Goal: Task Accomplishment & Management: Complete application form

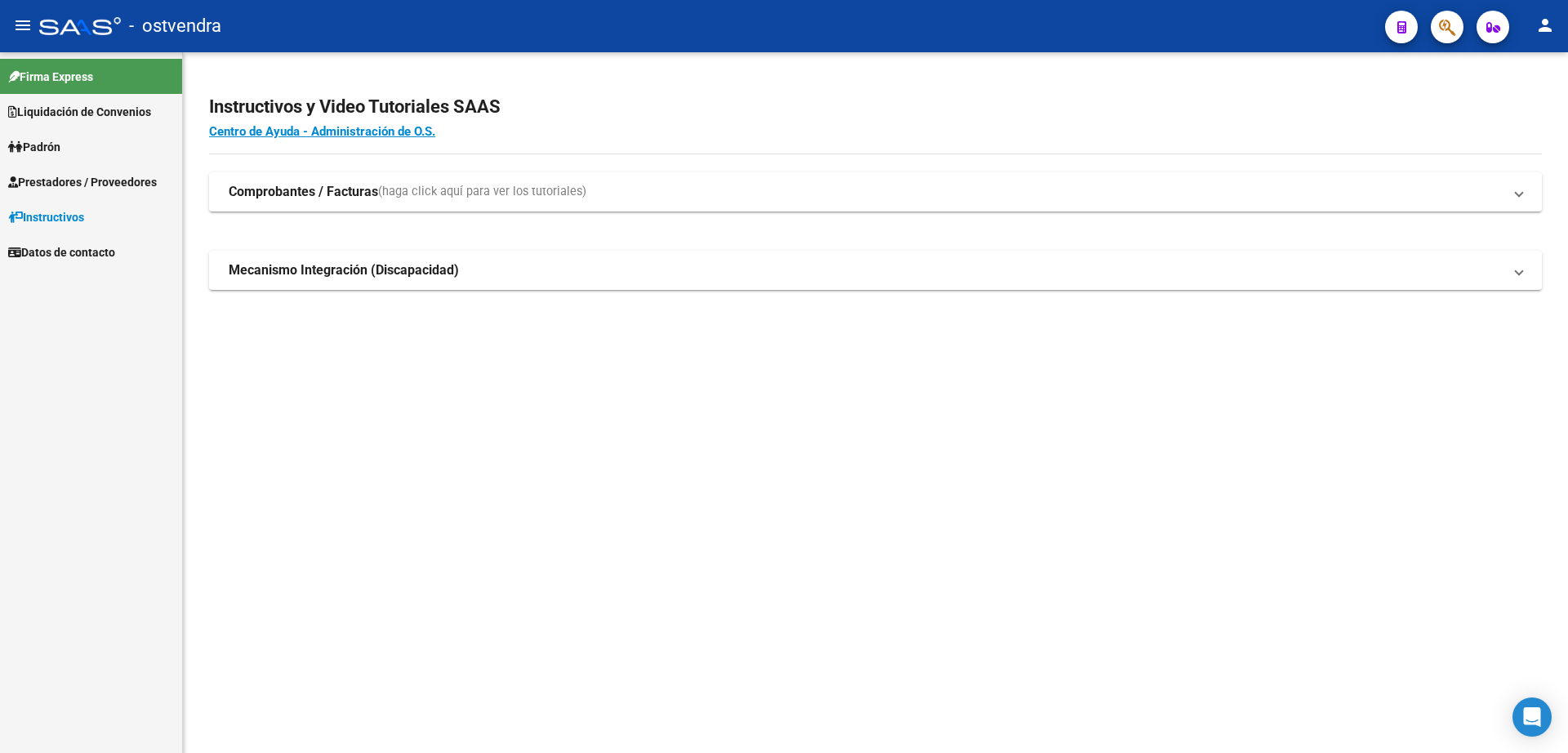
click at [74, 188] on span "Prestadores / Proveedores" at bounding box center [82, 182] width 148 height 18
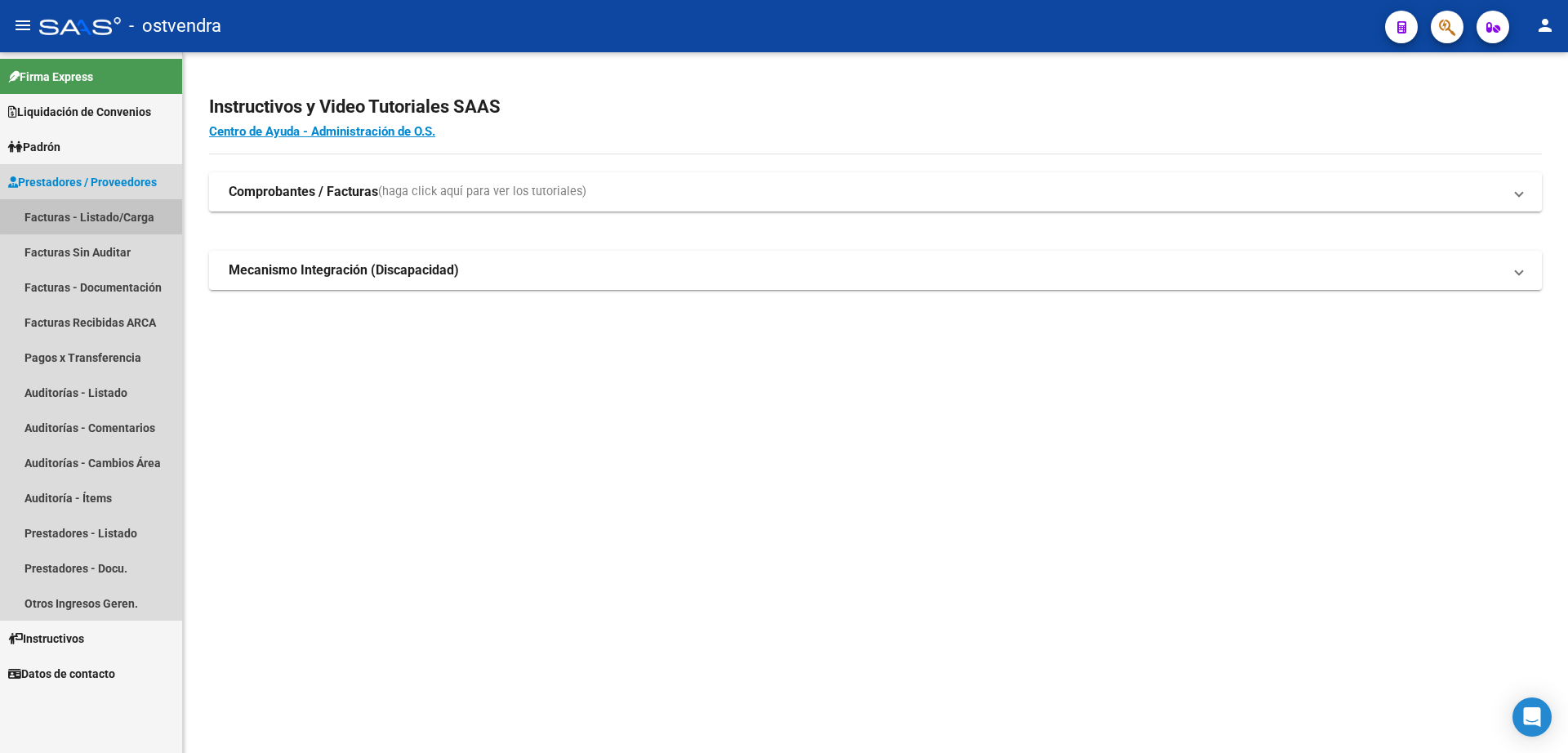
drag, startPoint x: 116, startPoint y: 210, endPoint x: 123, endPoint y: 219, distance: 11.4
click at [117, 209] on link "Facturas - Listado/Carga" at bounding box center [91, 217] width 182 height 35
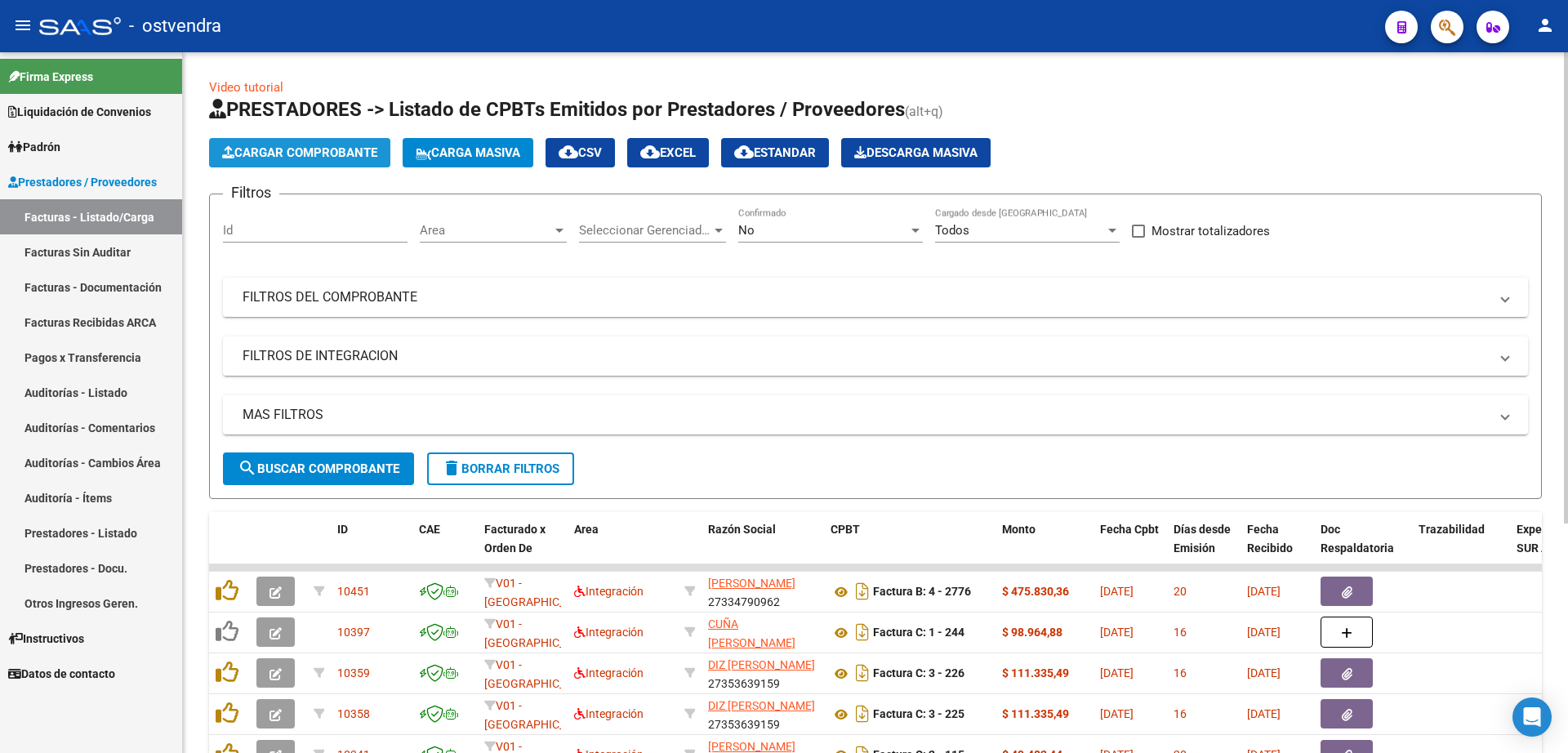
click at [329, 156] on span "Cargar Comprobante" at bounding box center [299, 153] width 155 height 15
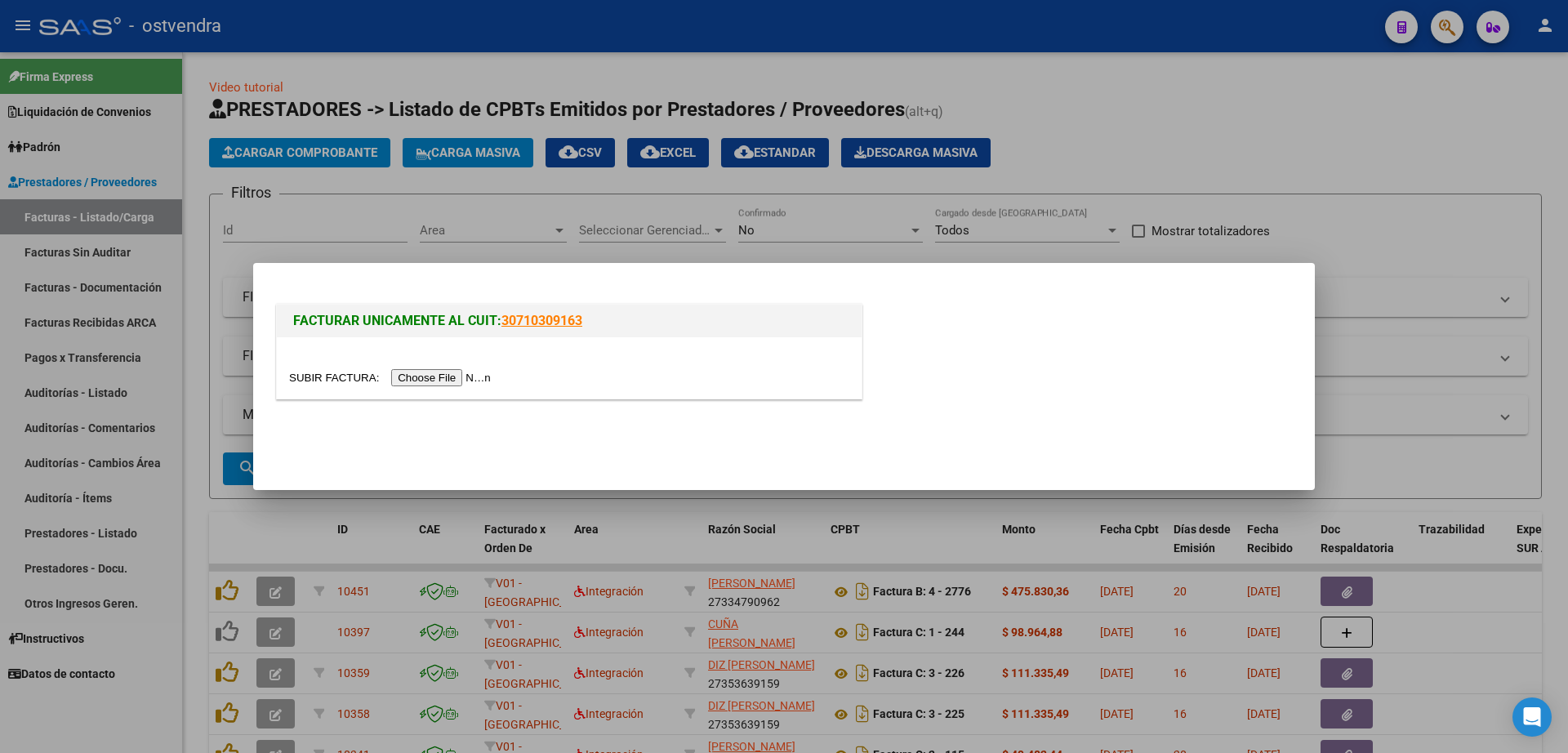
click at [436, 384] on input "file" at bounding box center [392, 377] width 207 height 17
click at [1304, 145] on div at bounding box center [784, 376] width 1568 height 753
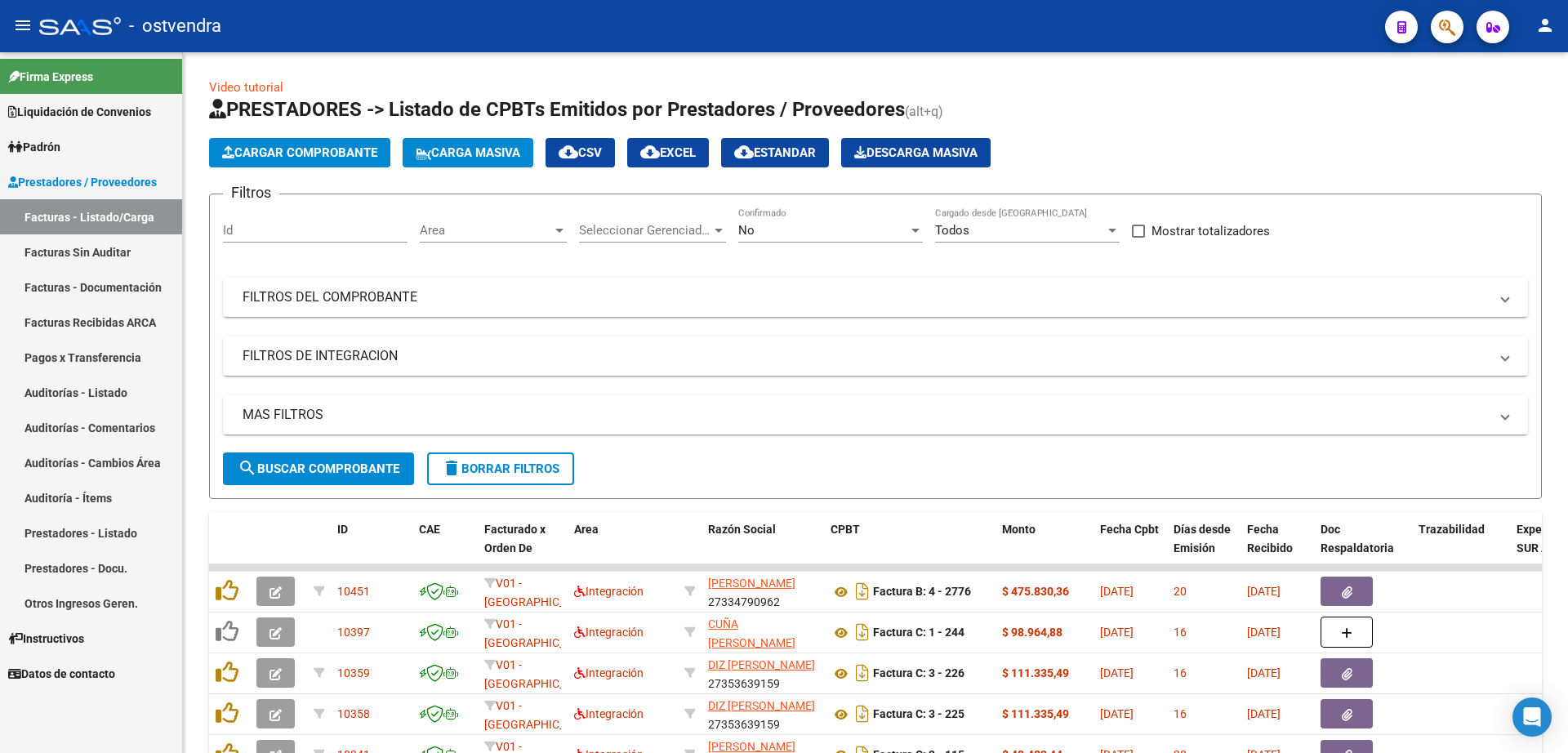
click at [87, 395] on link "Auditorías - Listado" at bounding box center [91, 392] width 182 height 35
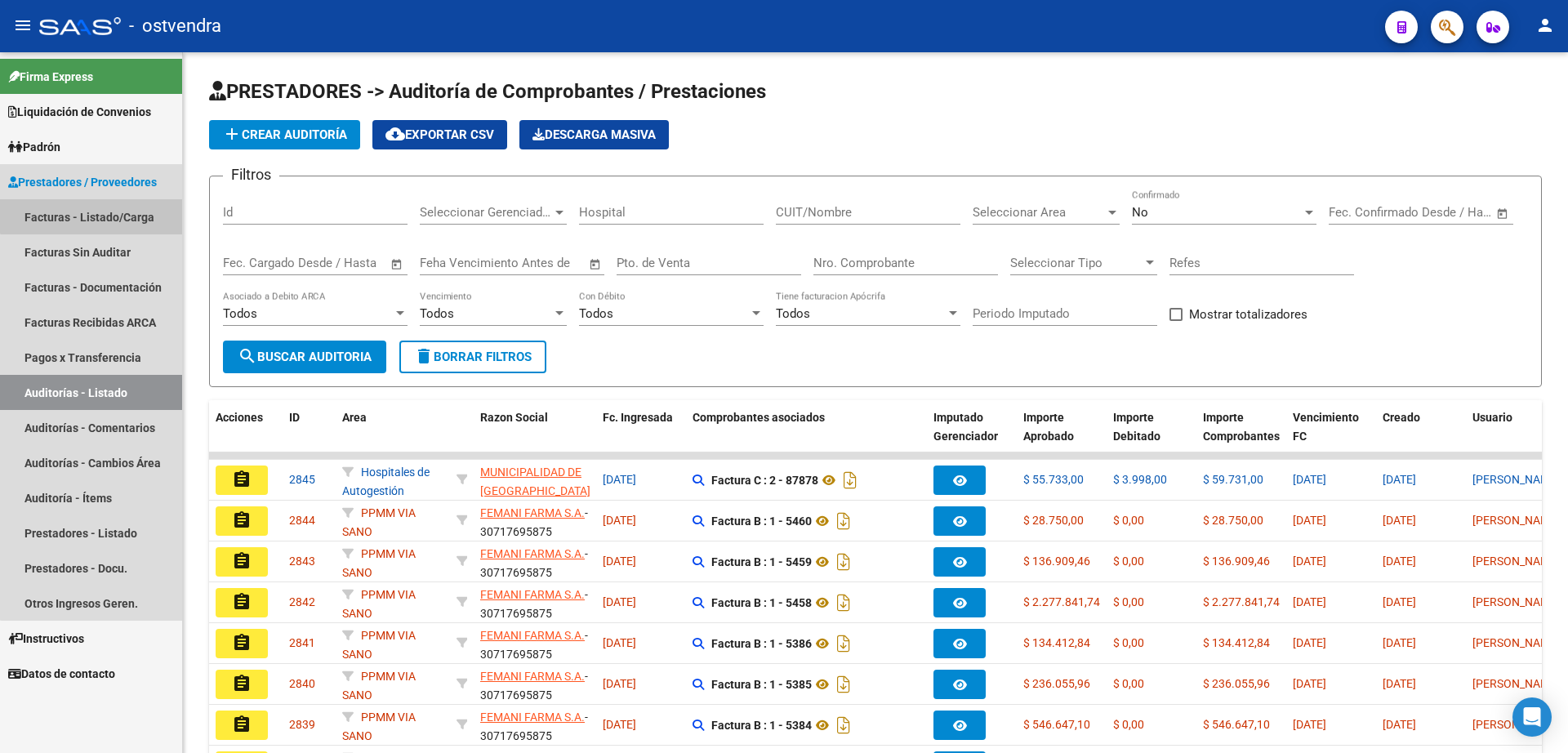
click at [102, 208] on link "Facturas - Listado/Carga" at bounding box center [91, 217] width 182 height 35
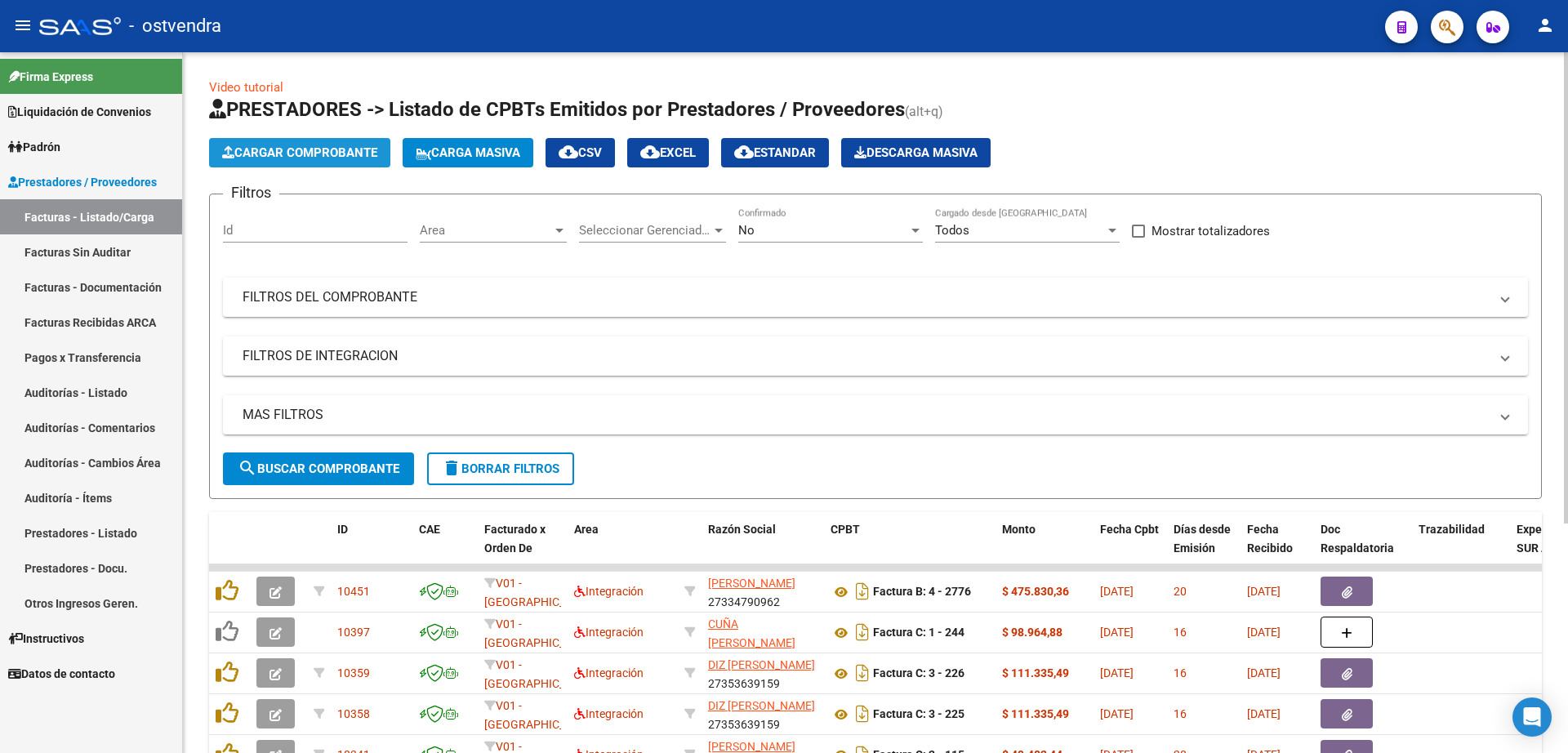
click at [308, 160] on button "Cargar Comprobante" at bounding box center [299, 152] width 181 height 29
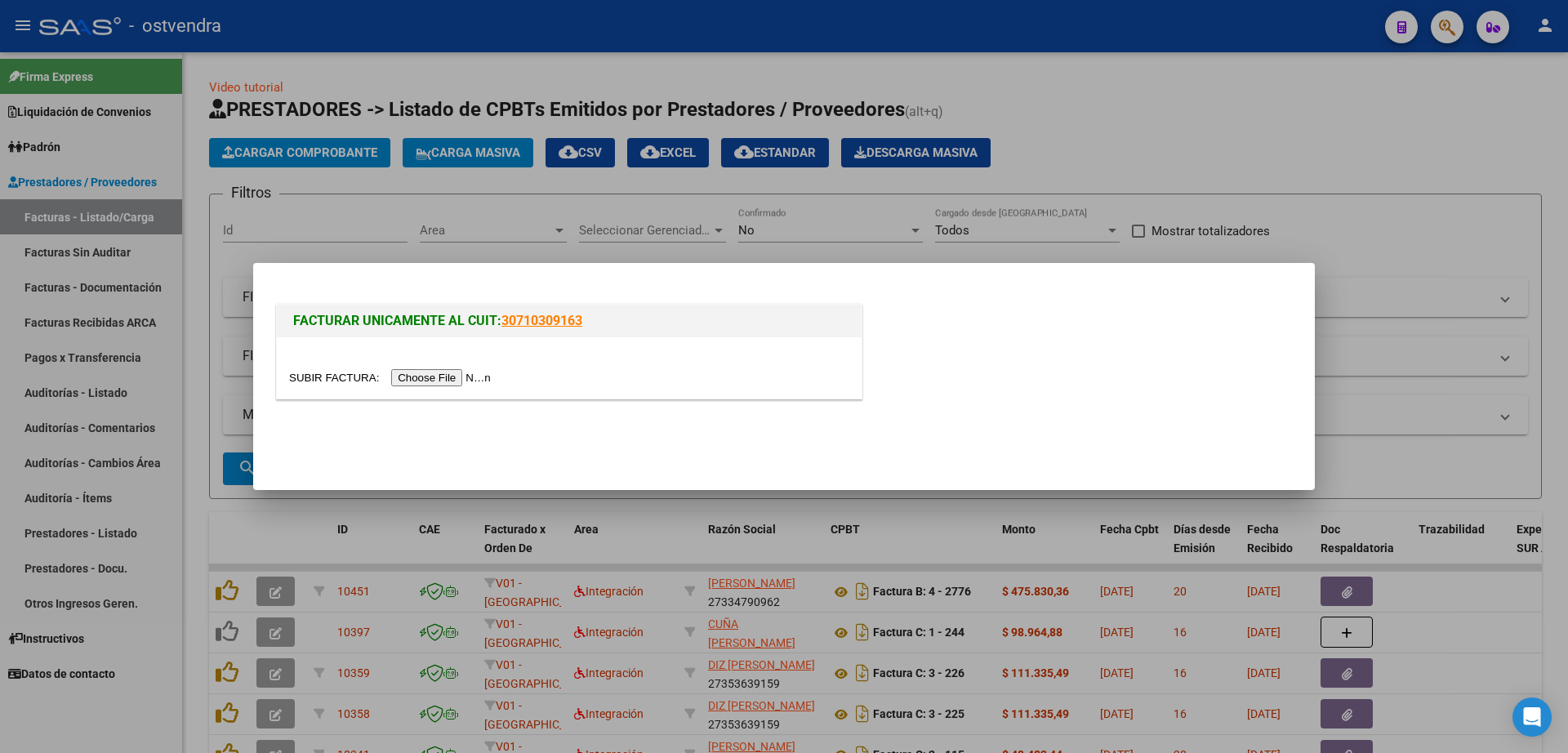
click at [458, 385] on input "file" at bounding box center [392, 377] width 207 height 17
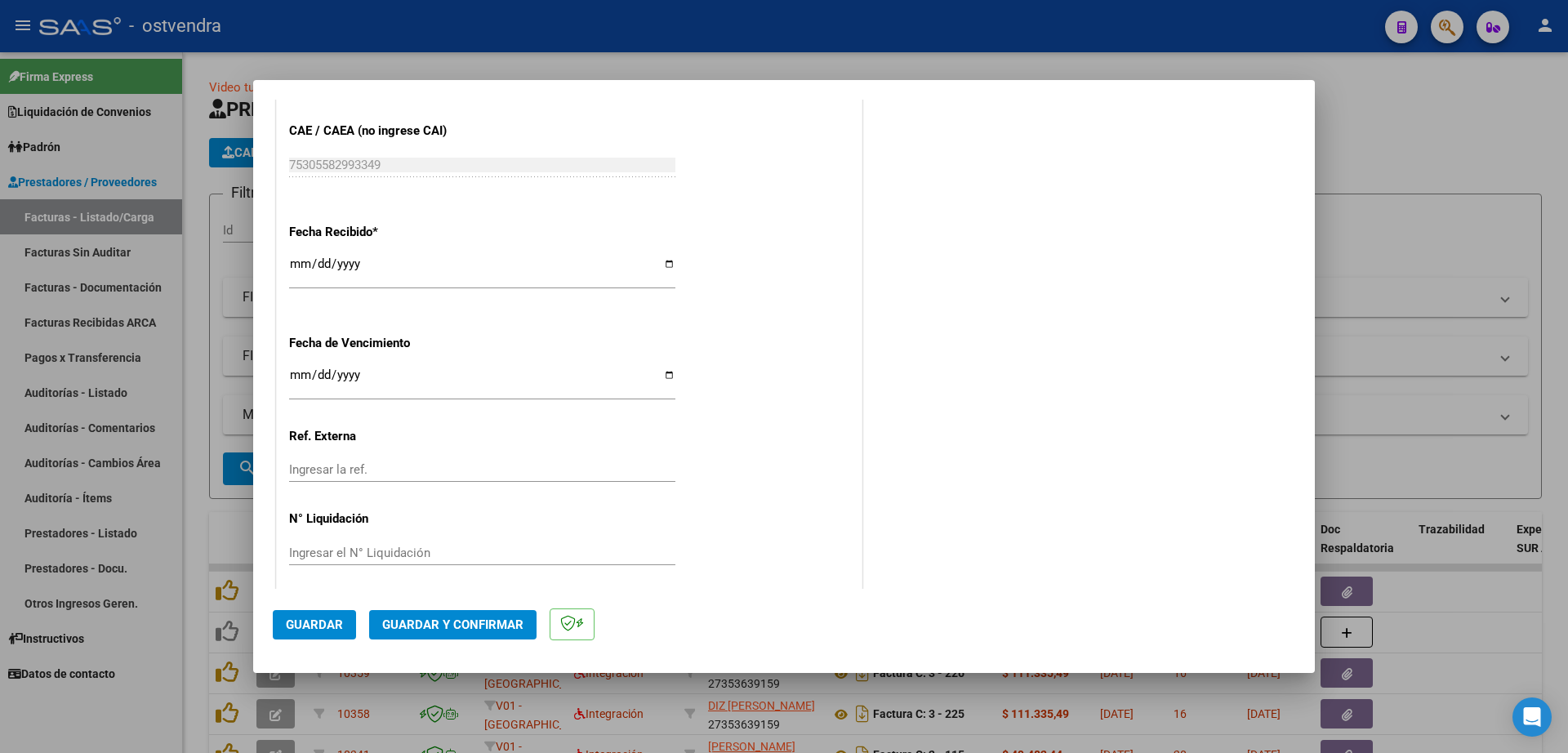
scroll to position [960, 0]
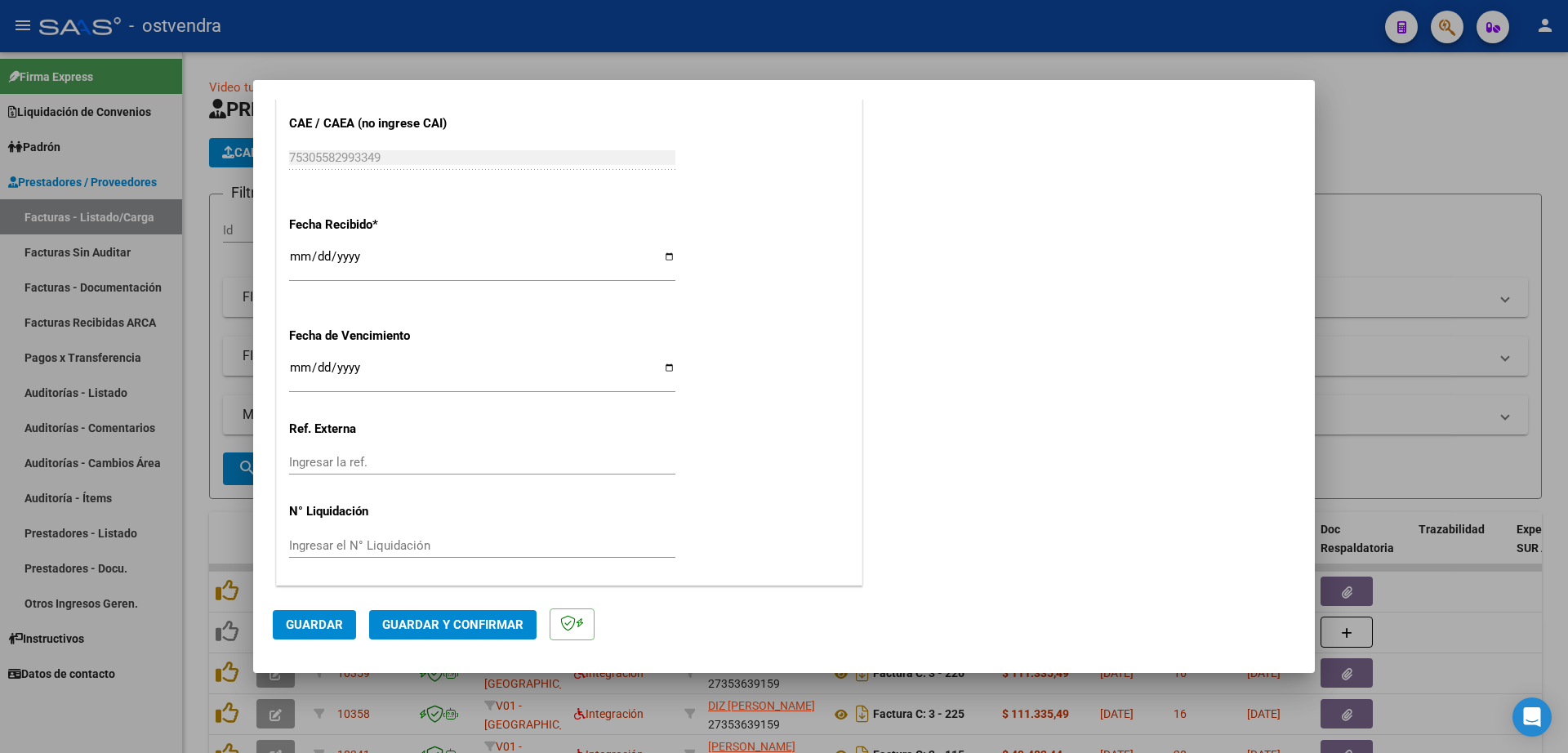
click at [299, 373] on input "Ingresar la fecha" at bounding box center [481, 375] width 386 height 27
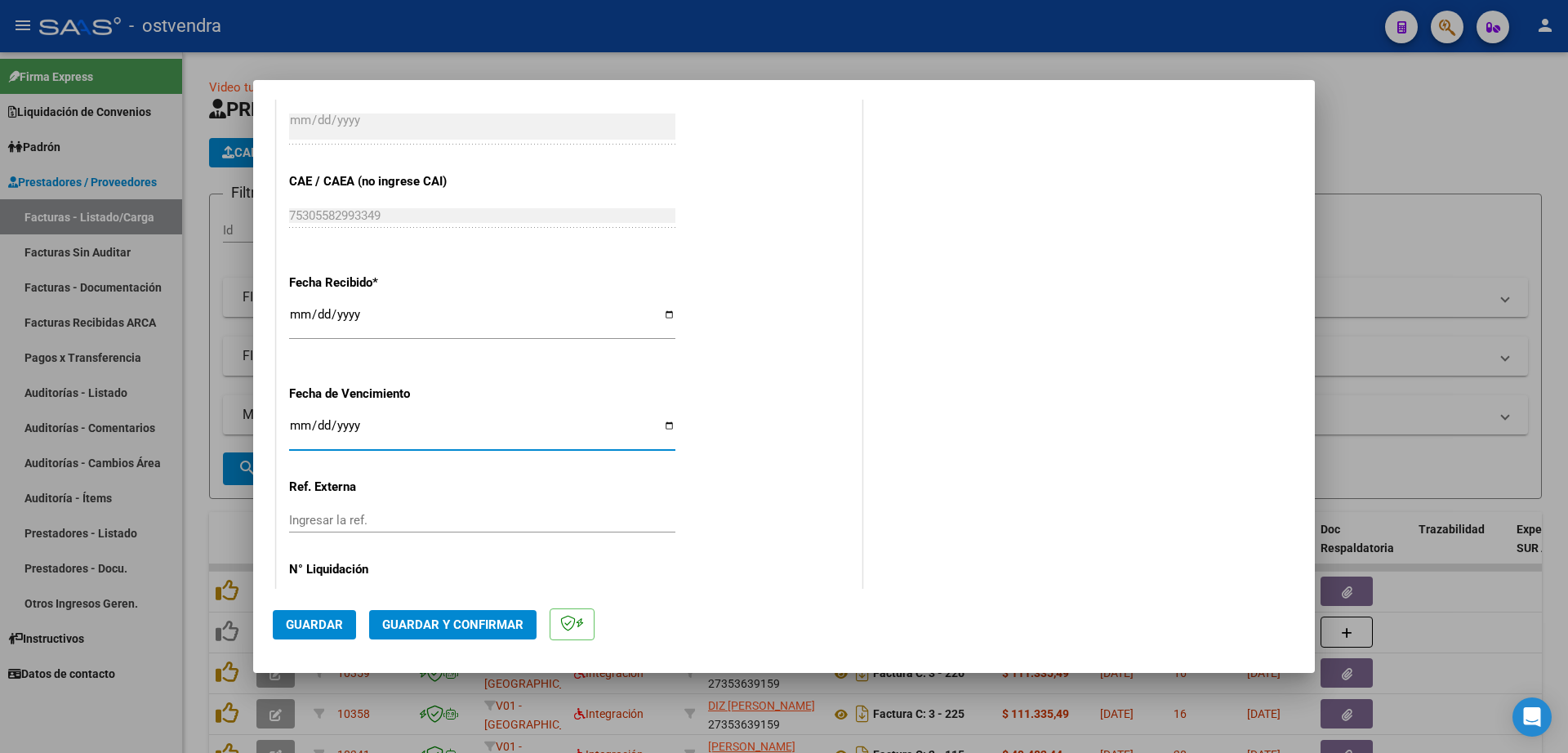
scroll to position [858, 0]
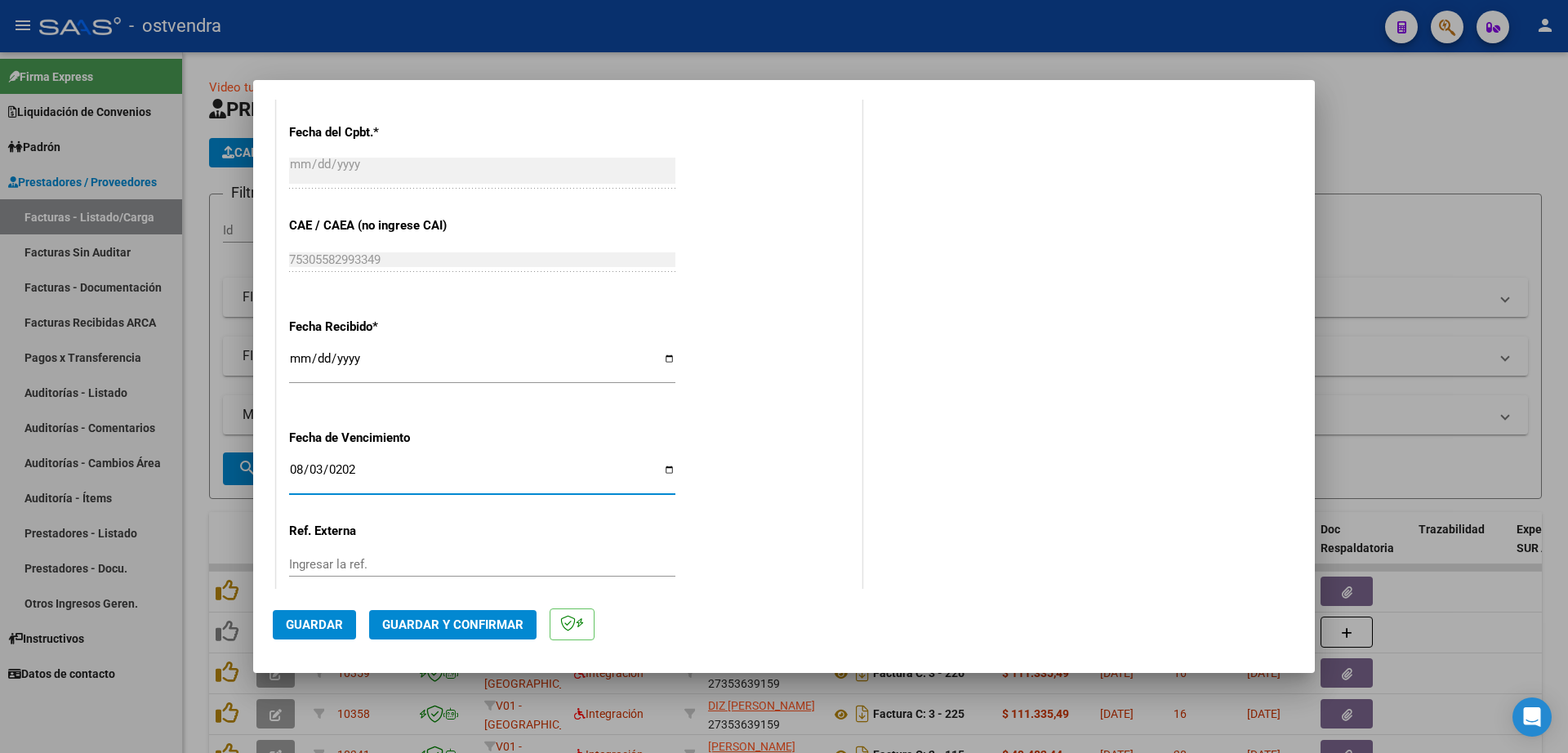
type input "[DATE]"
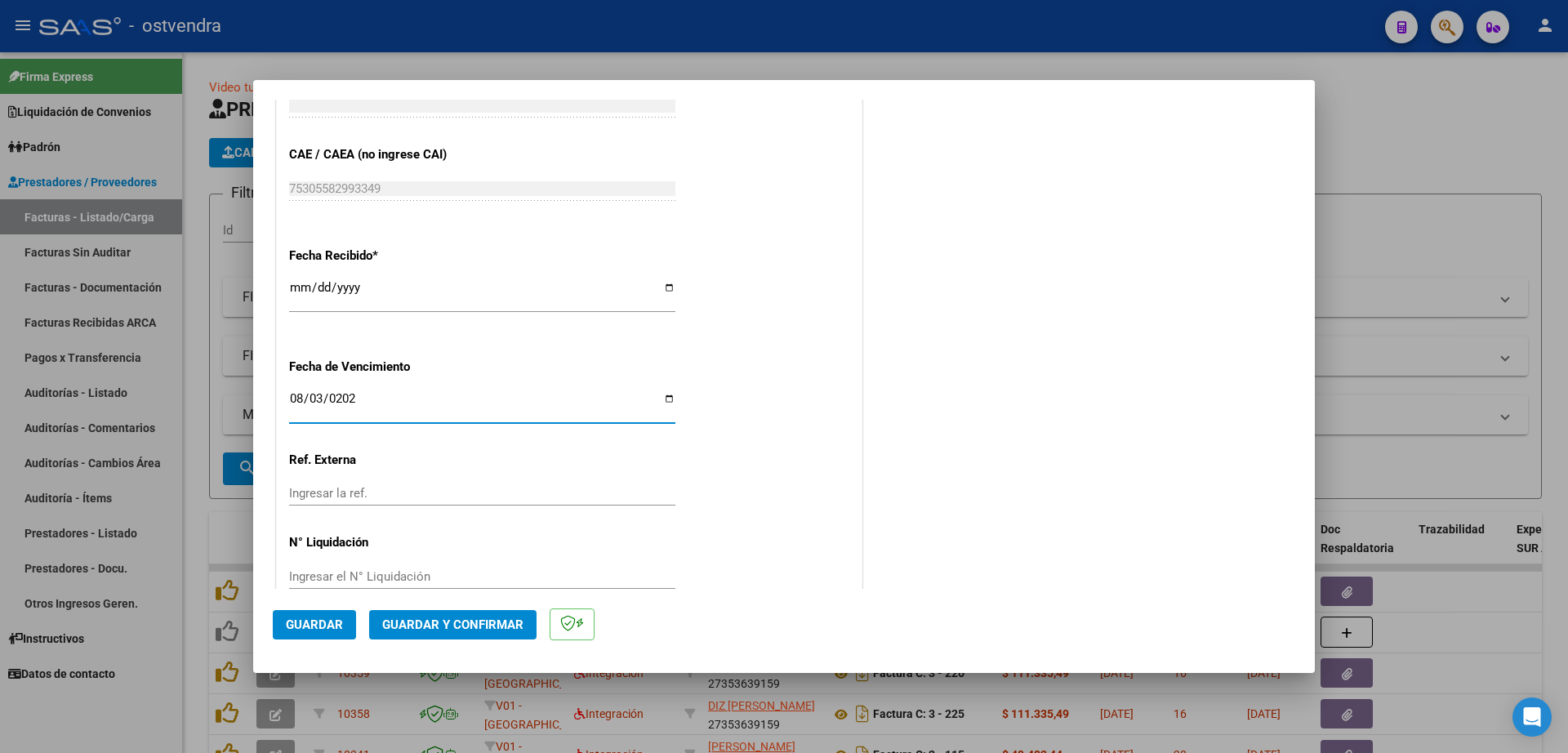
scroll to position [960, 0]
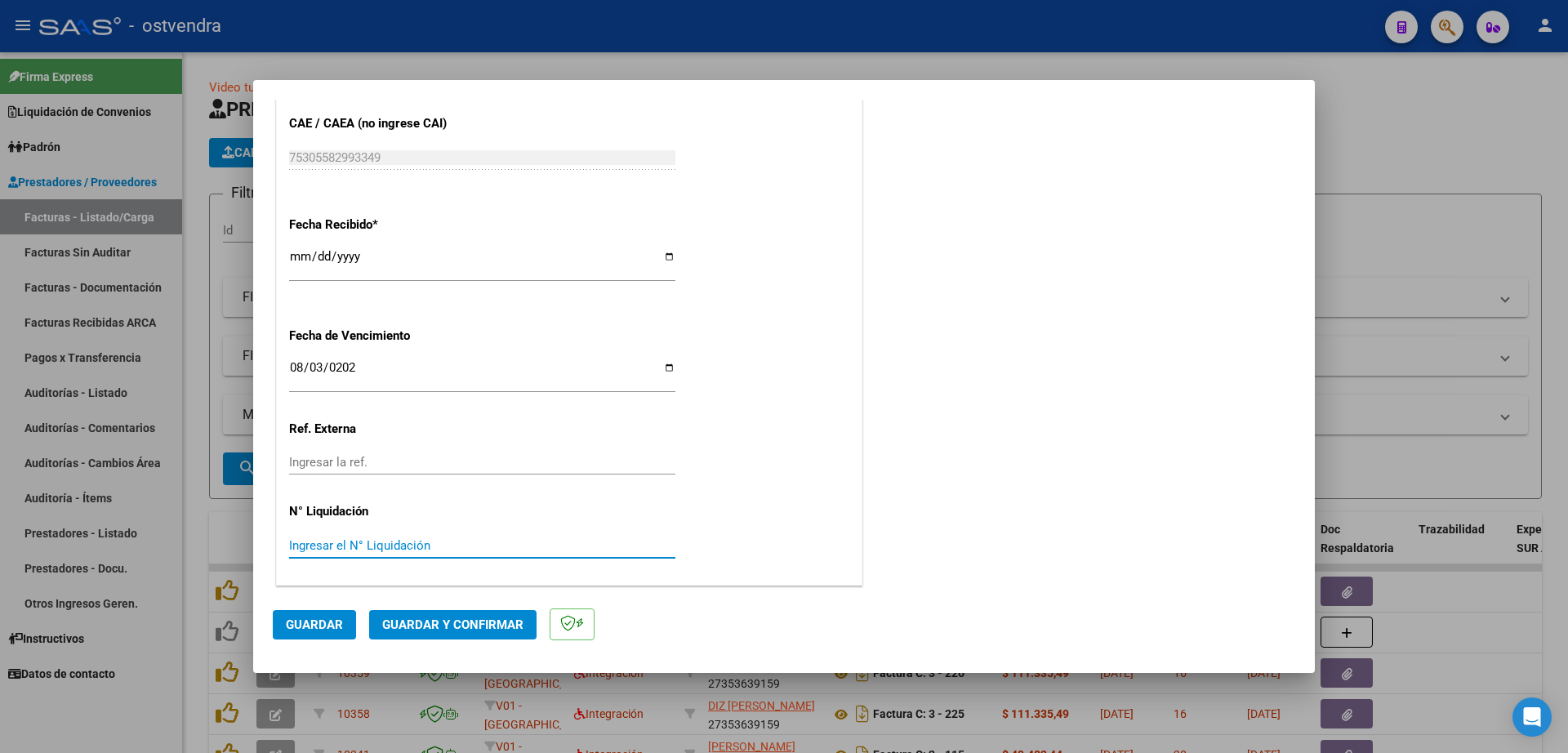
click at [393, 549] on input "Ingresar el N° Liquidación" at bounding box center [481, 545] width 386 height 15
type input "07"
drag, startPoint x: 318, startPoint y: 620, endPoint x: 340, endPoint y: 619, distance: 22.0
click at [329, 619] on span "Guardar" at bounding box center [314, 625] width 57 height 15
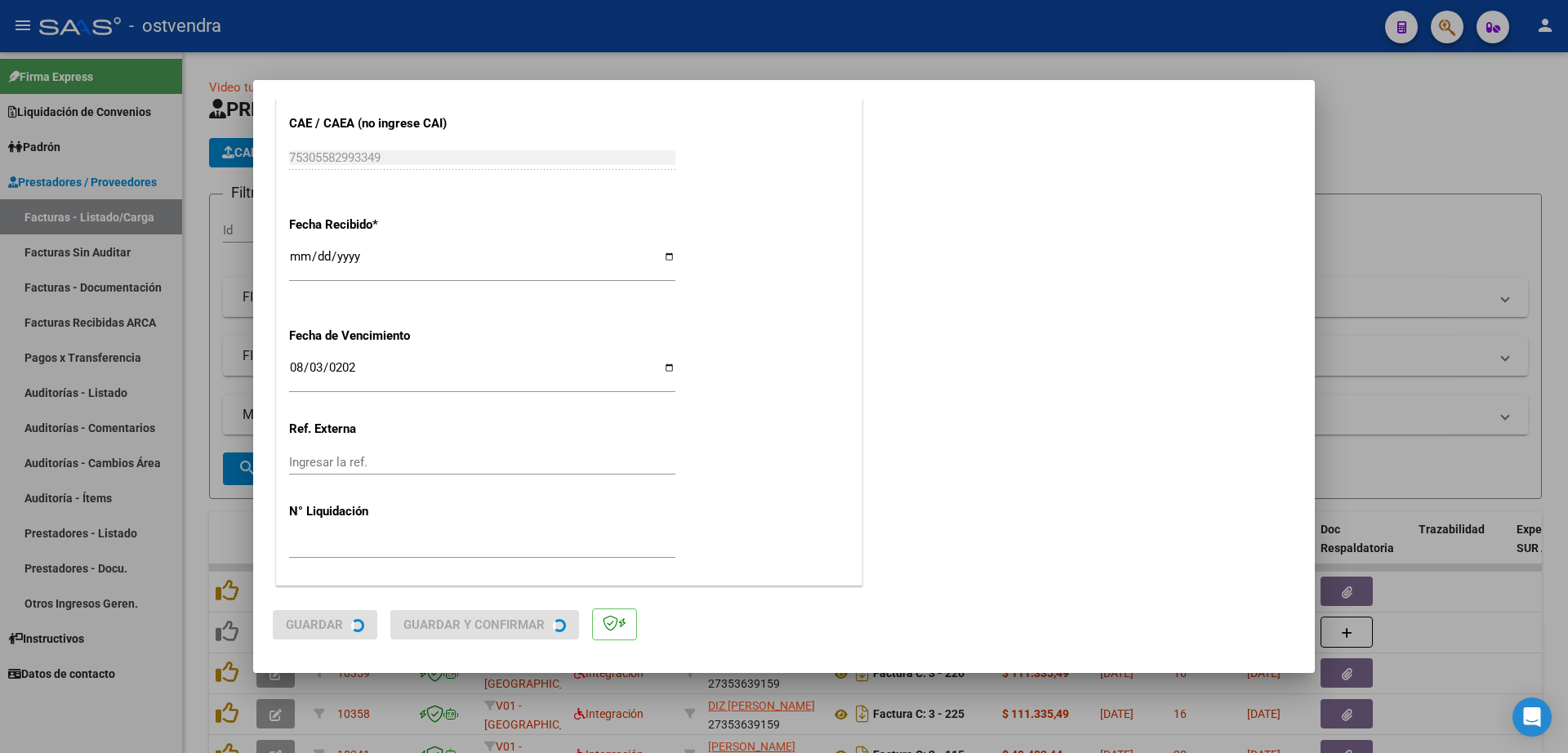
scroll to position [0, 0]
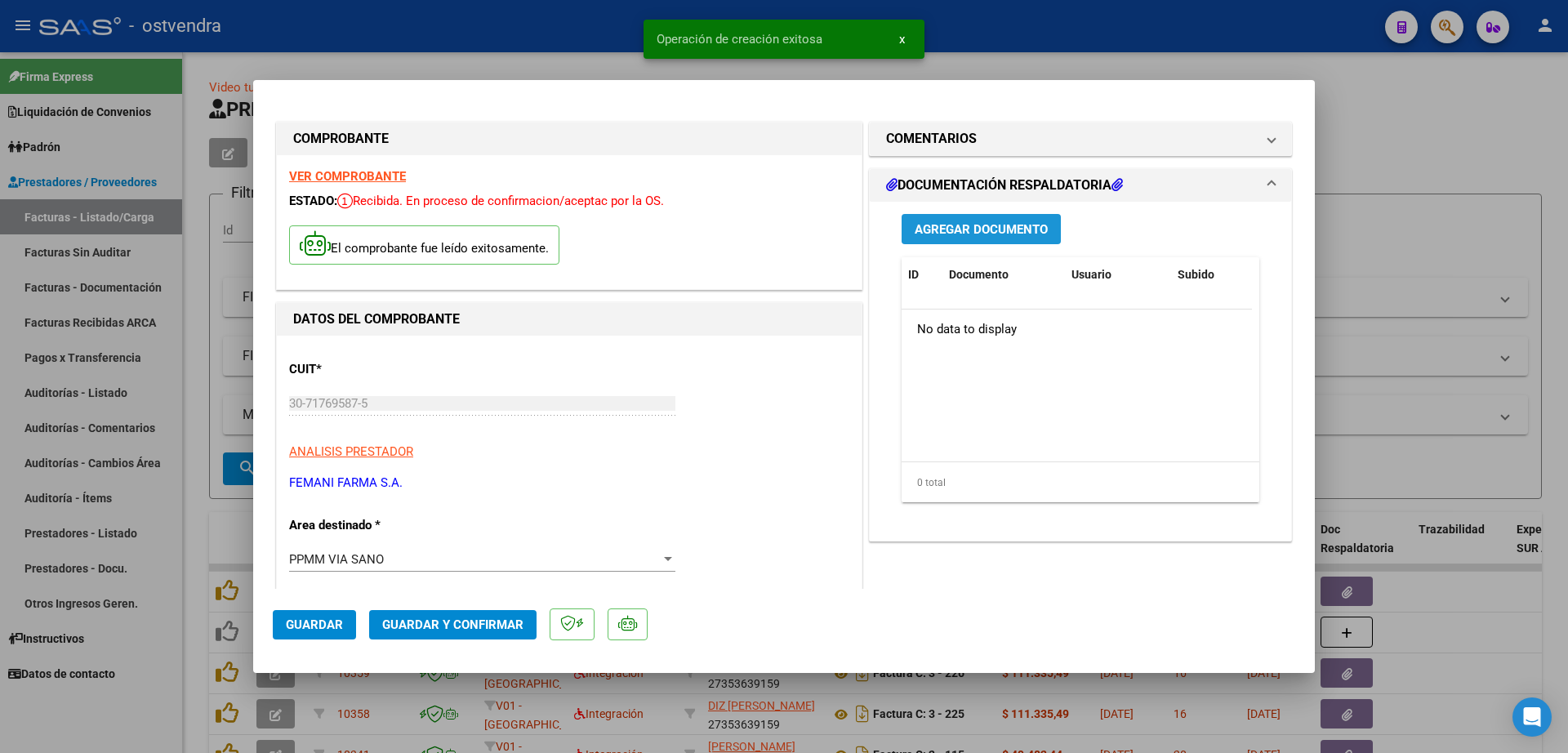
click at [1012, 226] on span "Agregar Documento" at bounding box center [981, 229] width 133 height 15
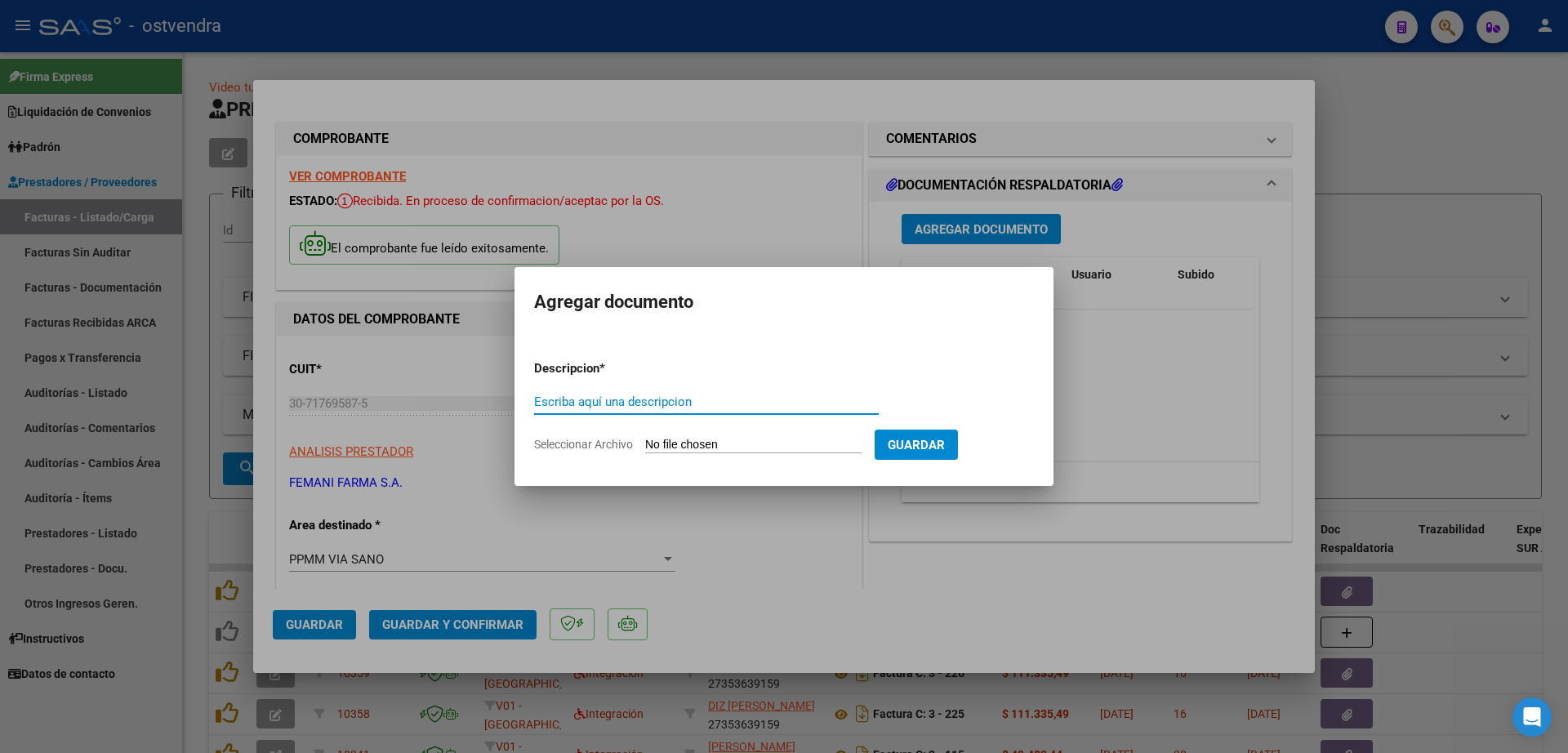
drag, startPoint x: 607, startPoint y: 406, endPoint x: 598, endPoint y: 399, distance: 11.4
click at [598, 399] on input "Escriba aquí una descripcion" at bounding box center [706, 401] width 345 height 15
click at [608, 399] on input "documentacion" at bounding box center [706, 401] width 345 height 15
type input "documentacion"
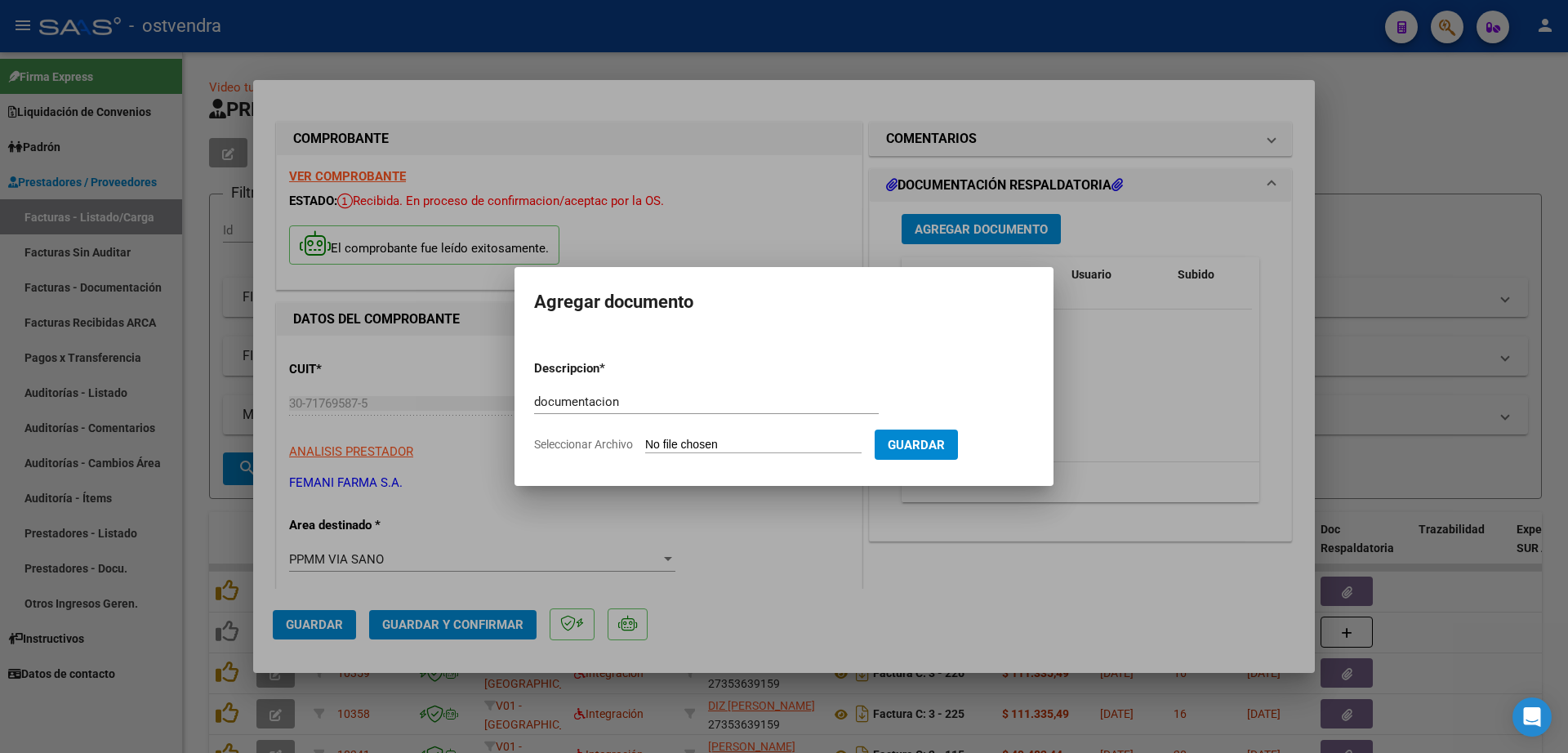
click at [738, 447] on input "Seleccionar Archivo" at bounding box center [753, 445] width 216 height 16
type input "C:\fakepath\FEMANI FARMA 5461.zip"
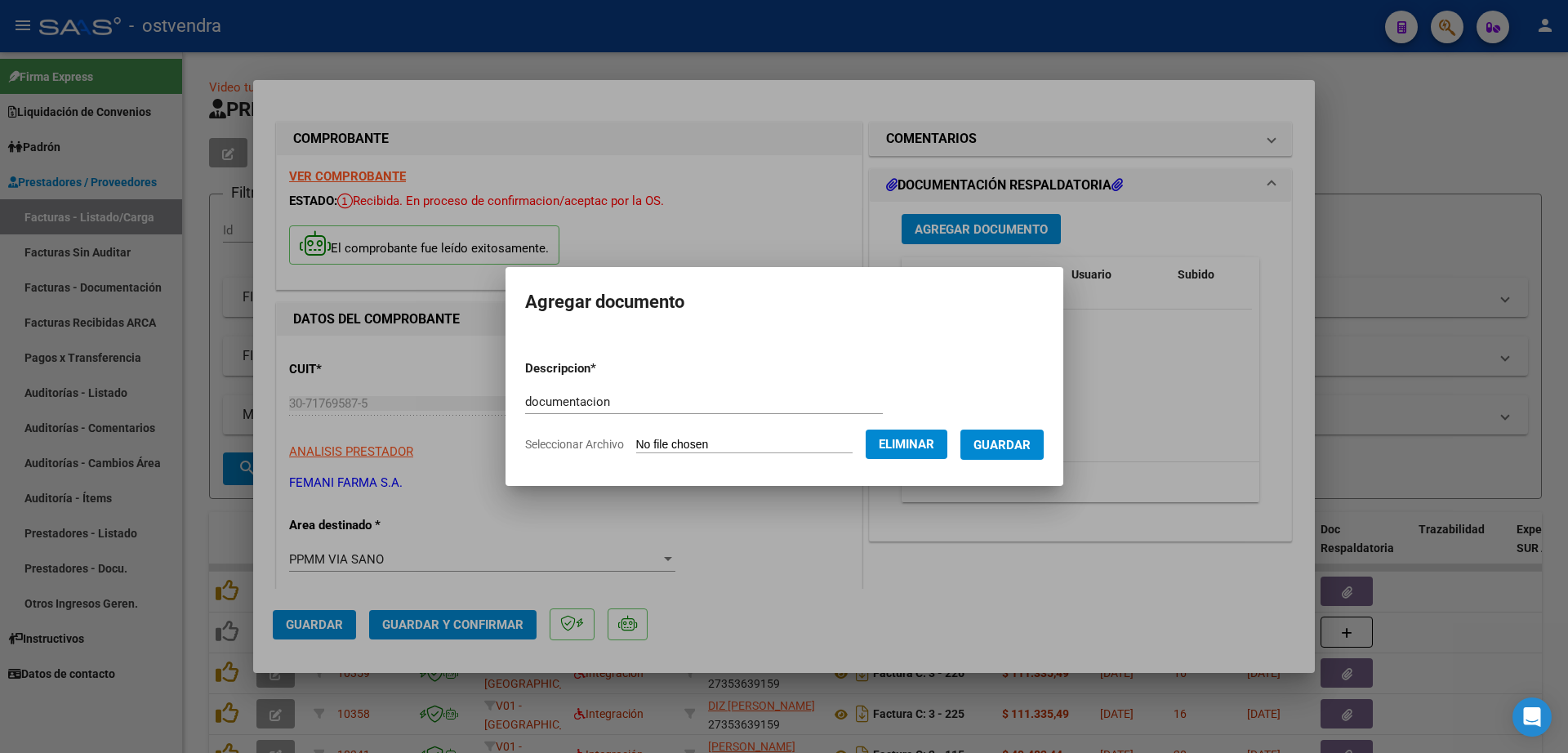
click at [1030, 443] on span "Guardar" at bounding box center [1002, 445] width 57 height 15
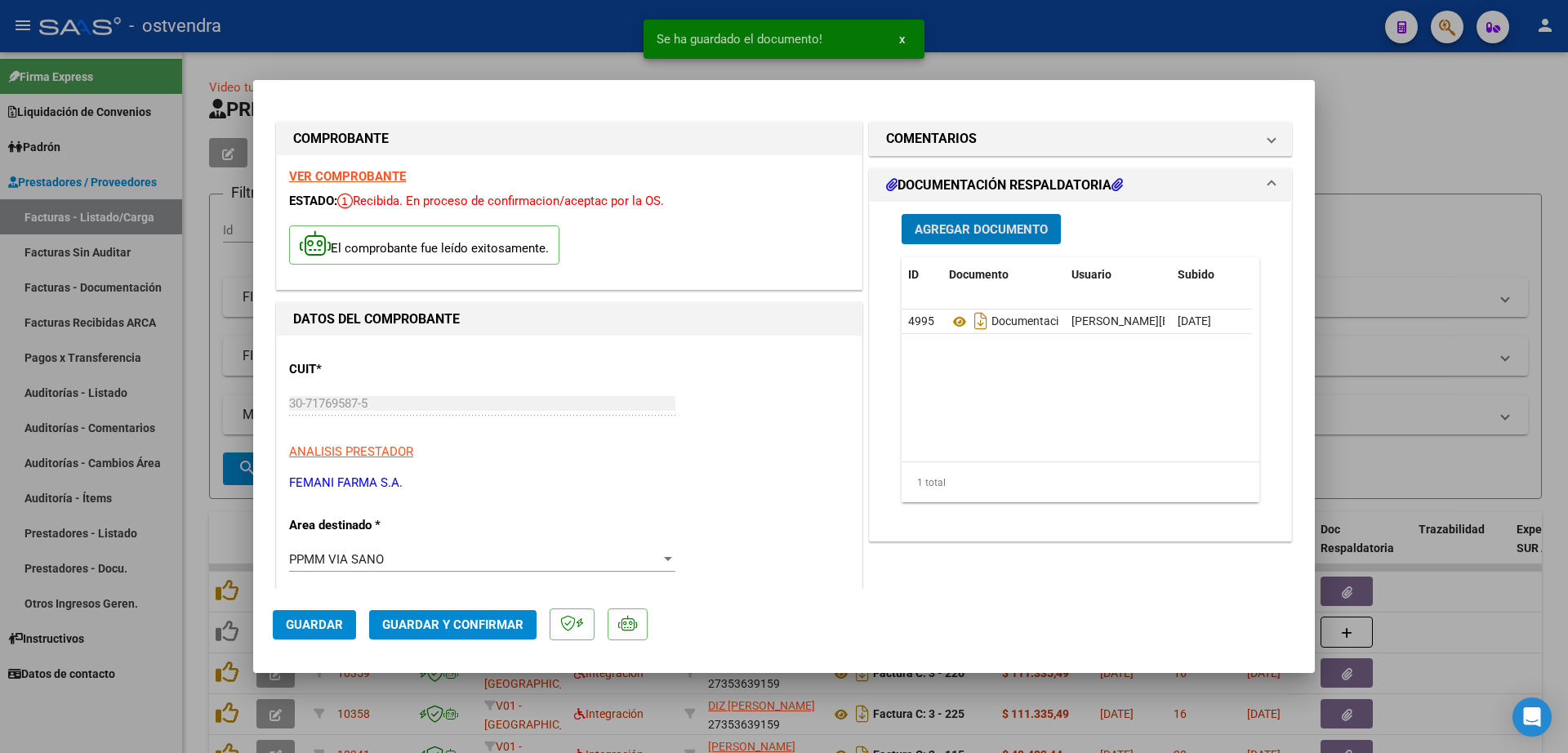
click at [451, 629] on span "Guardar y Confirmar" at bounding box center [453, 625] width 141 height 15
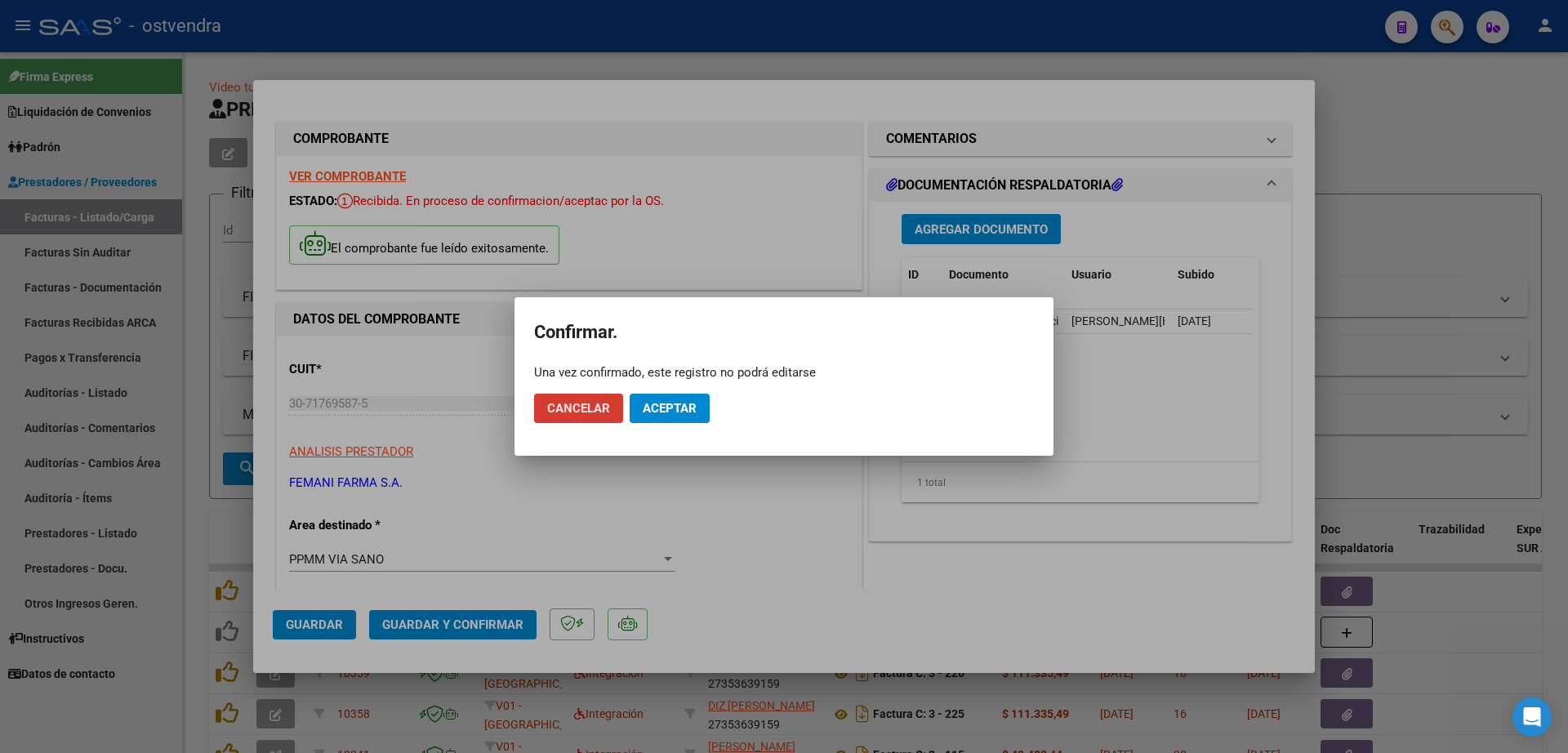
click at [667, 413] on span "Aceptar" at bounding box center [669, 408] width 54 height 15
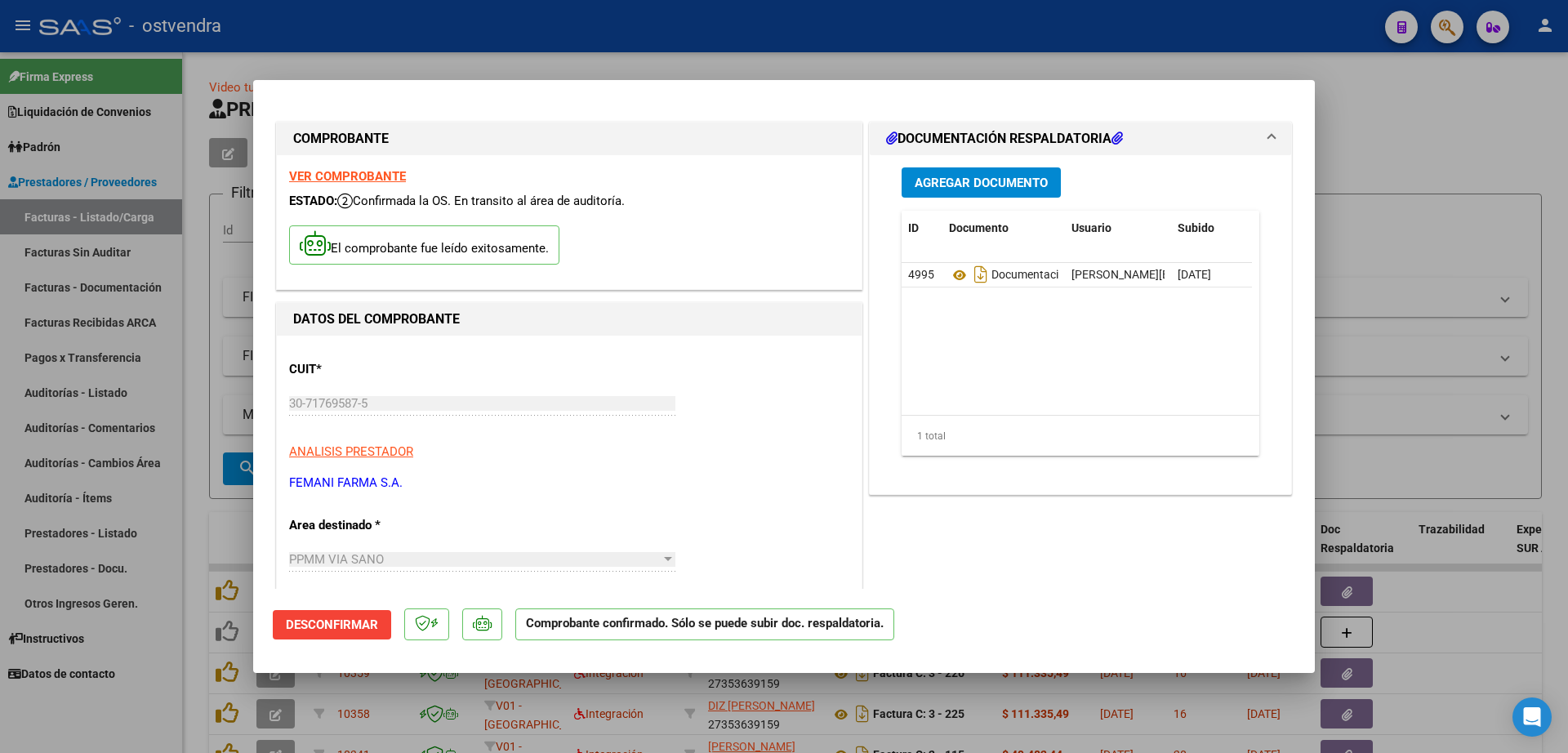
click at [1441, 126] on div at bounding box center [784, 376] width 1568 height 753
type input "$ 0,00"
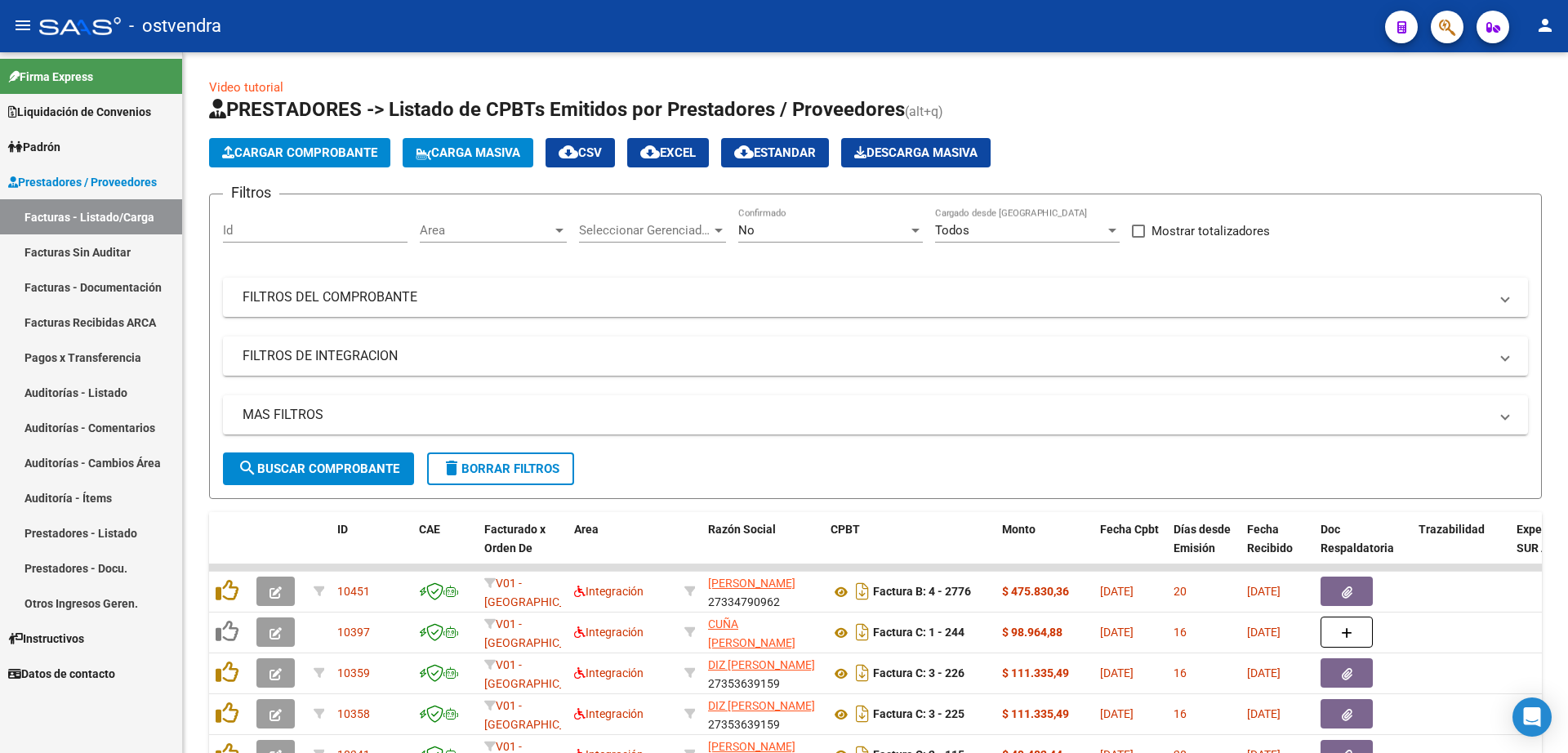
click at [100, 394] on link "Auditorías - Listado" at bounding box center [91, 392] width 182 height 35
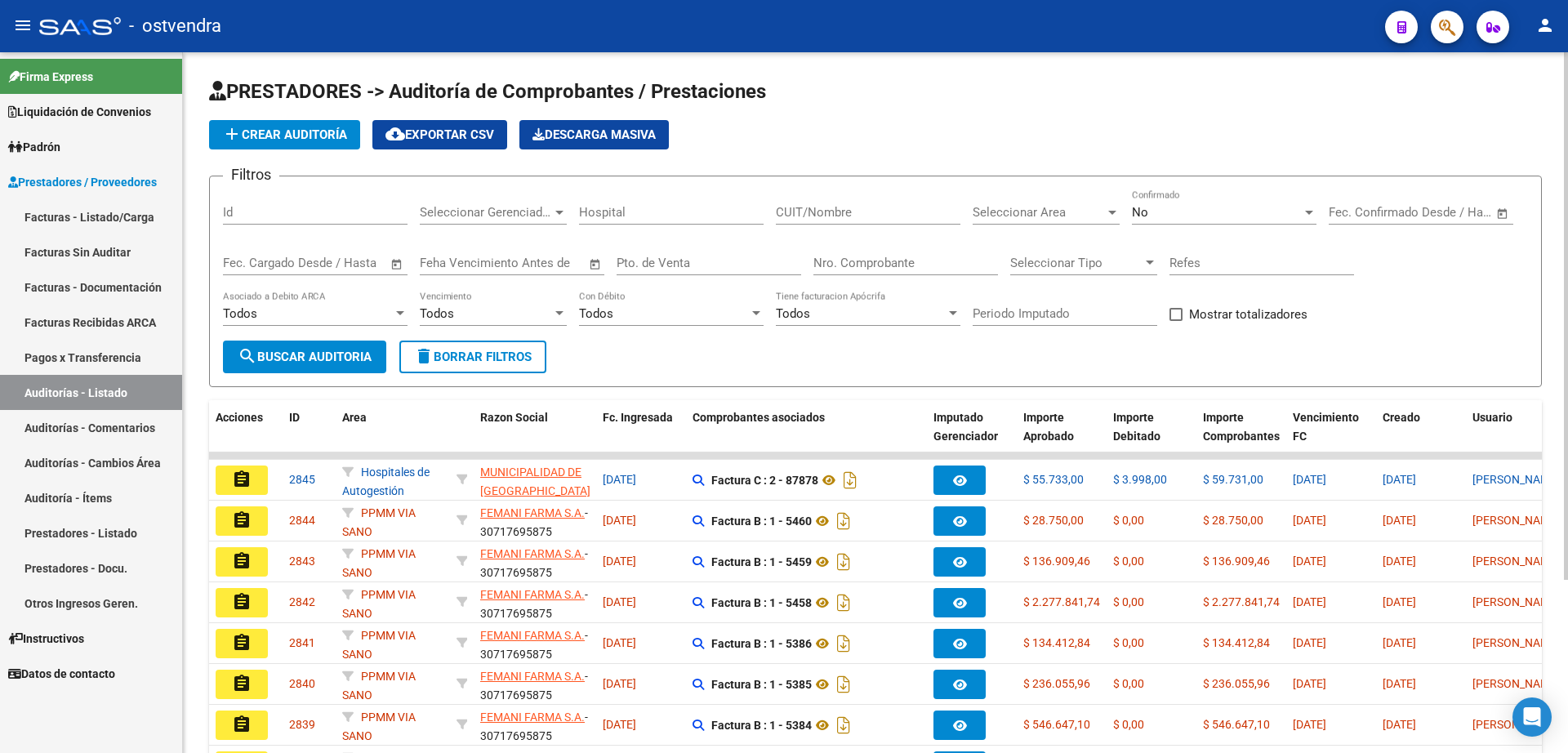
click at [271, 133] on span "add Crear Auditoría" at bounding box center [284, 134] width 125 height 15
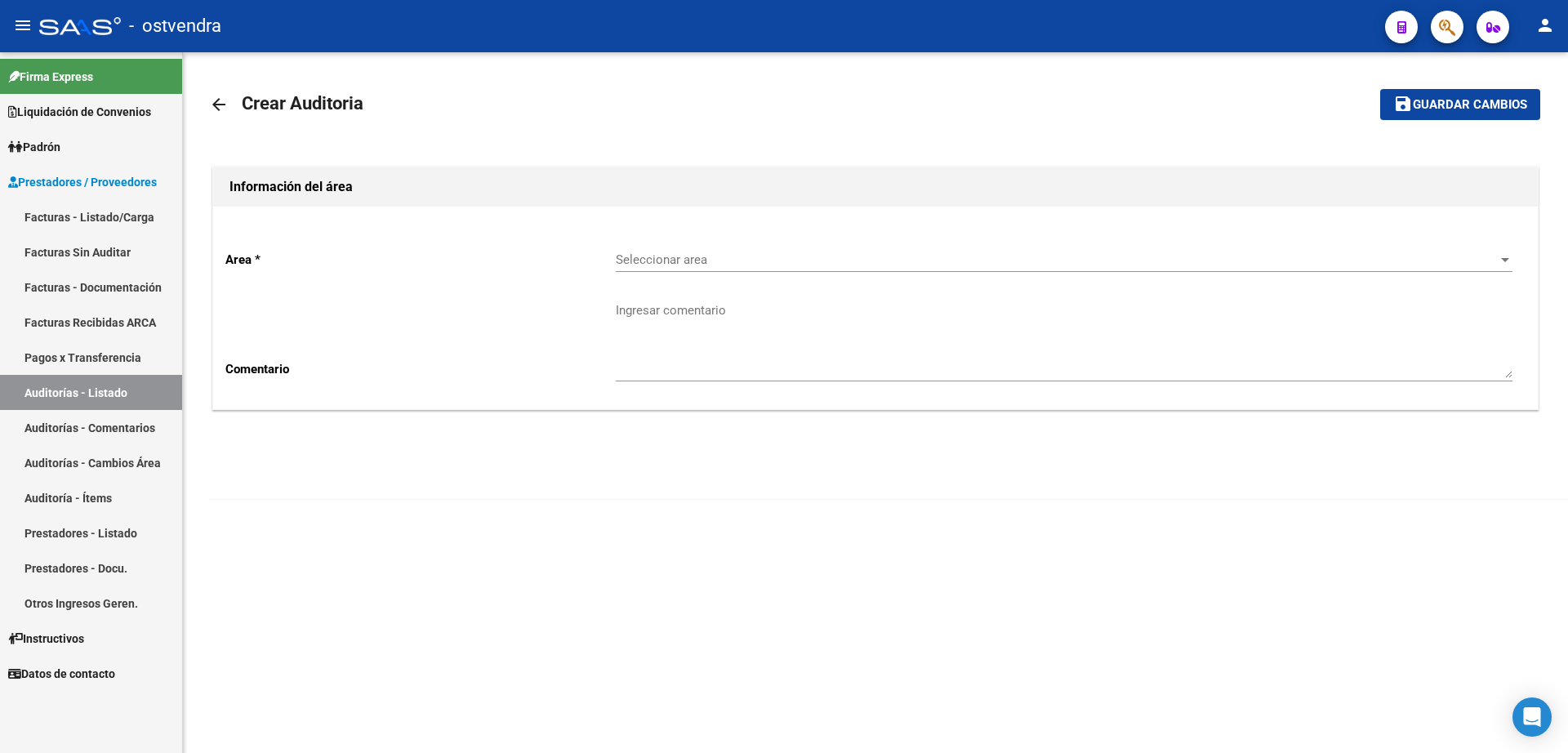
click at [758, 255] on div "Seleccionar area Seleccionar area" at bounding box center [1064, 255] width 897 height 35
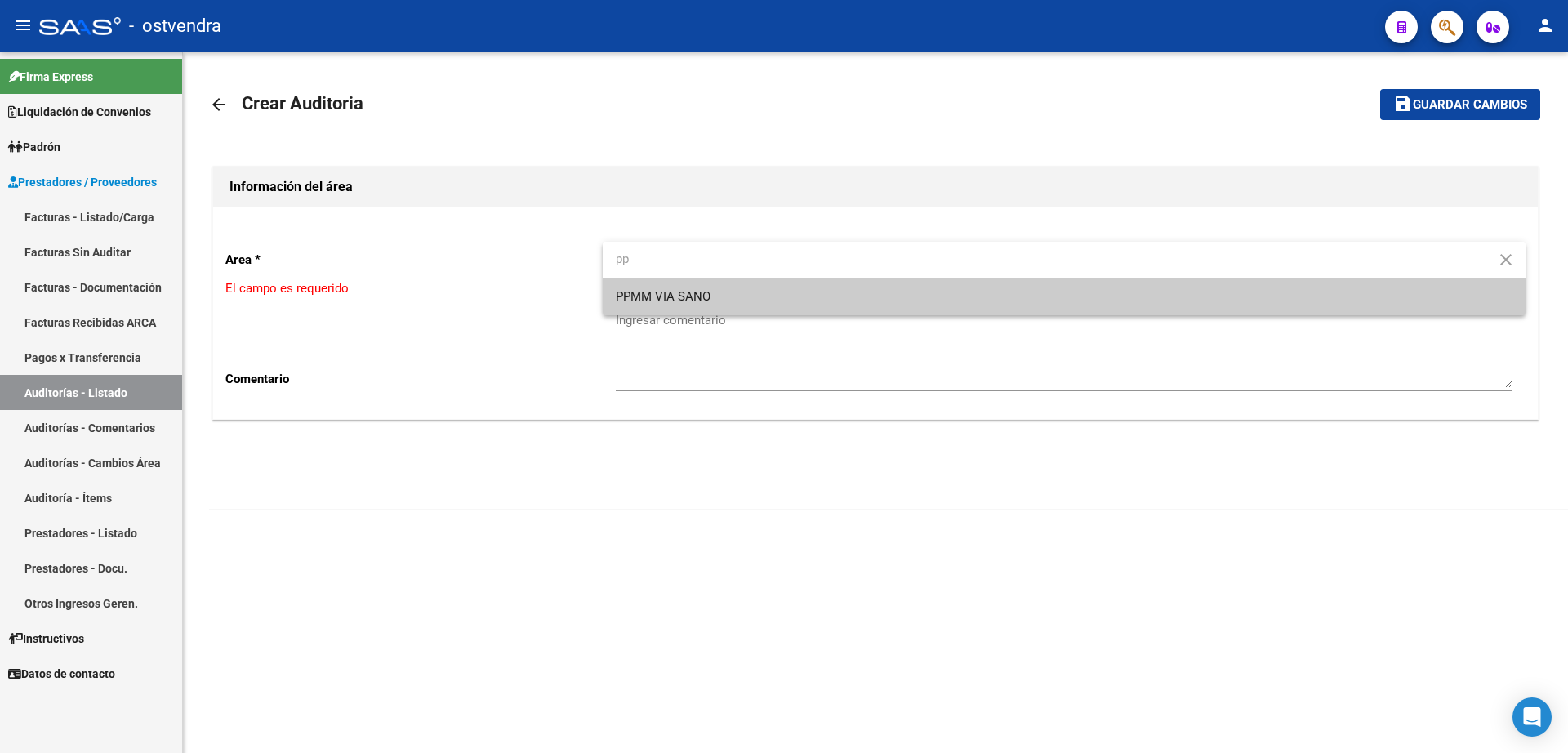
type input "pp"
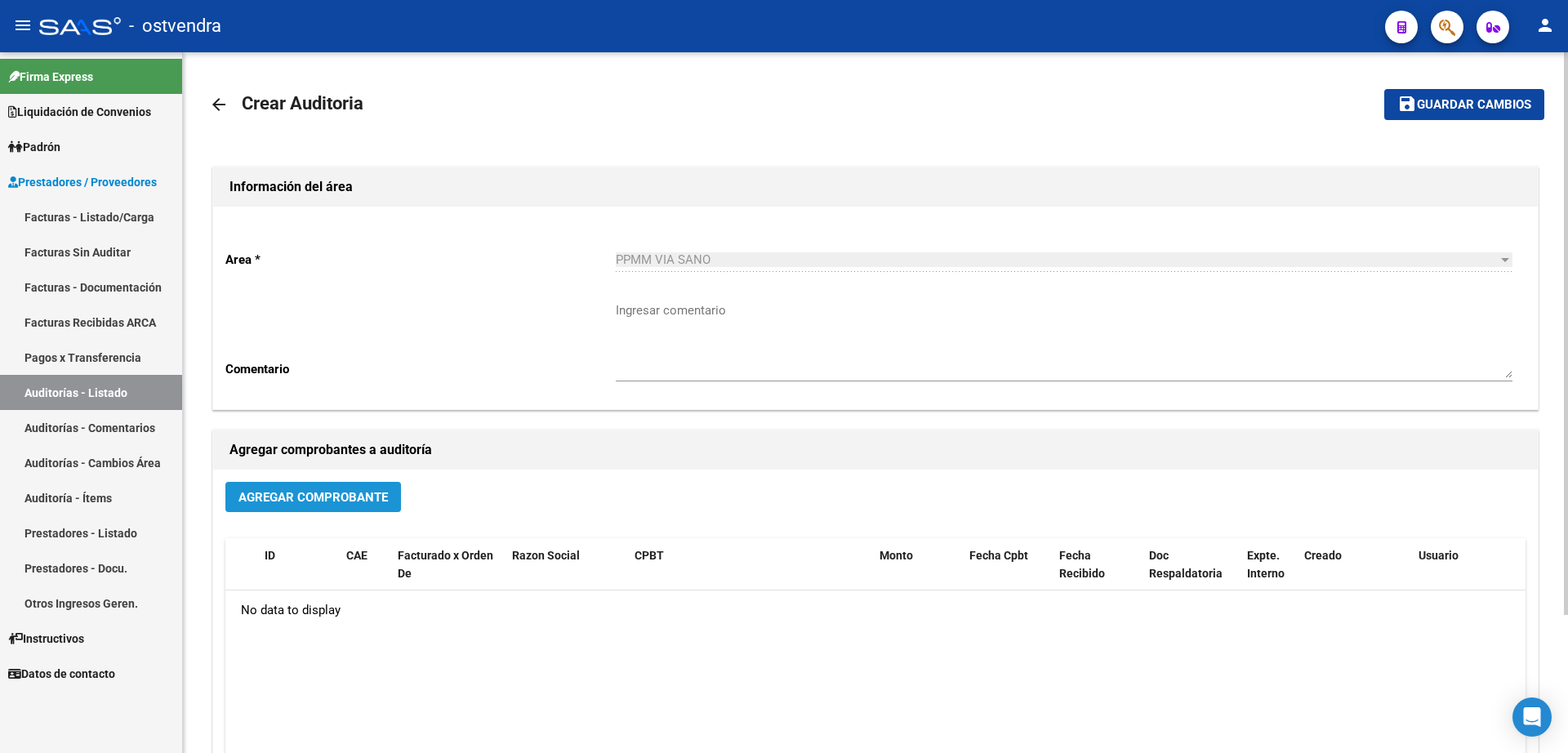
click at [358, 502] on span "Agregar Comprobante" at bounding box center [313, 498] width 149 height 15
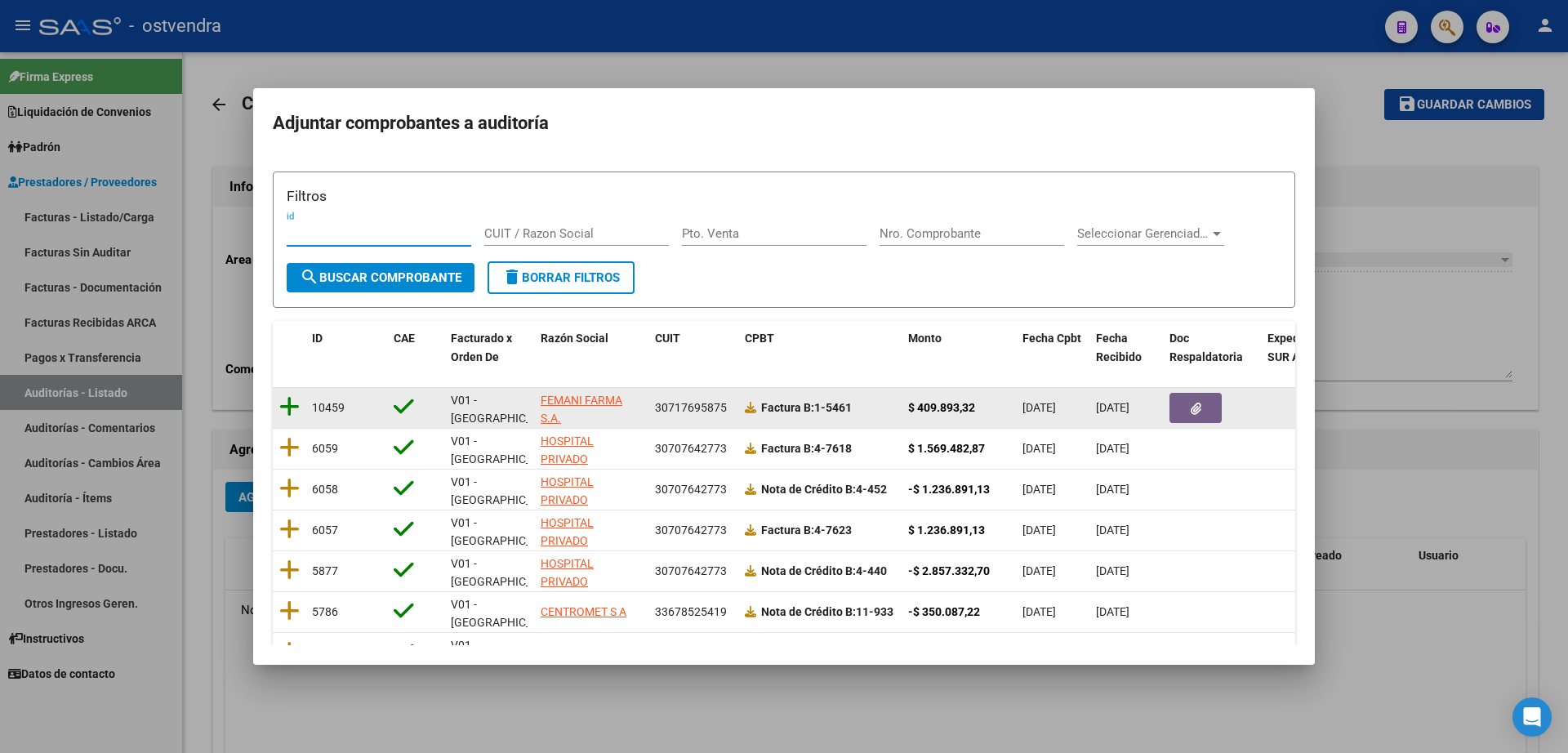
click at [290, 415] on icon at bounding box center [289, 407] width 20 height 23
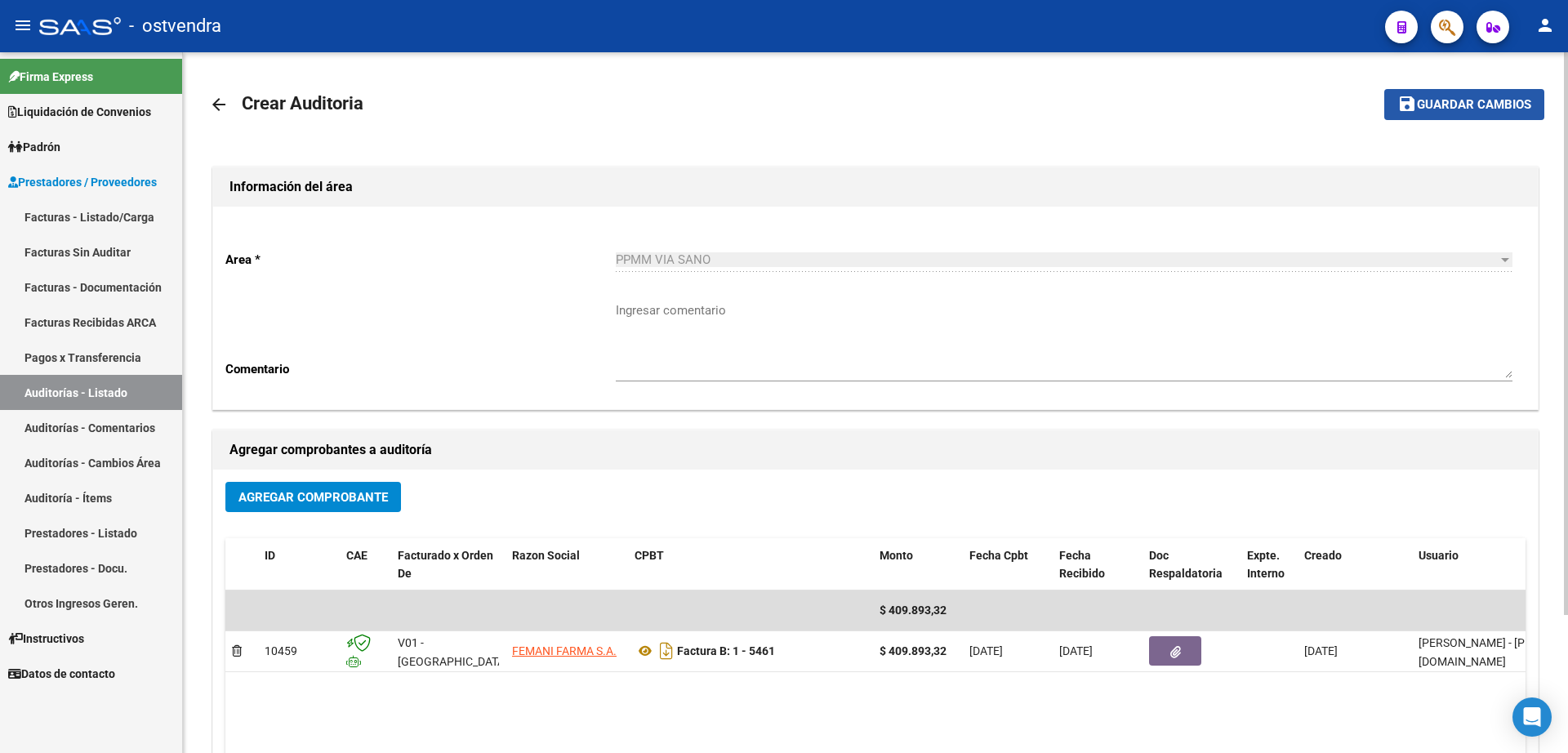
click at [1519, 99] on span "Guardar cambios" at bounding box center [1473, 105] width 114 height 15
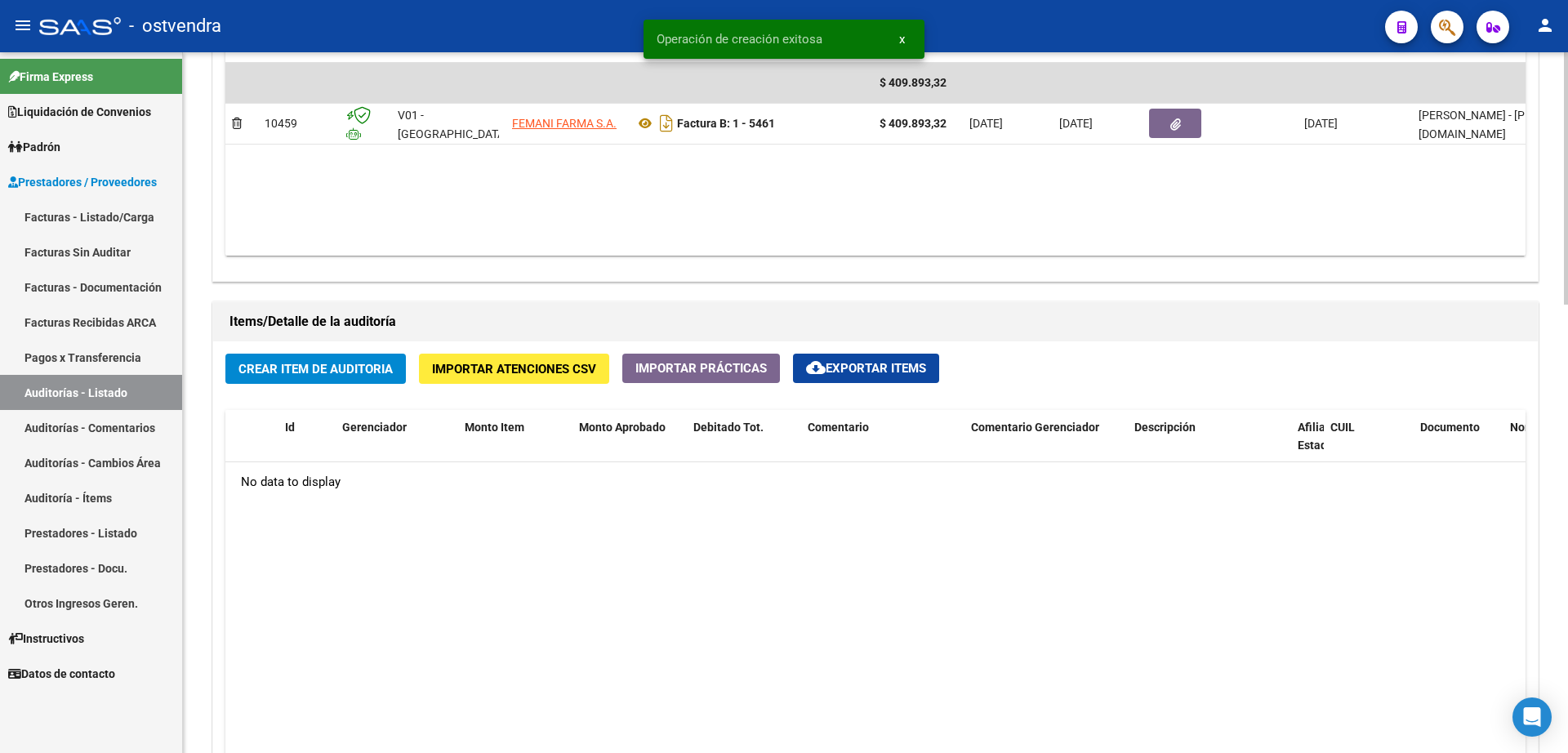
scroll to position [919, 0]
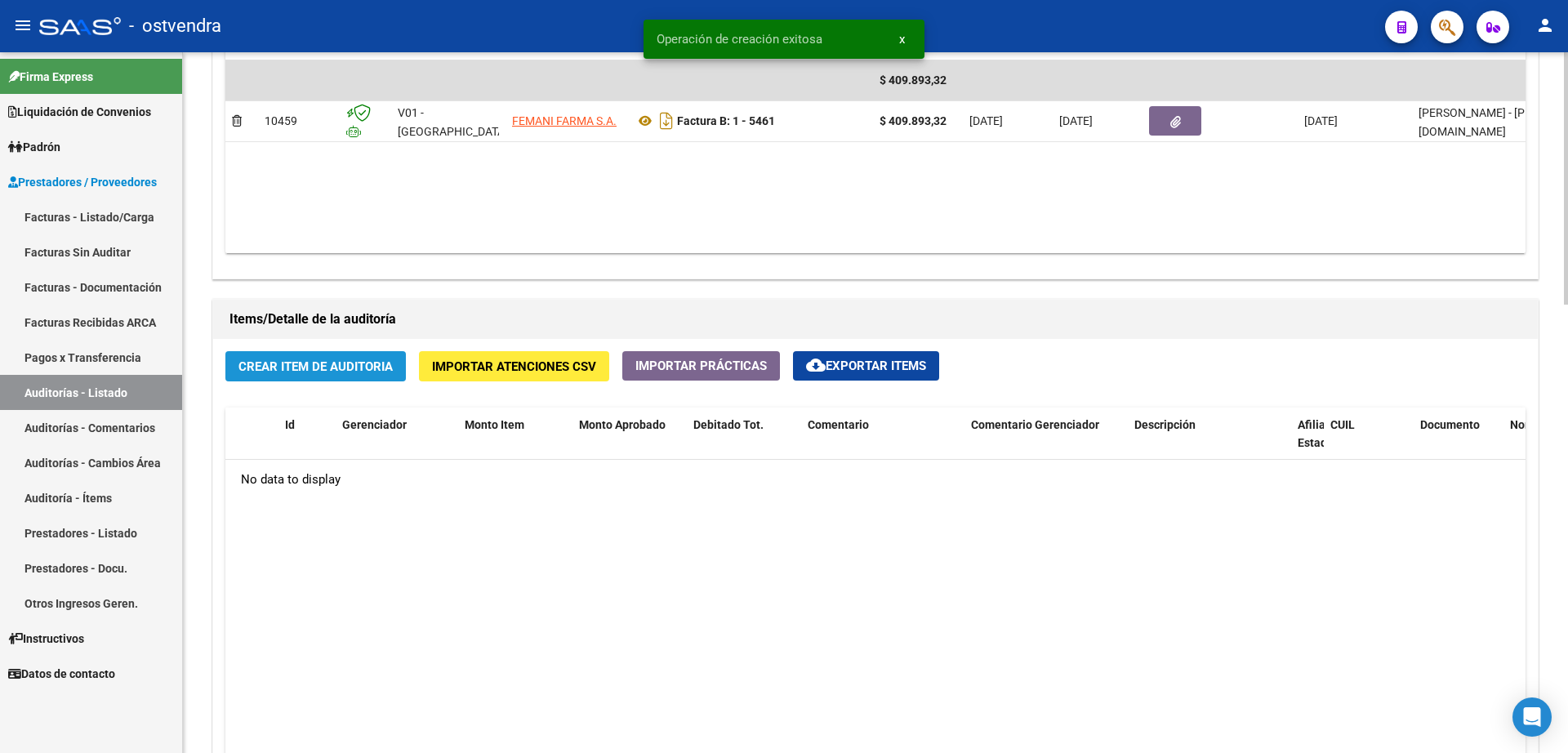
click at [269, 376] on button "Crear Item de Auditoria" at bounding box center [315, 366] width 180 height 30
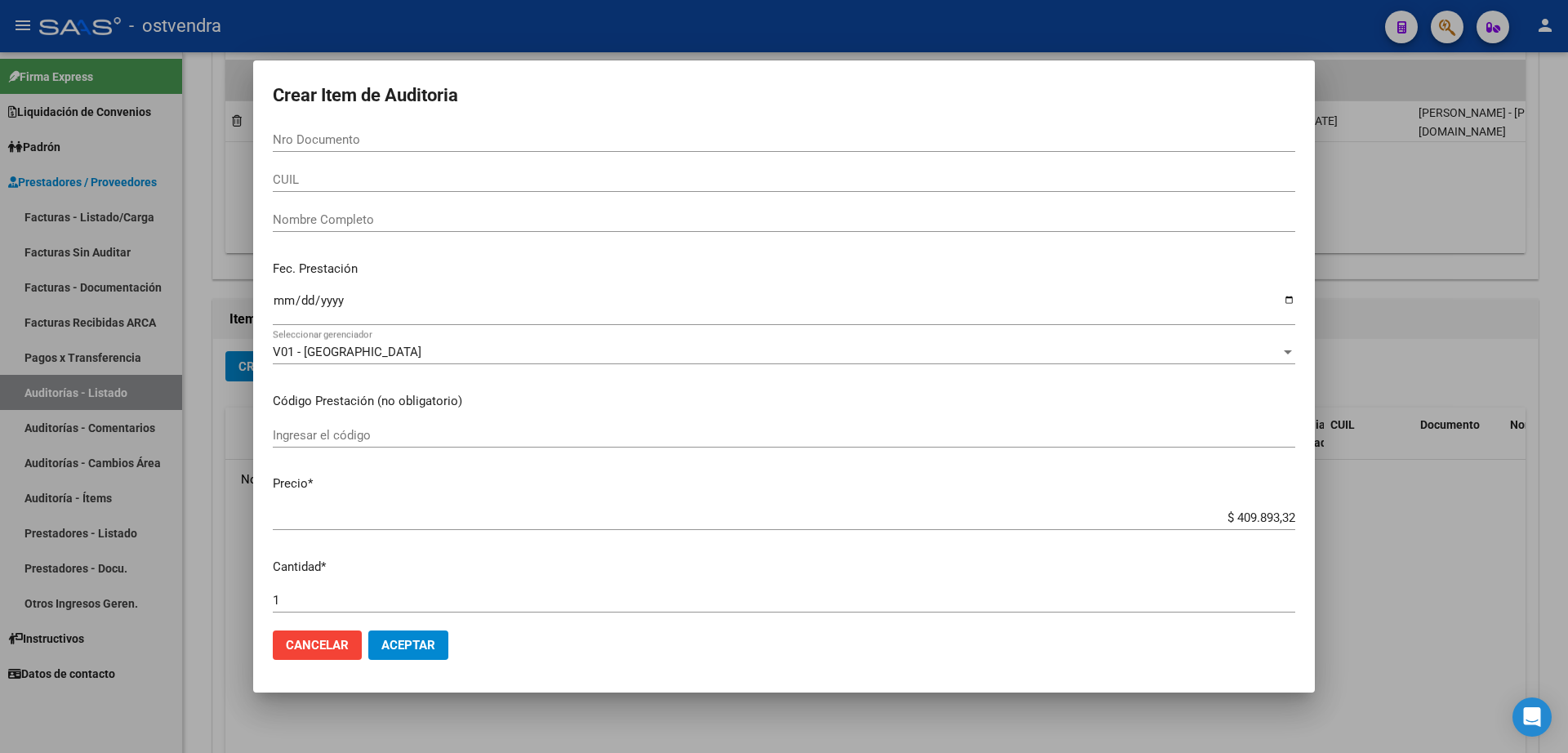
click at [306, 138] on input "Nro Documento" at bounding box center [784, 140] width 1022 height 15
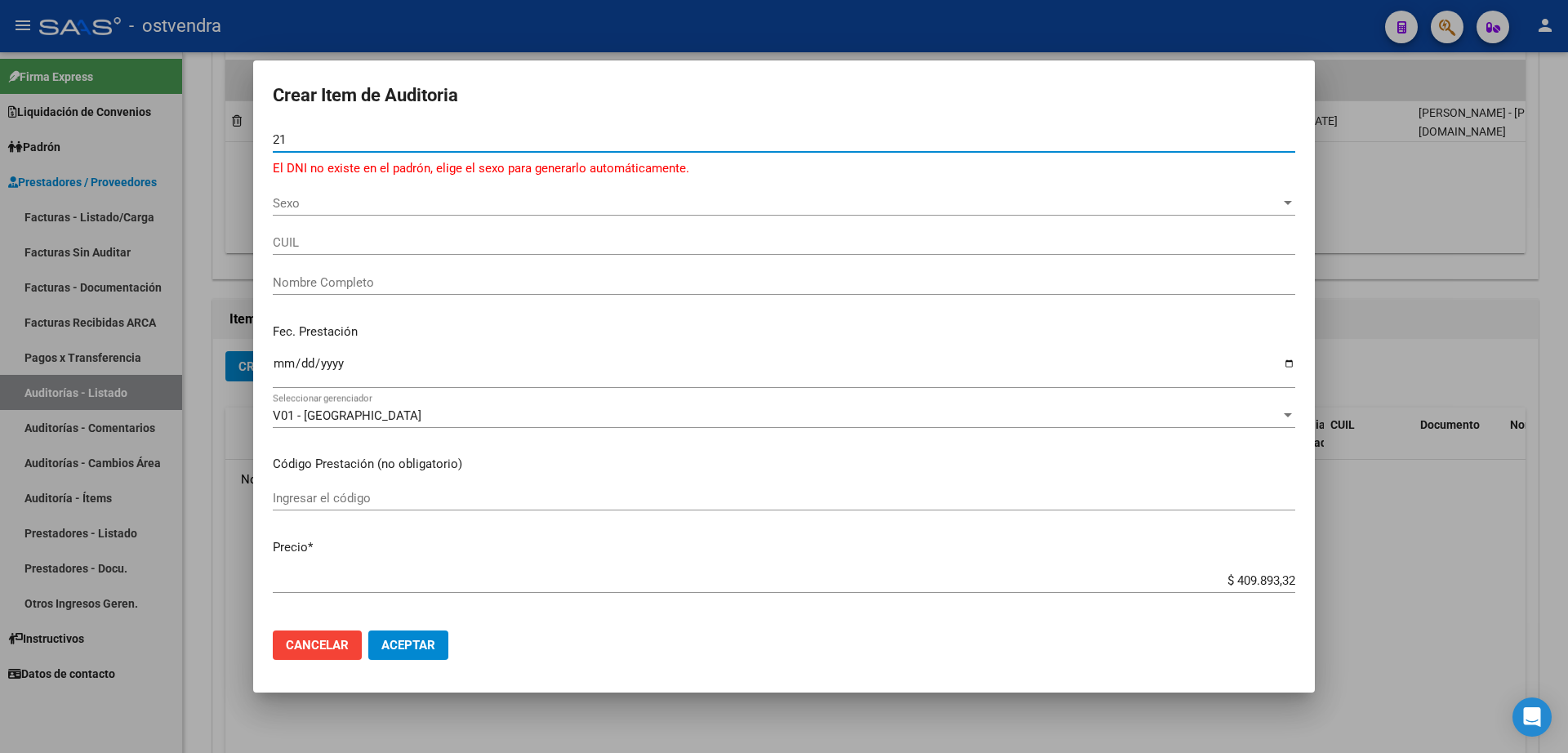
type input "2"
type input "40901109"
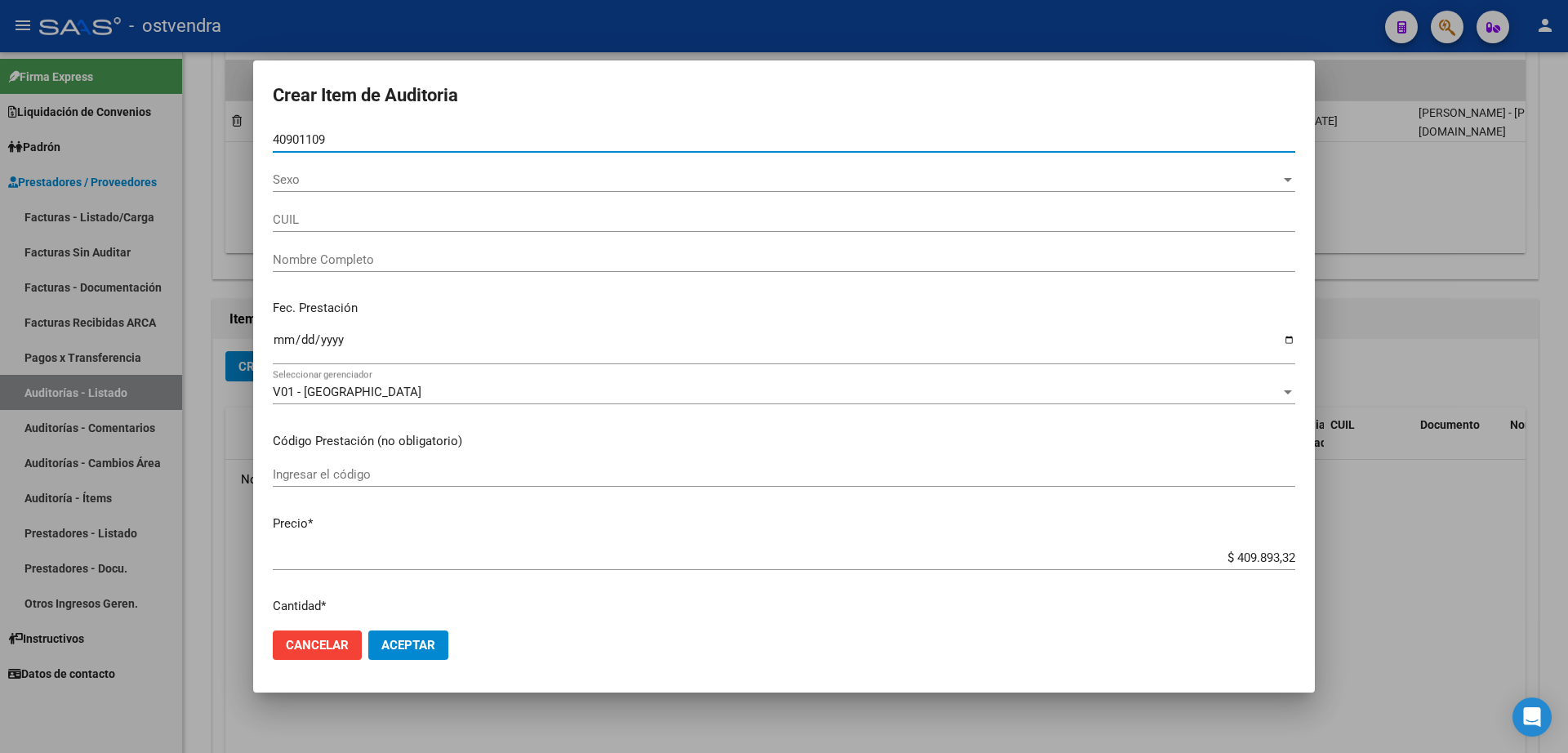
type input "20409011099"
type input "DE [PERSON_NAME]"
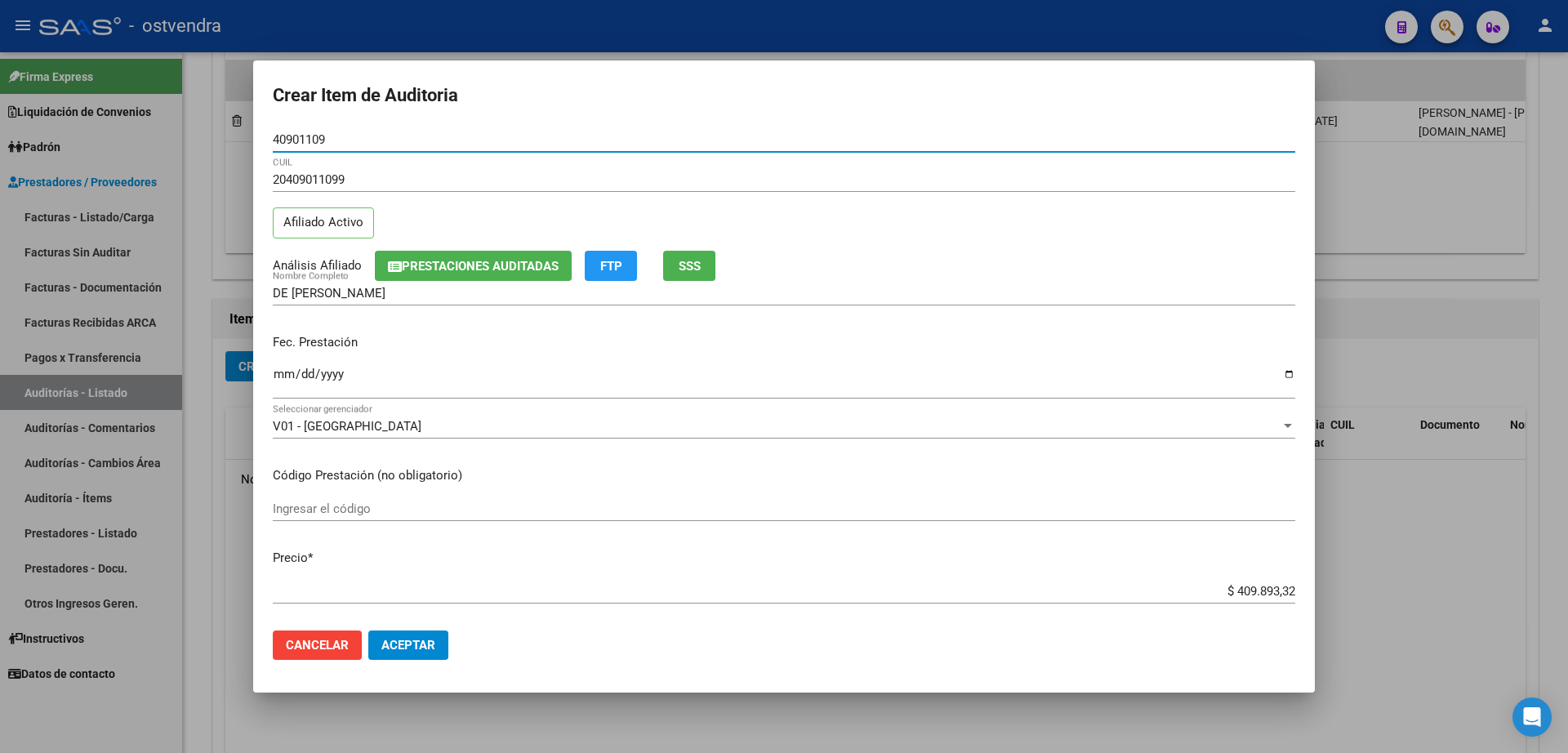
type input "40901109"
click at [404, 661] on mat-dialog-actions "Cancelar Aceptar" at bounding box center [784, 645] width 1022 height 56
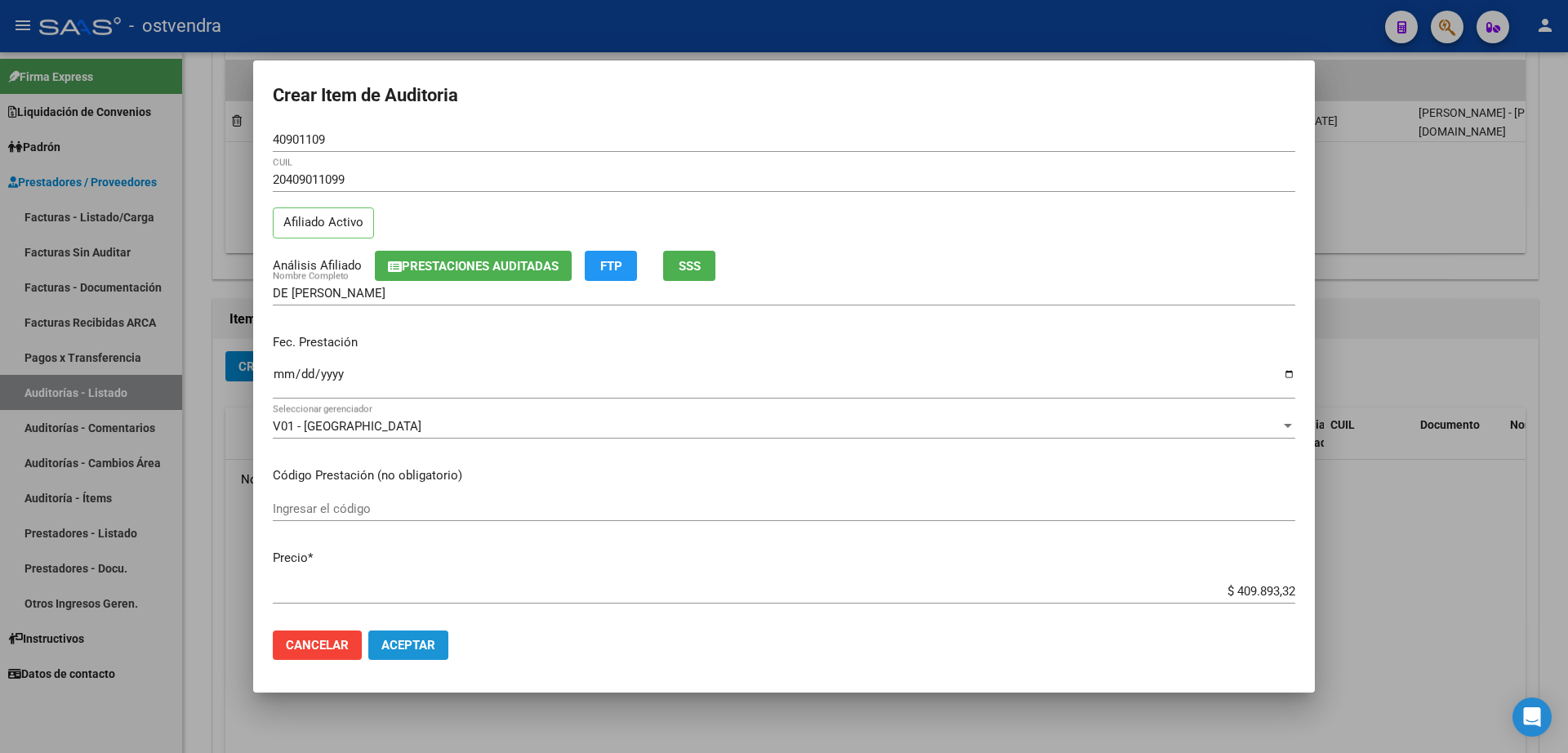
click at [431, 643] on span "Aceptar" at bounding box center [408, 645] width 54 height 15
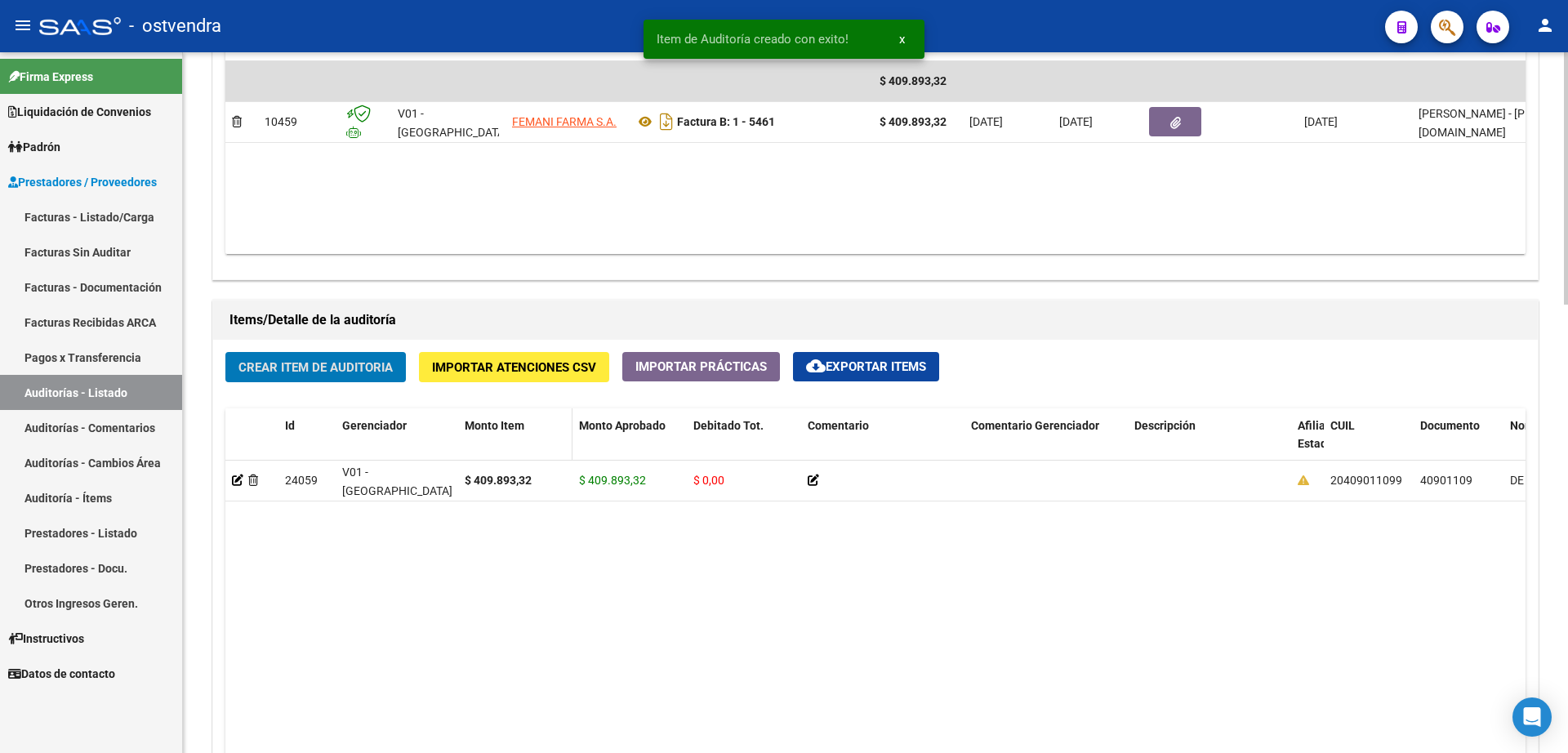
scroll to position [920, 0]
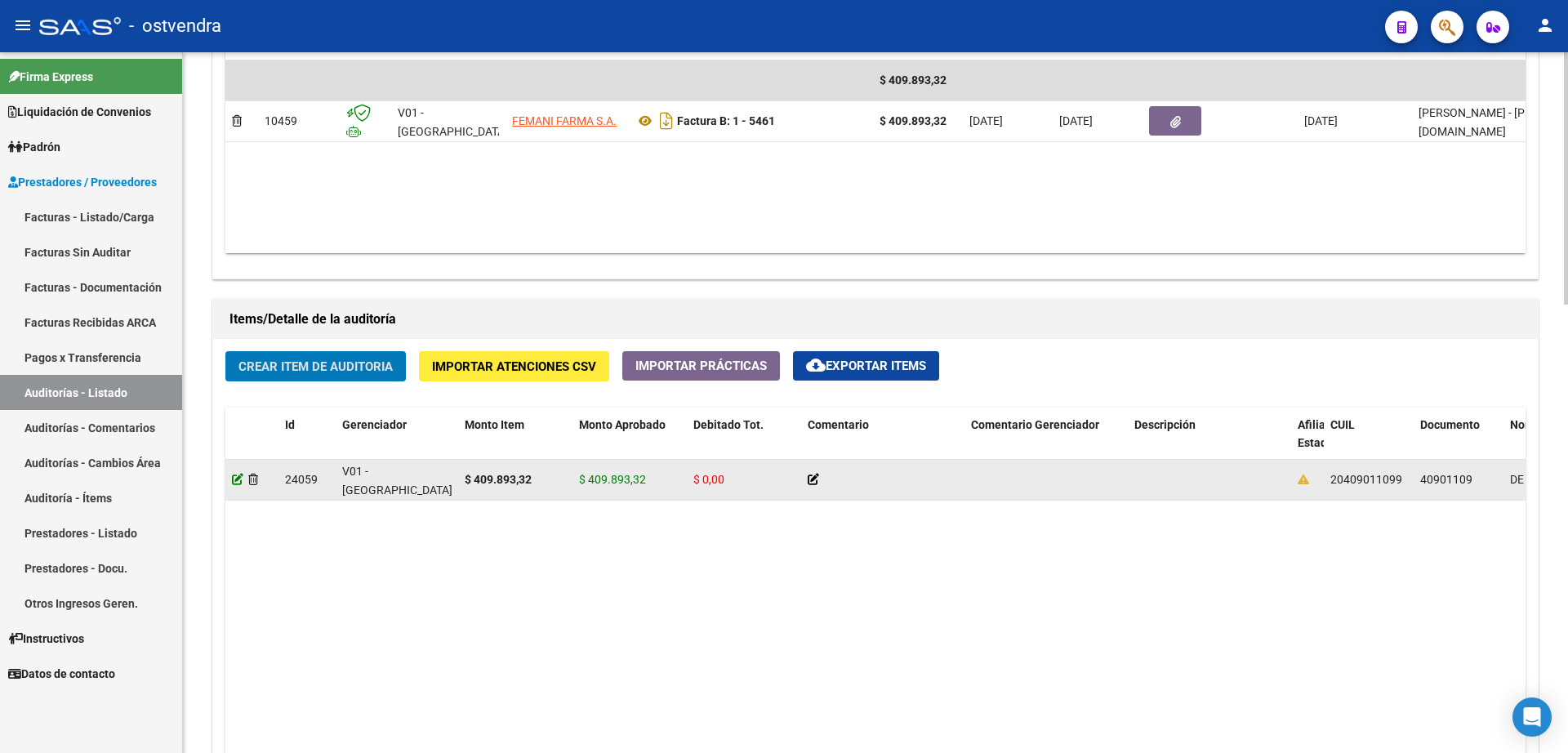
click at [233, 482] on icon at bounding box center [238, 479] width 11 height 11
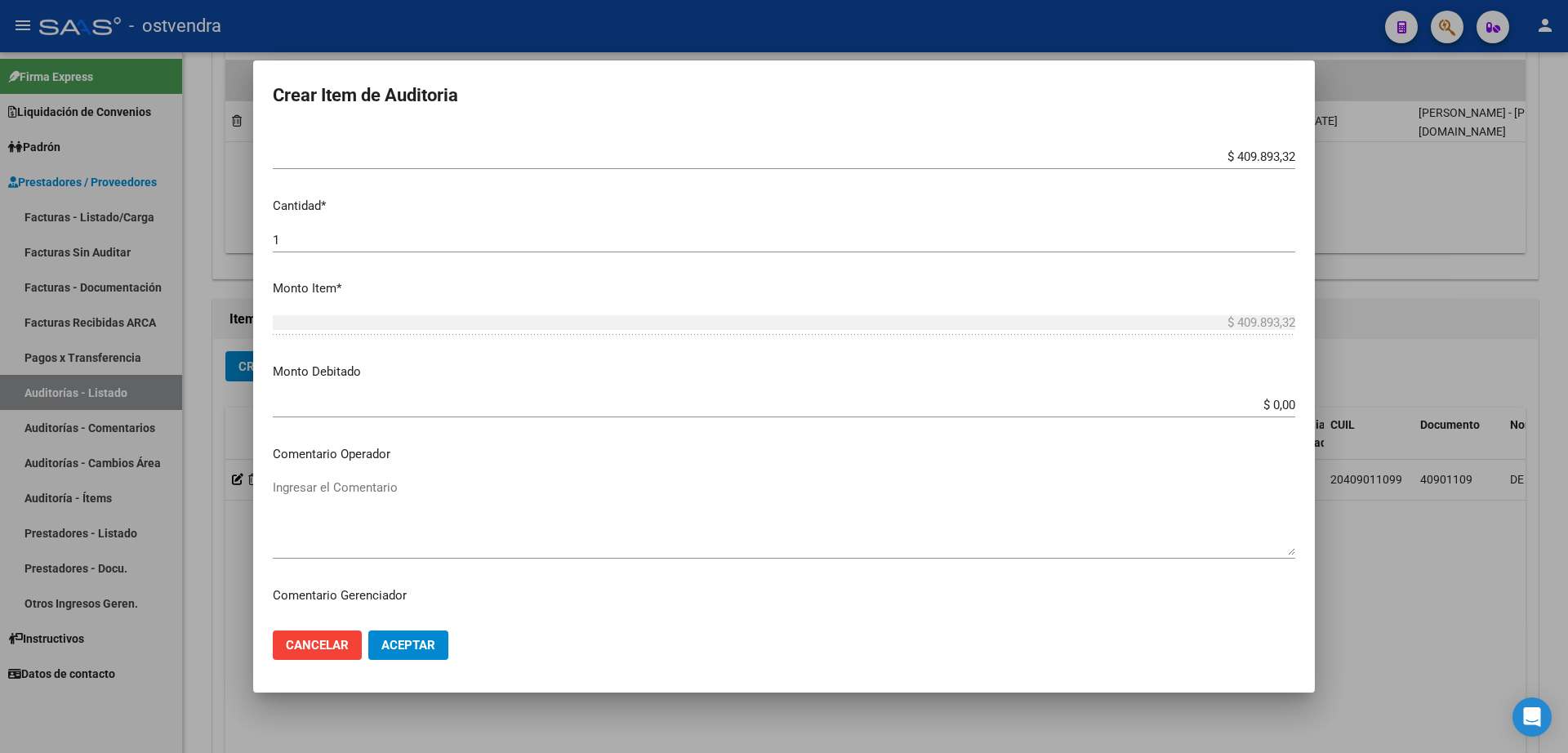
scroll to position [715, 0]
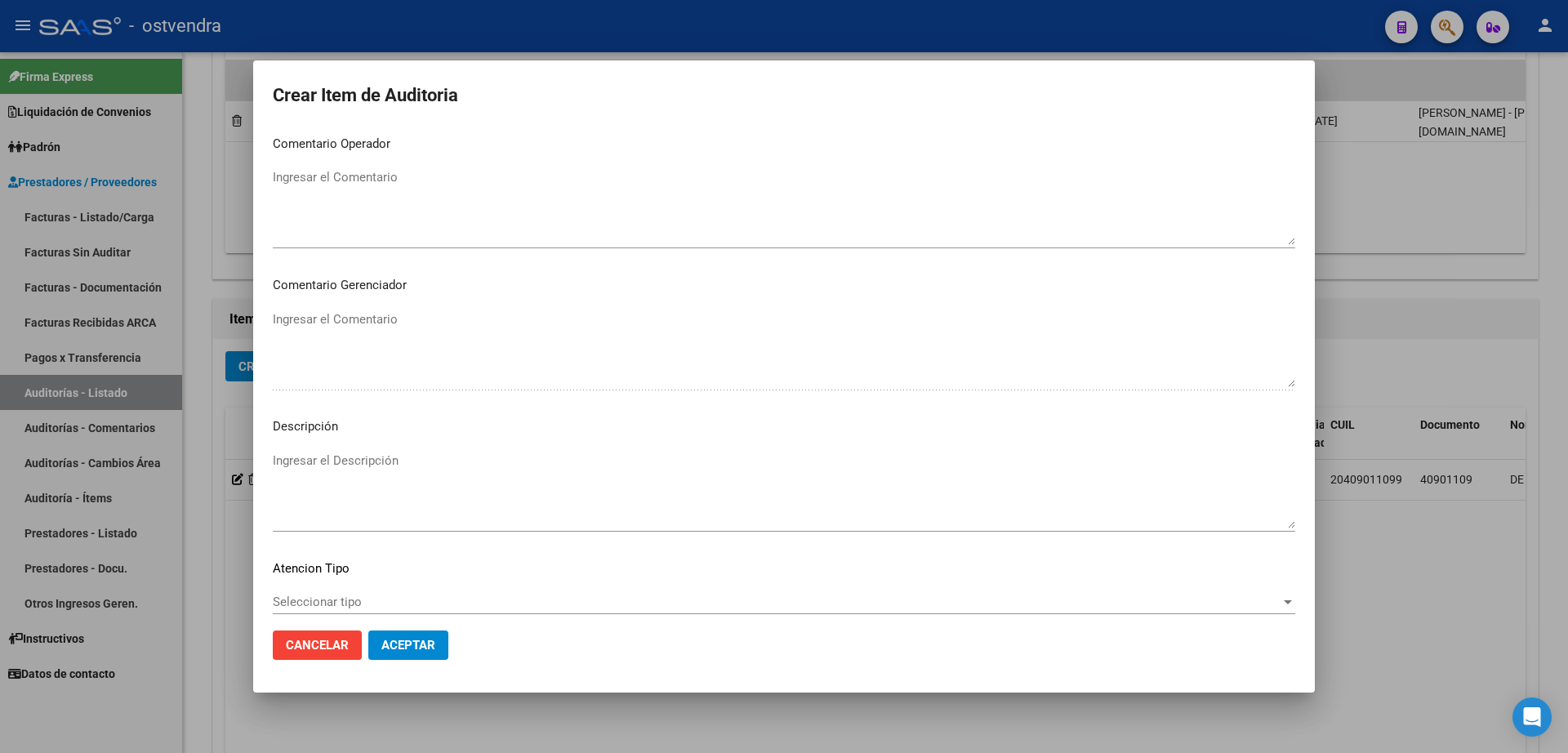
click at [445, 643] on button "Aceptar" at bounding box center [408, 645] width 80 height 29
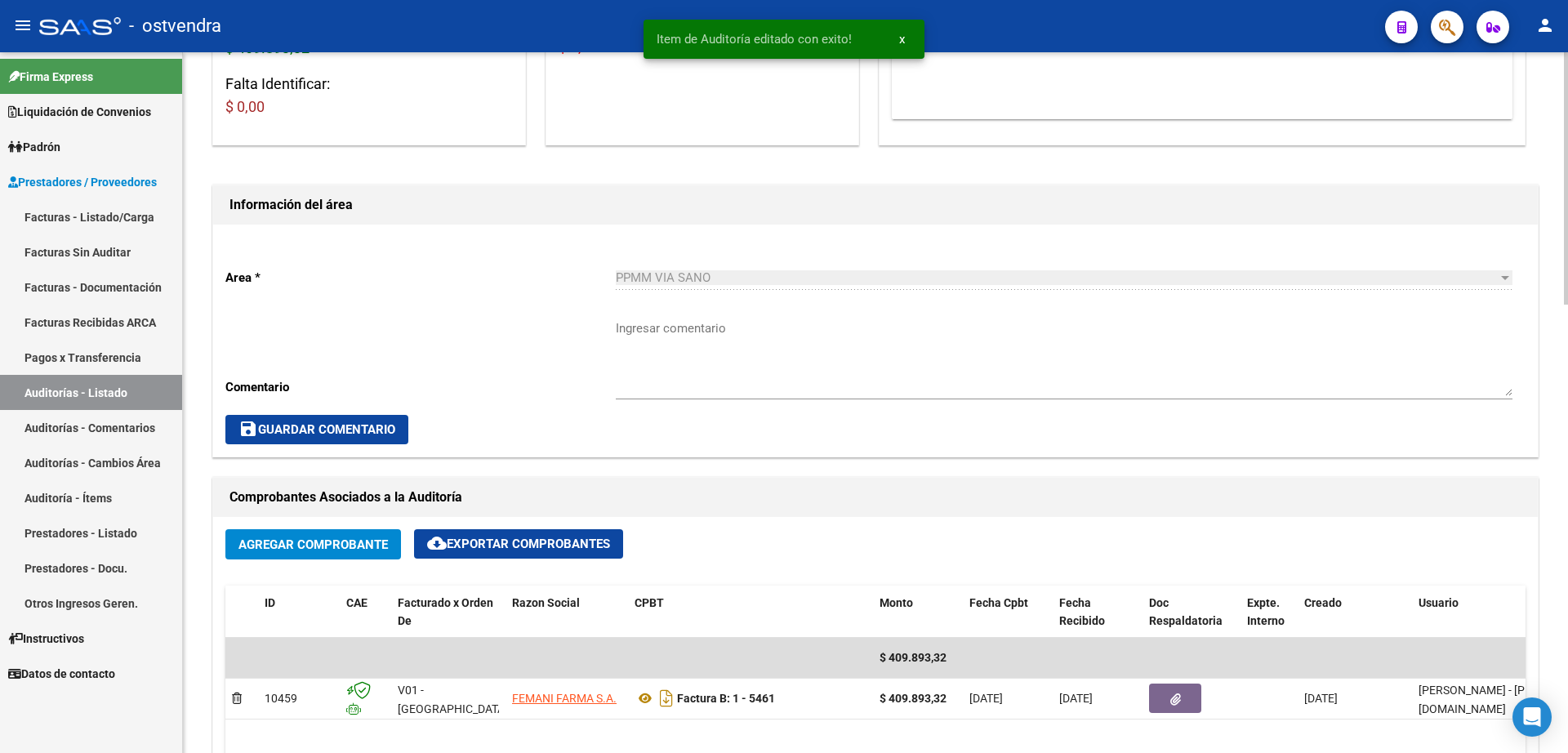
scroll to position [204, 0]
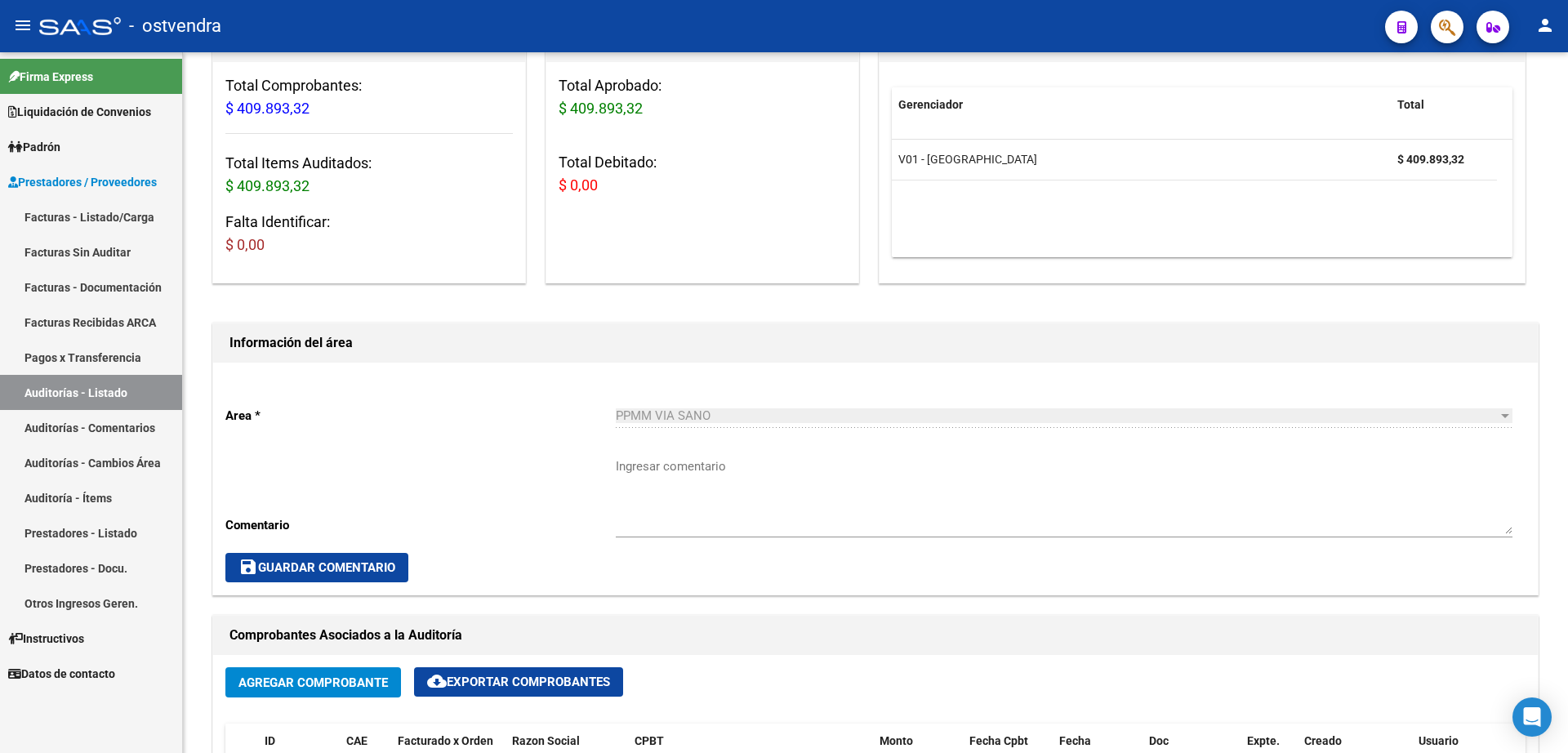
click at [130, 211] on link "Facturas - Listado/Carga" at bounding box center [91, 217] width 182 height 35
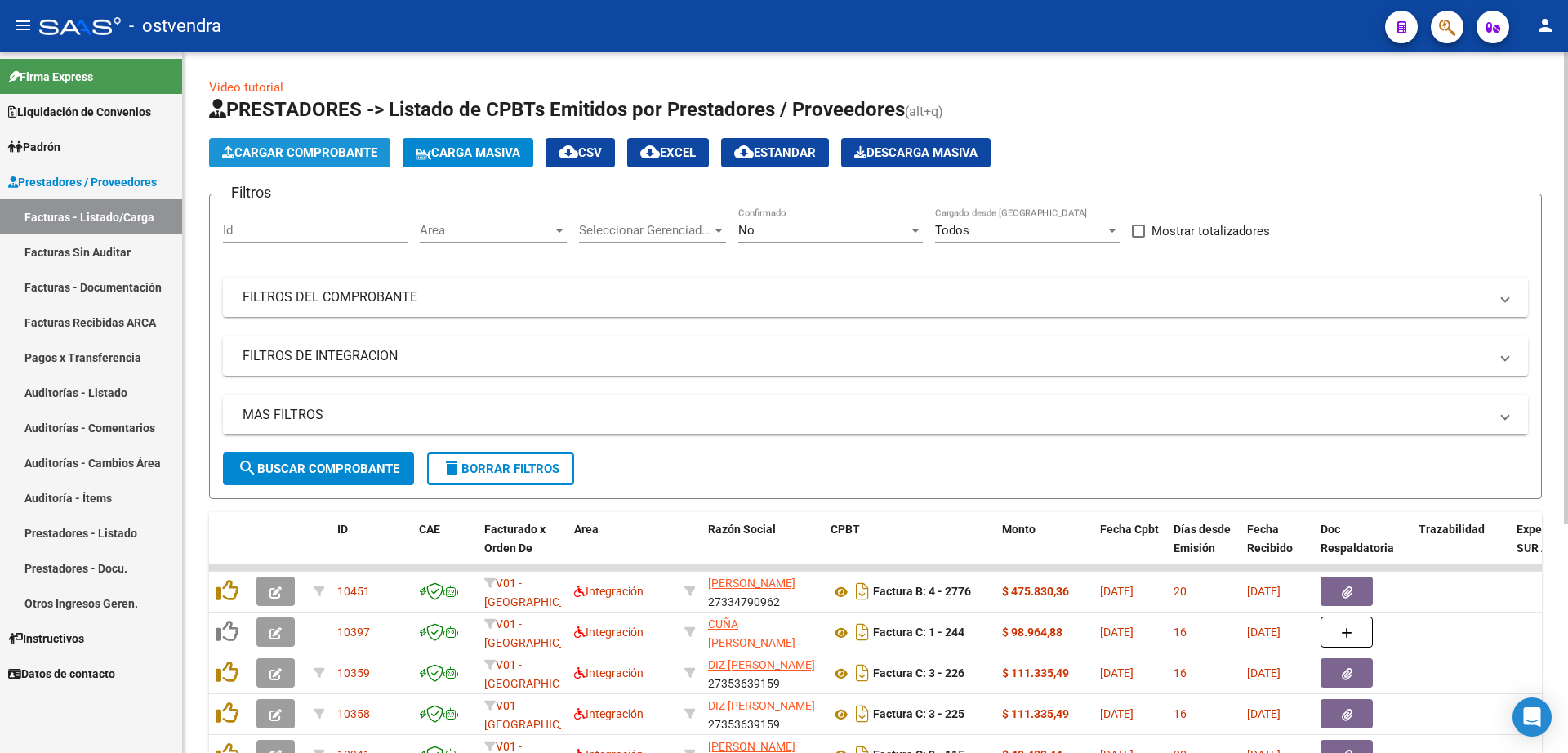
click at [297, 158] on span "Cargar Comprobante" at bounding box center [299, 153] width 155 height 15
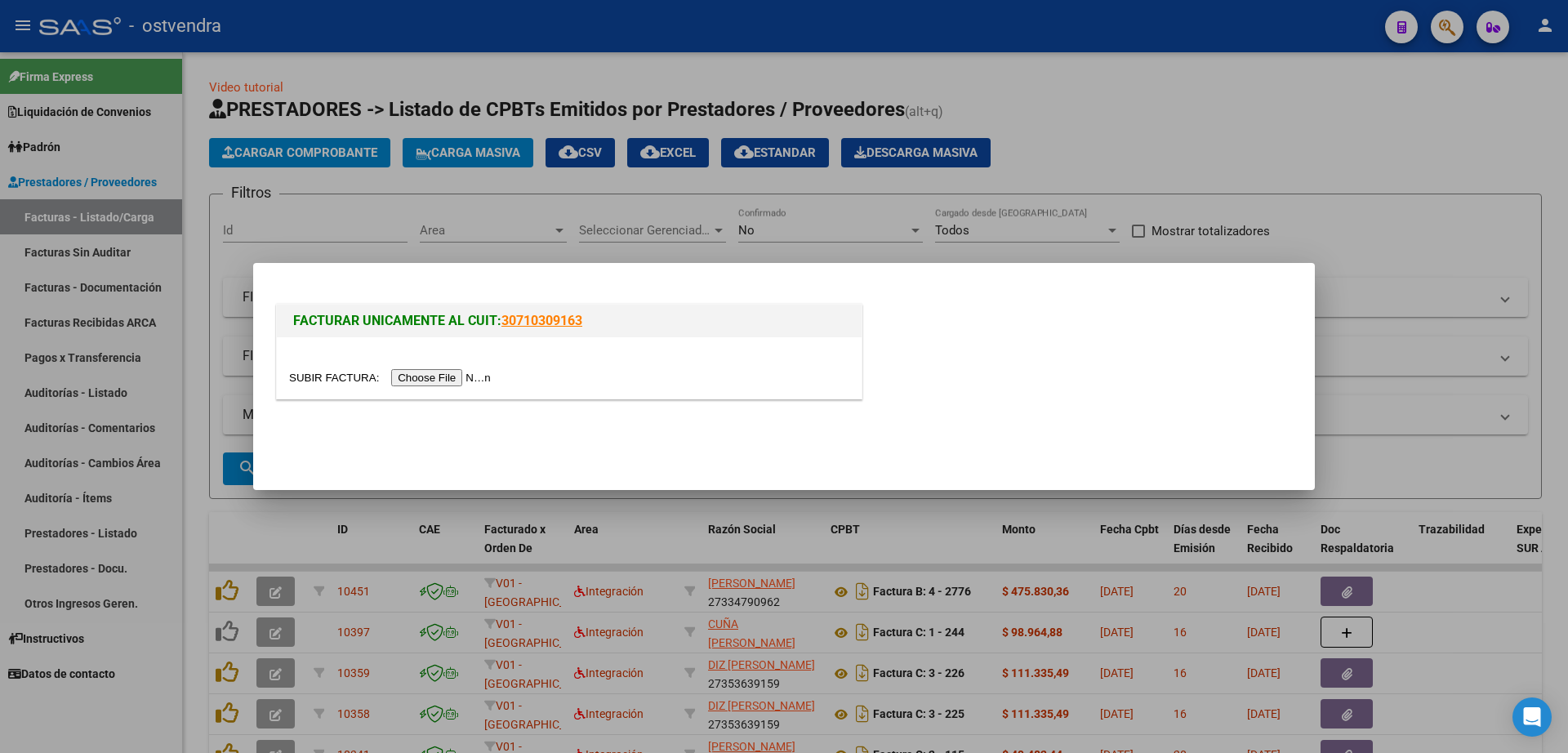
click at [443, 367] on div at bounding box center [569, 368] width 585 height 61
click at [445, 375] on input "file" at bounding box center [392, 377] width 207 height 17
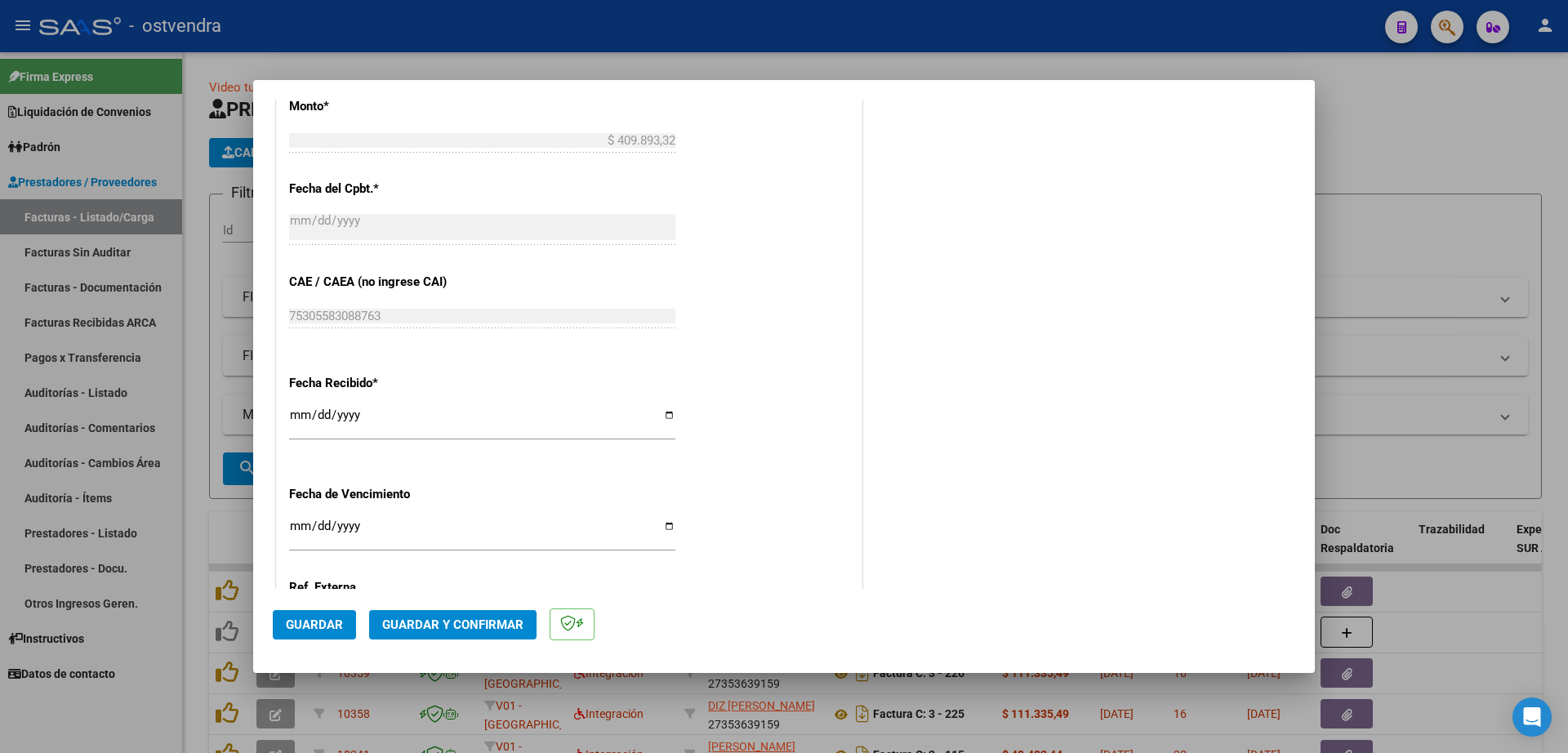
scroll to position [817, 0]
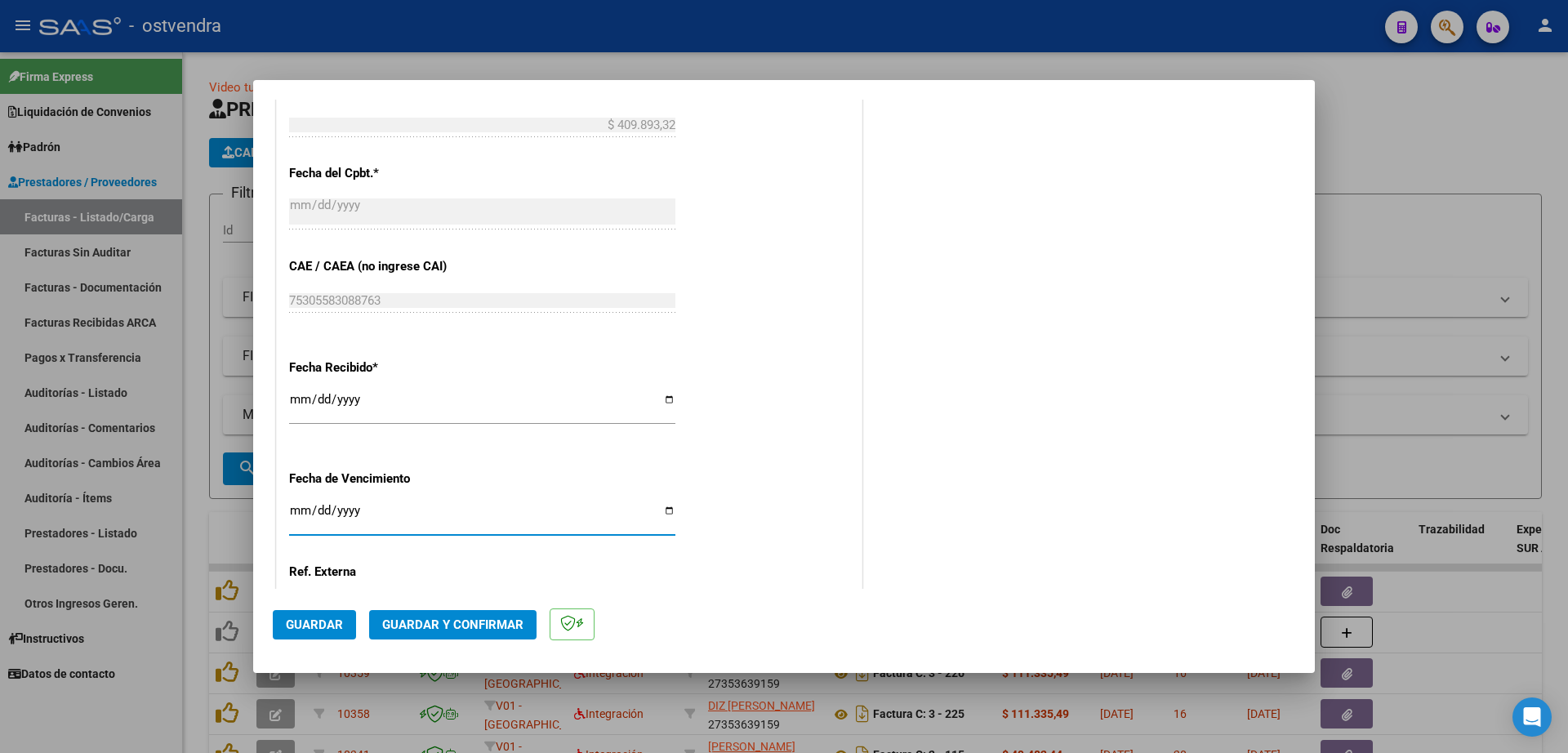
click at [303, 515] on input "Ingresar la fecha" at bounding box center [481, 517] width 386 height 27
type input "[DATE]"
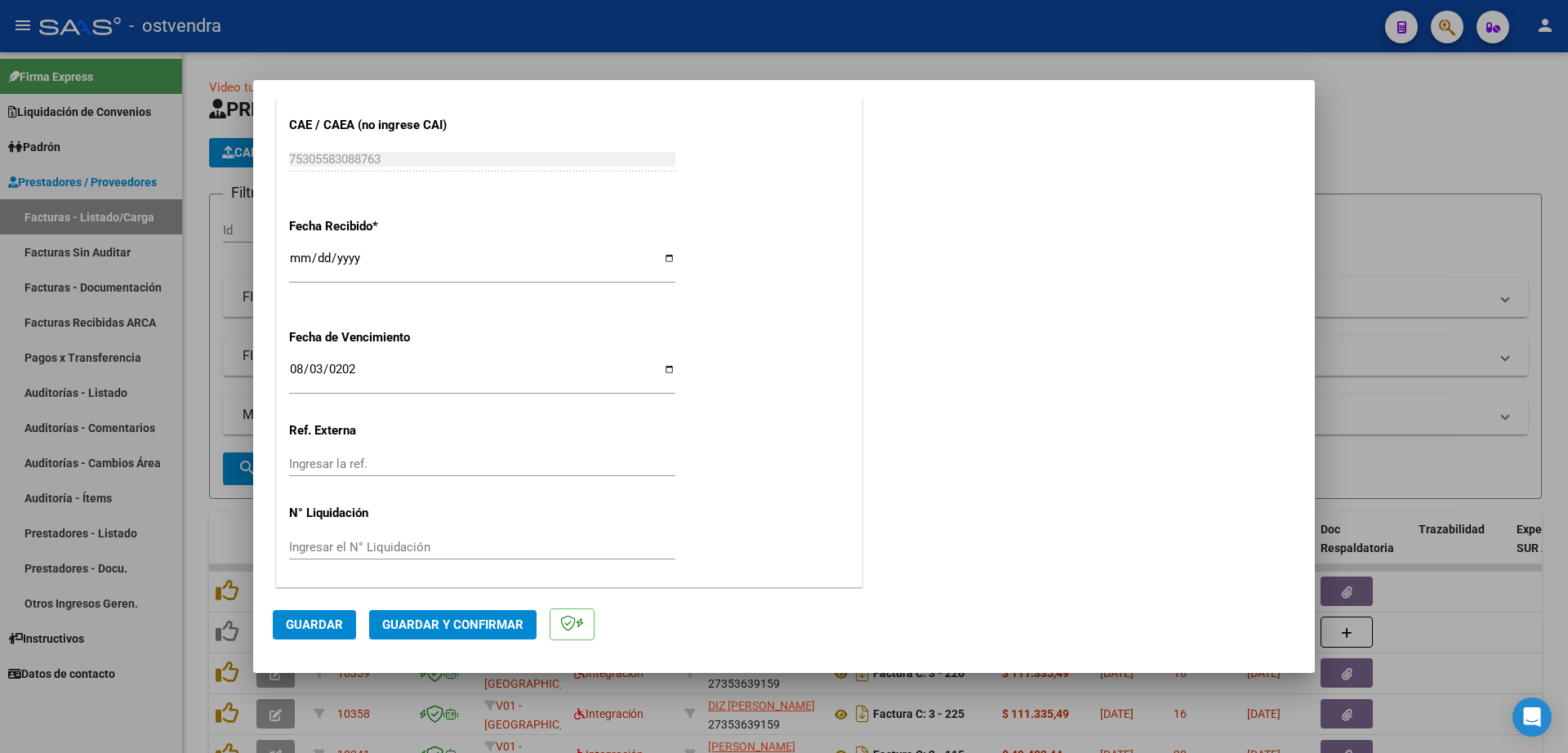
scroll to position [960, 0]
click at [335, 545] on input "Ingresar el N° Liquidación" at bounding box center [481, 545] width 386 height 15
type input "07"
drag, startPoint x: 305, startPoint y: 635, endPoint x: 311, endPoint y: 629, distance: 8.5
click at [309, 631] on button "Guardar" at bounding box center [314, 624] width 83 height 29
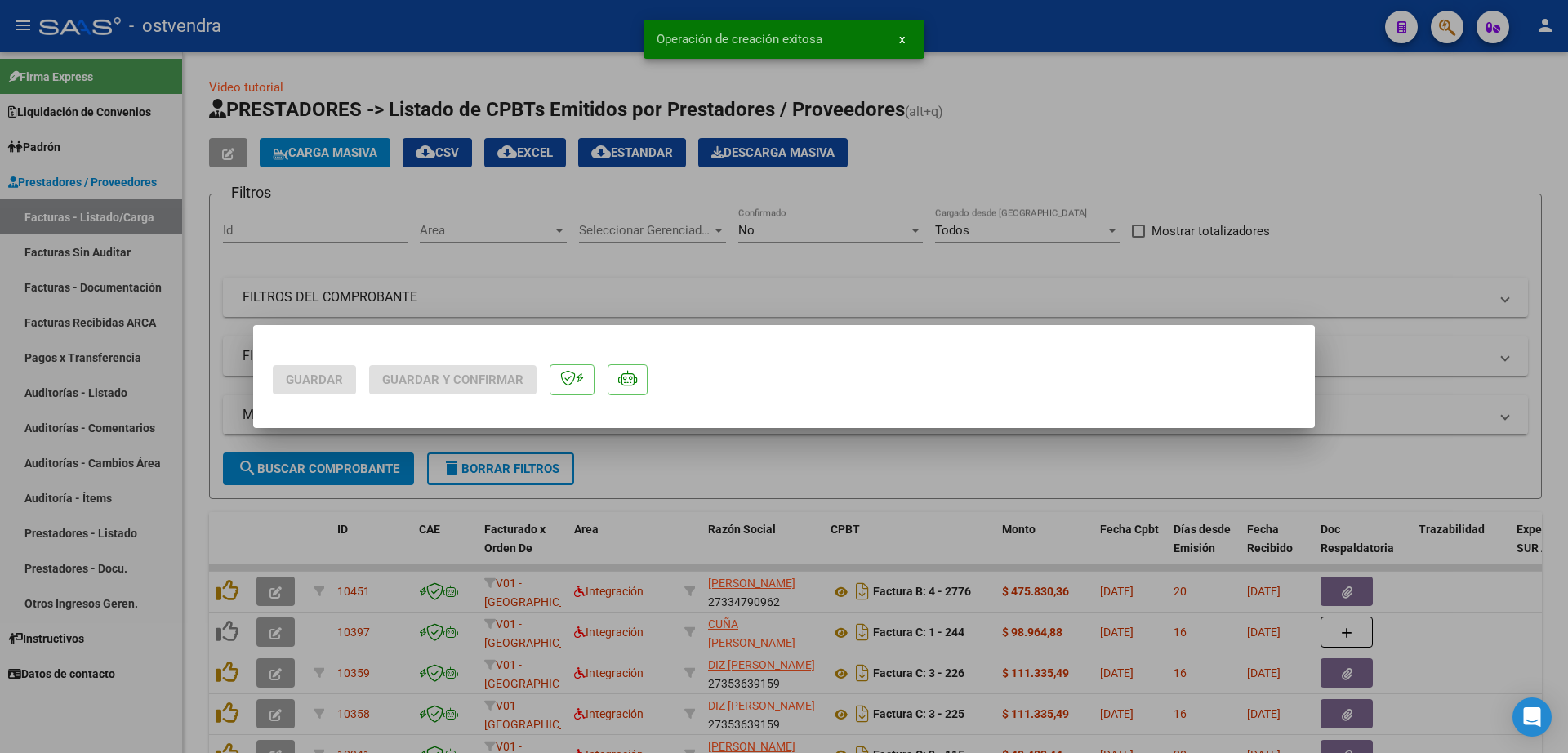
scroll to position [0, 0]
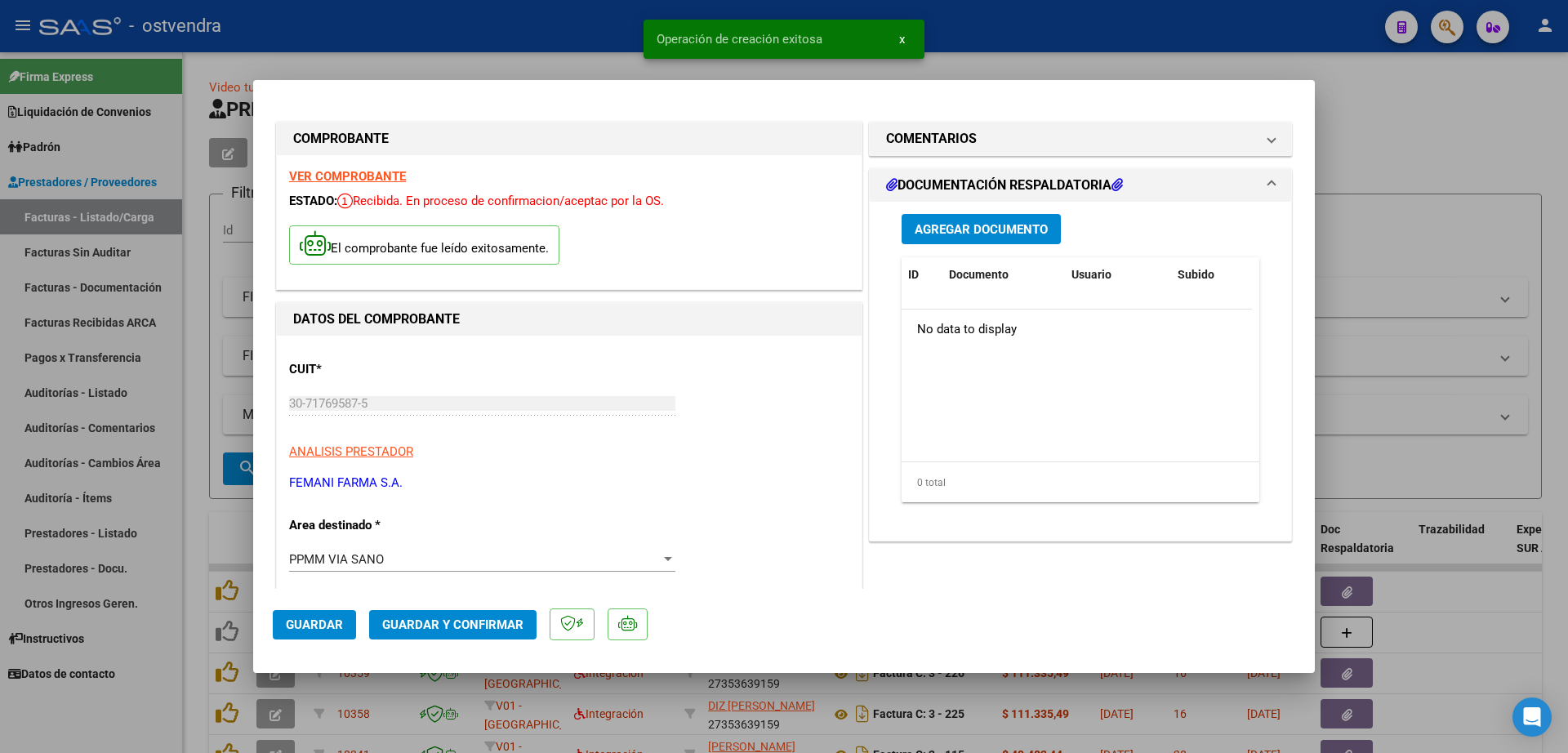
click at [996, 232] on span "Agregar Documento" at bounding box center [981, 229] width 133 height 15
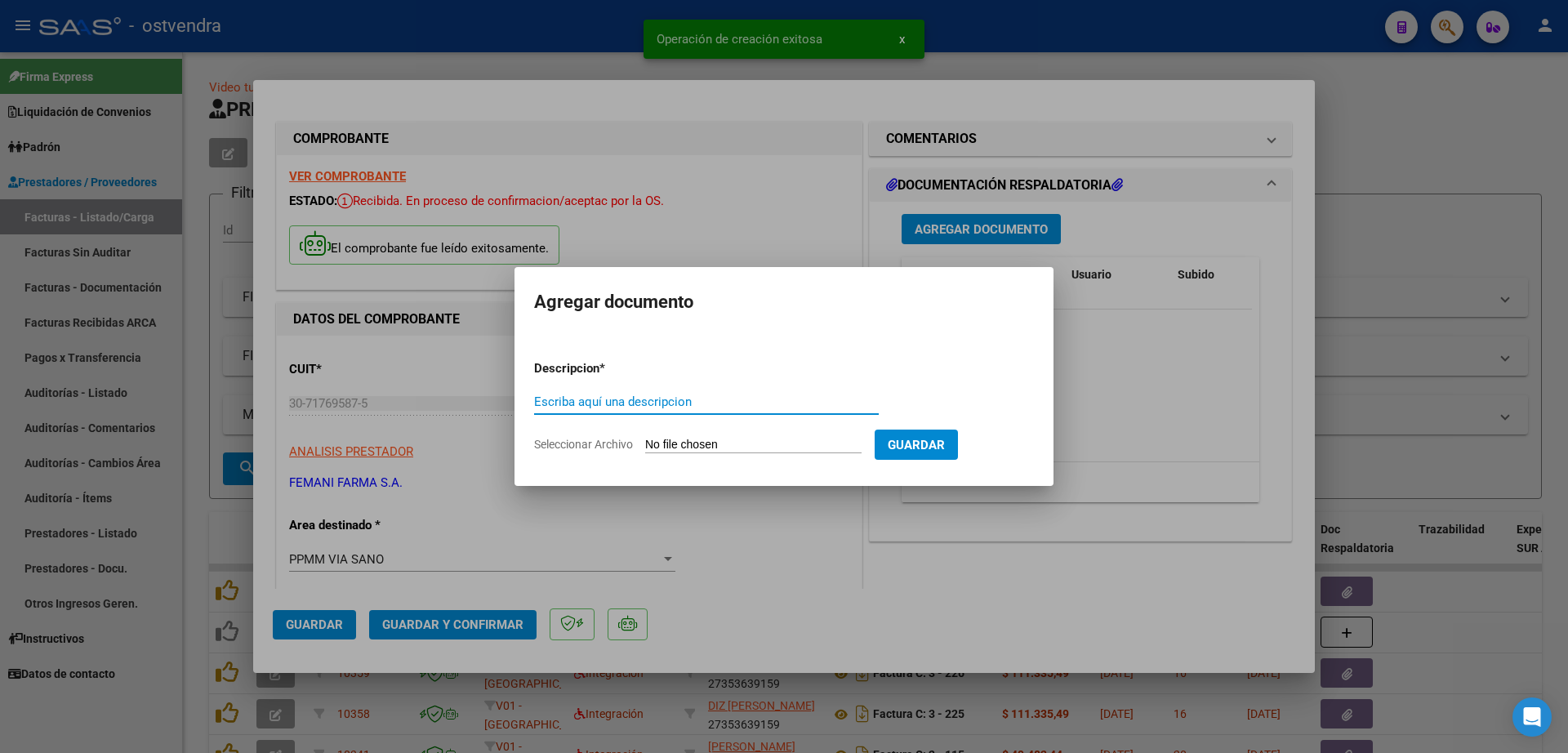
paste input "documentacion"
type input "documentacion"
click at [687, 445] on input "Seleccionar Archivo" at bounding box center [753, 445] width 216 height 16
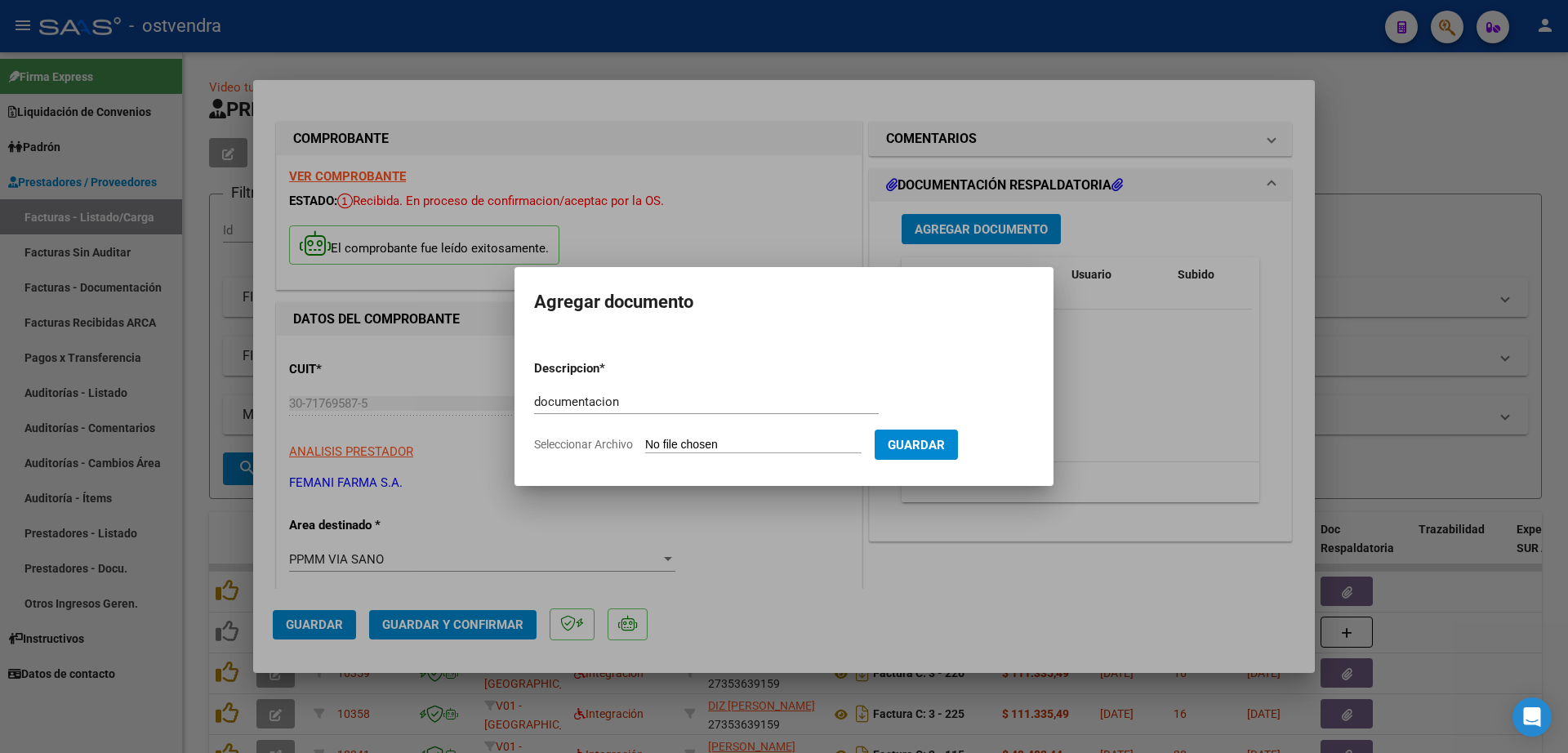
type input "C:\fakepath\FEMANI FARMA 5462.zip"
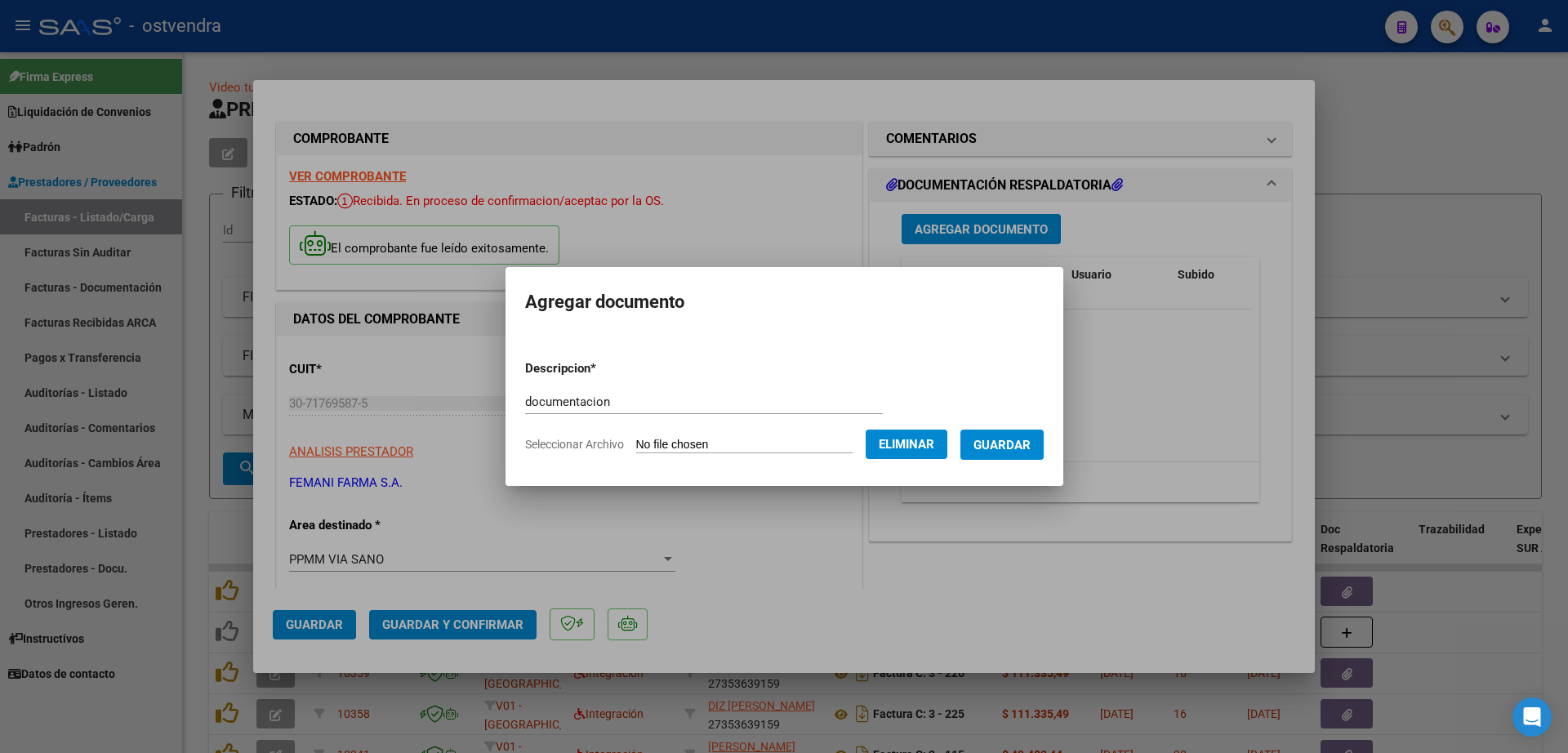
click at [1028, 442] on span "Guardar" at bounding box center [1002, 445] width 57 height 15
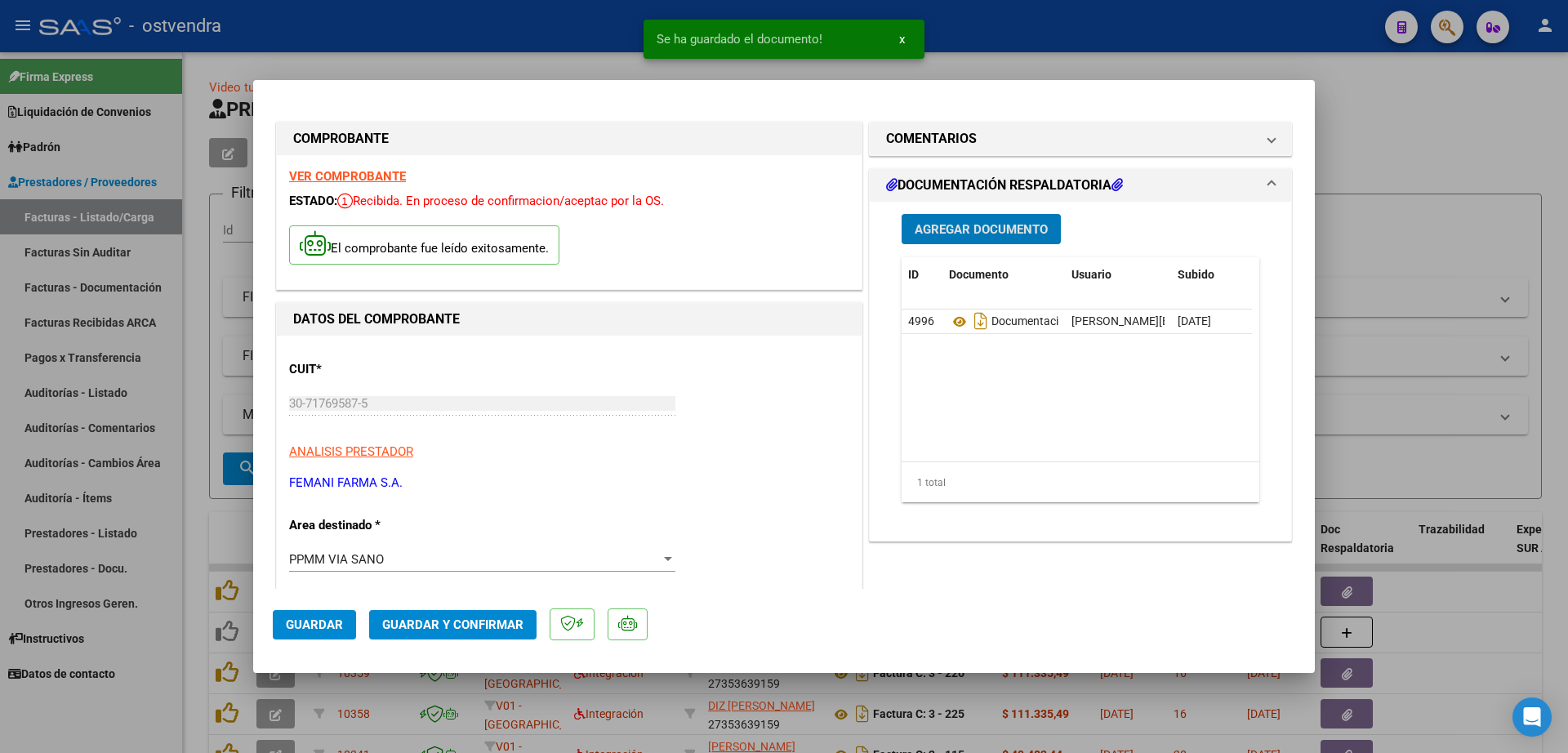
click at [449, 637] on button "Guardar y Confirmar" at bounding box center [452, 624] width 167 height 29
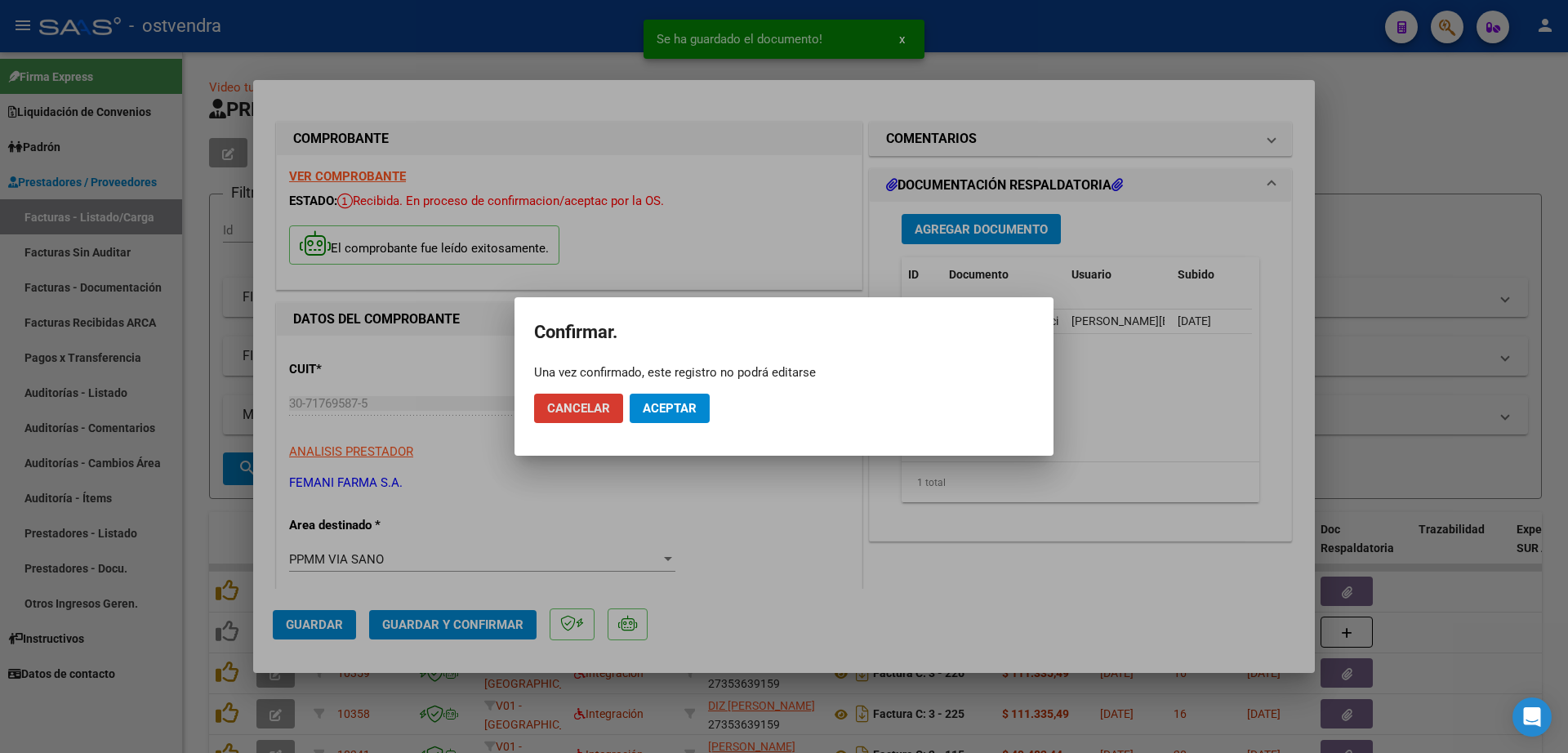
click at [657, 428] on mat-dialog-actions "Cancelar Aceptar" at bounding box center [784, 408] width 500 height 56
click at [663, 407] on span "Aceptar" at bounding box center [669, 408] width 54 height 15
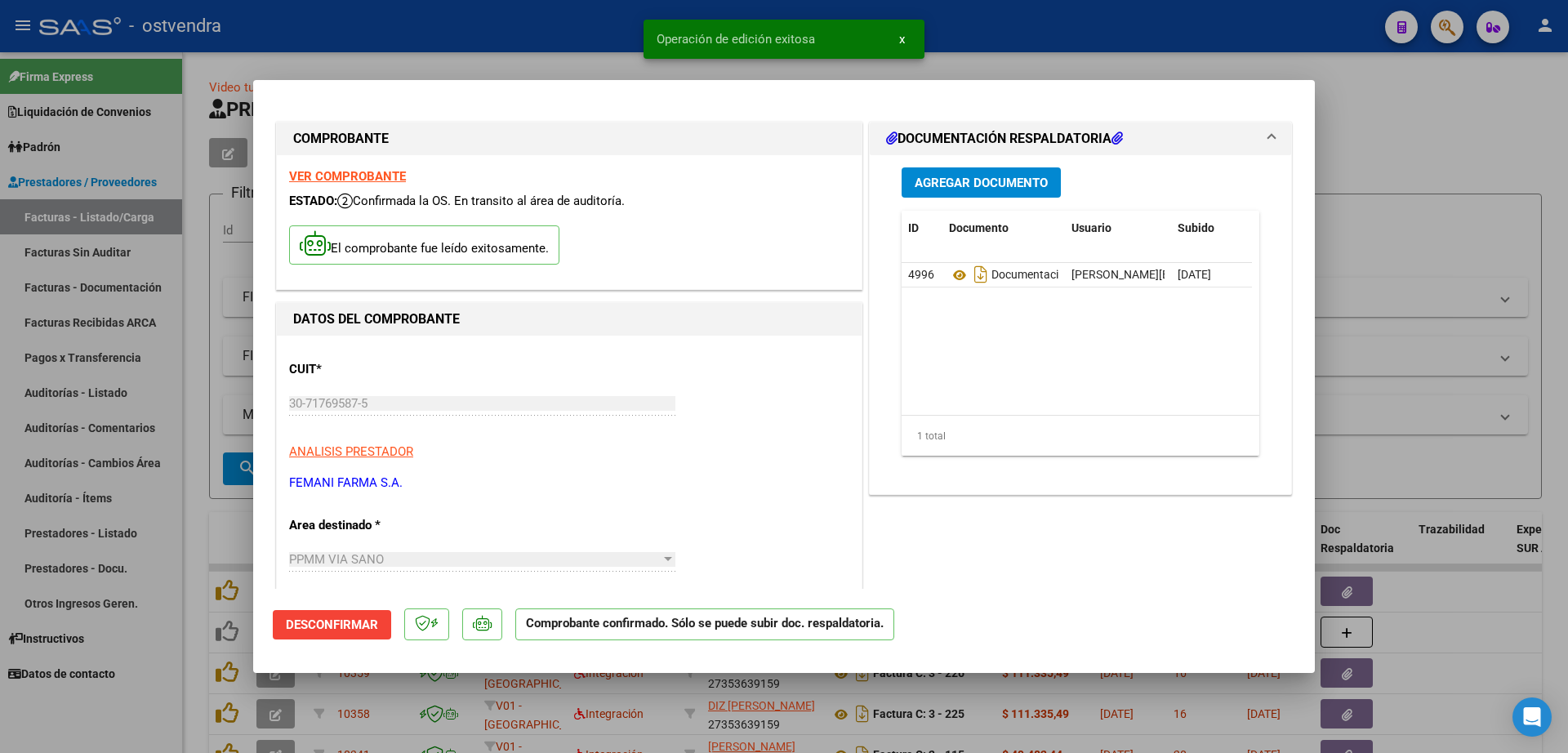
click at [199, 403] on div at bounding box center [784, 376] width 1568 height 753
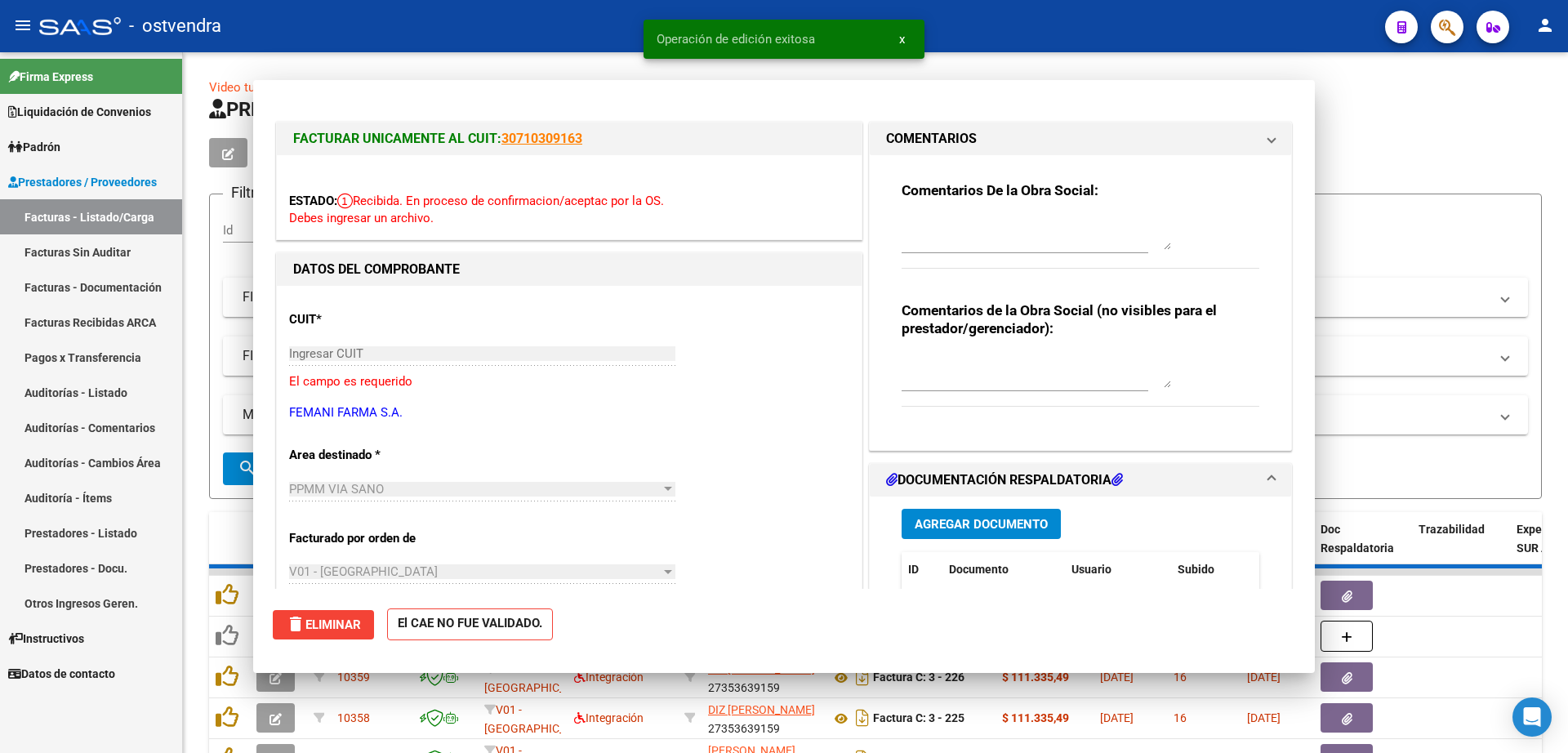
type input "$ 0,00"
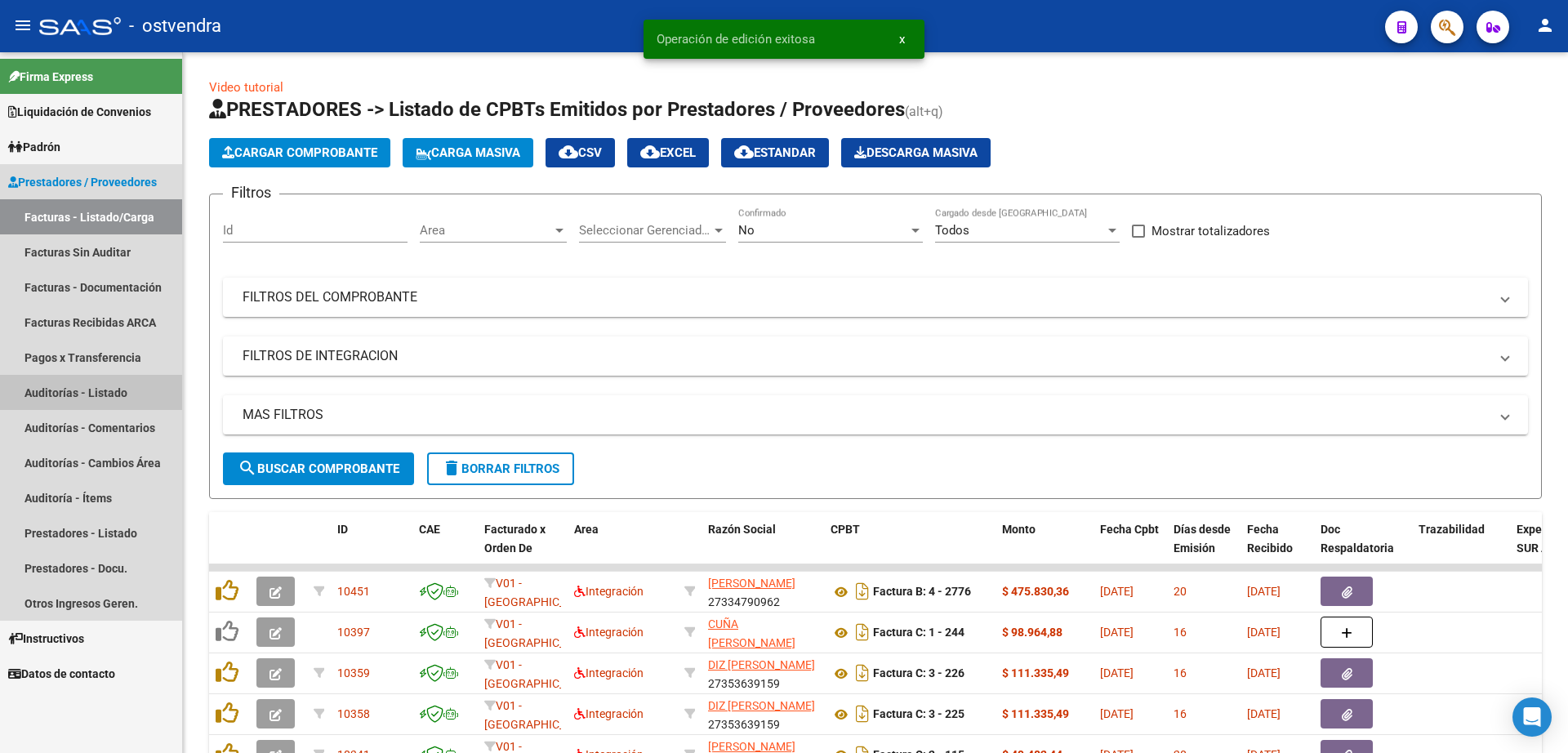
click at [82, 390] on link "Auditorías - Listado" at bounding box center [91, 392] width 182 height 35
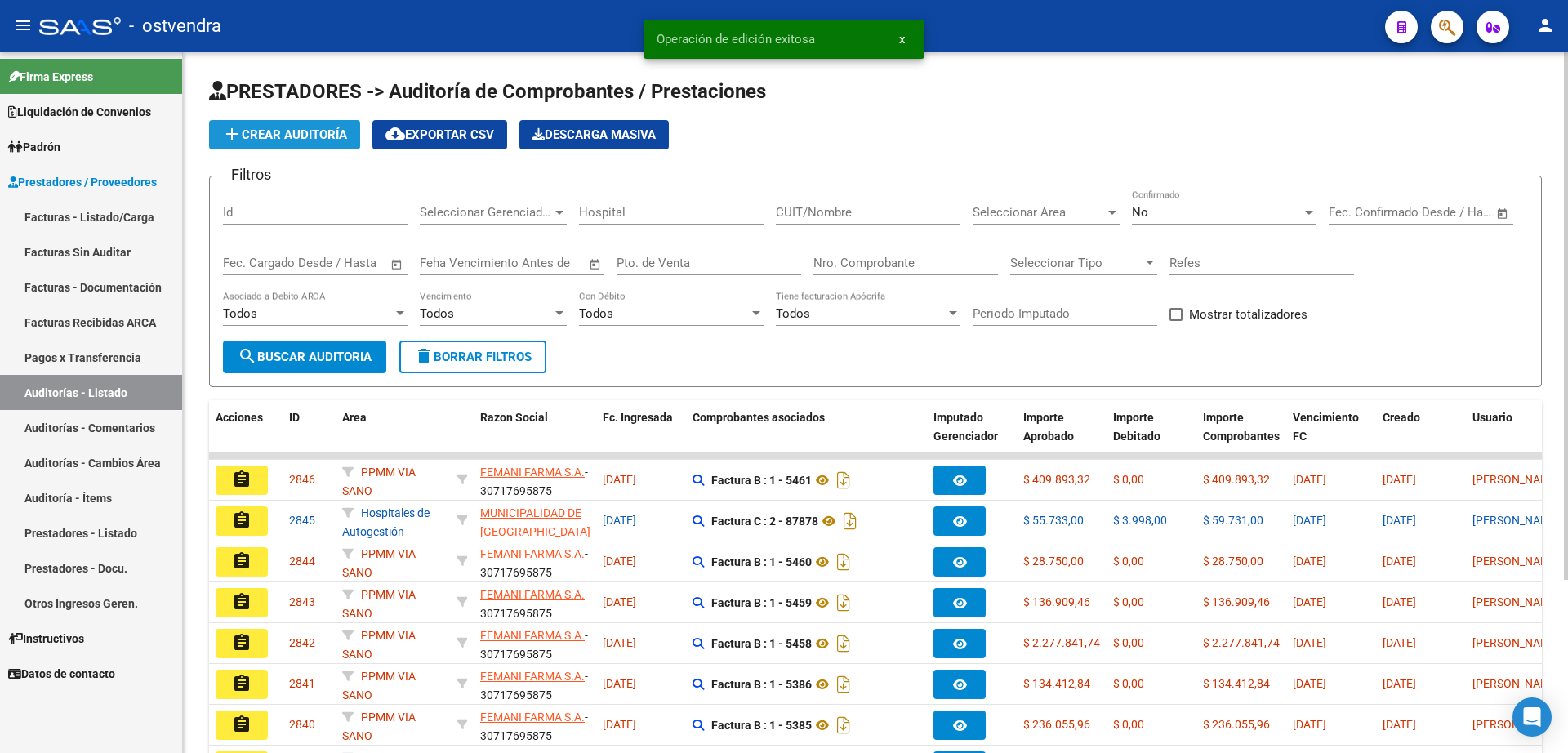
click at [292, 132] on span "add Crear Auditoría" at bounding box center [284, 134] width 125 height 15
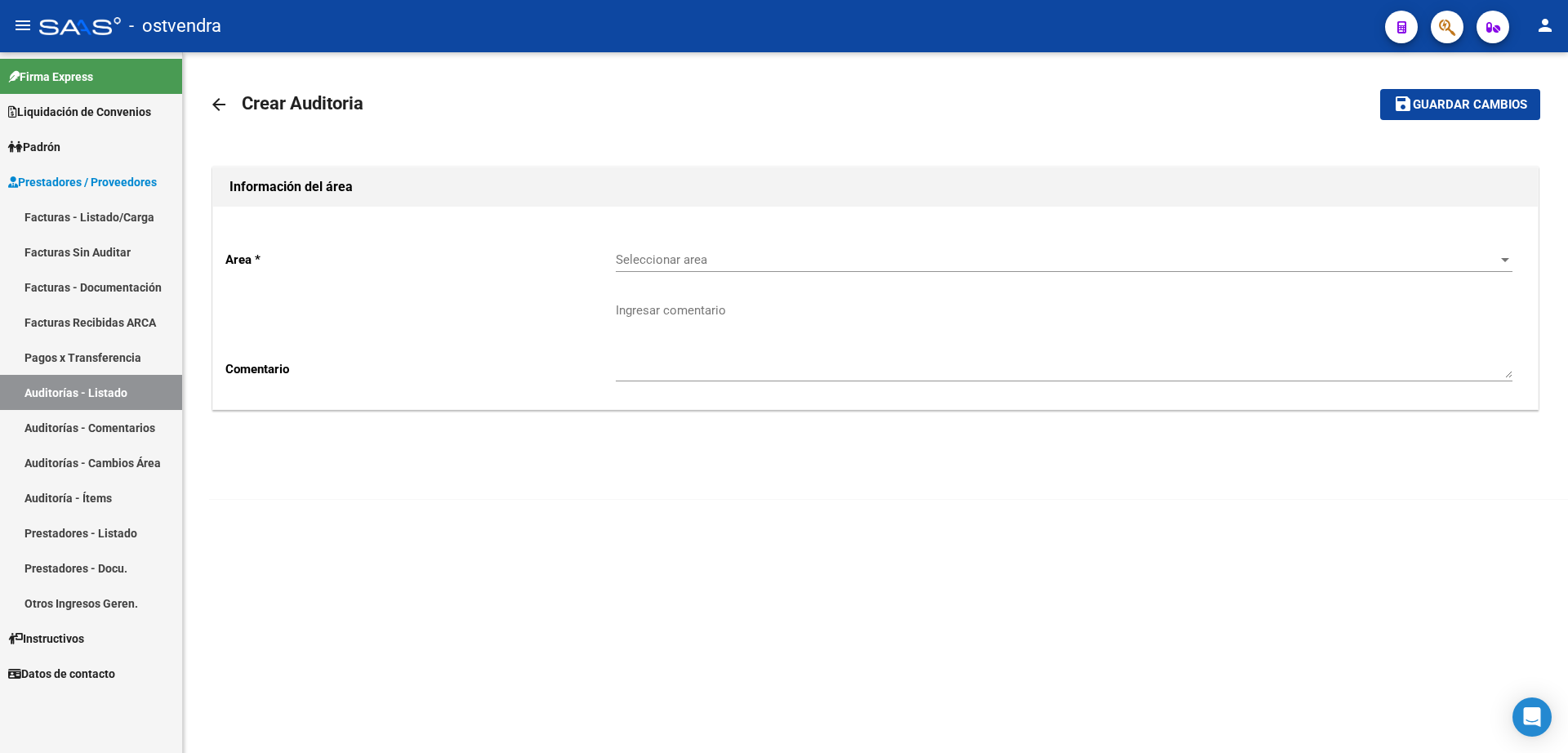
click at [769, 254] on div "Seleccionar area Seleccionar area" at bounding box center [1064, 255] width 897 height 35
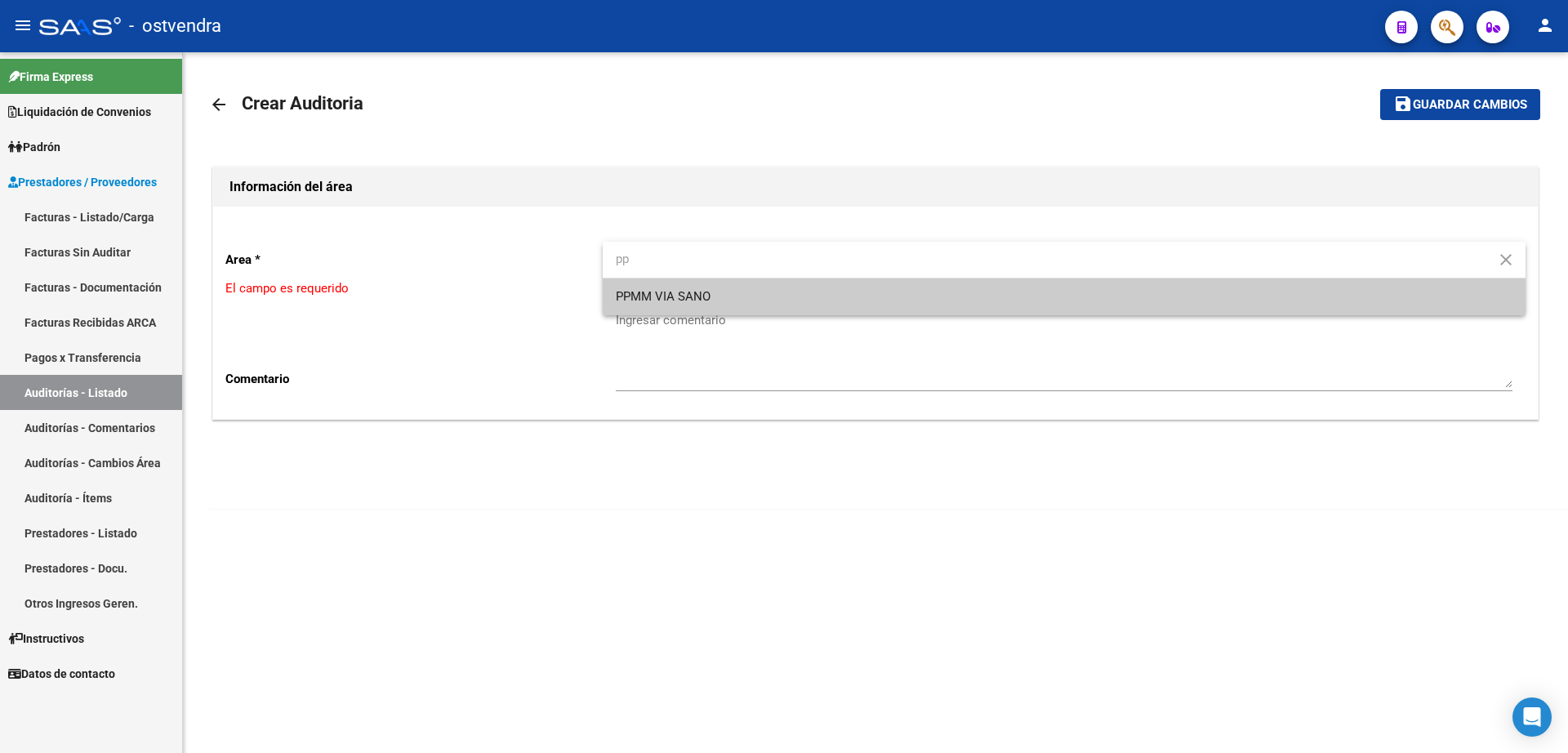
type input "pp"
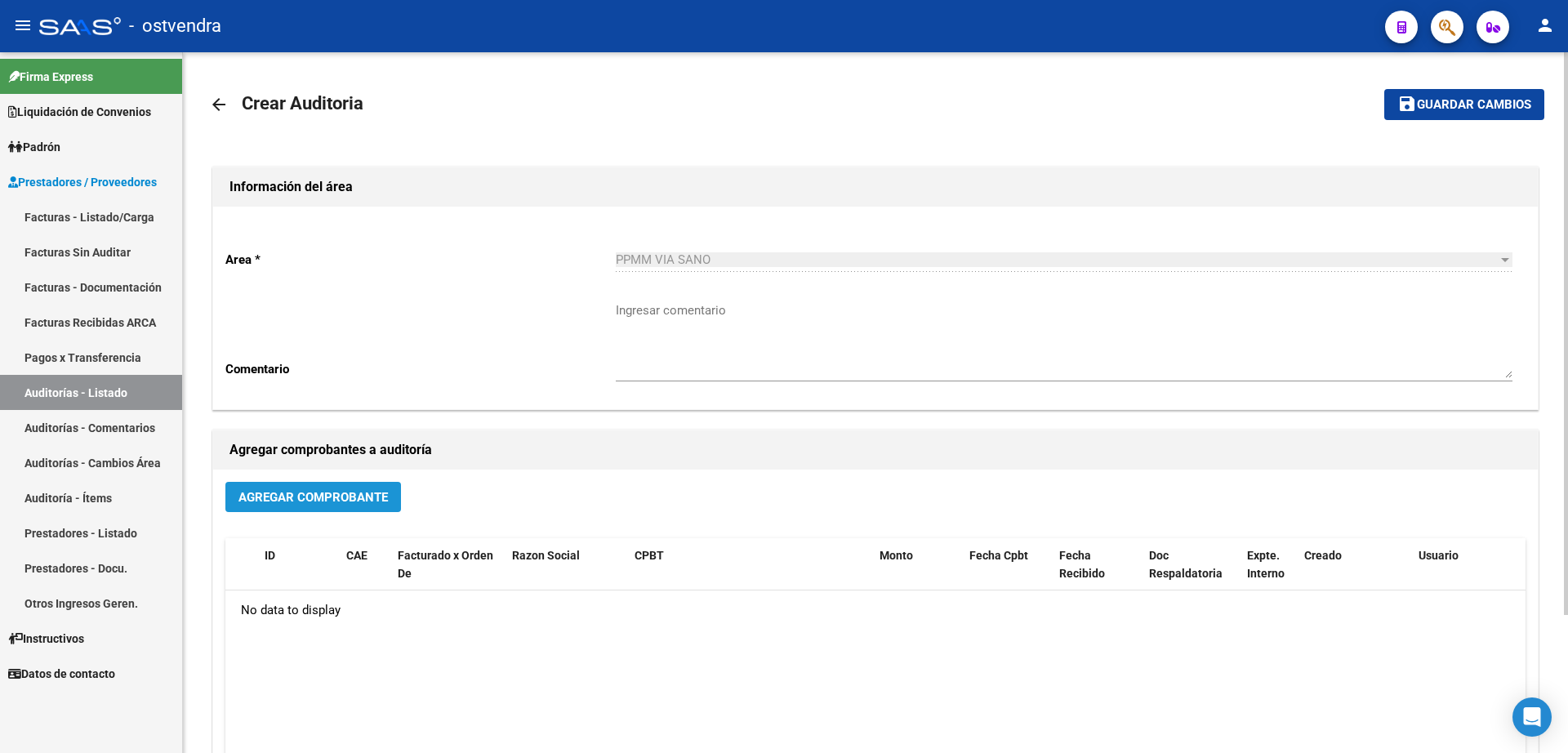
click at [337, 502] on span "Agregar Comprobante" at bounding box center [313, 498] width 149 height 15
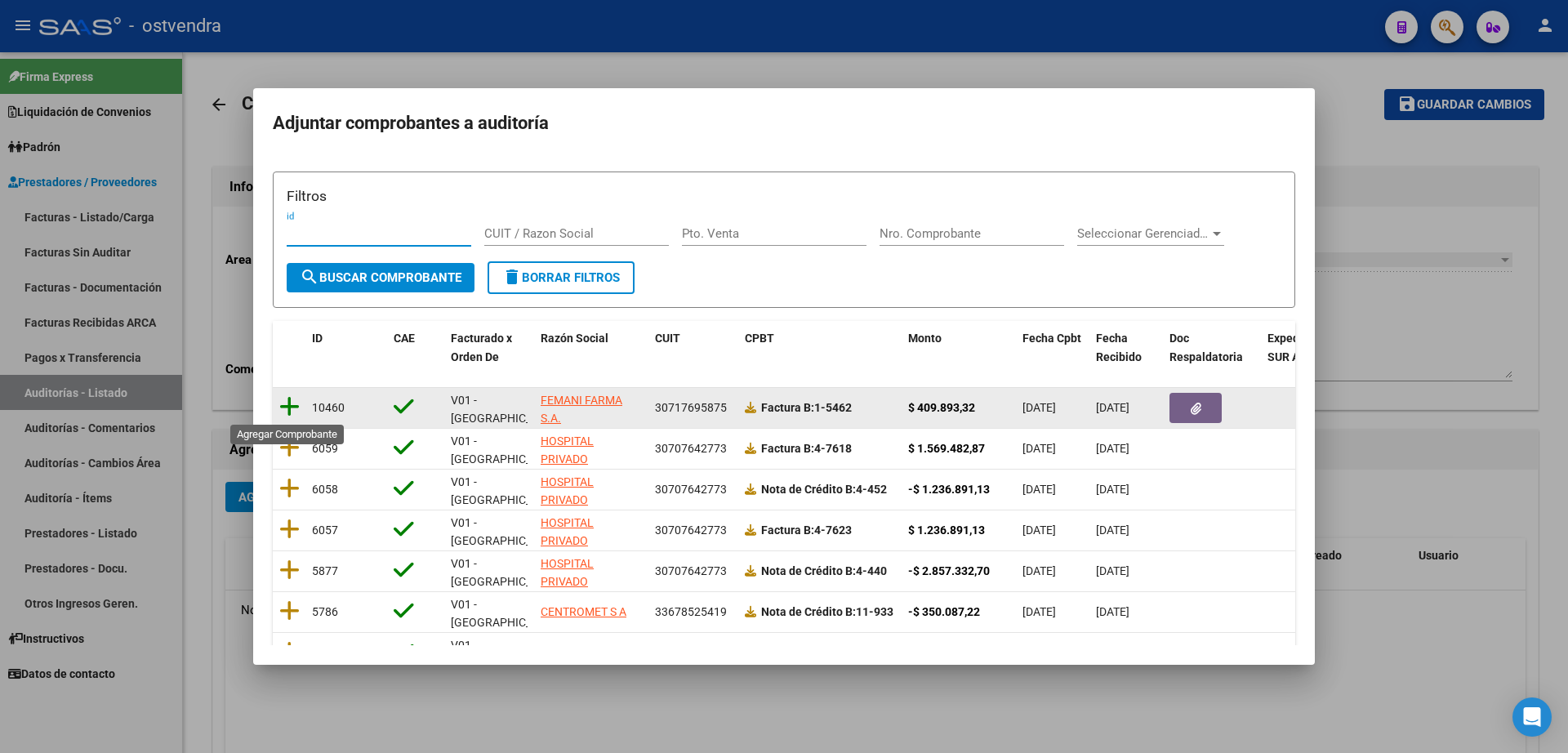
click at [294, 414] on icon at bounding box center [289, 407] width 20 height 23
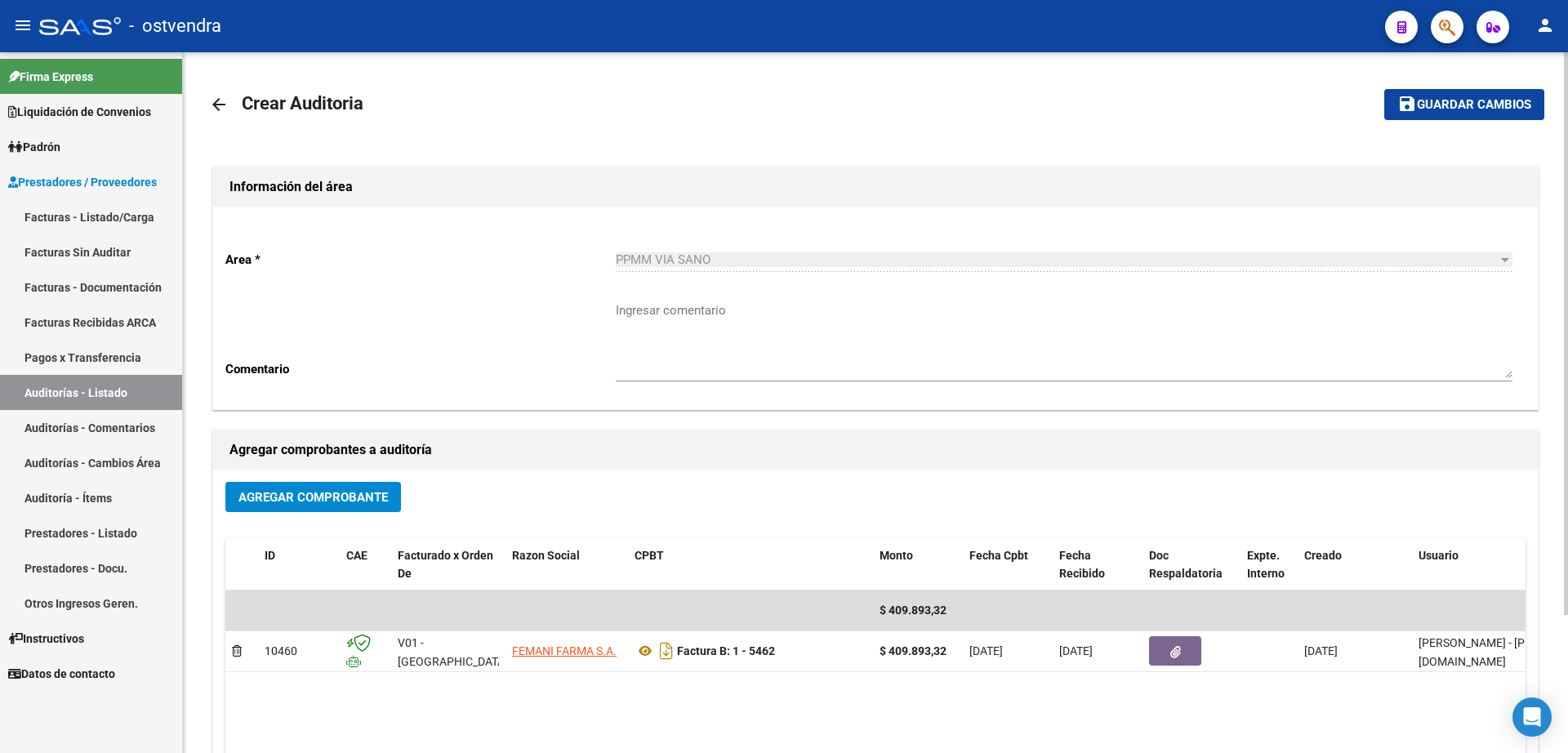
click at [1439, 118] on mat-toolbar-row "save Guardar cambios" at bounding box center [1405, 104] width 277 height 52
click at [1439, 113] on button "save Guardar cambios" at bounding box center [1464, 104] width 160 height 30
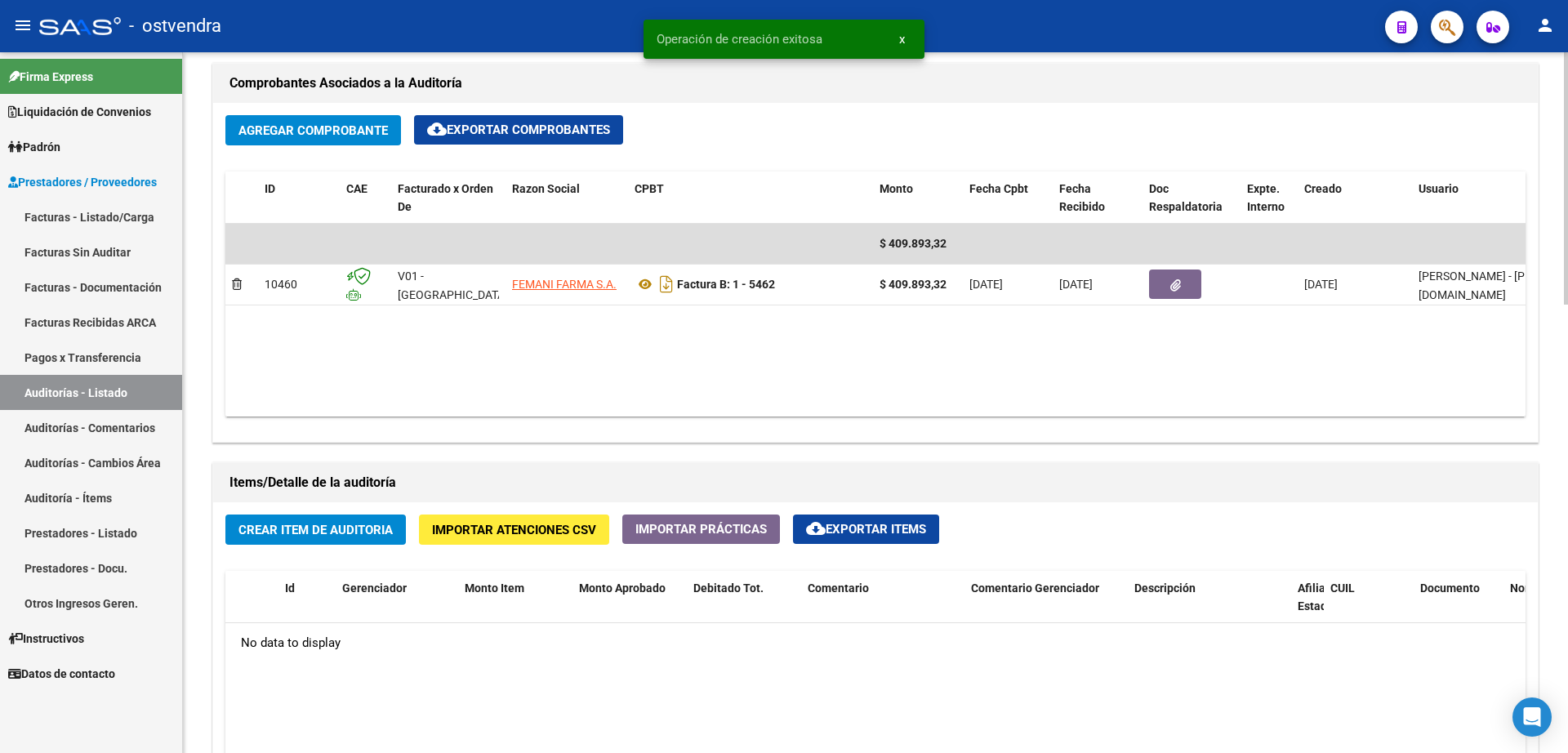
scroll to position [817, 0]
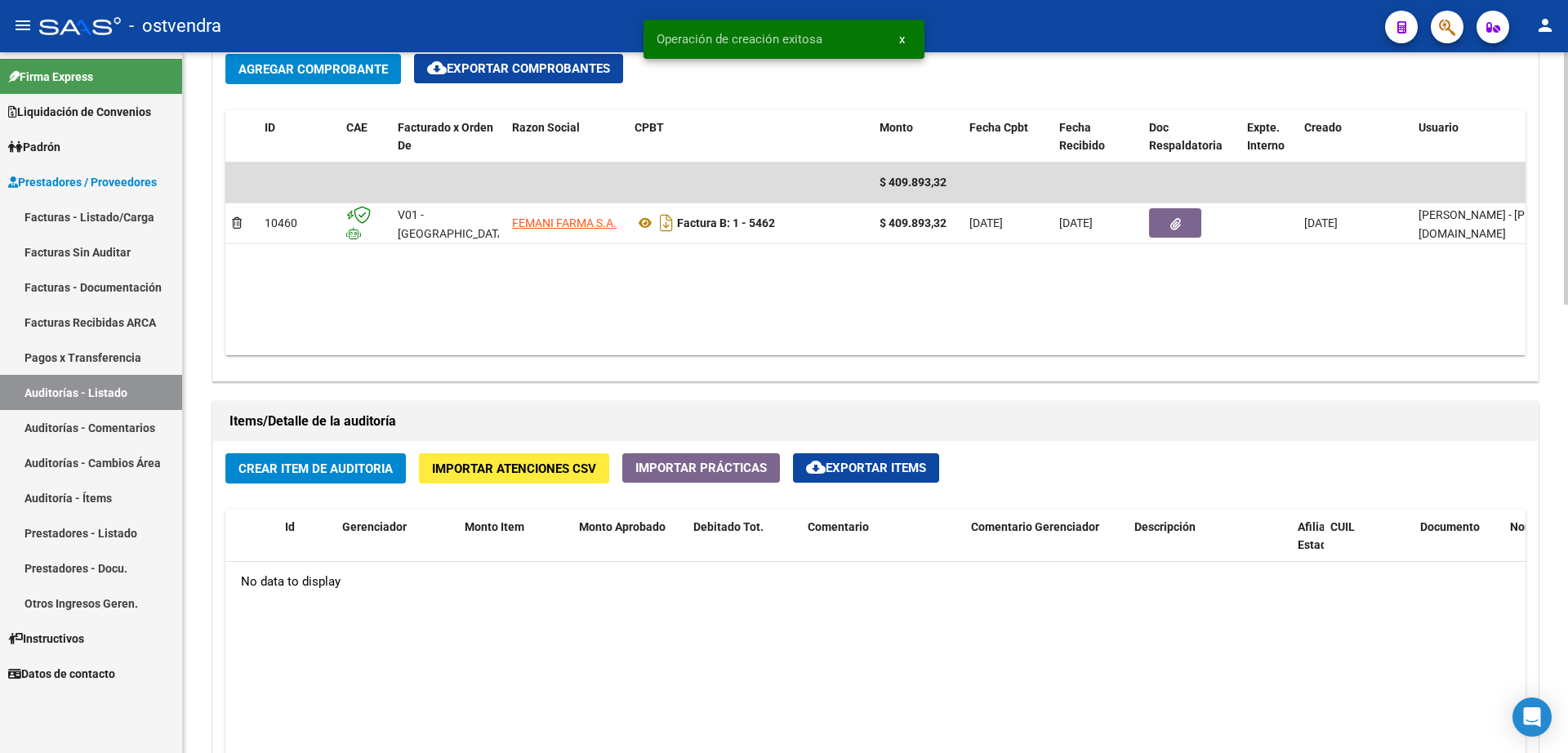
click at [305, 470] on span "Crear Item de Auditoria" at bounding box center [315, 468] width 155 height 15
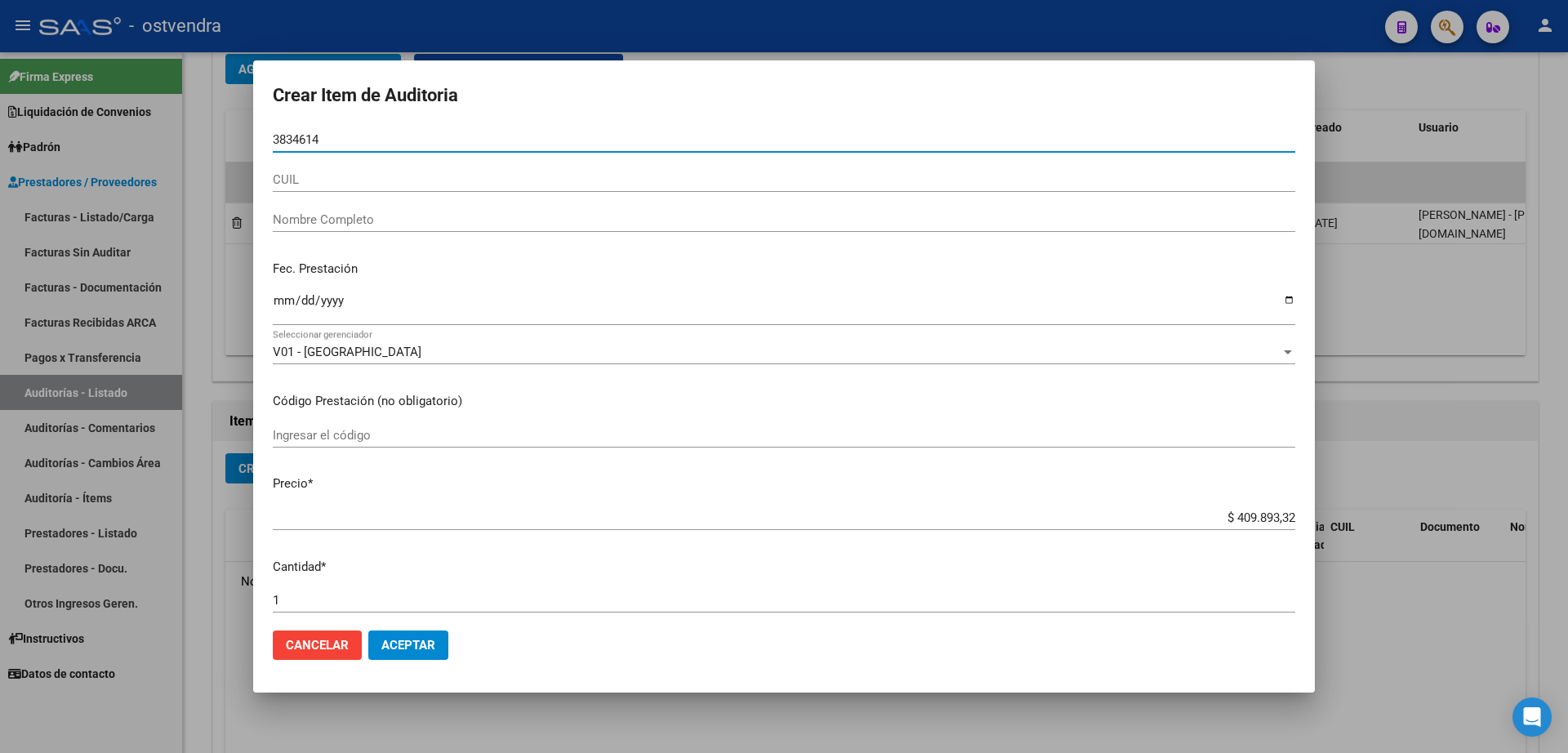
type input "38346141"
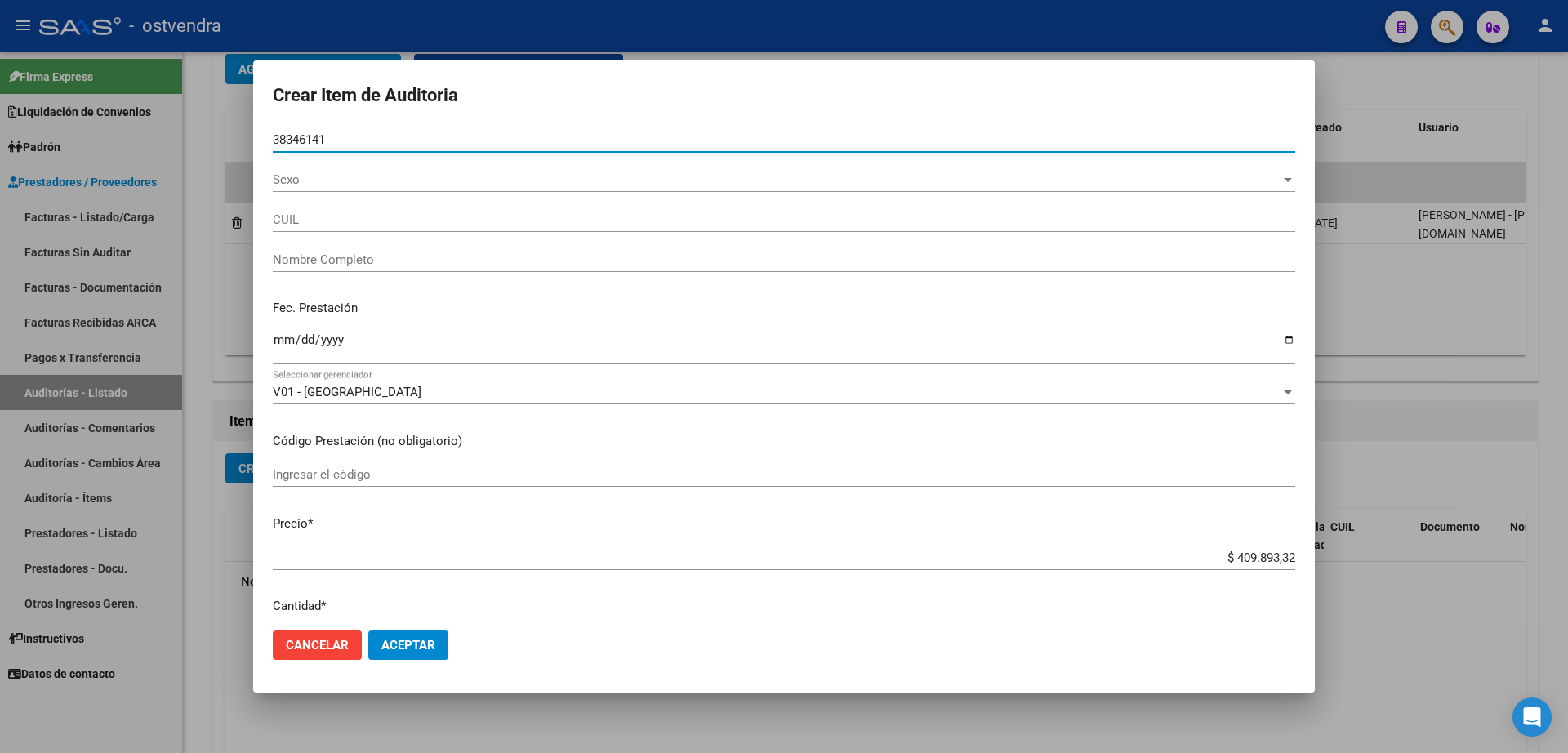
type input "20383461414"
type input "[PERSON_NAME]"
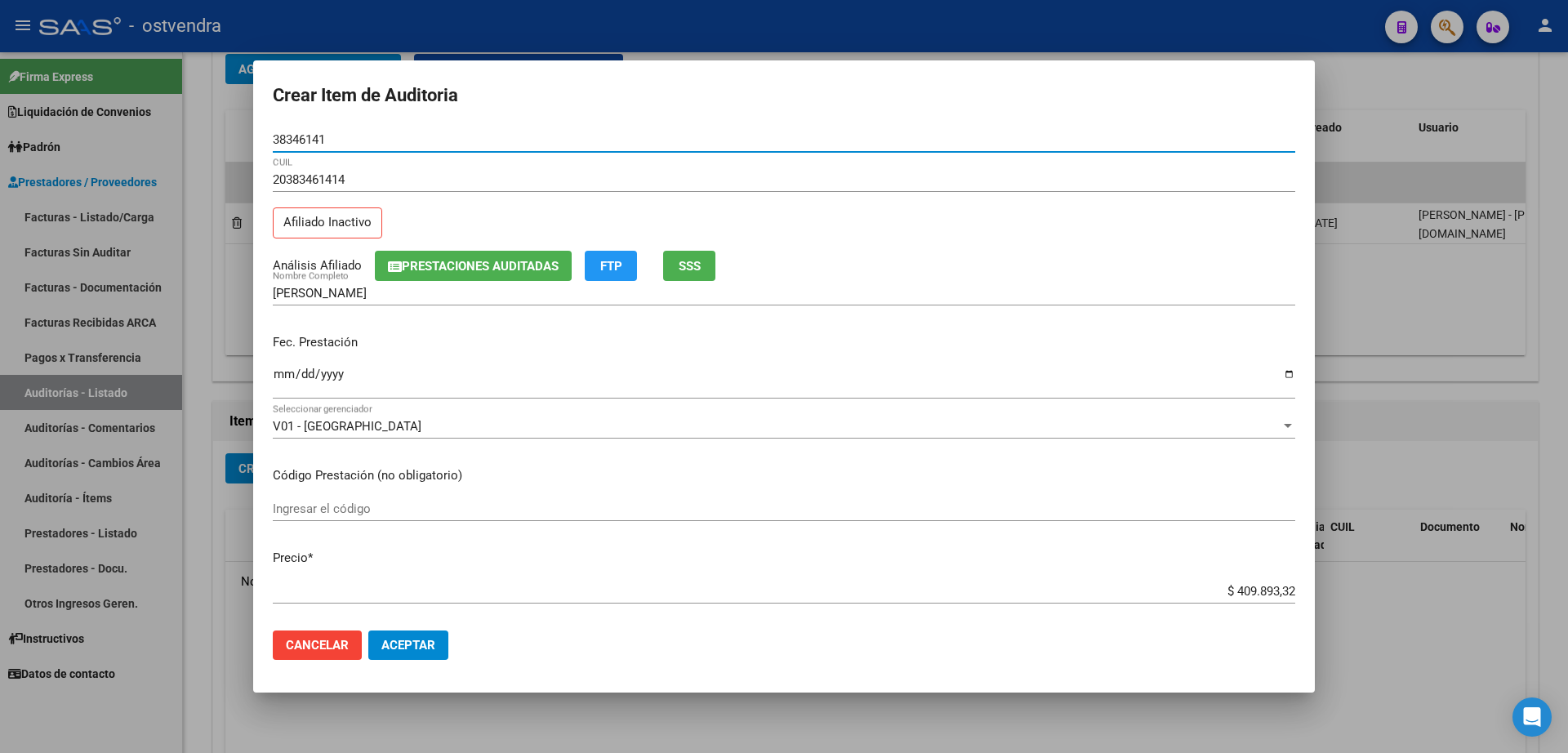
type input "38346141"
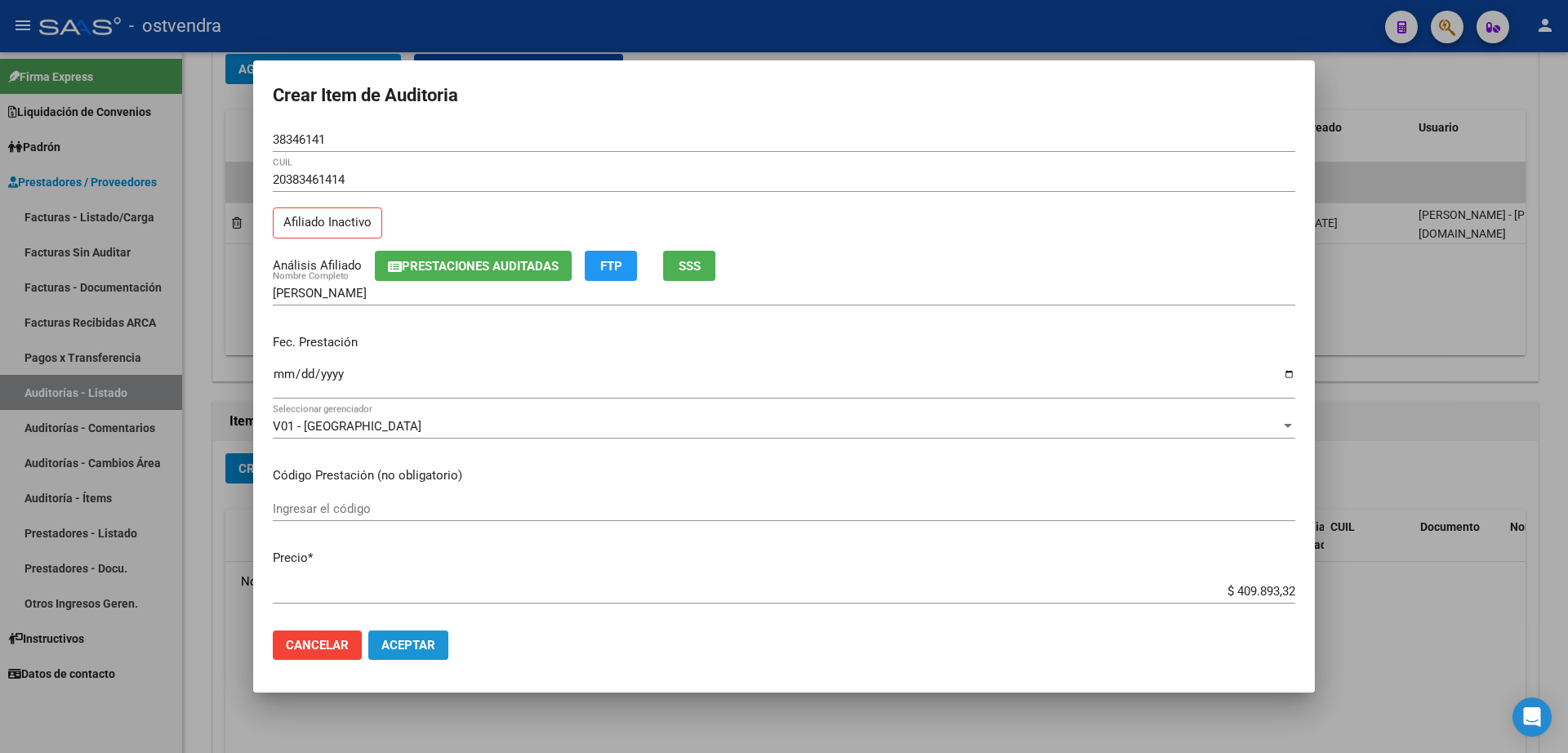
click at [410, 640] on span "Aceptar" at bounding box center [408, 645] width 54 height 15
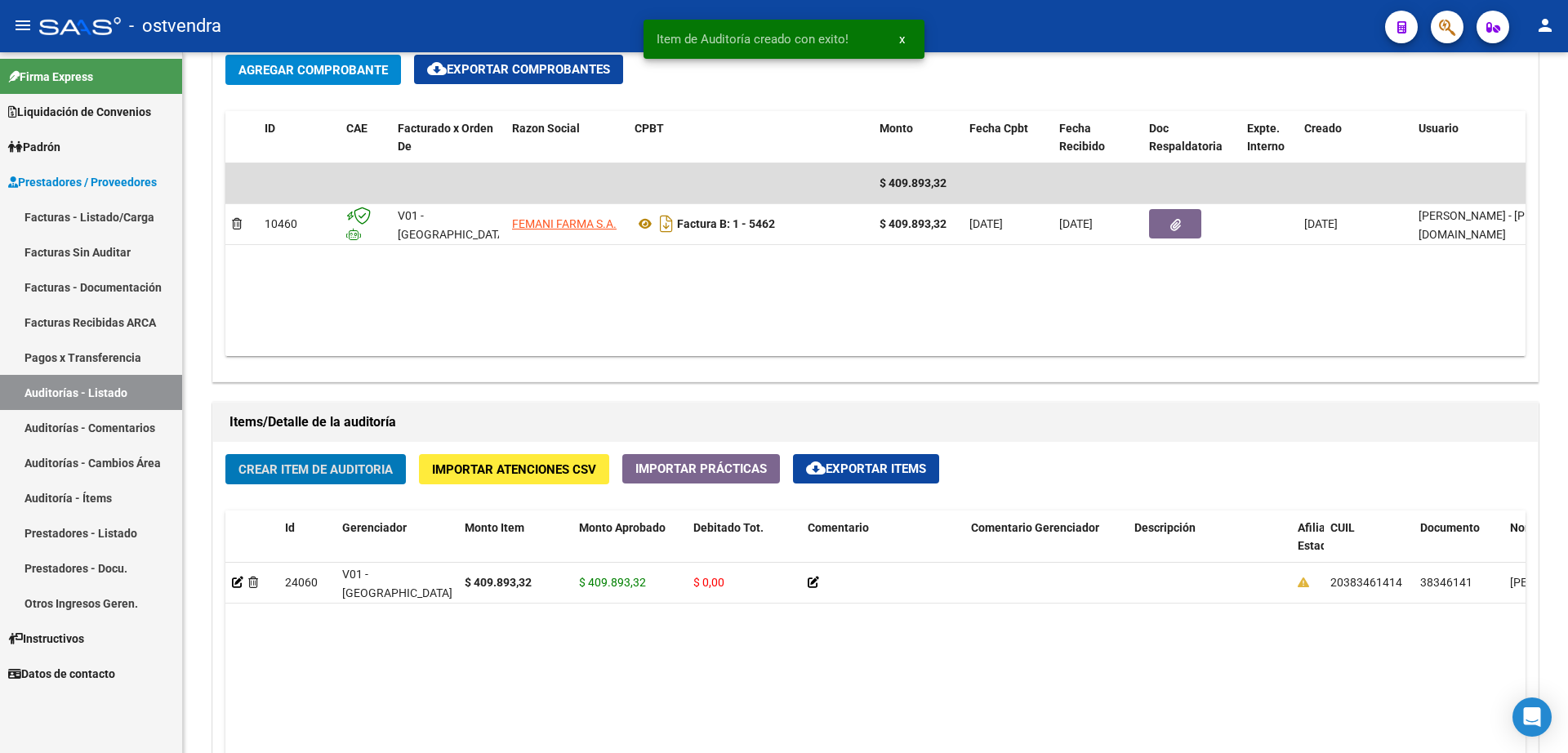
scroll to position [818, 0]
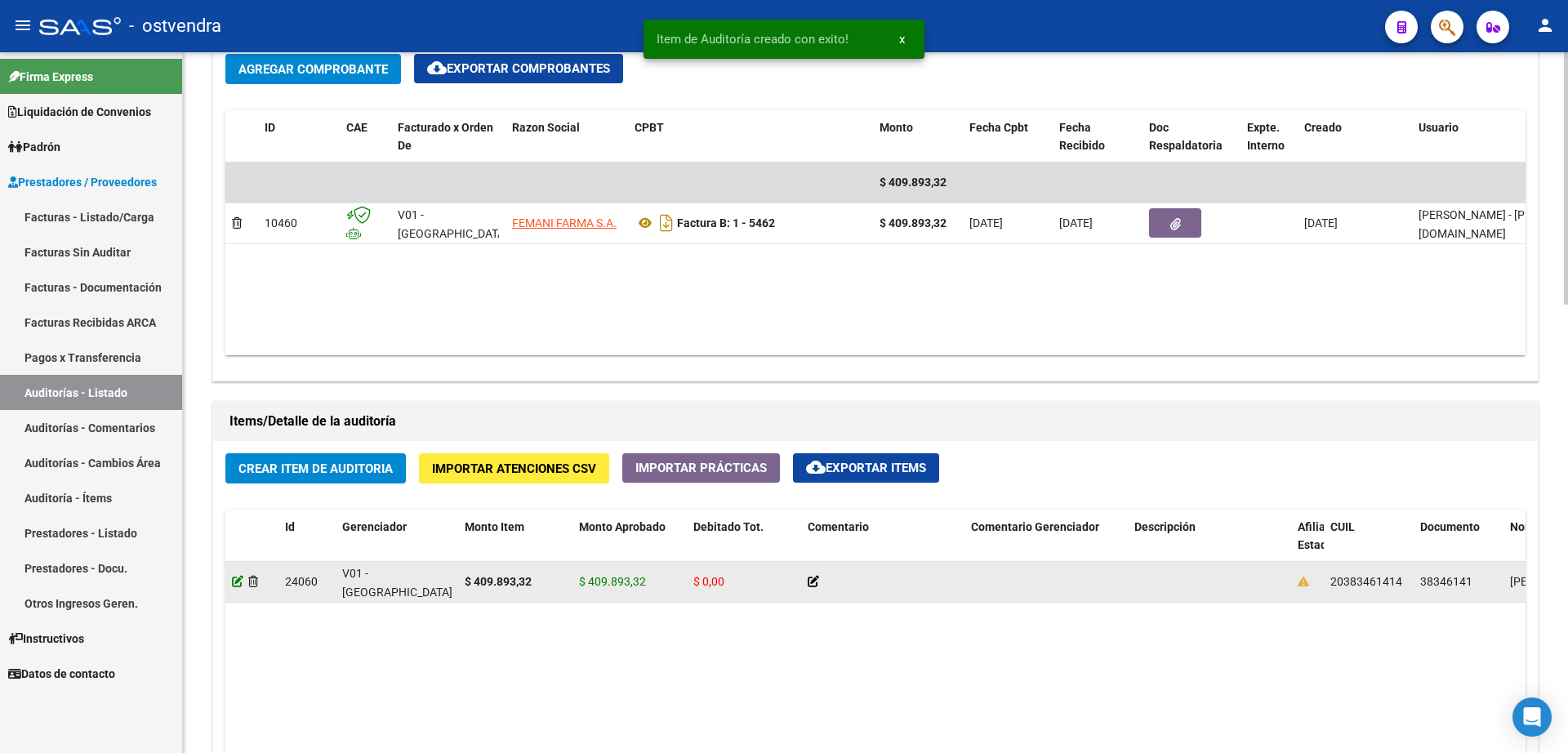
click at [233, 582] on icon at bounding box center [238, 582] width 11 height 11
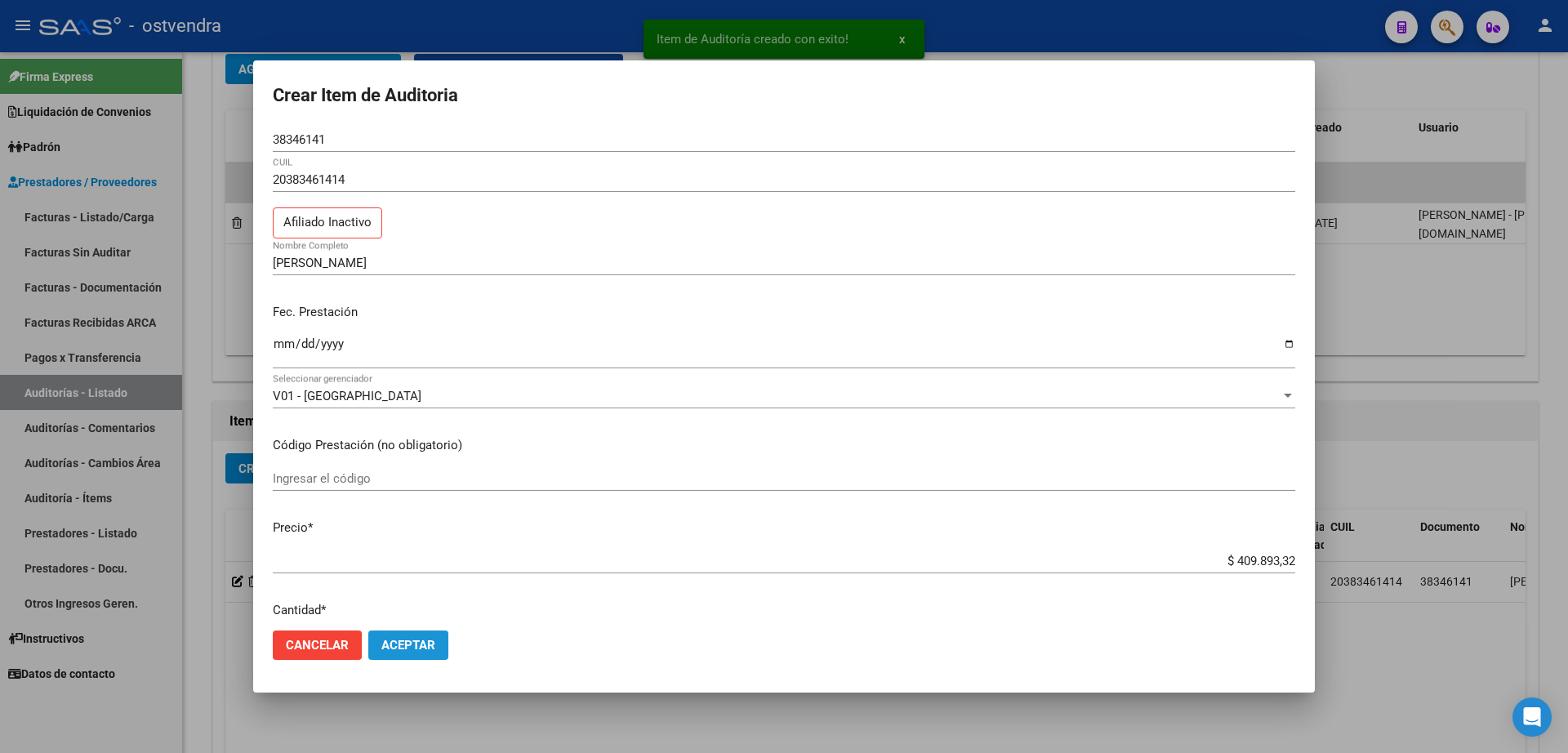
click at [425, 636] on button "Aceptar" at bounding box center [408, 645] width 80 height 29
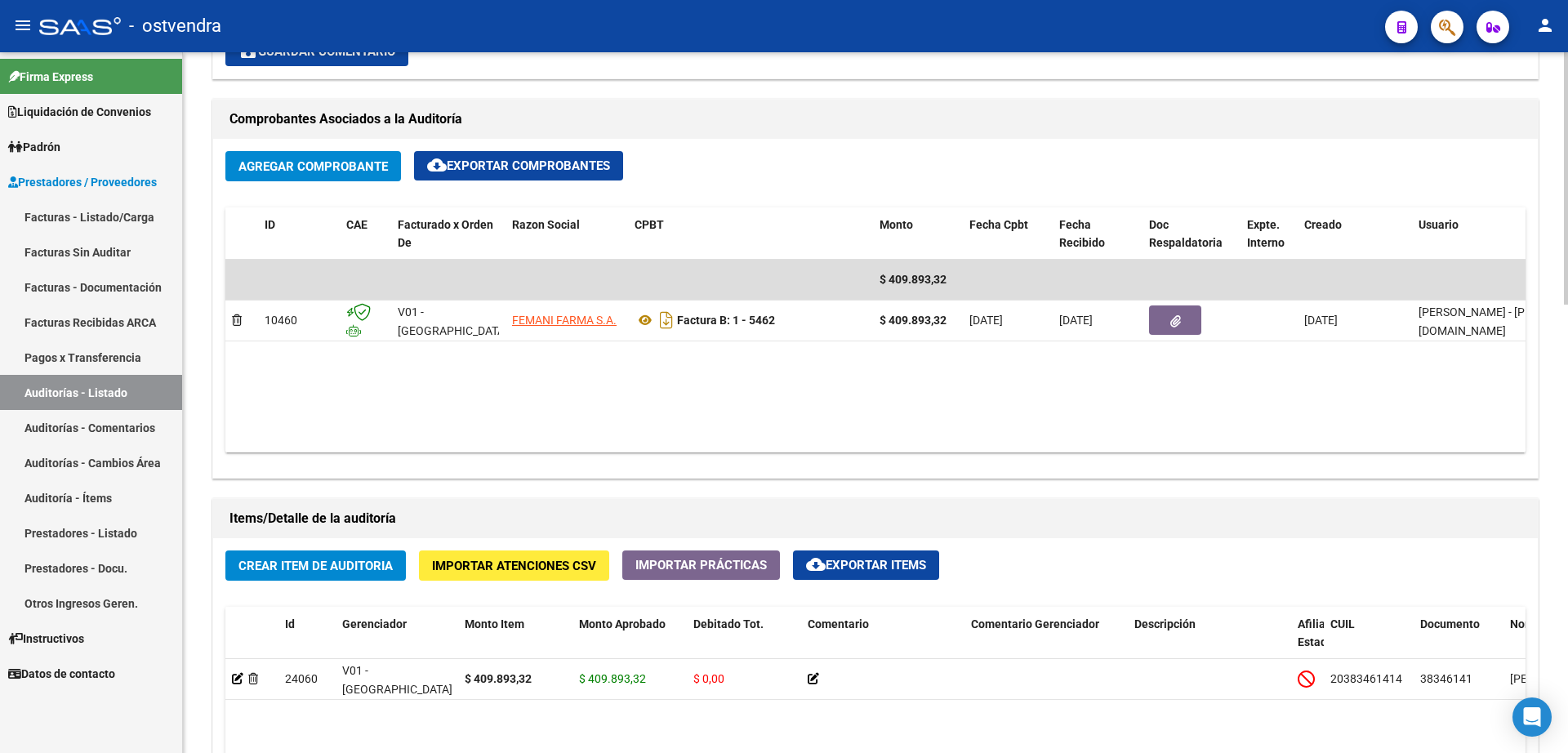
scroll to position [817, 0]
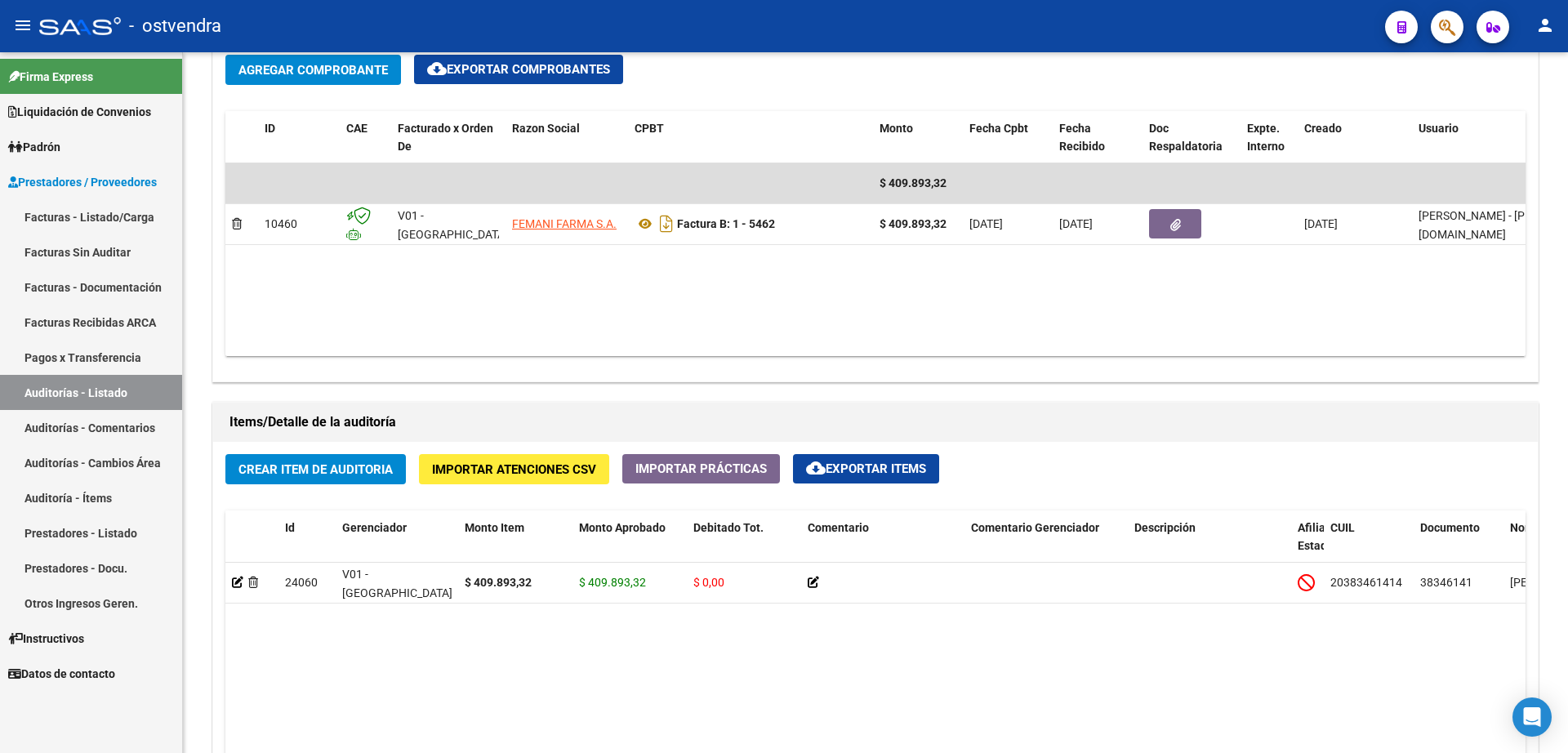
click at [107, 221] on link "Facturas - Listado/Carga" at bounding box center [91, 217] width 182 height 35
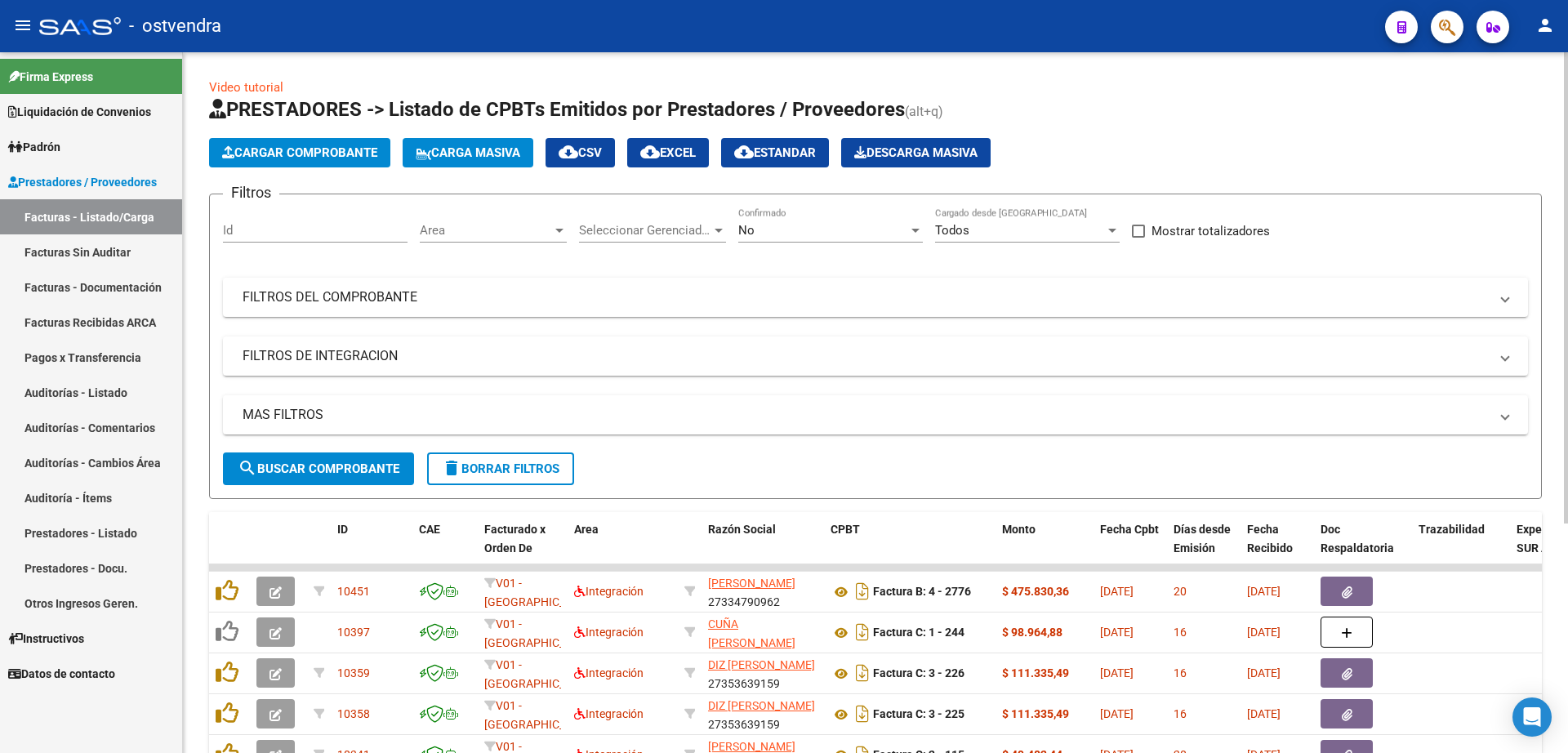
click at [327, 156] on span "Cargar Comprobante" at bounding box center [299, 153] width 155 height 15
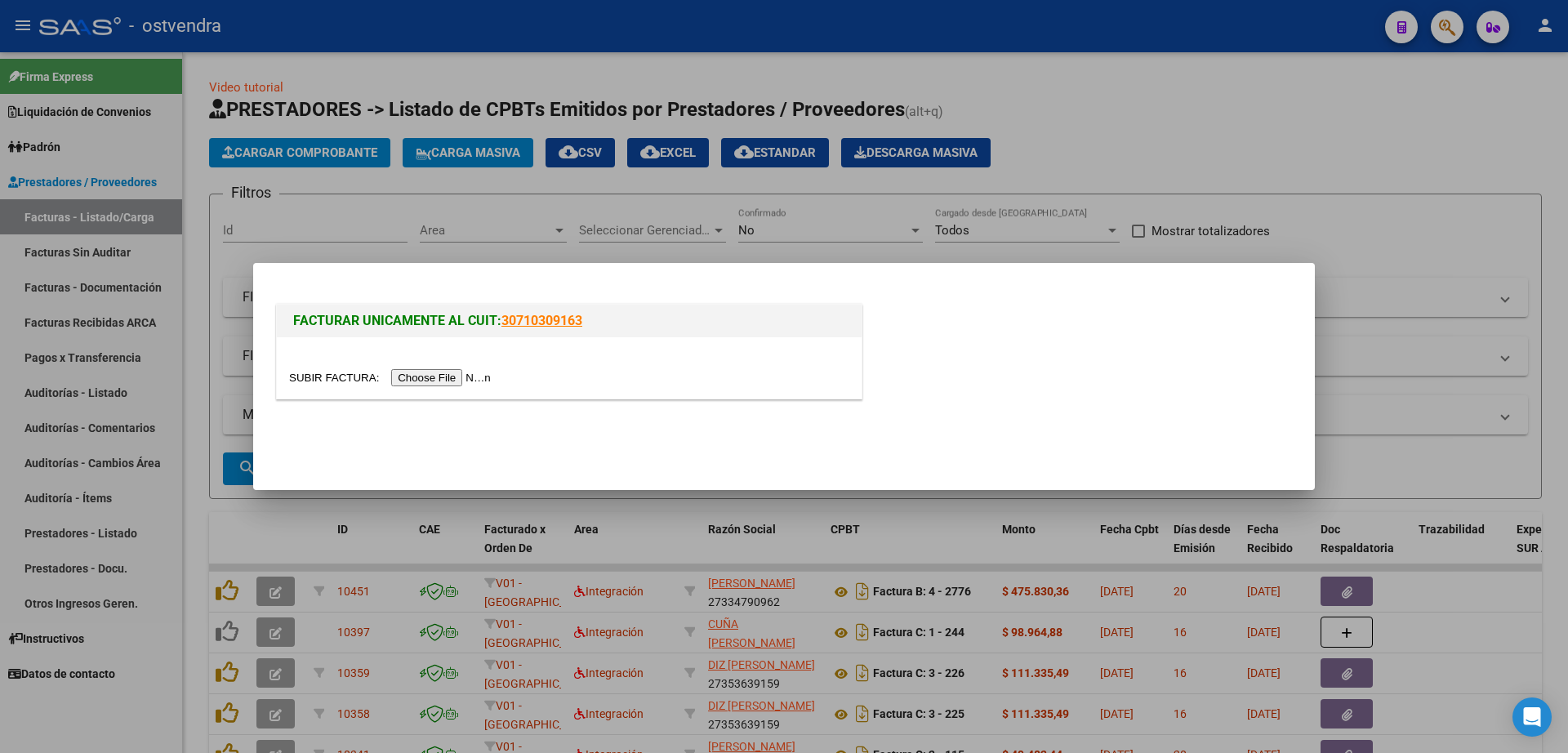
click at [471, 374] on input "file" at bounding box center [392, 377] width 207 height 17
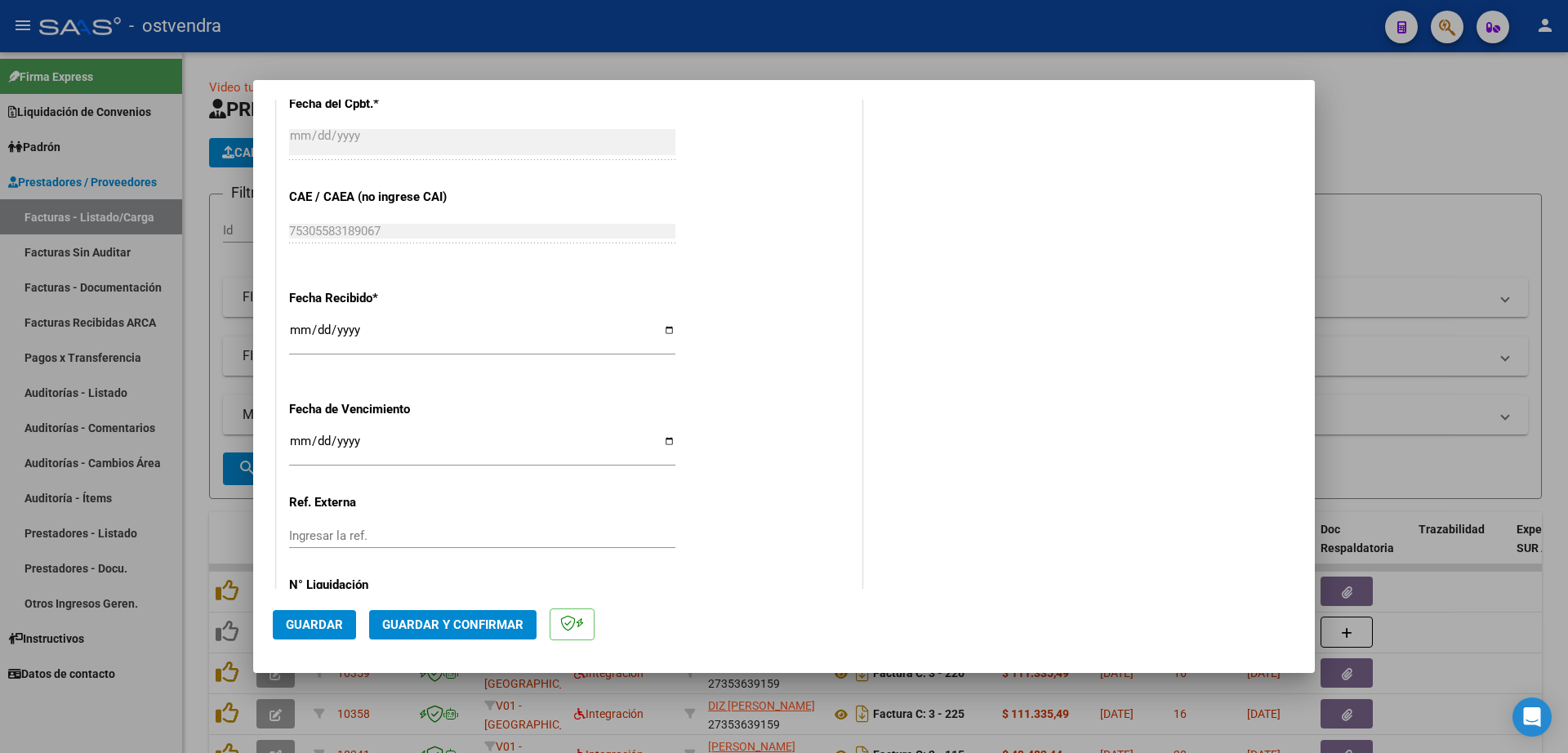
scroll to position [919, 0]
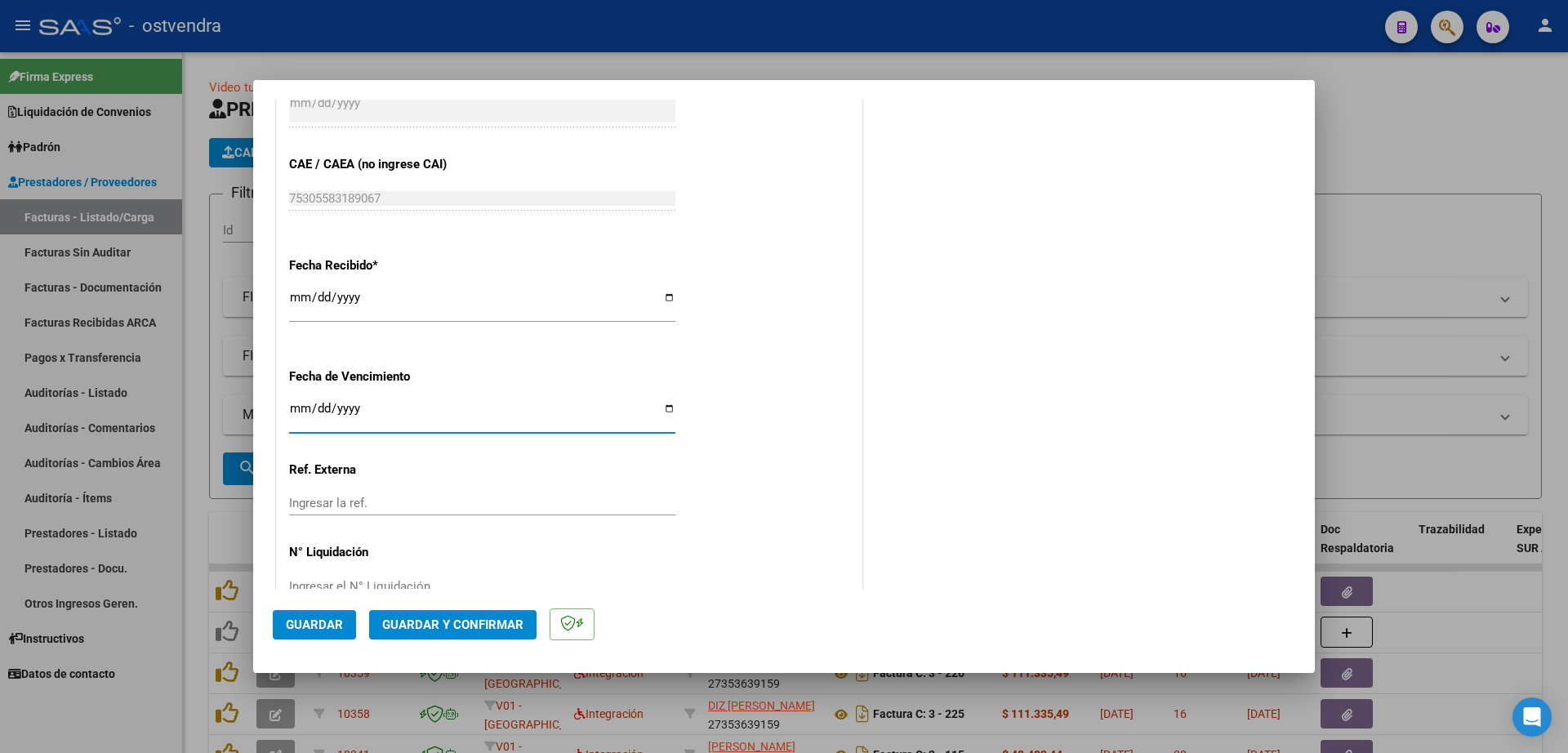
click at [296, 411] on input "Ingresar la fecha" at bounding box center [481, 415] width 386 height 27
type input "[DATE]"
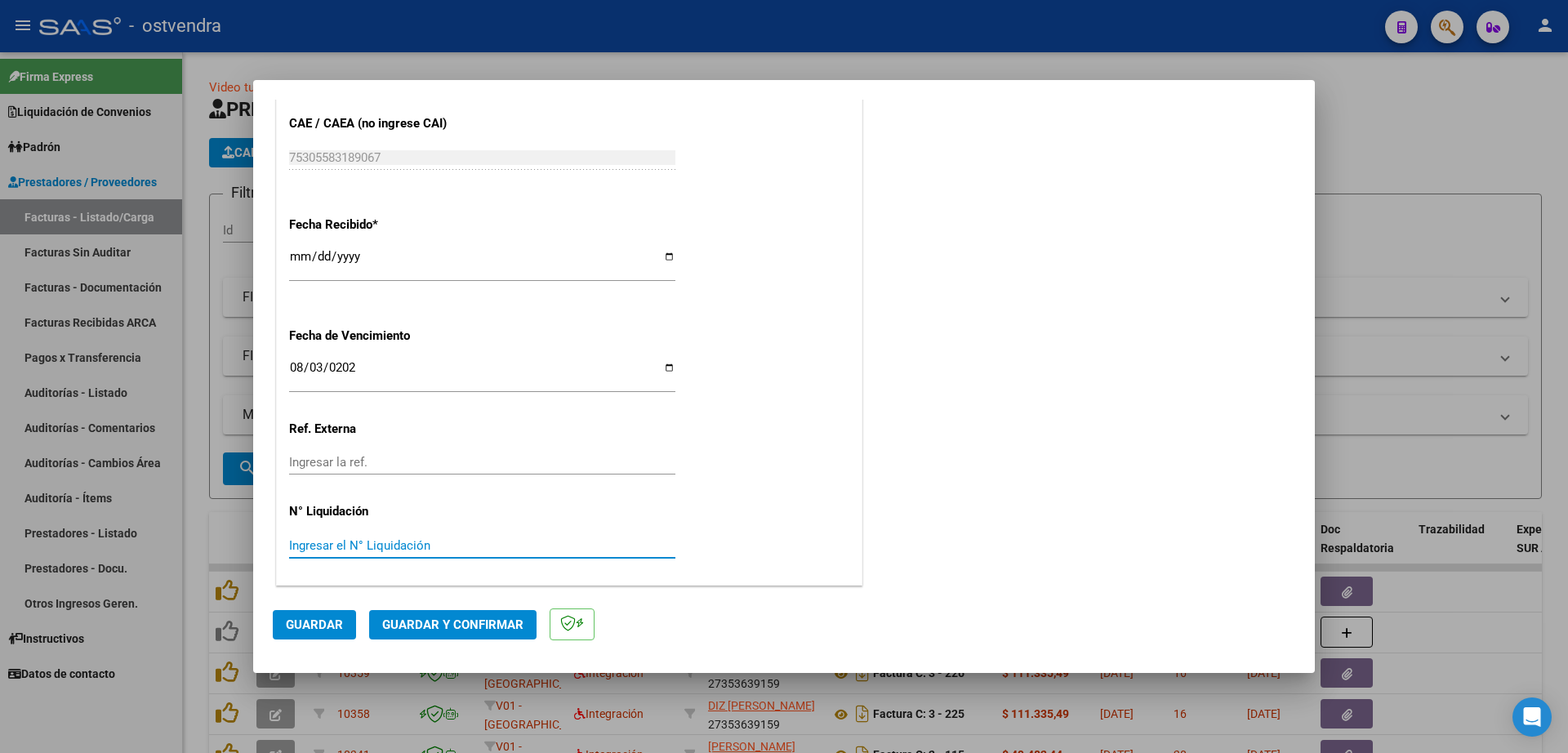
click at [417, 541] on input "Ingresar el N° Liquidación" at bounding box center [481, 545] width 386 height 15
type input "07"
click at [316, 620] on span "Guardar" at bounding box center [314, 625] width 57 height 15
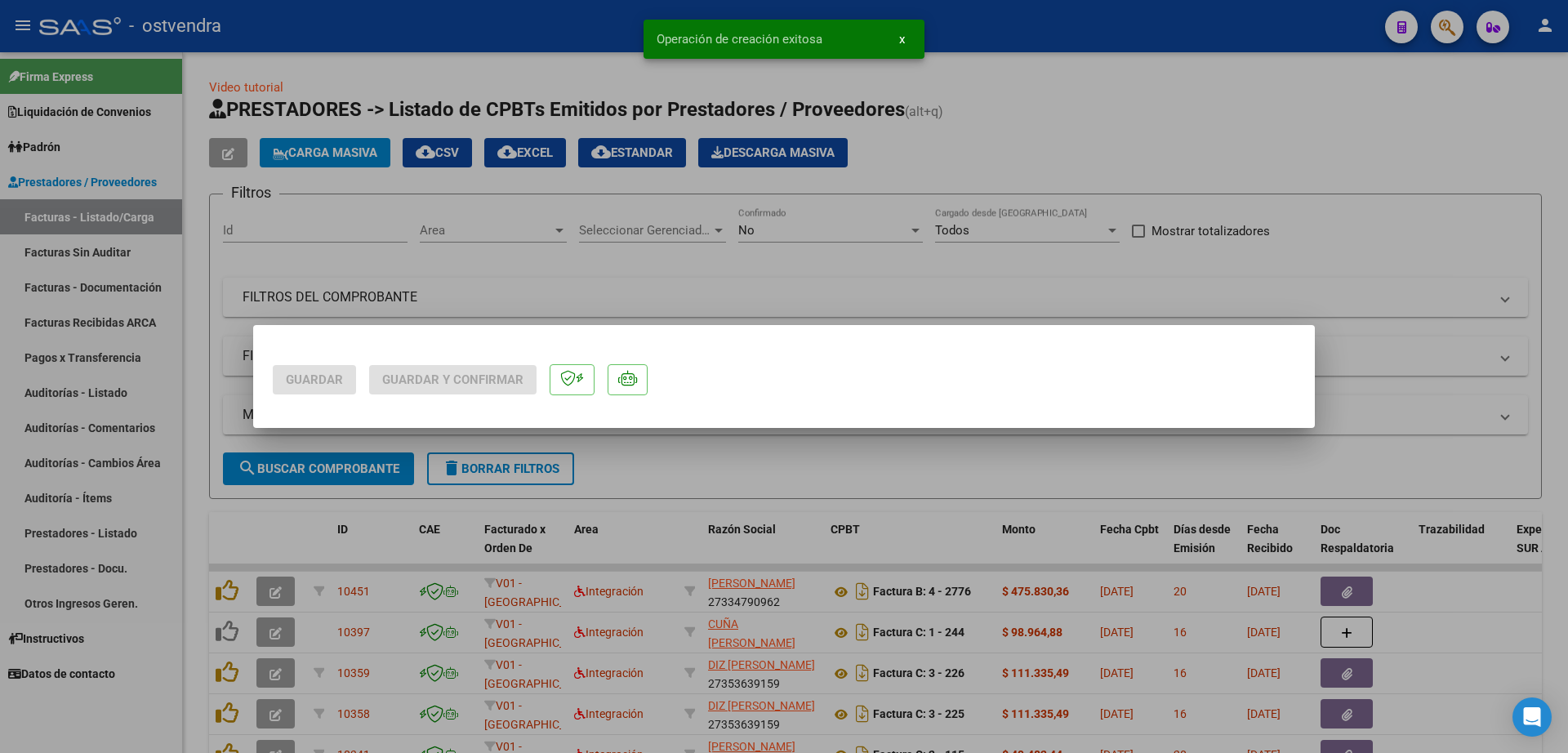
scroll to position [0, 0]
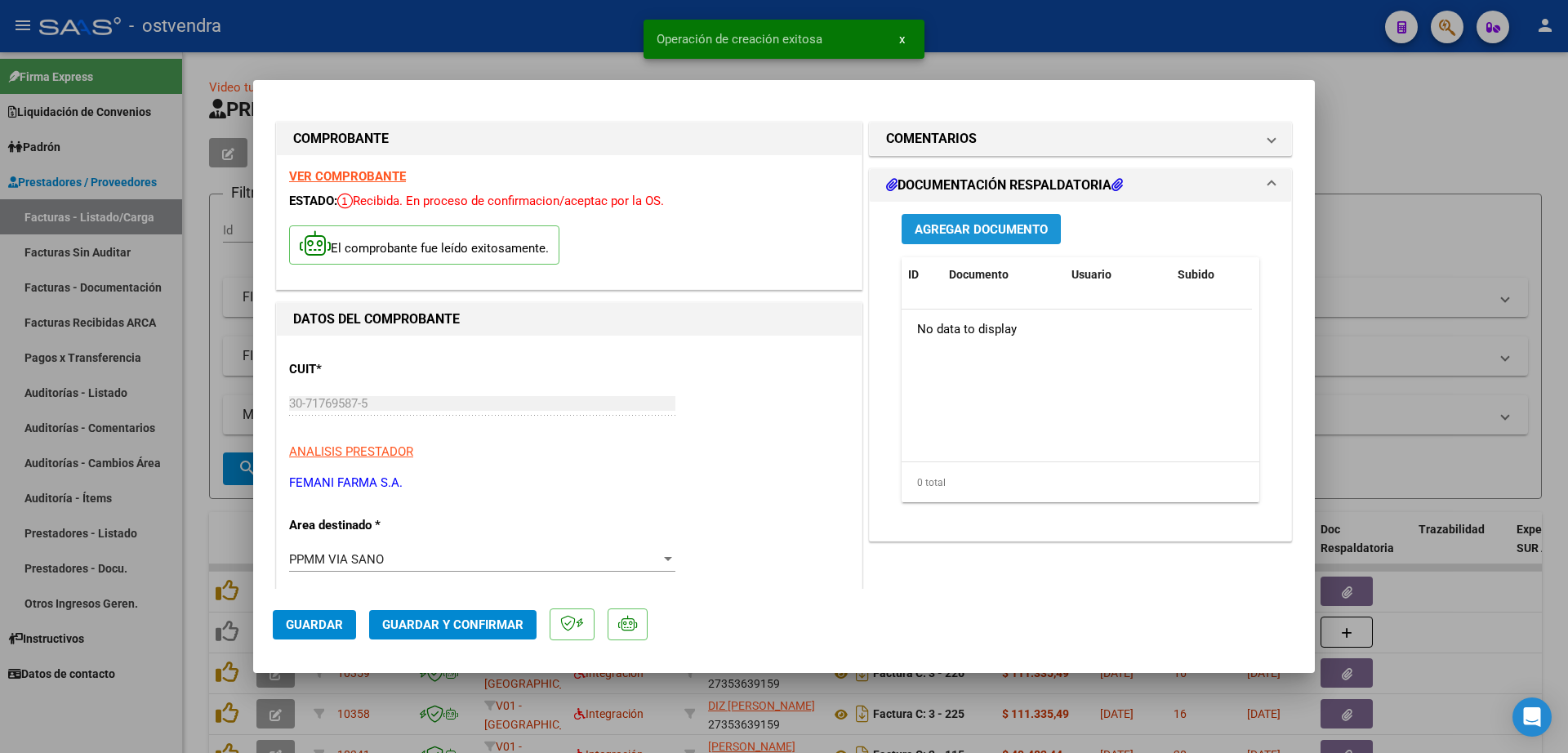
click at [1007, 233] on span "Agregar Documento" at bounding box center [981, 229] width 133 height 15
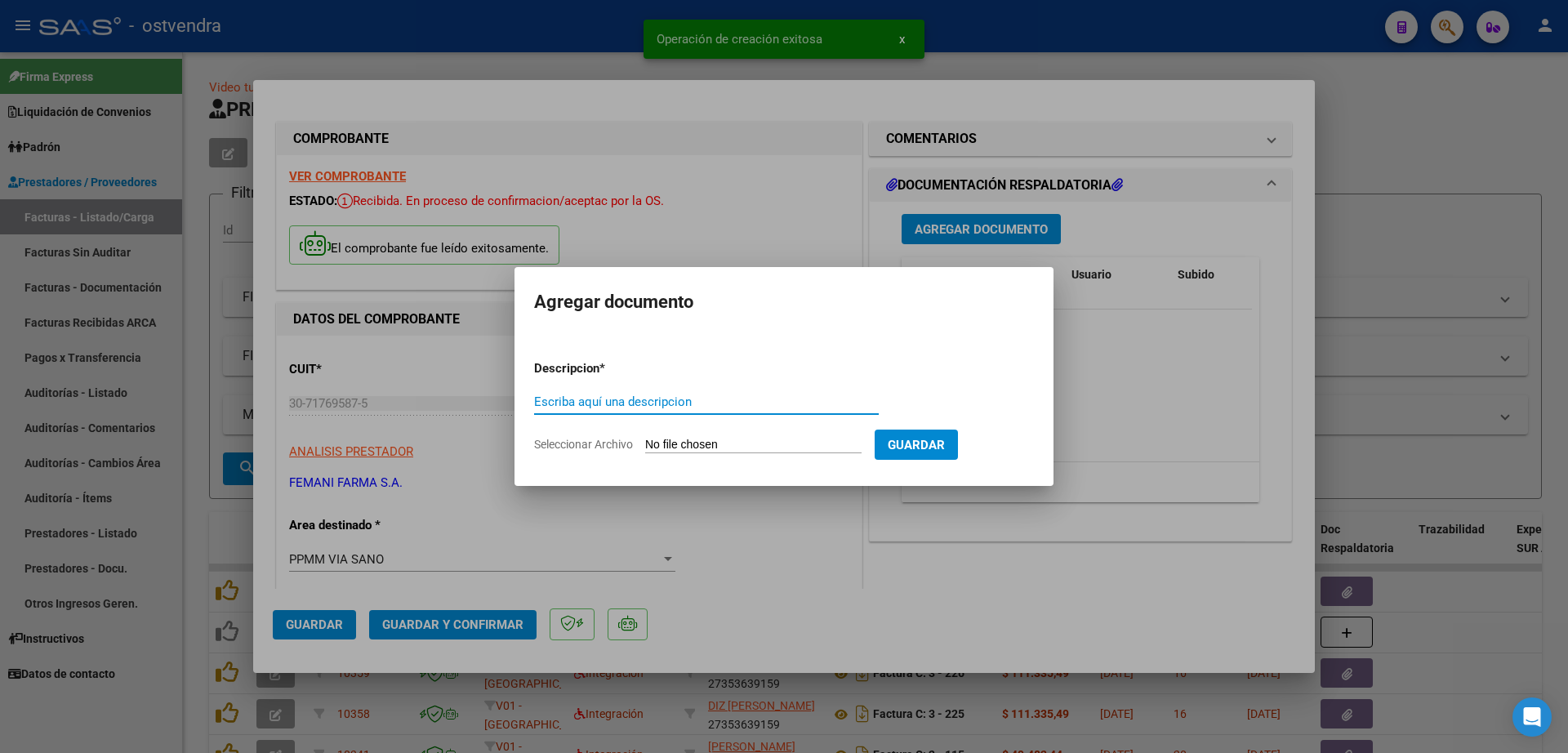
click at [621, 401] on input "Escriba aquí una descripcion" at bounding box center [706, 401] width 345 height 15
paste input "documentacion"
type input "documentacion"
click at [695, 440] on input "Seleccionar Archivo" at bounding box center [753, 445] width 216 height 16
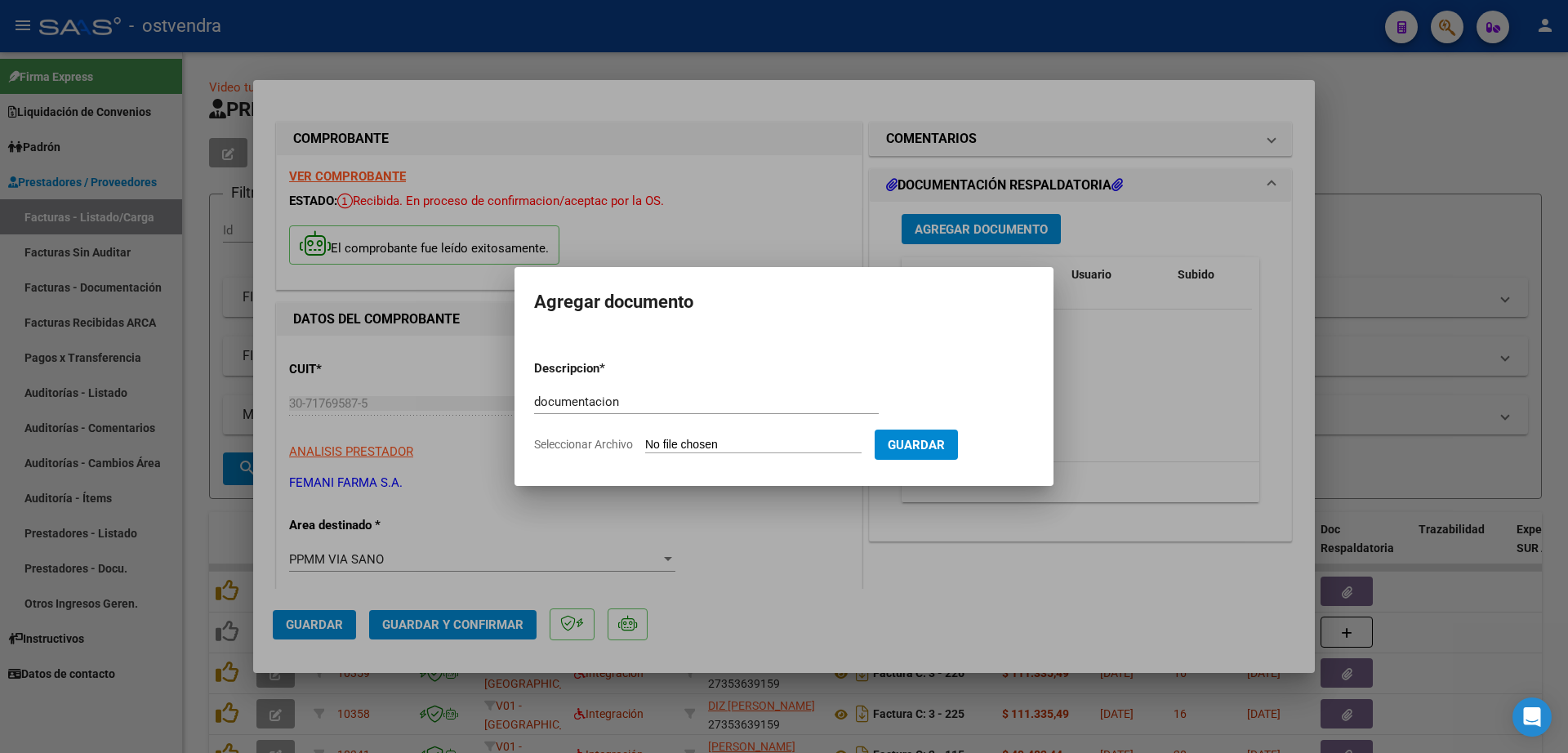
type input "C:\fakepath\FEMANI FARMA 5463.zip"
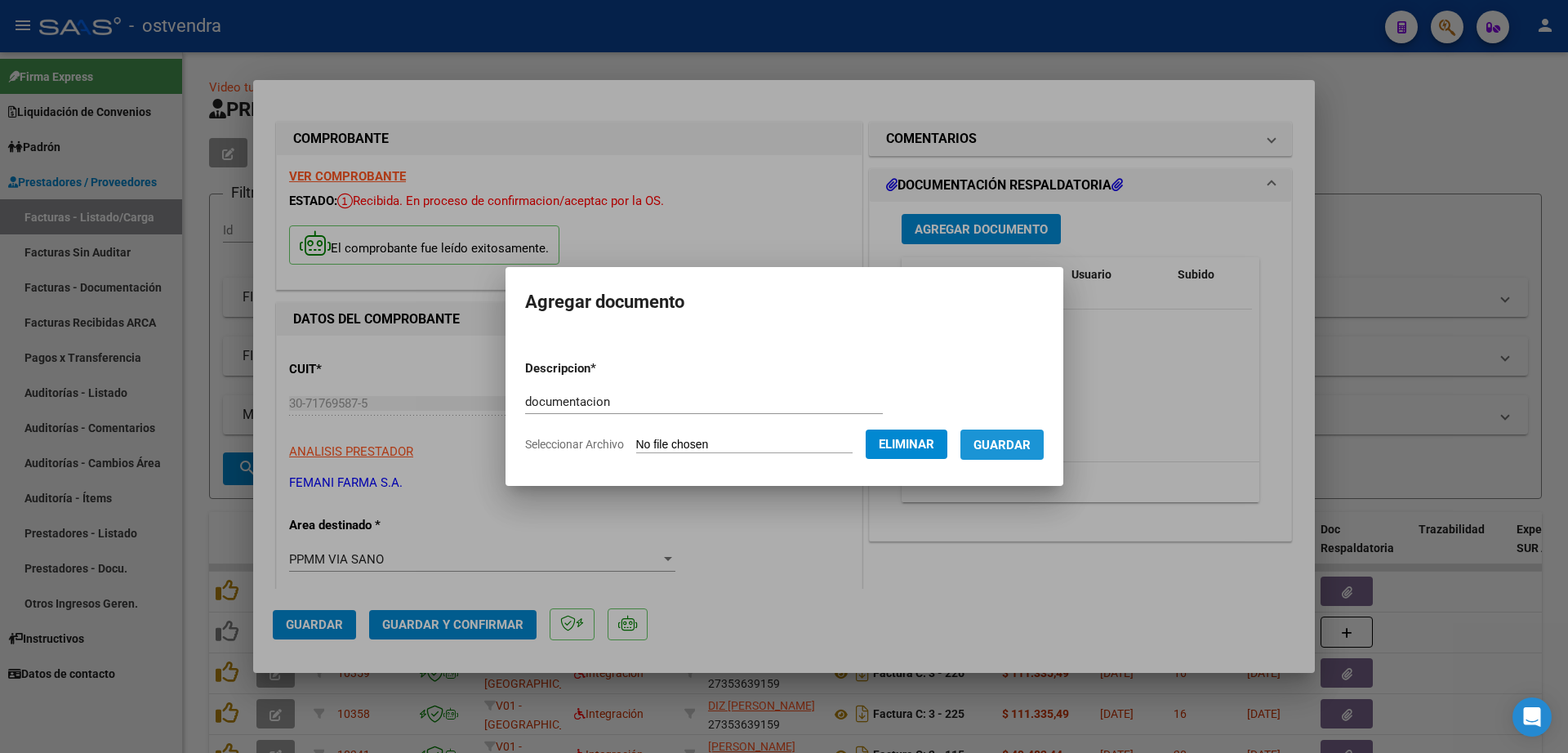
click at [1028, 437] on span "Guardar" at bounding box center [1002, 445] width 57 height 15
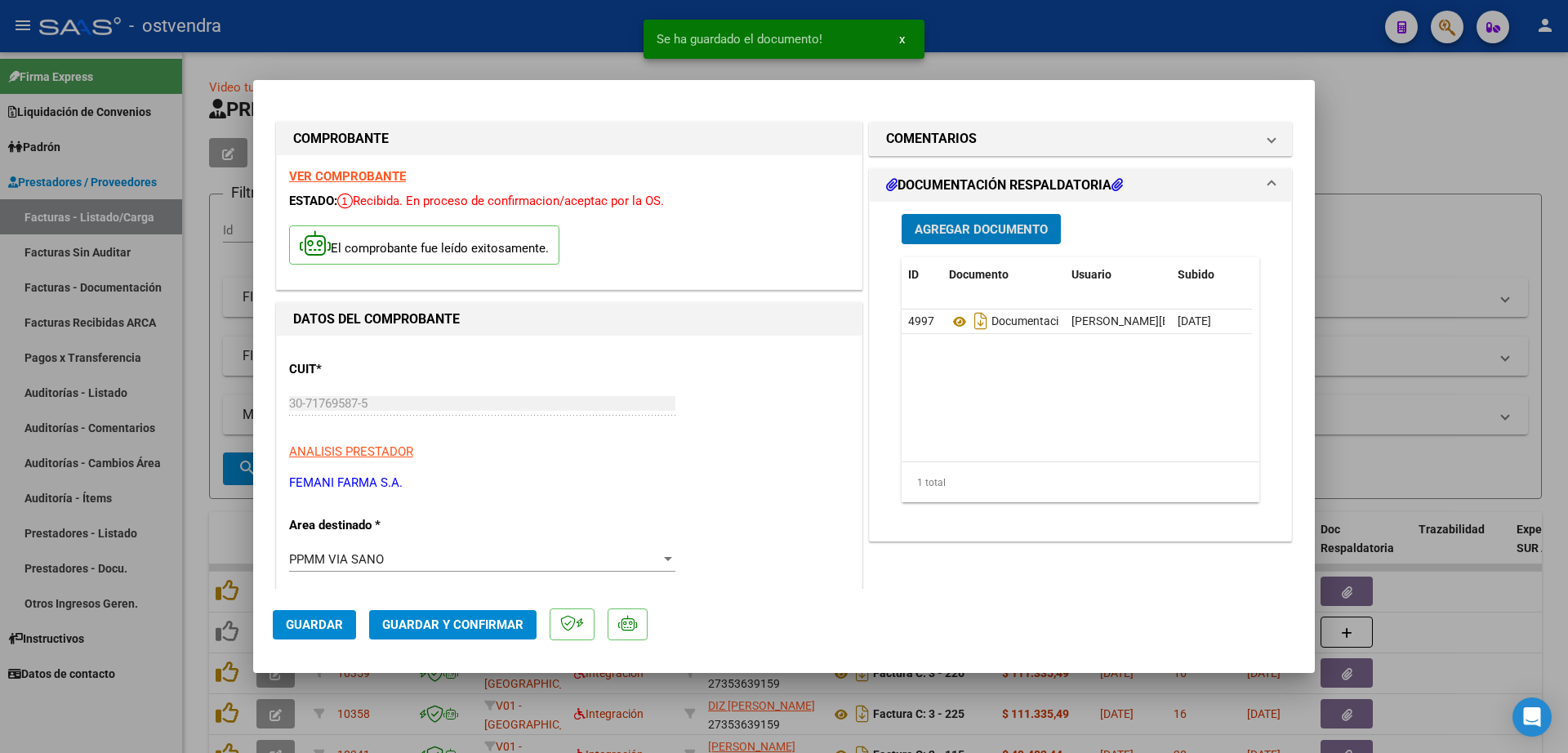
click at [493, 626] on span "Guardar y Confirmar" at bounding box center [453, 625] width 141 height 15
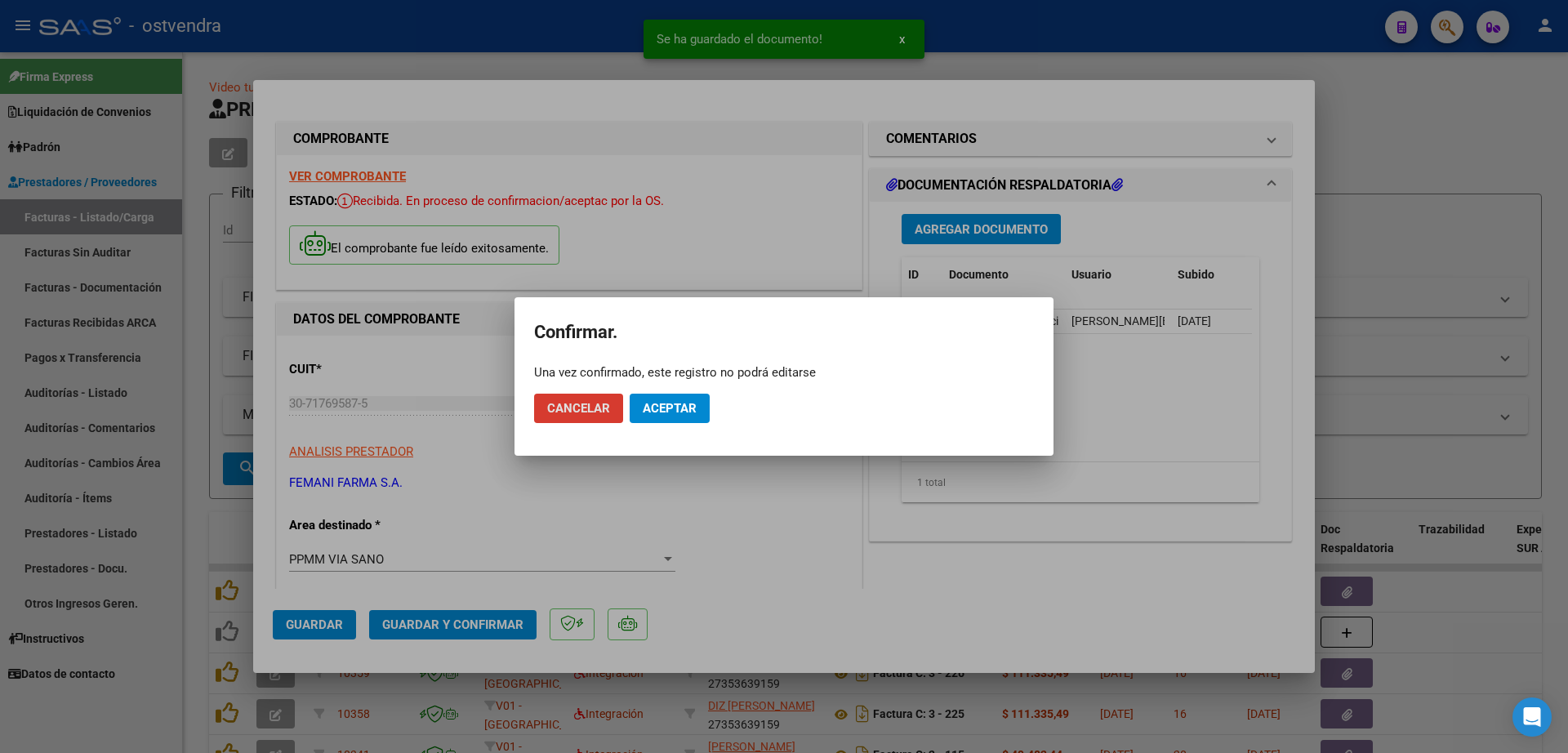
click at [698, 407] on button "Aceptar" at bounding box center [670, 408] width 80 height 29
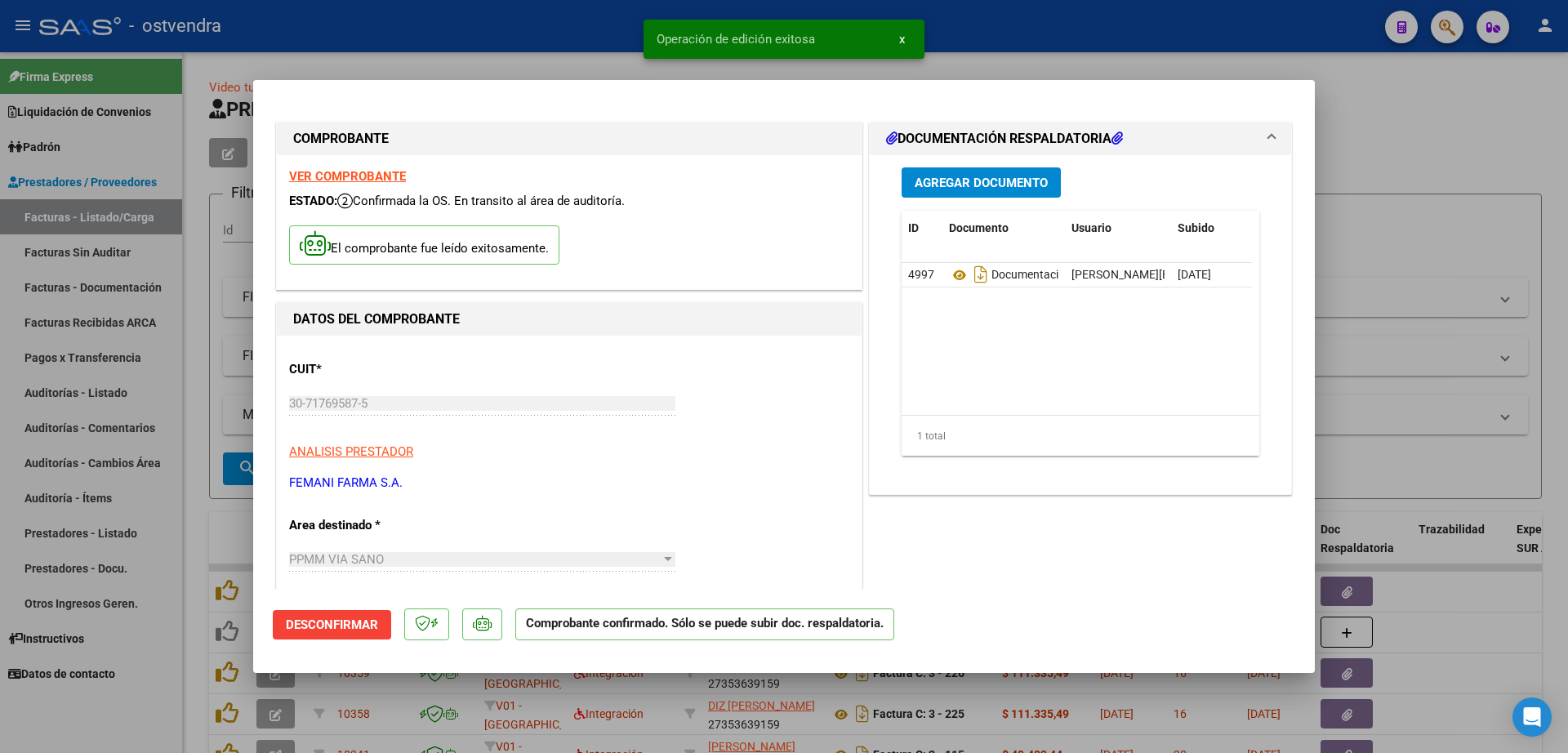
click at [307, 60] on div at bounding box center [784, 376] width 1568 height 753
type input "$ 0,00"
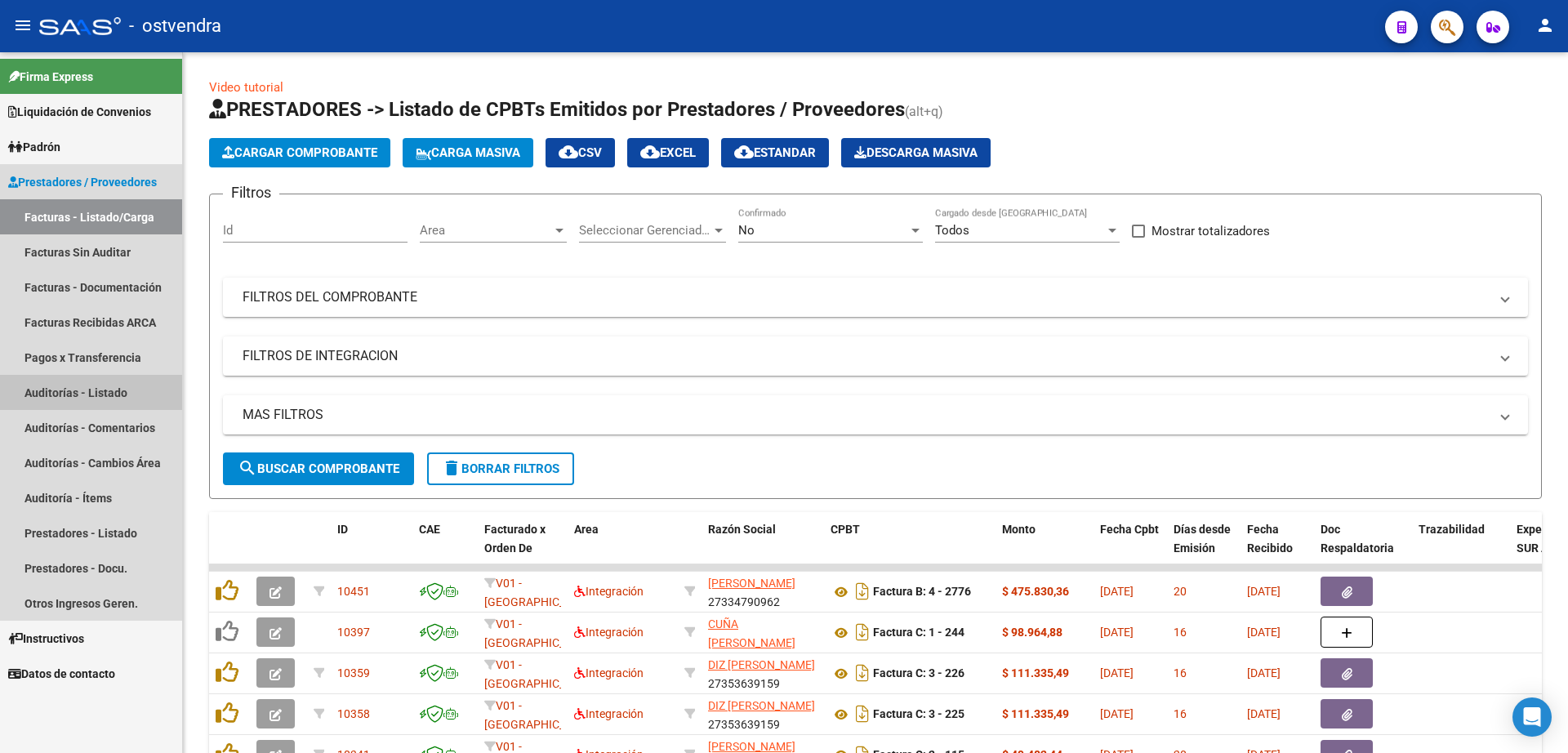
click at [113, 394] on link "Auditorías - Listado" at bounding box center [91, 392] width 182 height 35
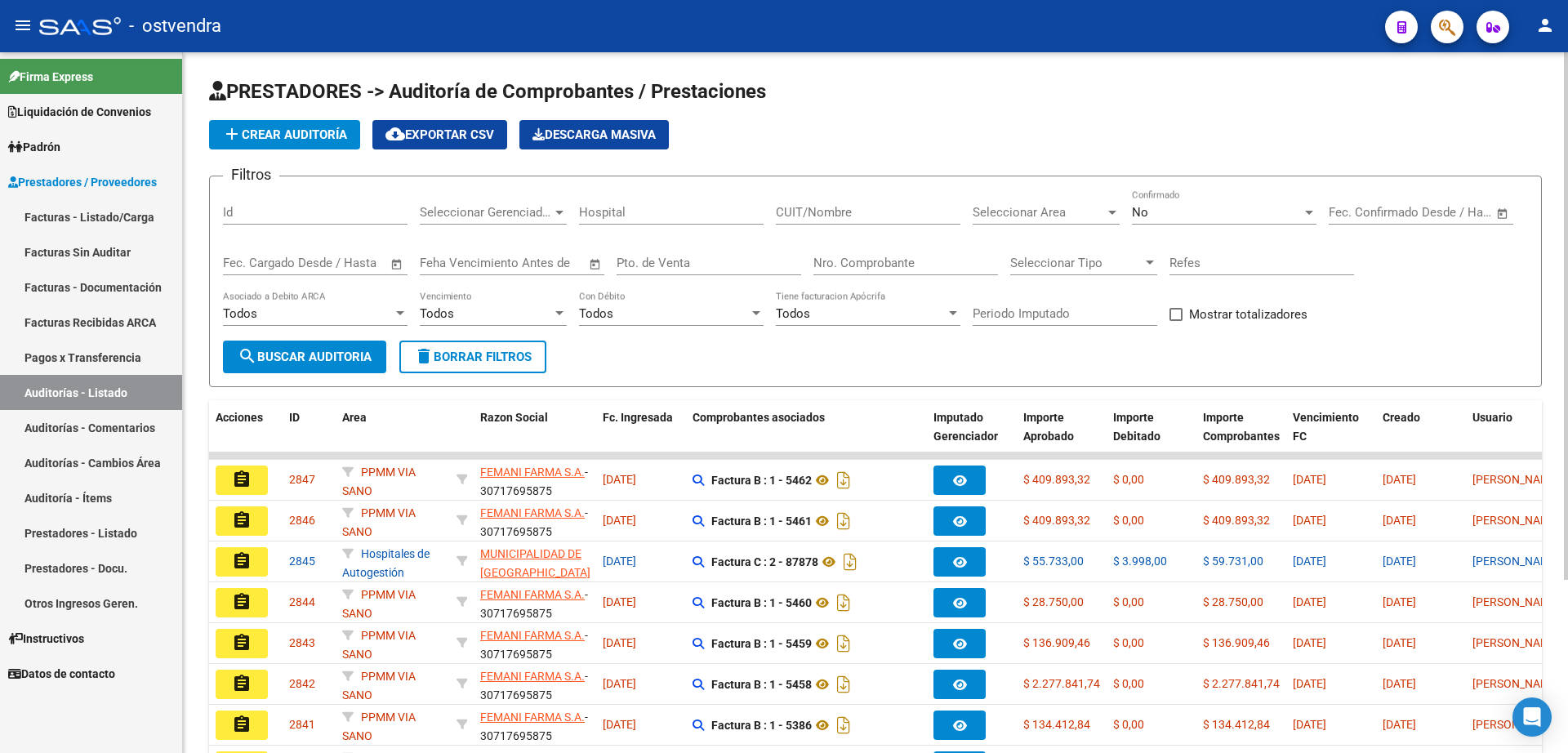
click at [296, 128] on span "add Crear Auditoría" at bounding box center [284, 134] width 125 height 15
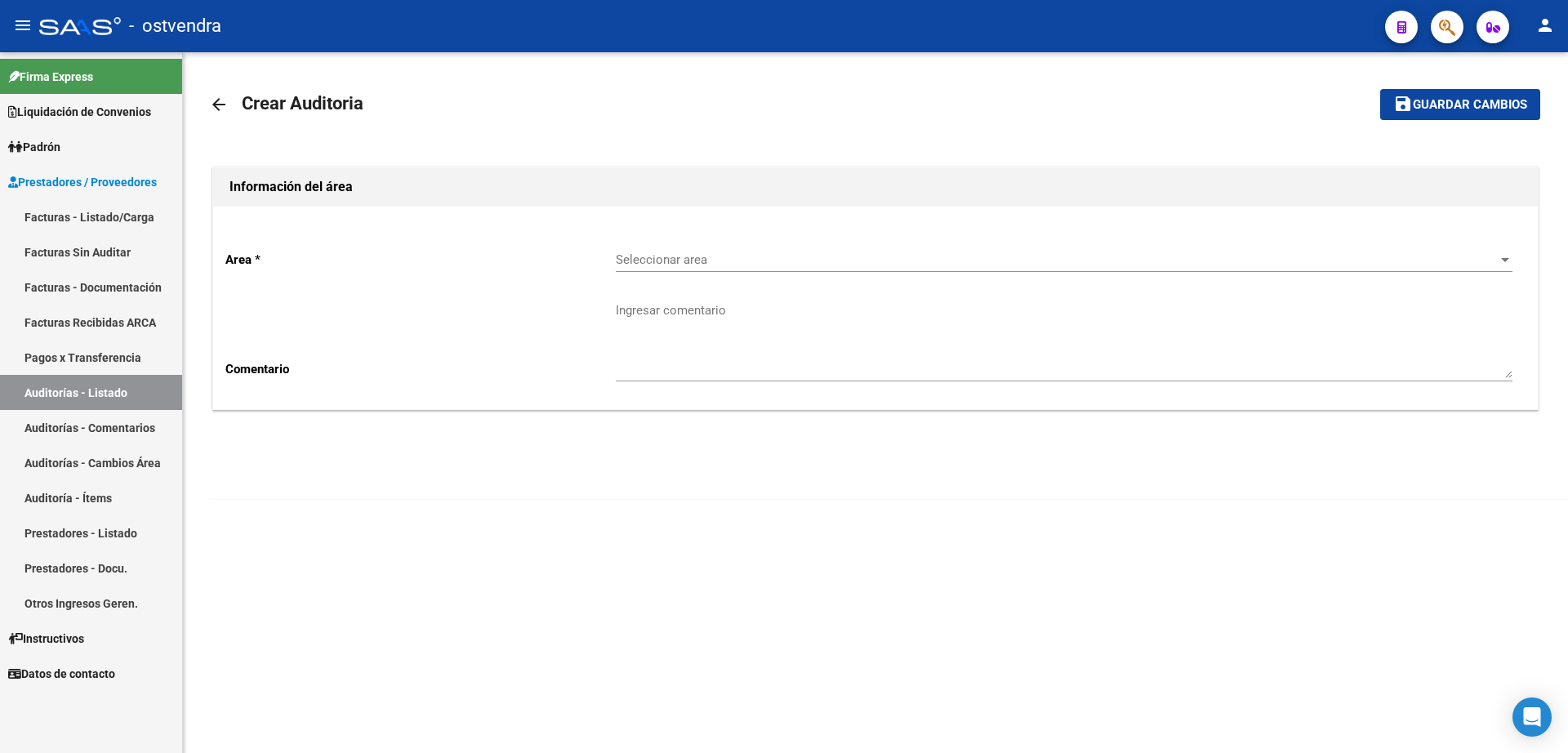
click at [716, 255] on span "Seleccionar area" at bounding box center [1057, 260] width 882 height 15
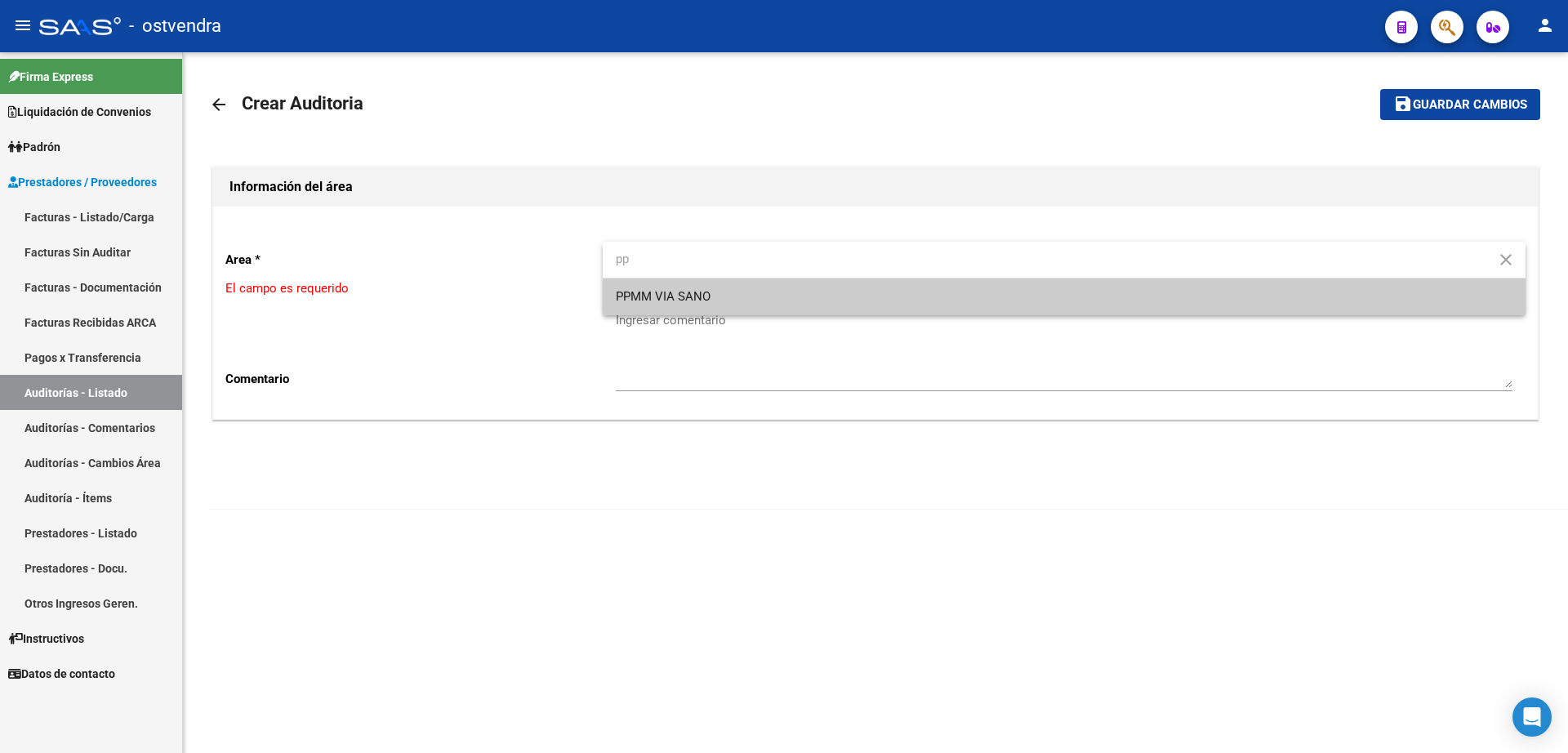
type input "pp"
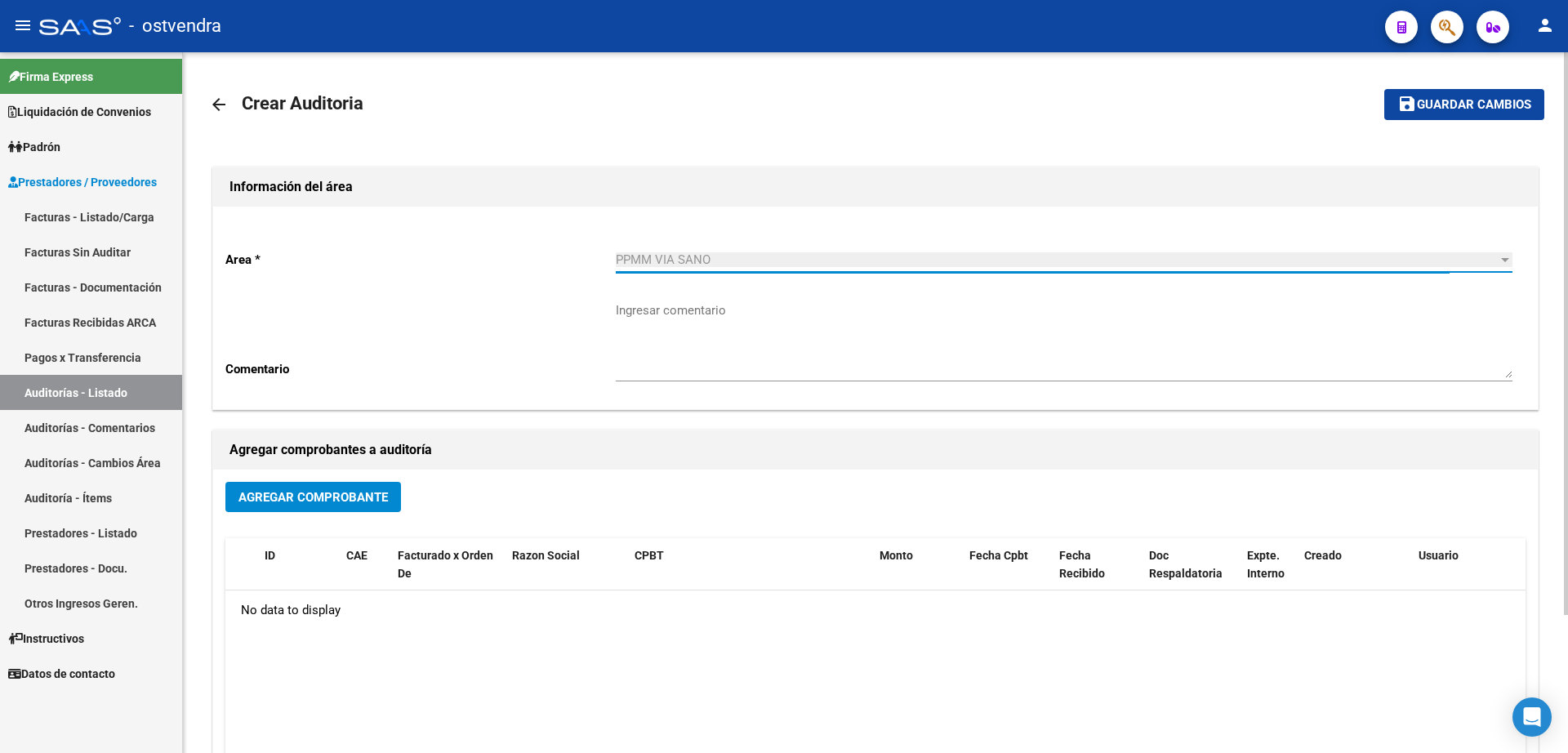
click at [367, 499] on span "Agregar Comprobante" at bounding box center [313, 498] width 149 height 15
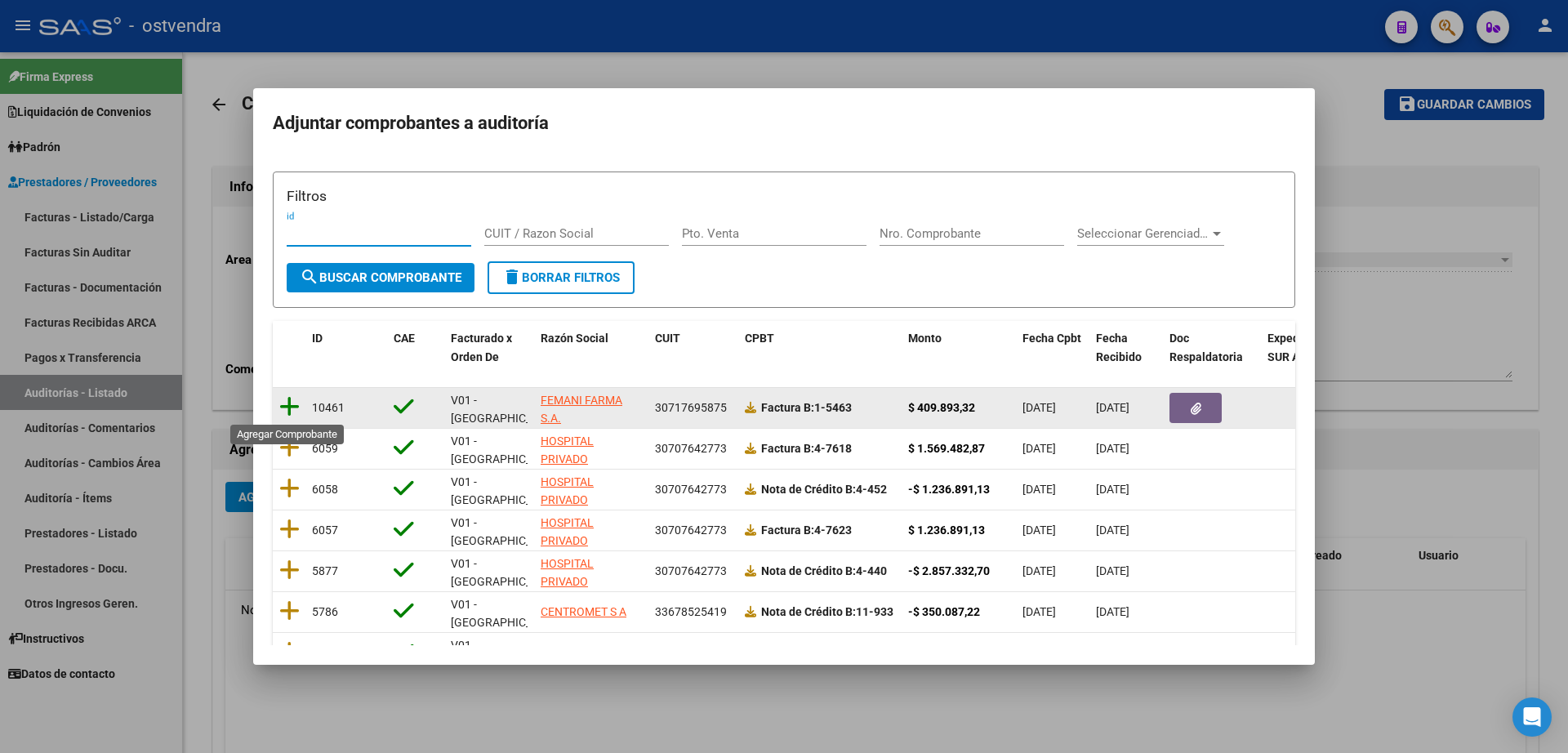
click at [295, 410] on icon at bounding box center [289, 407] width 20 height 23
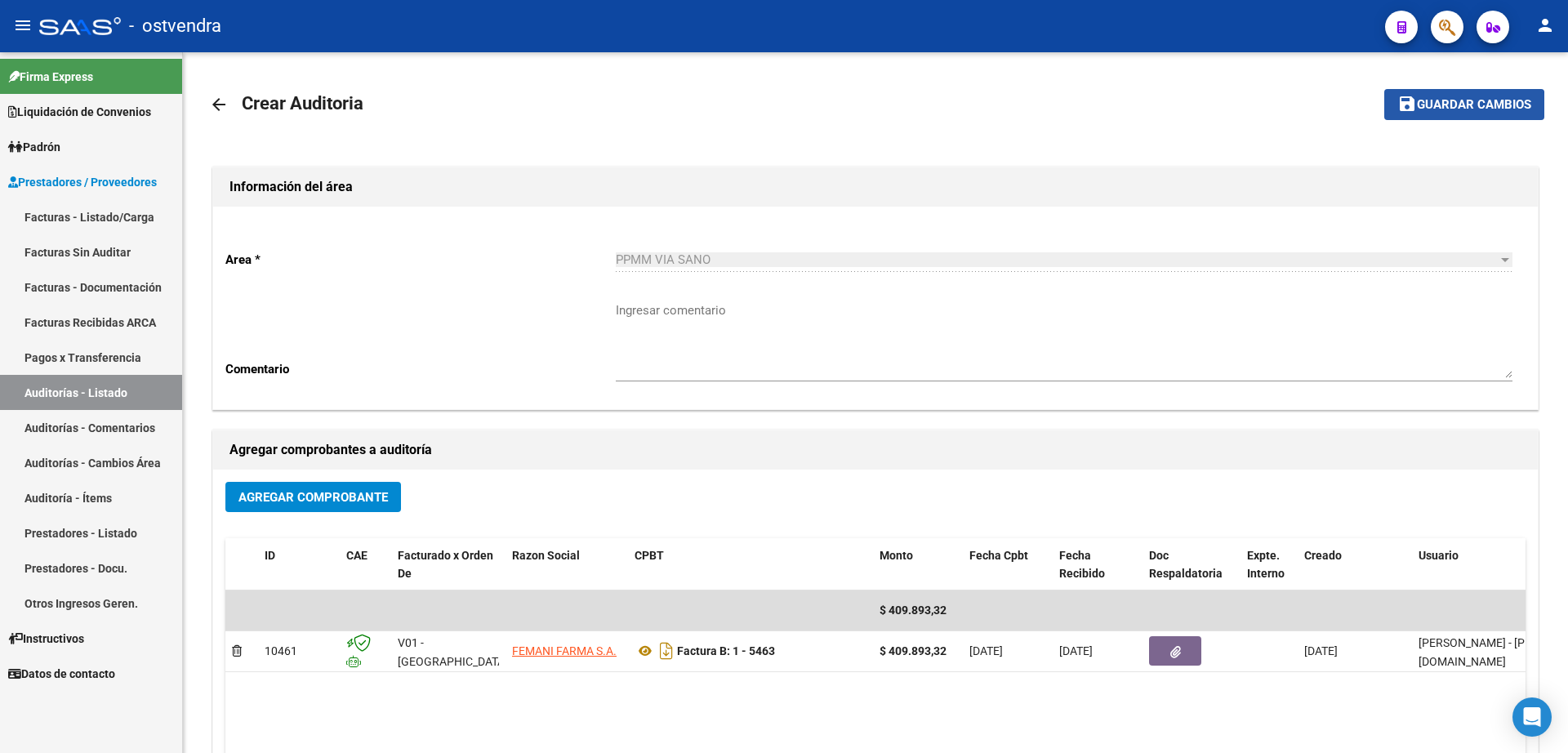
click at [1454, 111] on span "Guardar cambios" at bounding box center [1473, 105] width 114 height 15
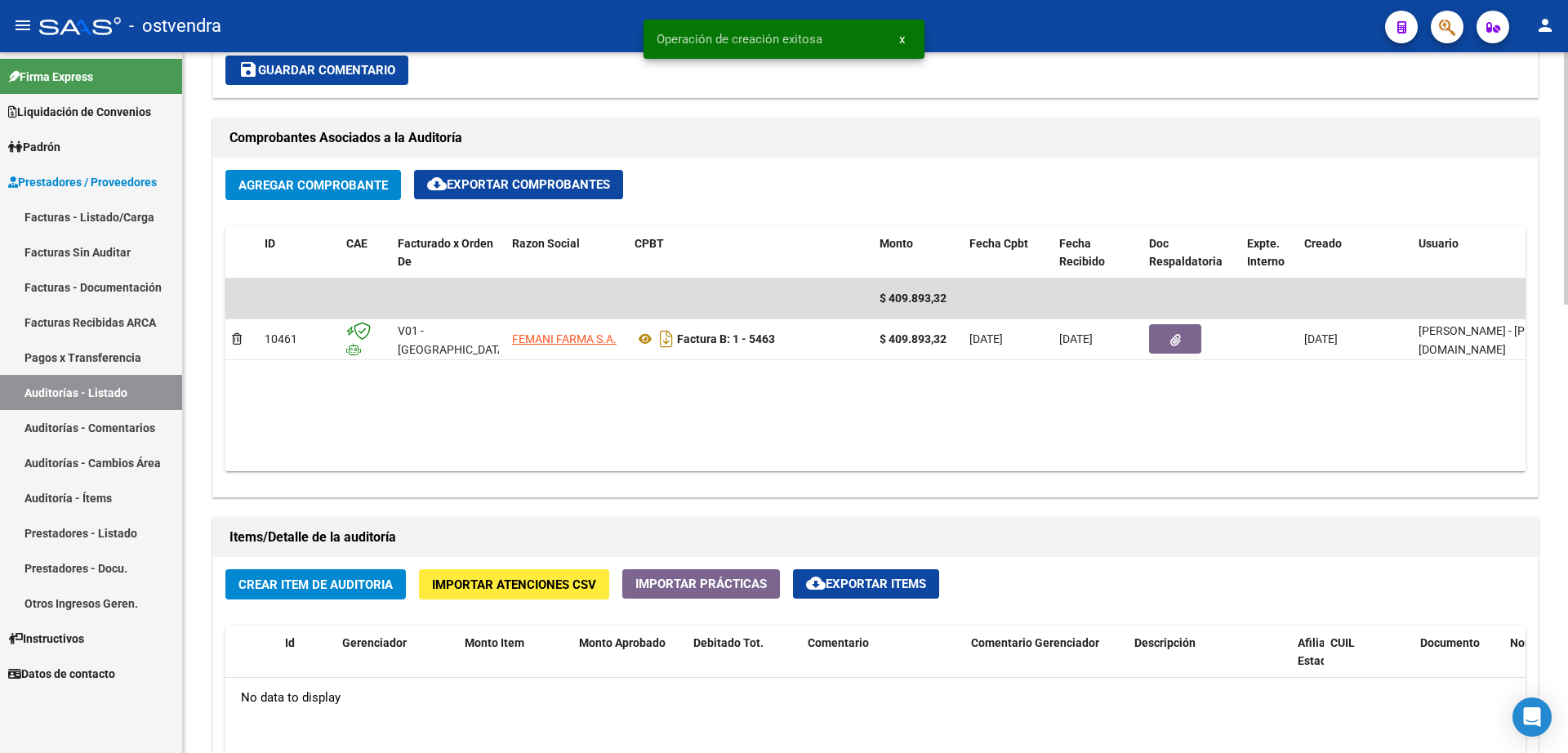
scroll to position [715, 0]
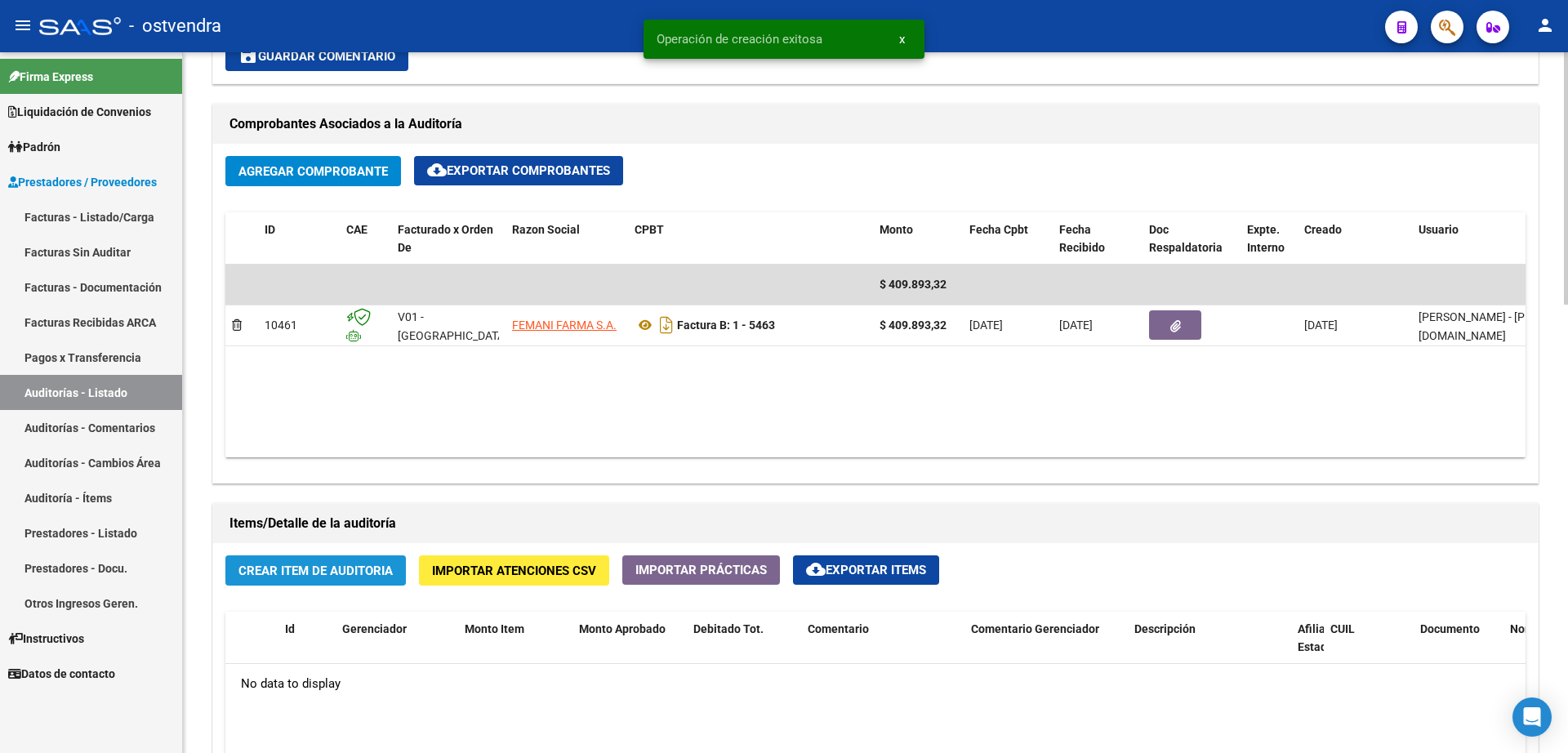
click at [326, 574] on span "Crear Item de Auditoria" at bounding box center [315, 571] width 155 height 15
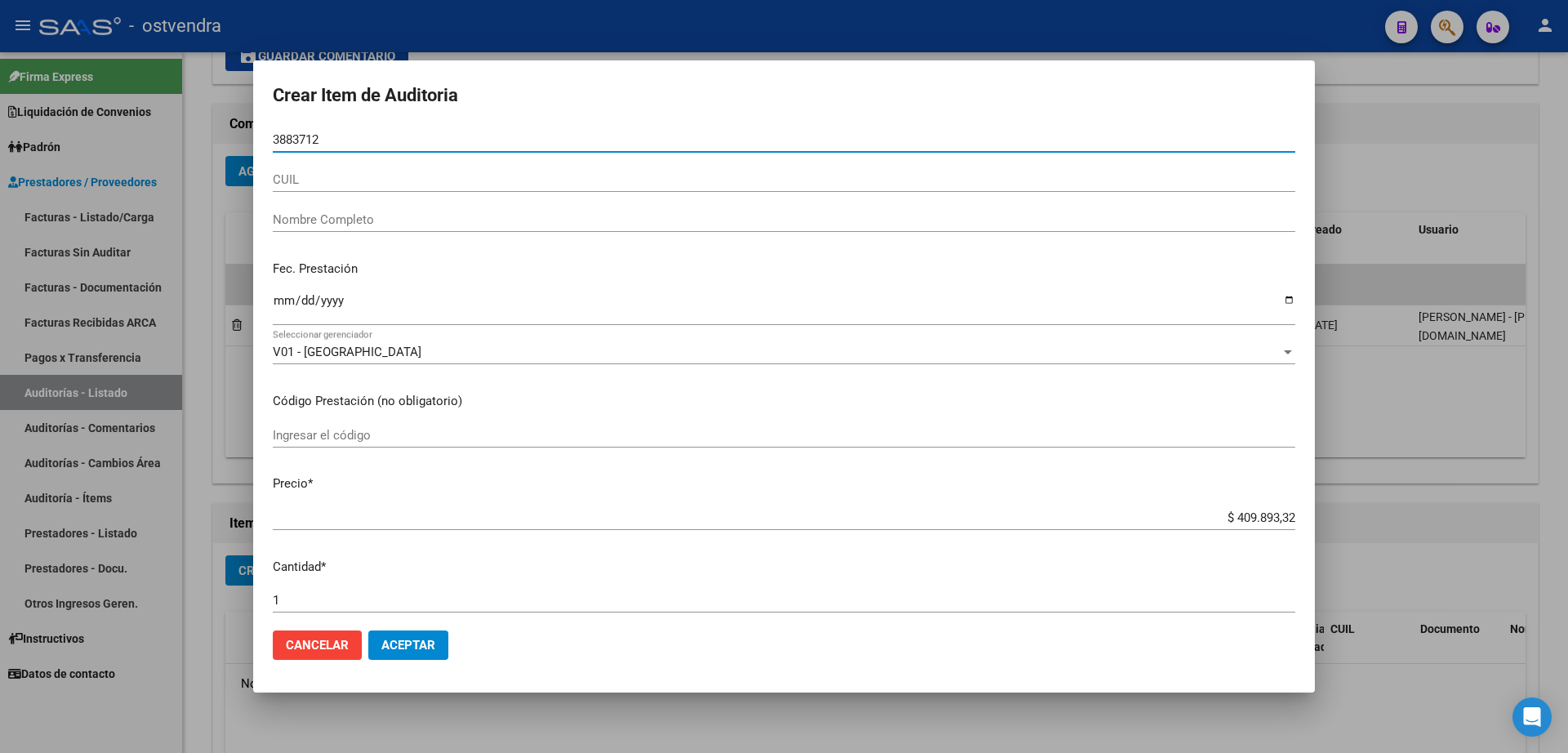
type input "38837127"
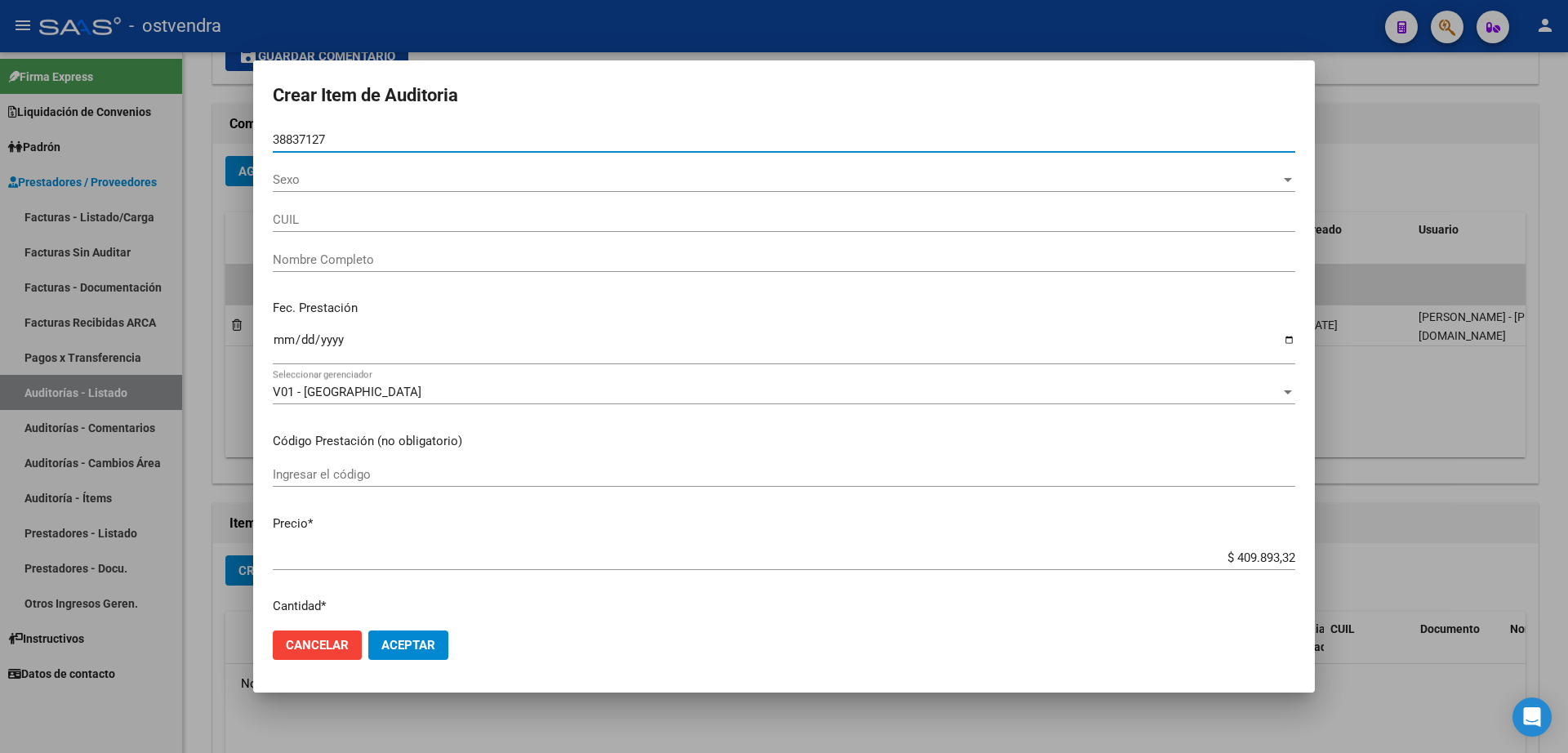
type input "20388371278"
type input "[PERSON_NAME] [PERSON_NAME]"
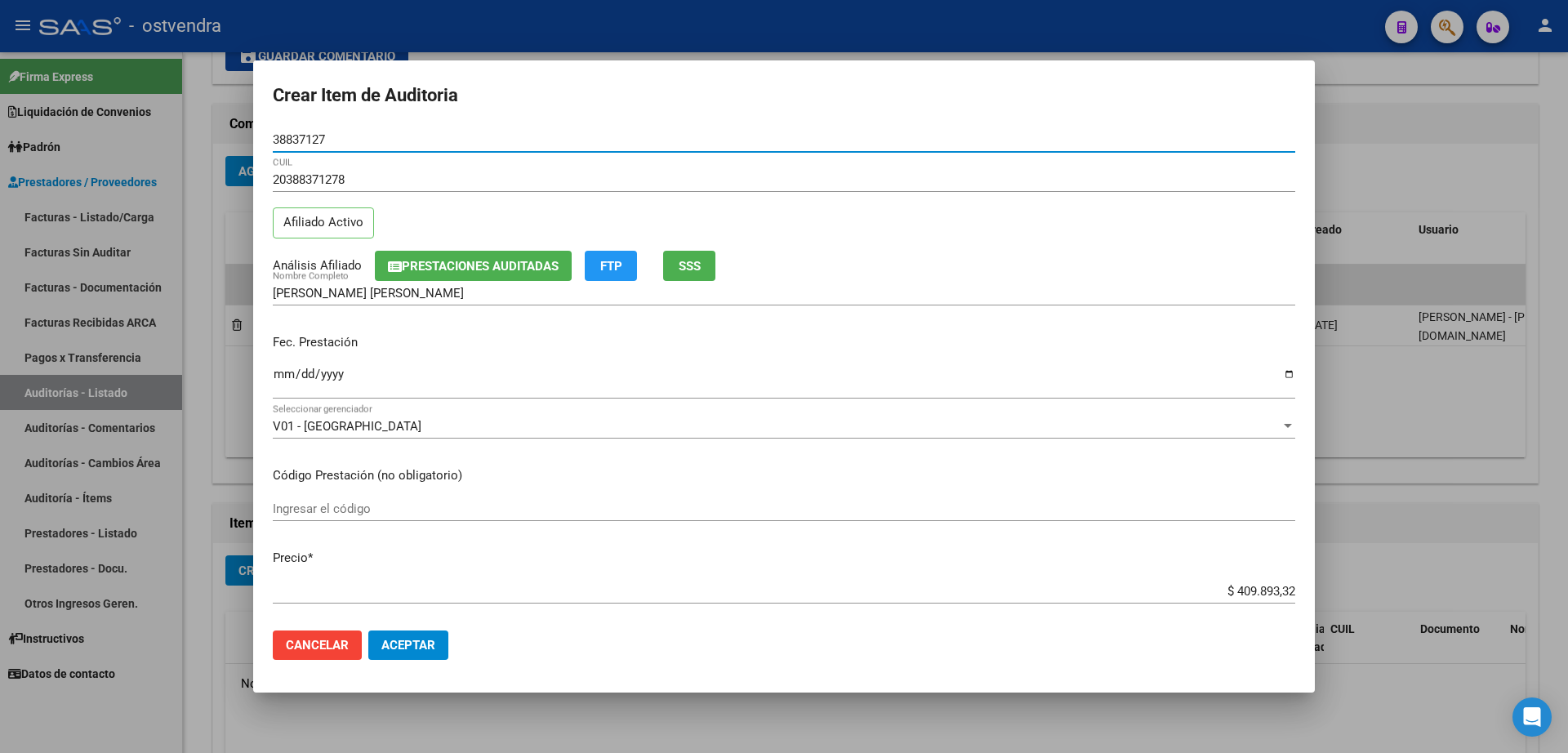
type input "38837127"
drag, startPoint x: 421, startPoint y: 646, endPoint x: 421, endPoint y: 661, distance: 15.0
click at [421, 647] on span "Aceptar" at bounding box center [408, 645] width 54 height 15
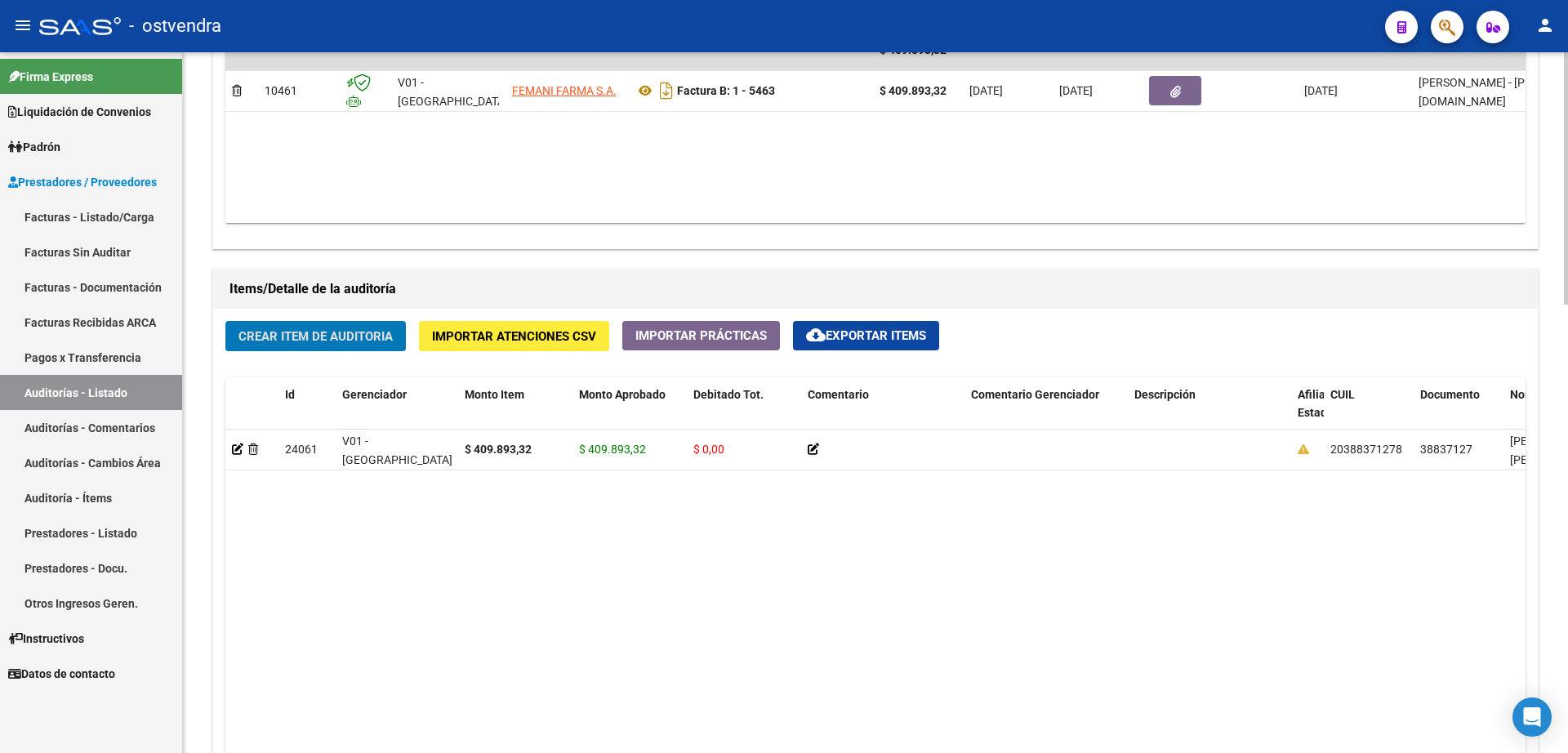
scroll to position [1022, 0]
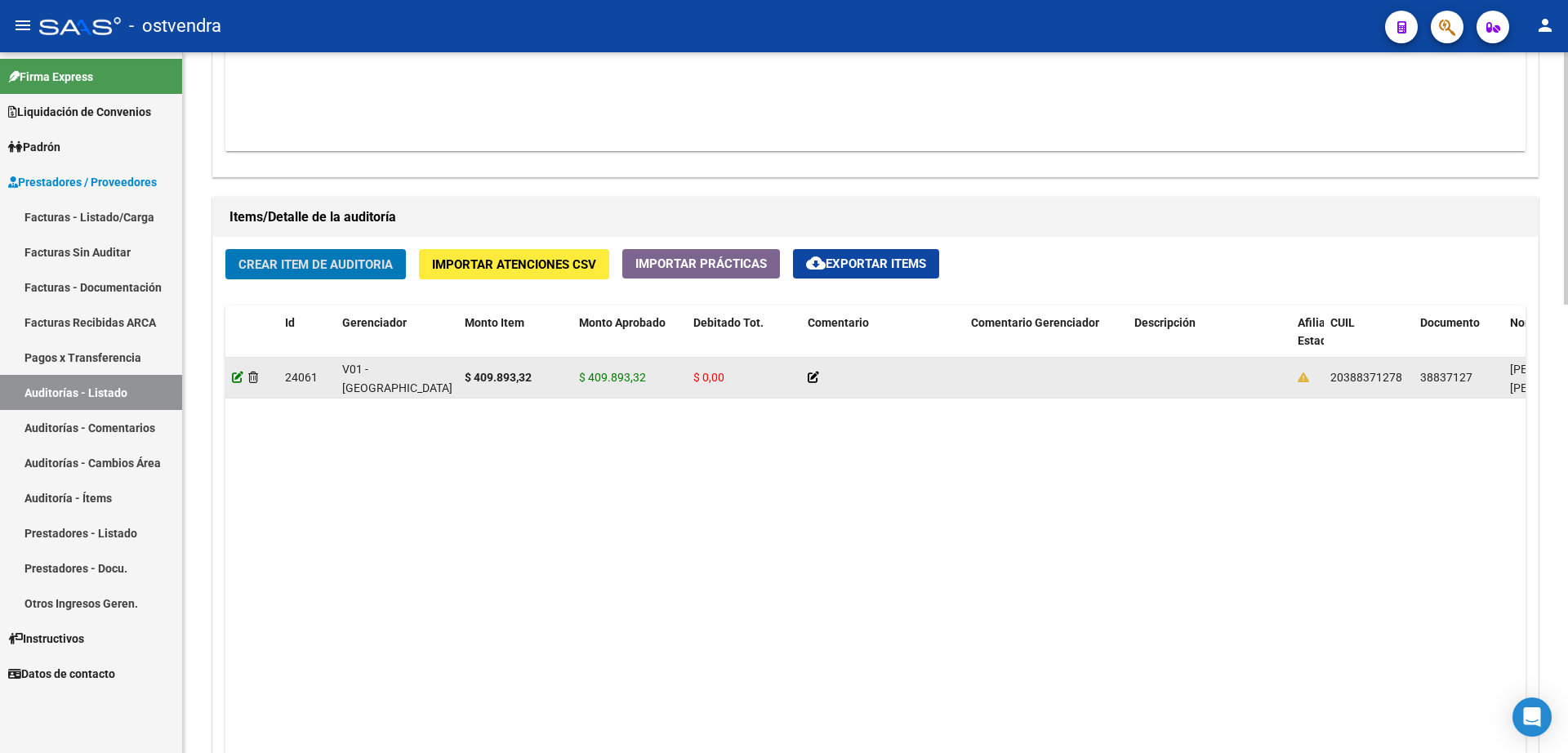
click at [239, 372] on icon at bounding box center [238, 377] width 11 height 11
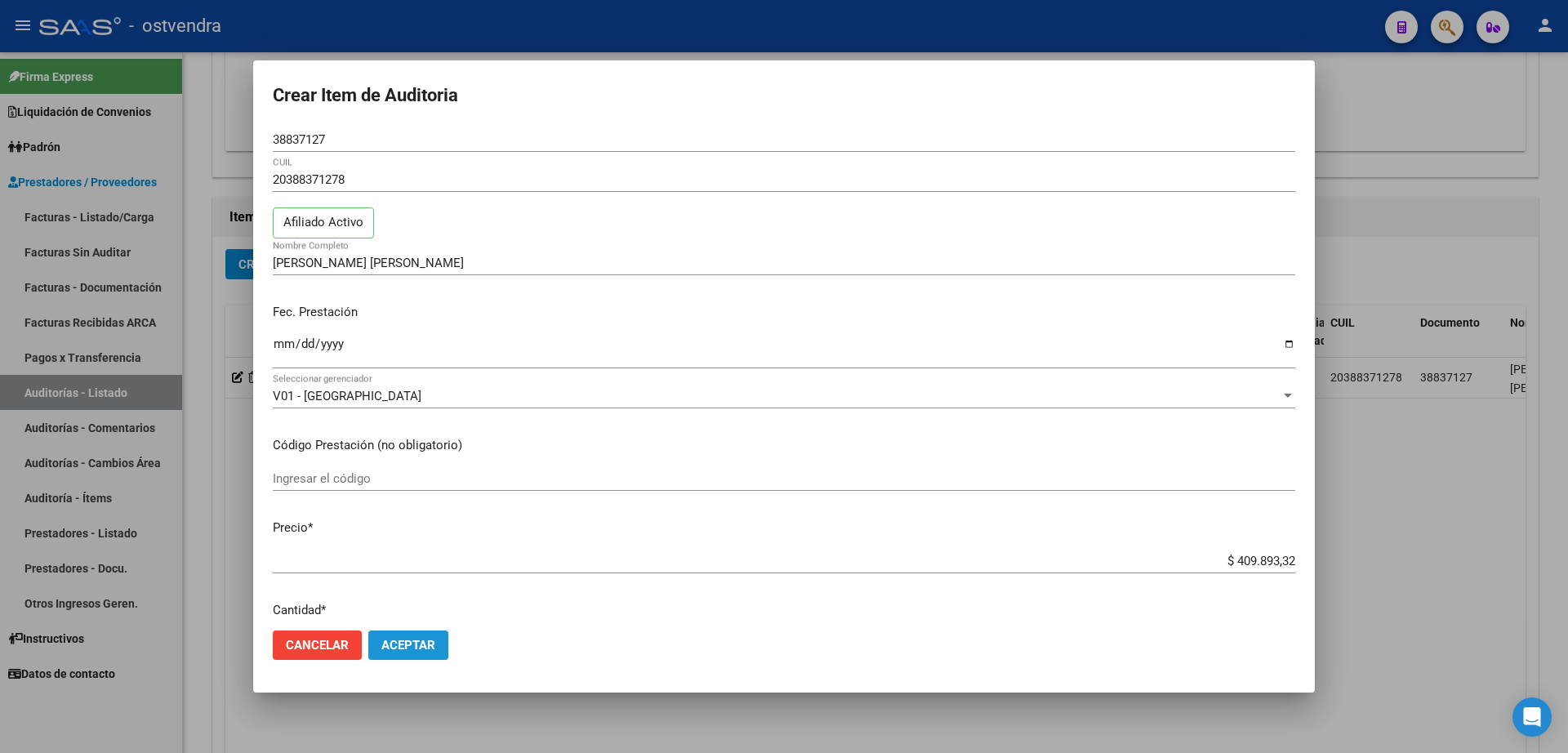
click at [434, 642] on span "Aceptar" at bounding box center [408, 645] width 54 height 15
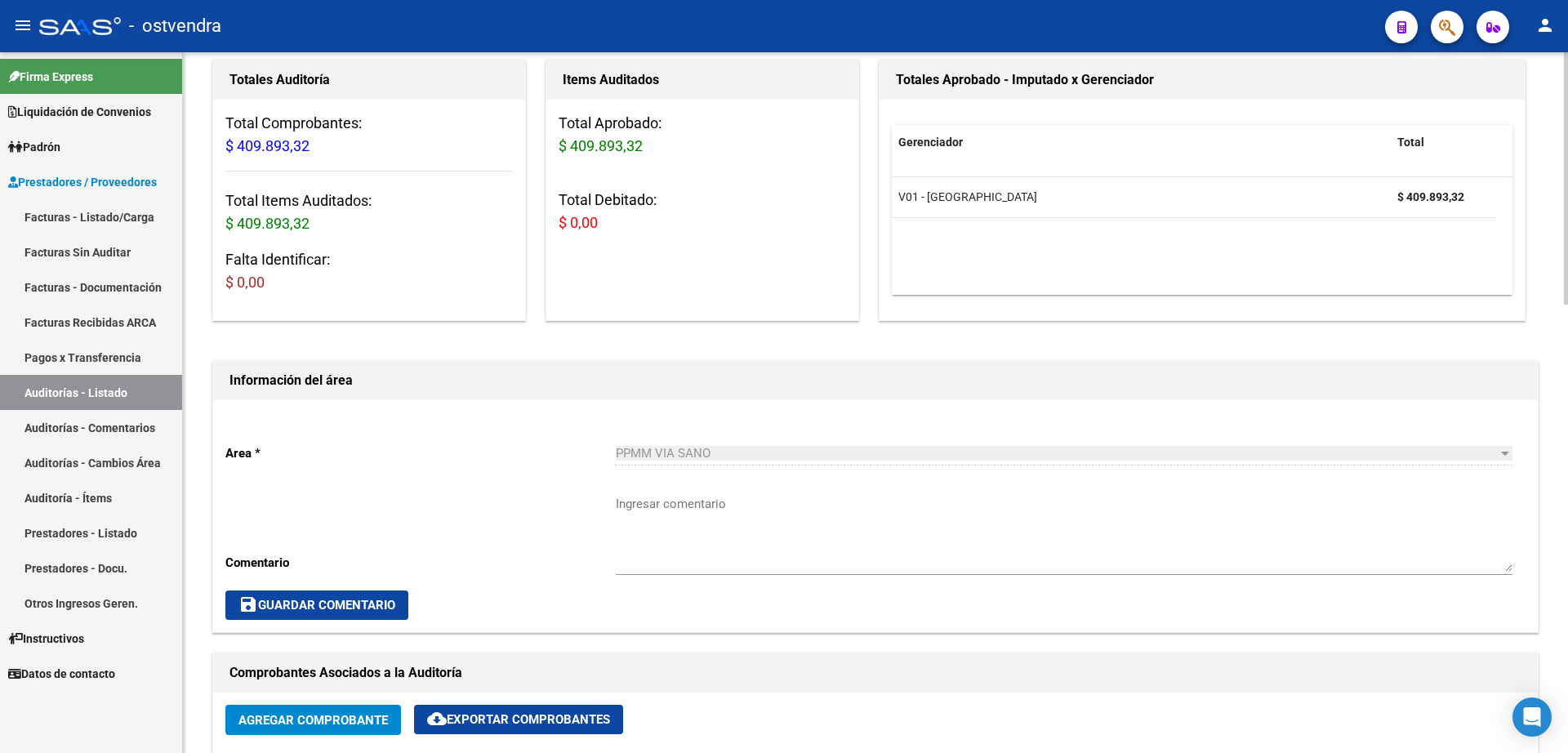
scroll to position [0, 0]
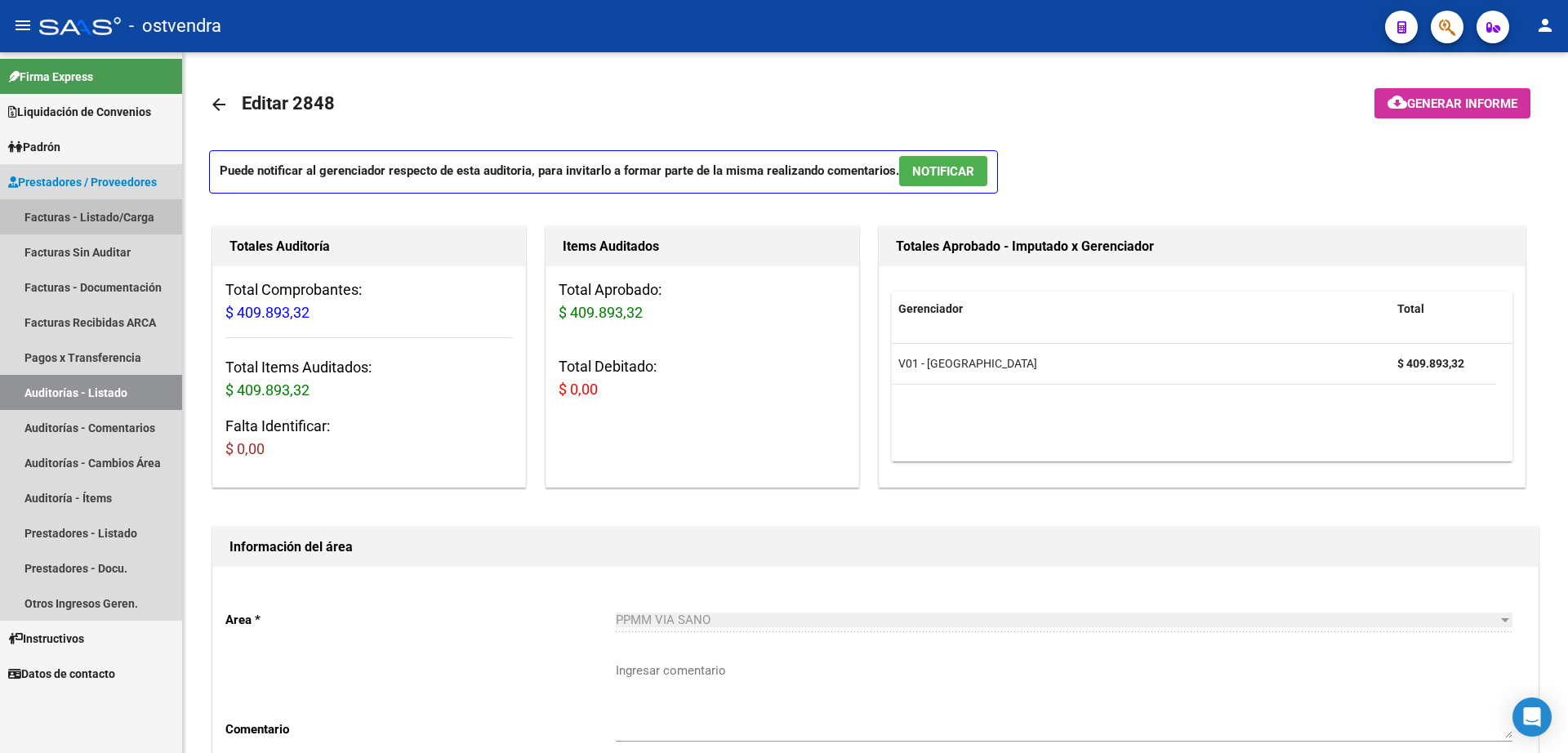
click at [92, 221] on link "Facturas - Listado/Carga" at bounding box center [91, 217] width 182 height 35
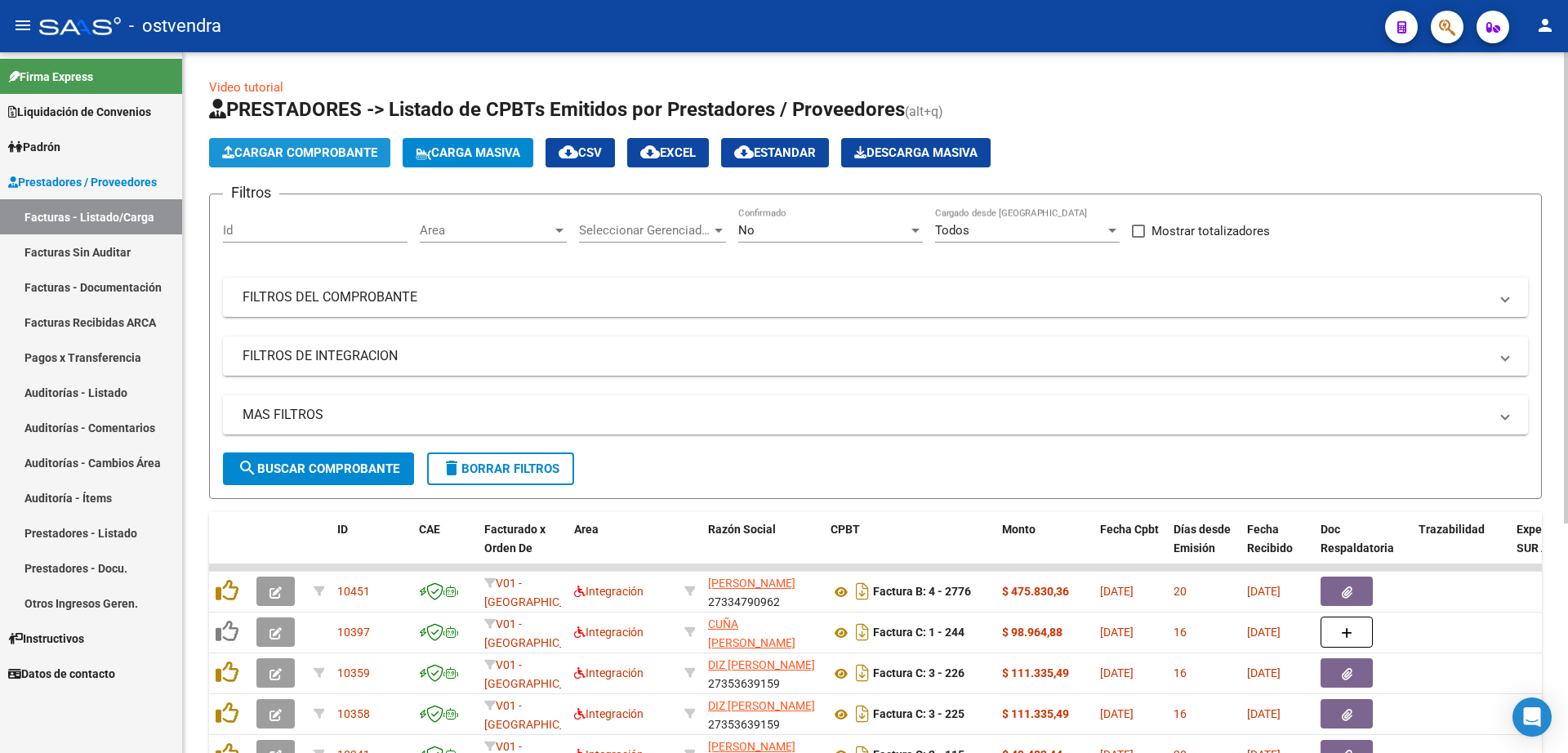
click at [284, 149] on span "Cargar Comprobante" at bounding box center [299, 153] width 155 height 15
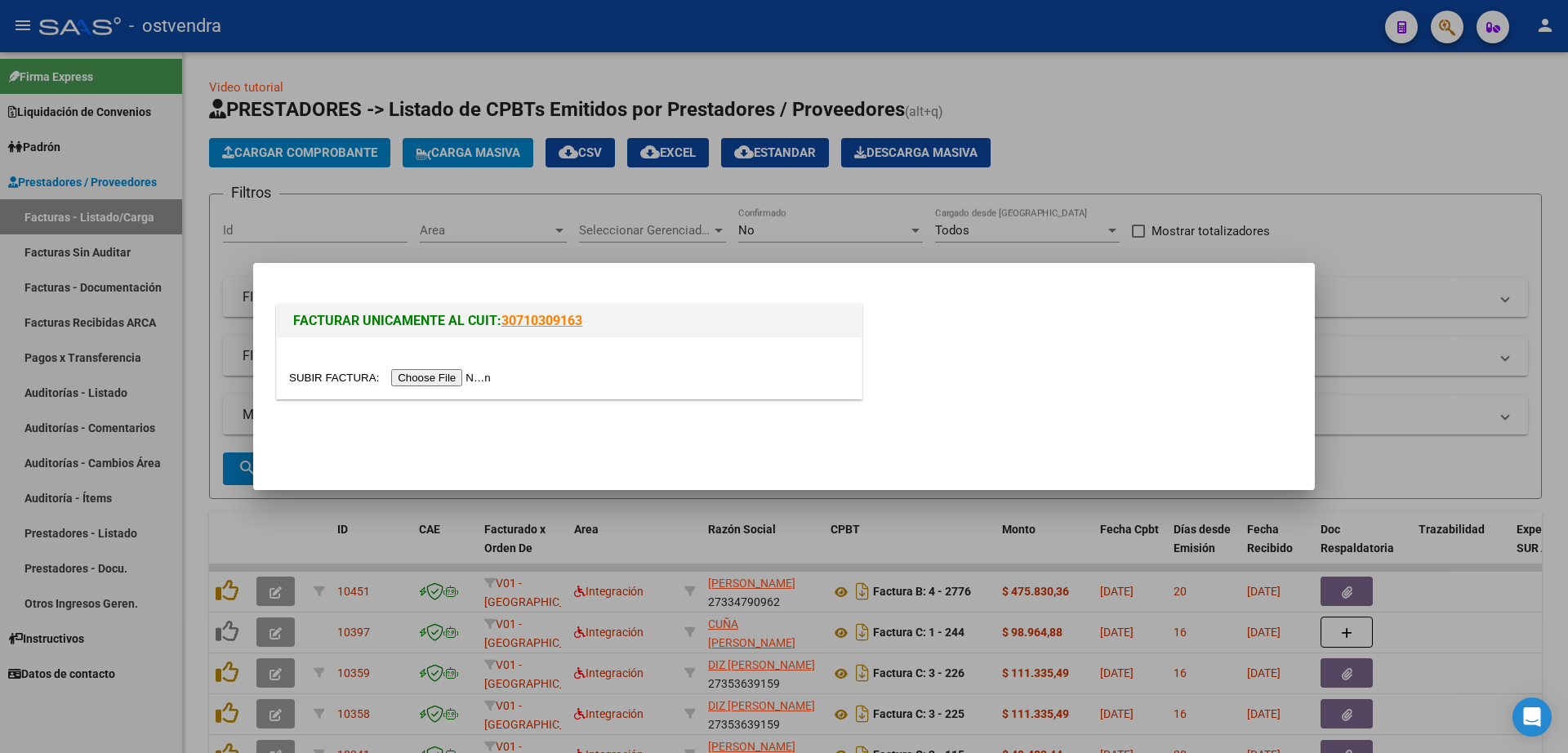
click at [436, 387] on div at bounding box center [569, 368] width 585 height 61
click at [459, 374] on input "file" at bounding box center [392, 377] width 207 height 17
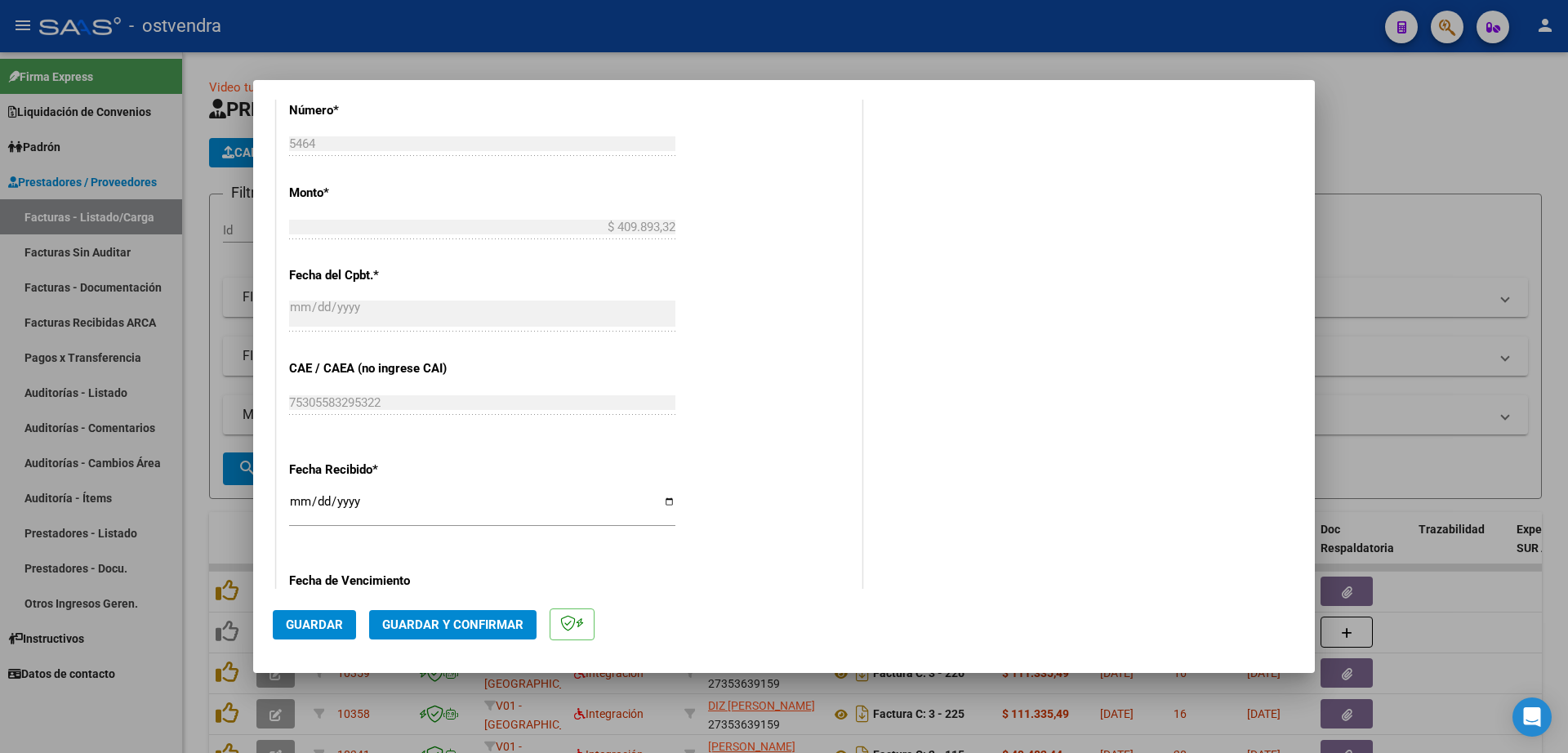
scroll to position [817, 0]
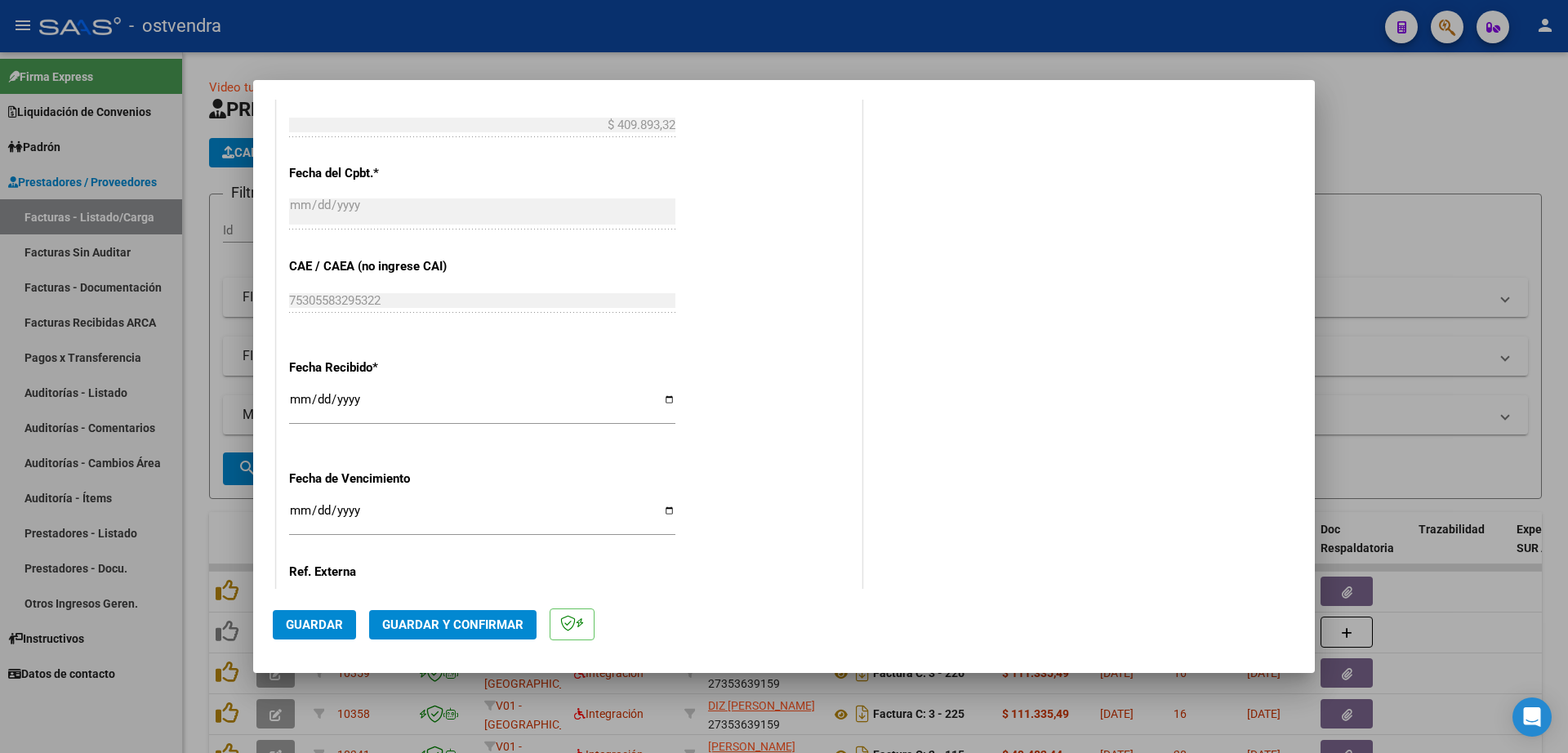
click at [299, 514] on input "Ingresar la fecha" at bounding box center [481, 517] width 386 height 27
type input "[DATE]"
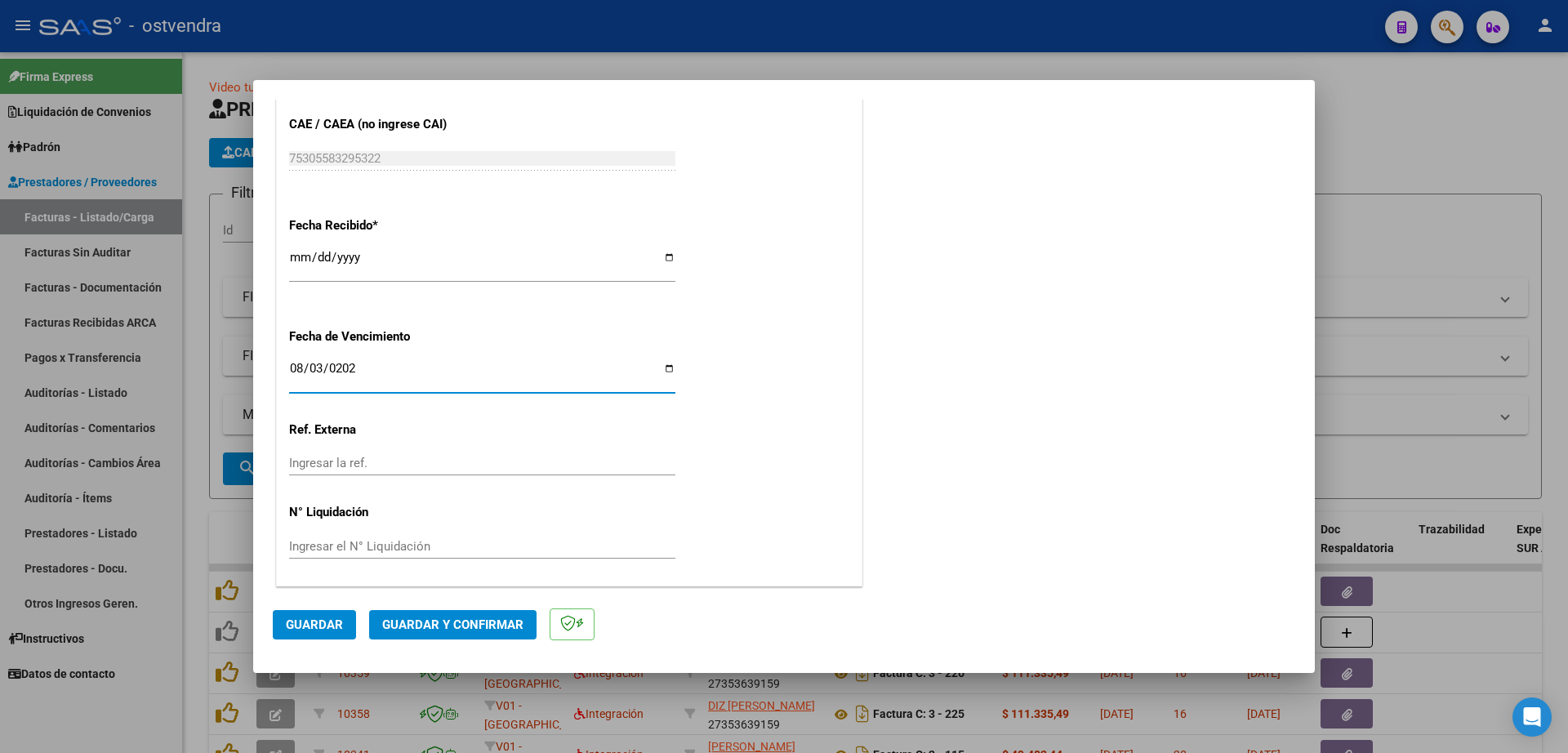
scroll to position [960, 0]
click at [338, 547] on input "Ingresar el N° Liquidación" at bounding box center [481, 545] width 386 height 15
type input "07"
click at [339, 620] on span "Guardar" at bounding box center [314, 625] width 57 height 15
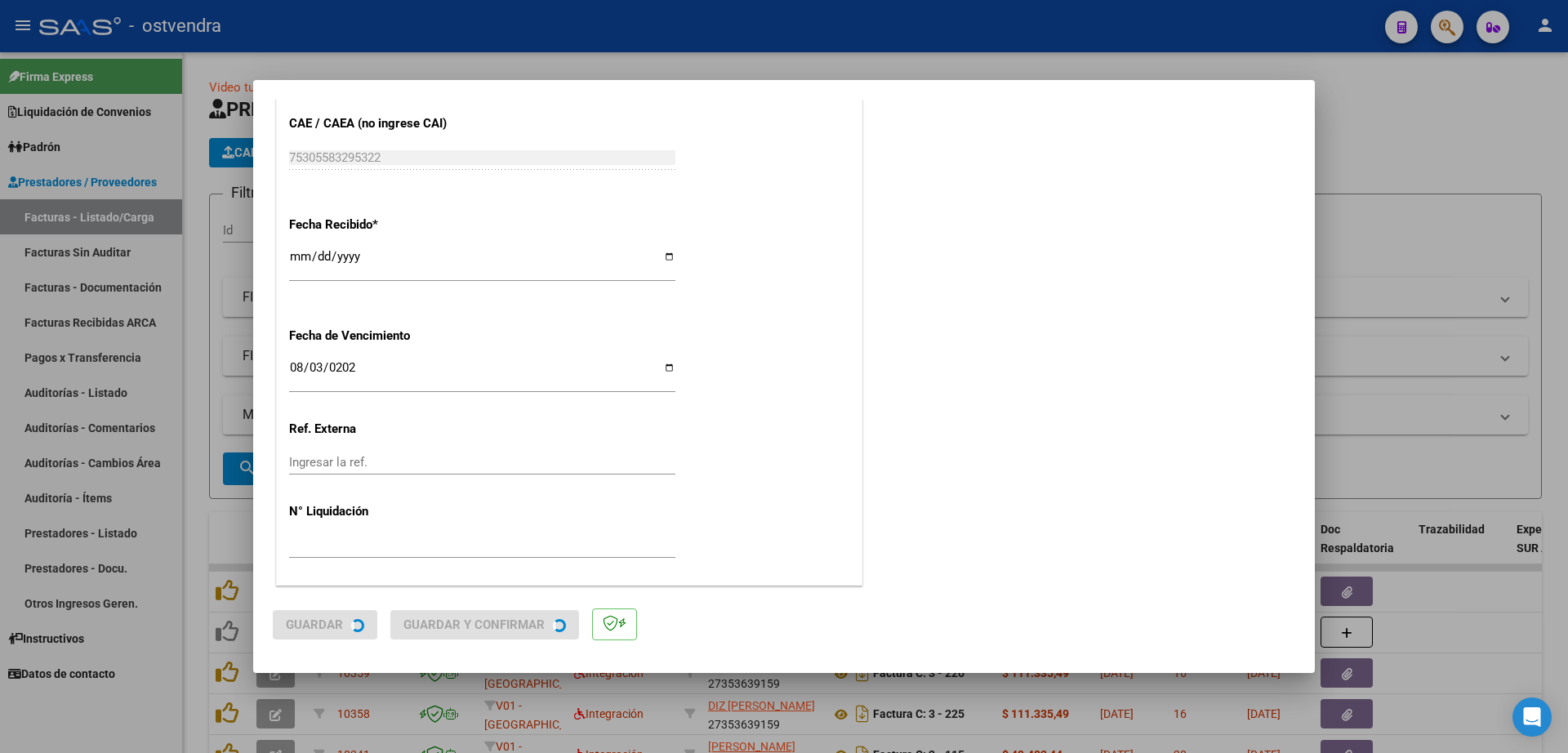
scroll to position [0, 0]
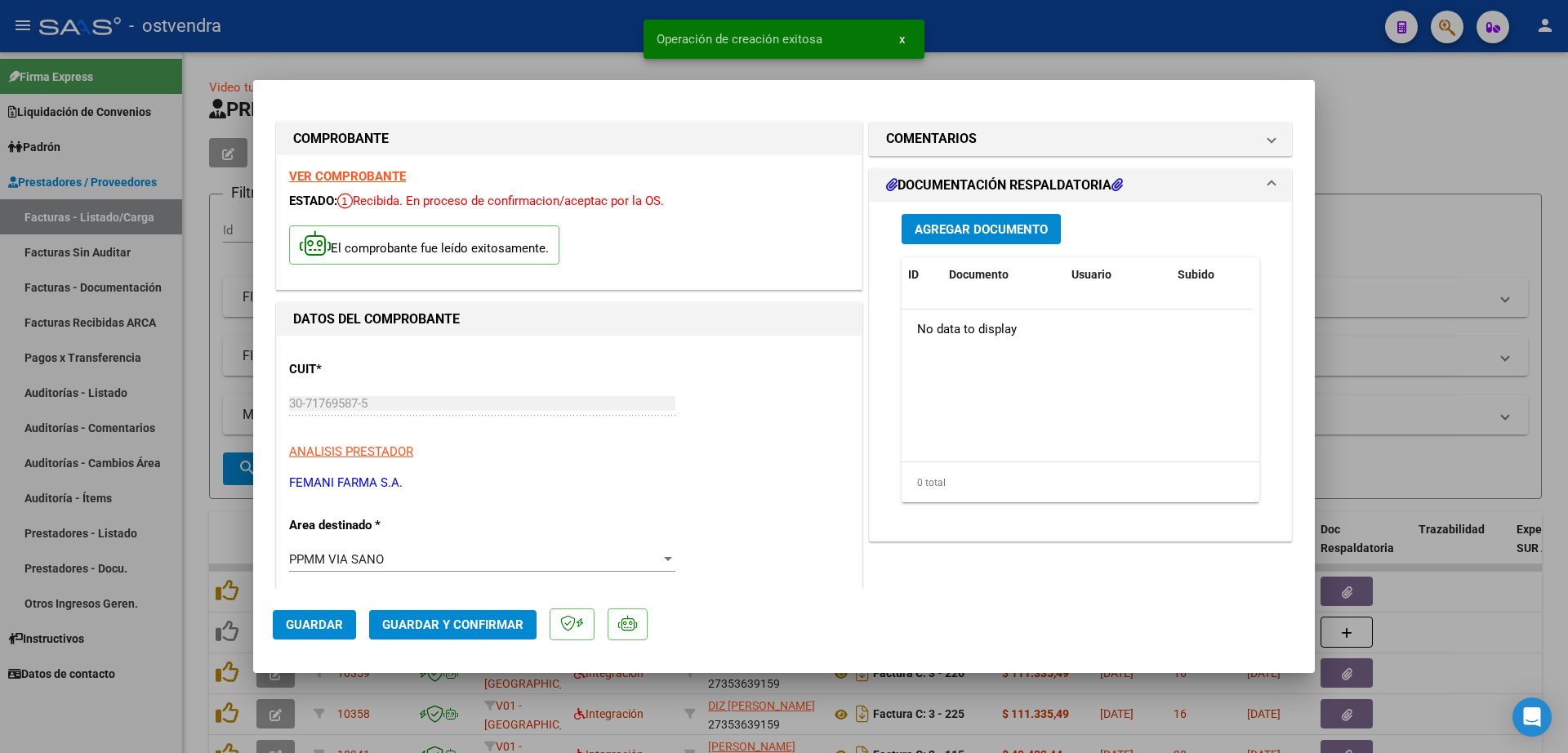
click at [993, 228] on span "Agregar Documento" at bounding box center [981, 229] width 133 height 15
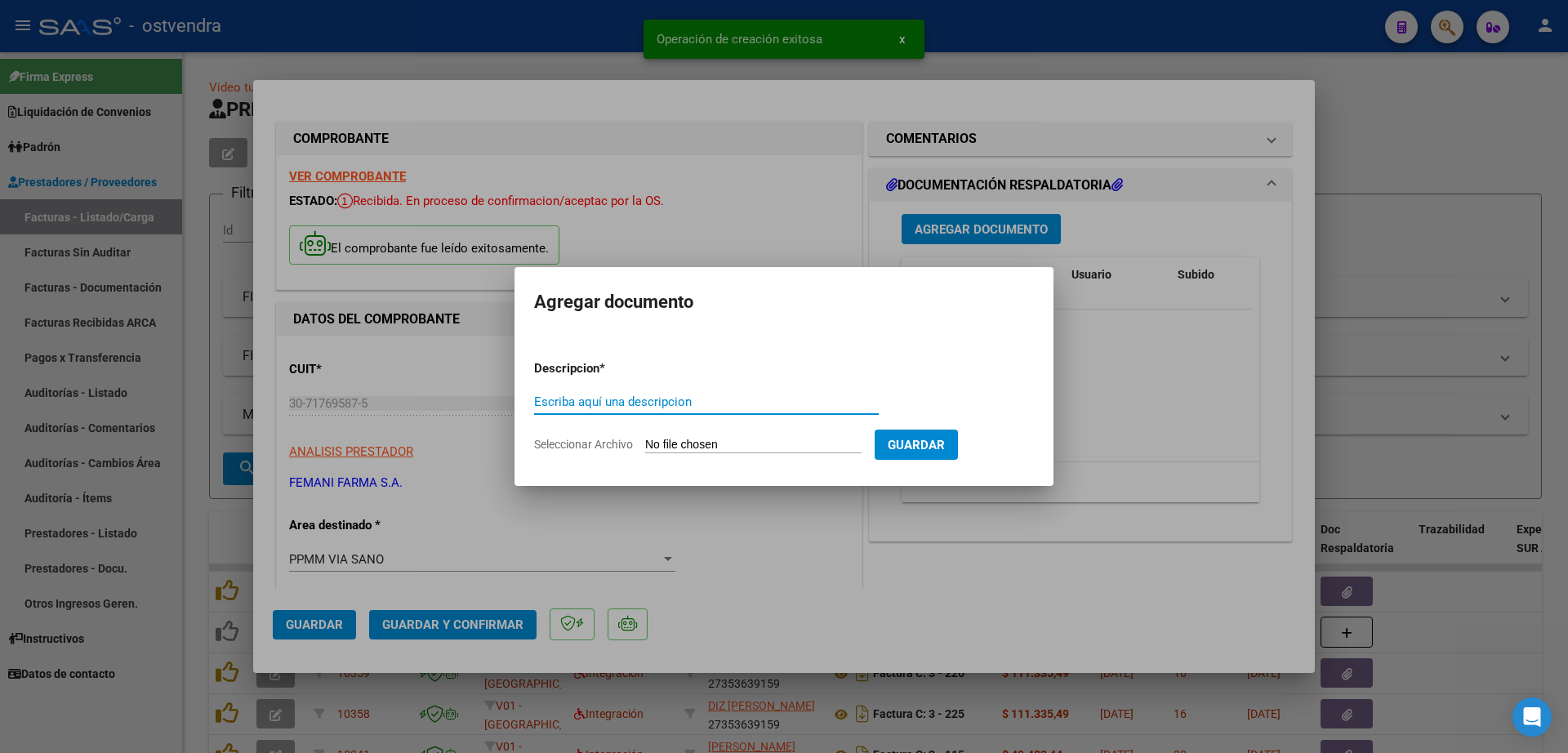
paste input "documentacion"
type input "documentacion"
click at [717, 437] on app-file-uploader "Seleccionar Archivo" at bounding box center [703, 445] width 340 height 15
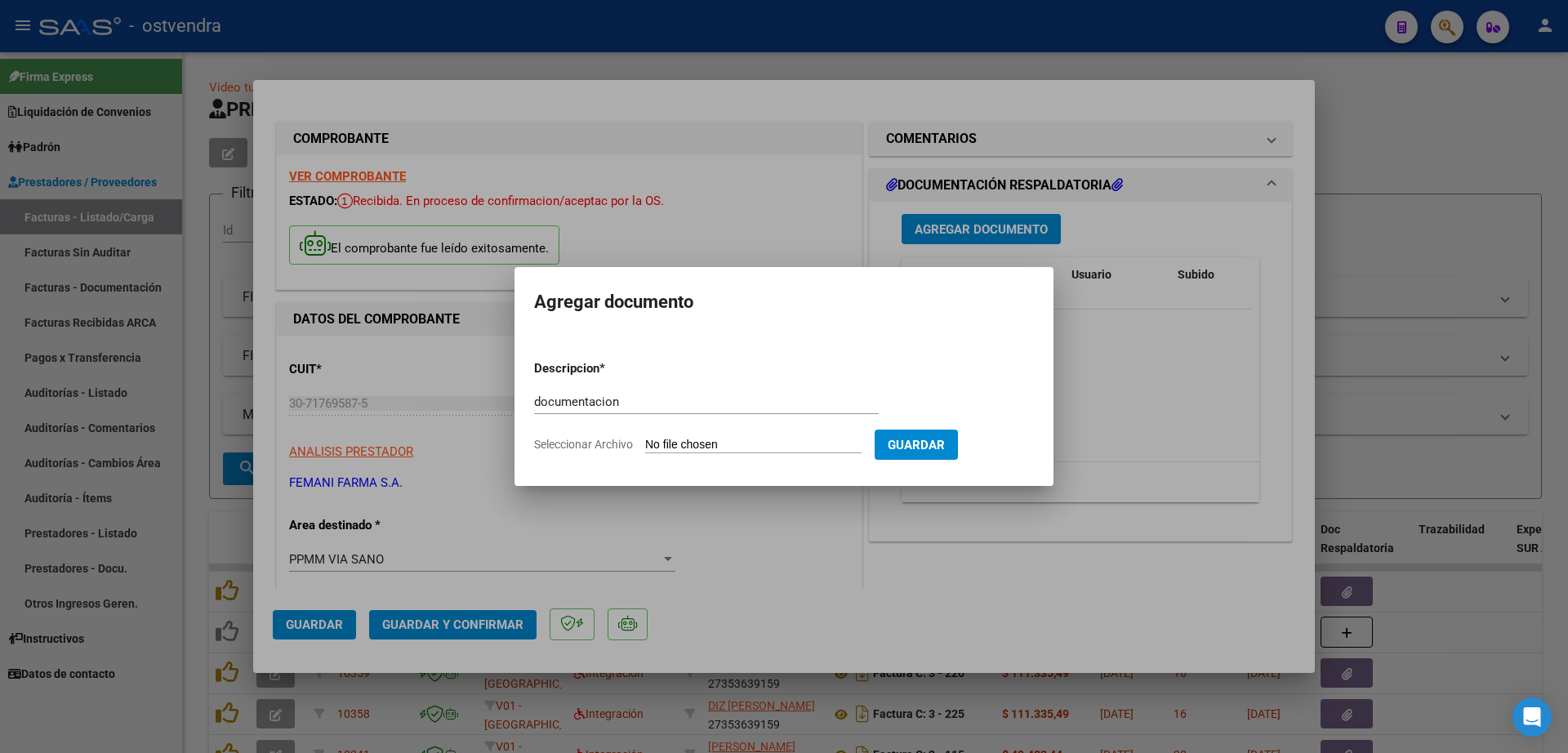
click at [714, 445] on input "Seleccionar Archivo" at bounding box center [753, 445] width 216 height 16
type input "C:\fakepath\FEMANI FARMA 5464.zip"
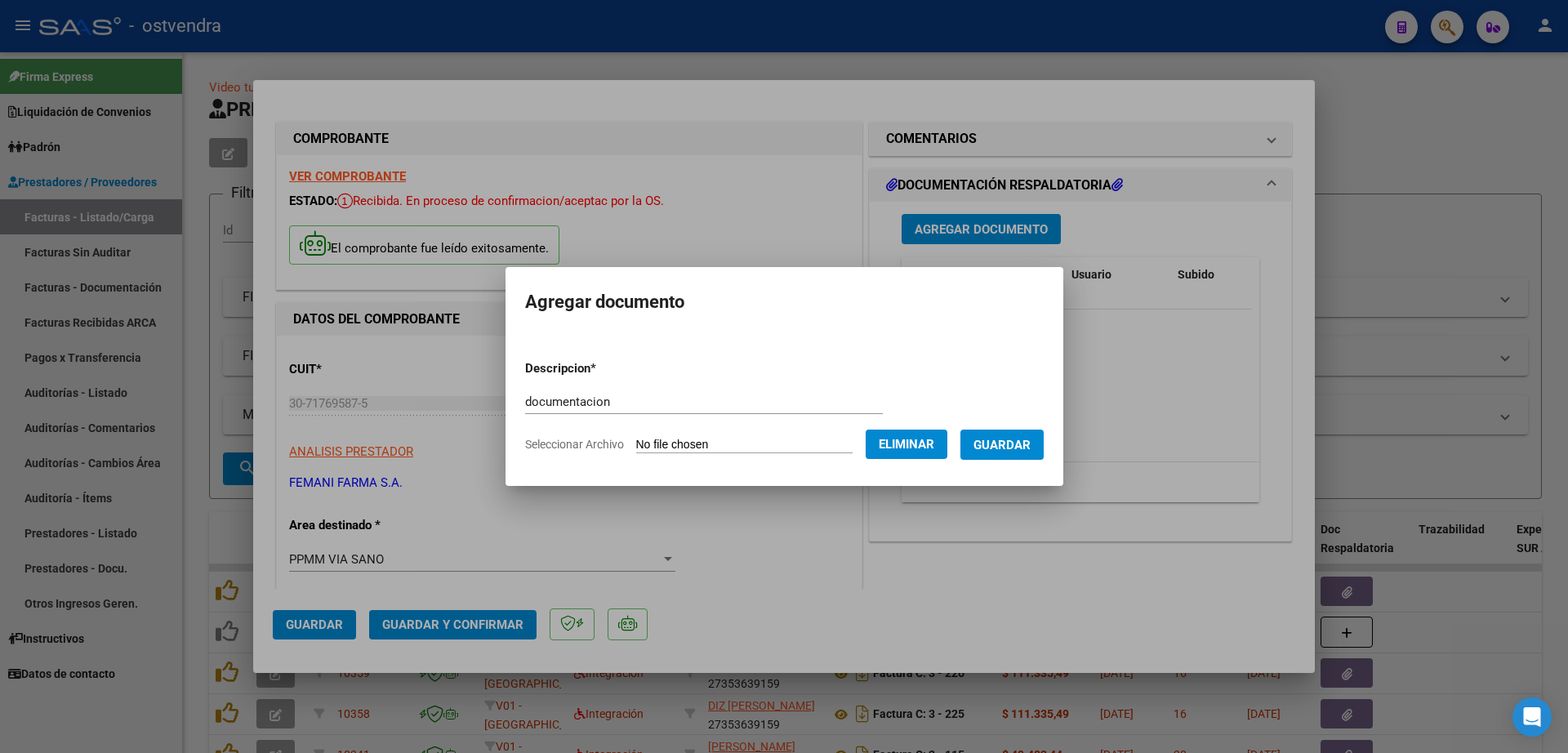
click at [1030, 440] on span "Guardar" at bounding box center [1002, 445] width 57 height 15
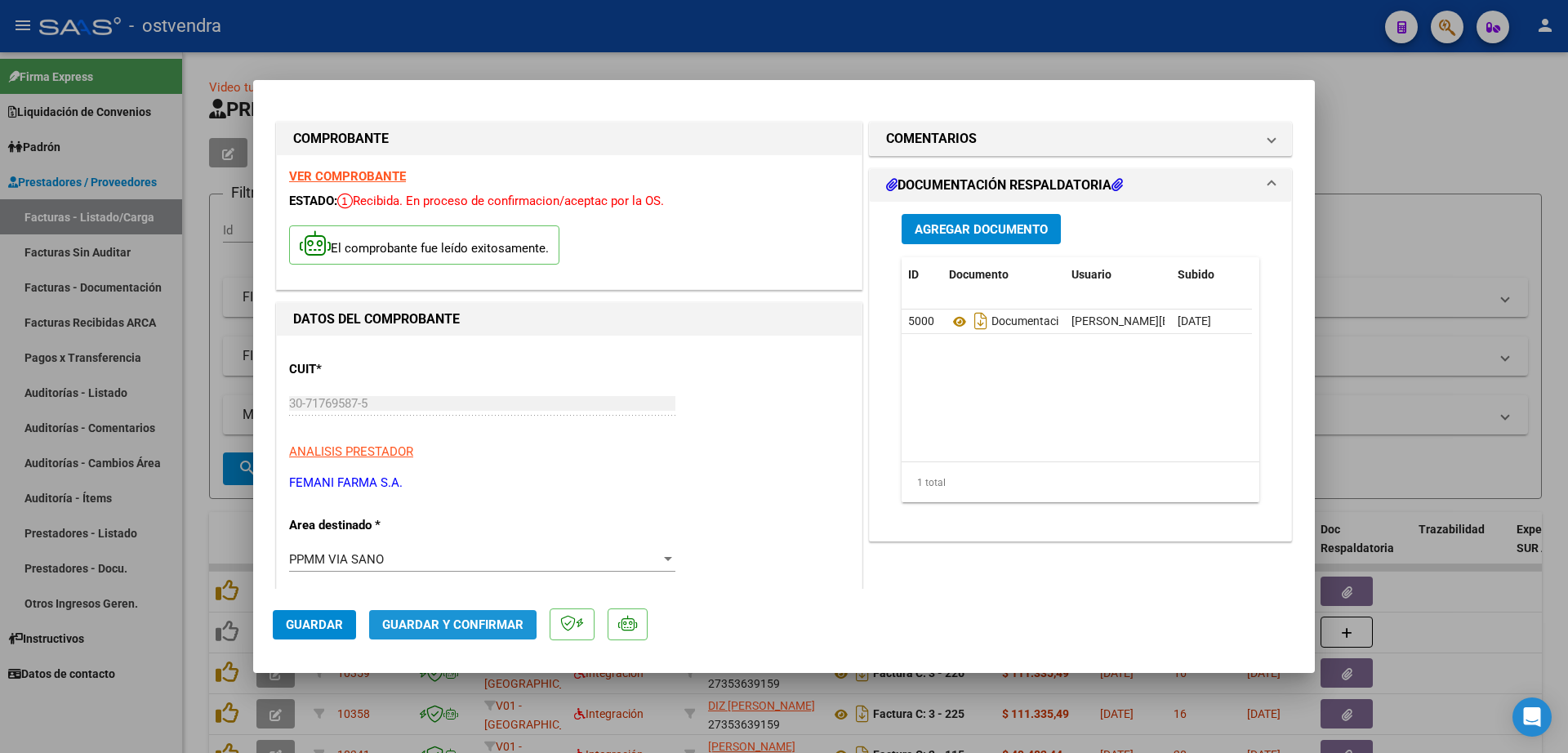
click at [416, 624] on span "Guardar y Confirmar" at bounding box center [453, 625] width 141 height 15
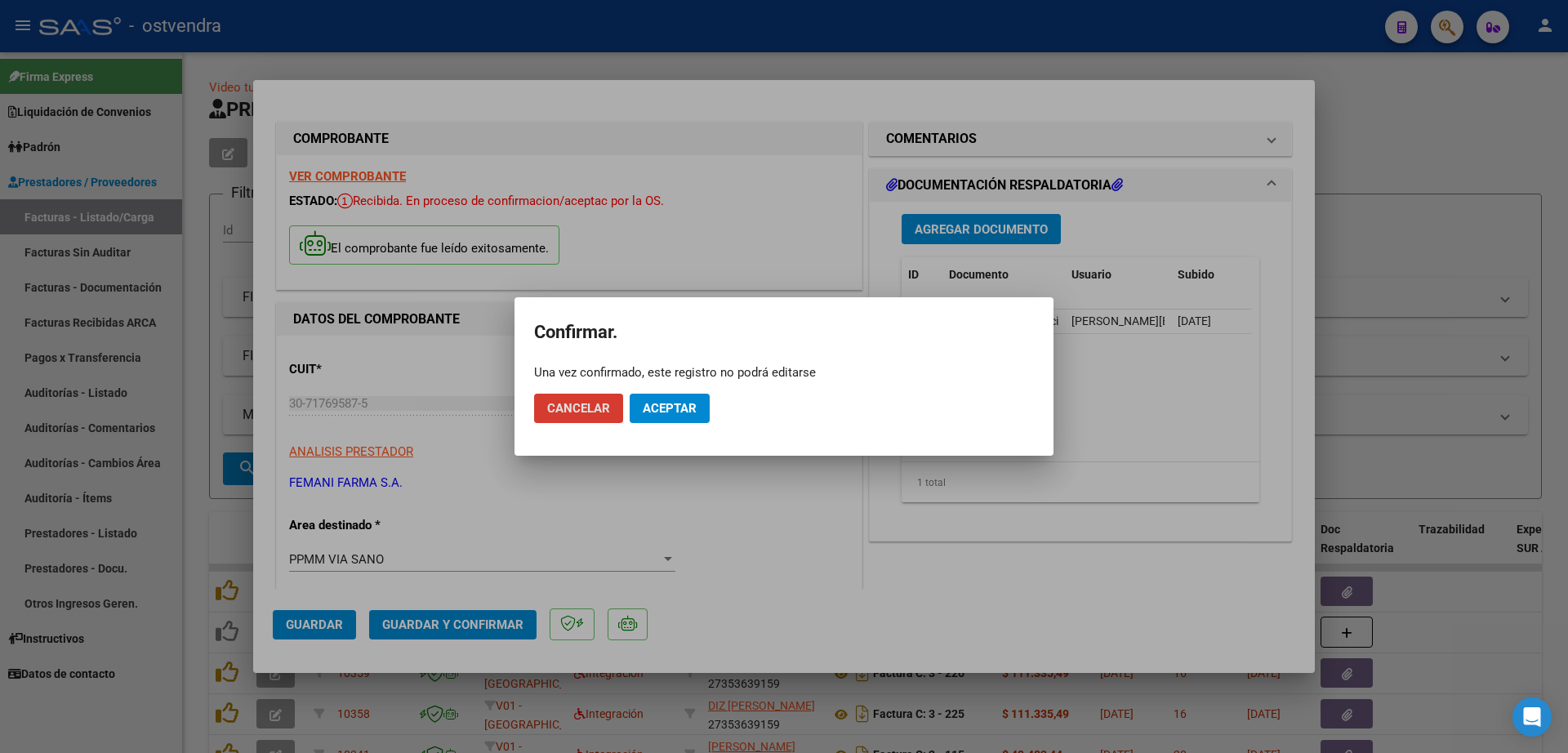
click at [685, 405] on span "Aceptar" at bounding box center [669, 408] width 54 height 15
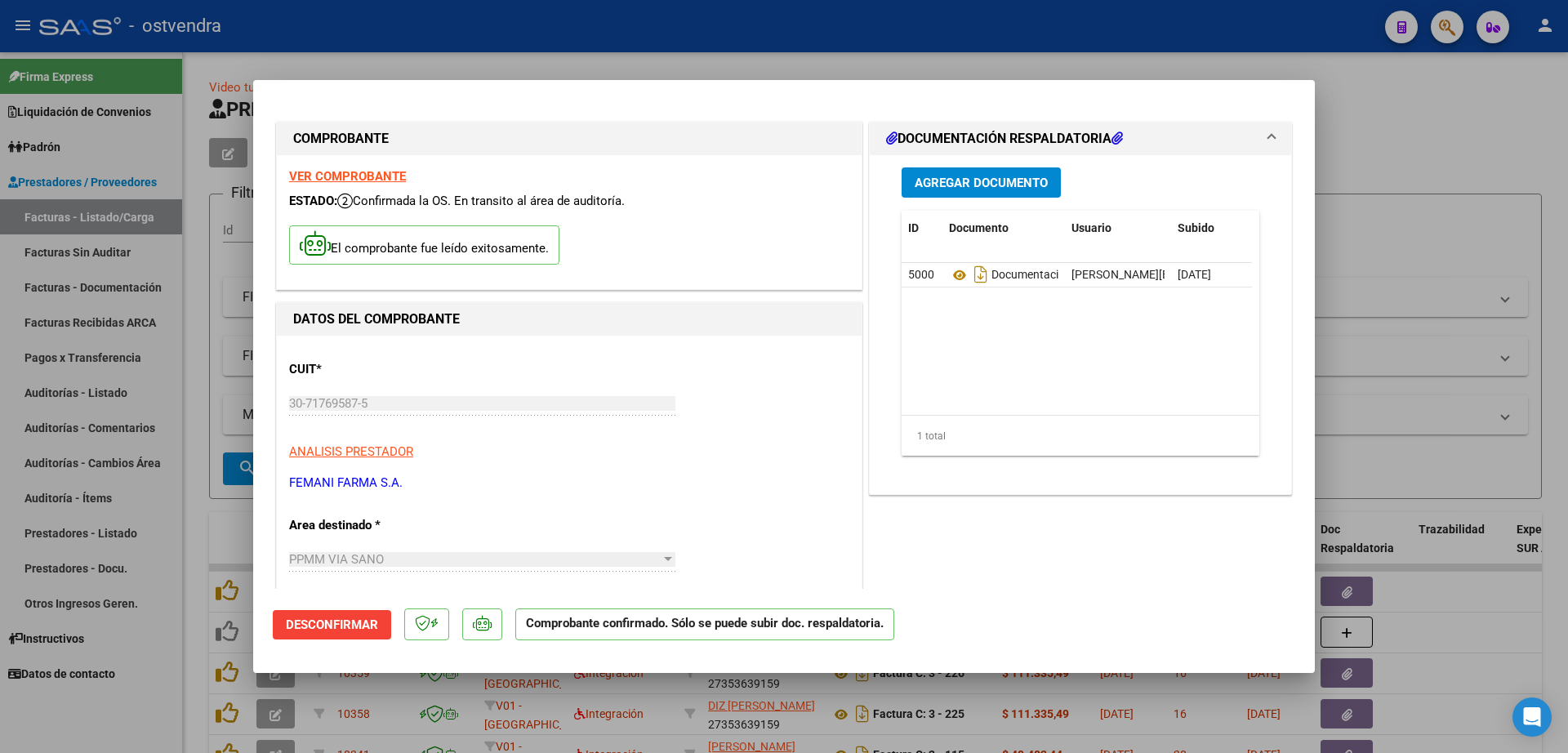
click at [202, 369] on div at bounding box center [784, 376] width 1568 height 753
type input "$ 0,00"
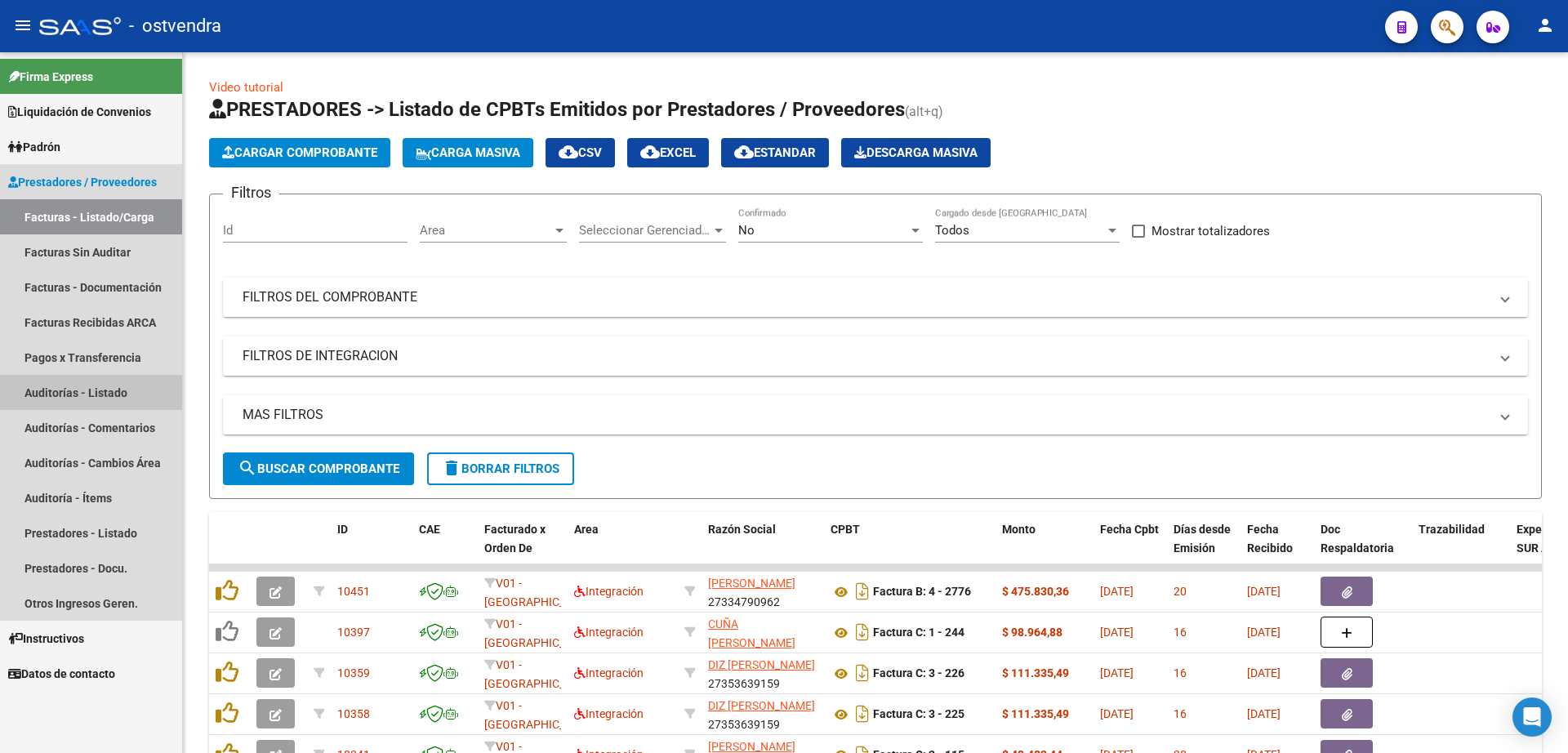
click at [135, 394] on link "Auditorías - Listado" at bounding box center [91, 392] width 182 height 35
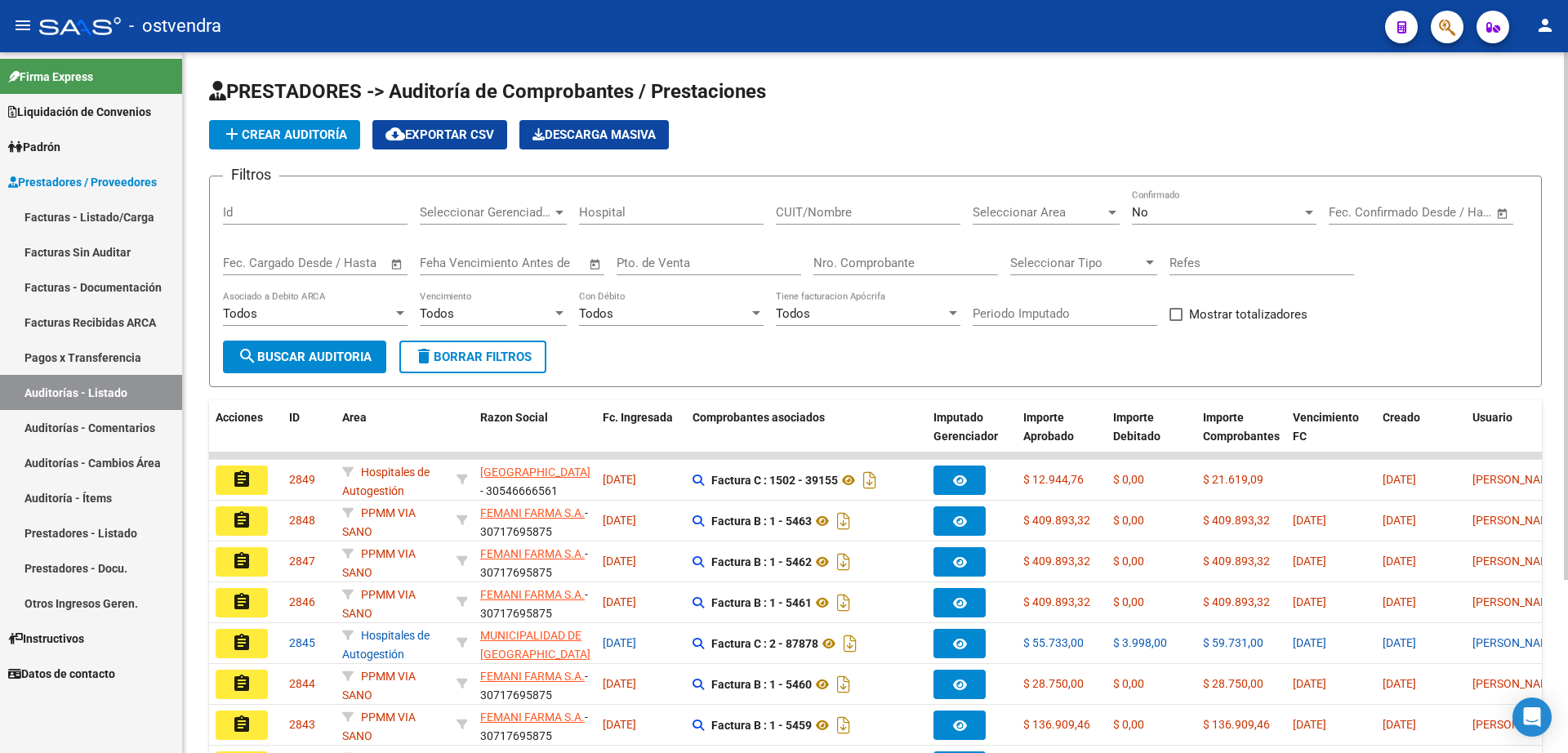
click at [297, 136] on span "add Crear Auditoría" at bounding box center [284, 134] width 125 height 15
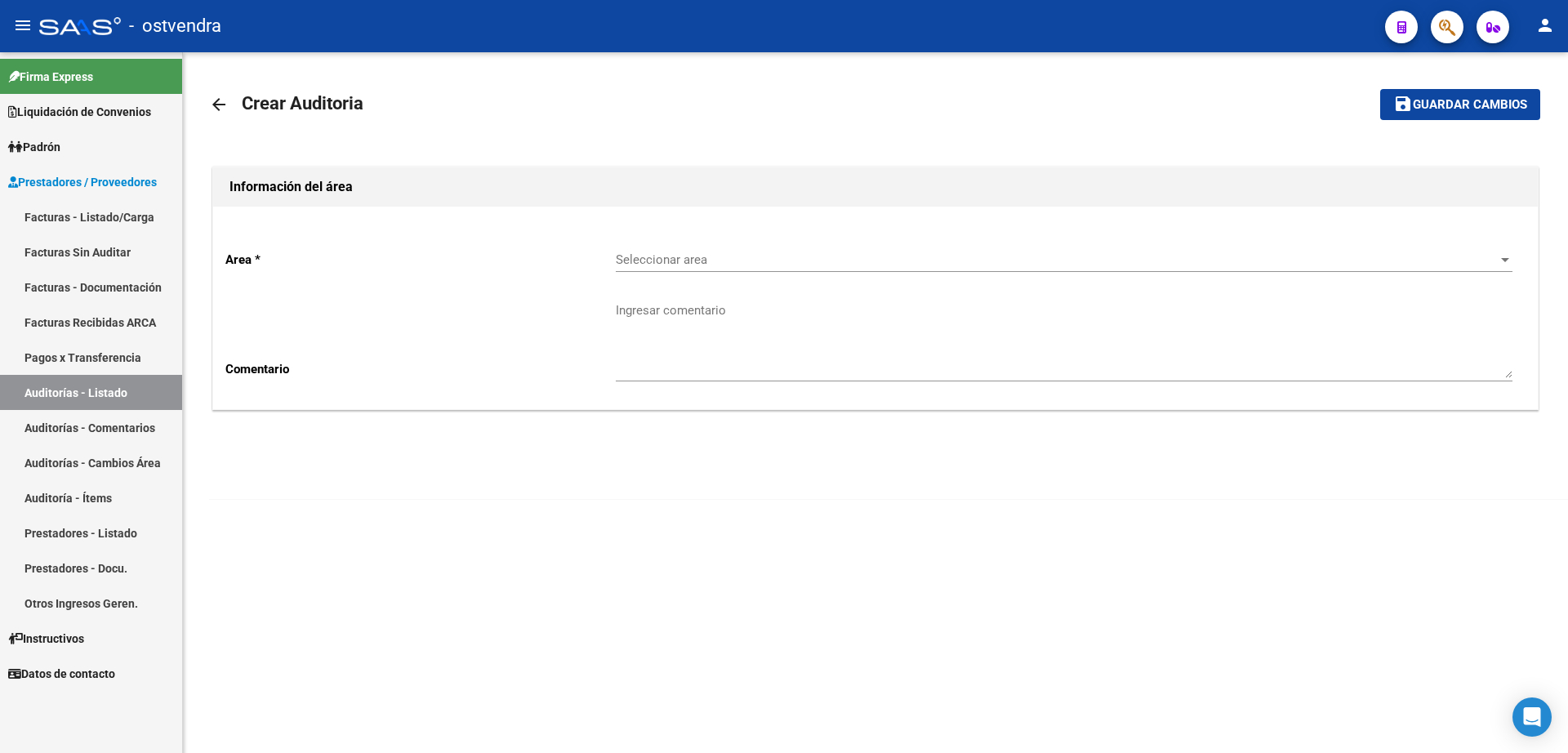
click at [710, 255] on span "Seleccionar area" at bounding box center [1057, 260] width 882 height 15
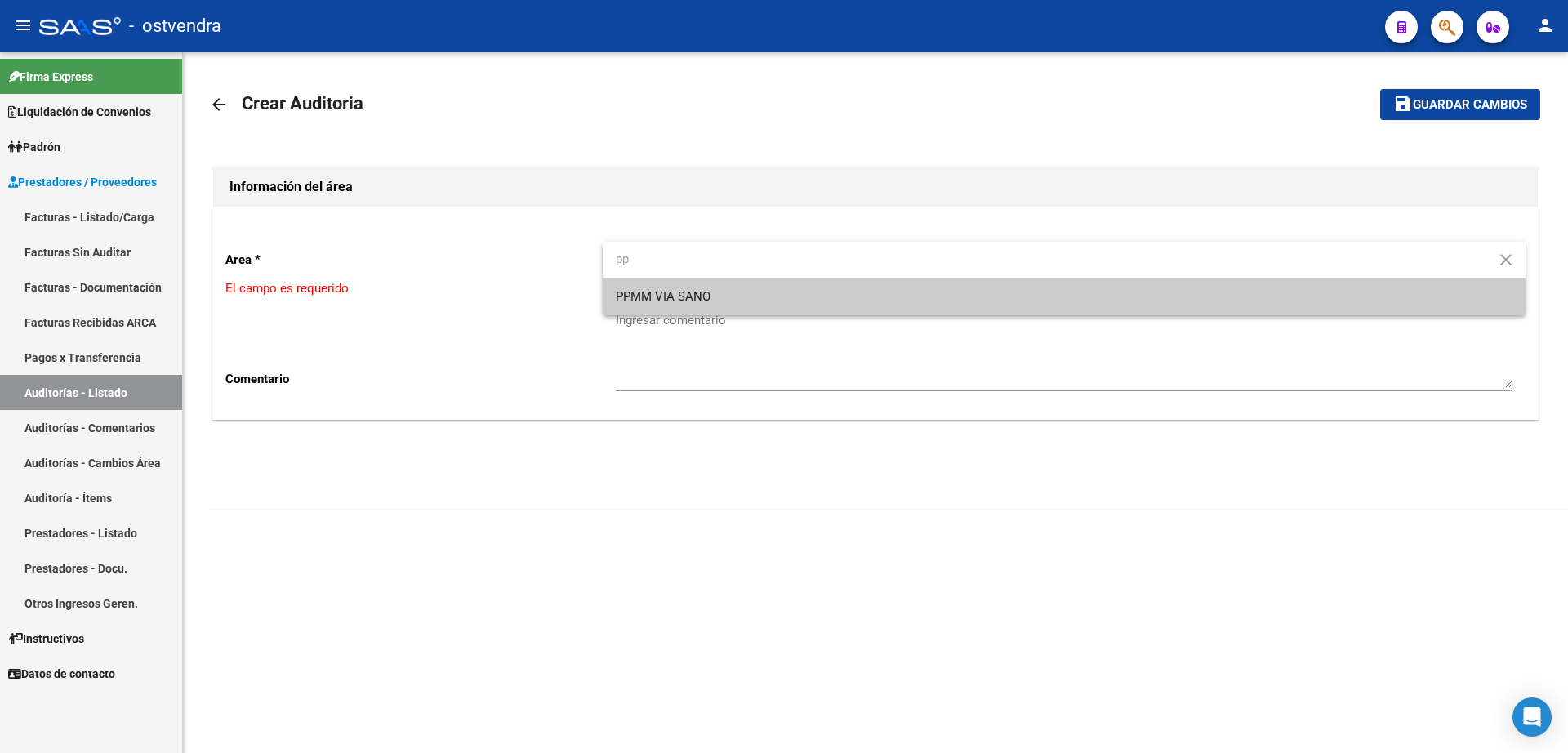
type input "pp"
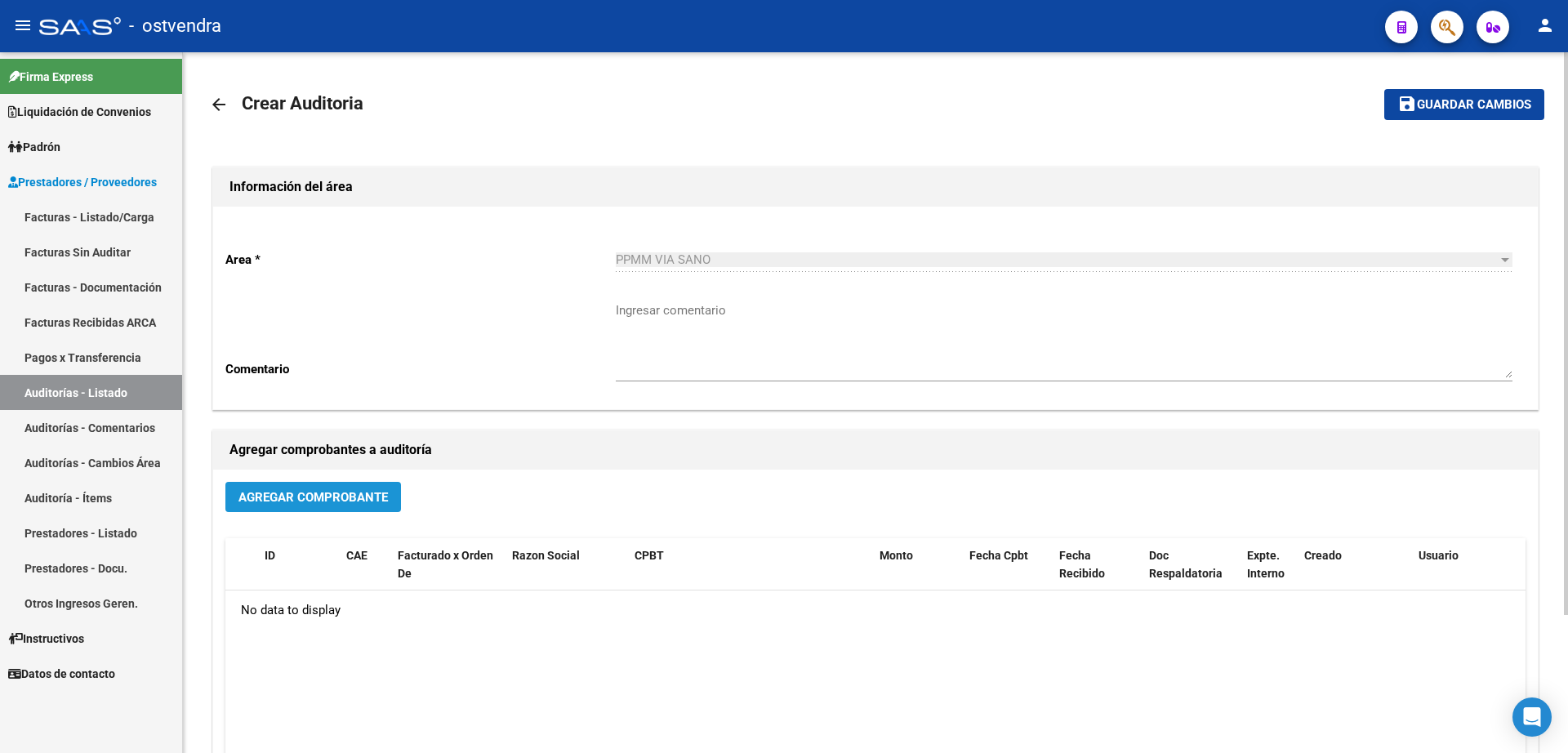
click at [254, 504] on span "Agregar Comprobante" at bounding box center [313, 498] width 149 height 15
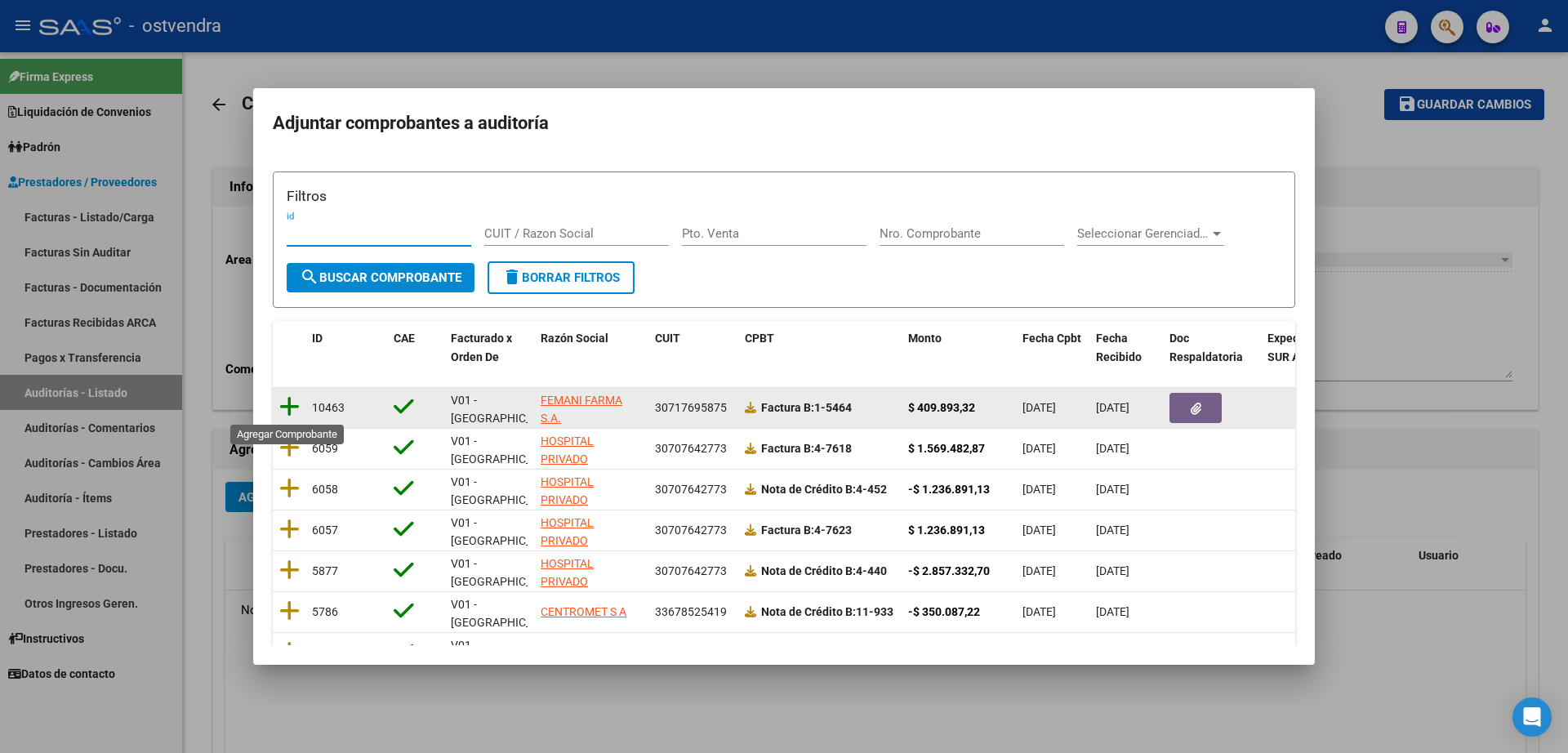
drag, startPoint x: 297, startPoint y: 415, endPoint x: 332, endPoint y: 415, distance: 35.0
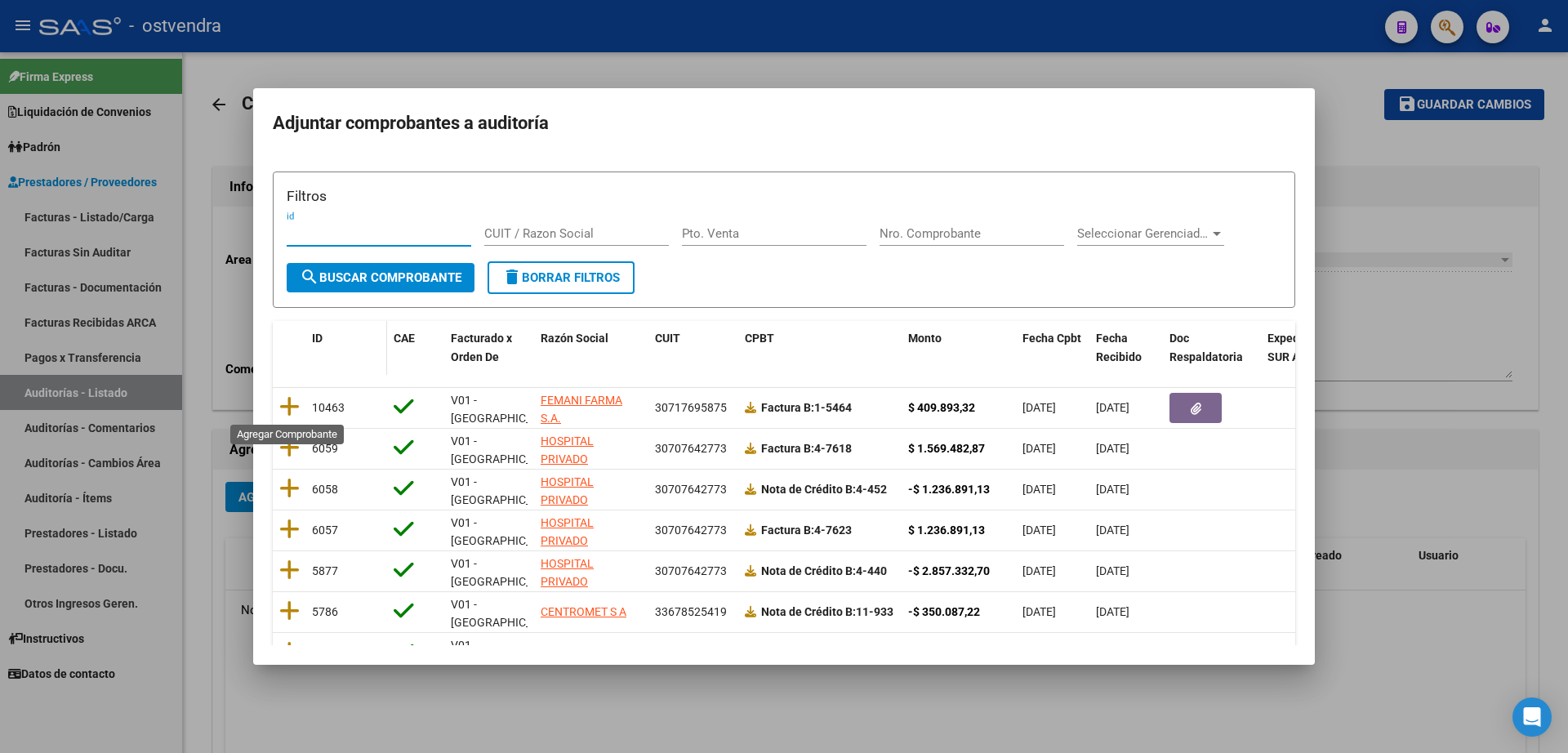
click at [297, 415] on icon at bounding box center [289, 407] width 20 height 23
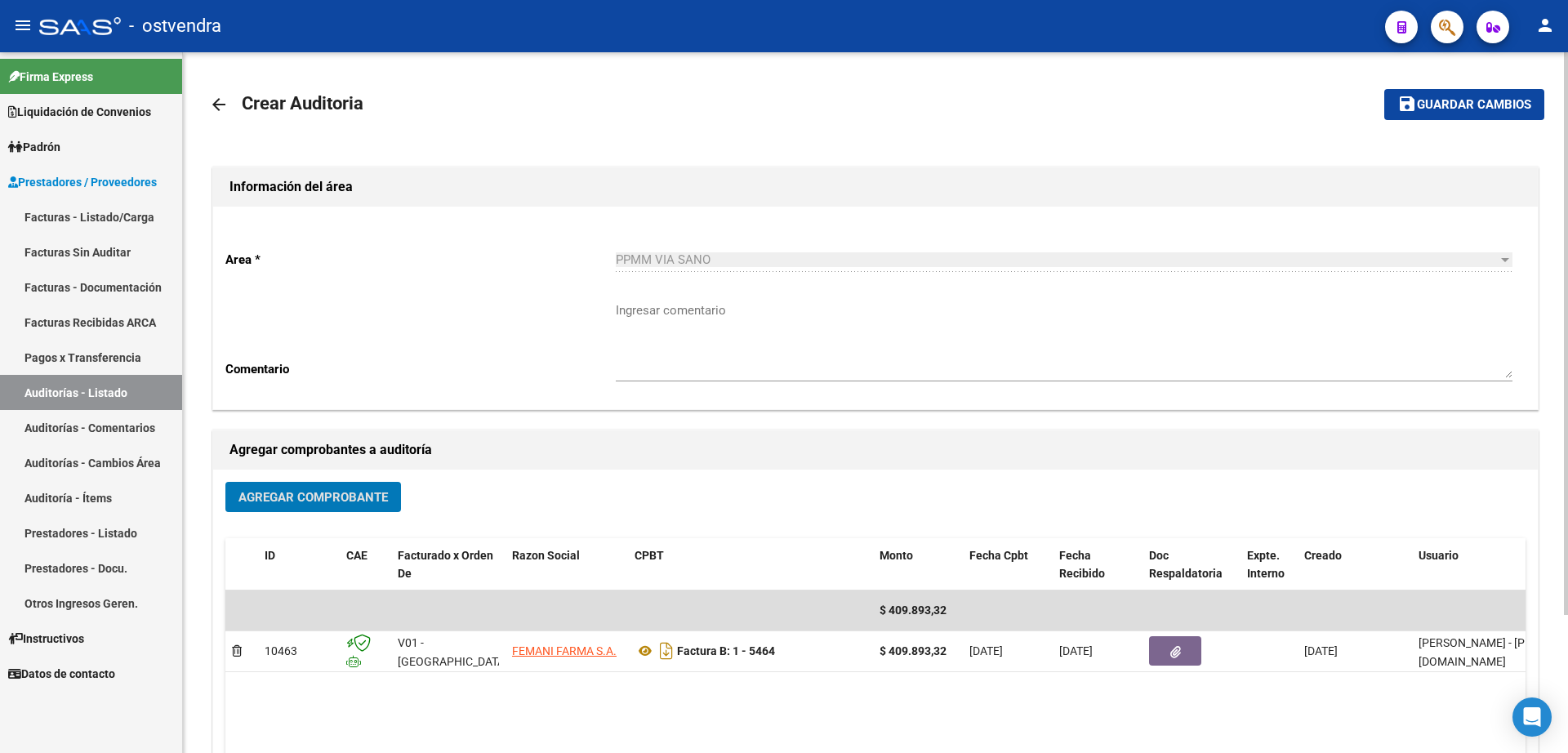
click at [1461, 103] on span "Guardar cambios" at bounding box center [1473, 105] width 114 height 15
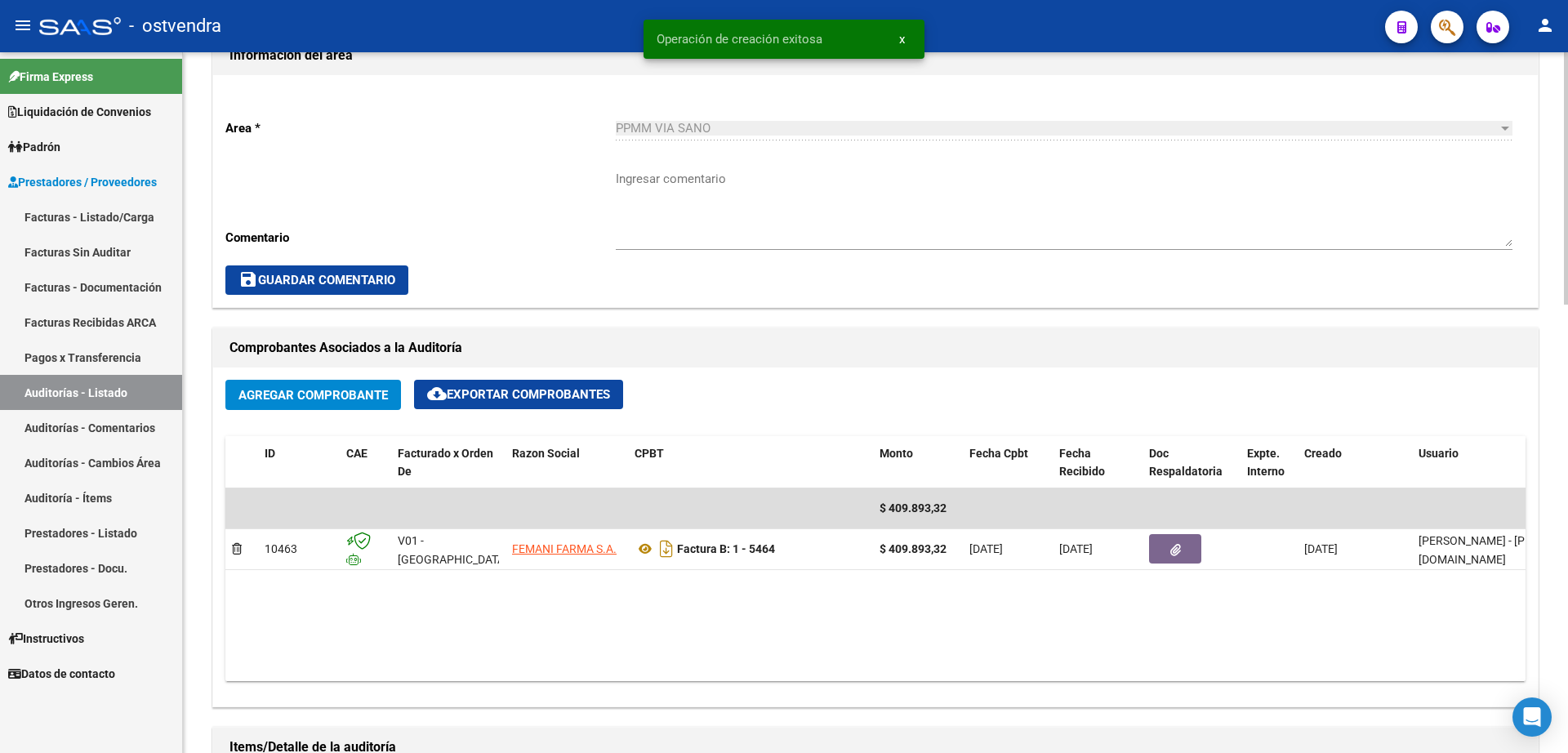
scroll to position [715, 0]
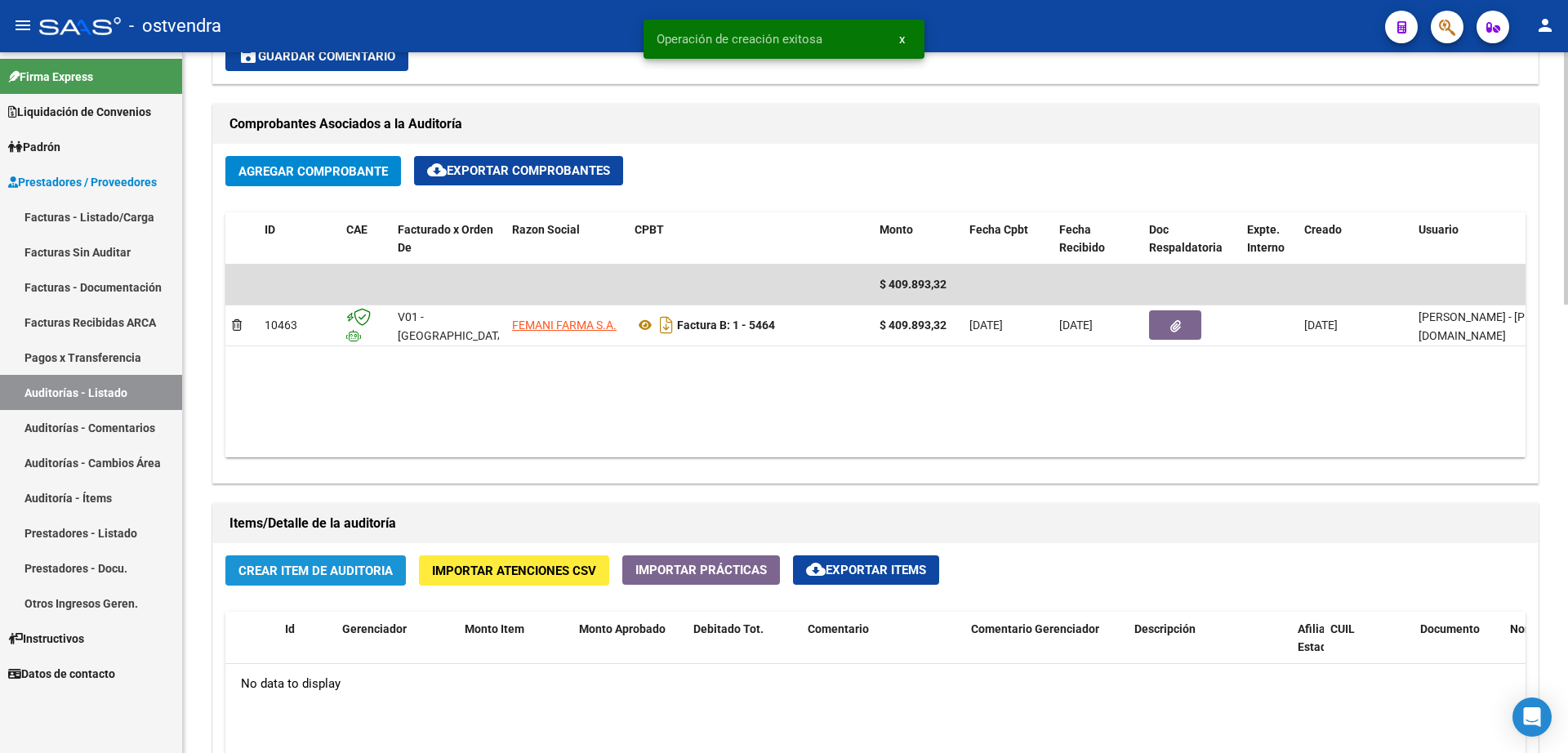
click at [343, 568] on span "Crear Item de Auditoria" at bounding box center [315, 571] width 155 height 15
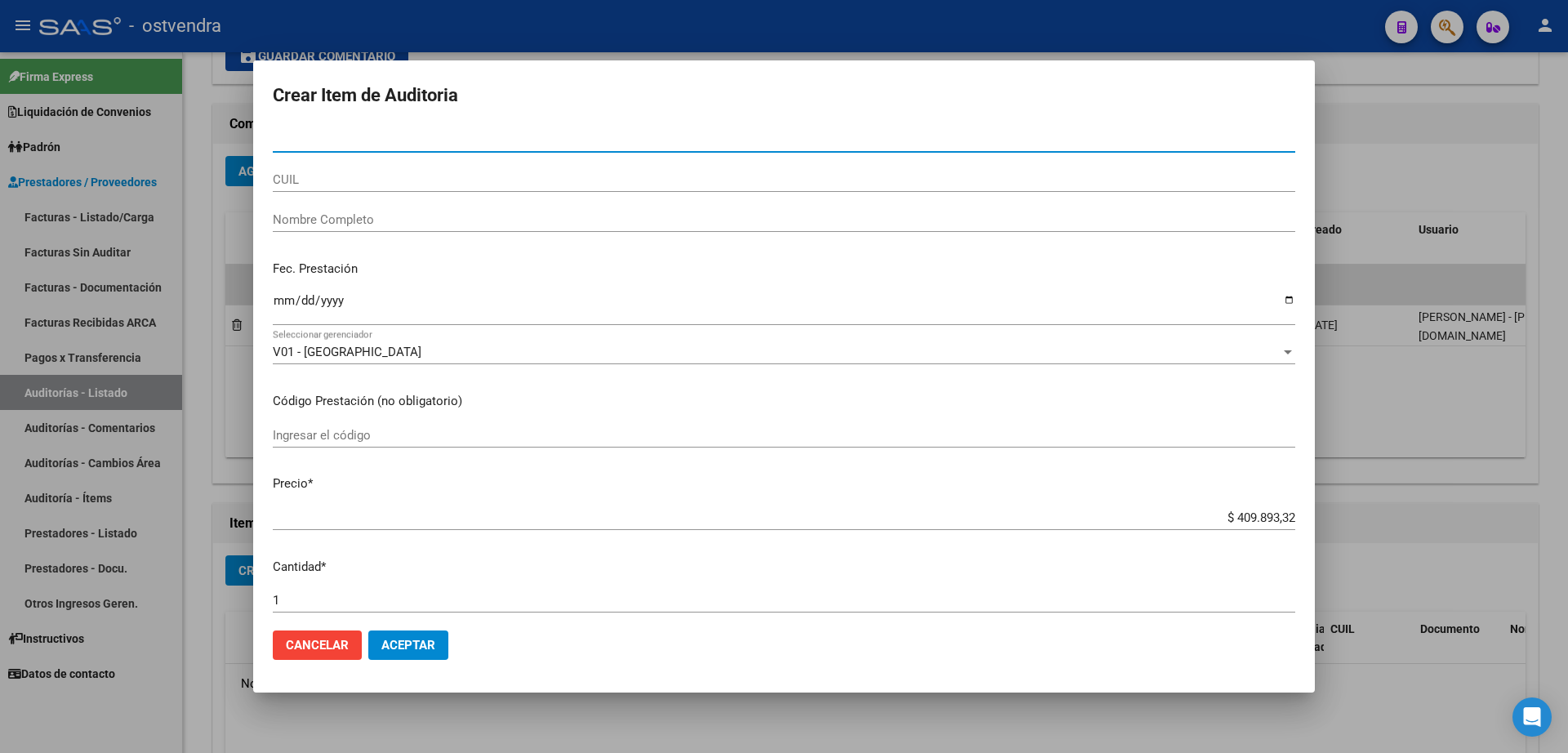
type input "1"
type input "31652380"
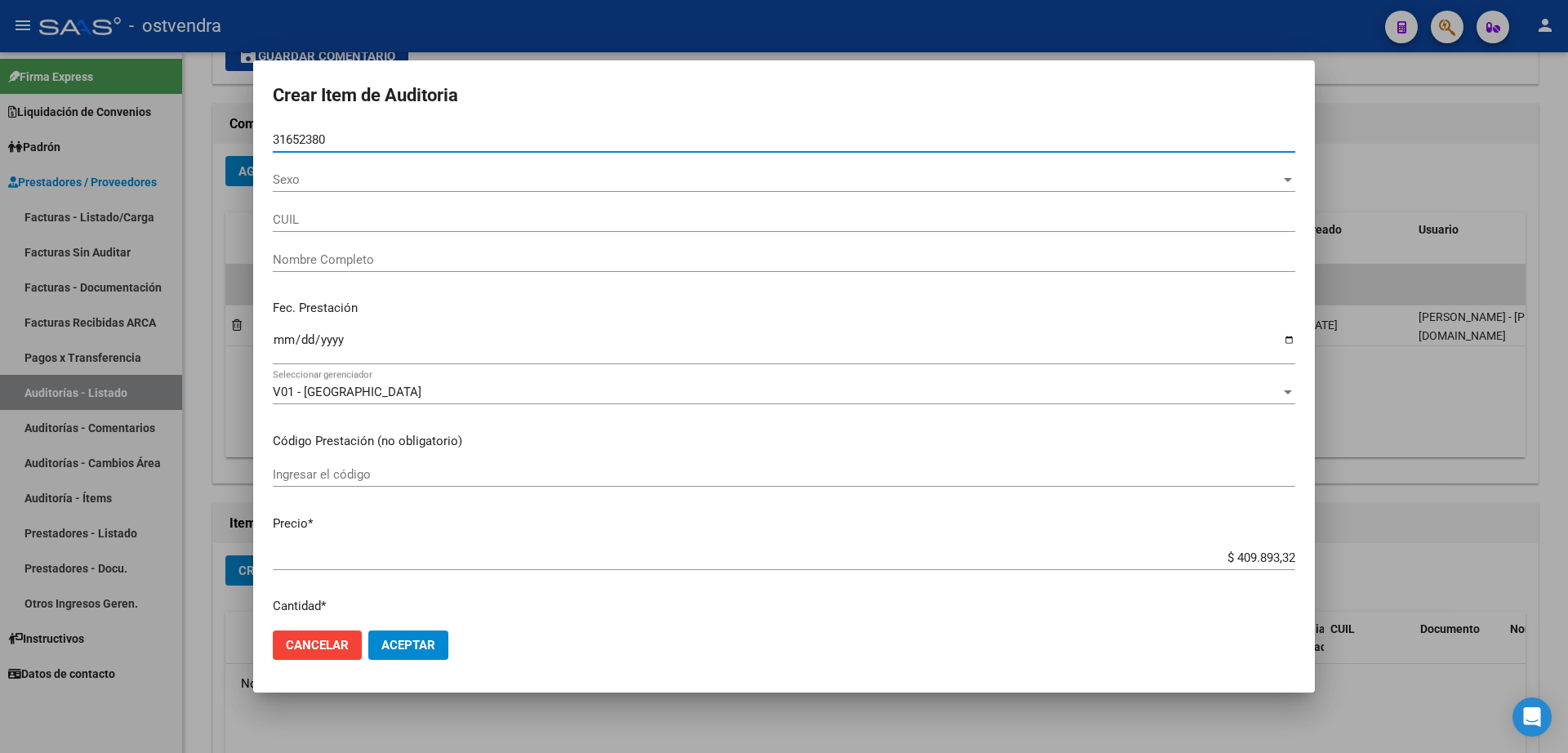
type input "20316523804"
type input "NU�EZ [PERSON_NAME]"
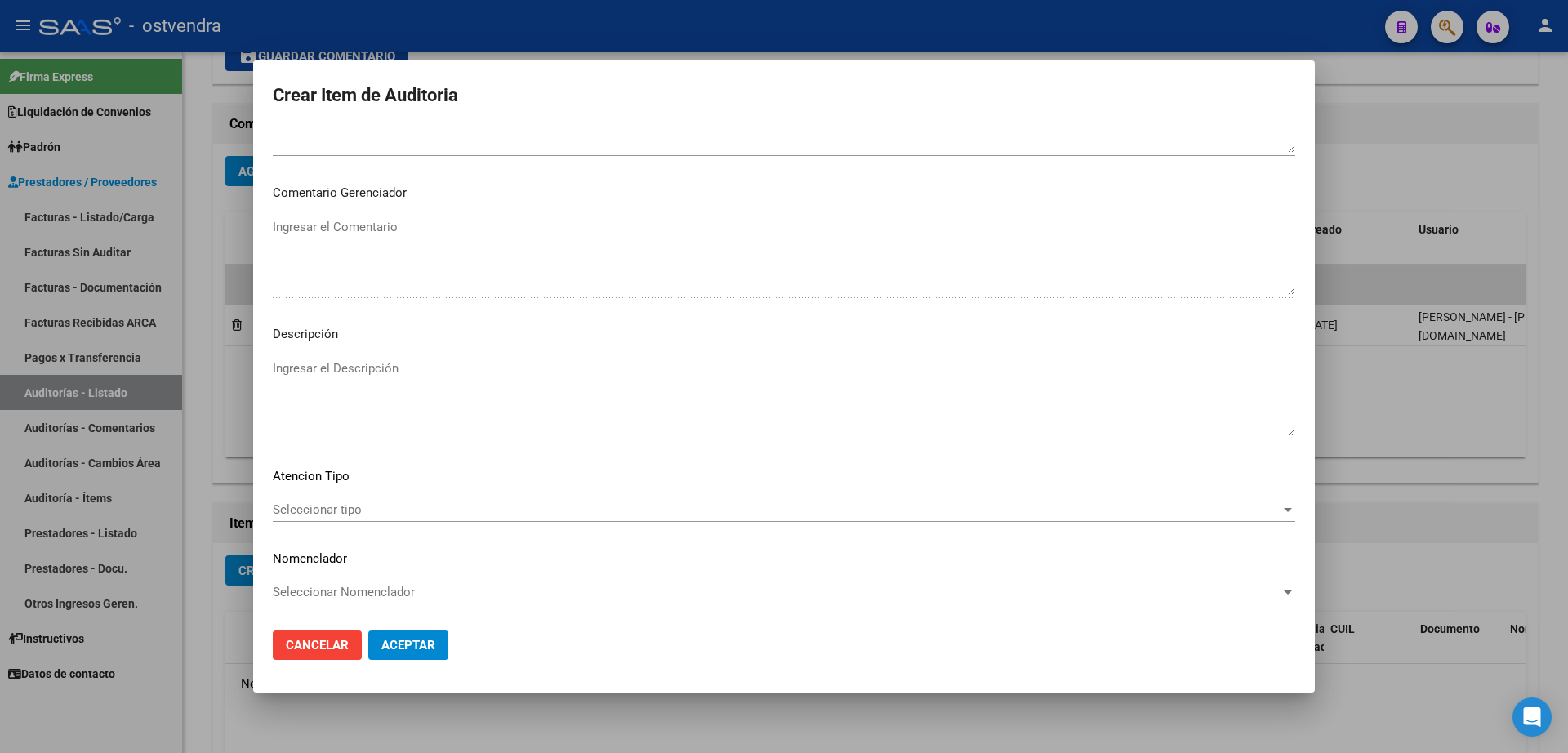
scroll to position [840, 0]
type input "31652380"
click at [418, 638] on span "Aceptar" at bounding box center [408, 645] width 54 height 15
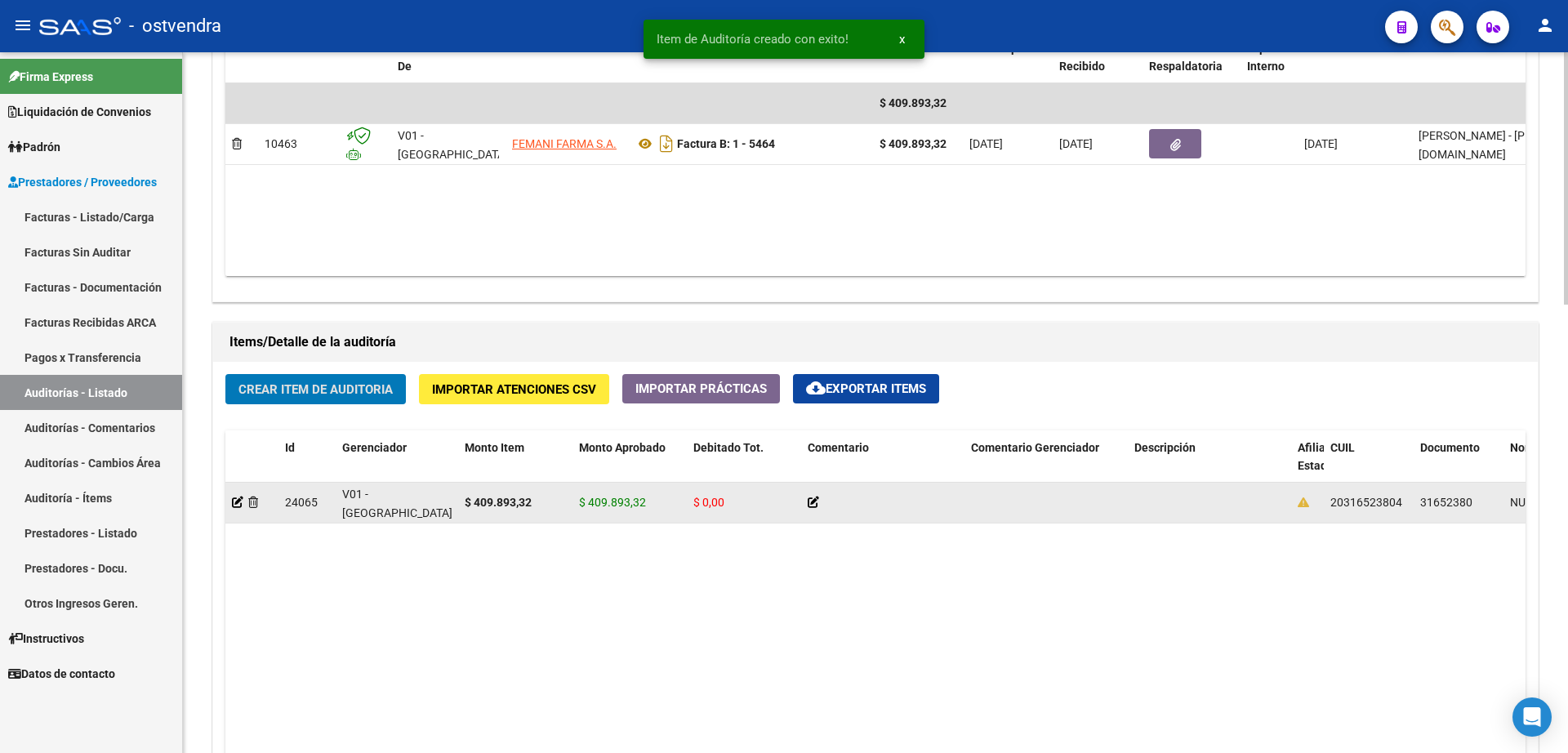
scroll to position [920, 0]
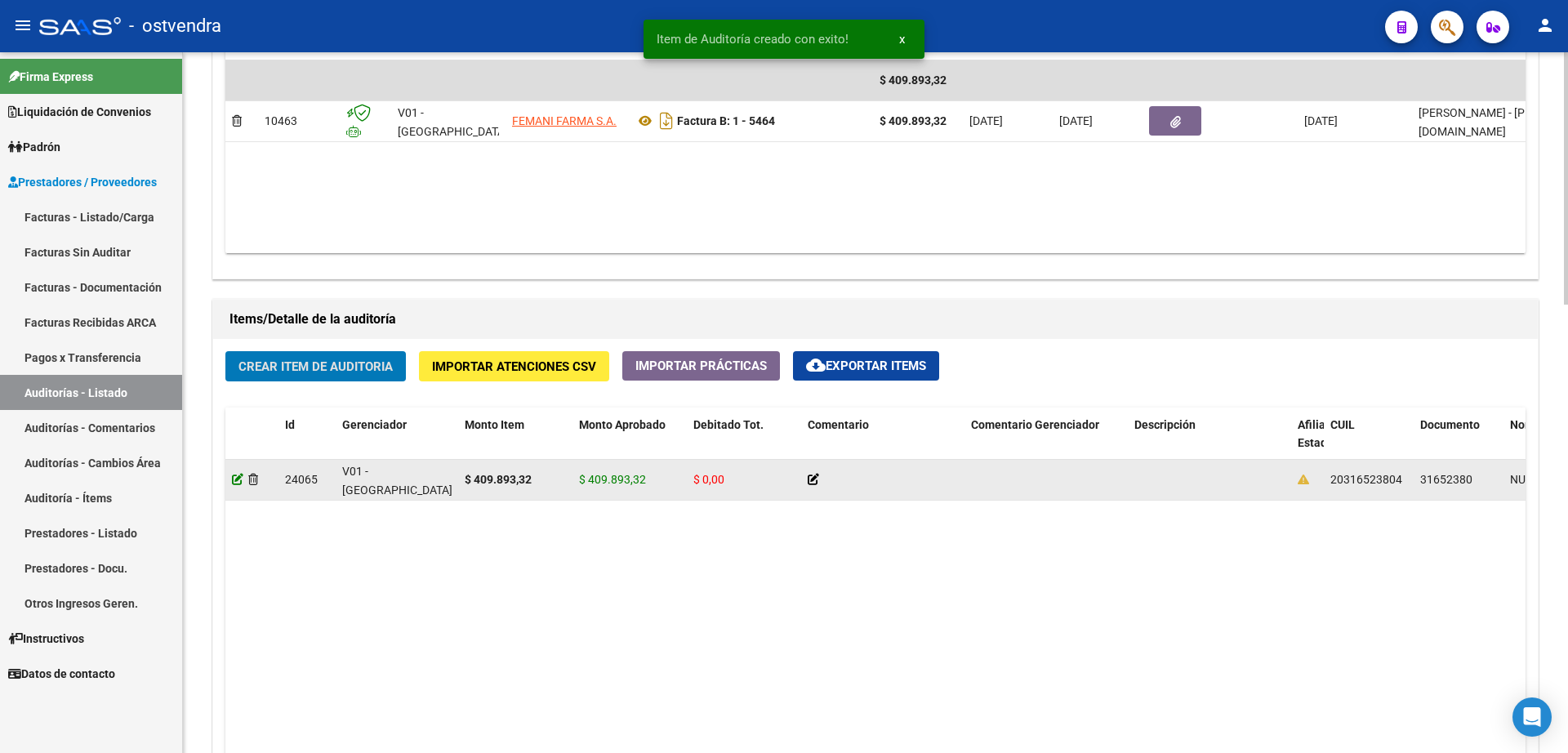
click at [237, 483] on icon at bounding box center [238, 479] width 11 height 11
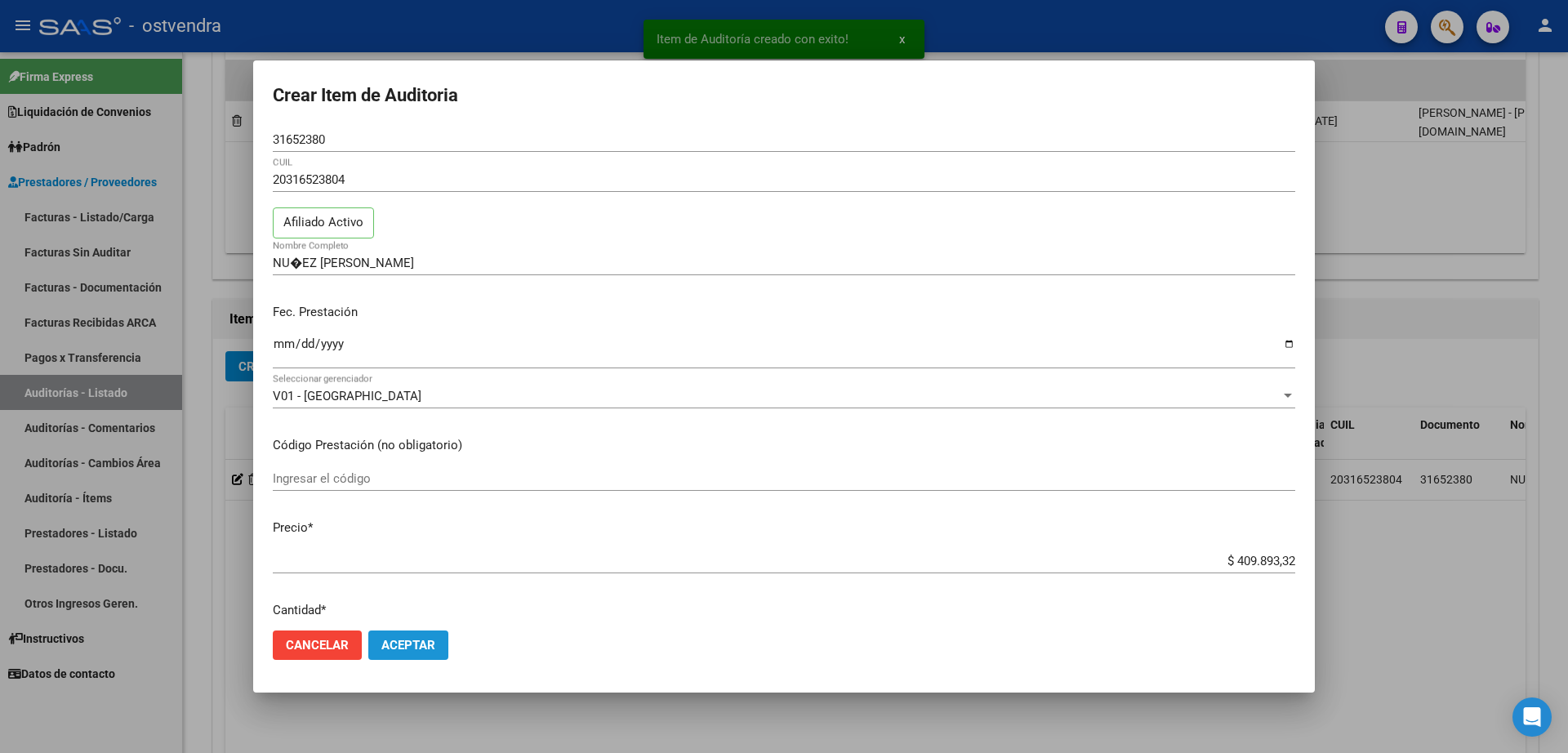
click at [410, 643] on span "Aceptar" at bounding box center [408, 645] width 54 height 15
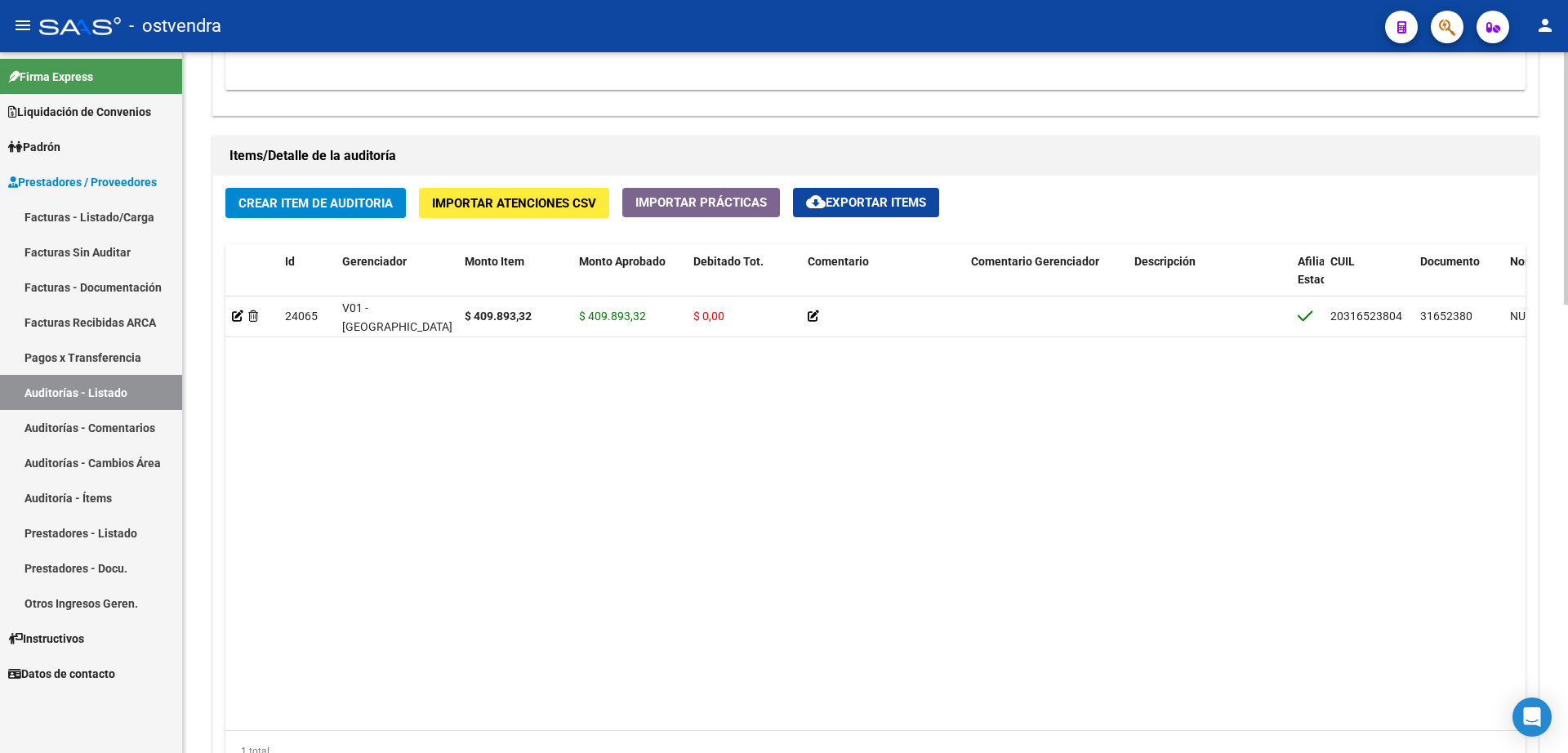
scroll to position [631, 0]
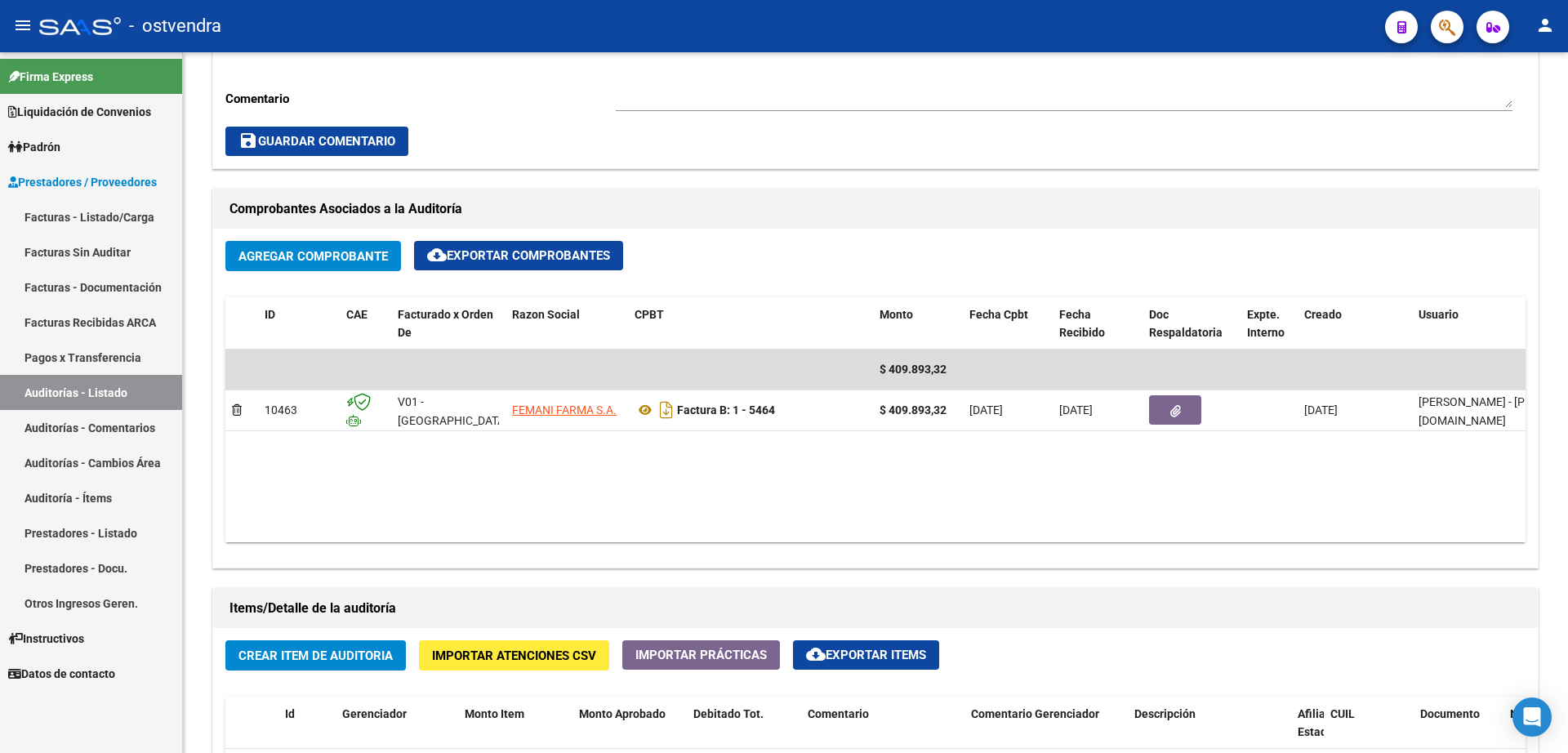
click at [89, 218] on link "Facturas - Listado/Carga" at bounding box center [91, 217] width 182 height 35
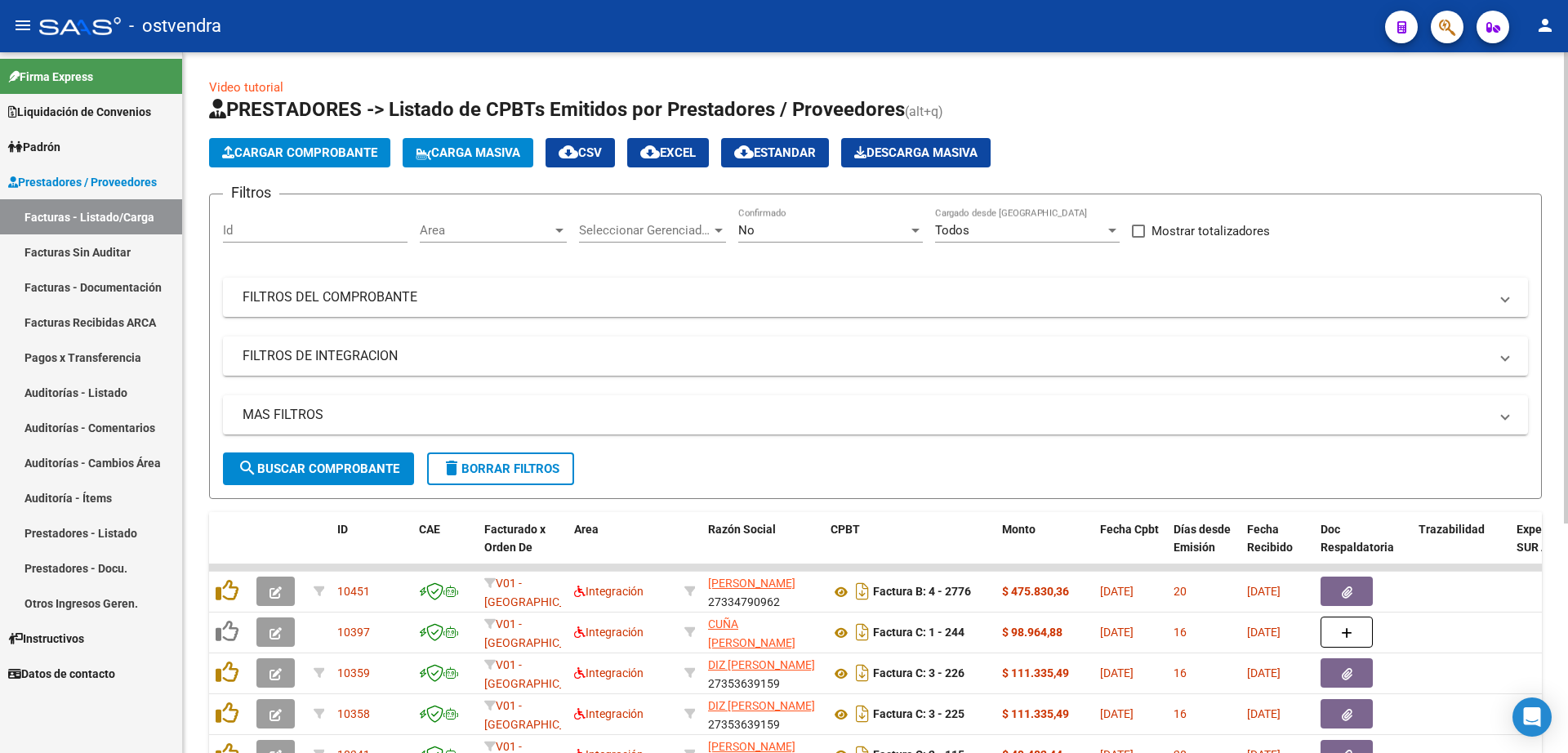
click at [289, 146] on span "Cargar Comprobante" at bounding box center [299, 153] width 155 height 15
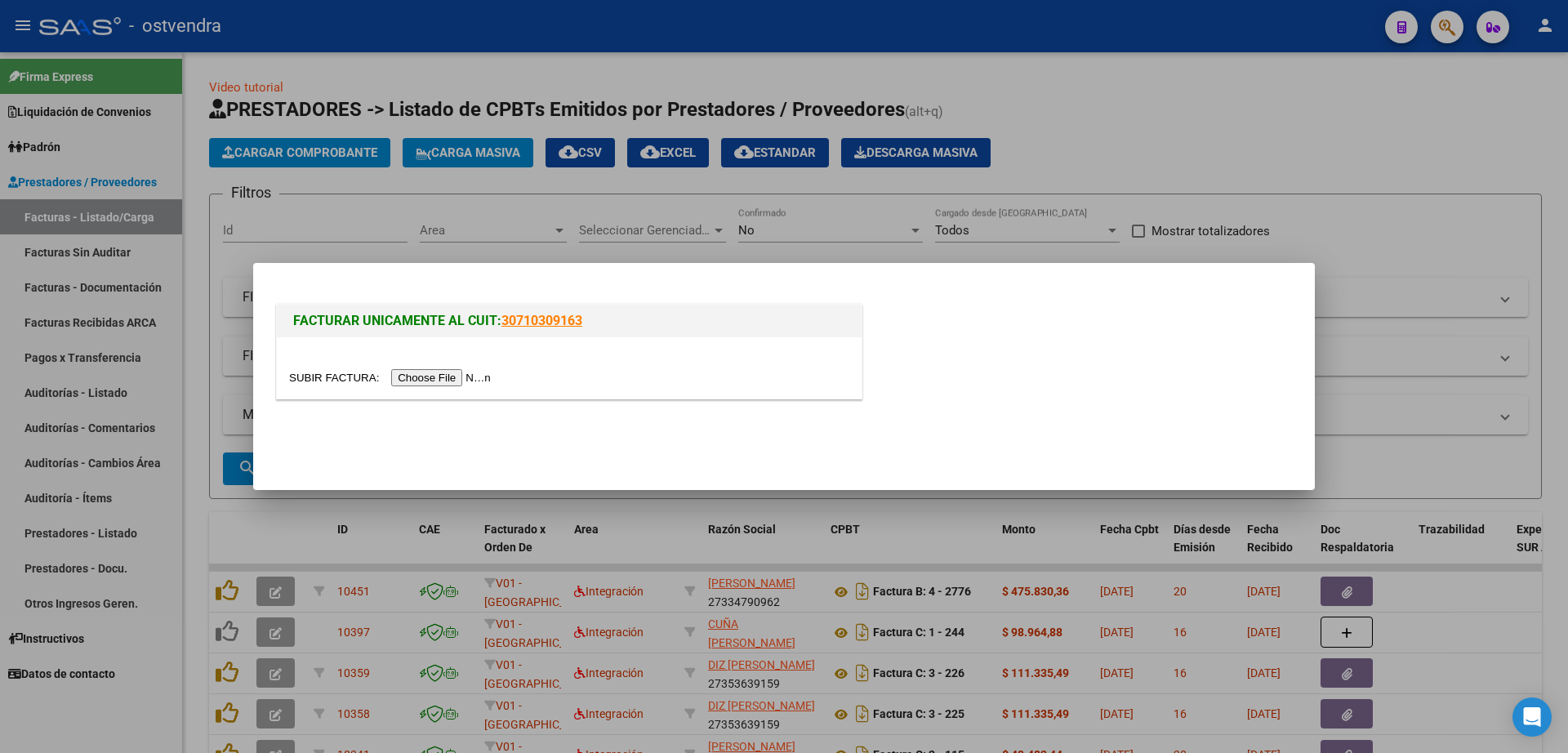
click at [452, 377] on input "file" at bounding box center [392, 377] width 207 height 17
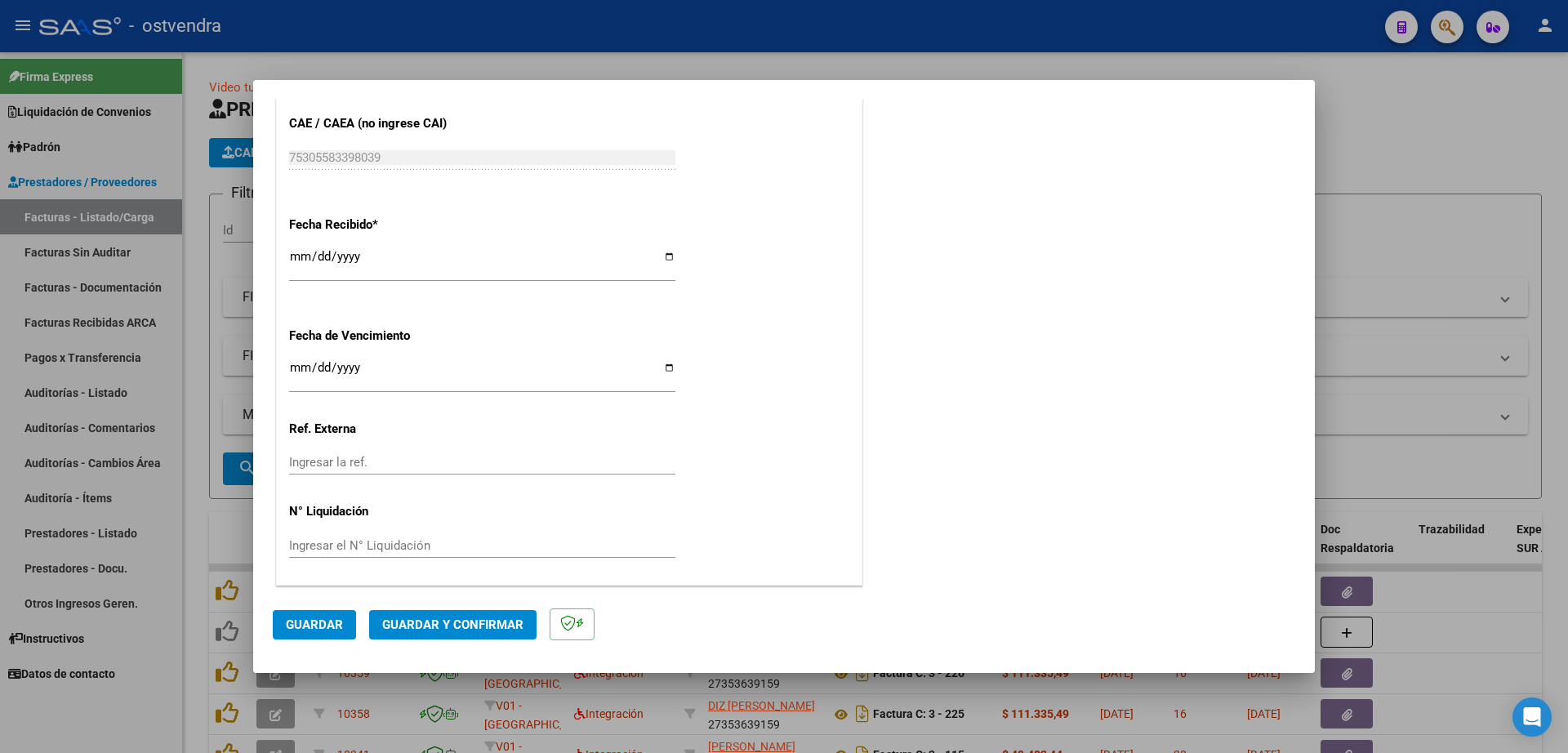
scroll to position [858, 0]
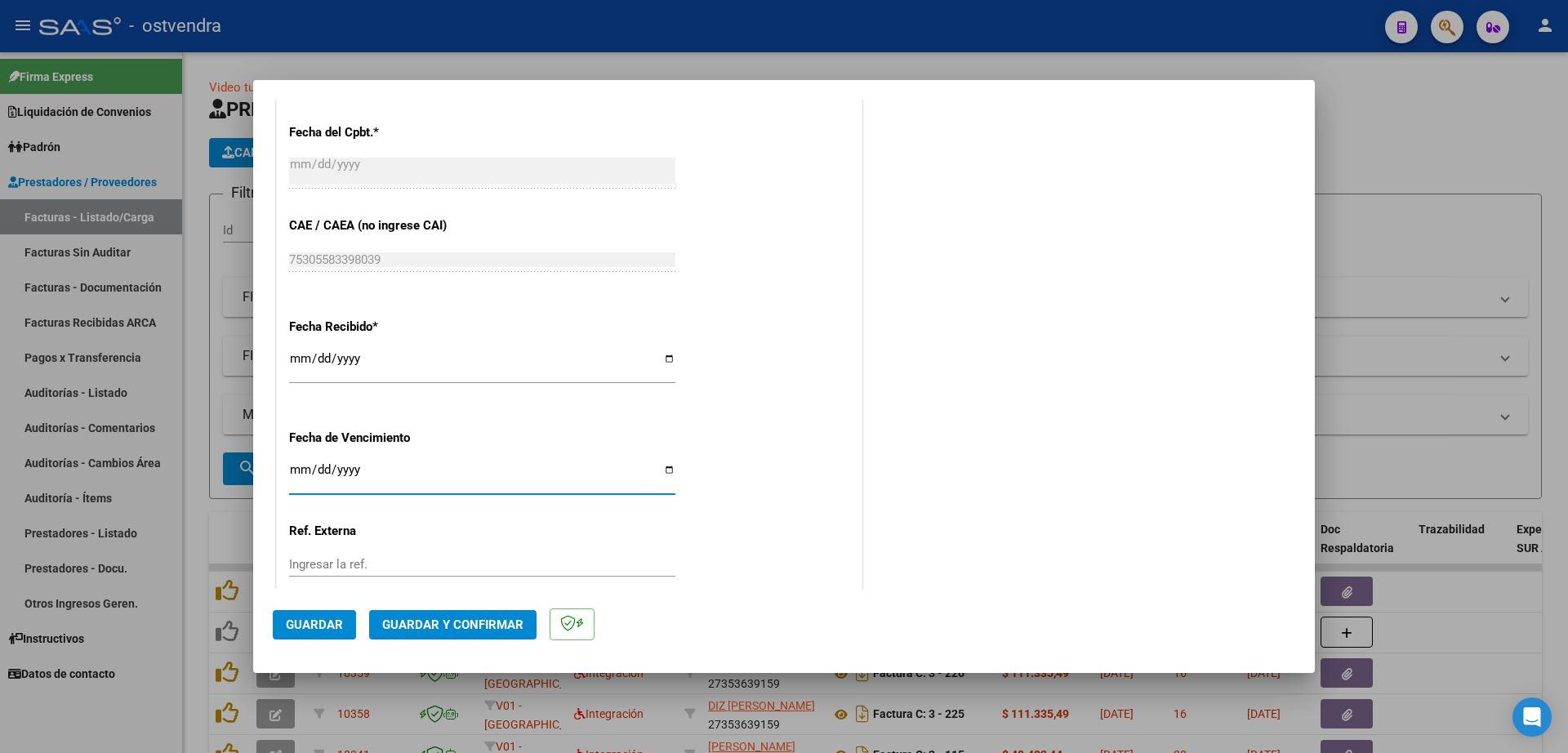
drag, startPoint x: 305, startPoint y: 468, endPoint x: 316, endPoint y: 463, distance: 12.1
click at [305, 467] on input "Ingresar la fecha" at bounding box center [481, 476] width 386 height 27
type input "[DATE]"
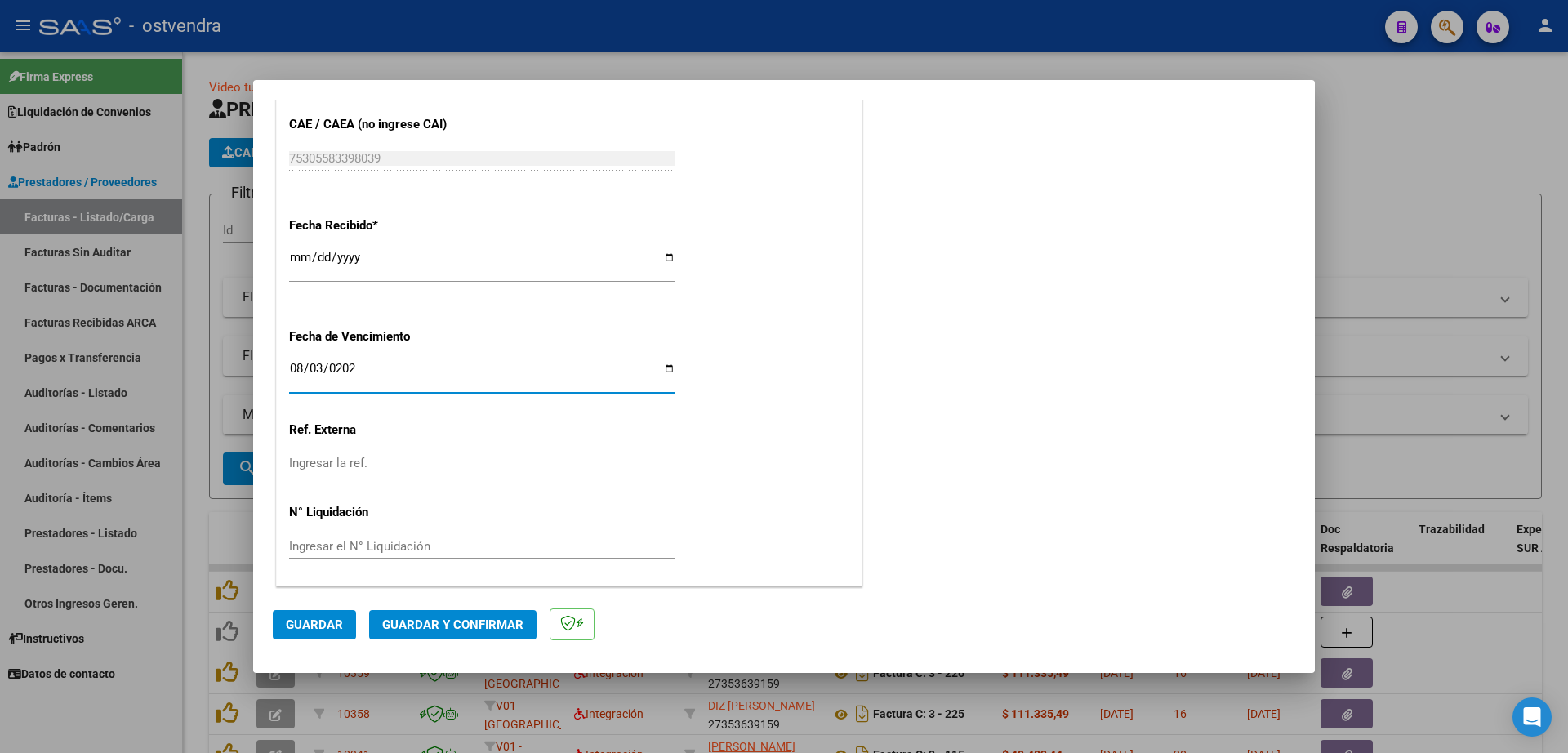
scroll to position [960, 0]
drag, startPoint x: 364, startPoint y: 556, endPoint x: 372, endPoint y: 549, distance: 10.6
click at [368, 553] on div "Ingresar el N° Liquidación" at bounding box center [481, 546] width 386 height 25
click at [383, 548] on input "Ingresar el N° Liquidación" at bounding box center [481, 545] width 386 height 15
type input "072025"
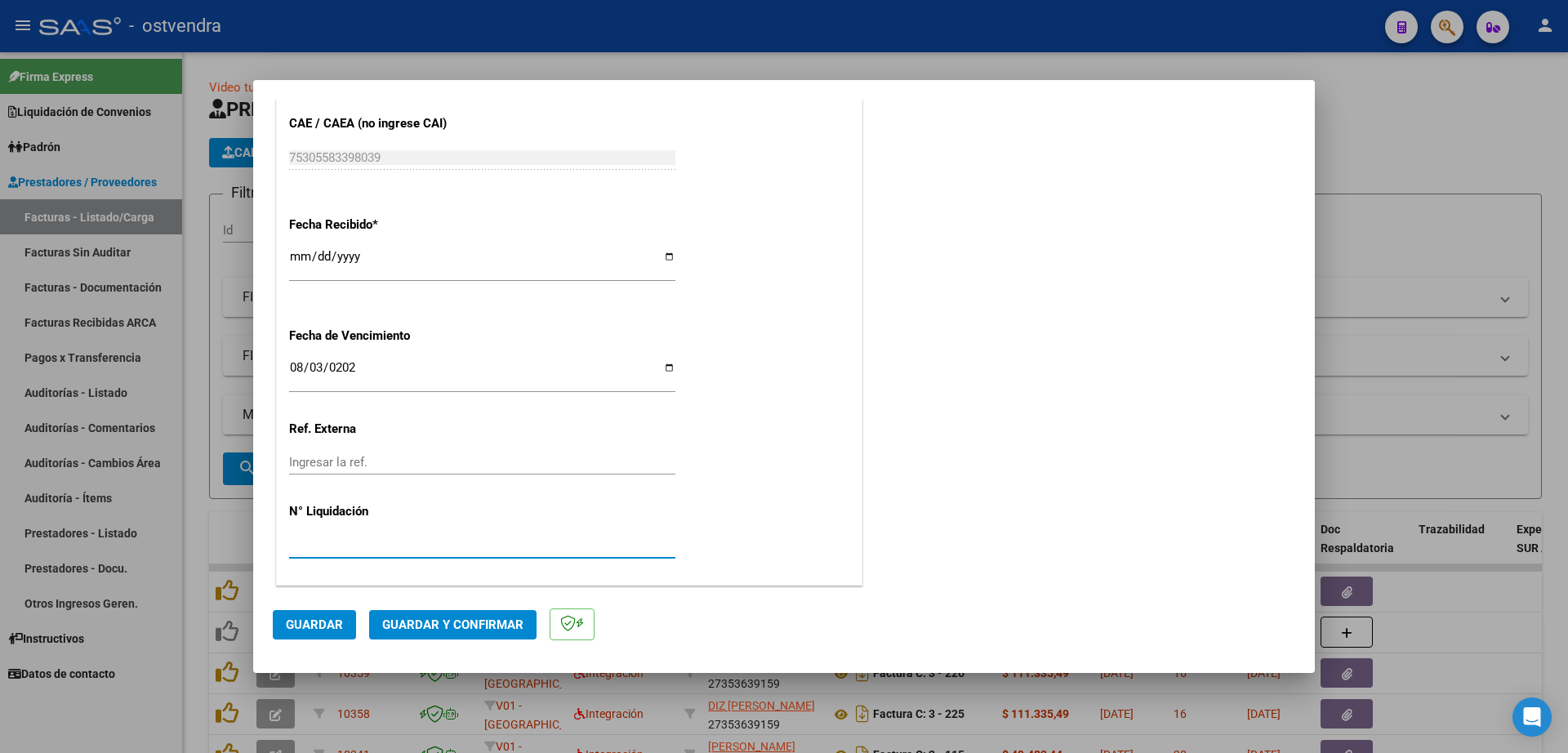
click at [317, 620] on span "Guardar" at bounding box center [314, 625] width 57 height 15
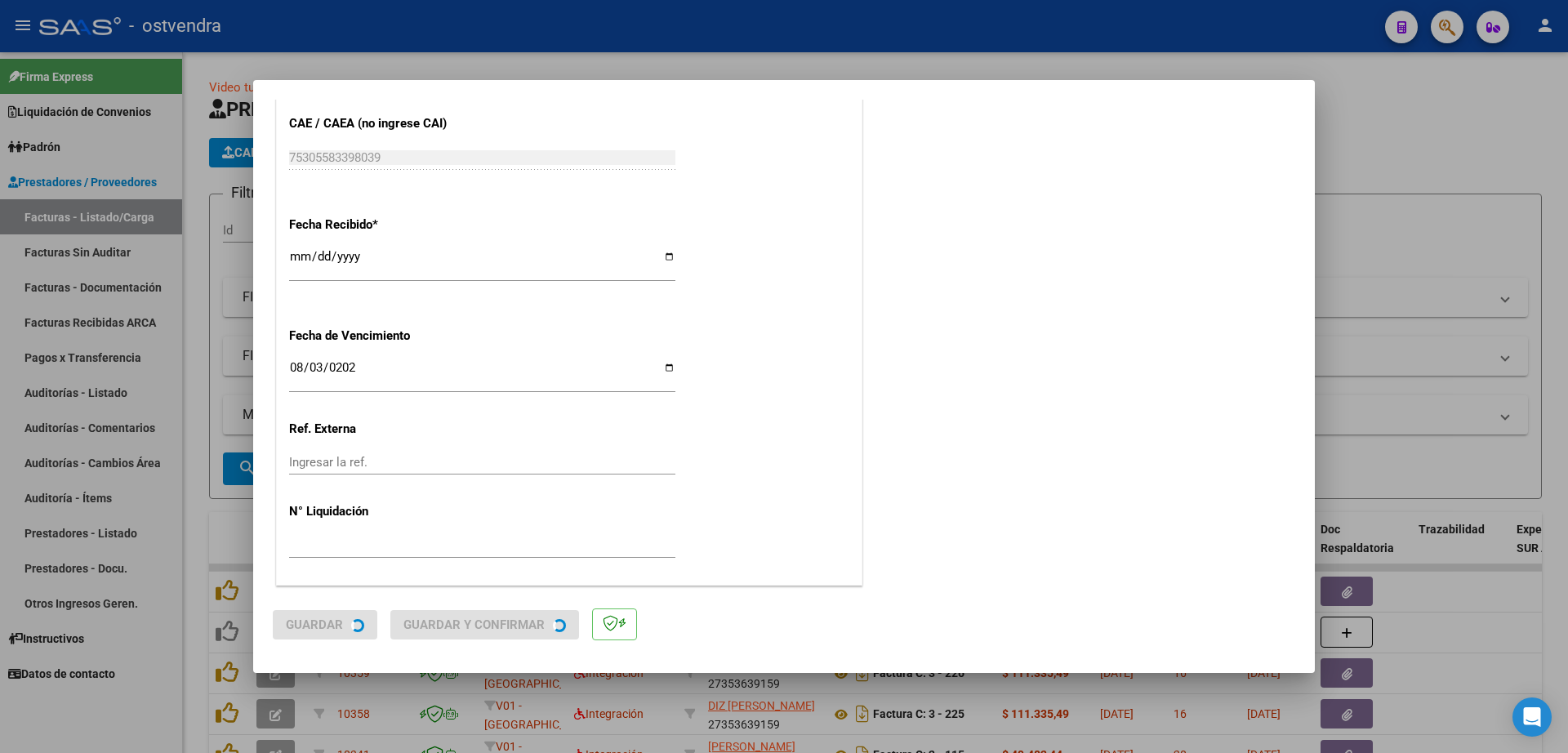
scroll to position [0, 0]
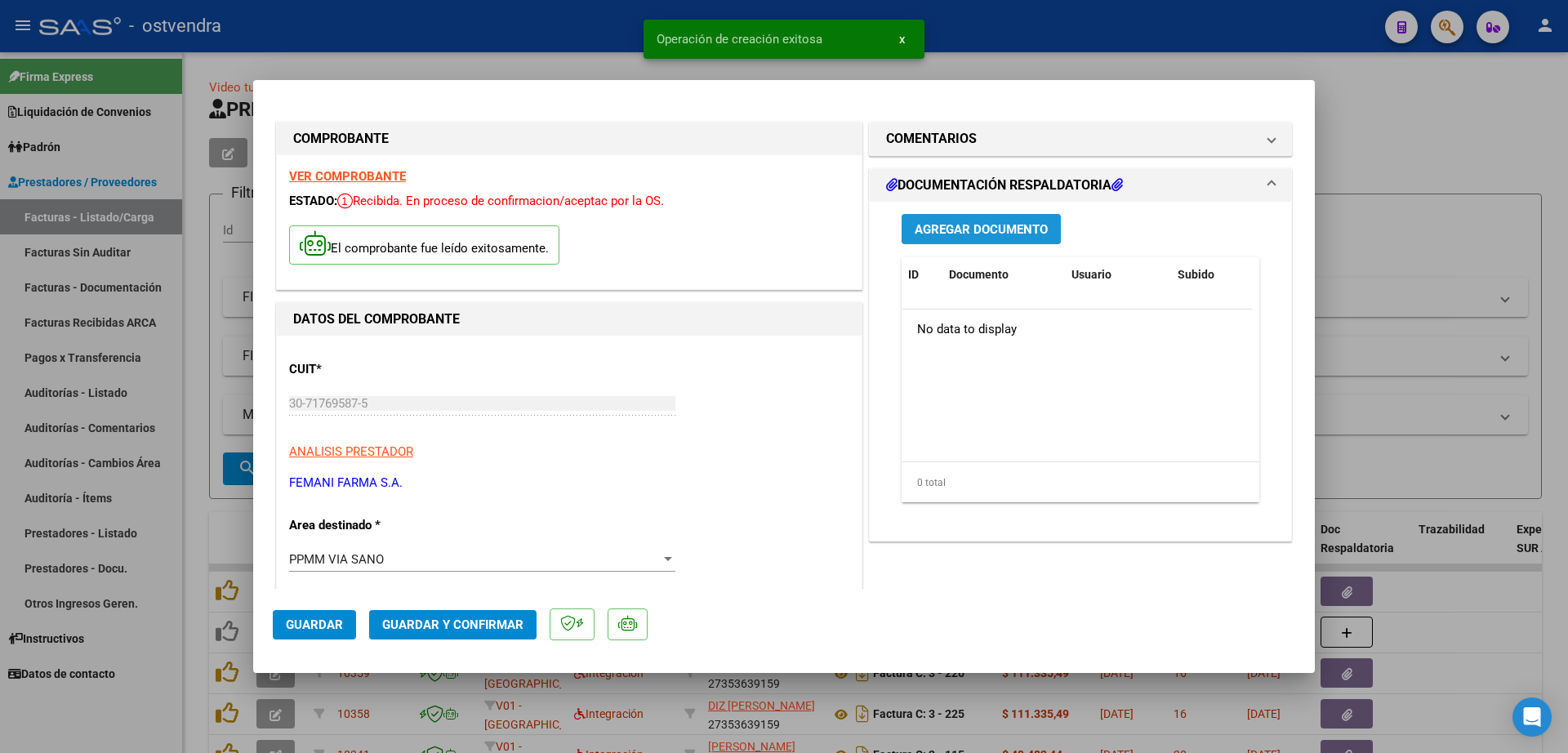
click at [955, 224] on span "Agregar Documento" at bounding box center [981, 229] width 133 height 15
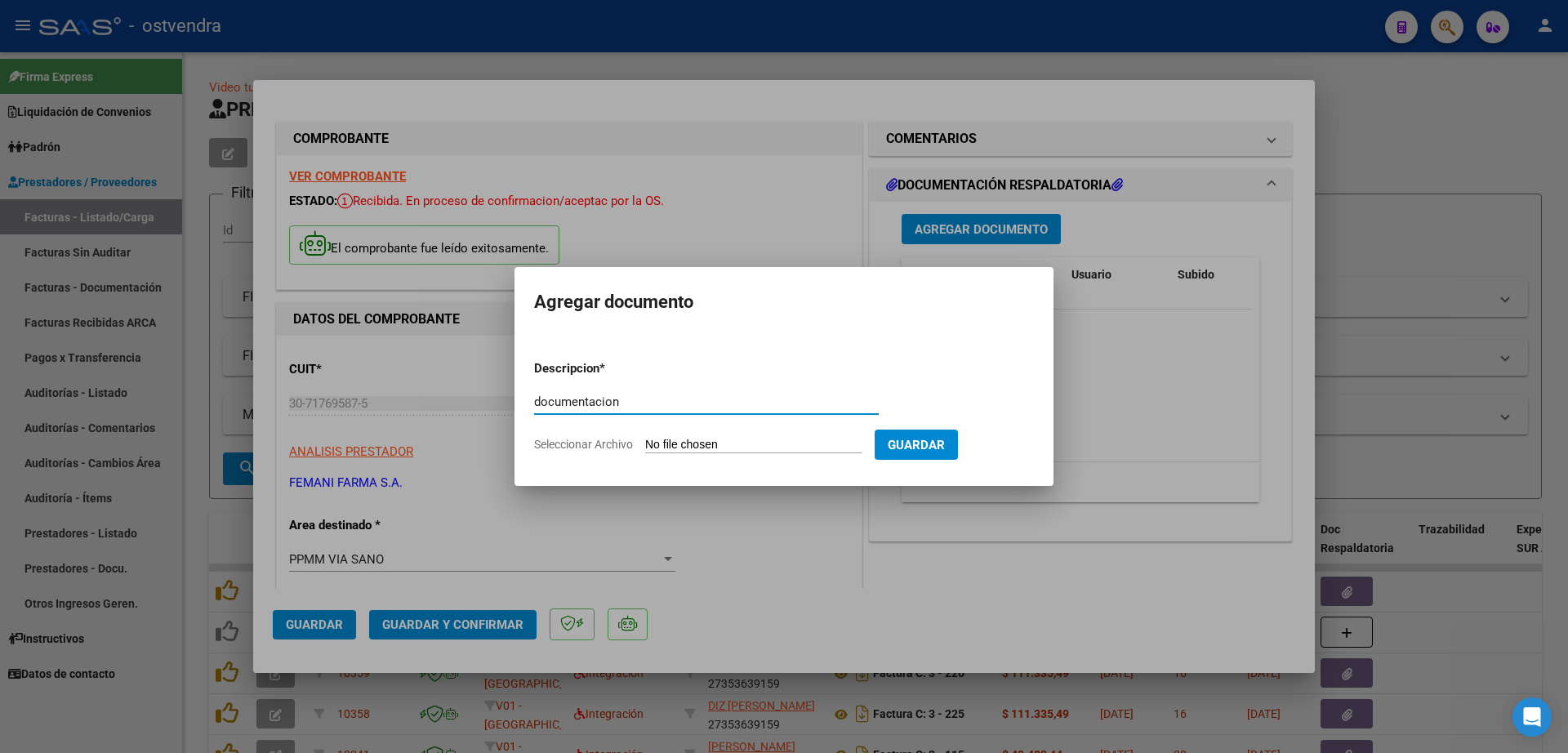
type input "documentacion"
click at [724, 438] on input "Seleccionar Archivo" at bounding box center [753, 445] width 216 height 16
type input "C:\fakepath\FEMANI FARMA 5465.zip"
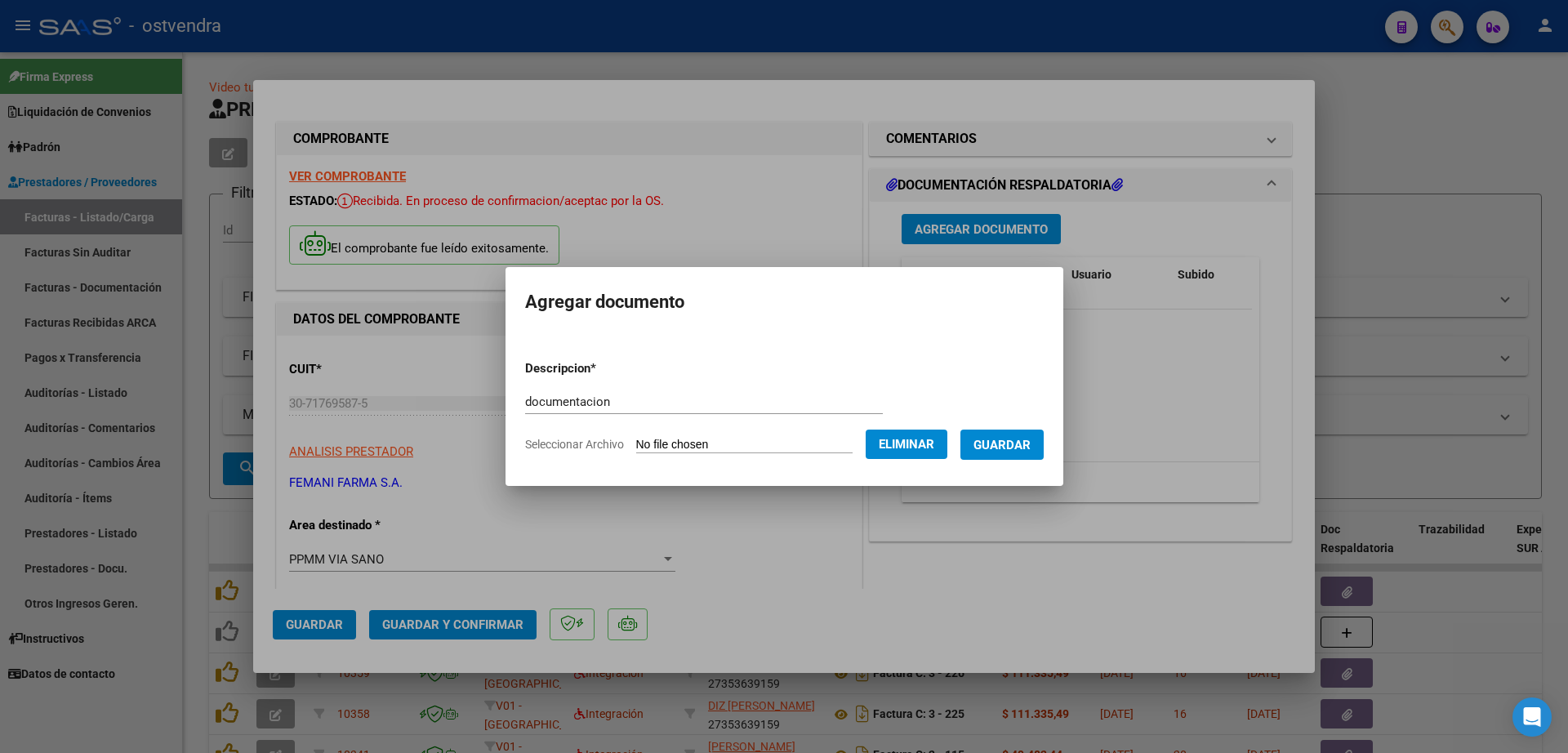
click at [1023, 448] on span "Guardar" at bounding box center [1002, 445] width 57 height 15
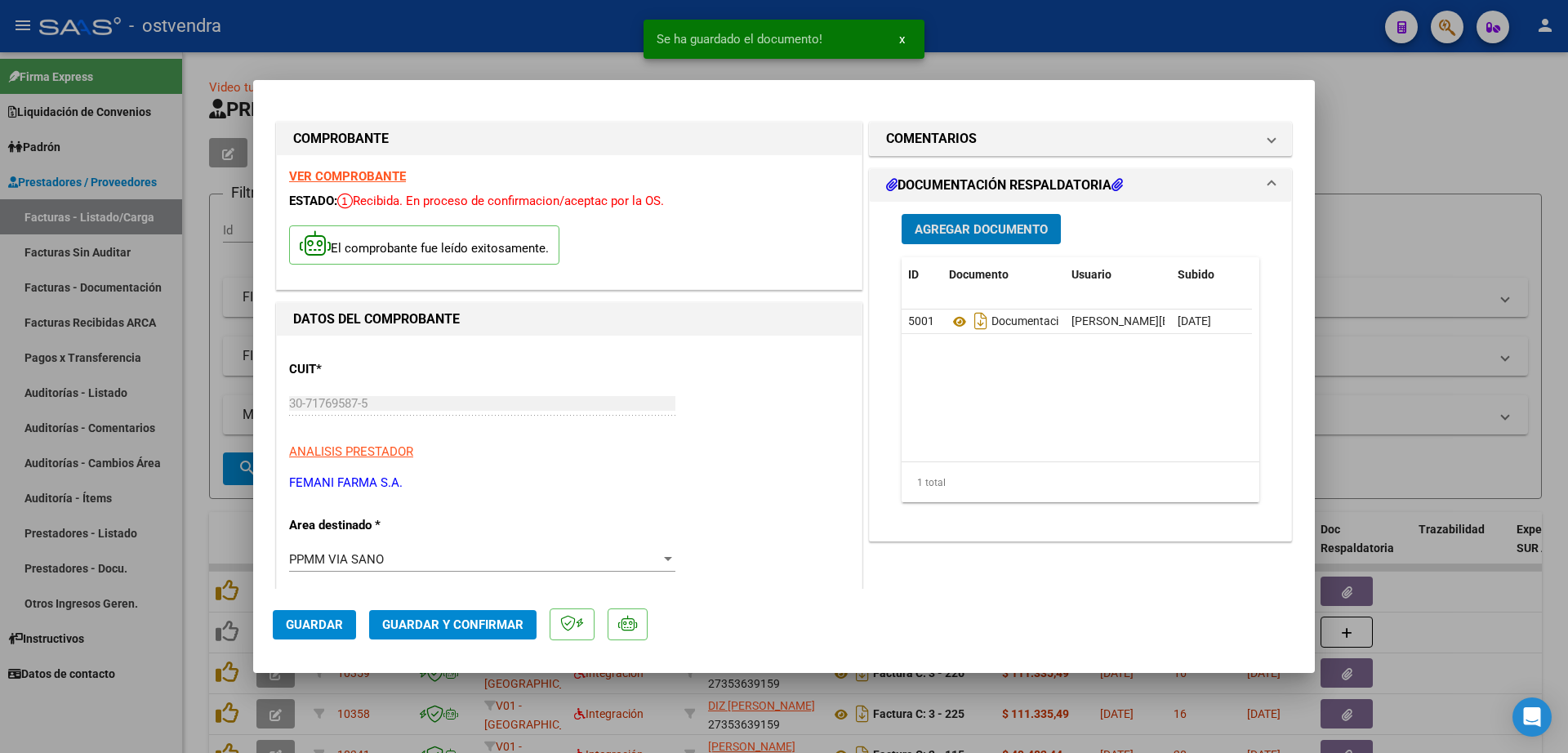
click at [472, 626] on span "Guardar y Confirmar" at bounding box center [453, 625] width 141 height 15
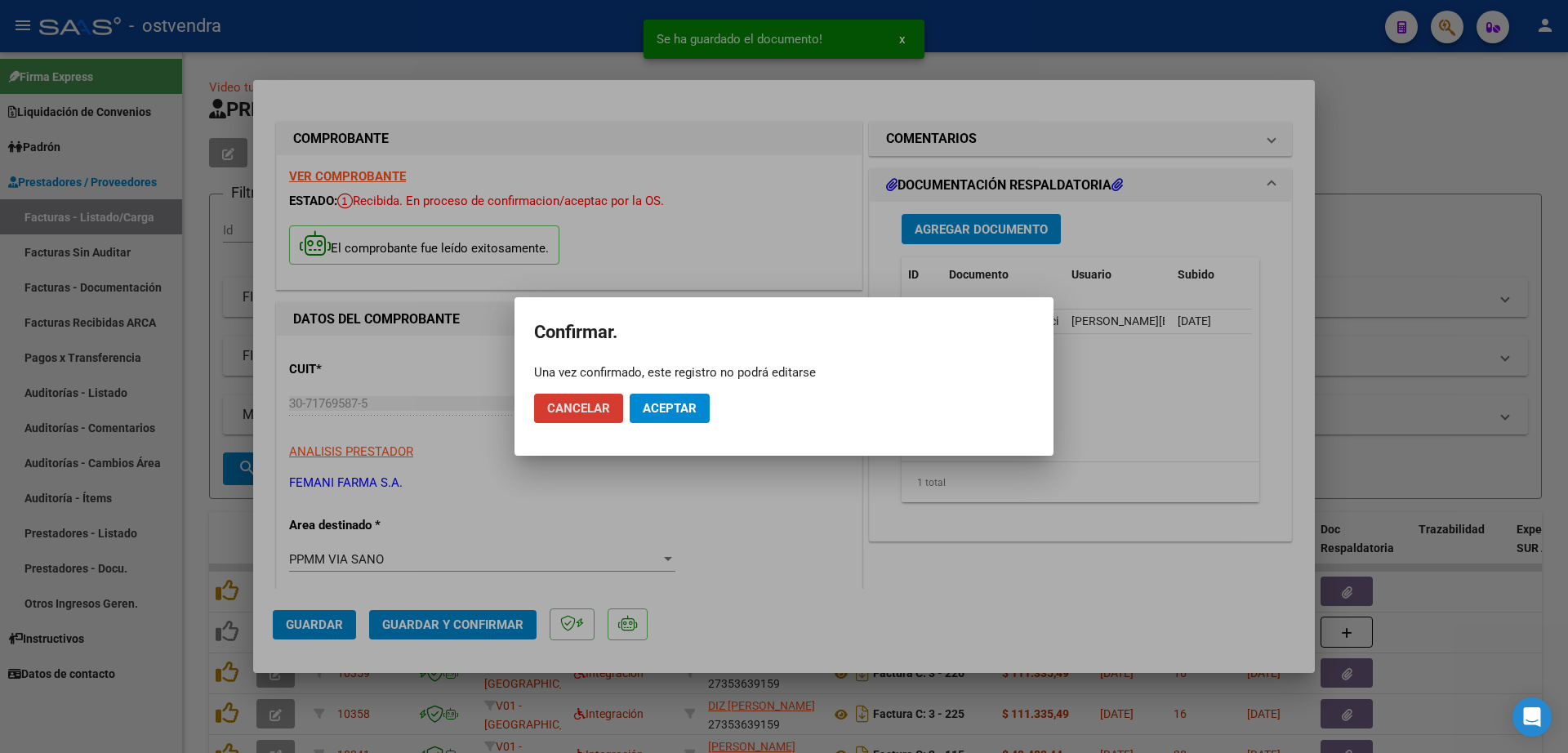
click at [701, 408] on button "Aceptar" at bounding box center [670, 408] width 80 height 29
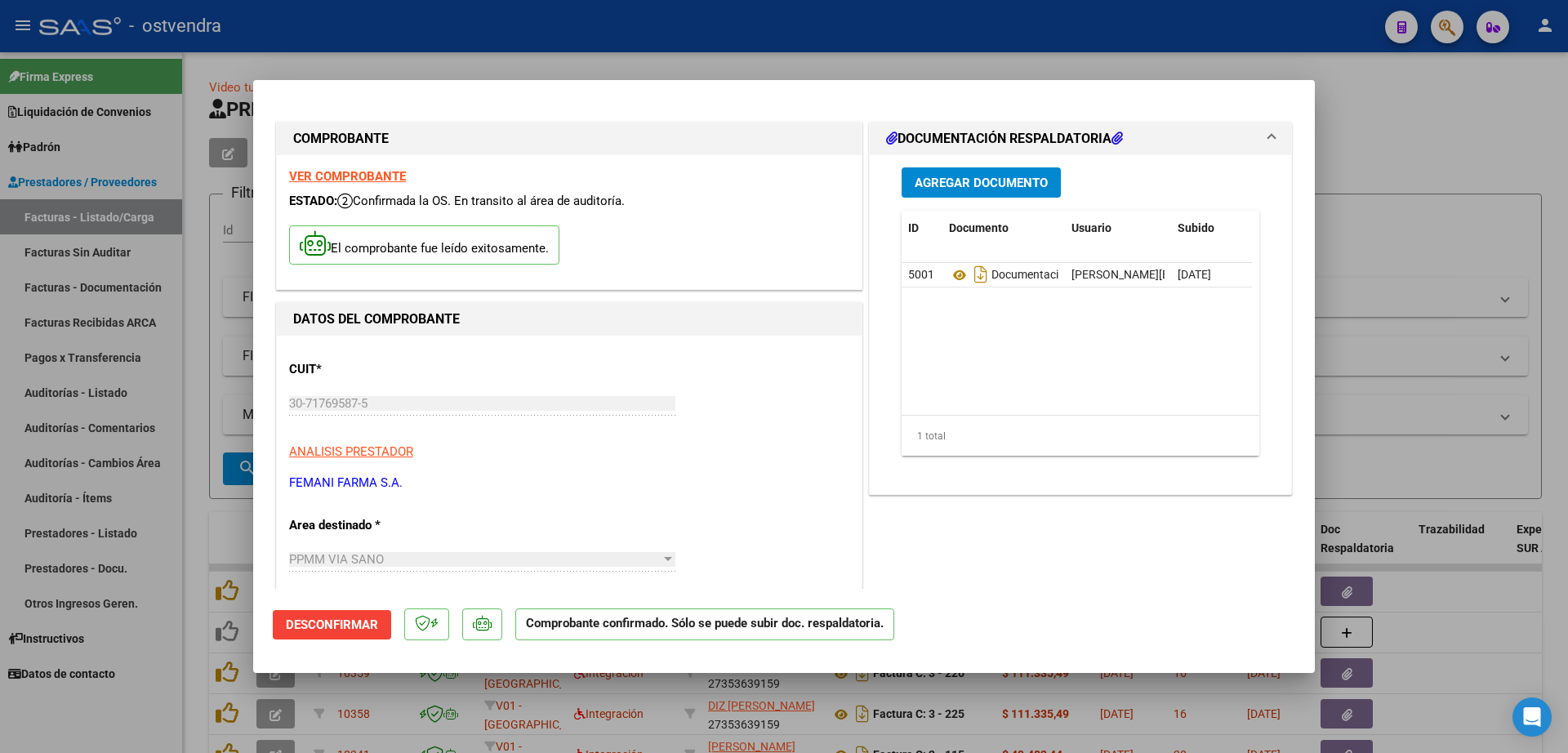
click at [95, 221] on div at bounding box center [784, 376] width 1568 height 753
type input "$ 0,00"
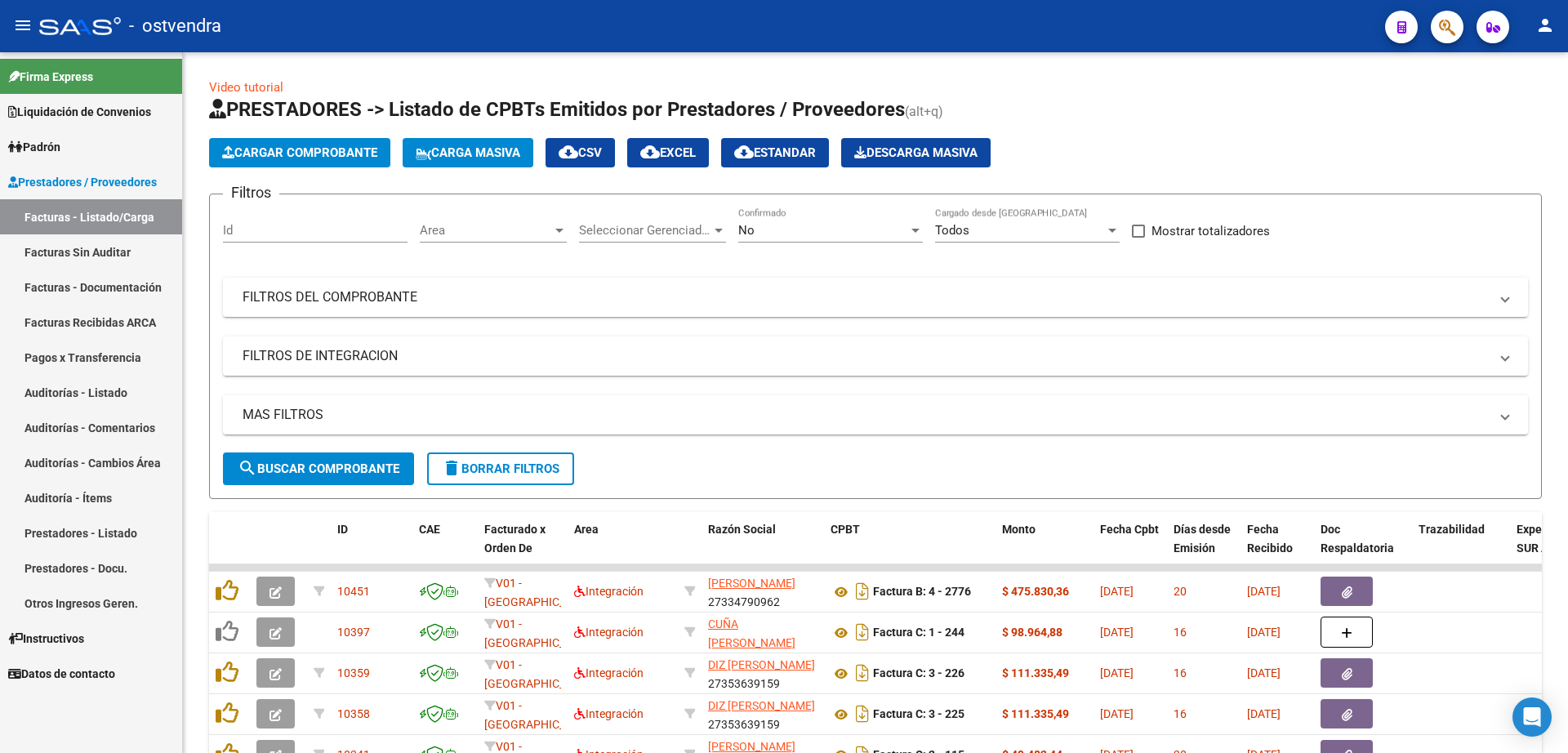
click at [87, 391] on link "Auditorías - Listado" at bounding box center [91, 392] width 182 height 35
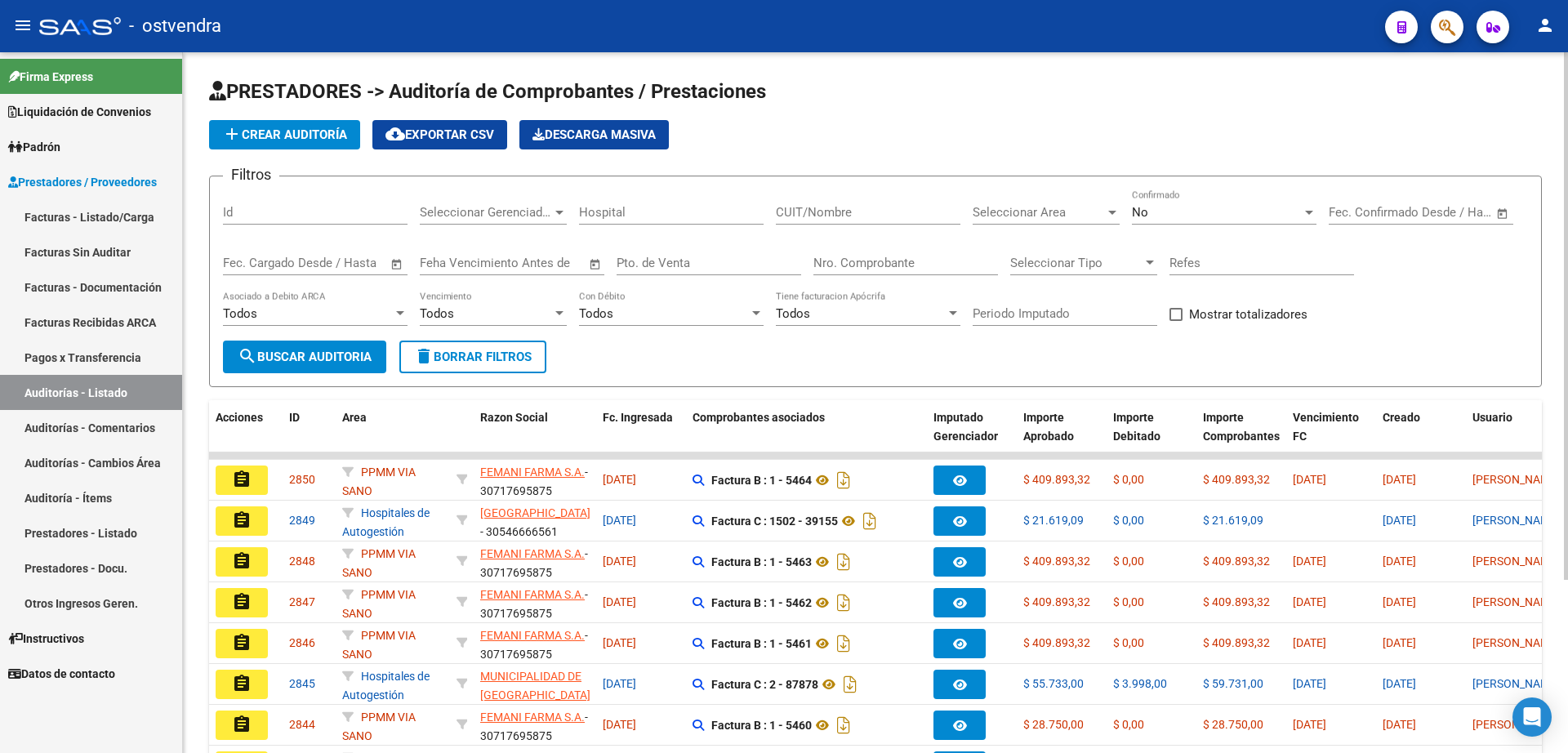
click at [292, 148] on button "add Crear Auditoría" at bounding box center [284, 134] width 151 height 29
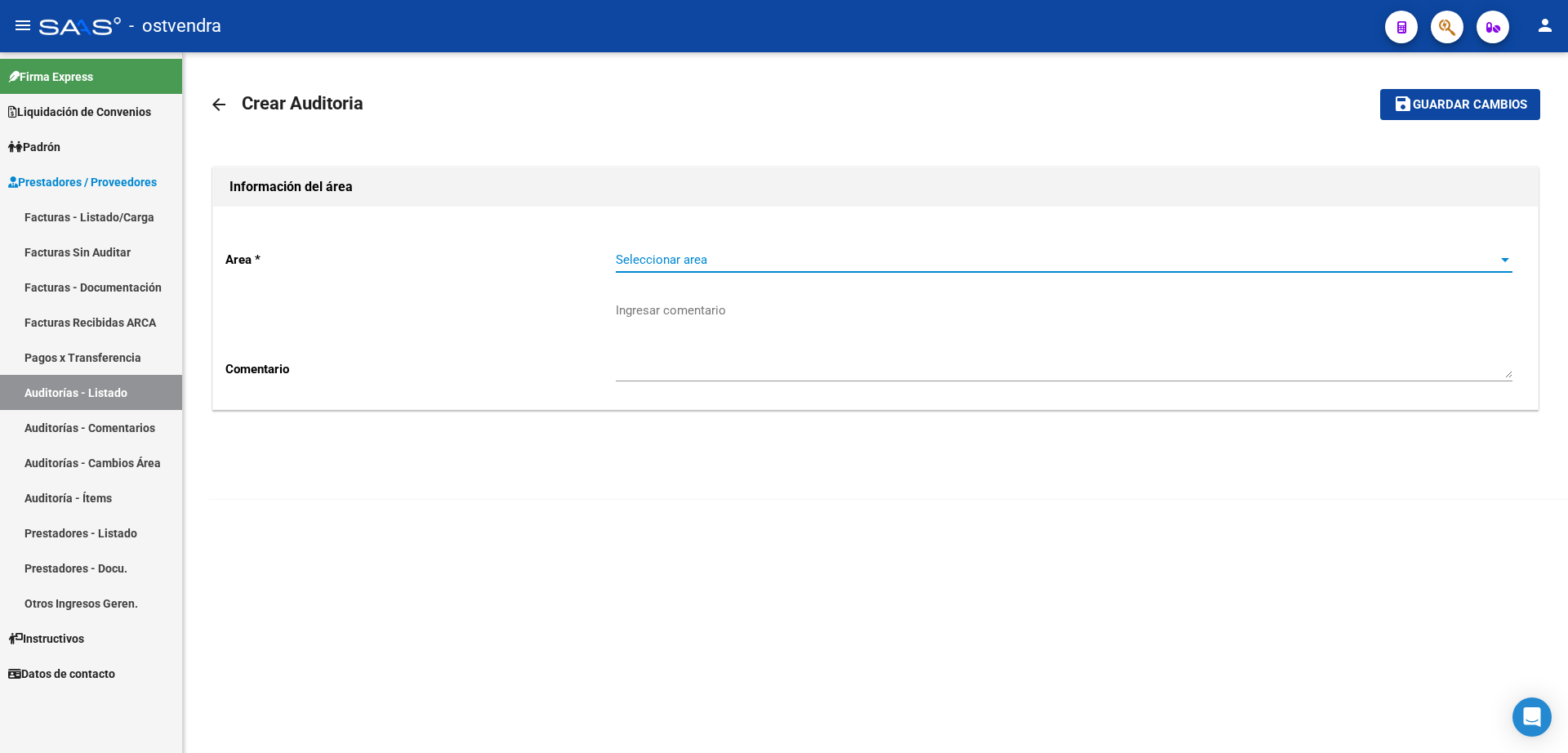
click at [729, 255] on span "Seleccionar area" at bounding box center [1057, 260] width 882 height 15
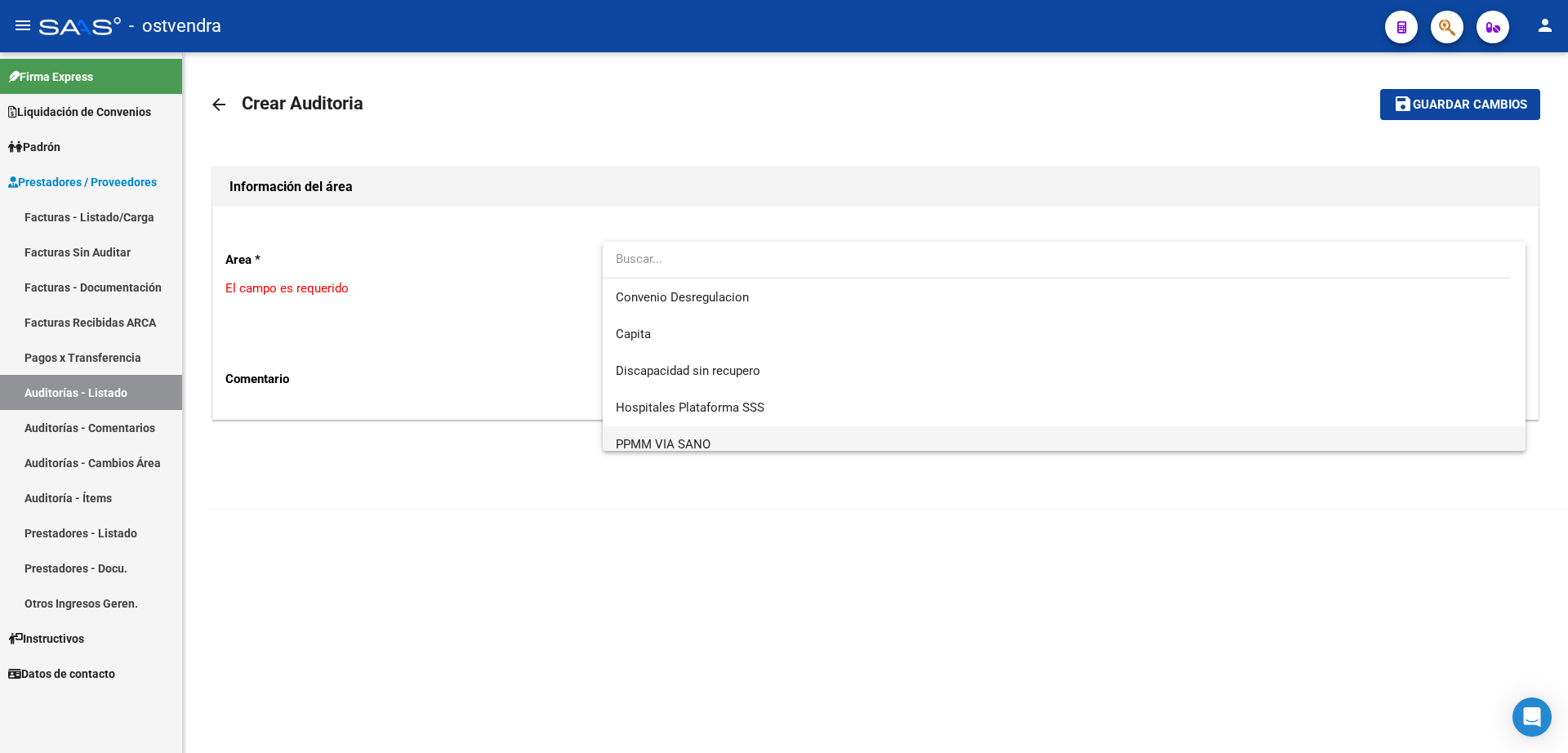
scroll to position [269, 0]
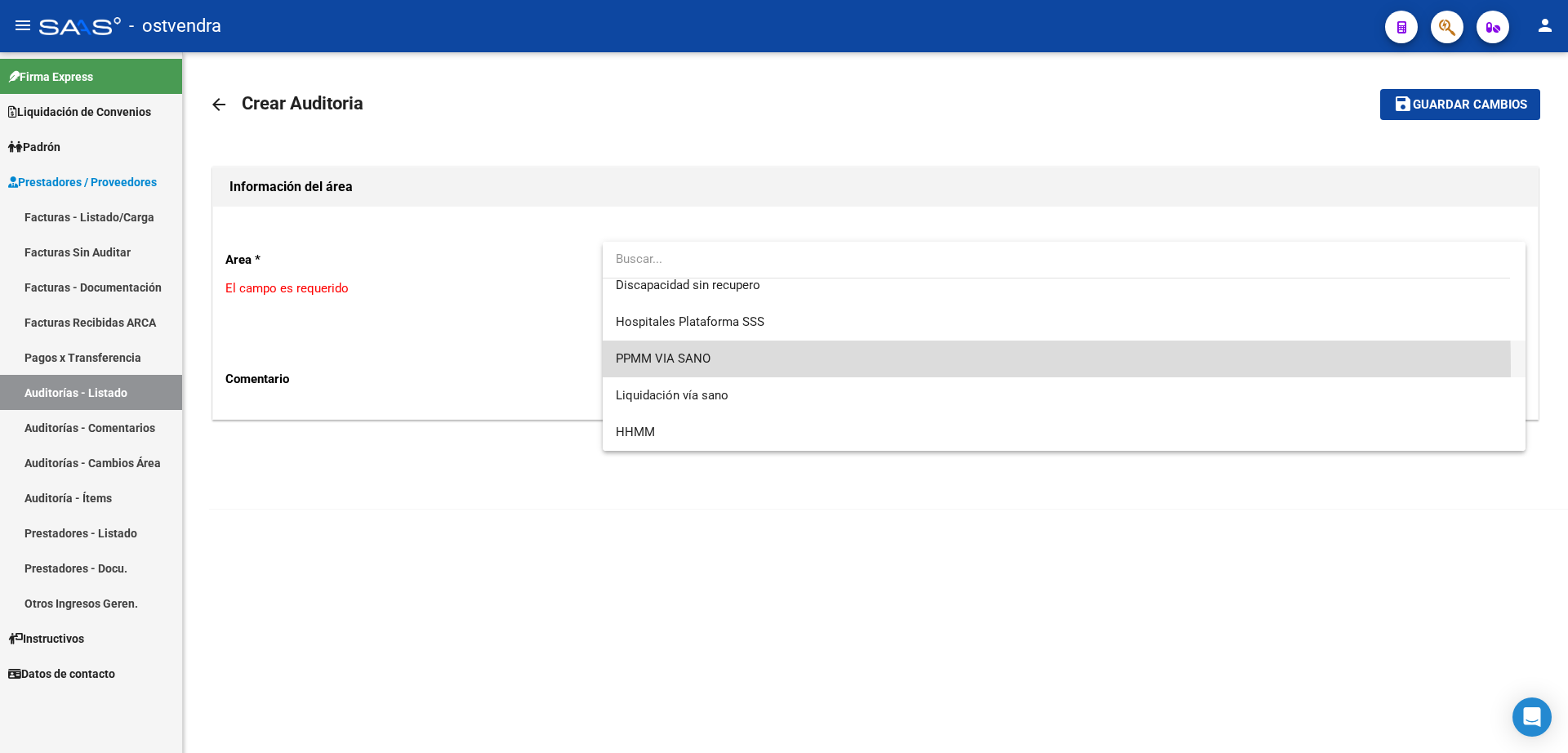
click at [706, 366] on span "PPMM VIA SANO" at bounding box center [1064, 359] width 897 height 37
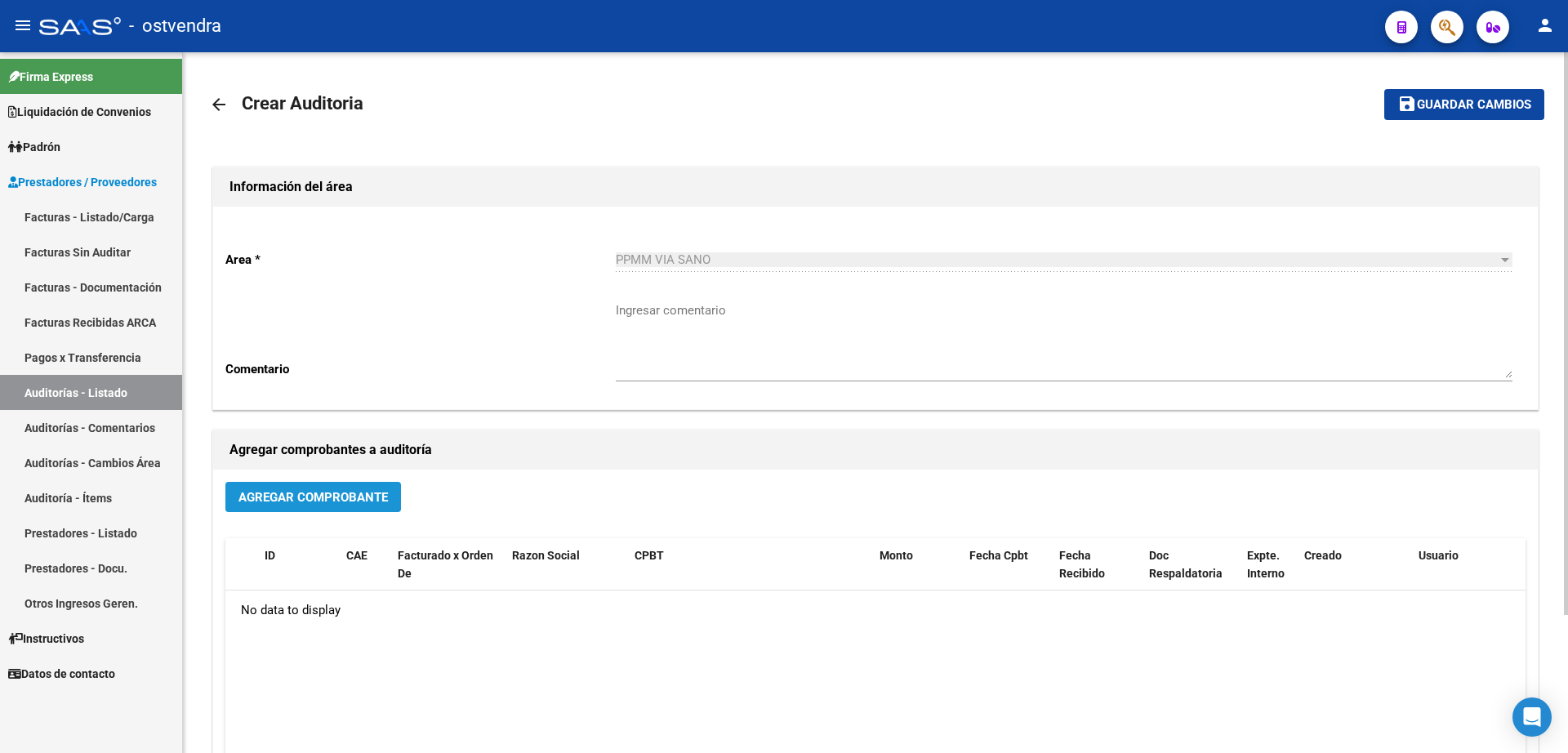
click at [314, 502] on span "Agregar Comprobante" at bounding box center [313, 498] width 149 height 15
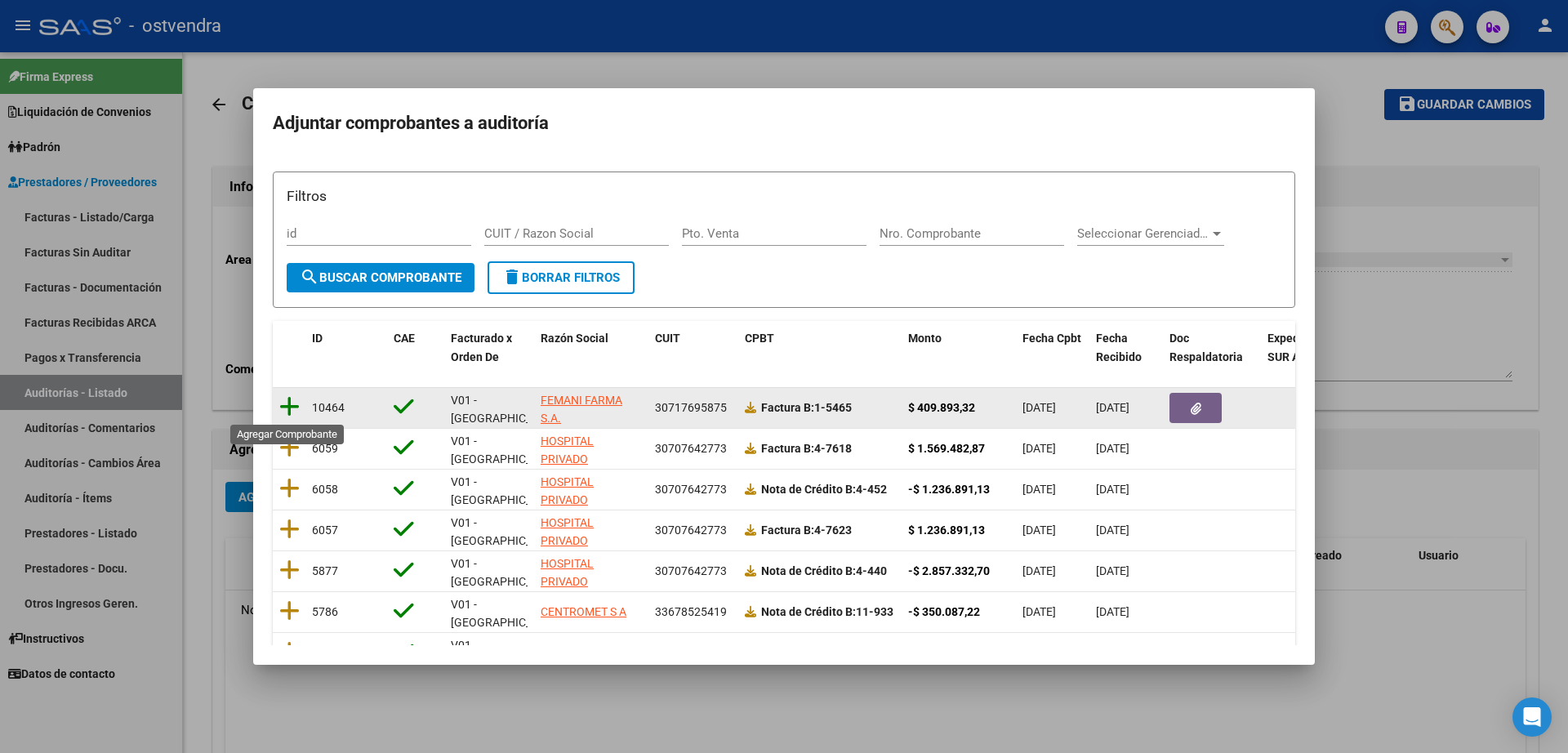
click at [282, 404] on icon at bounding box center [289, 407] width 20 height 23
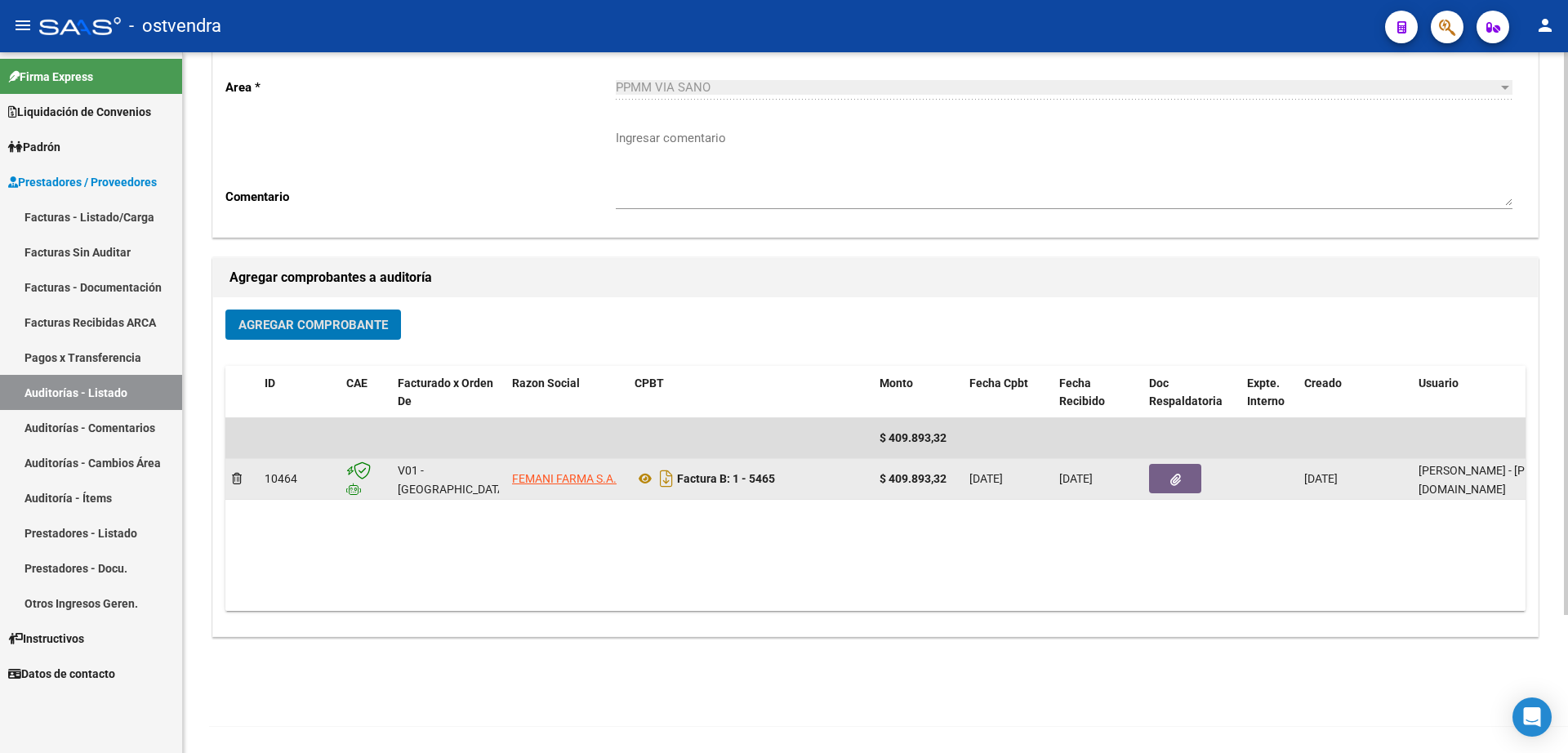
scroll to position [0, 0]
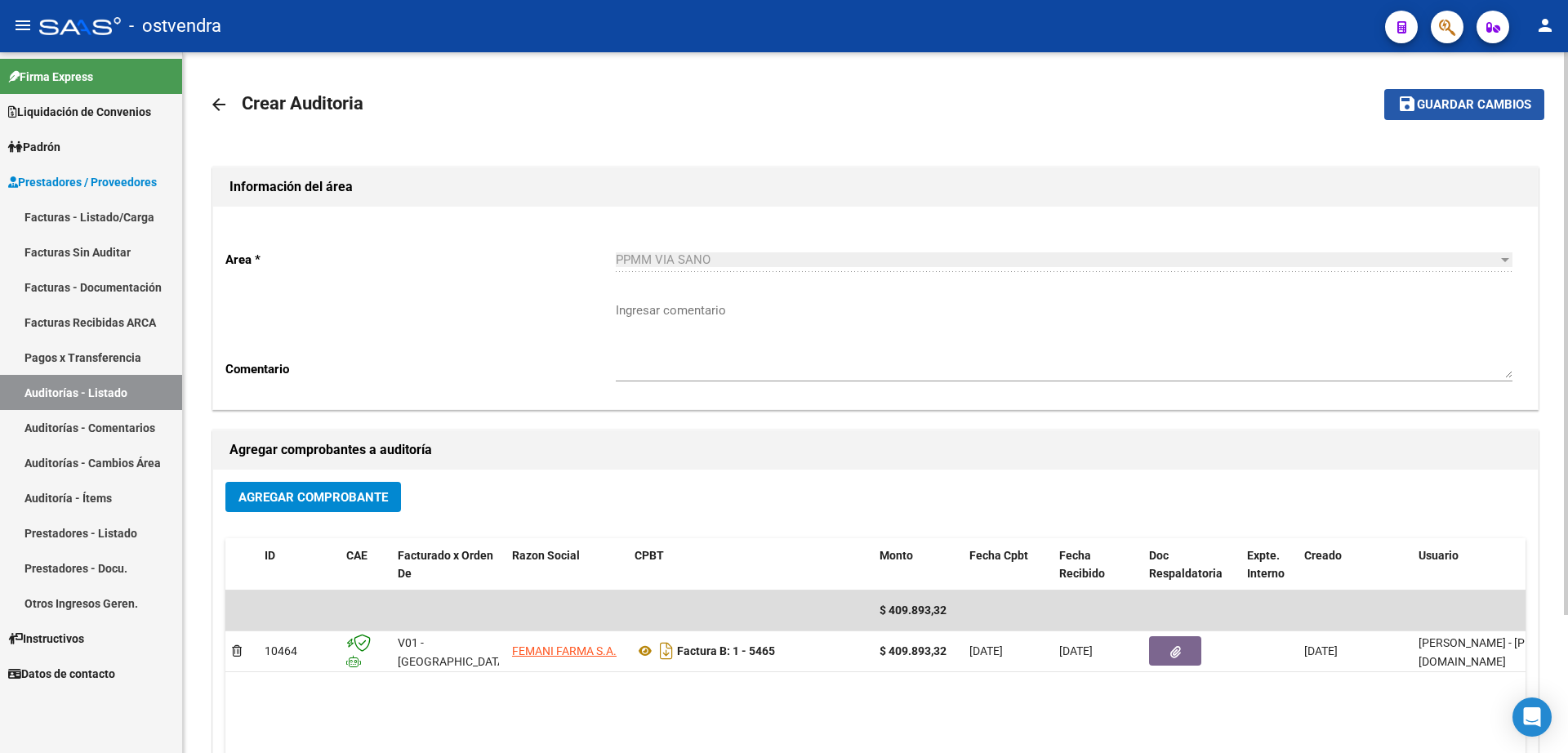
click at [1516, 110] on span "Guardar cambios" at bounding box center [1473, 105] width 114 height 15
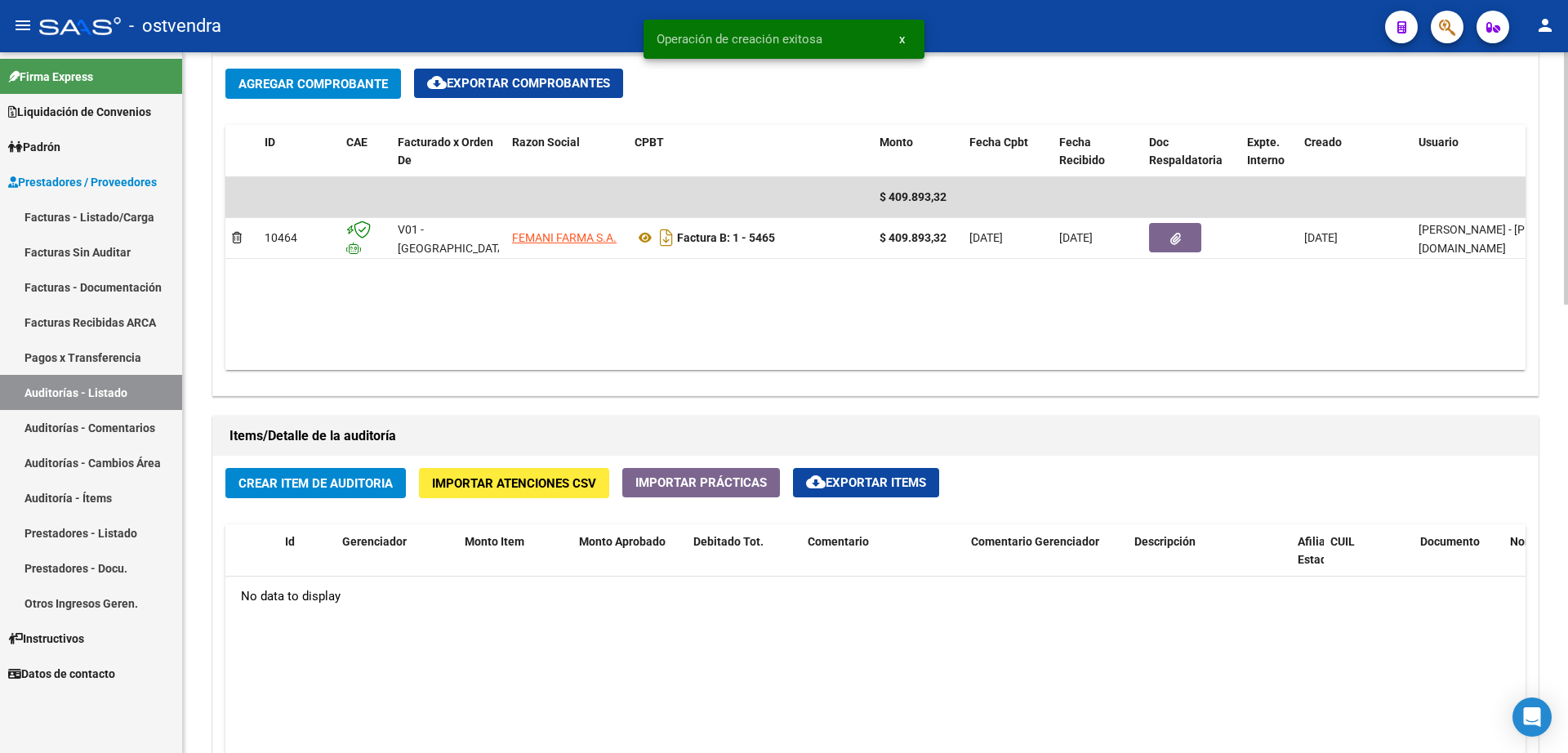
scroll to position [817, 0]
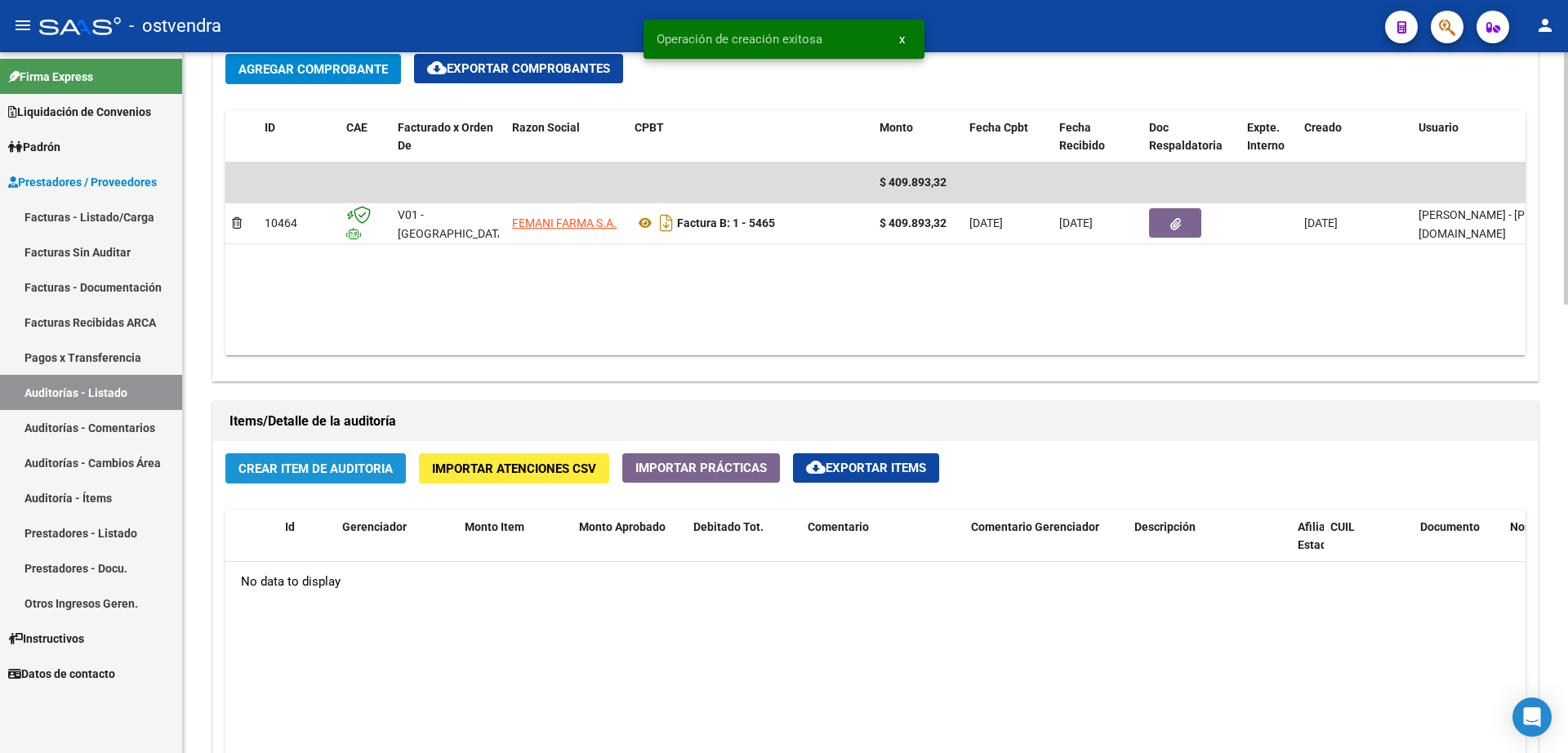
click at [364, 474] on span "Crear Item de Auditoria" at bounding box center [315, 468] width 155 height 15
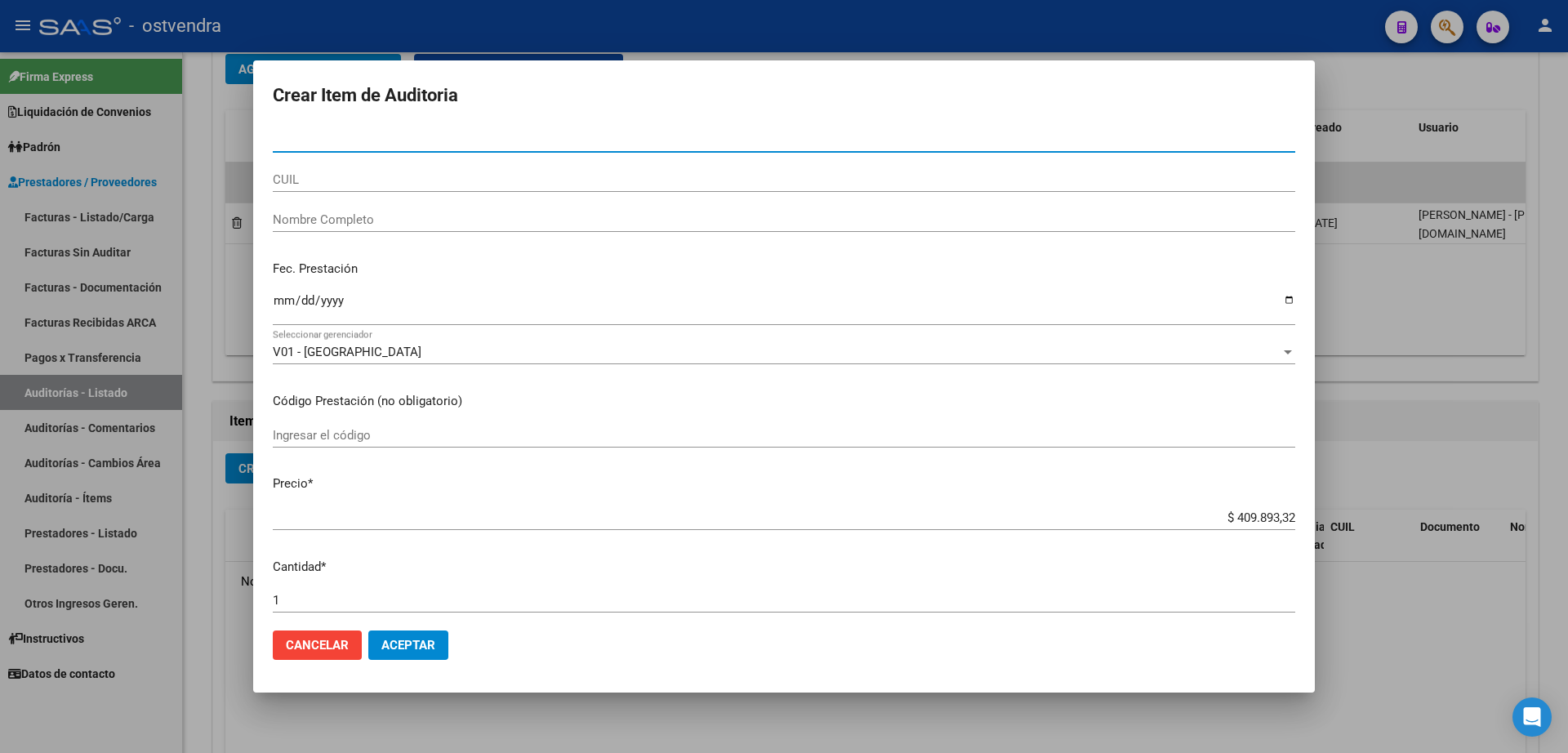
click at [361, 145] on input "Nro Documento" at bounding box center [784, 140] width 1022 height 15
type input "20456613"
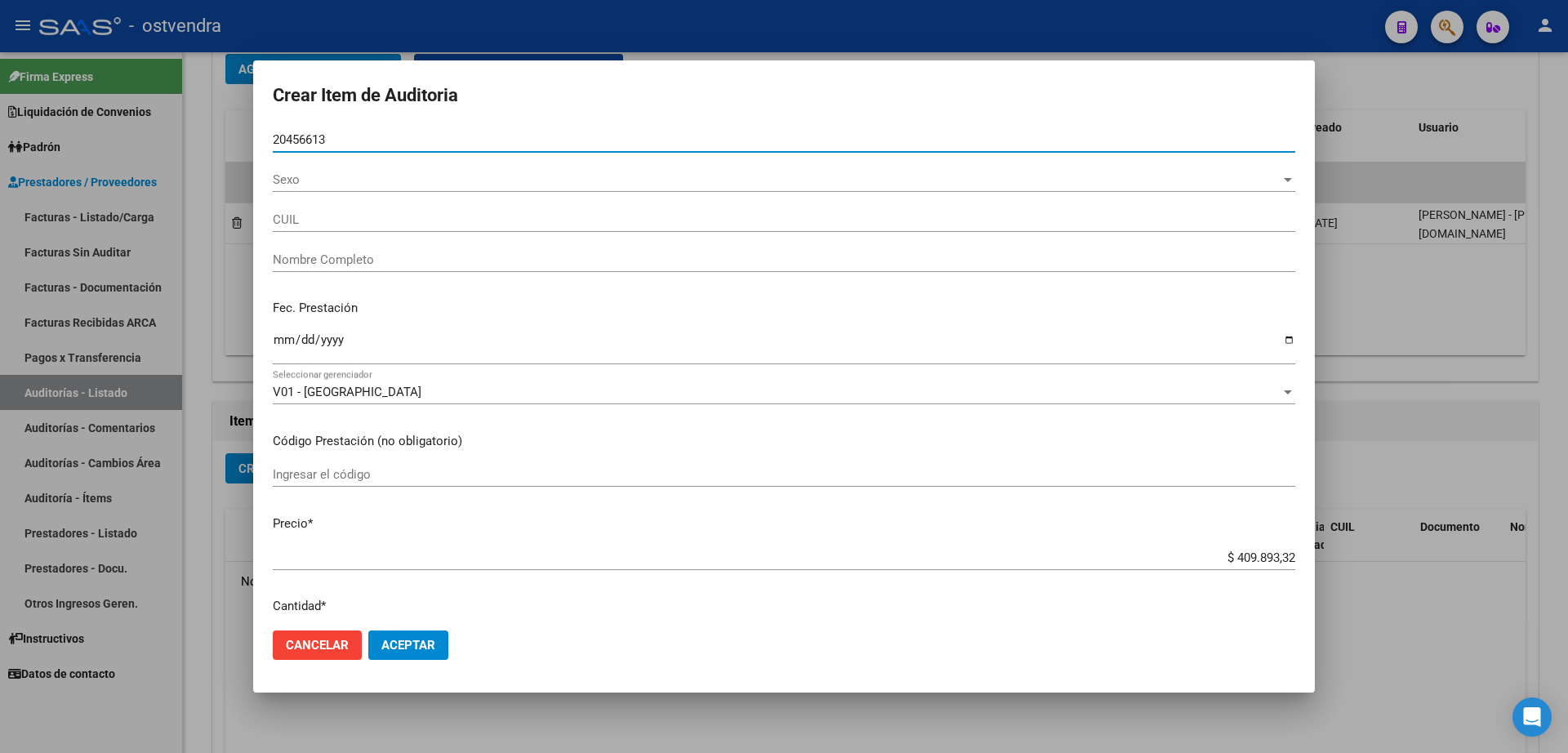
type input "27204566130"
type input "[PERSON_NAME] [PERSON_NAME]"
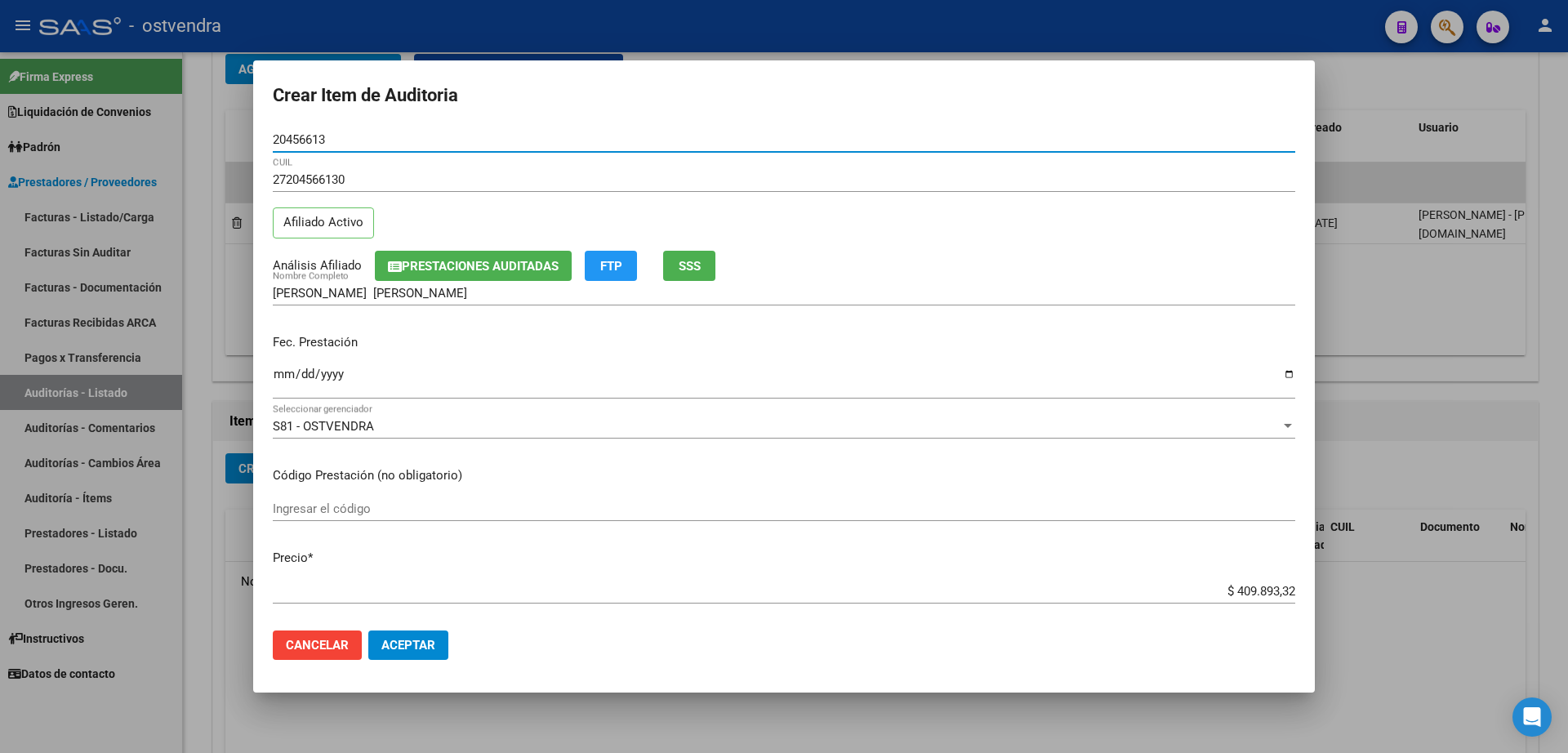
type input "20456613"
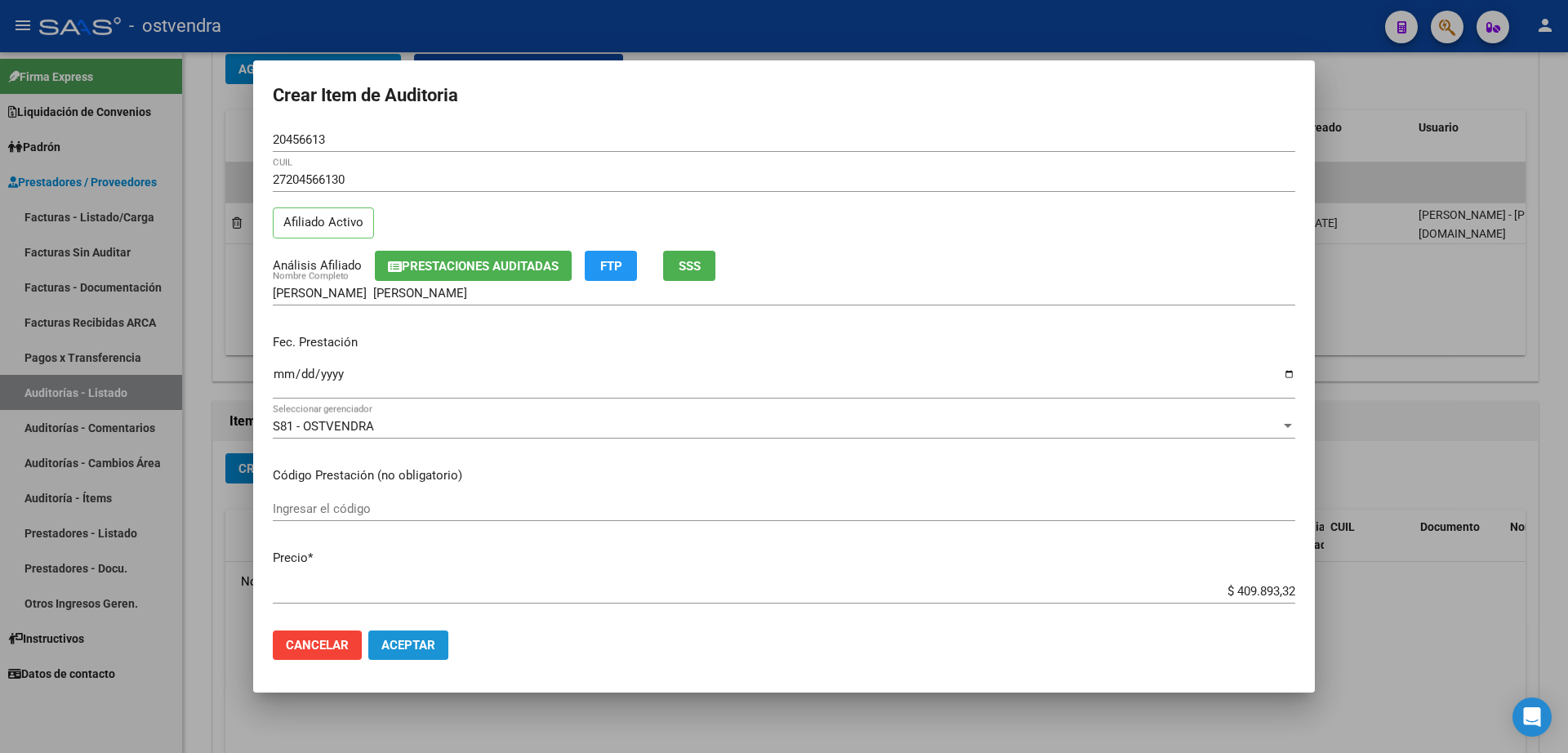
click at [417, 650] on span "Aceptar" at bounding box center [408, 645] width 54 height 15
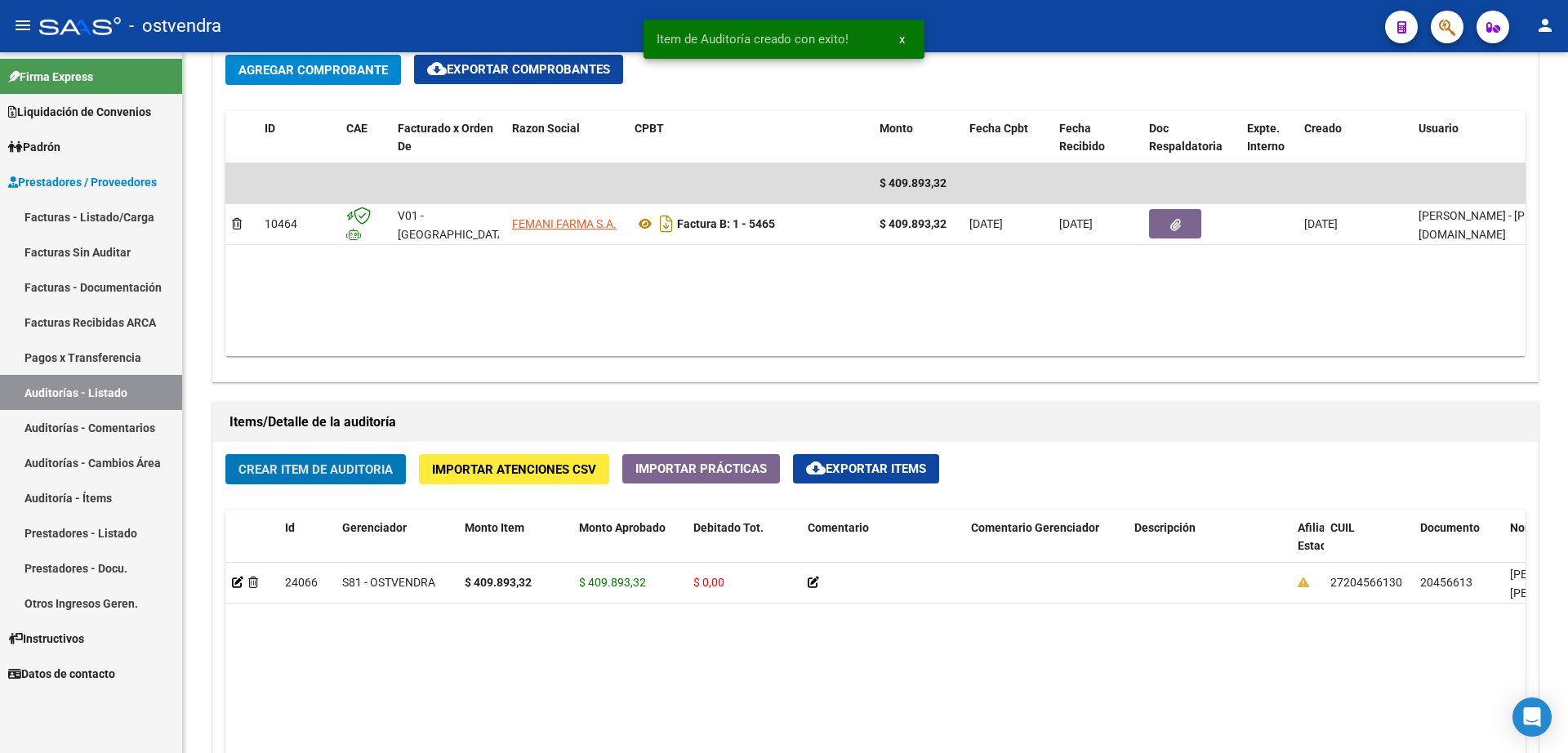
scroll to position [818, 0]
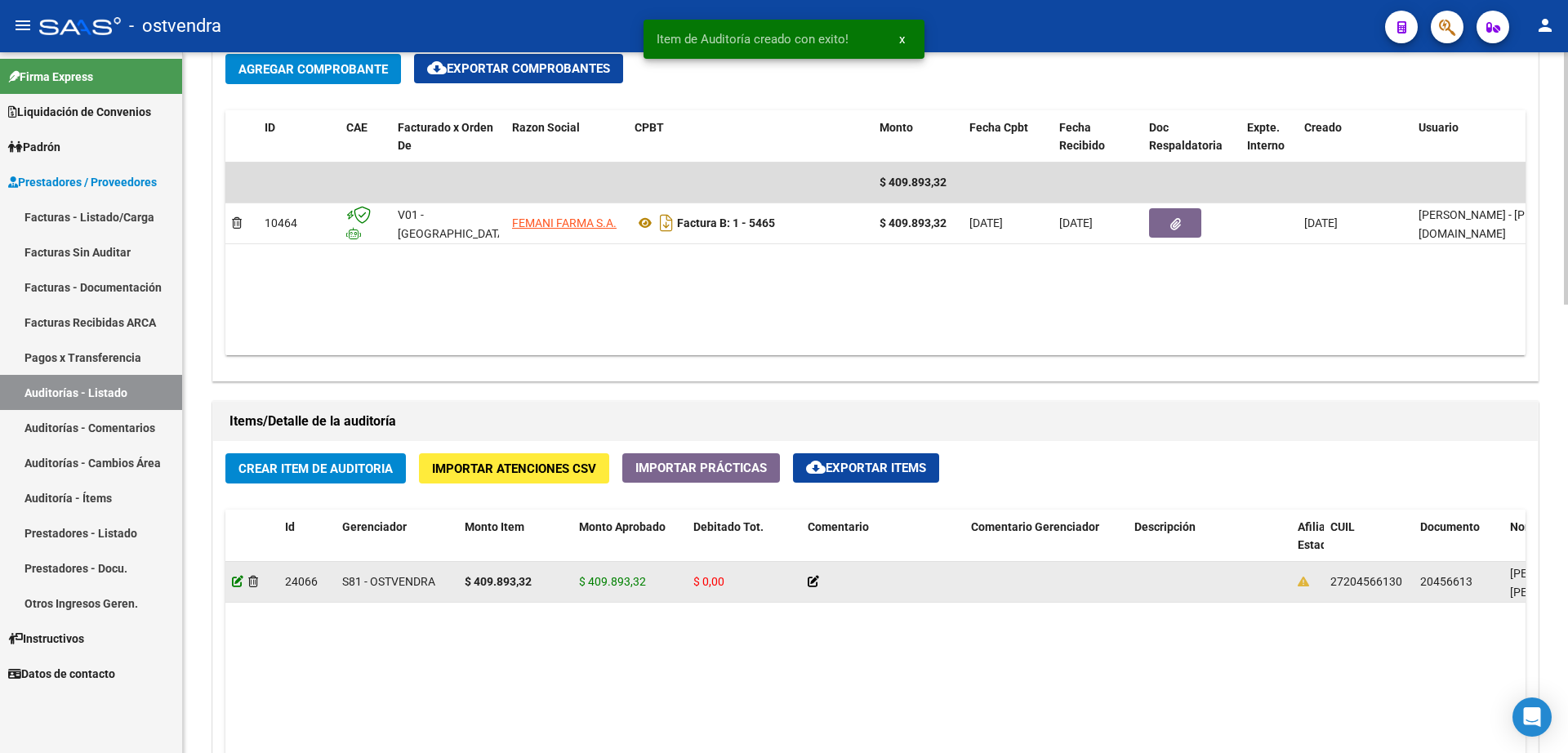
click at [232, 584] on icon at bounding box center [238, 582] width 11 height 11
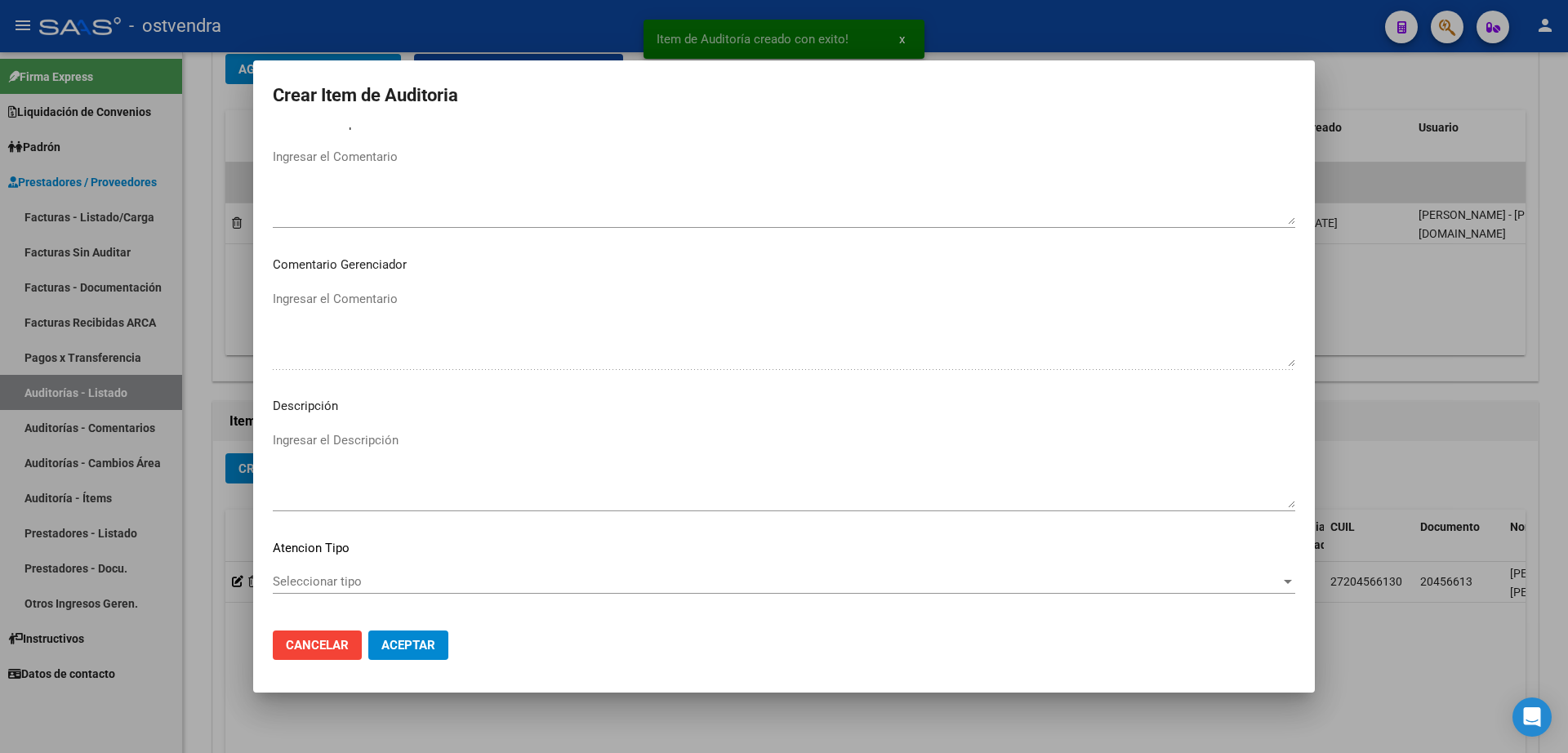
scroll to position [810, 0]
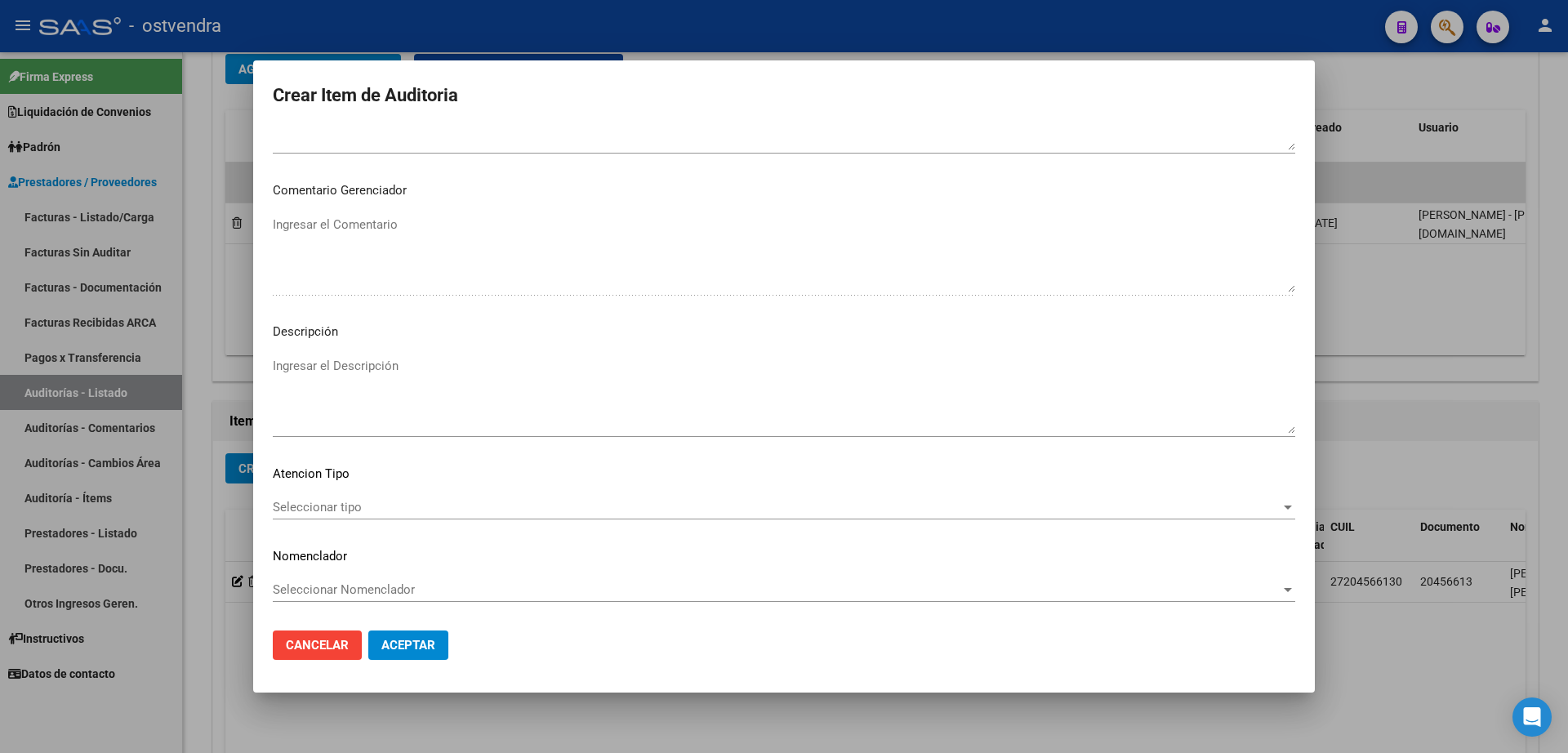
click at [436, 640] on button "Aceptar" at bounding box center [408, 645] width 80 height 29
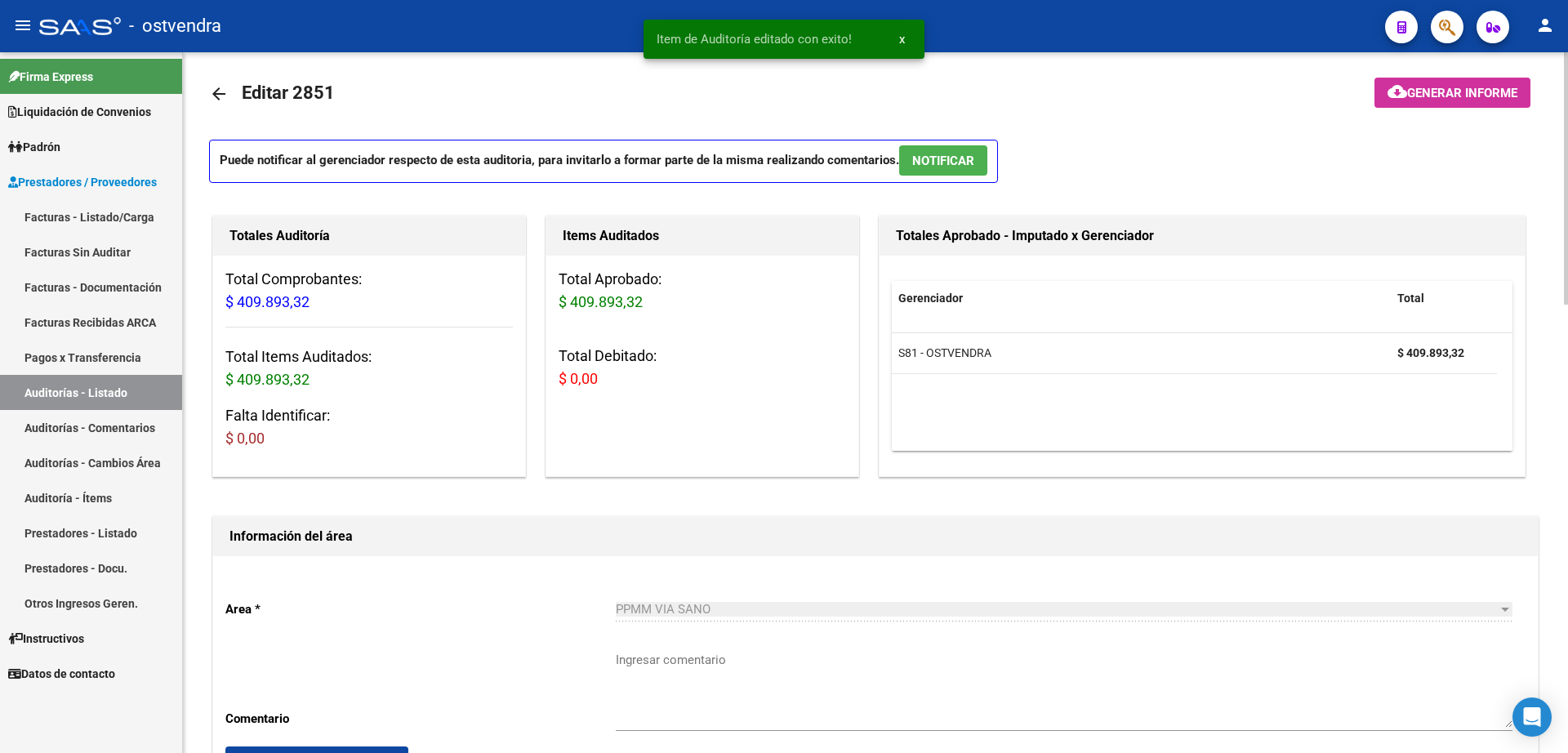
scroll to position [0, 0]
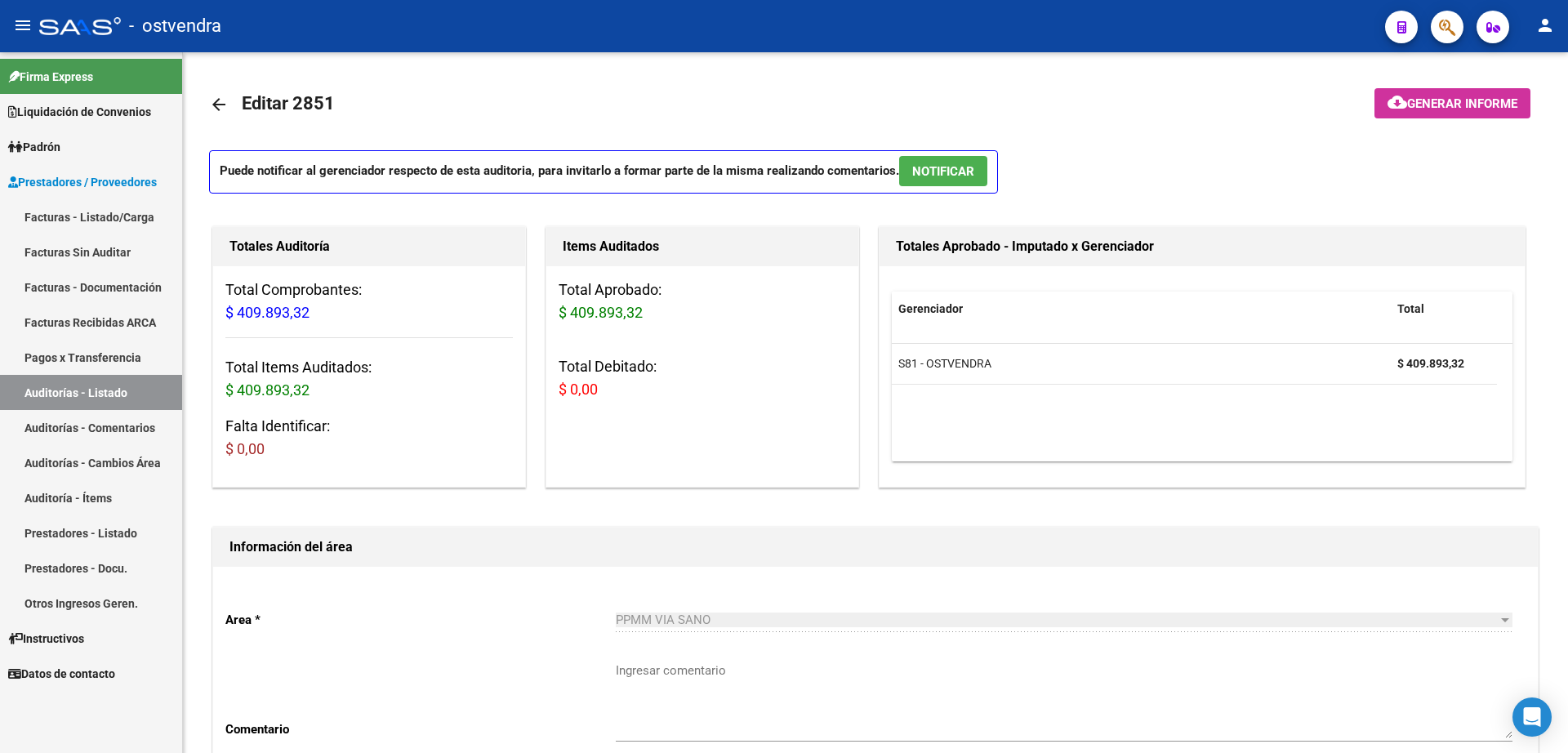
click at [107, 222] on link "Facturas - Listado/Carga" at bounding box center [91, 217] width 182 height 35
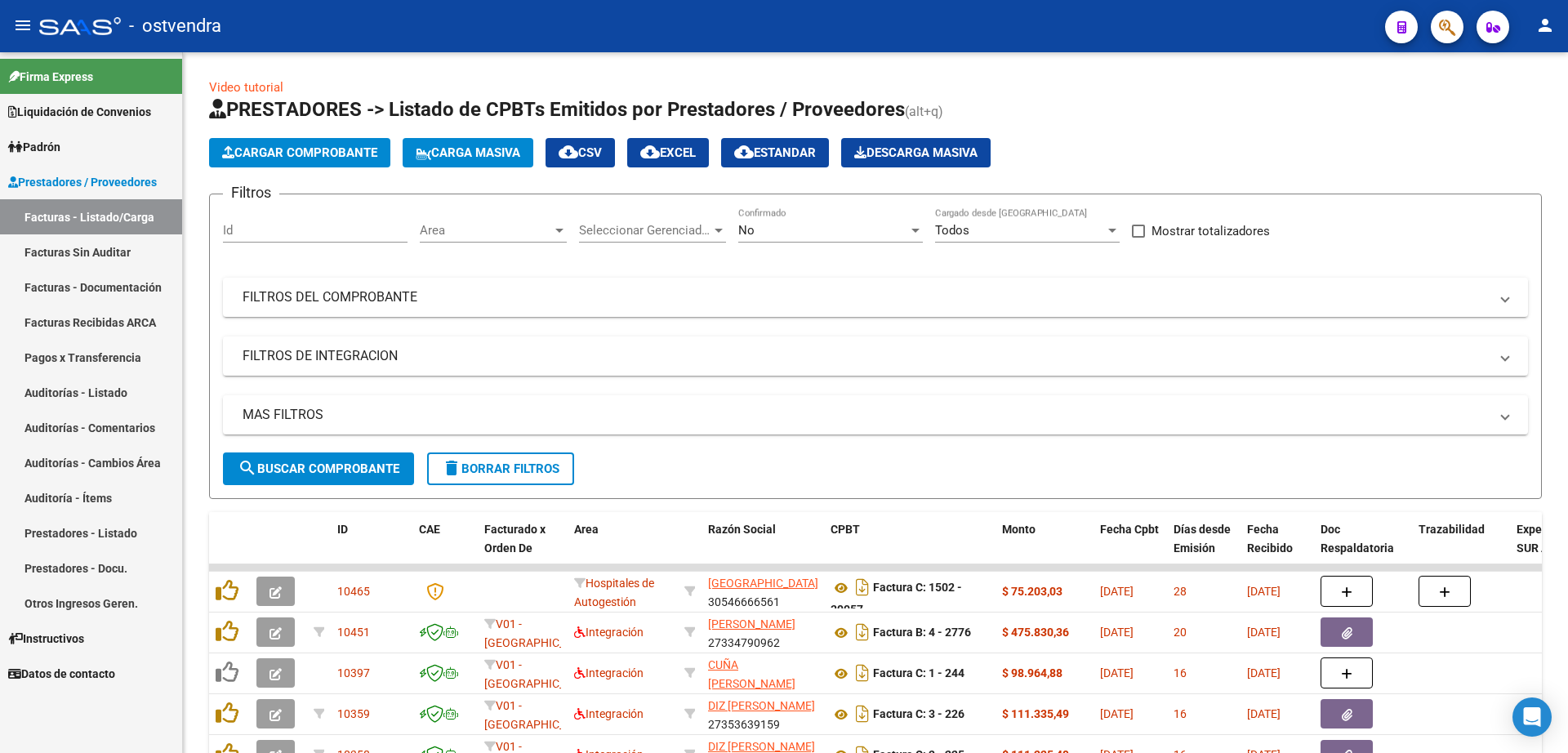
click at [269, 148] on span "Cargar Comprobante" at bounding box center [299, 153] width 155 height 15
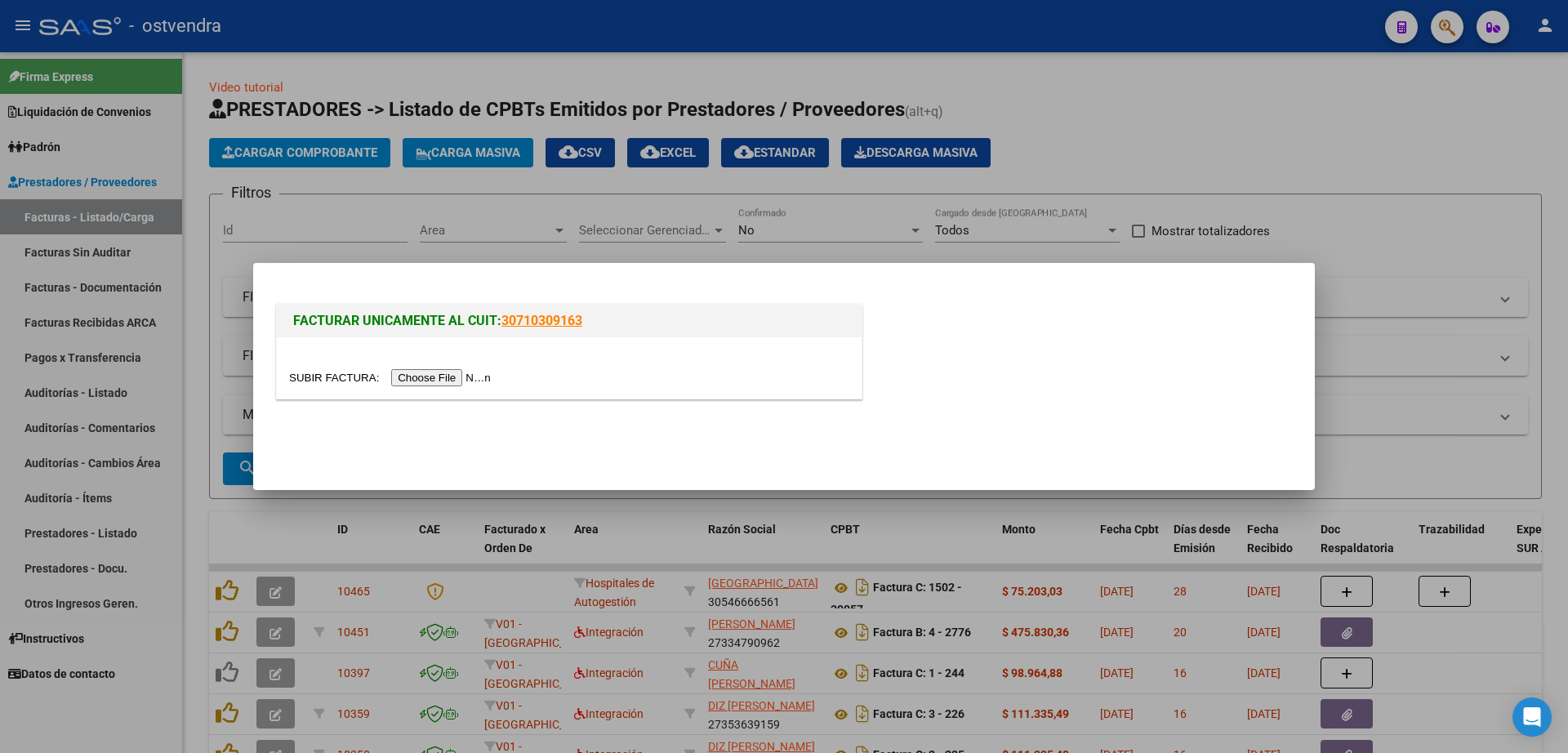
click at [455, 377] on input "file" at bounding box center [392, 377] width 207 height 17
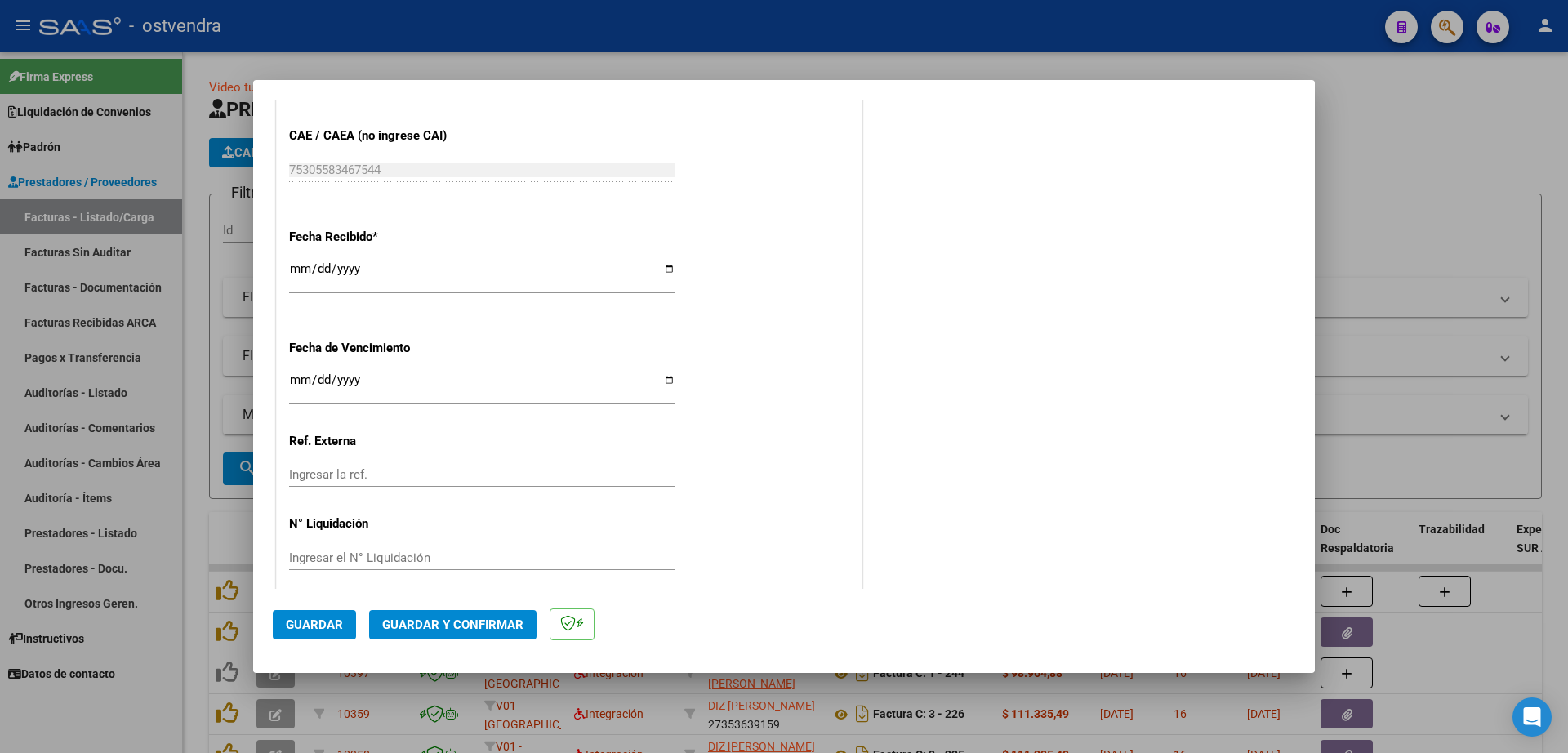
scroll to position [960, 0]
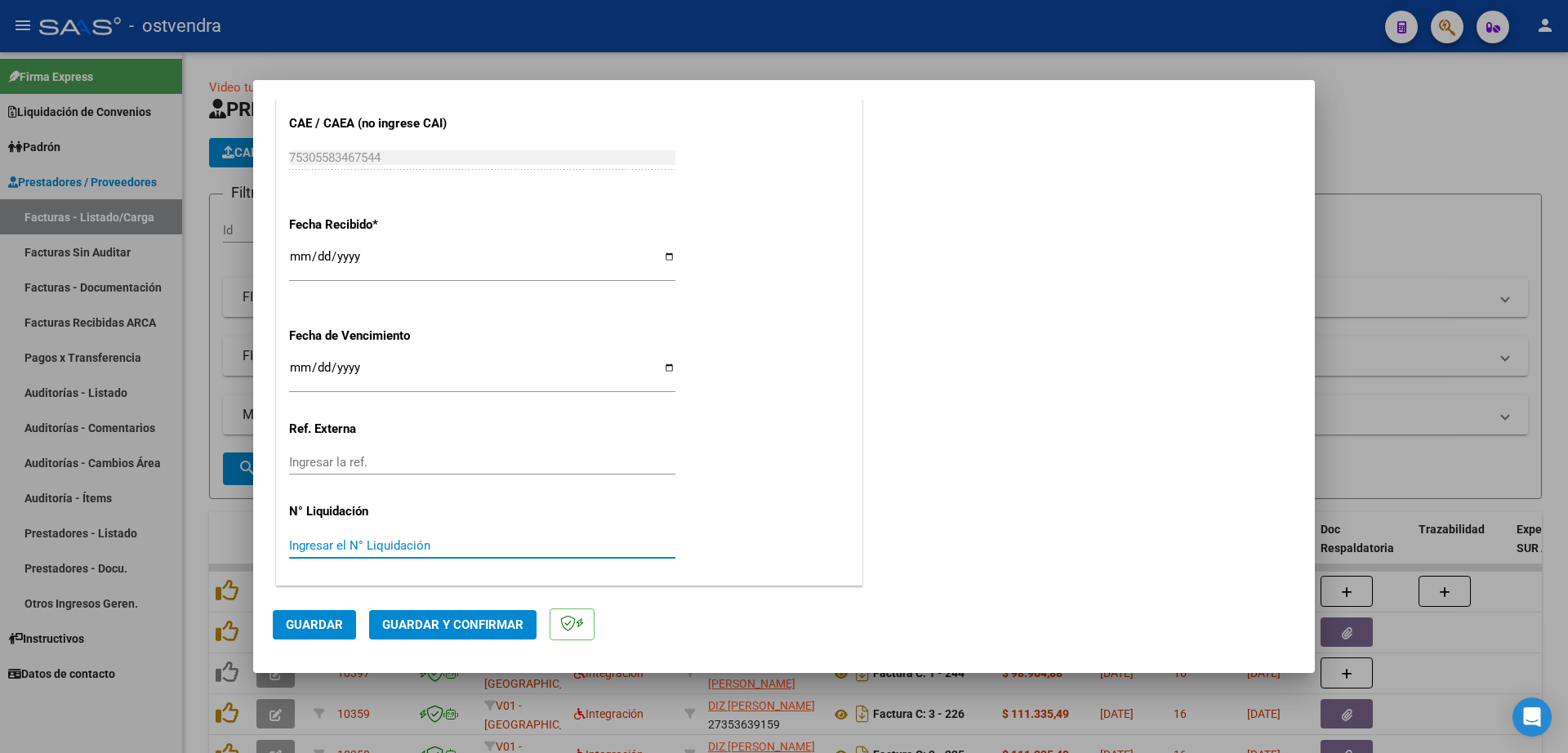
click at [360, 544] on input "Ingresar el N° Liquidación" at bounding box center [481, 545] width 386 height 15
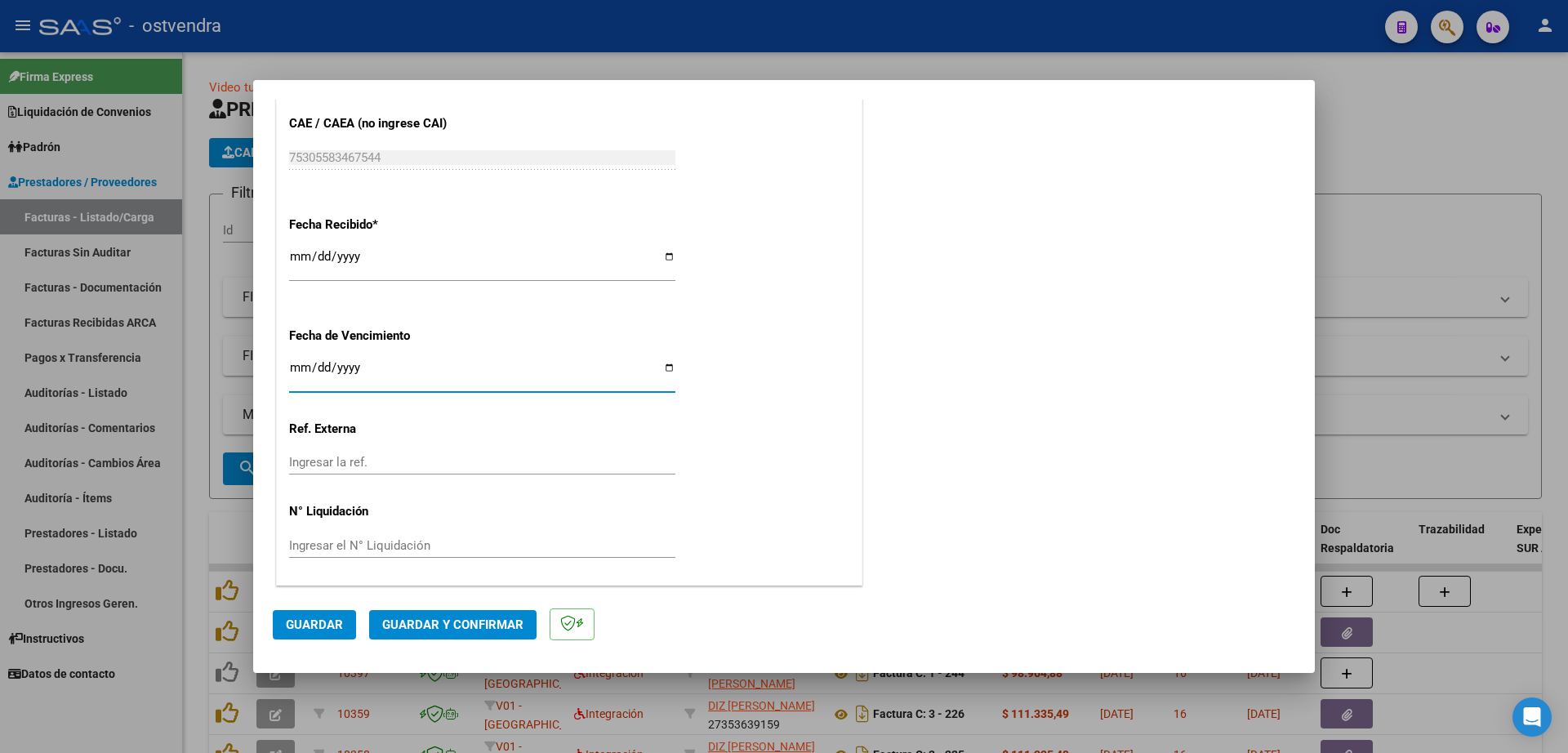
drag, startPoint x: 297, startPoint y: 363, endPoint x: 390, endPoint y: 368, distance: 93.1
click at [297, 363] on input "Ingresar la fecha" at bounding box center [481, 375] width 386 height 27
type input "[DATE]"
click at [535, 551] on div "Ingresar el N° Liquidación" at bounding box center [481, 553] width 386 height 40
click at [594, 545] on input "Ingresar el N° Liquidación" at bounding box center [481, 545] width 386 height 15
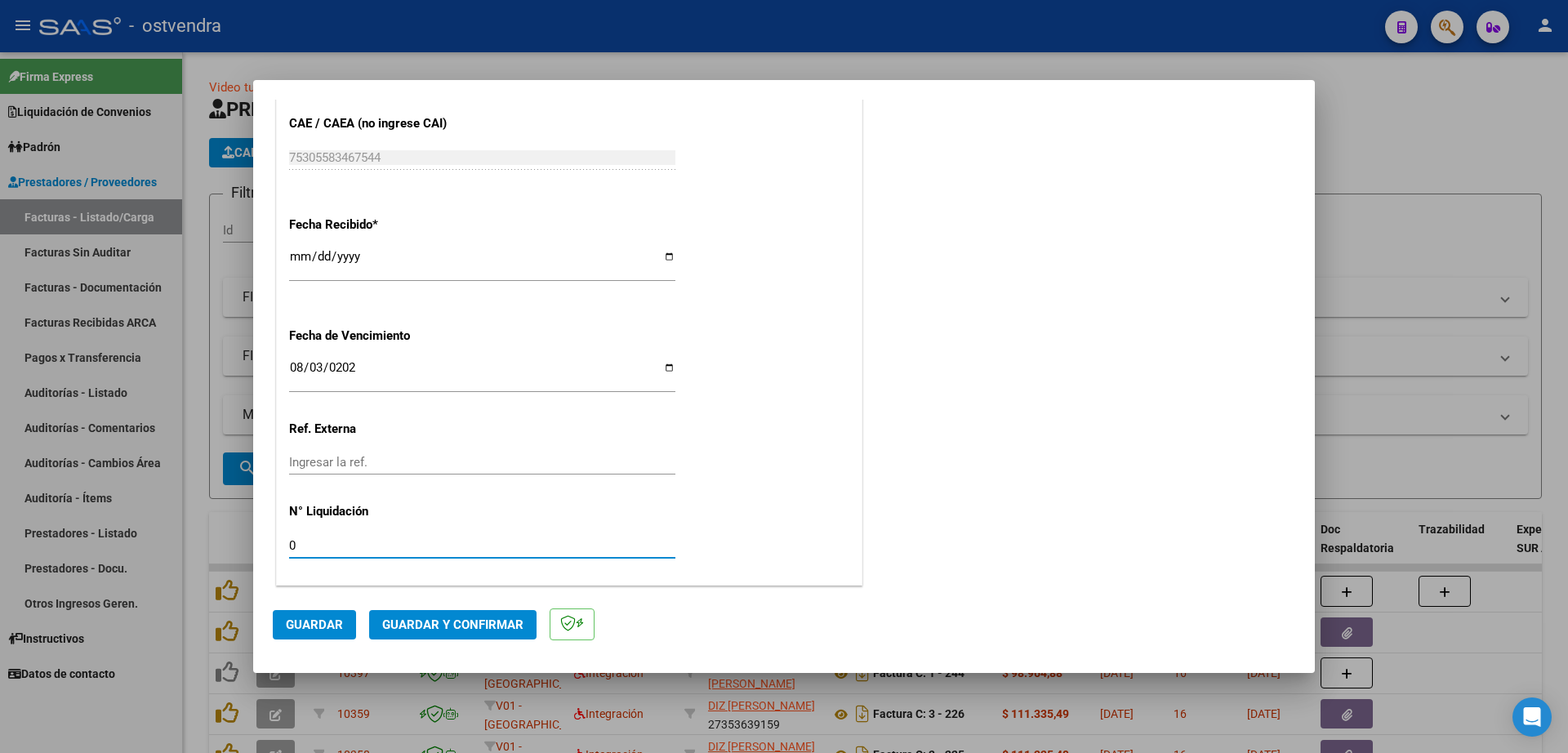
type input "07"
click at [331, 615] on button "Guardar" at bounding box center [314, 624] width 83 height 29
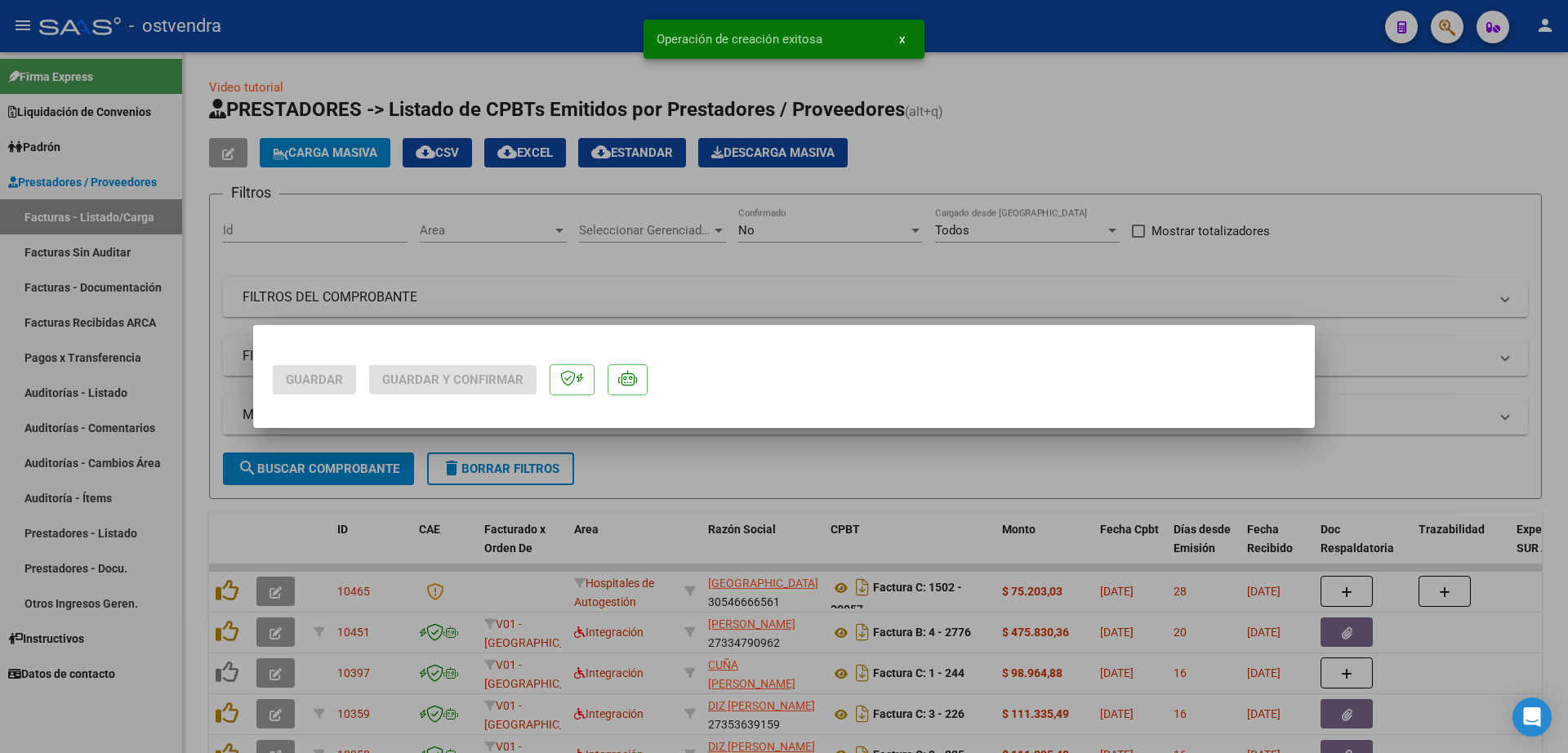
scroll to position [0, 0]
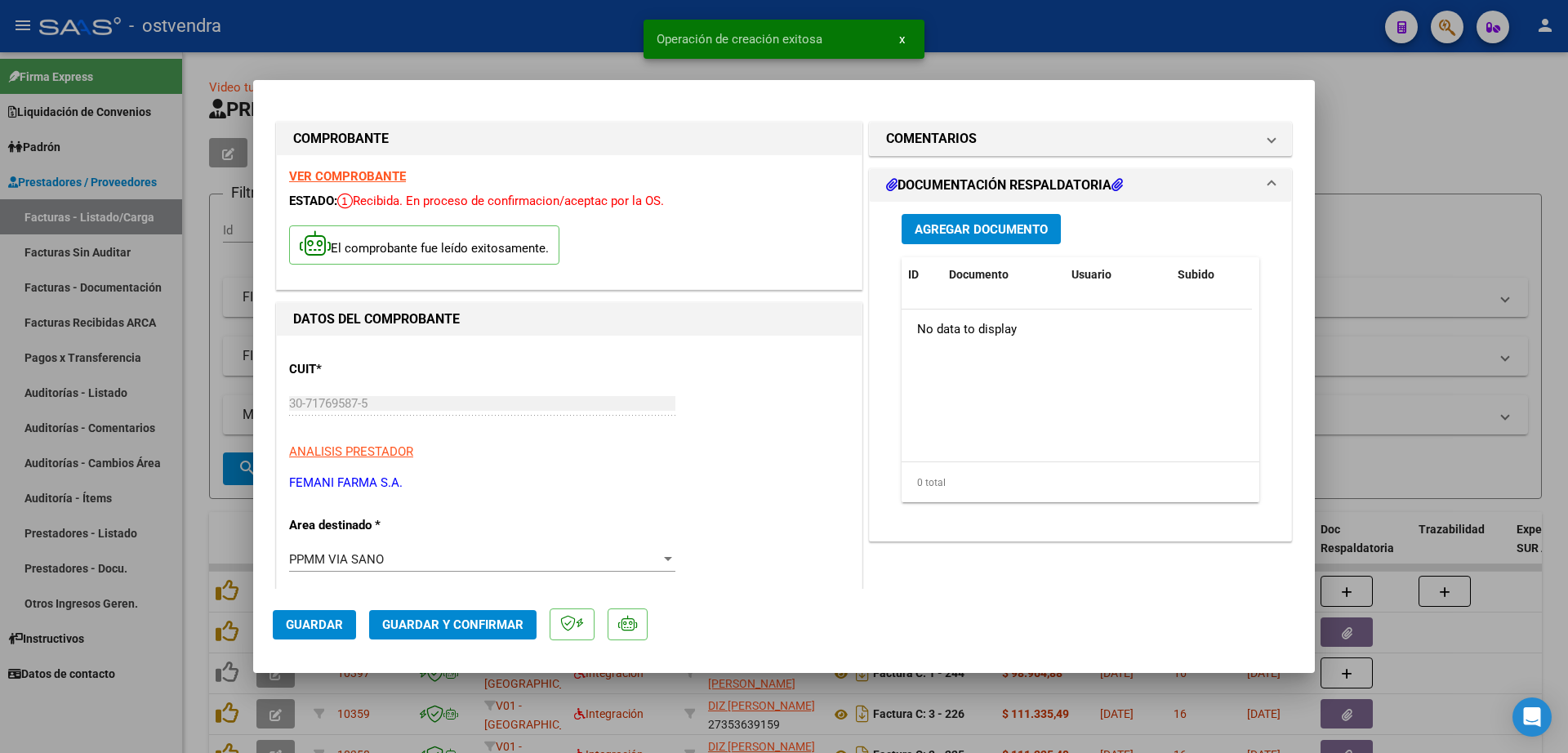
click at [973, 232] on span "Agregar Documento" at bounding box center [981, 229] width 133 height 15
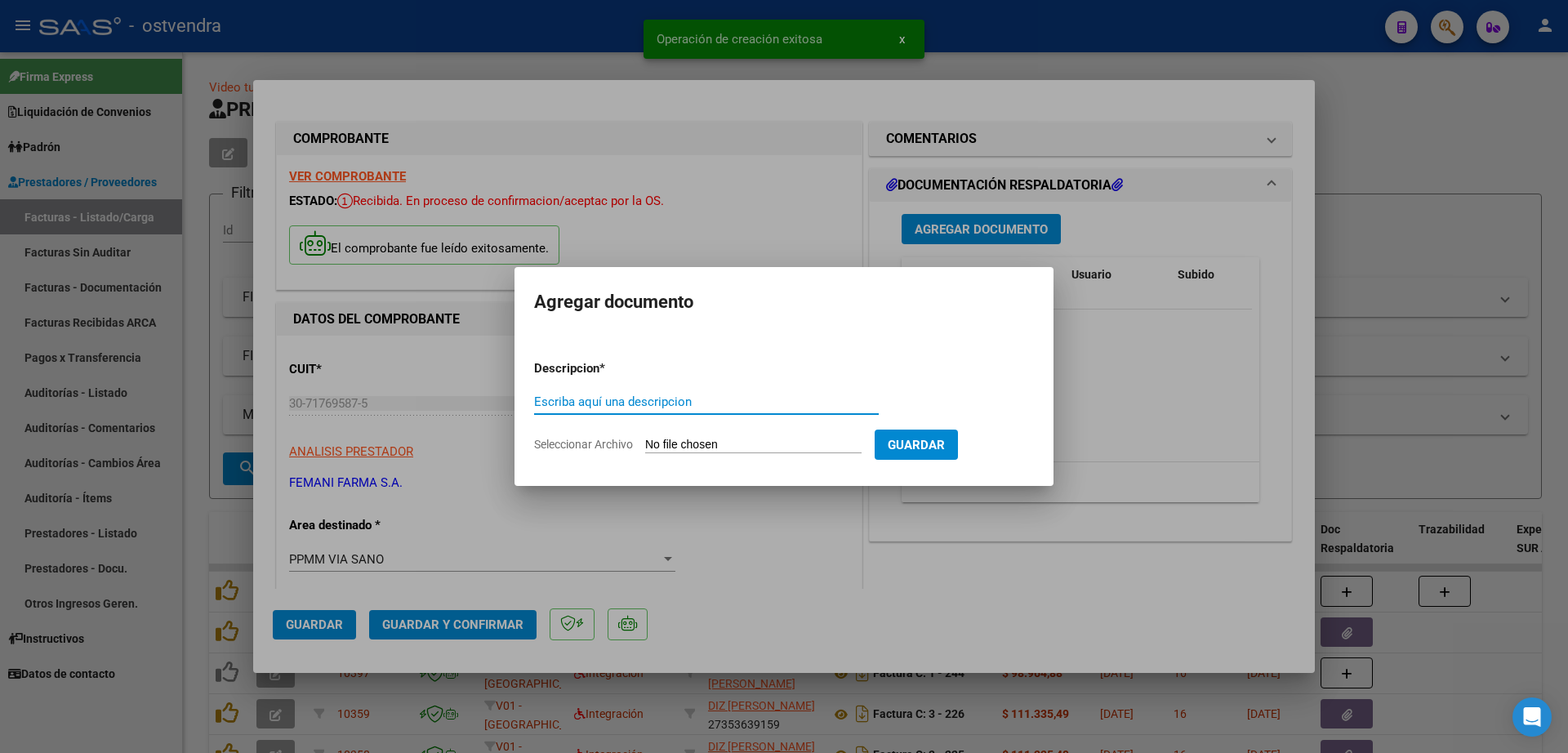
click at [630, 407] on input "Escriba aquí una descripcion" at bounding box center [706, 401] width 345 height 15
paste input "documentacion"
type input "documentacion"
click at [725, 443] on input "Seleccionar Archivo" at bounding box center [753, 445] width 216 height 16
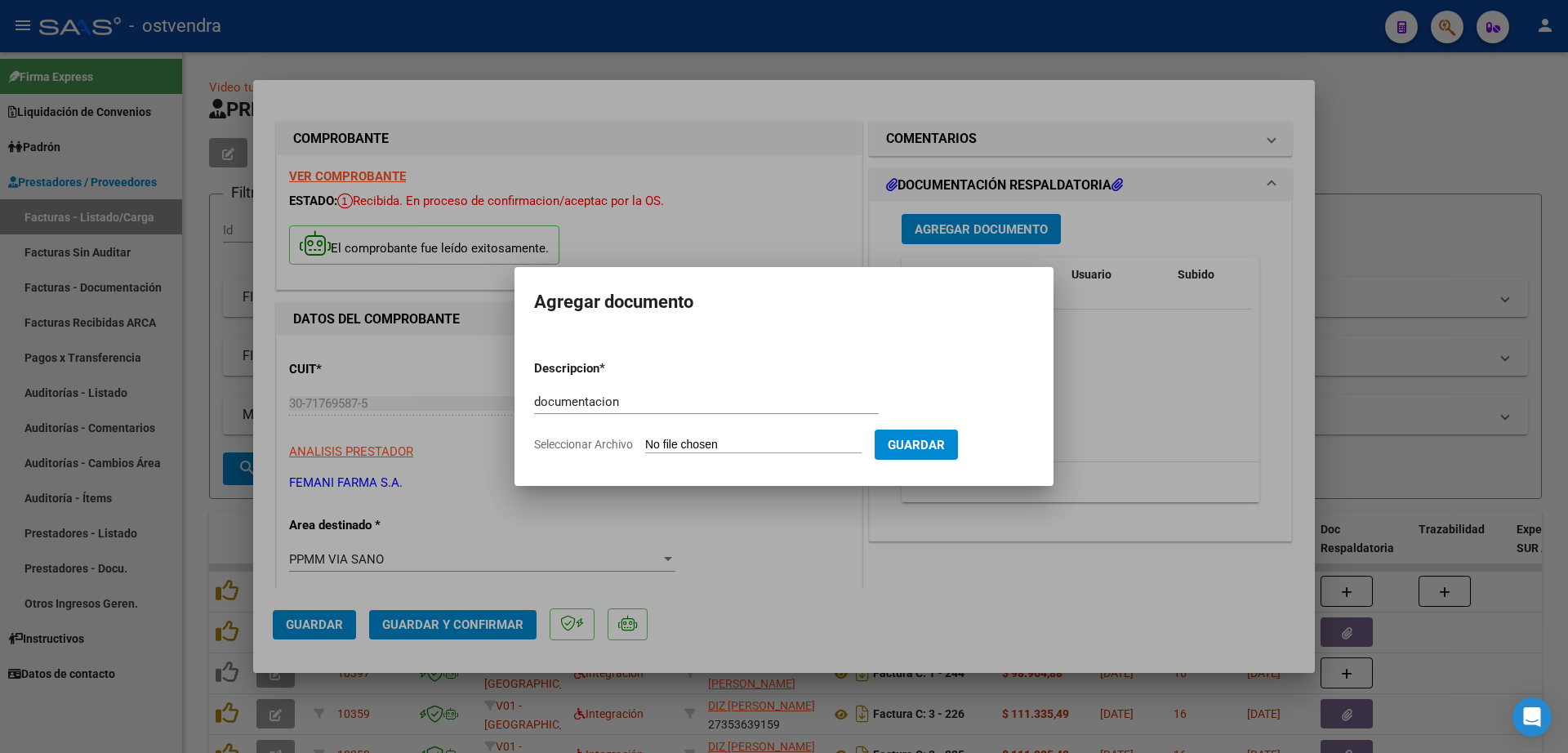
type input "C:\fakepath\FEMANI FARMA 5466.zip"
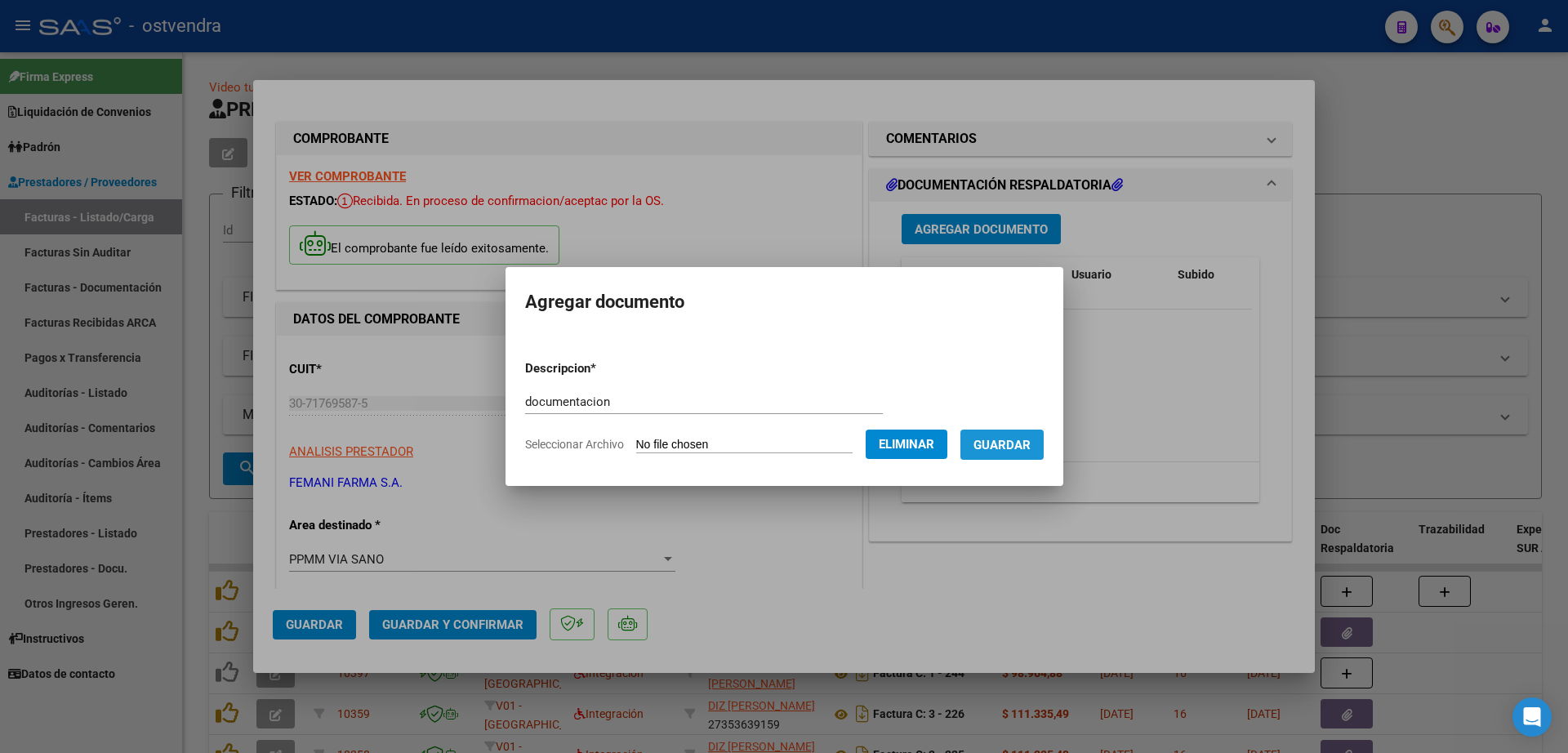
click at [1030, 441] on span "Guardar" at bounding box center [1002, 445] width 57 height 15
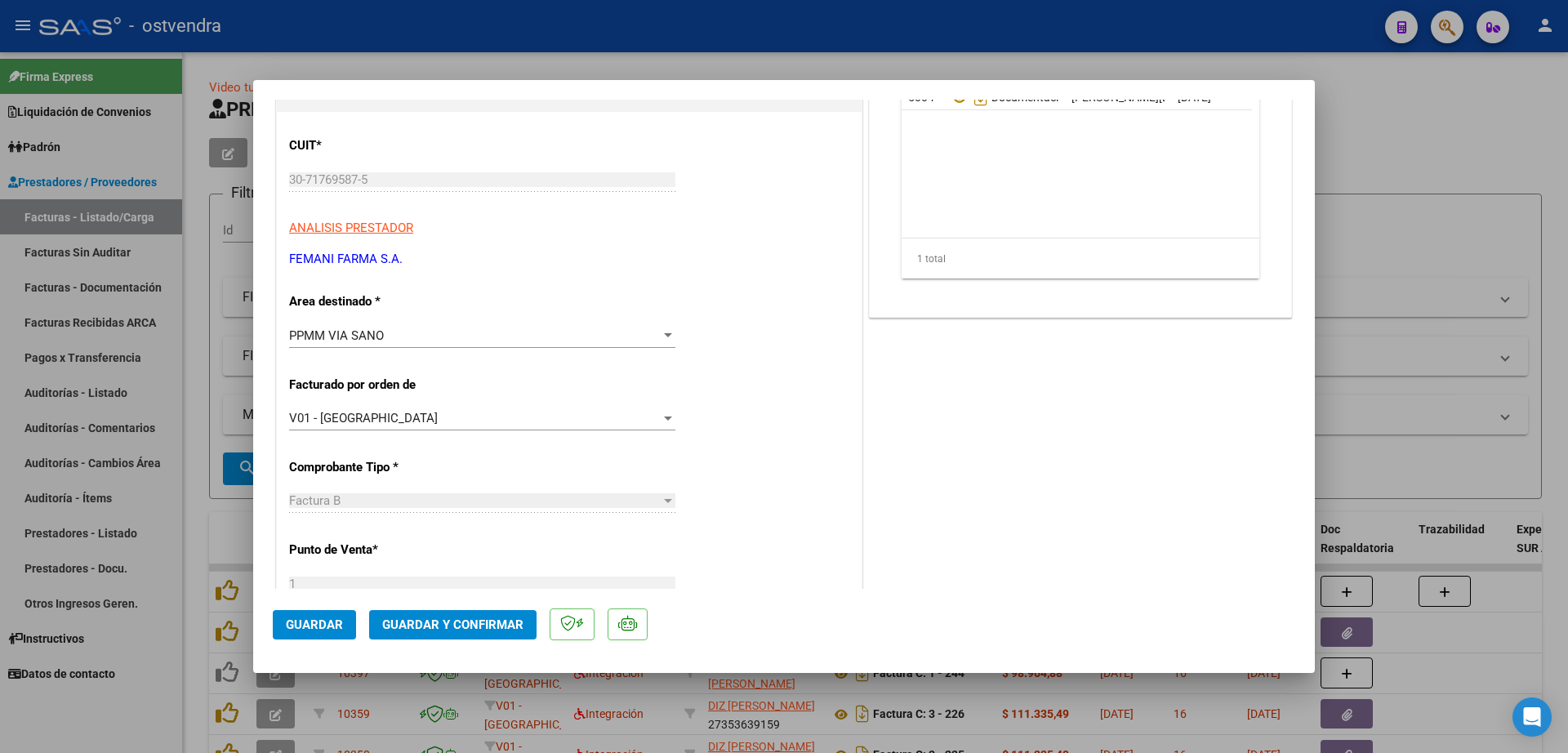
scroll to position [408, 0]
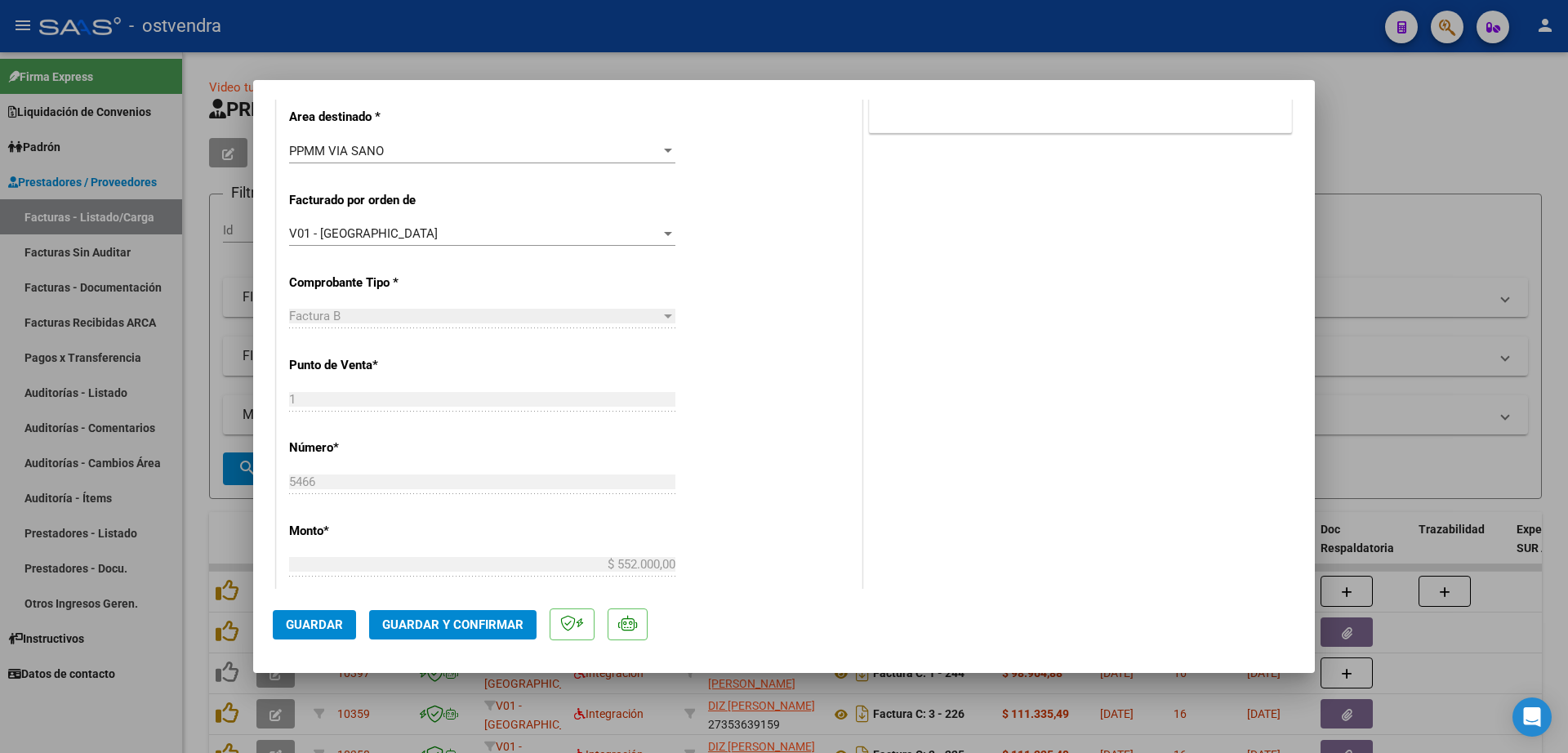
click at [471, 620] on span "Guardar y Confirmar" at bounding box center [453, 625] width 141 height 15
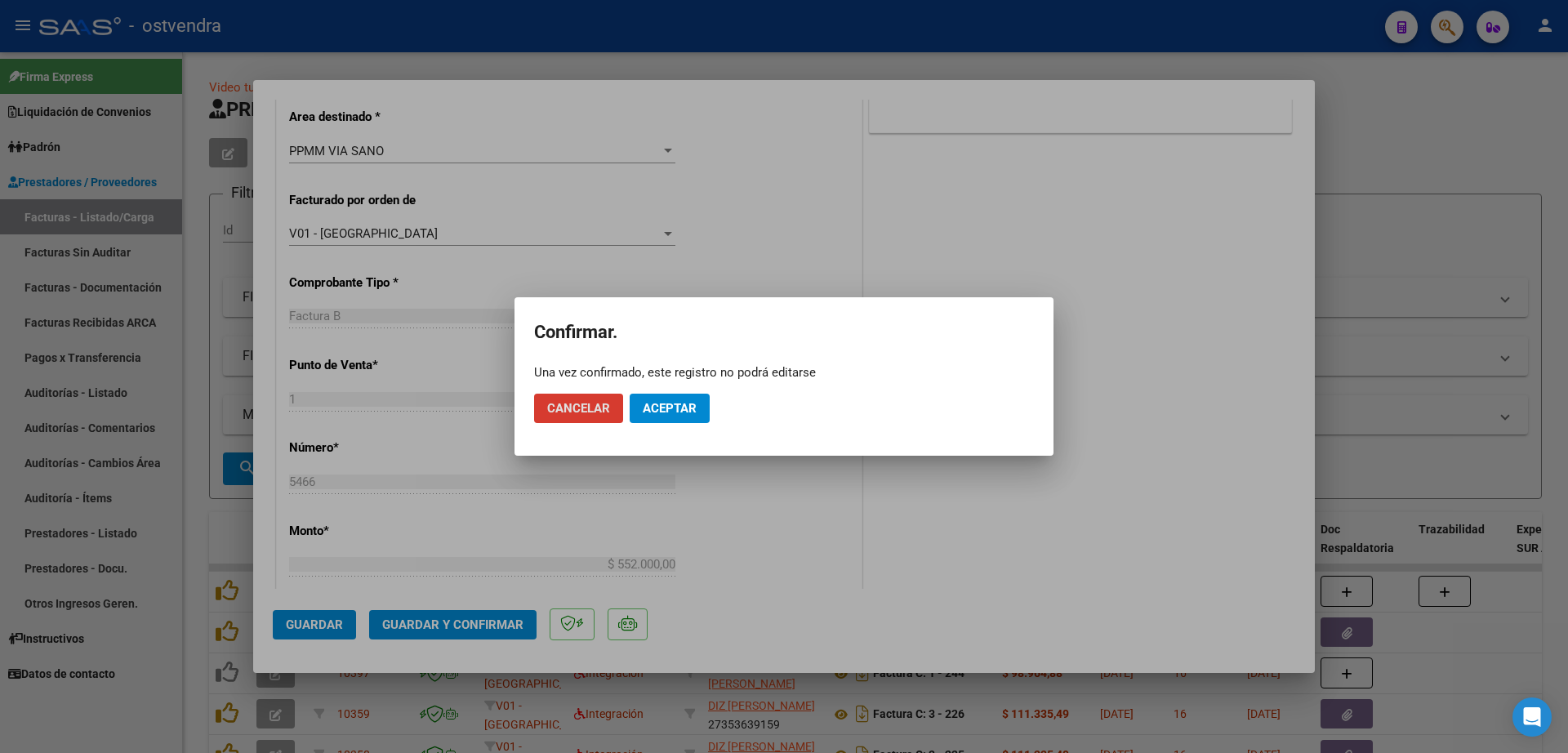
click at [686, 405] on span "Aceptar" at bounding box center [669, 408] width 54 height 15
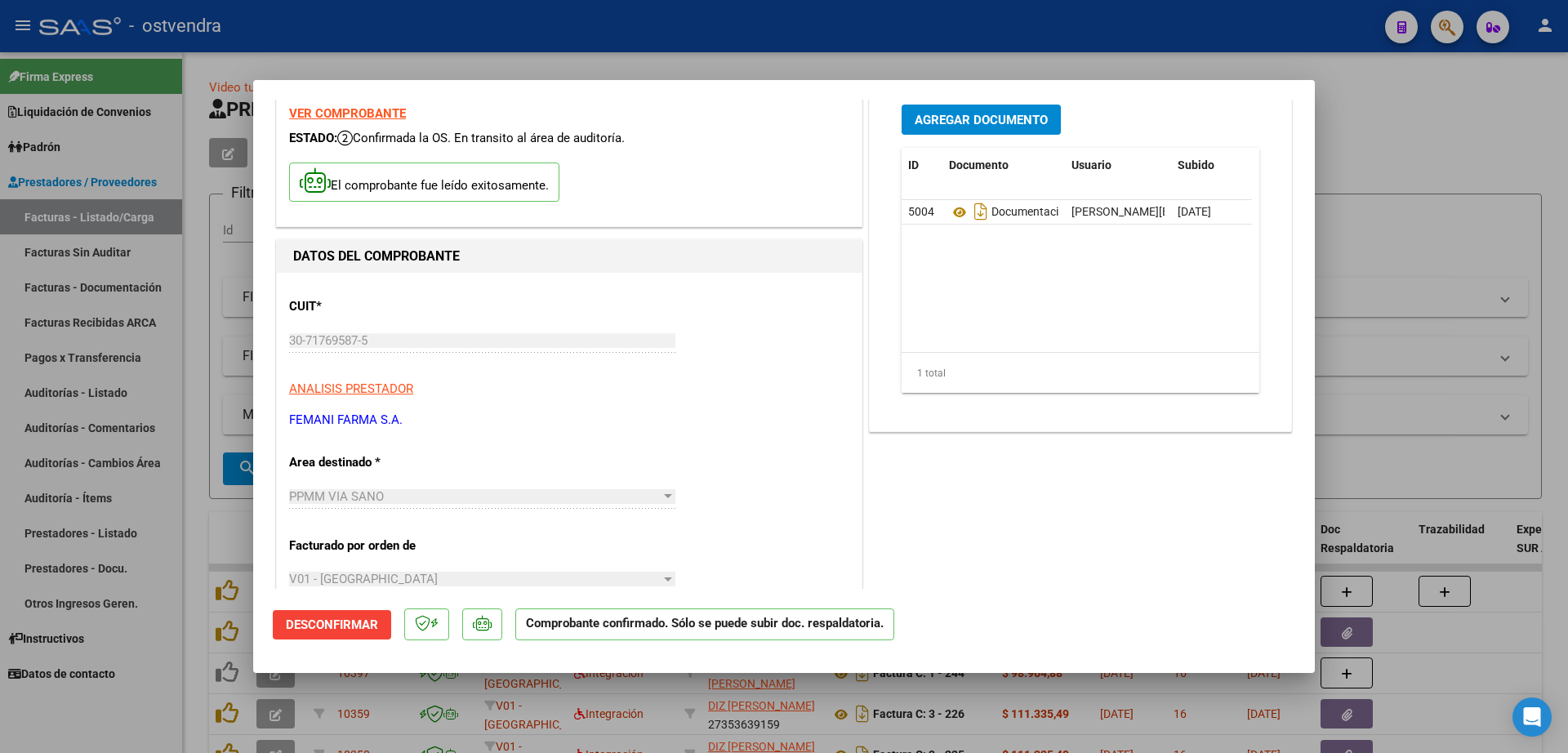
scroll to position [0, 0]
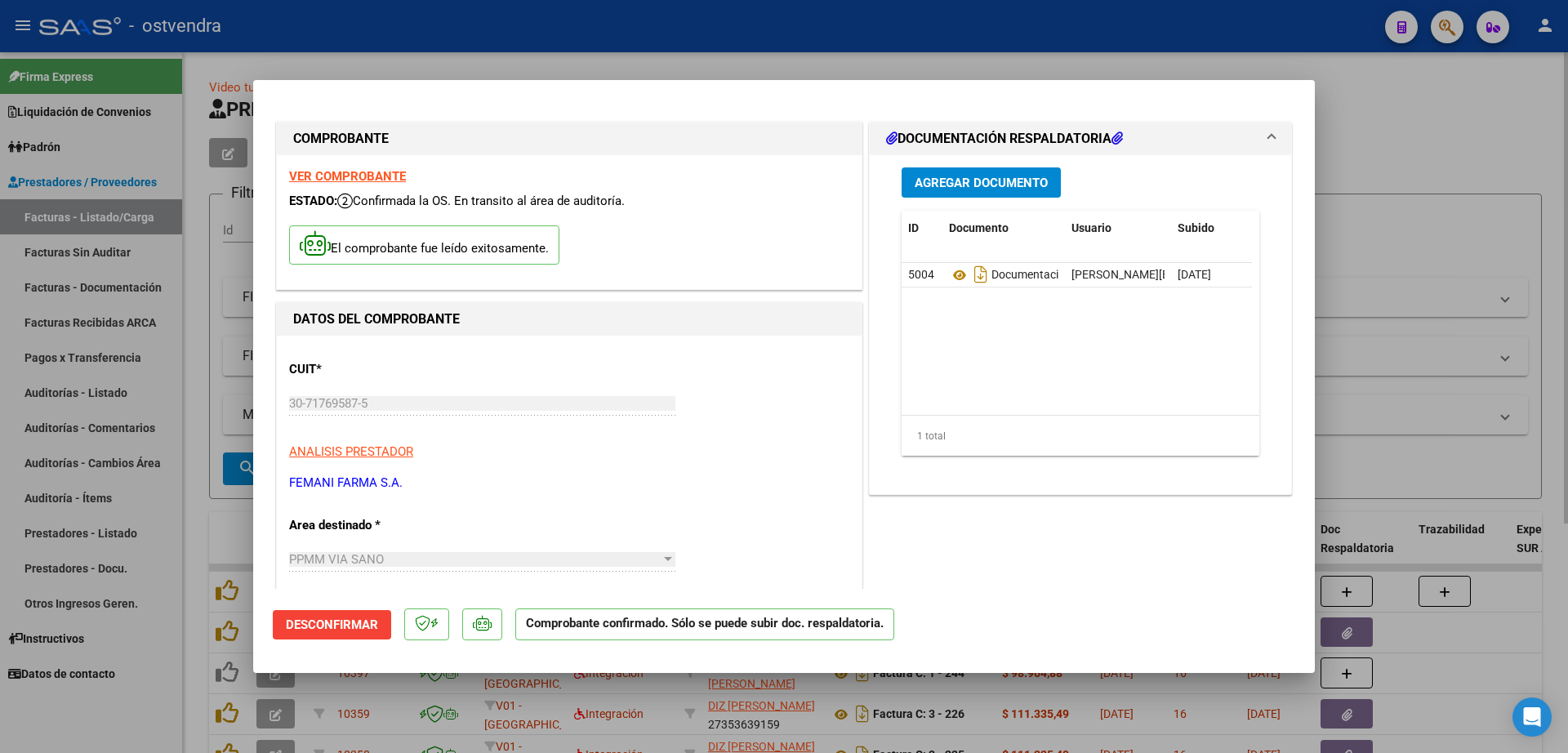
click at [1416, 134] on div at bounding box center [784, 376] width 1568 height 753
type input "$ 0,00"
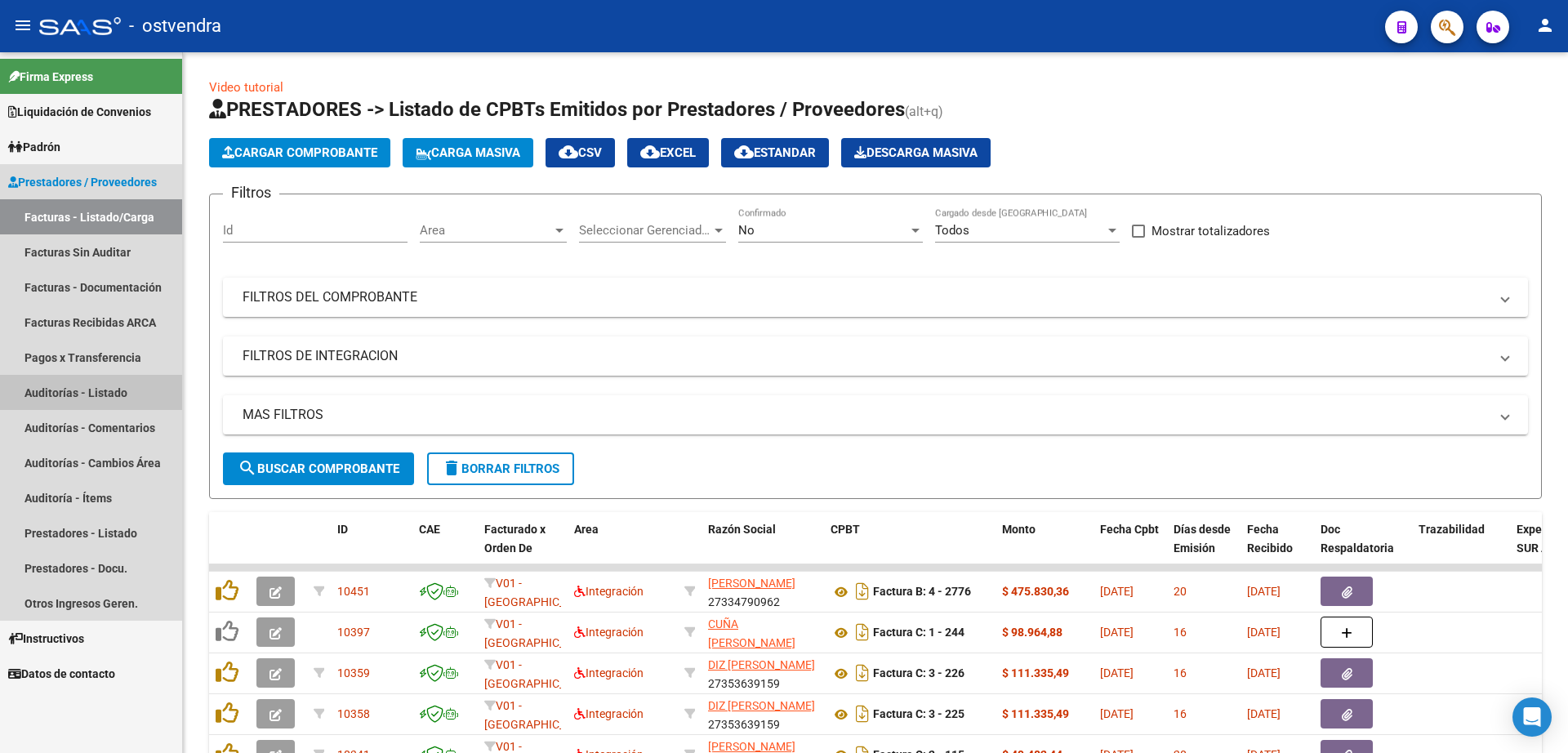
click at [81, 393] on link "Auditorías - Listado" at bounding box center [91, 392] width 182 height 35
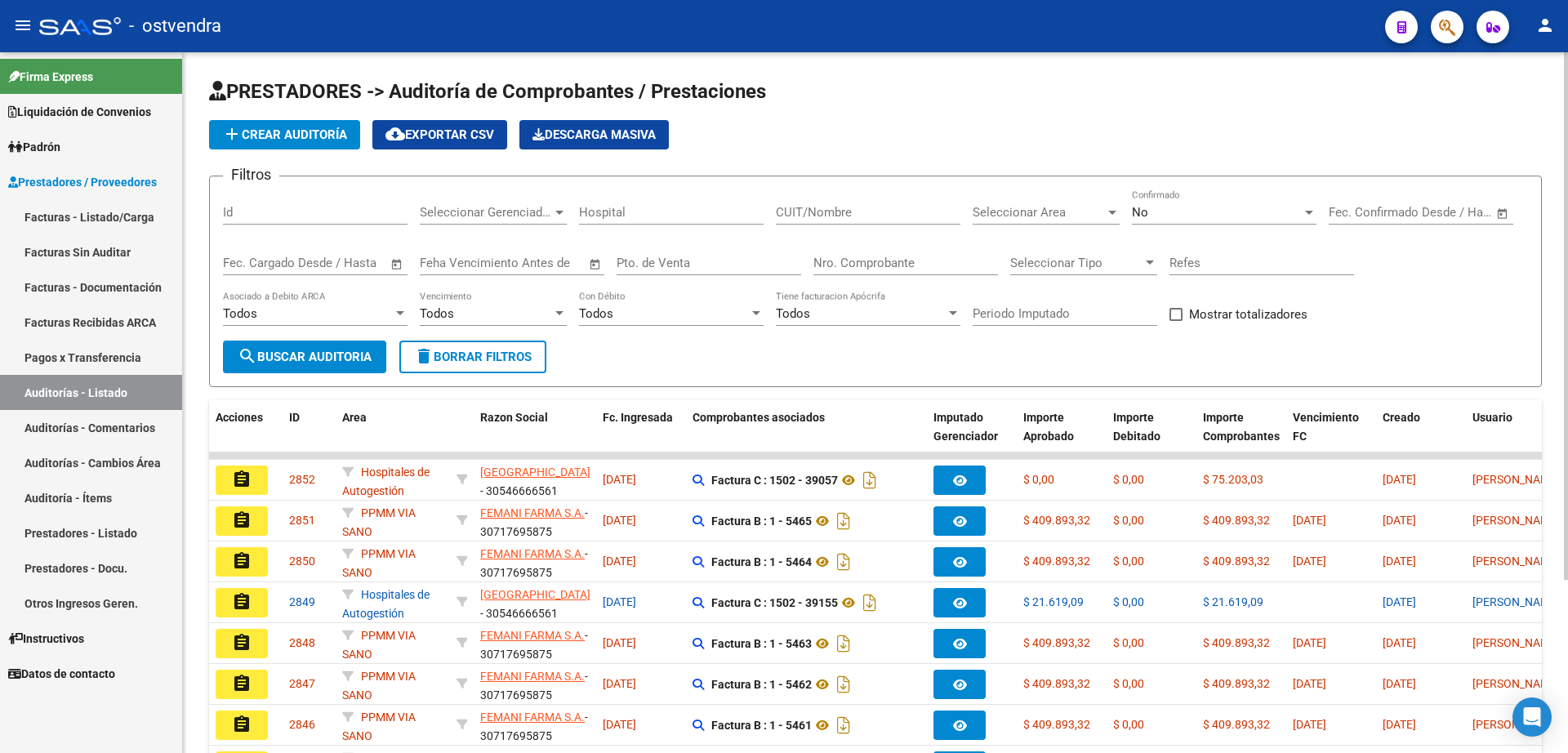
click at [339, 140] on span "add Crear Auditoría" at bounding box center [284, 134] width 125 height 15
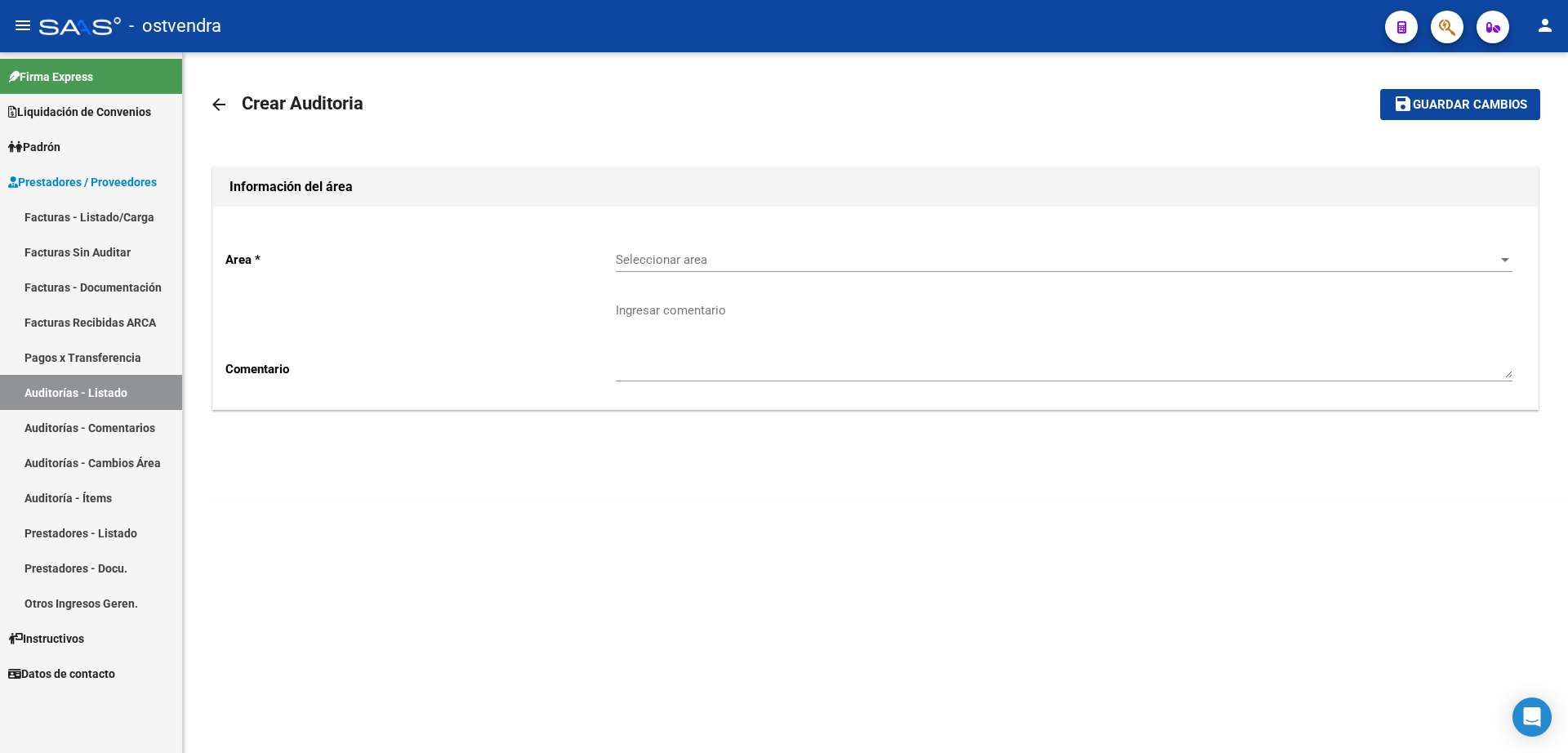
click at [721, 270] on div "Seleccionar area Seleccionar area" at bounding box center [1064, 255] width 897 height 35
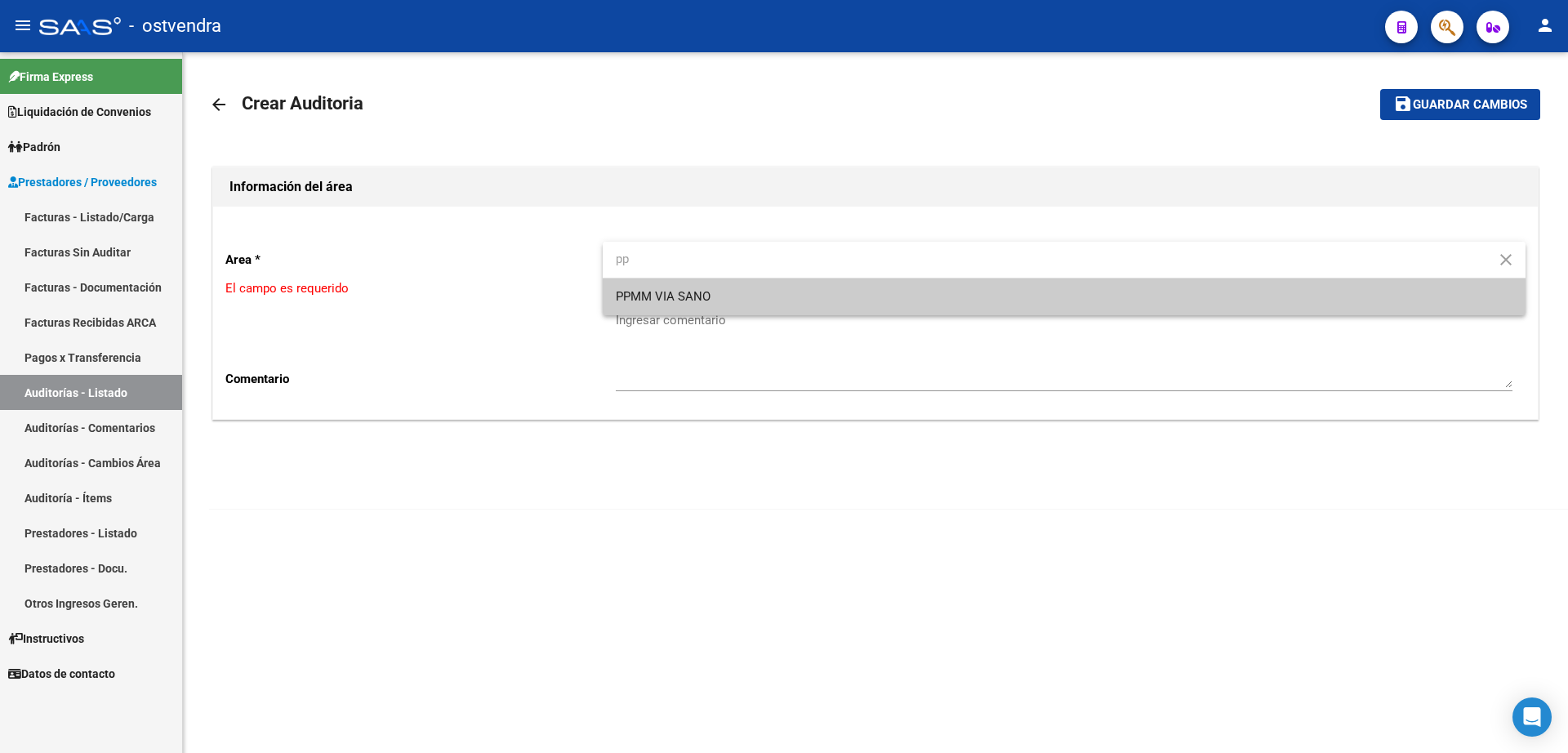
type input "pp"
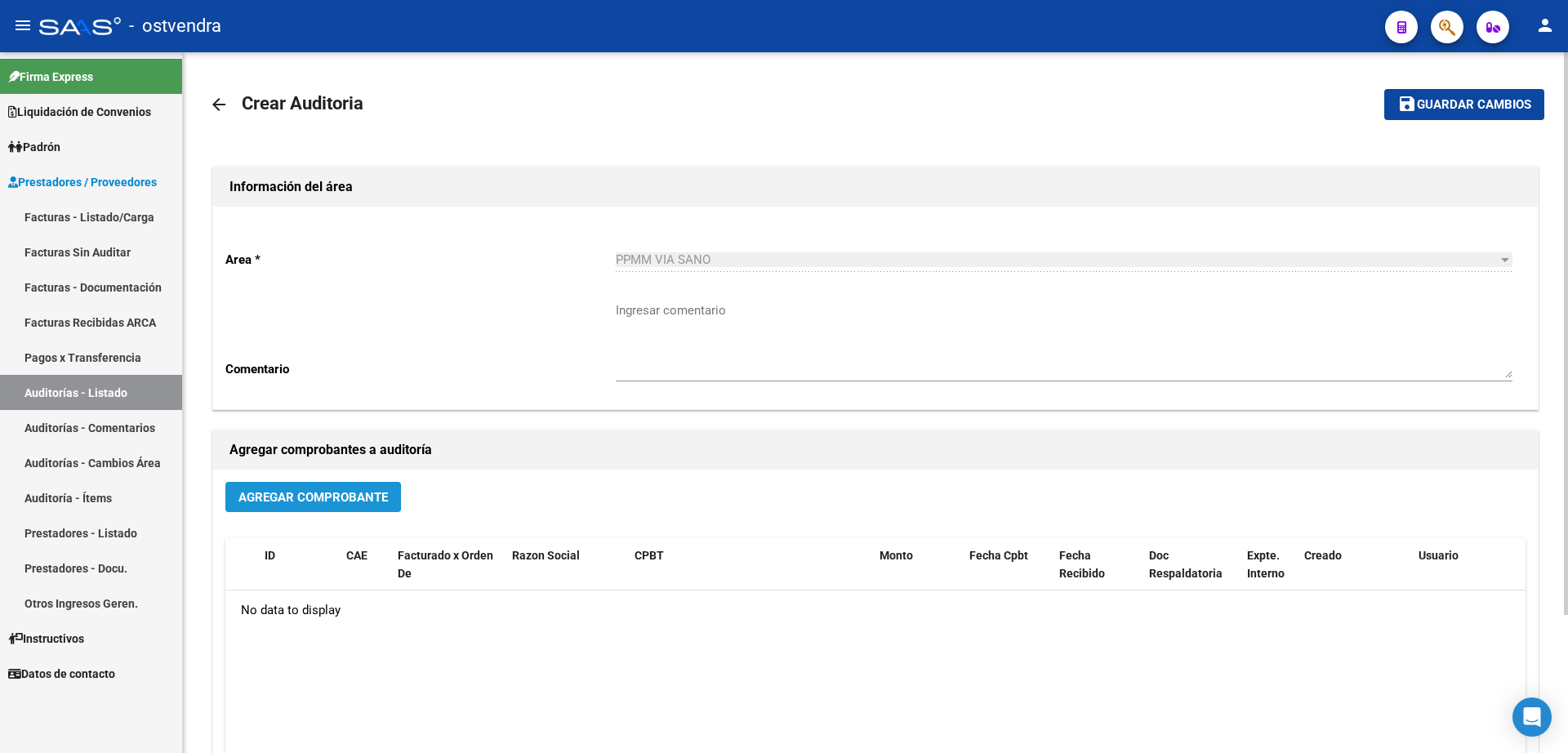
click at [333, 499] on span "Agregar Comprobante" at bounding box center [313, 498] width 149 height 15
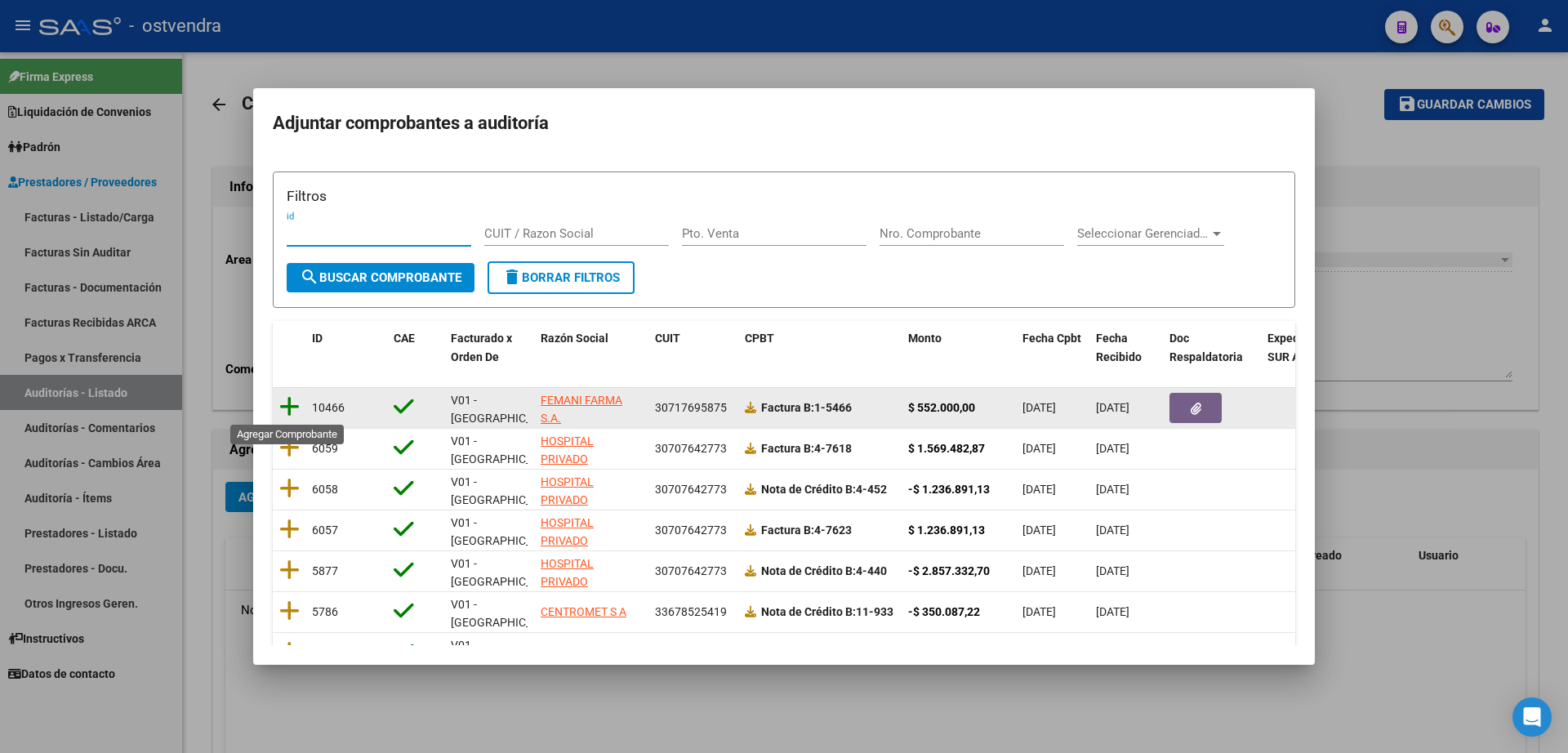
click at [296, 413] on icon at bounding box center [289, 407] width 20 height 23
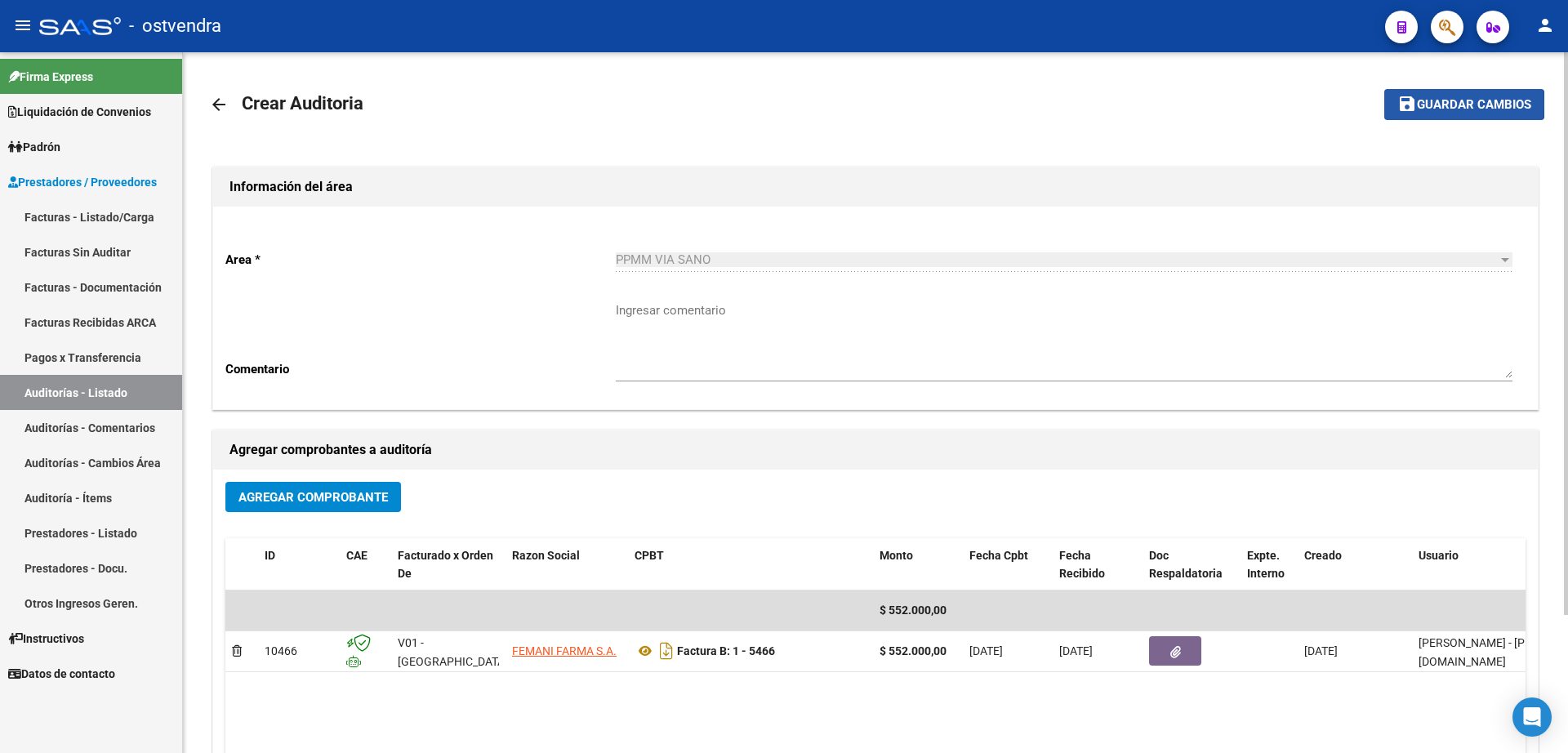
click at [1404, 103] on mat-icon "save" at bounding box center [1406, 103] width 19 height 19
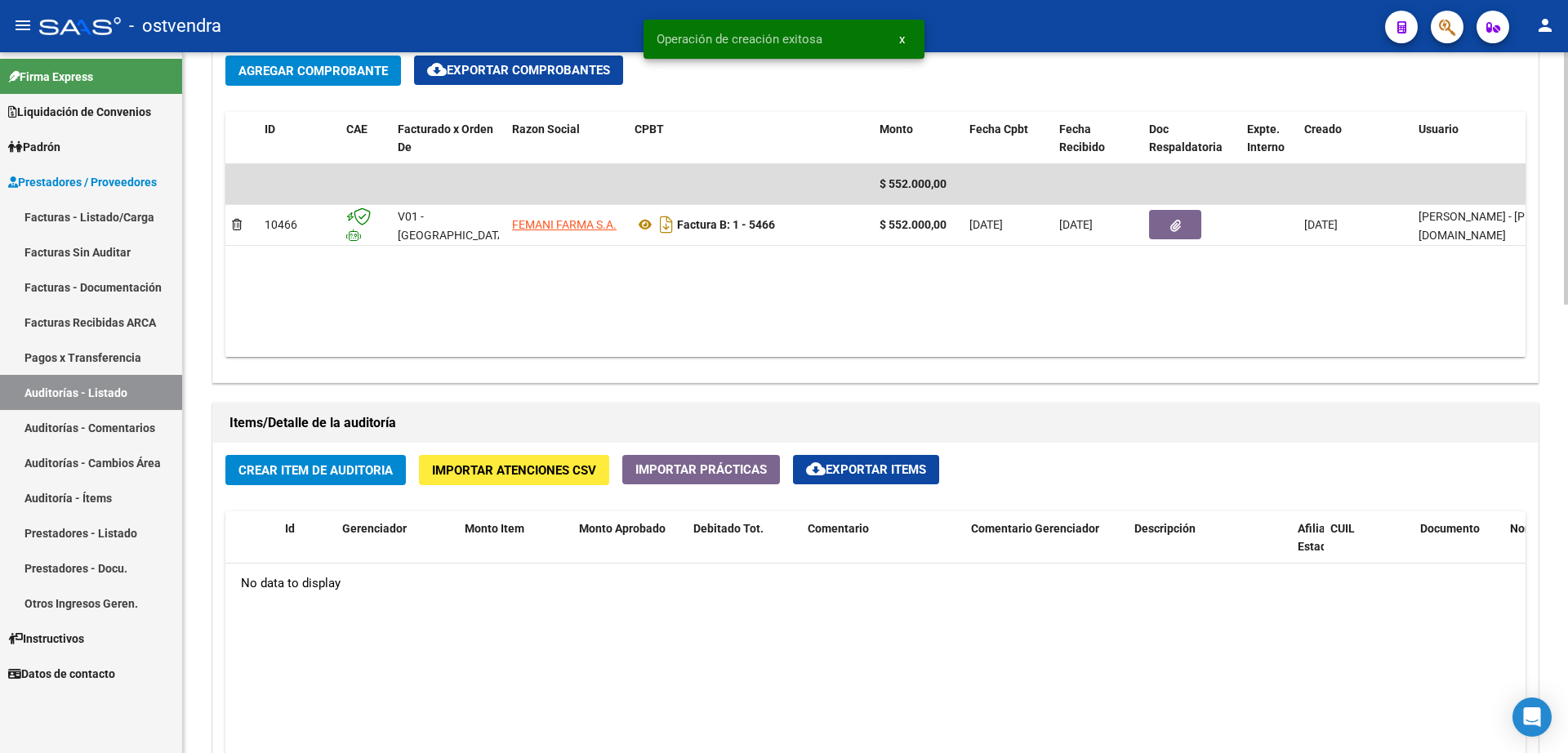
scroll to position [817, 0]
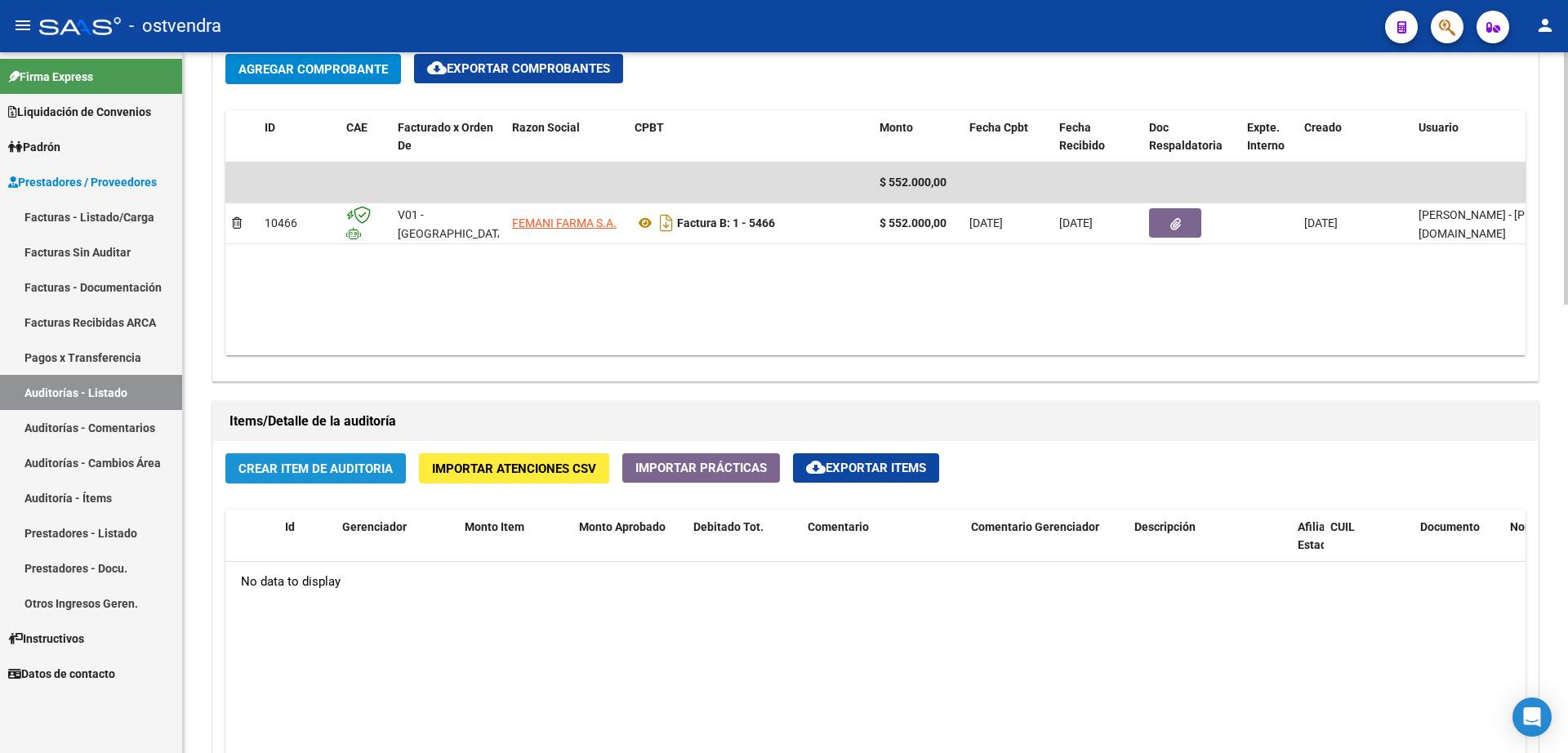
click at [360, 481] on button "Crear Item de Auditoria" at bounding box center [315, 468] width 180 height 30
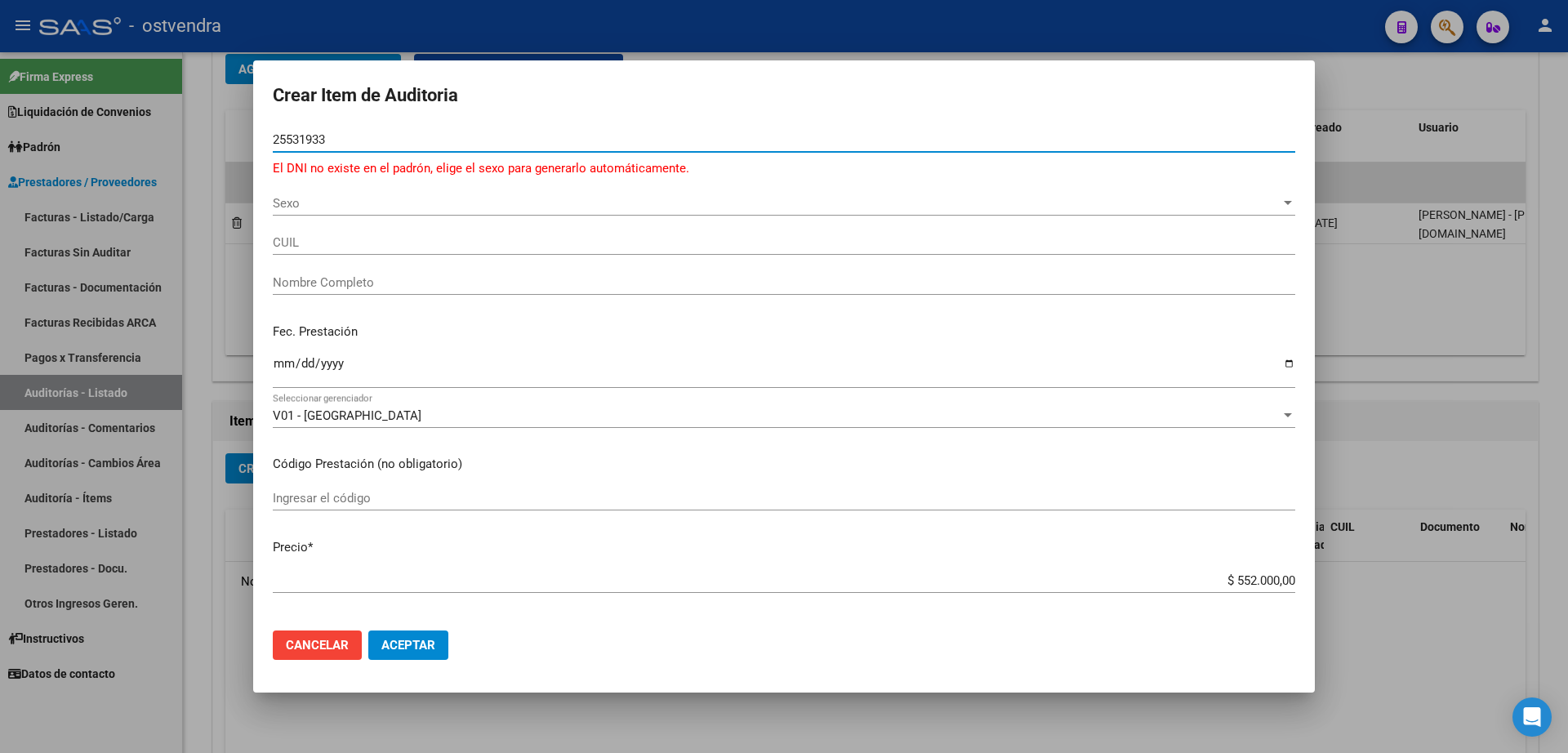
drag, startPoint x: 508, startPoint y: 135, endPoint x: 303, endPoint y: 148, distance: 205.4
click at [272, 143] on mat-dialog-content "25531933 Nro Documento El DNI no existe en el padrón, elige el sexo para genera…" at bounding box center [784, 372] width 1062 height 490
click at [300, 141] on input "25531933" at bounding box center [784, 140] width 1022 height 15
type input "25521933"
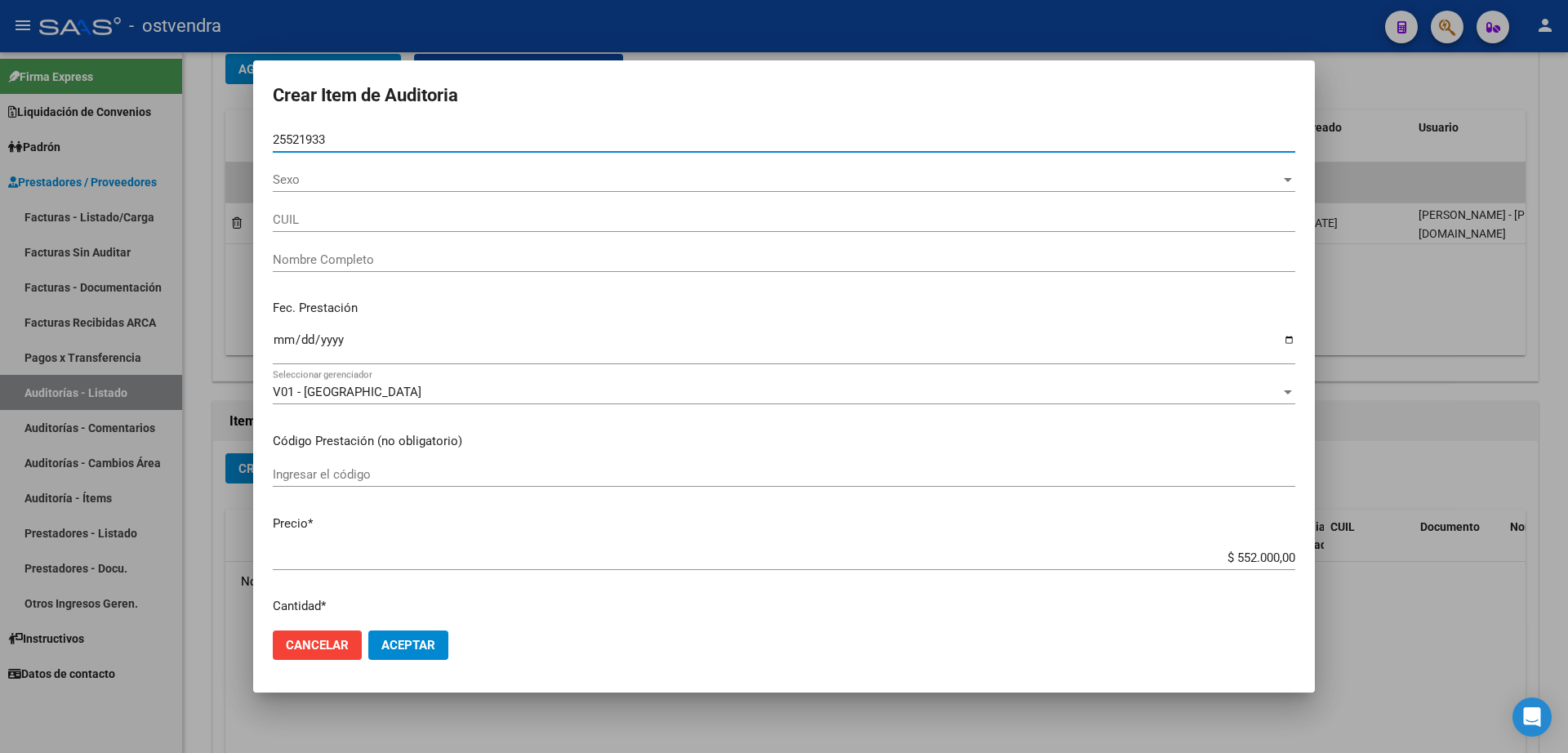
type input "20255219333"
type input "CUEVA [PERSON_NAME]"
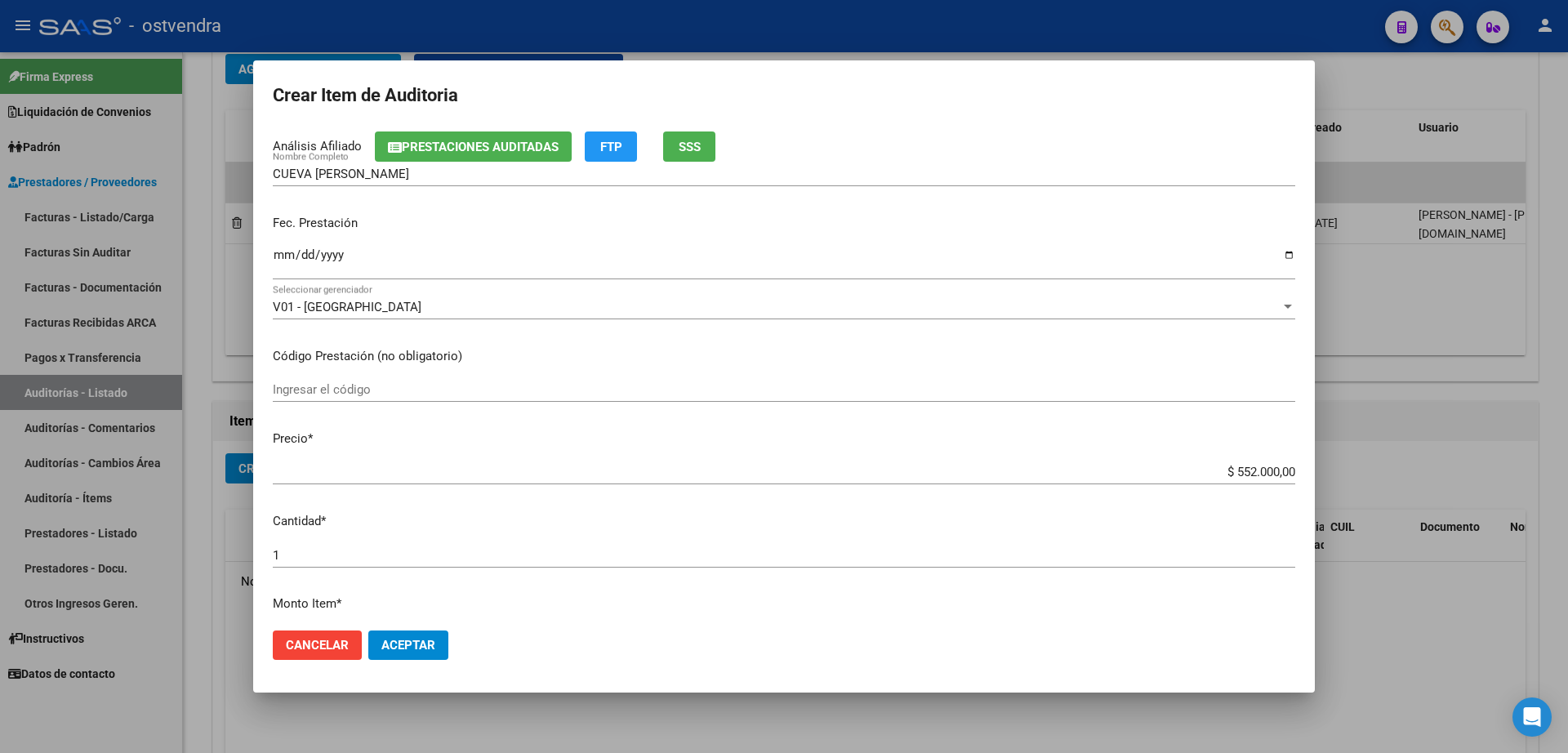
scroll to position [0, 0]
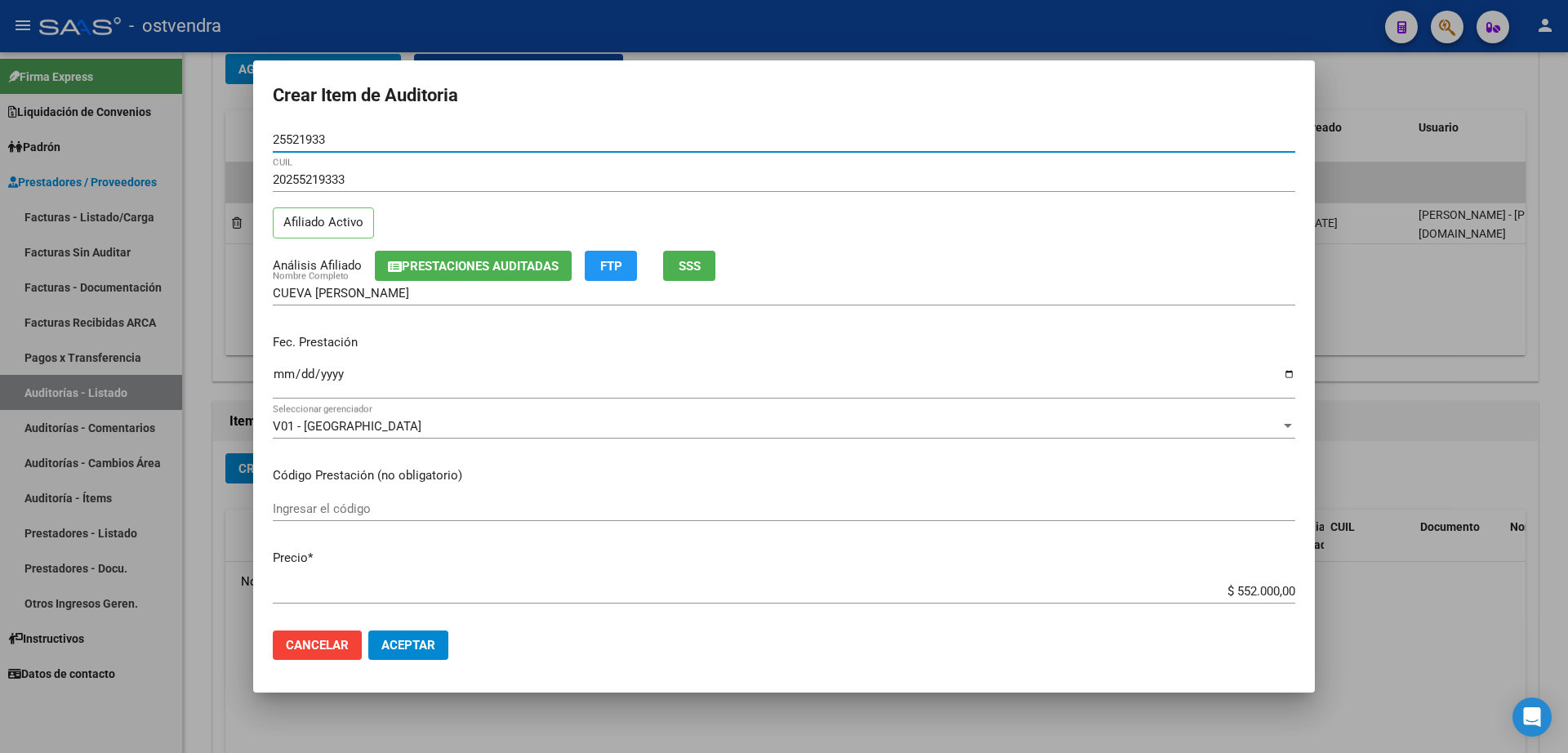
type input "25521933"
click at [431, 646] on span "Aceptar" at bounding box center [408, 645] width 54 height 15
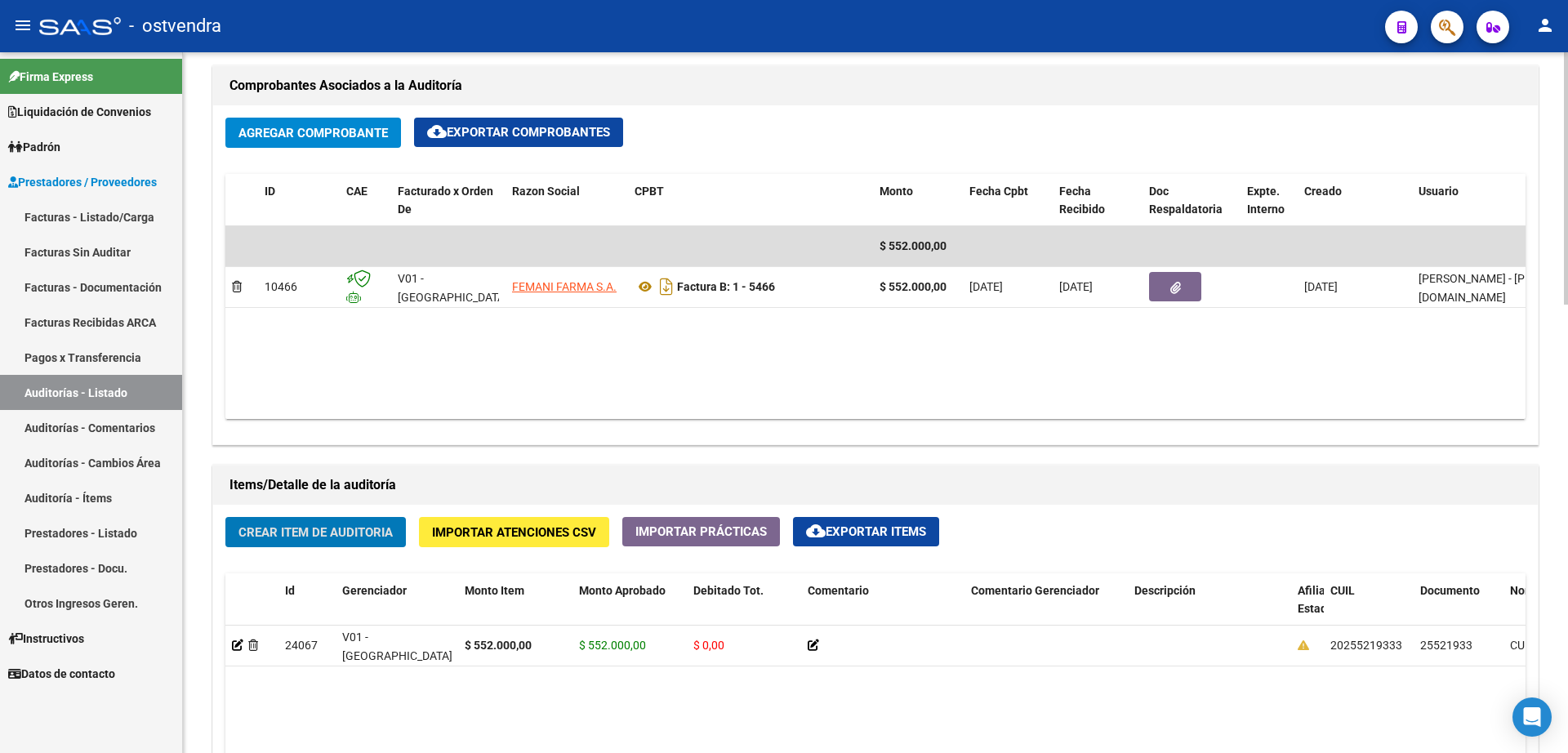
scroll to position [817, 0]
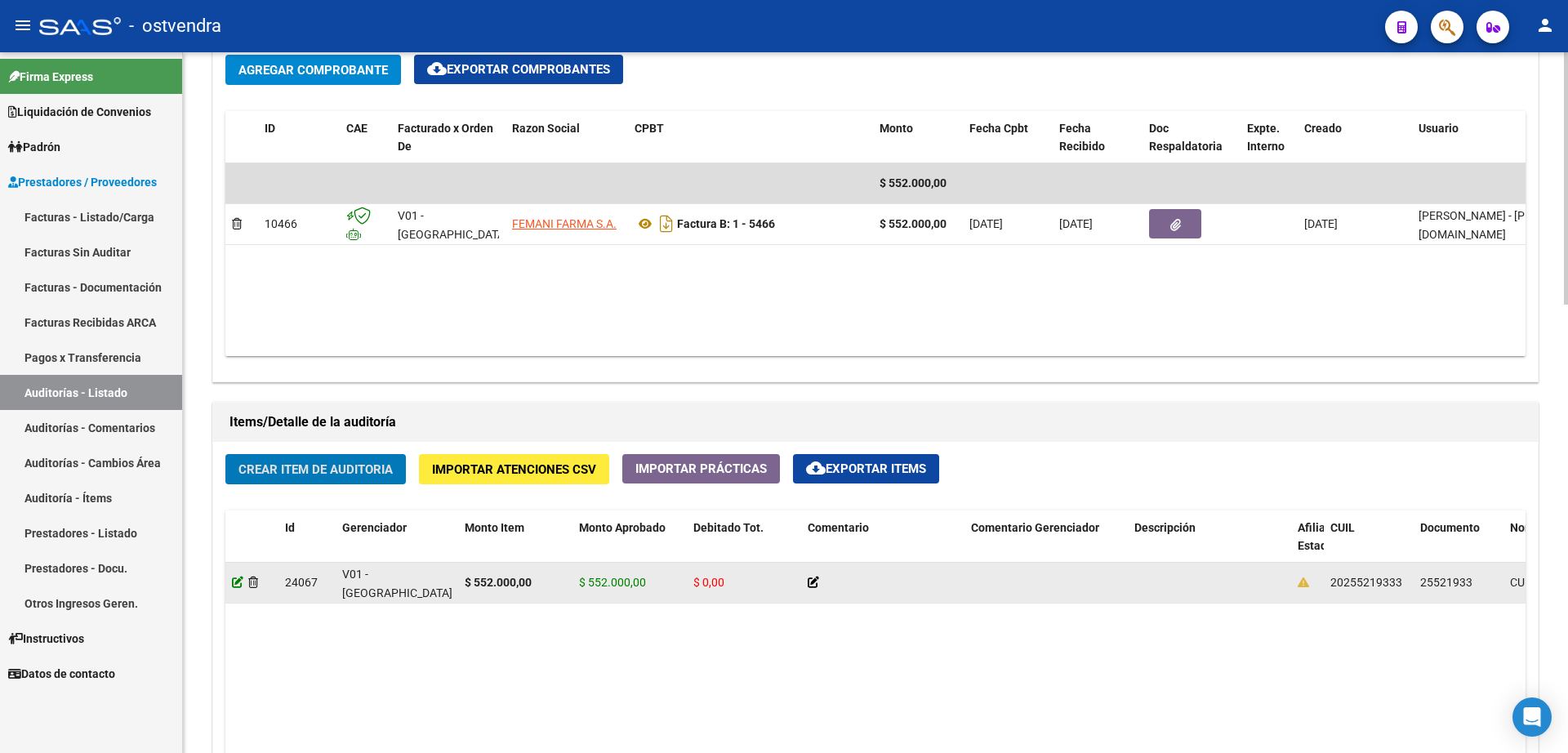
click at [236, 585] on icon at bounding box center [238, 582] width 11 height 11
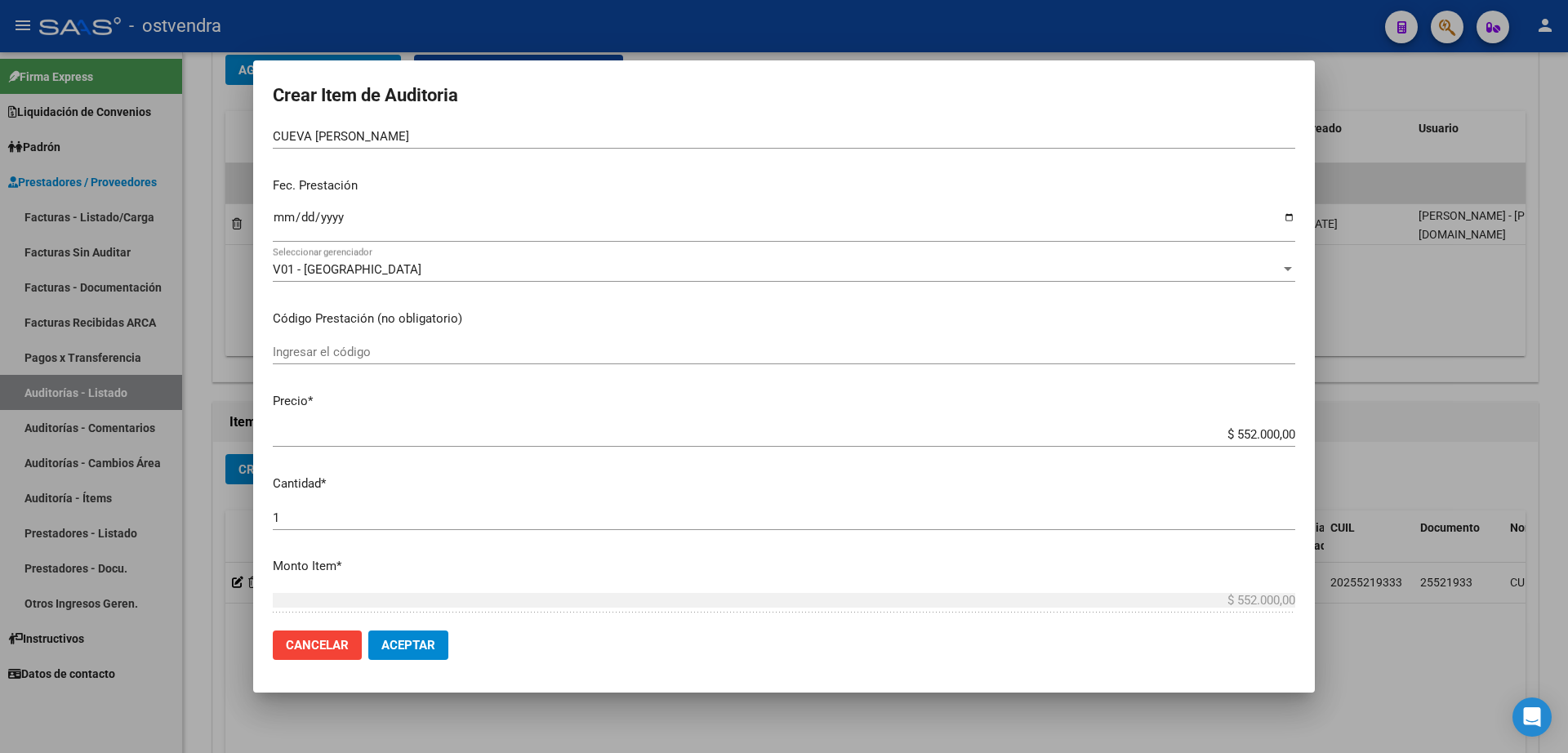
scroll to position [511, 0]
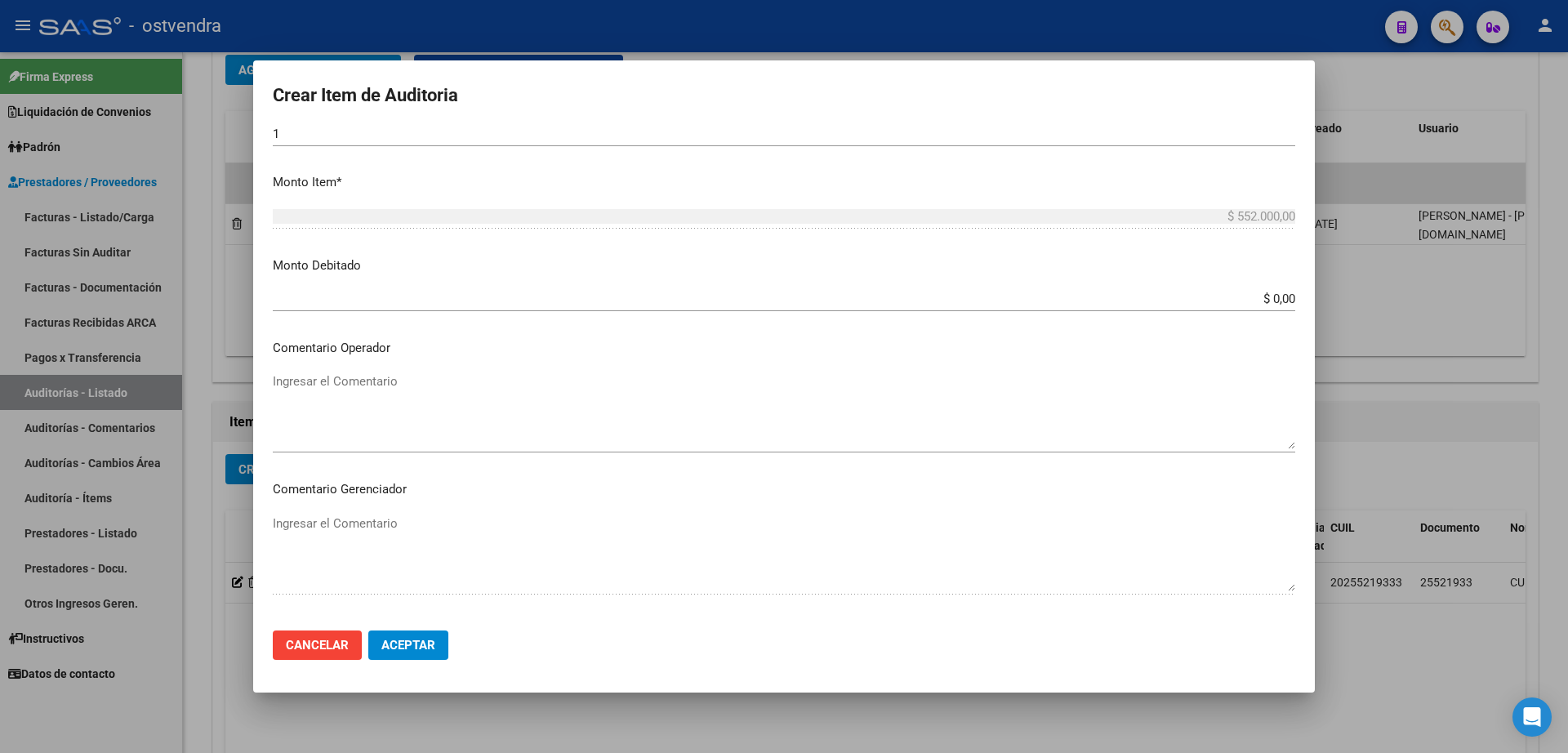
click at [416, 648] on span "Aceptar" at bounding box center [408, 645] width 54 height 15
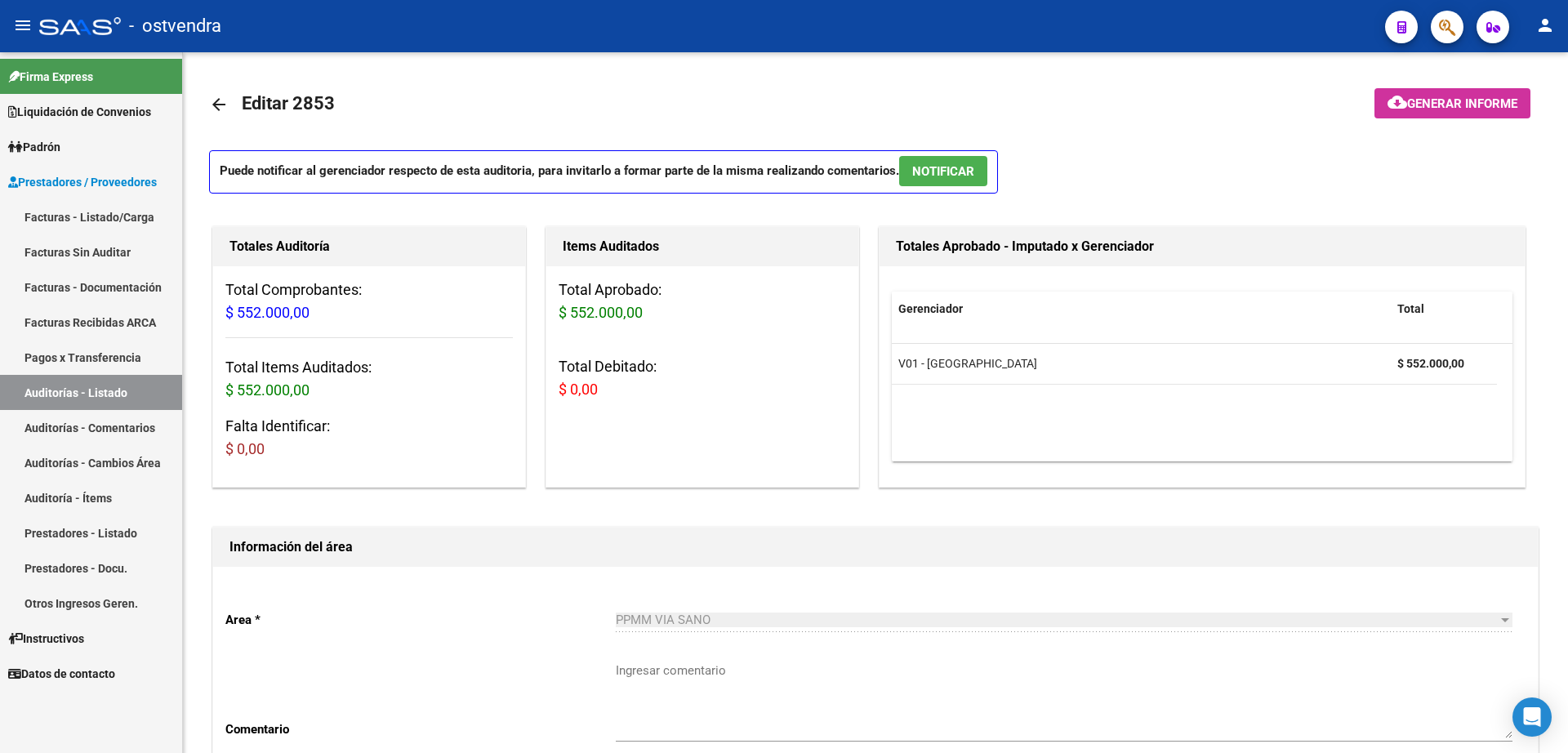
click at [115, 217] on link "Facturas - Listado/Carga" at bounding box center [91, 217] width 182 height 35
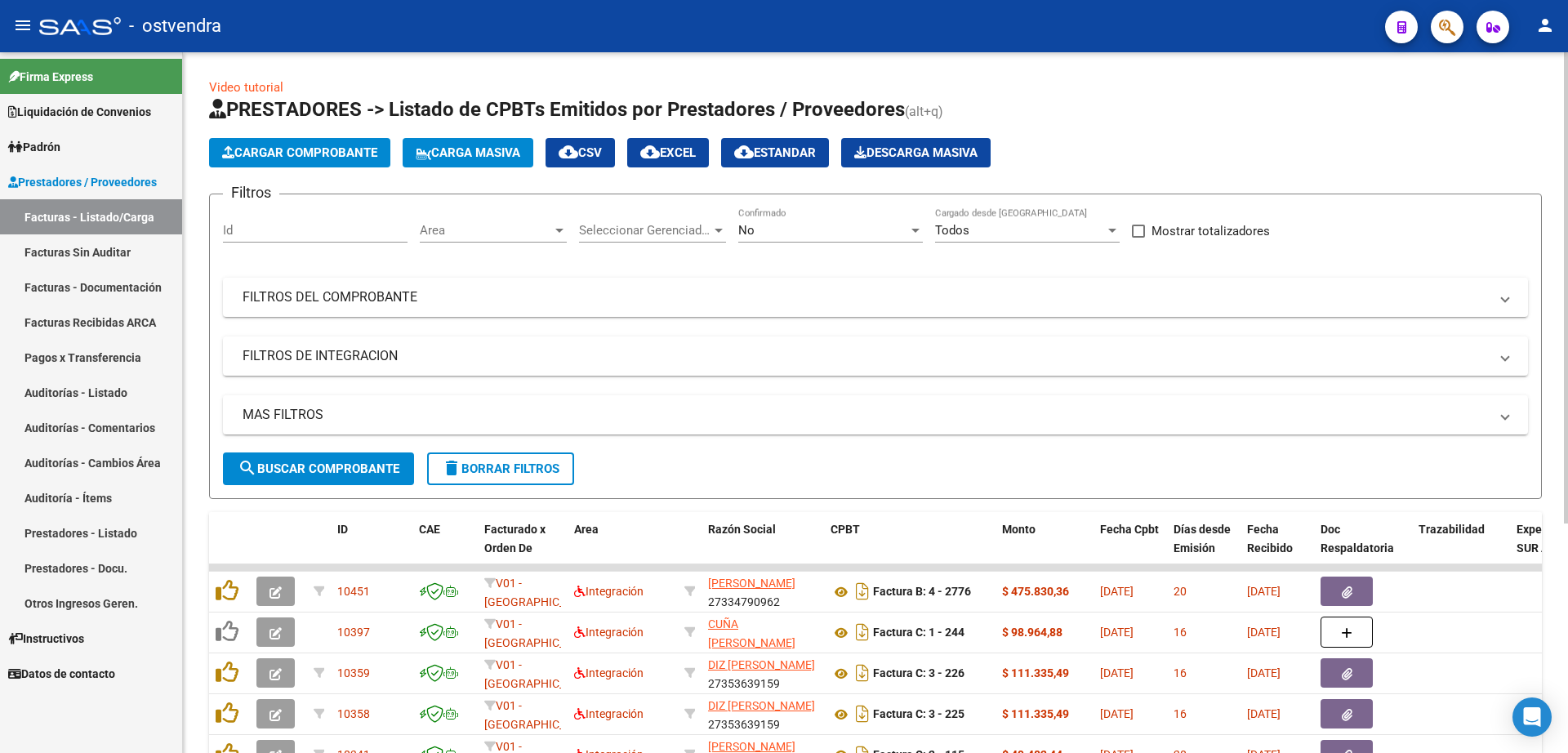
click at [341, 152] on span "Cargar Comprobante" at bounding box center [299, 153] width 155 height 15
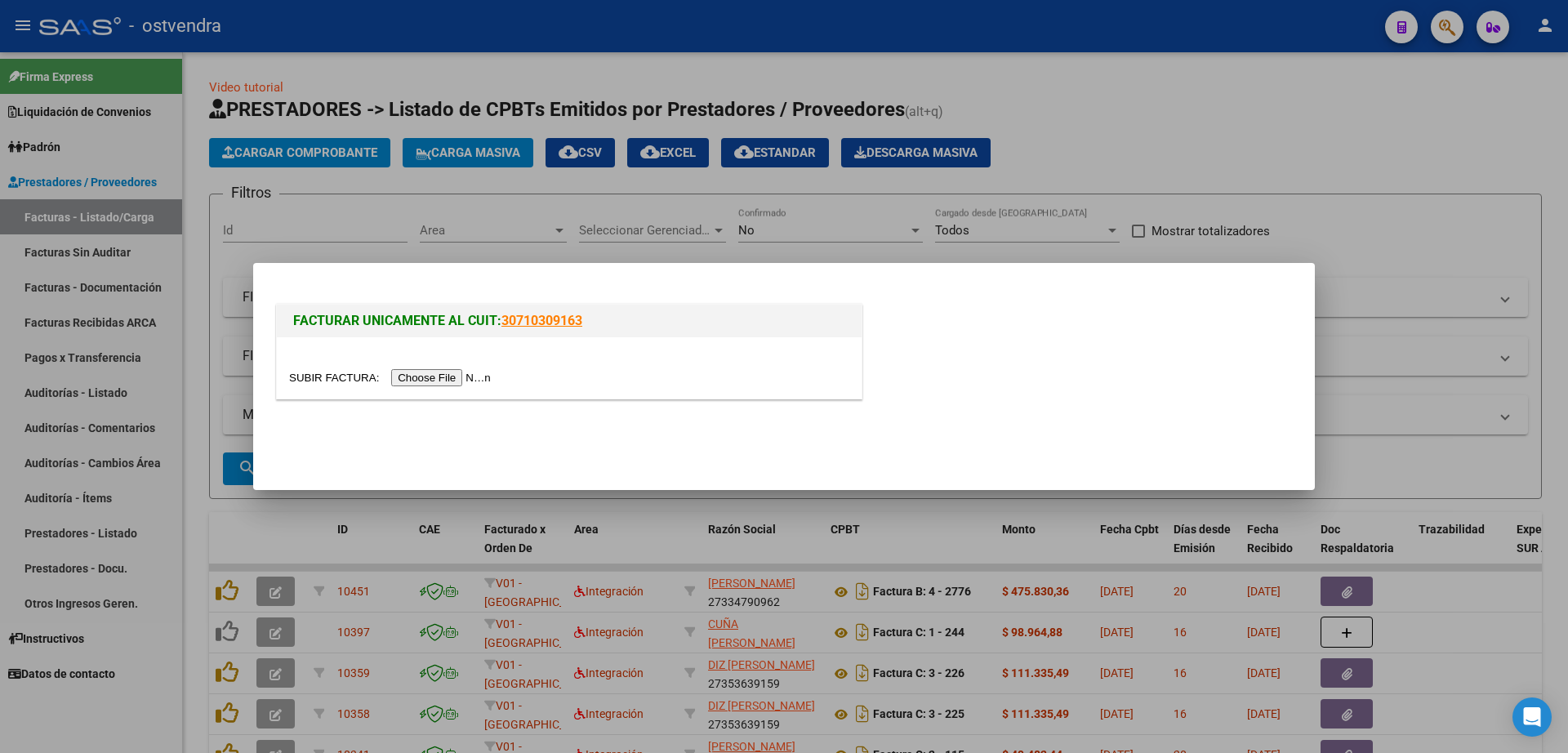
click at [459, 379] on input "file" at bounding box center [392, 377] width 207 height 17
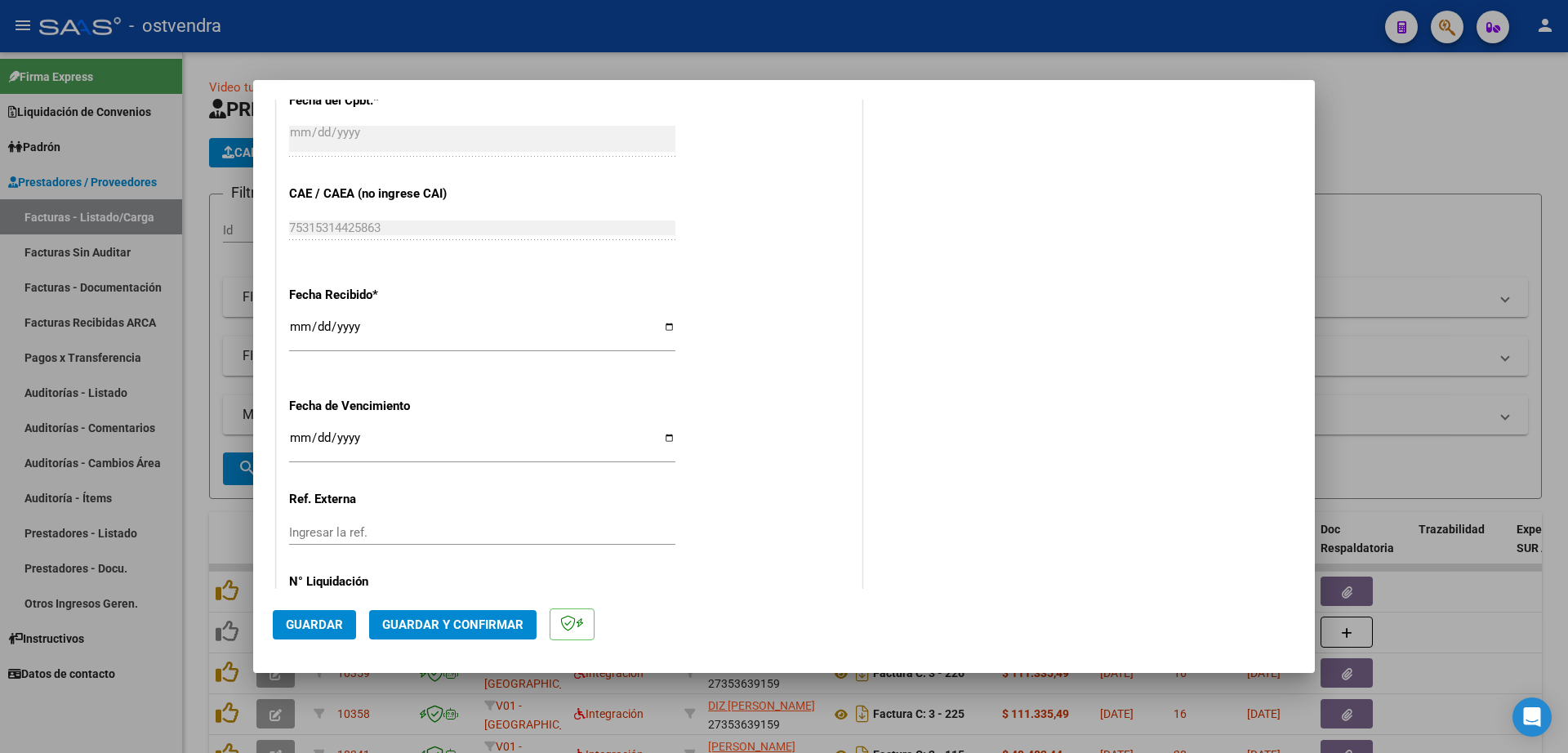
scroll to position [858, 0]
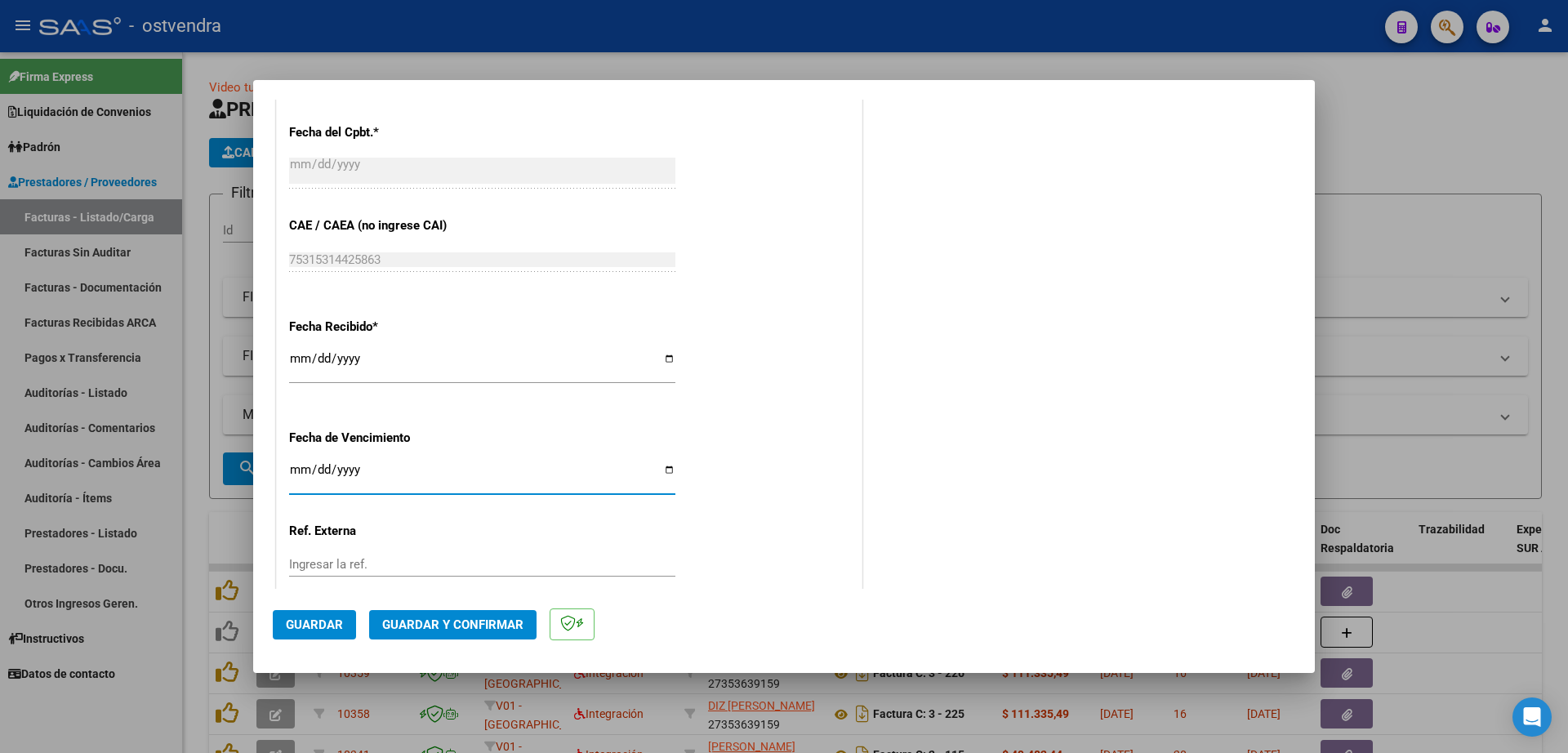
click at [292, 473] on input "Ingresar la fecha" at bounding box center [481, 476] width 386 height 27
type input "[DATE]"
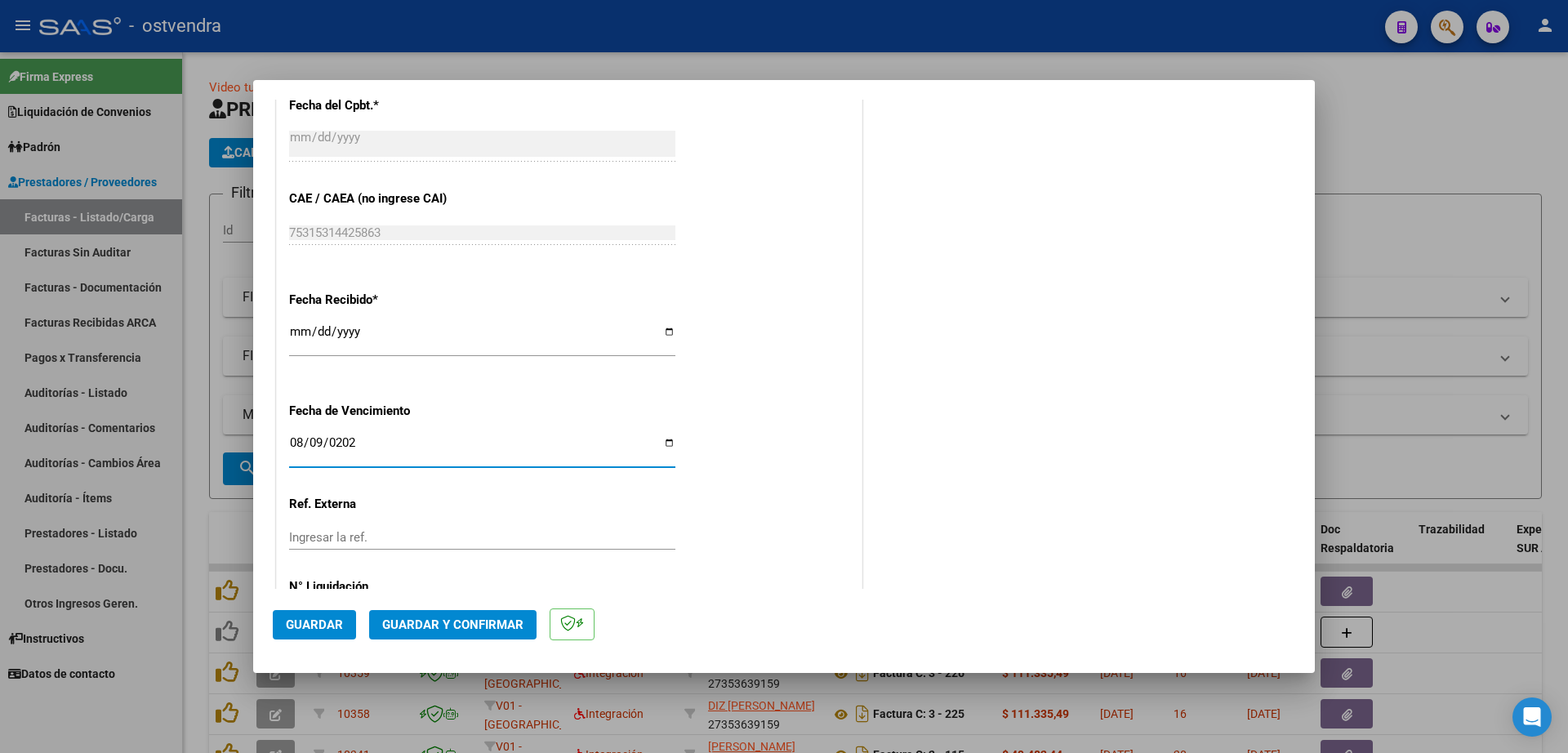
scroll to position [960, 0]
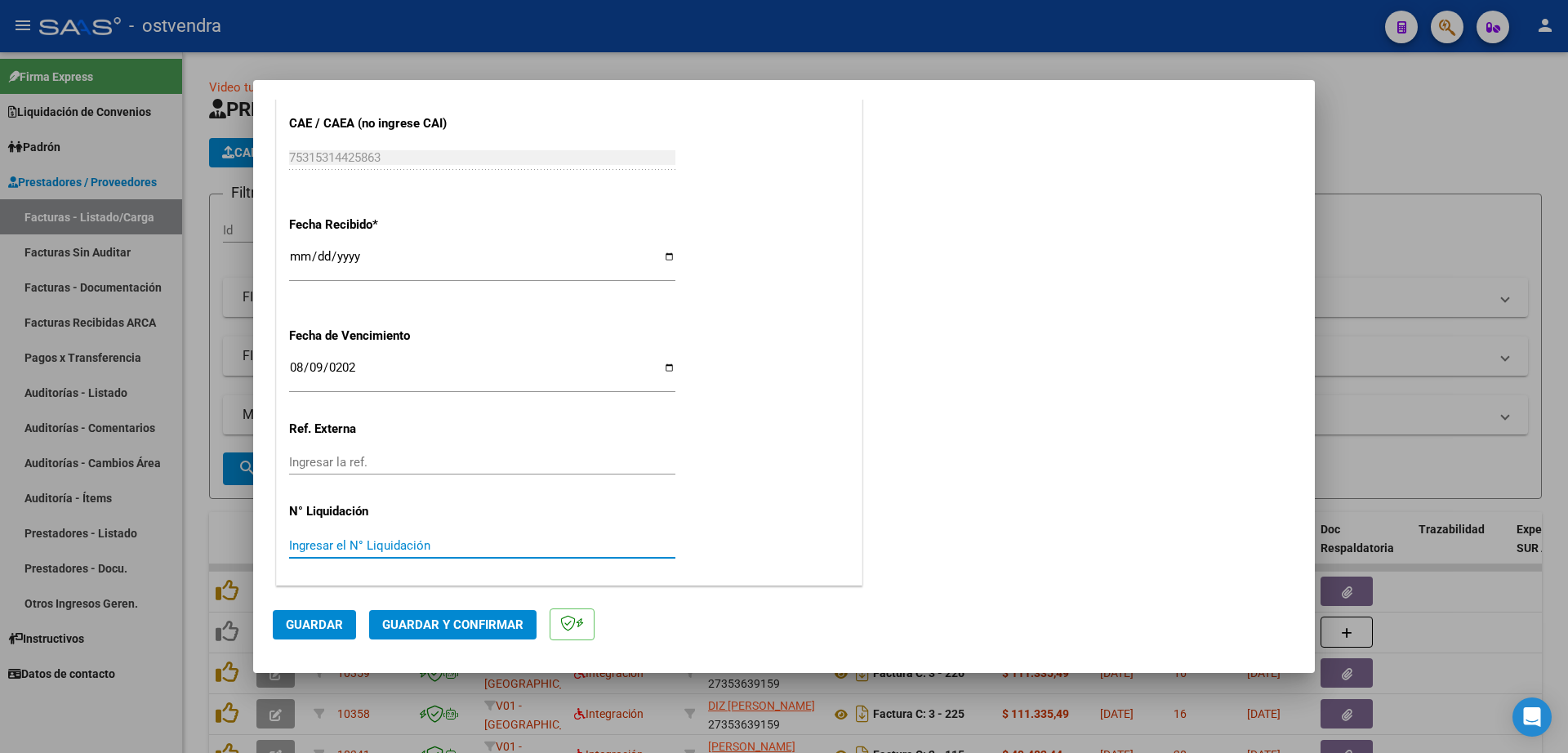
click at [392, 542] on input "Ingresar el N° Liquidación" at bounding box center [481, 545] width 386 height 15
type input "07"
click at [324, 628] on span "Guardar" at bounding box center [314, 625] width 57 height 15
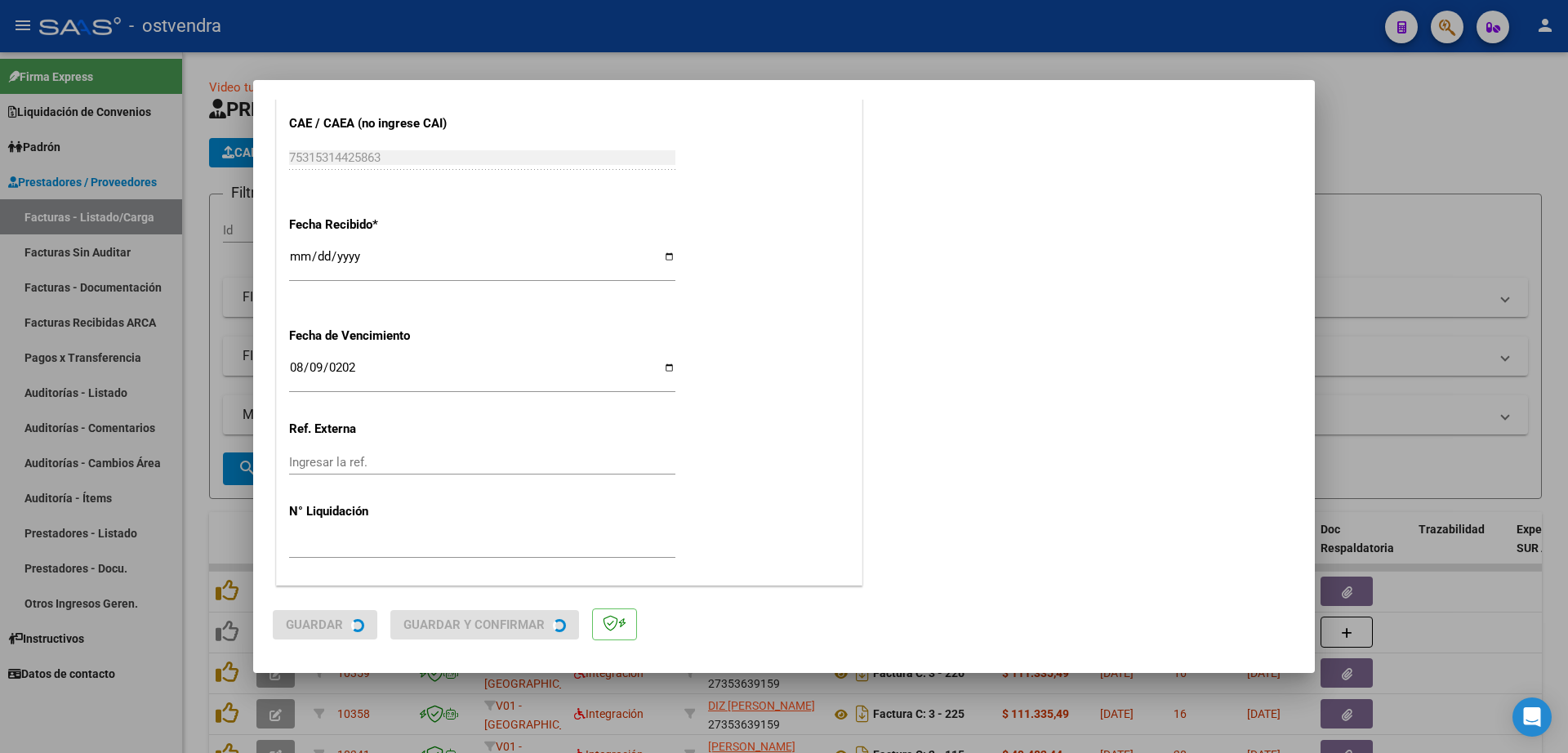
scroll to position [0, 0]
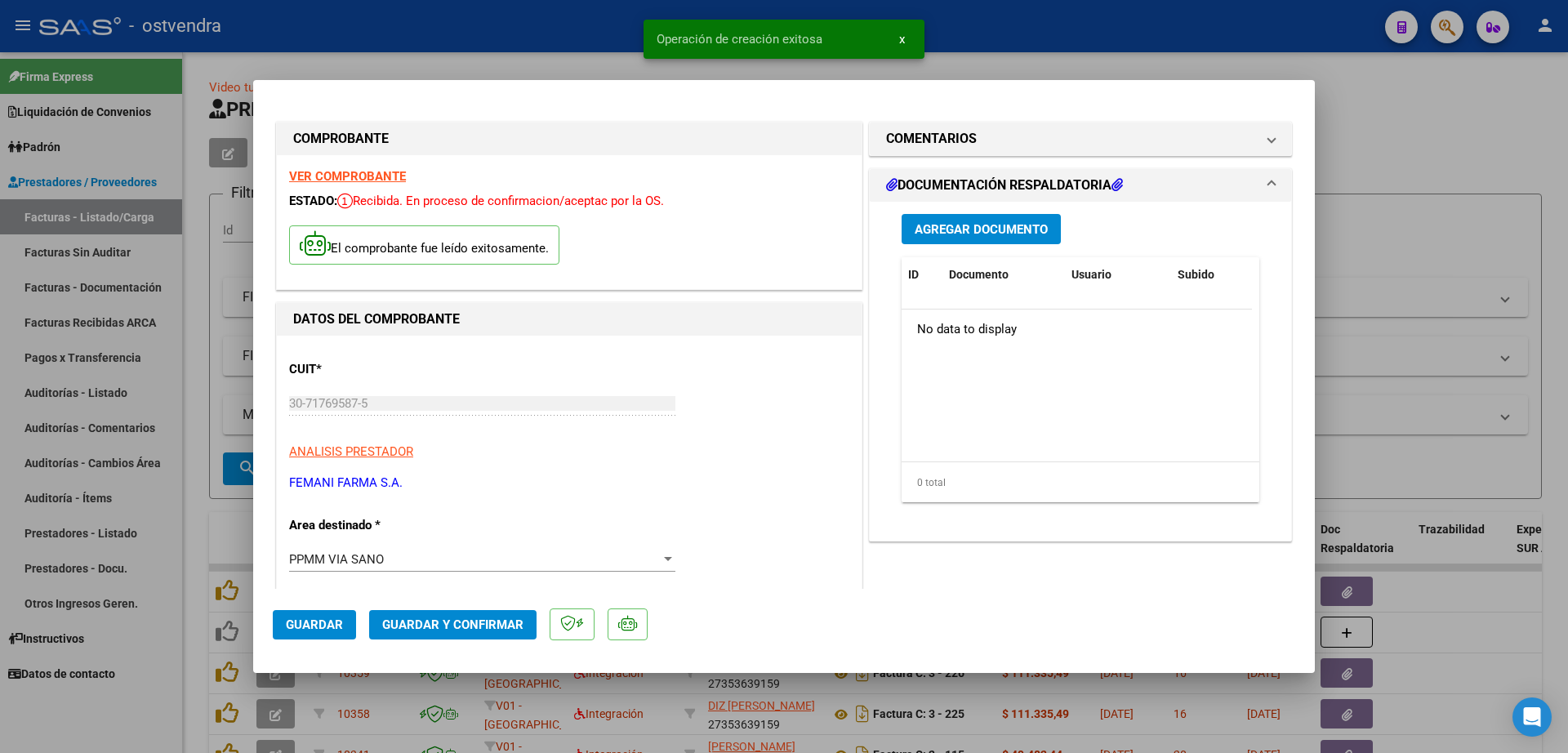
click at [974, 231] on span "Agregar Documento" at bounding box center [981, 229] width 133 height 15
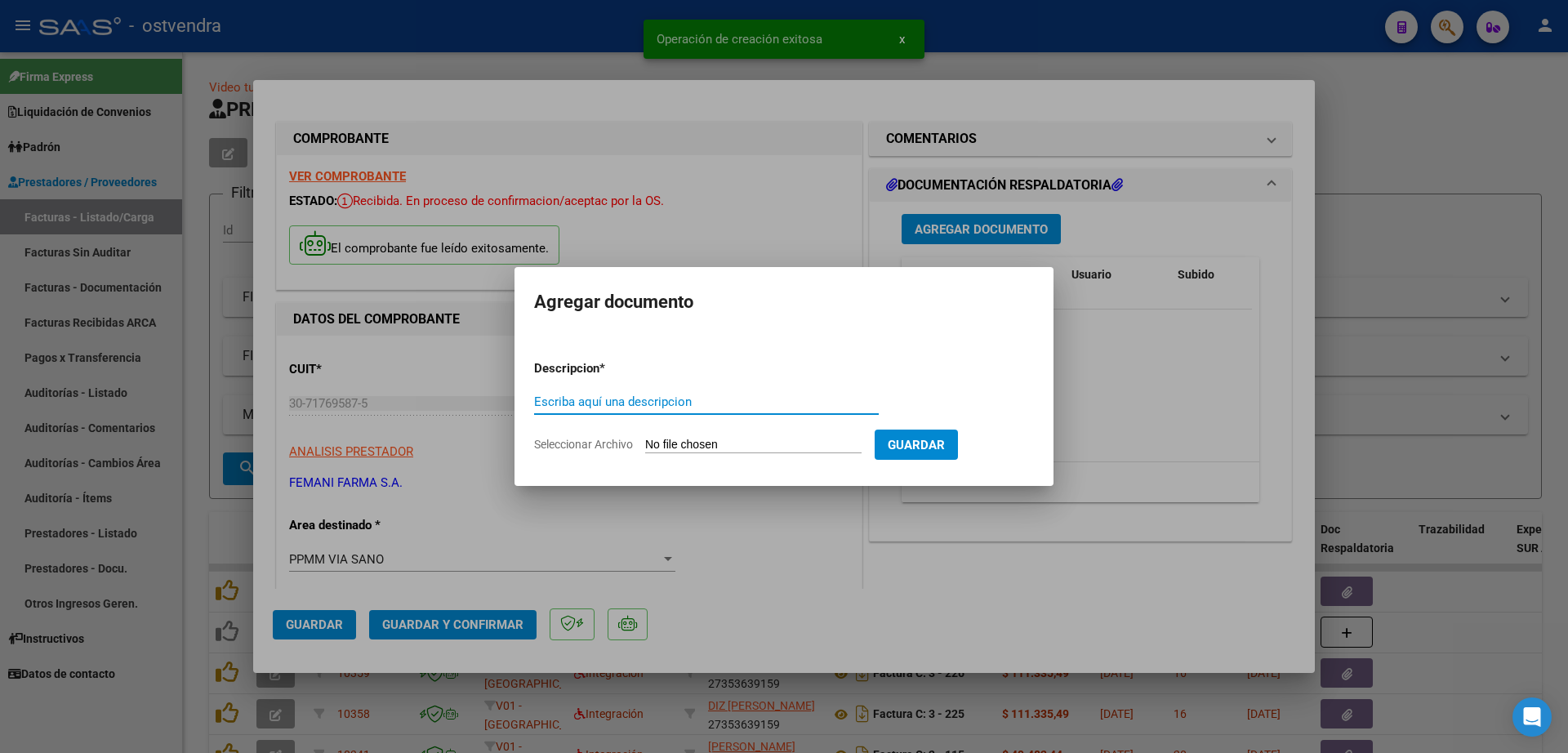
paste input "documentacion"
type input "documentacion"
click at [723, 445] on input "Seleccionar Archivo" at bounding box center [753, 445] width 216 height 16
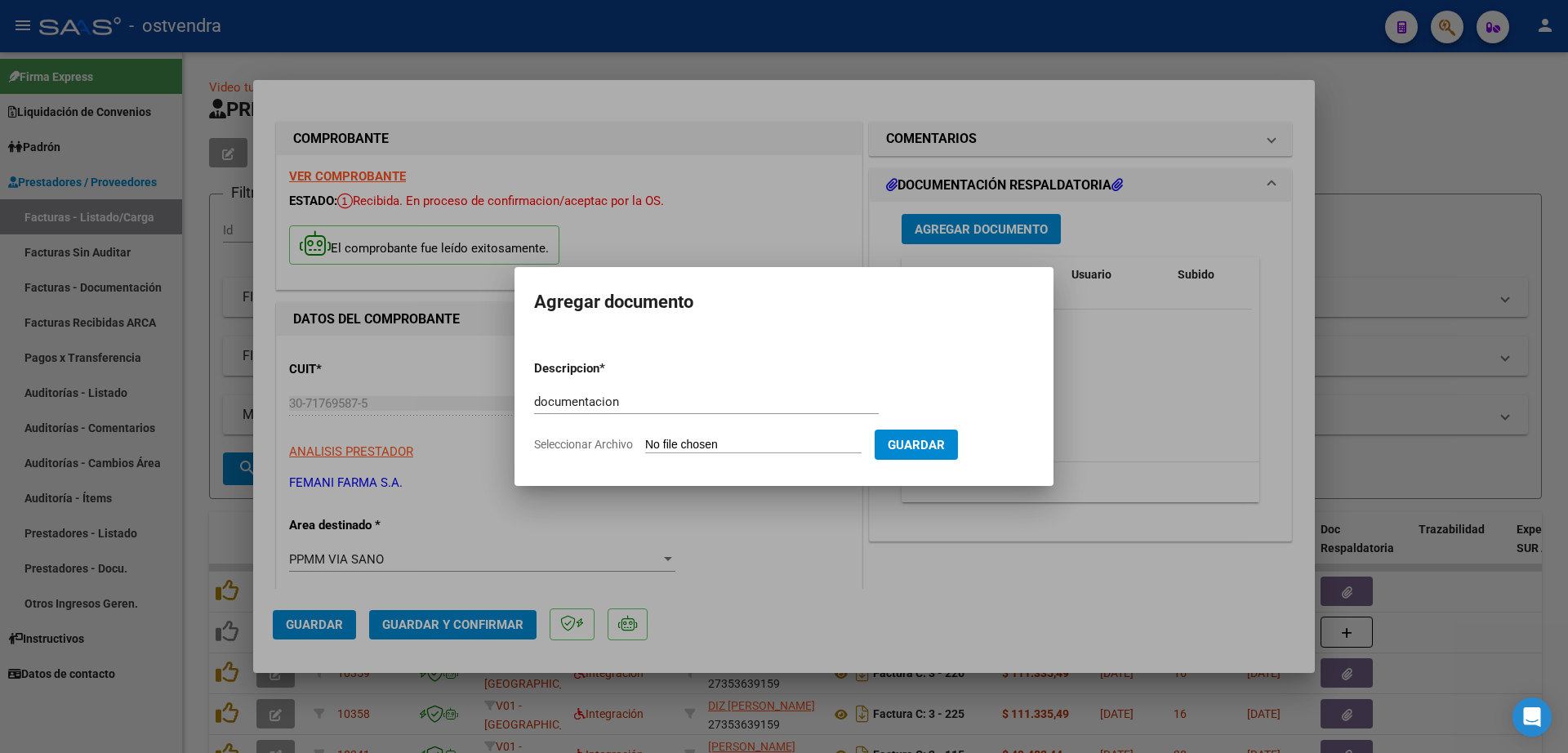
type input "C:\fakepath\FEMANI FARMA 5547.zip"
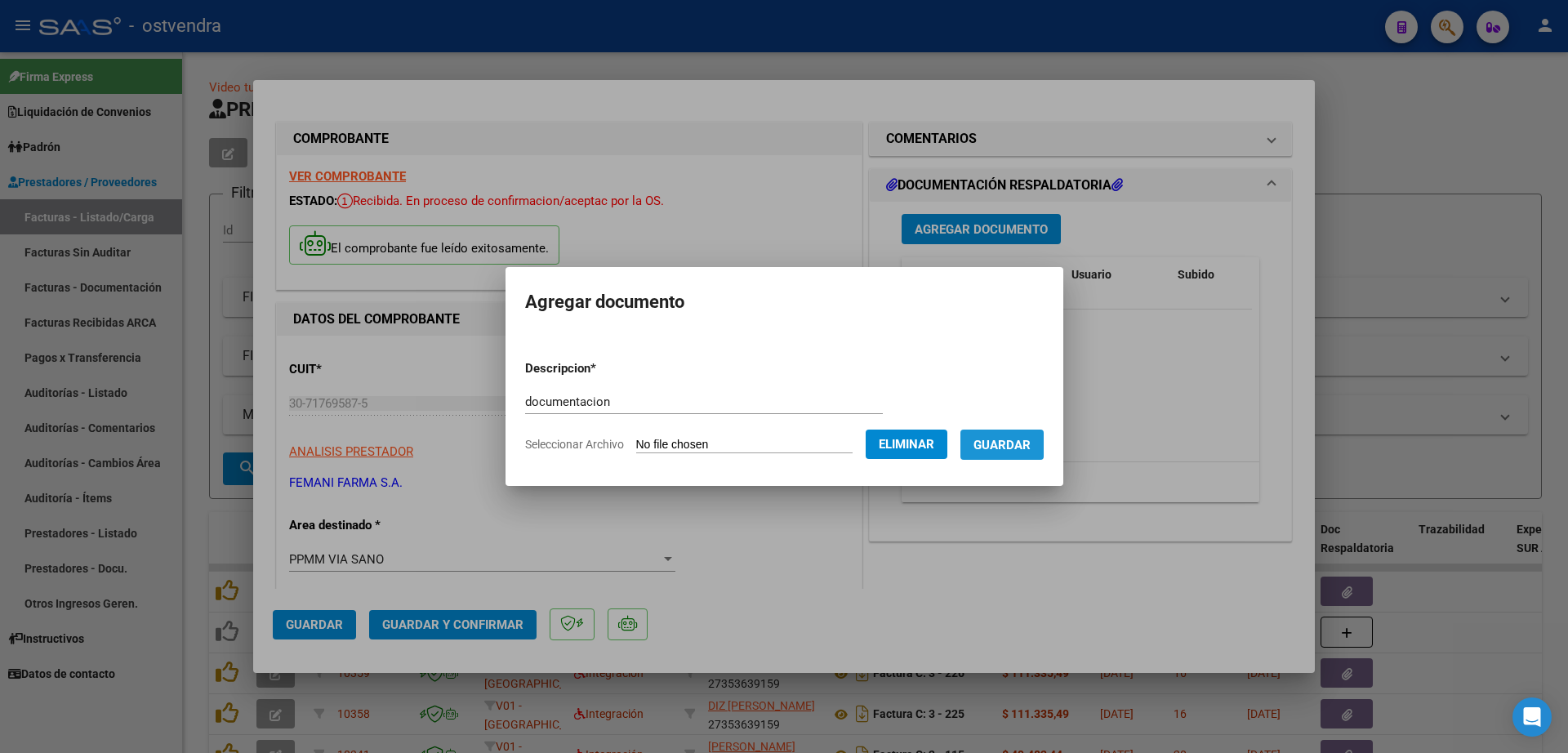
click at [1033, 434] on button "Guardar" at bounding box center [1002, 445] width 83 height 30
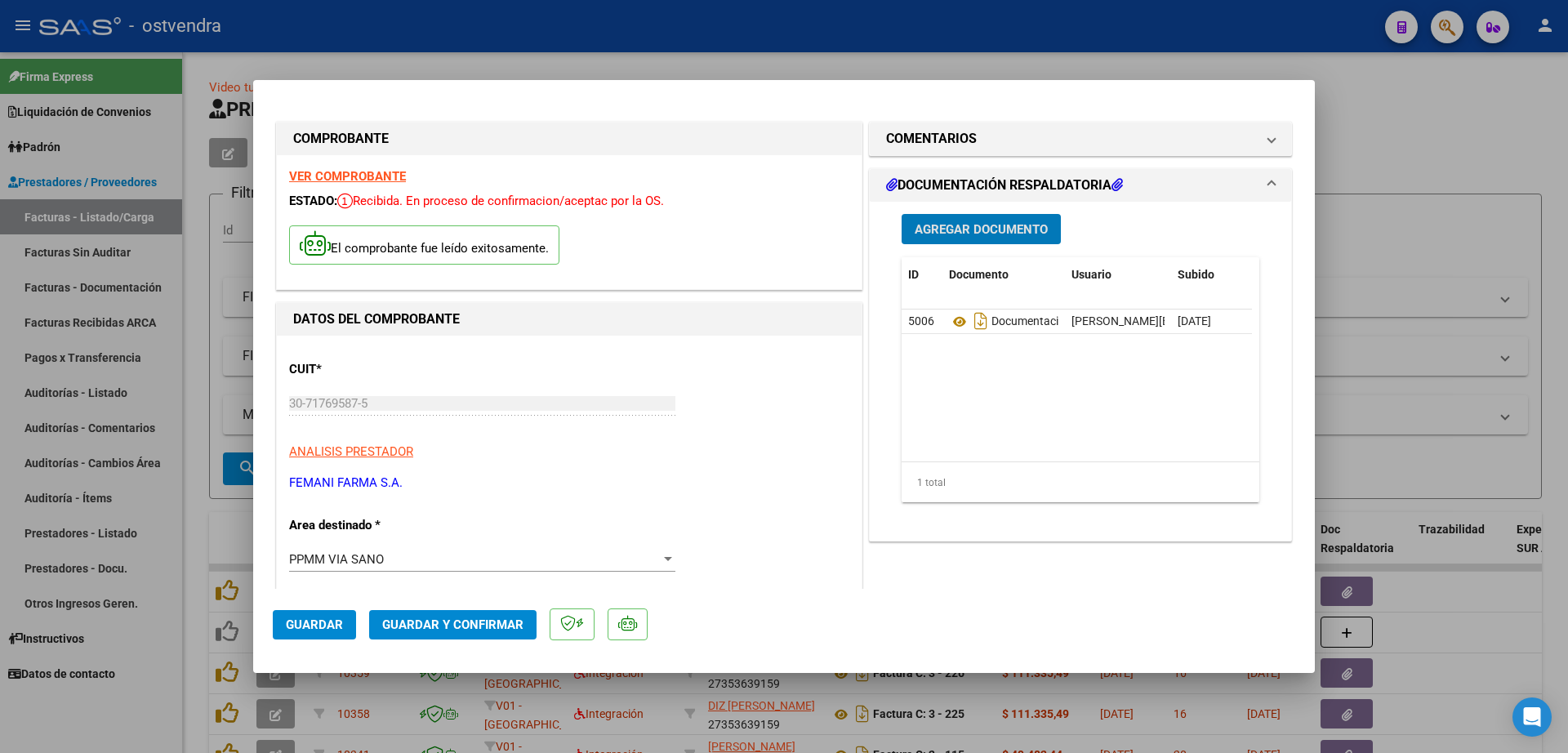
click at [460, 625] on span "Guardar y Confirmar" at bounding box center [453, 625] width 141 height 15
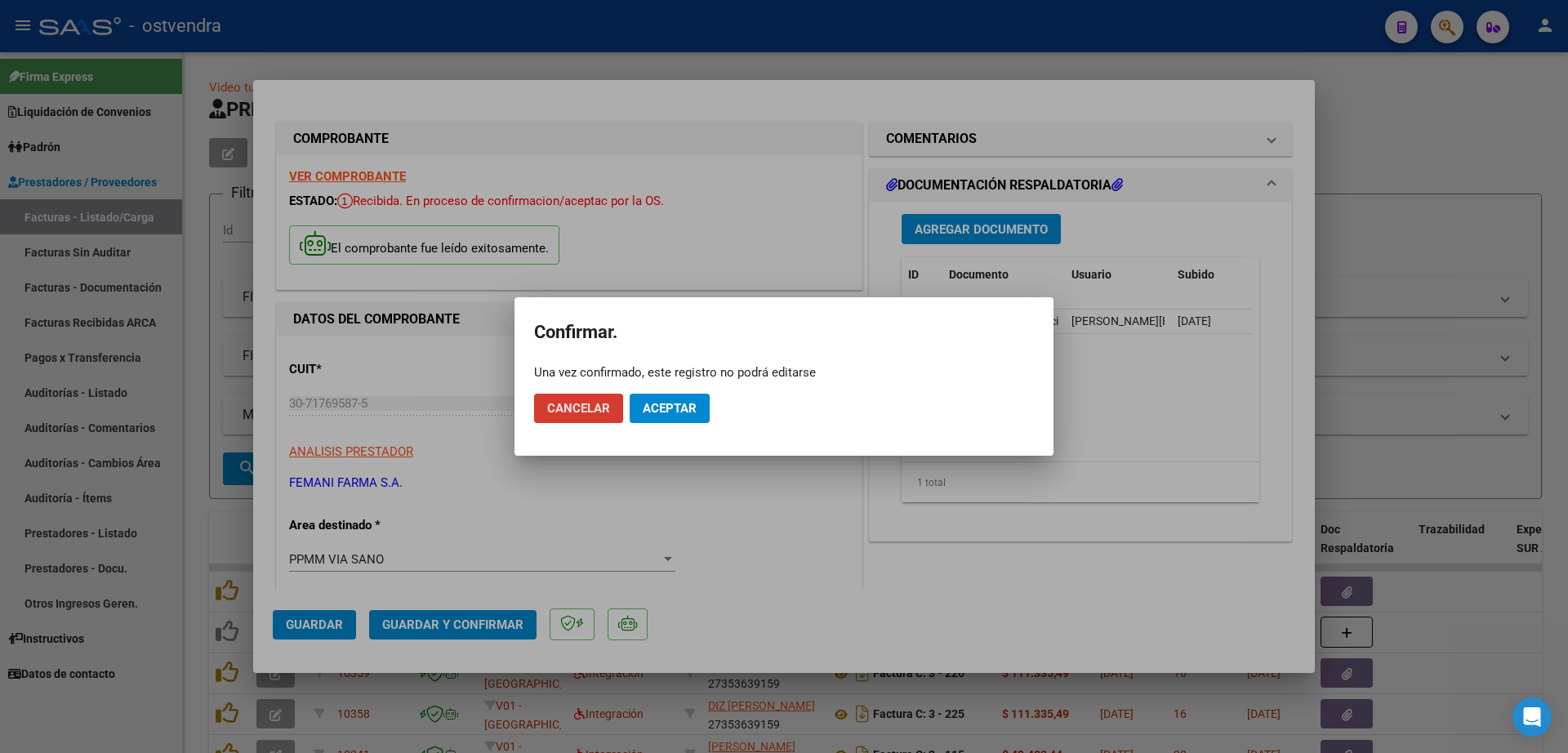
click at [693, 403] on span "Aceptar" at bounding box center [669, 408] width 54 height 15
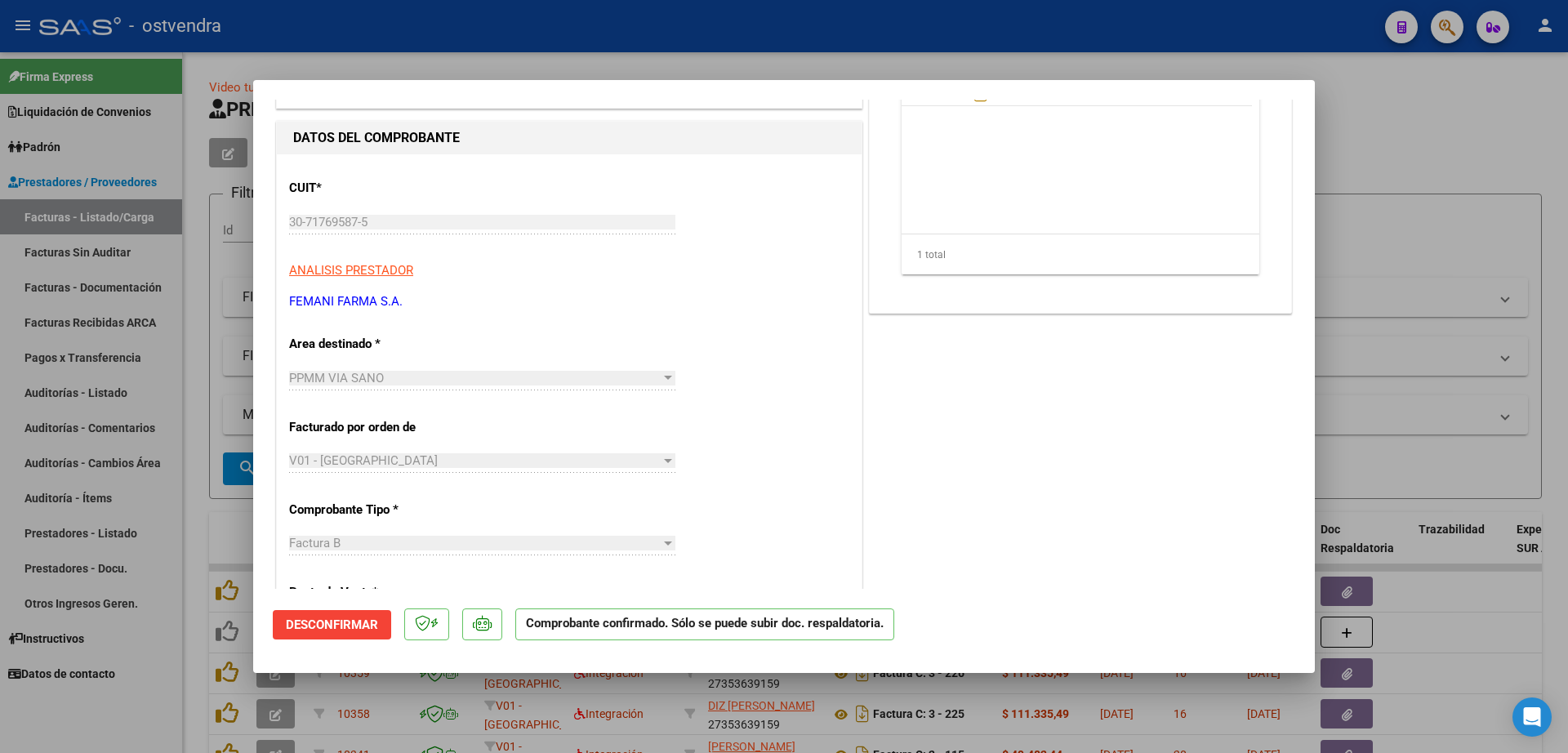
scroll to position [103, 0]
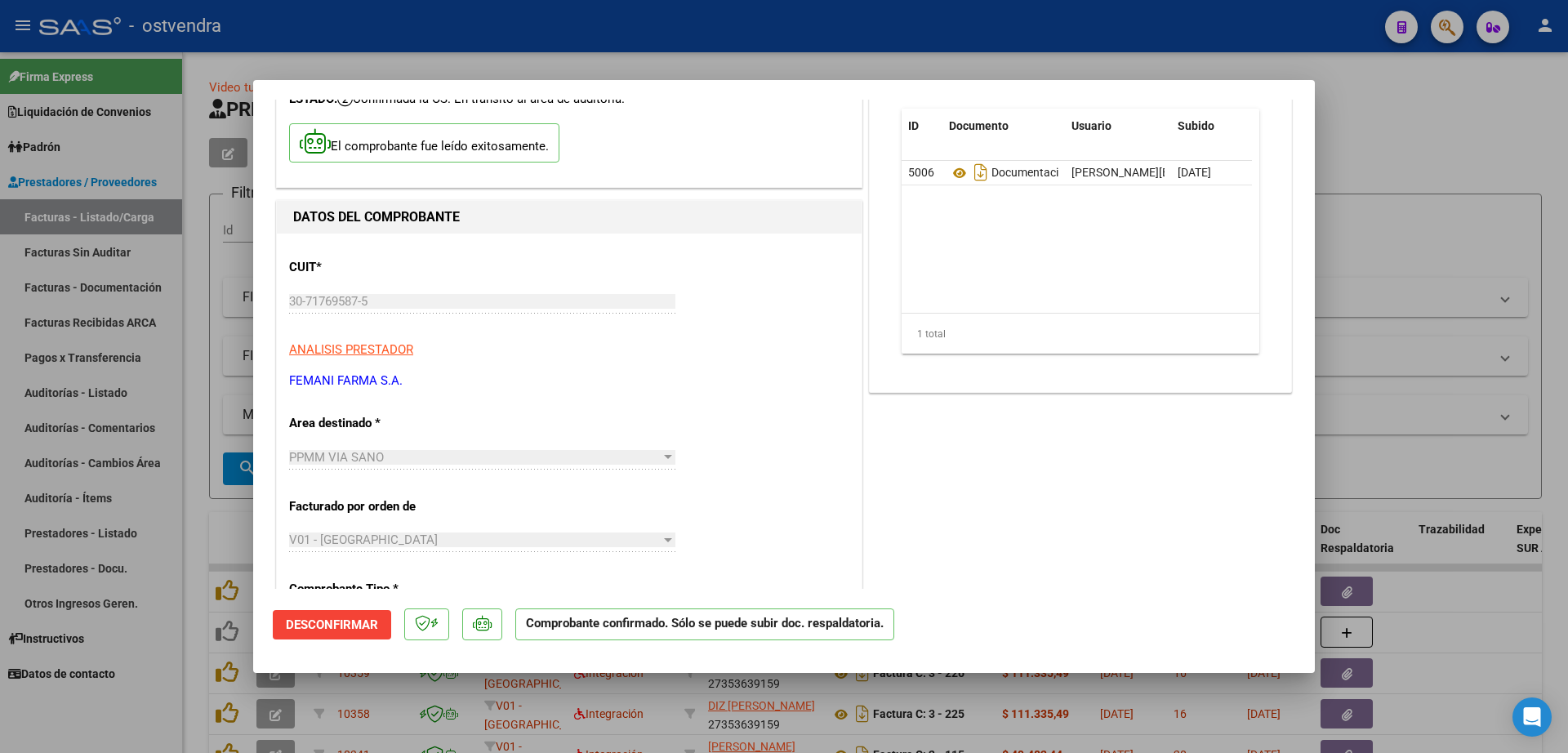
click at [1458, 132] on div at bounding box center [784, 376] width 1568 height 753
type input "$ 0,00"
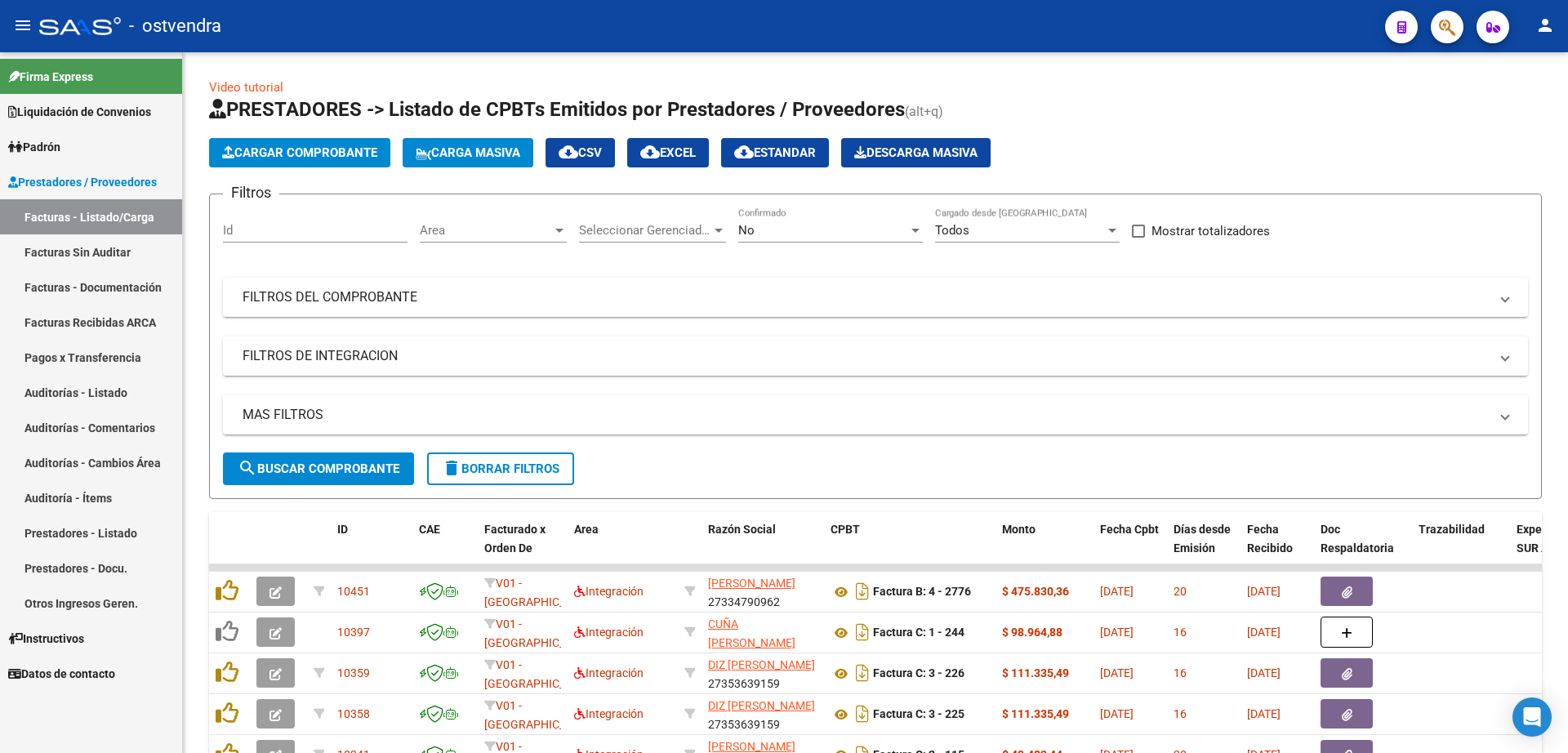
click at [102, 390] on link "Auditorías - Listado" at bounding box center [91, 392] width 182 height 35
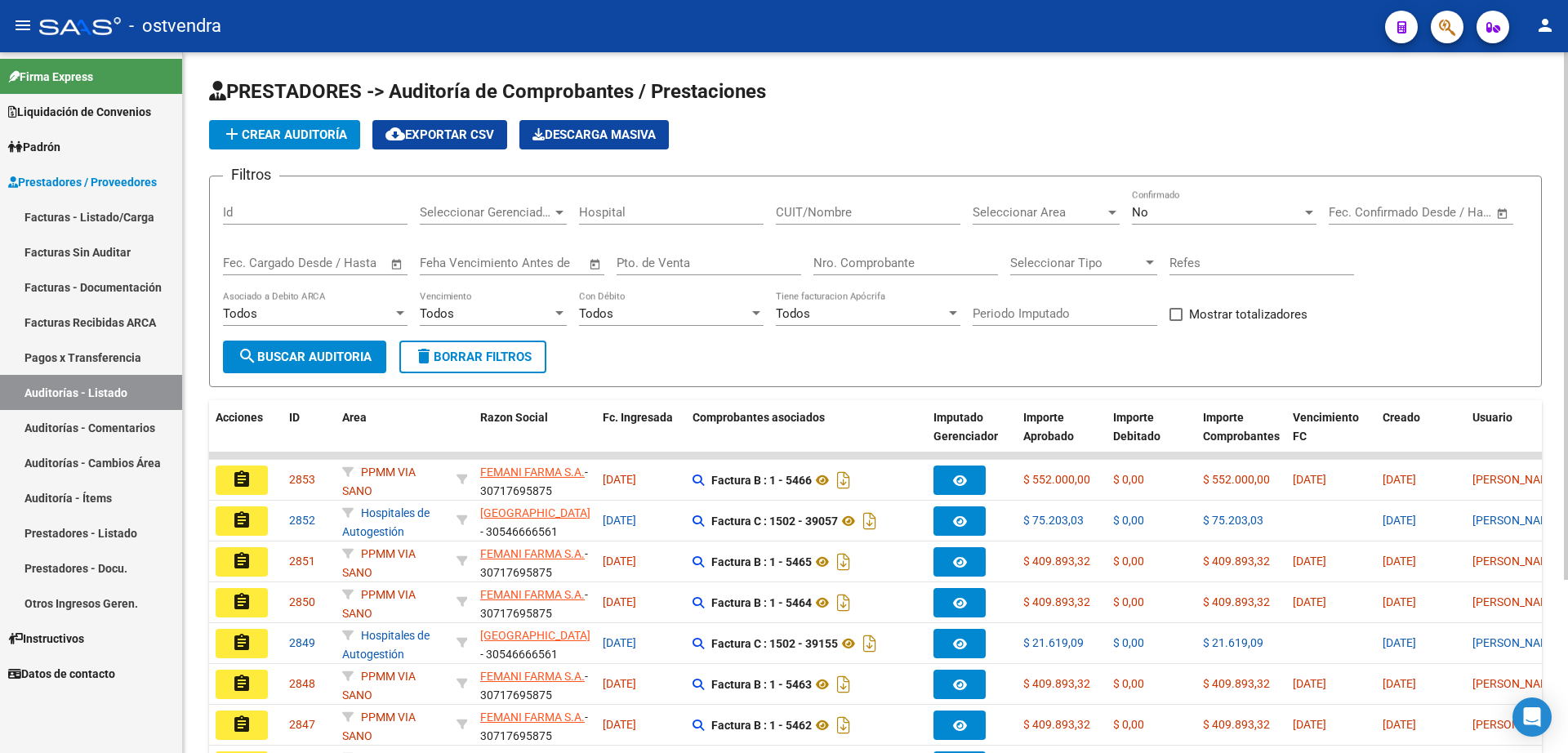
click at [321, 359] on span "search Buscar Auditoria" at bounding box center [305, 357] width 134 height 15
click at [319, 140] on span "add Crear Auditoría" at bounding box center [284, 134] width 125 height 15
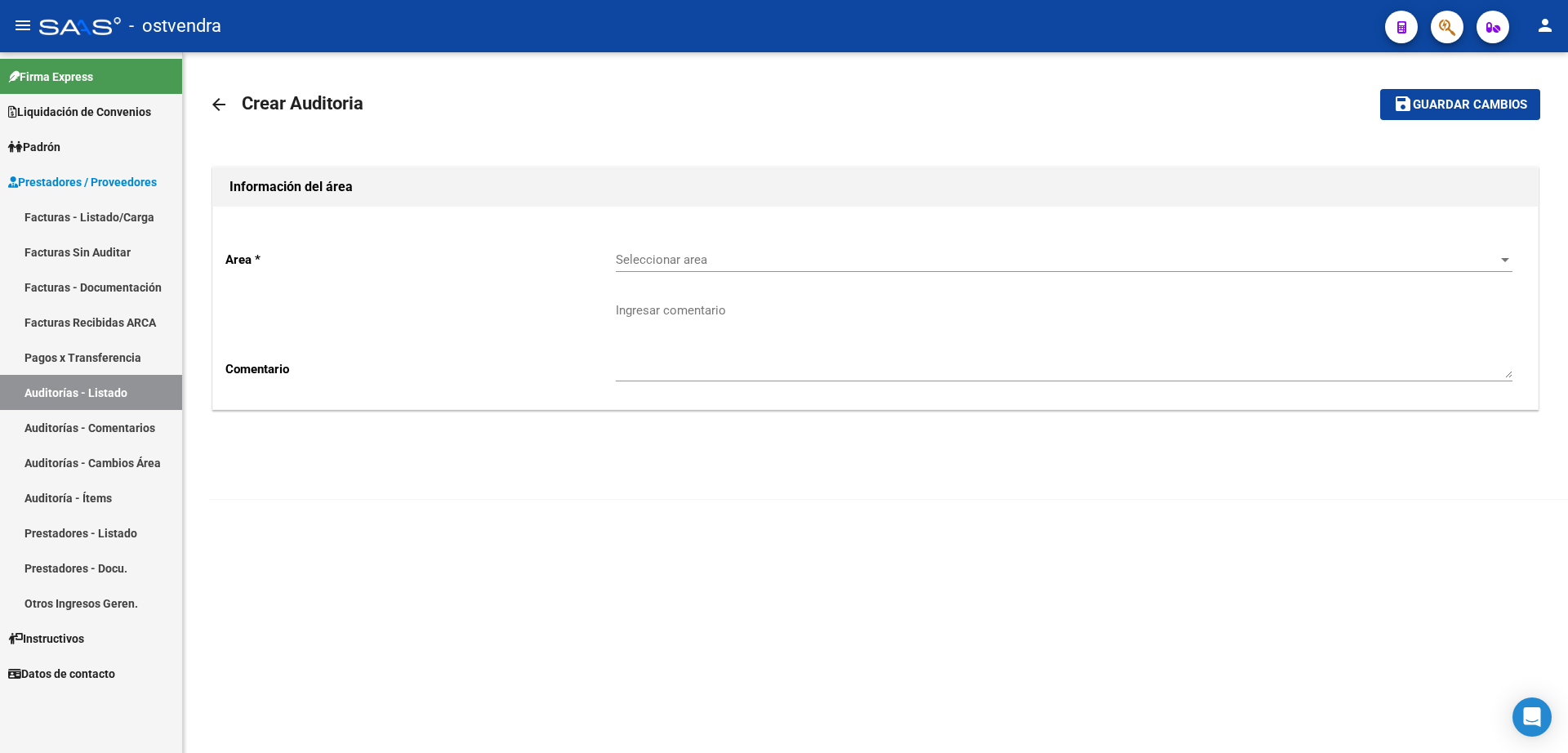
click at [755, 267] on div "Seleccionar area Seleccionar area" at bounding box center [1064, 255] width 897 height 35
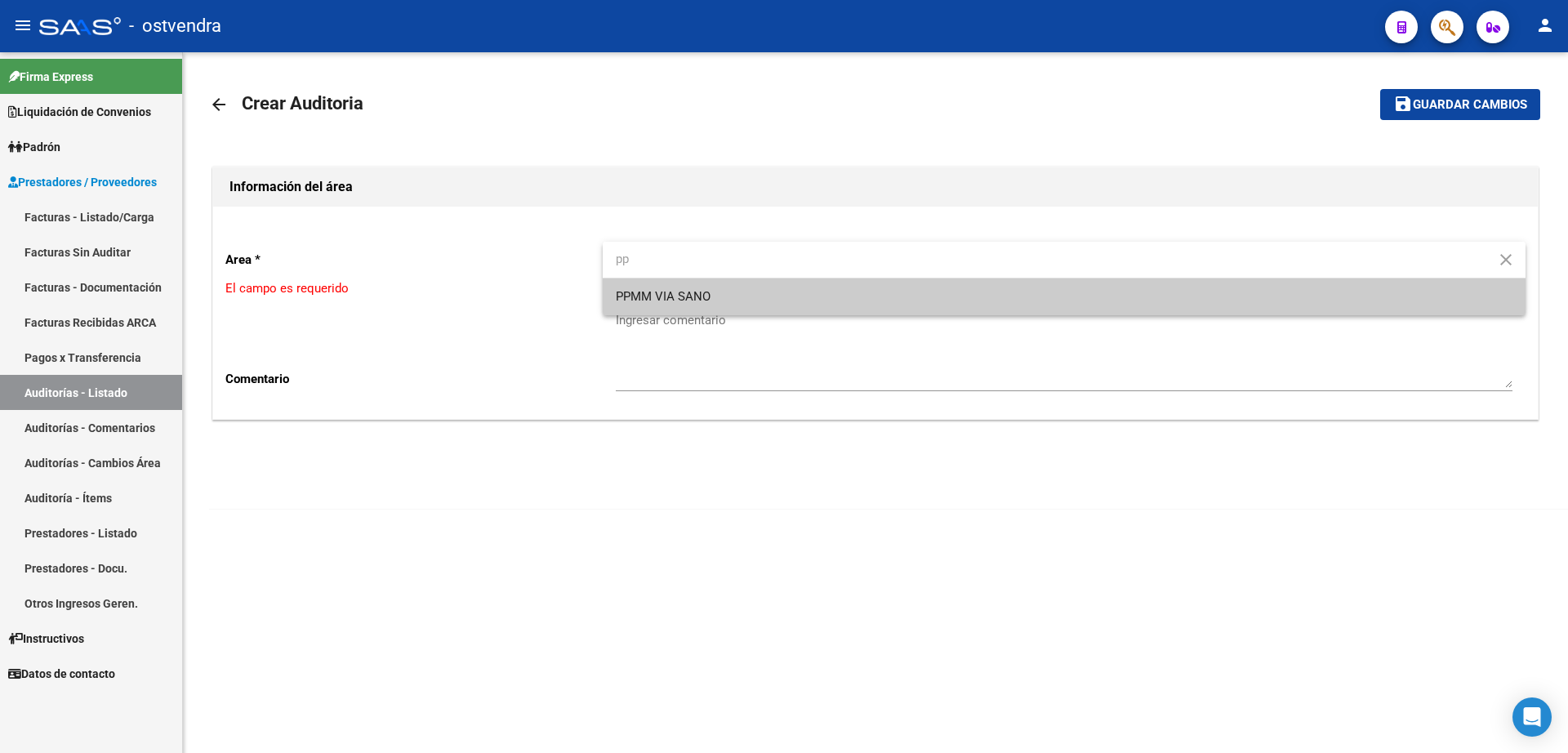
type input "pp"
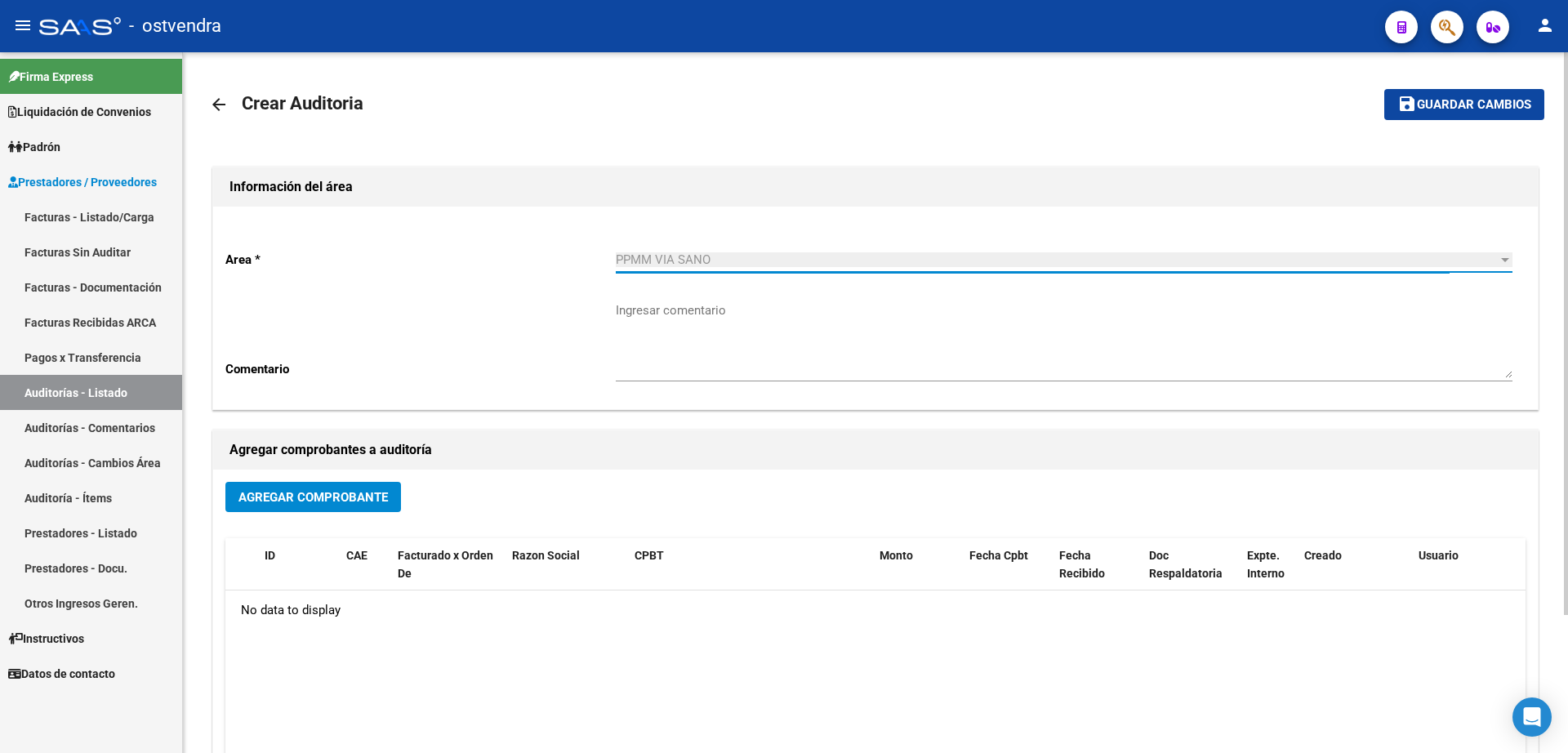
click at [321, 502] on span "Agregar Comprobante" at bounding box center [313, 498] width 149 height 15
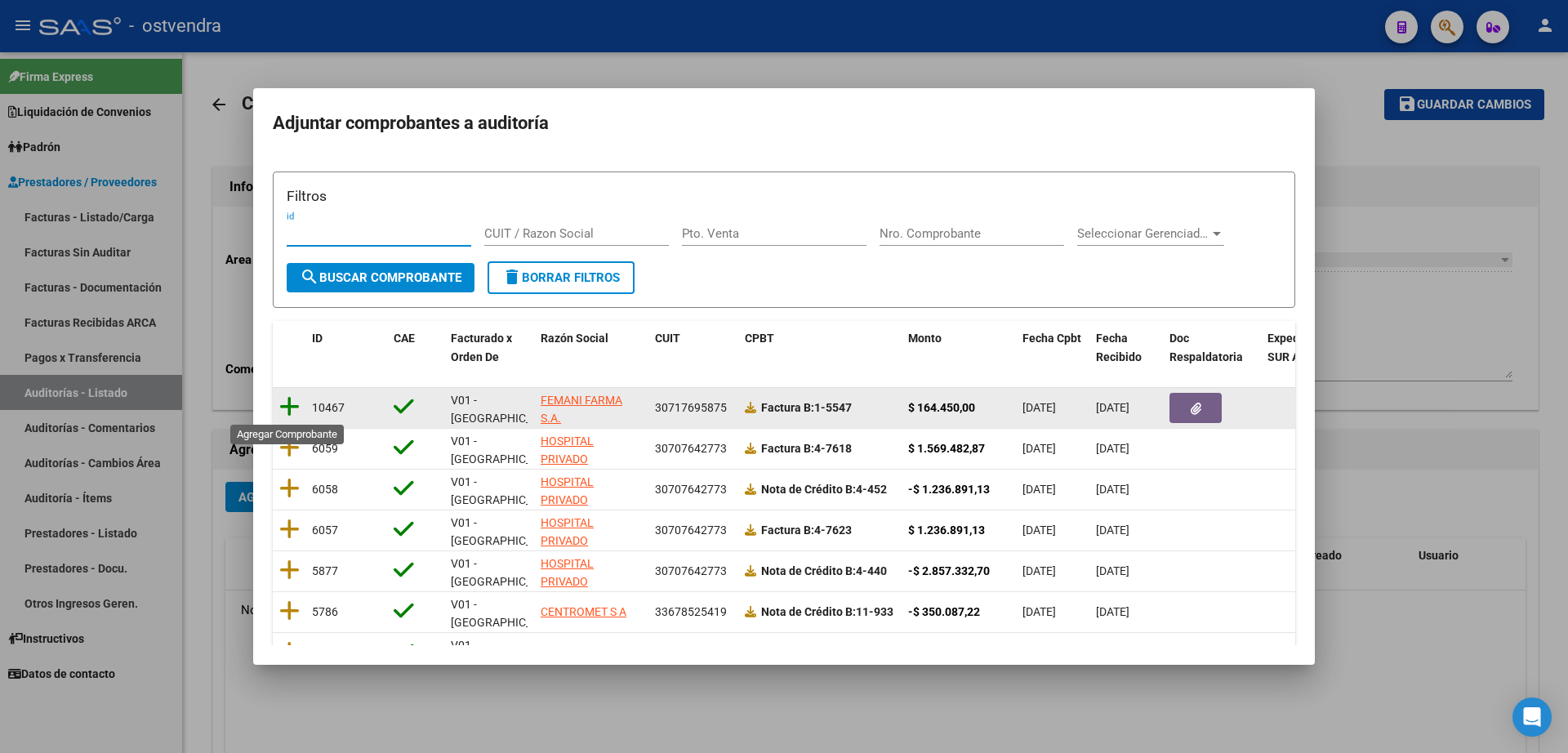
click at [284, 407] on icon at bounding box center [289, 407] width 20 height 23
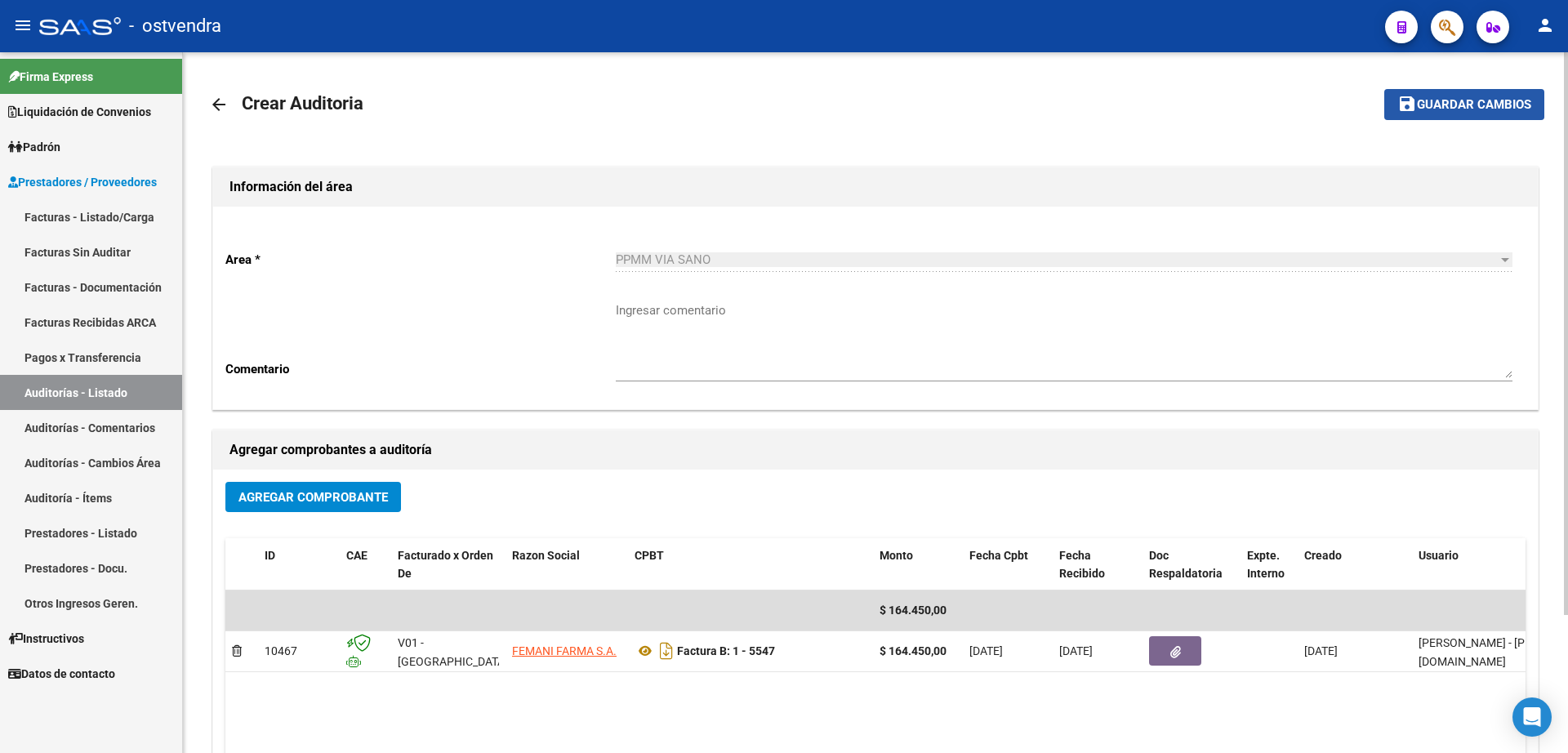
click at [1451, 92] on button "save Guardar cambios" at bounding box center [1464, 104] width 160 height 30
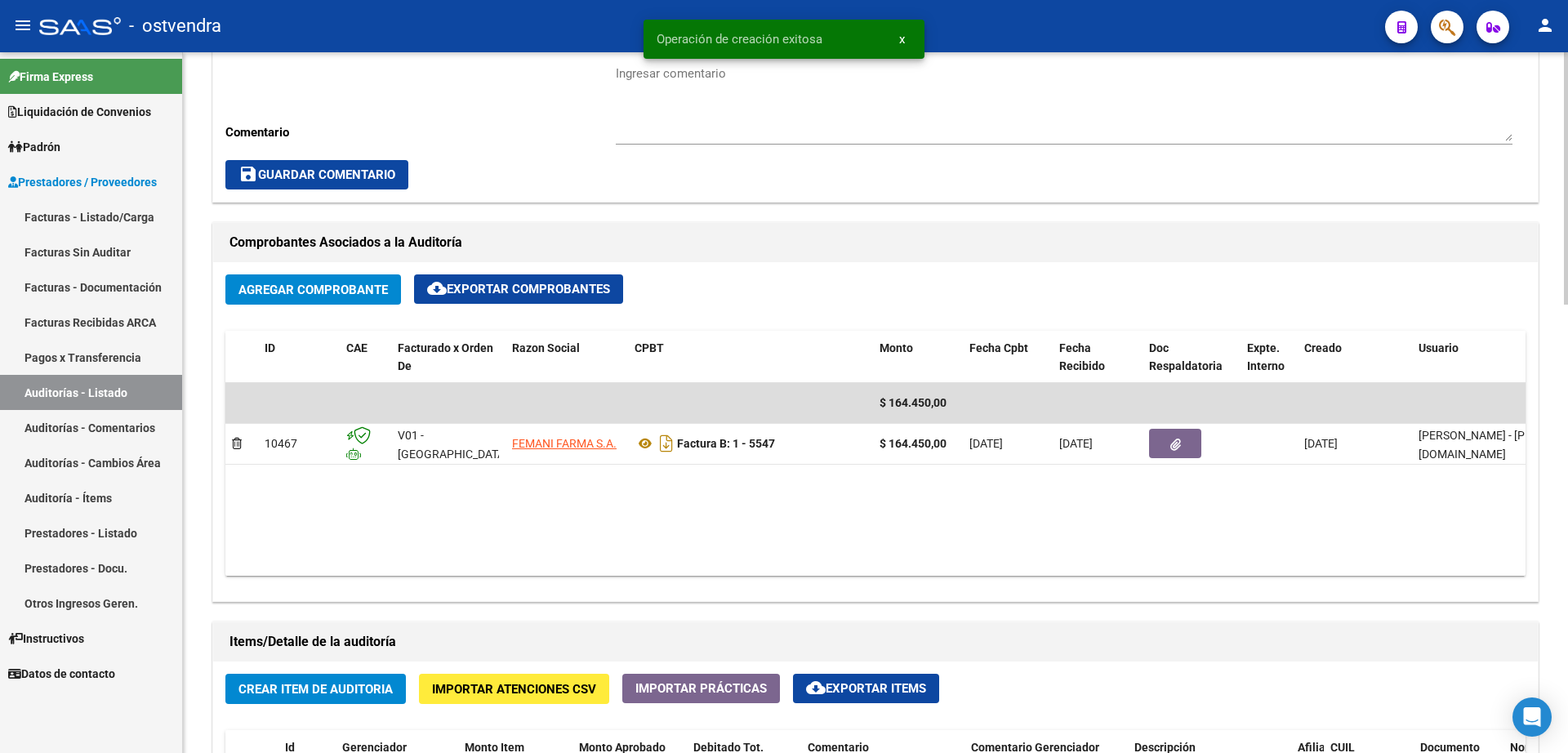
scroll to position [817, 0]
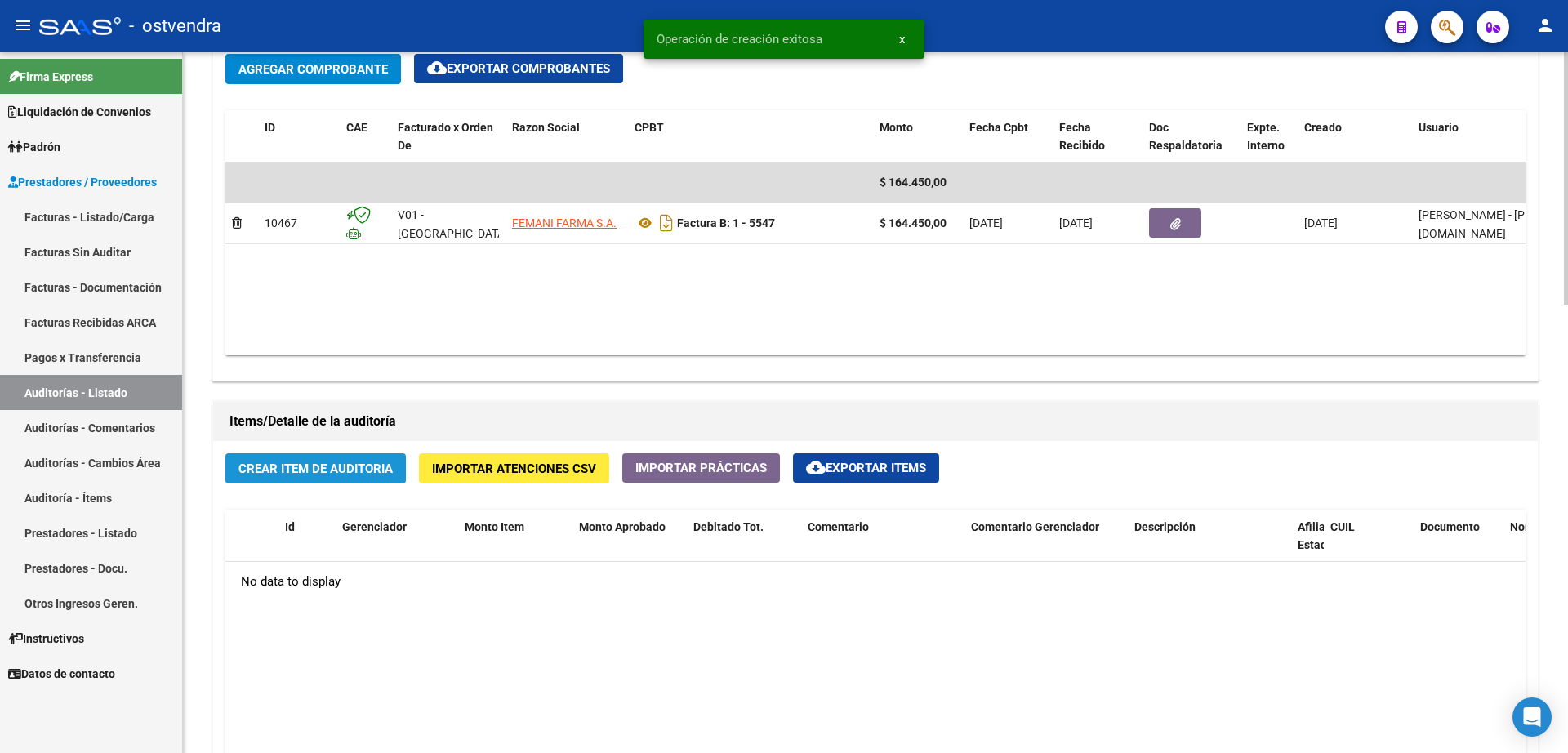
click at [340, 468] on span "Crear Item de Auditoria" at bounding box center [315, 468] width 155 height 15
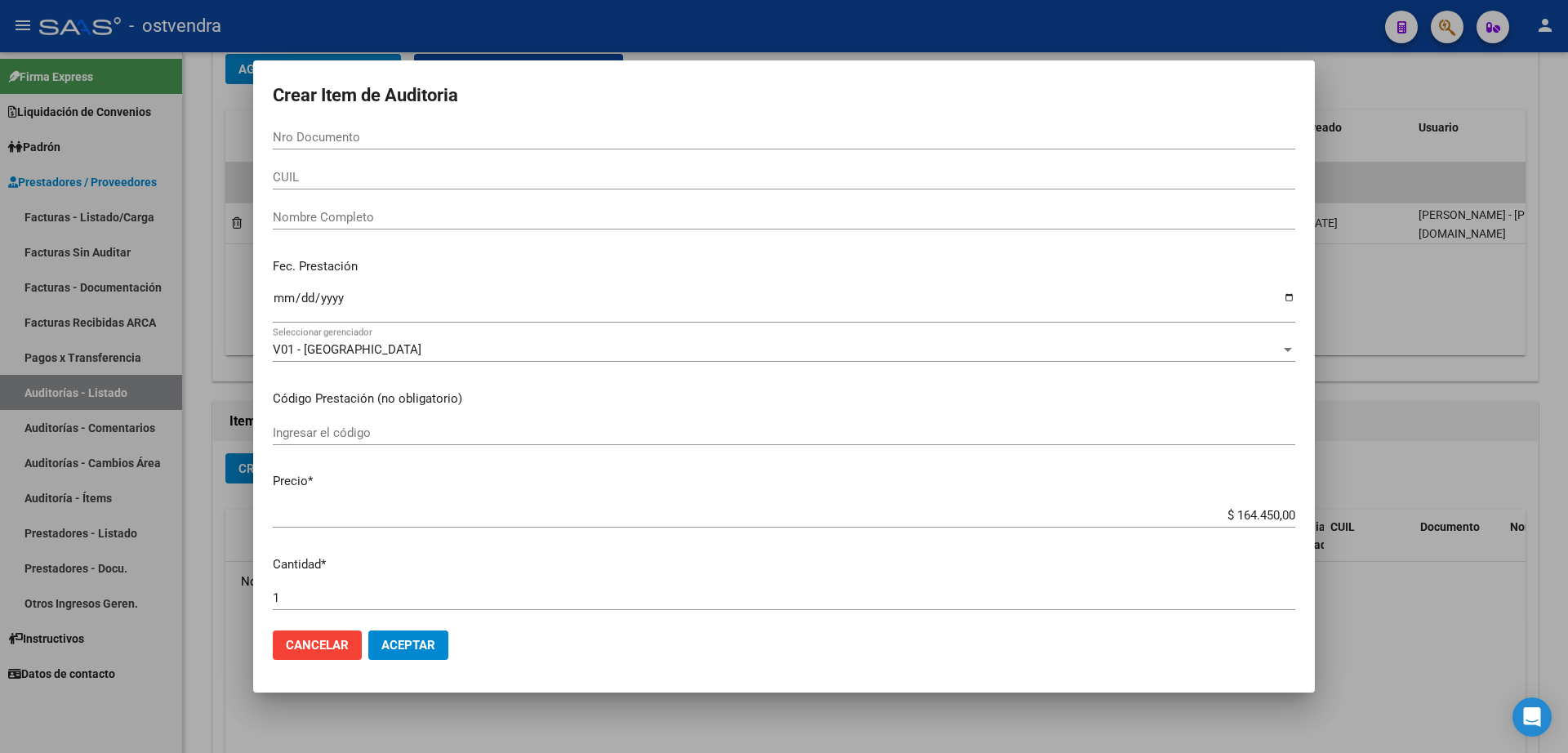
scroll to position [0, 0]
click at [1435, 291] on div at bounding box center [784, 376] width 1568 height 753
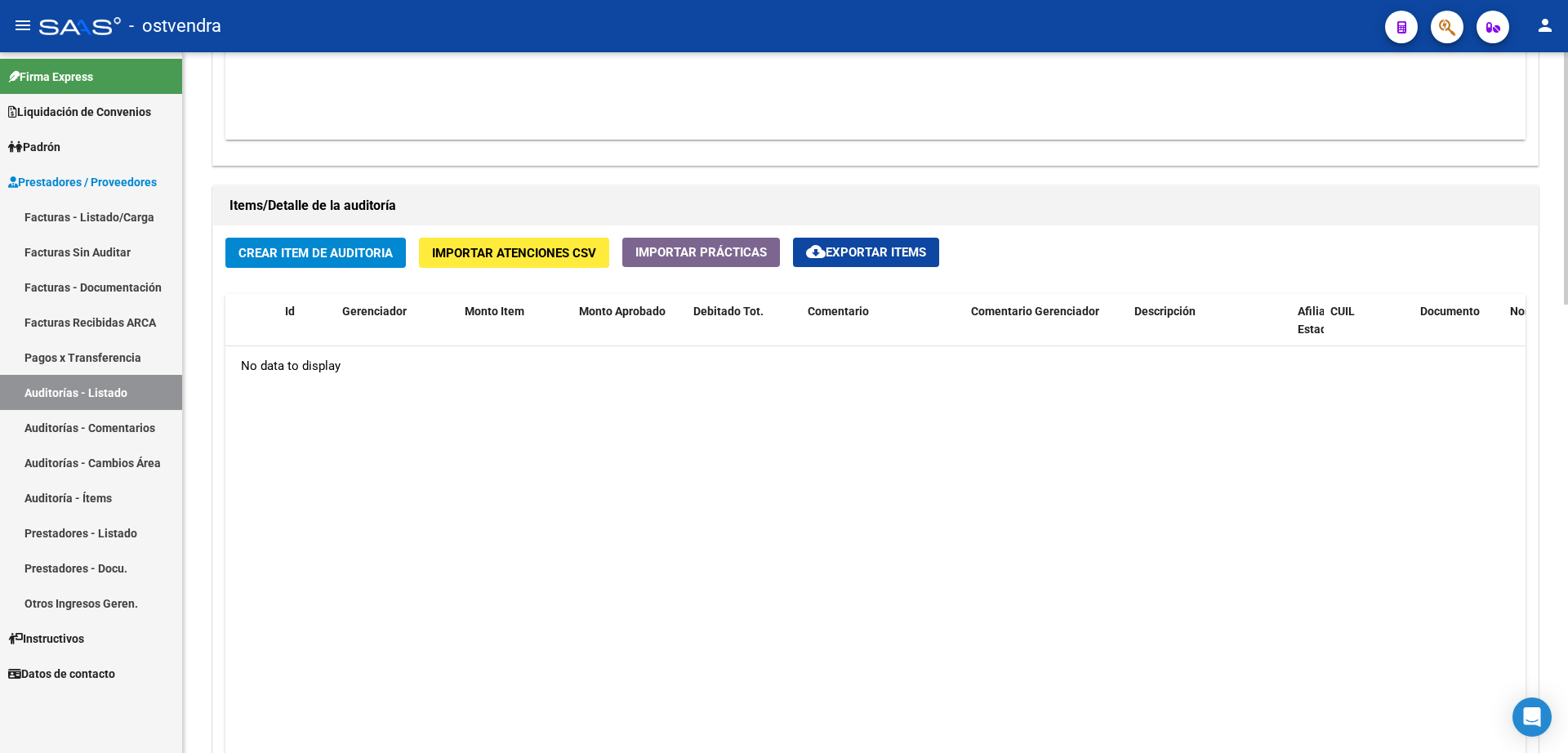
scroll to position [936, 0]
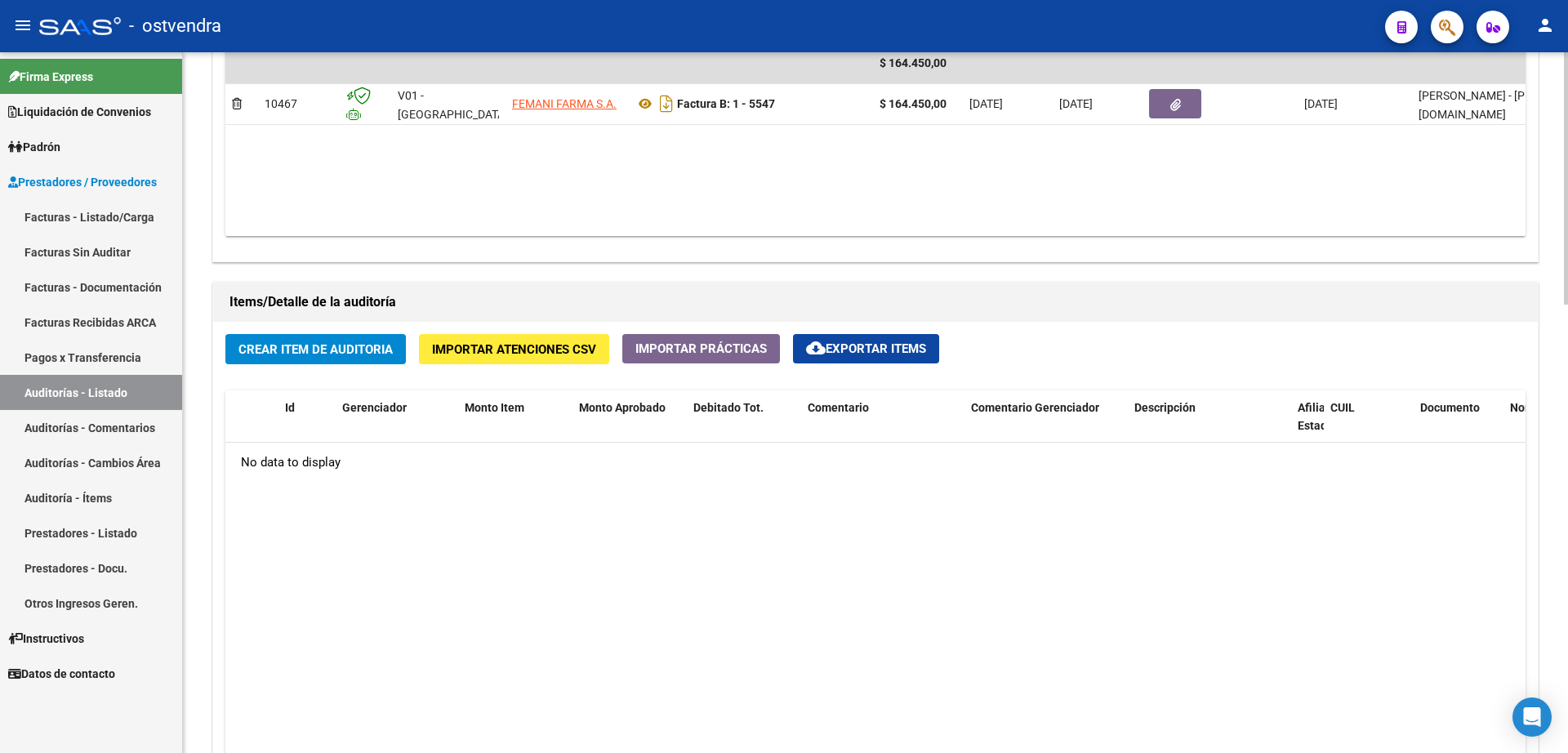
click at [303, 349] on span "Crear Item de Auditoria" at bounding box center [315, 349] width 155 height 15
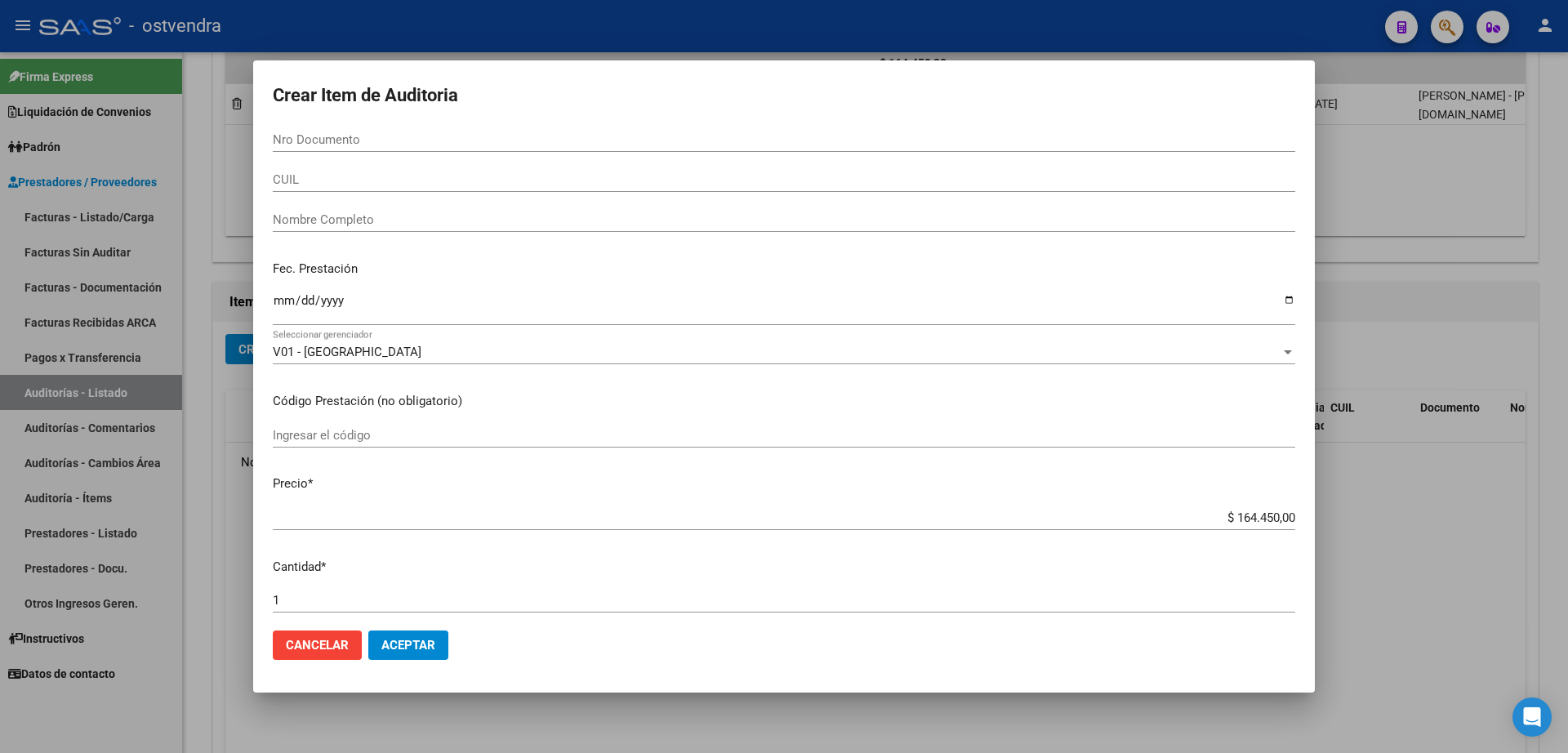
click at [331, 133] on input "Nro Documento" at bounding box center [784, 140] width 1022 height 15
type input "28881653"
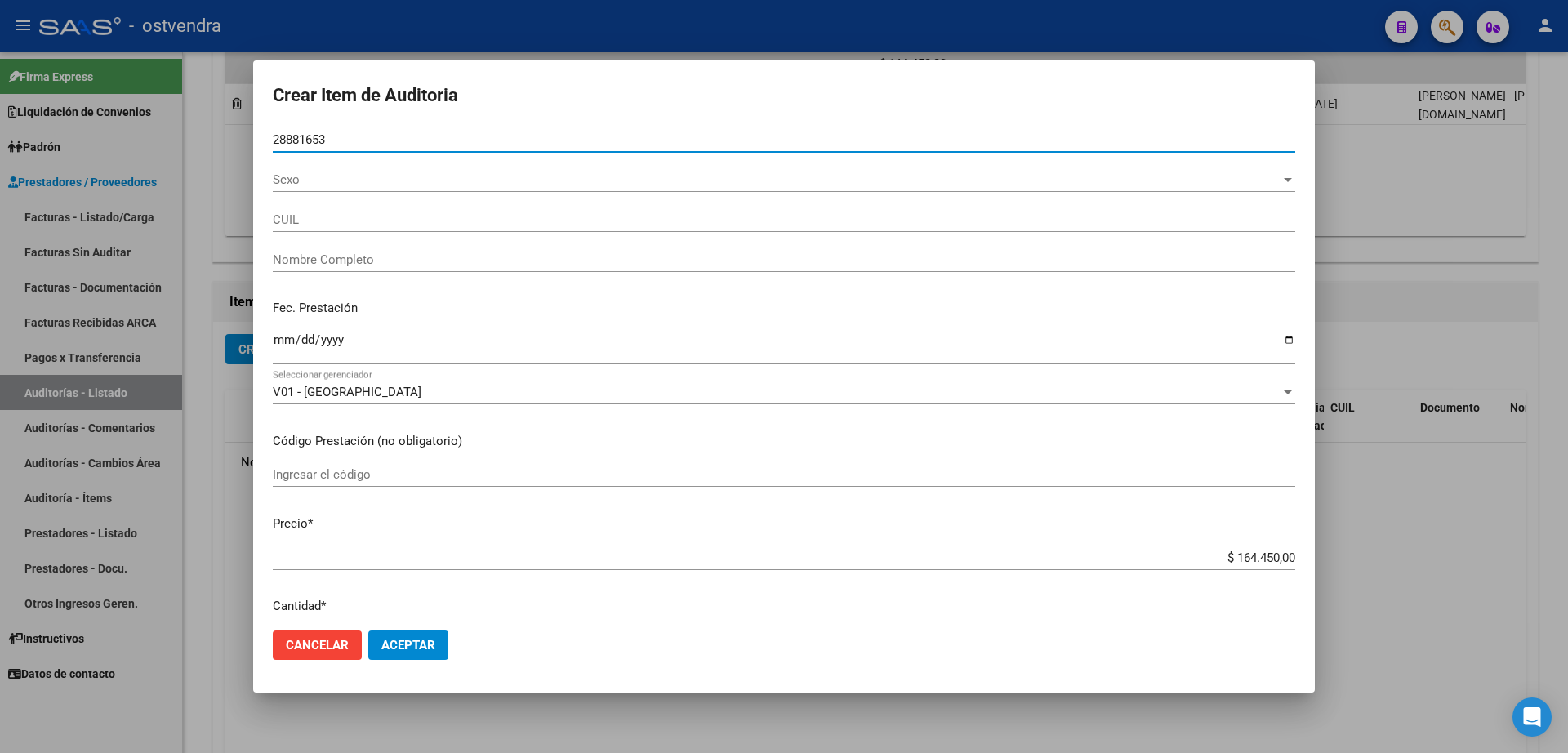
type input "20288816531"
type input "[PERSON_NAME] [PERSON_NAME]"
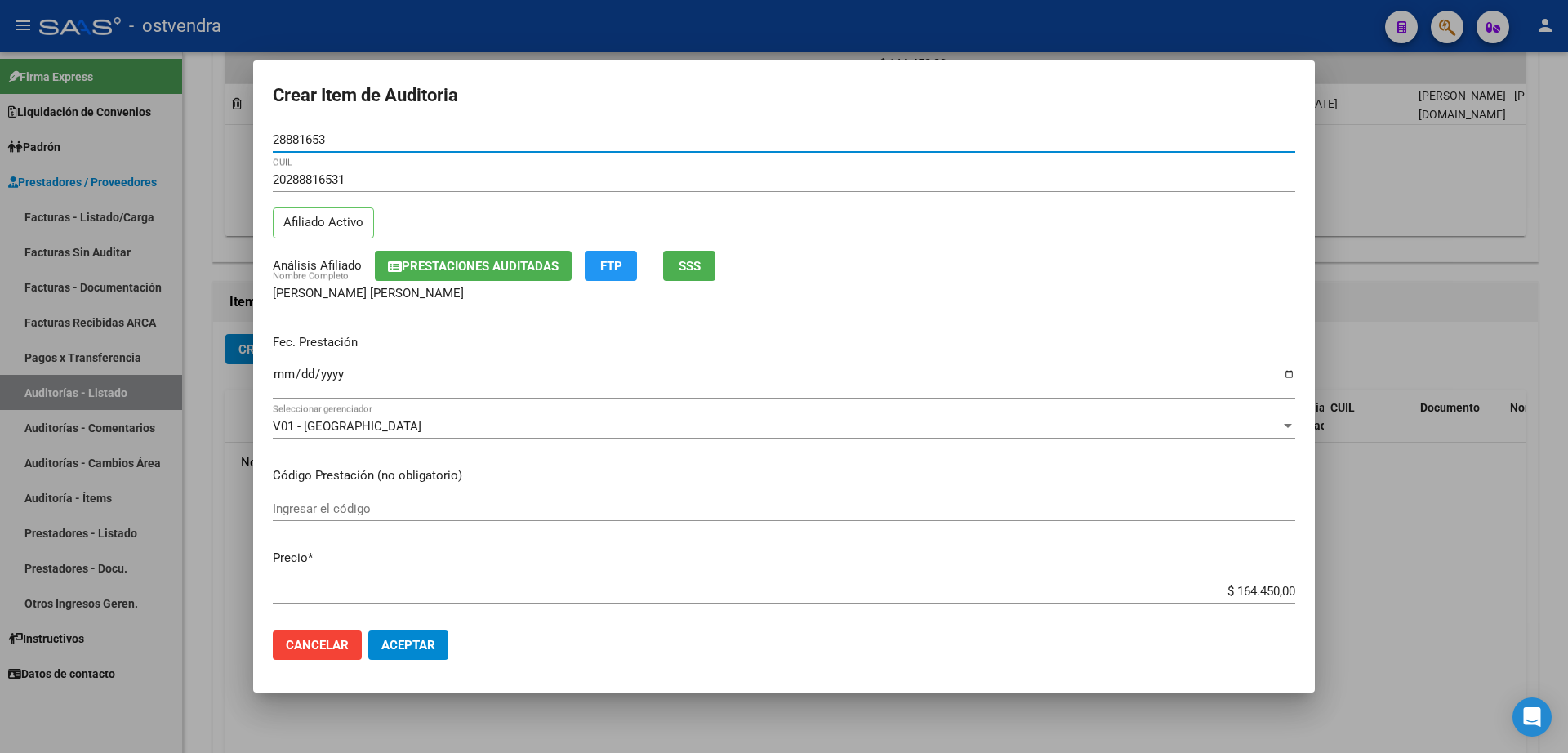
type input "28881653"
click at [420, 656] on button "Aceptar" at bounding box center [408, 645] width 80 height 29
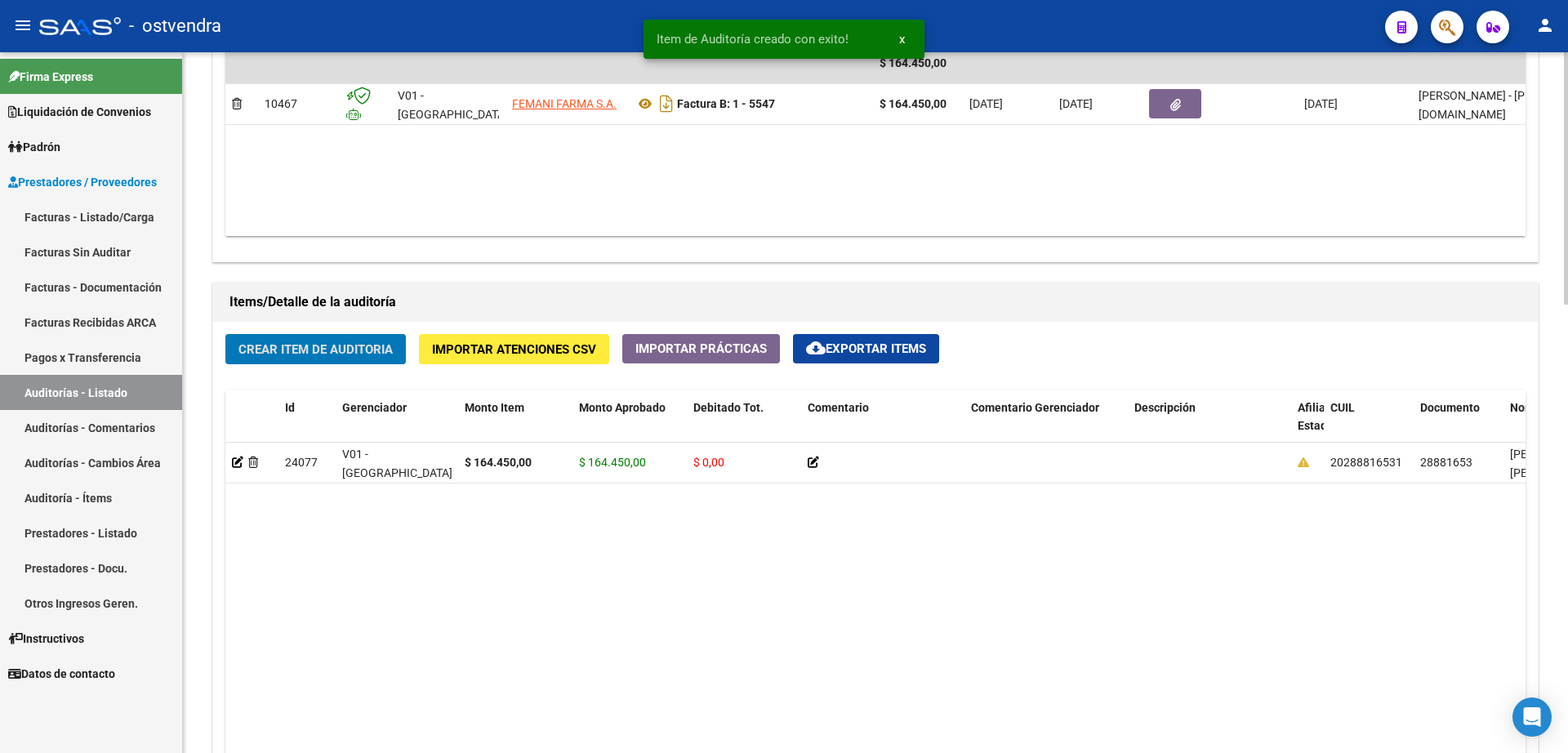
scroll to position [937, 0]
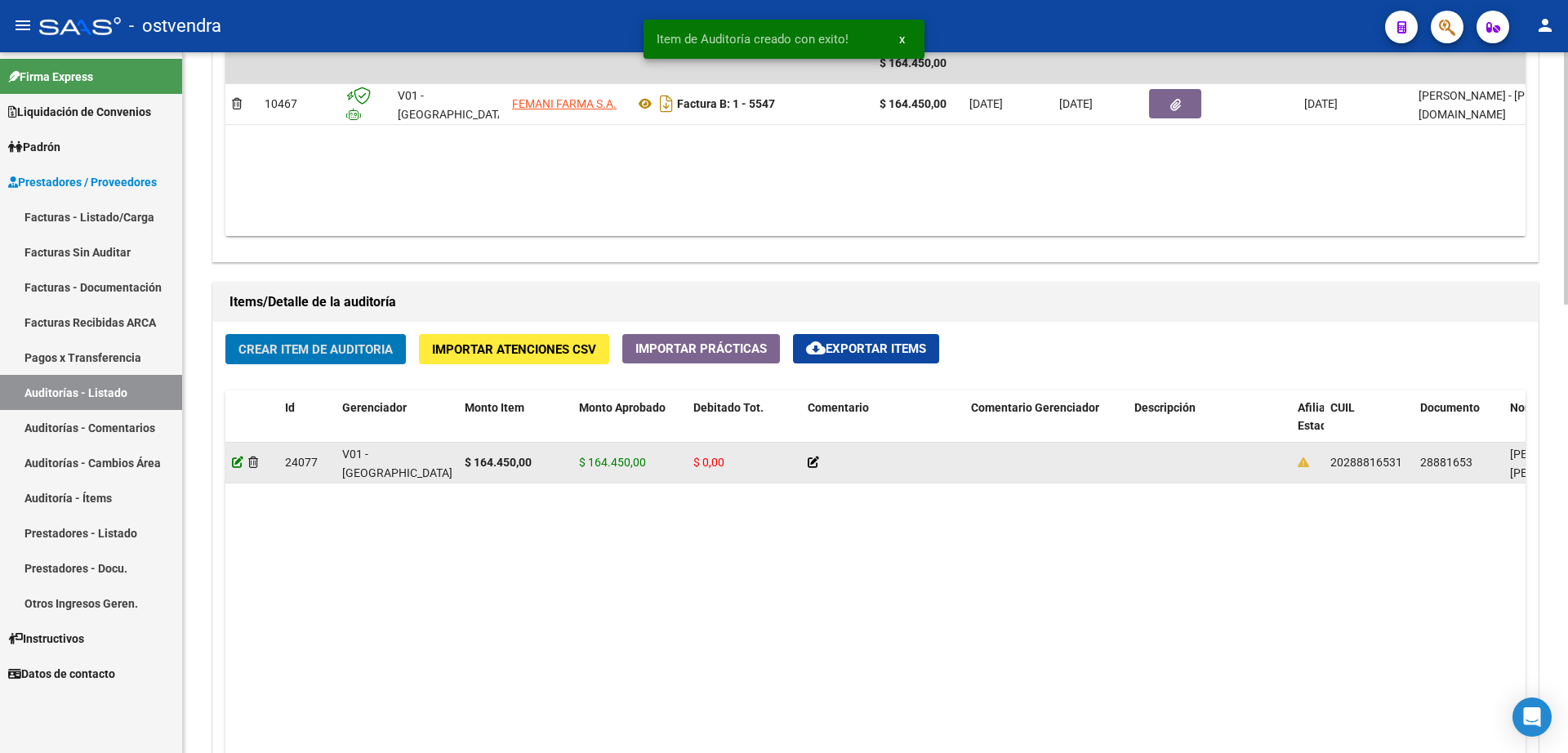
click at [232, 465] on icon at bounding box center [238, 462] width 11 height 11
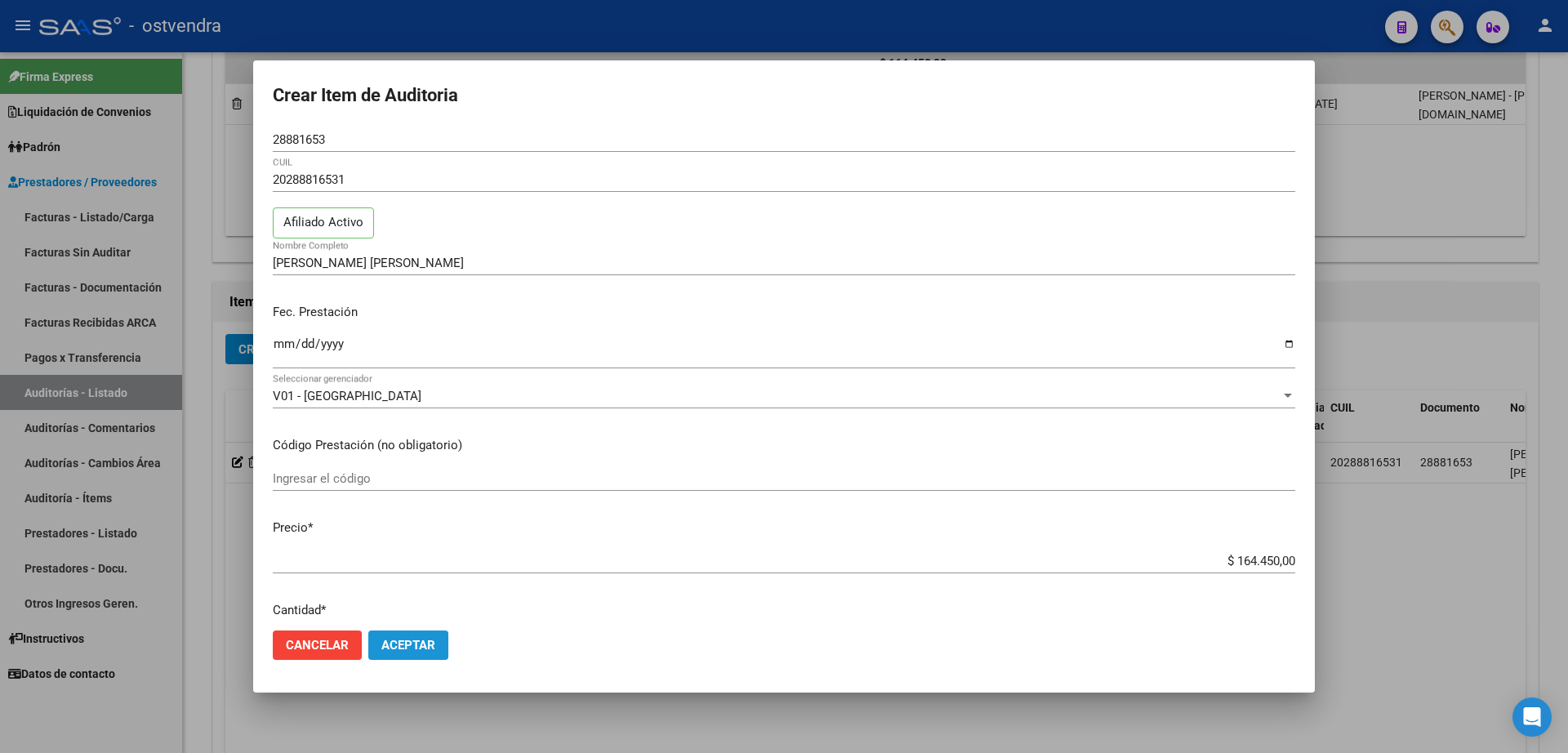
click at [429, 648] on span "Aceptar" at bounding box center [408, 645] width 54 height 15
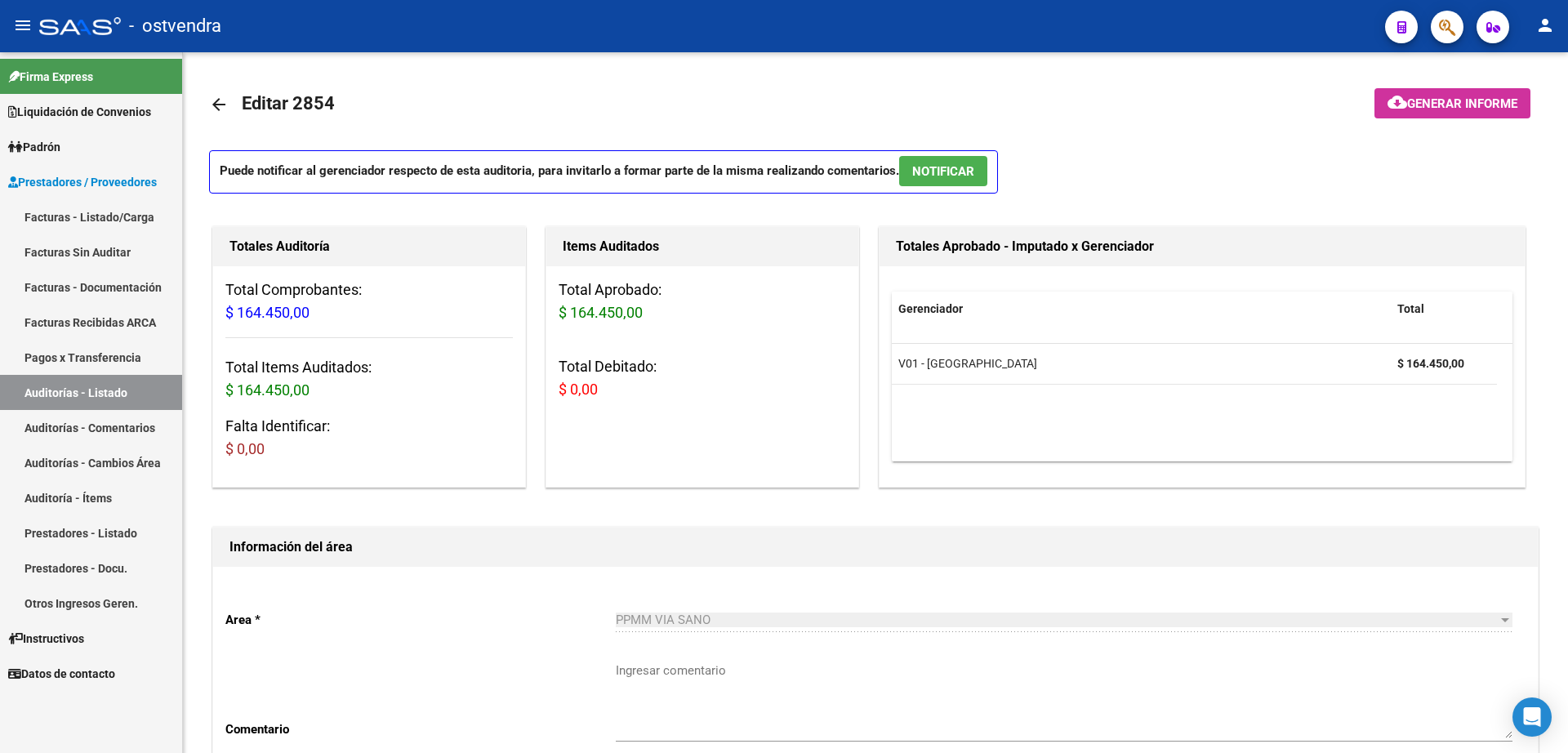
click at [90, 220] on link "Facturas - Listado/Carga" at bounding box center [91, 217] width 182 height 35
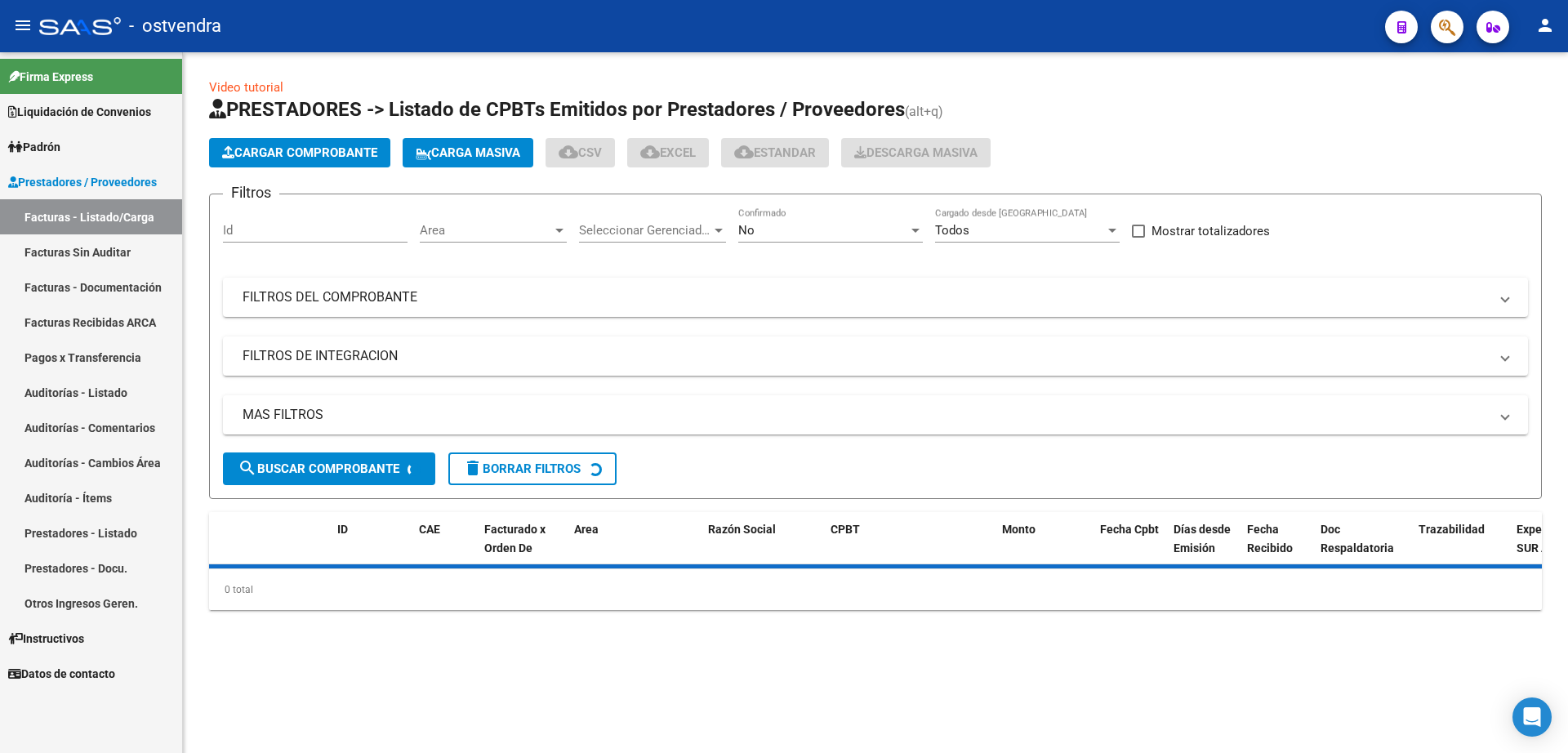
click at [320, 148] on span "Cargar Comprobante" at bounding box center [299, 153] width 155 height 15
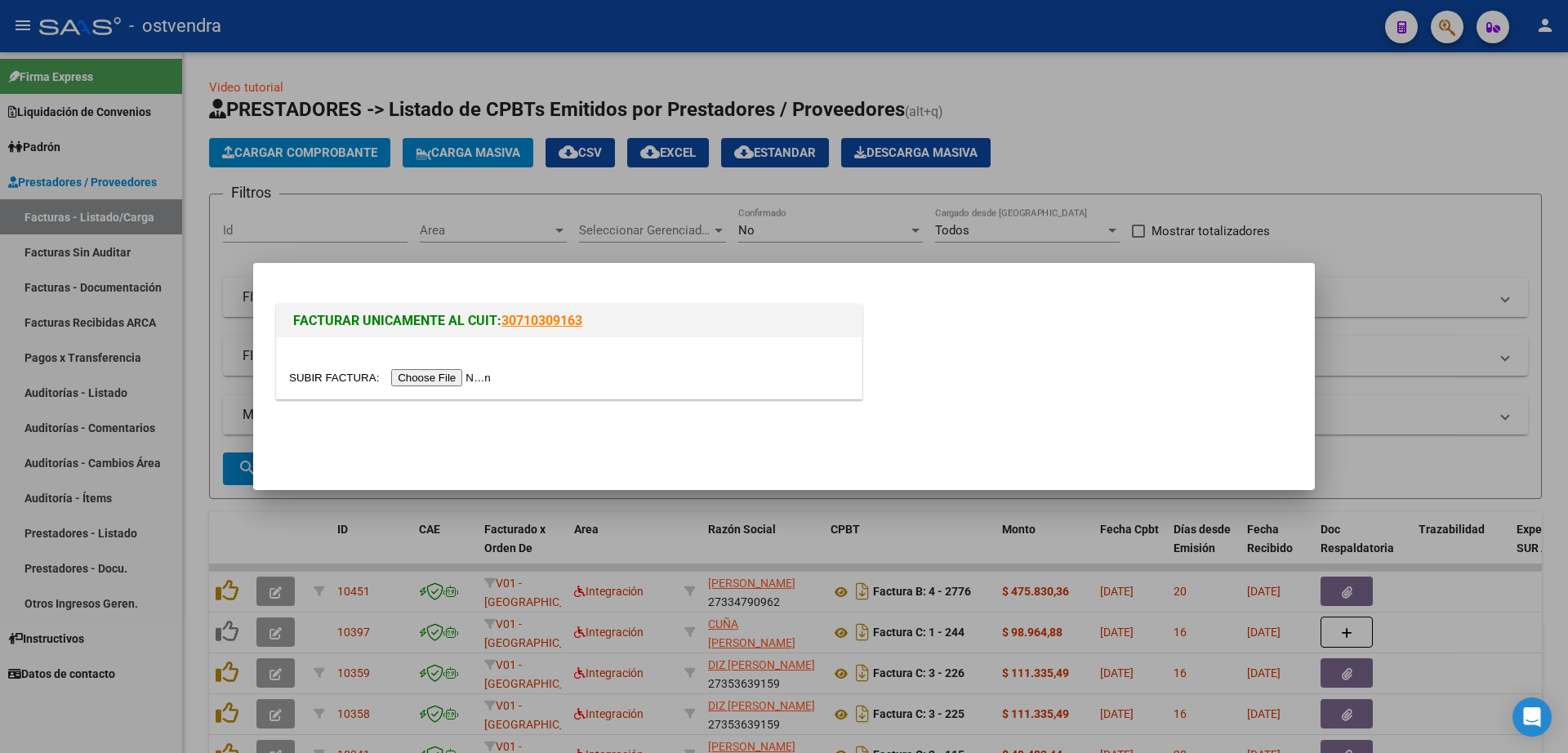
click at [447, 395] on div at bounding box center [569, 368] width 585 height 61
click at [450, 384] on input "file" at bounding box center [392, 377] width 207 height 17
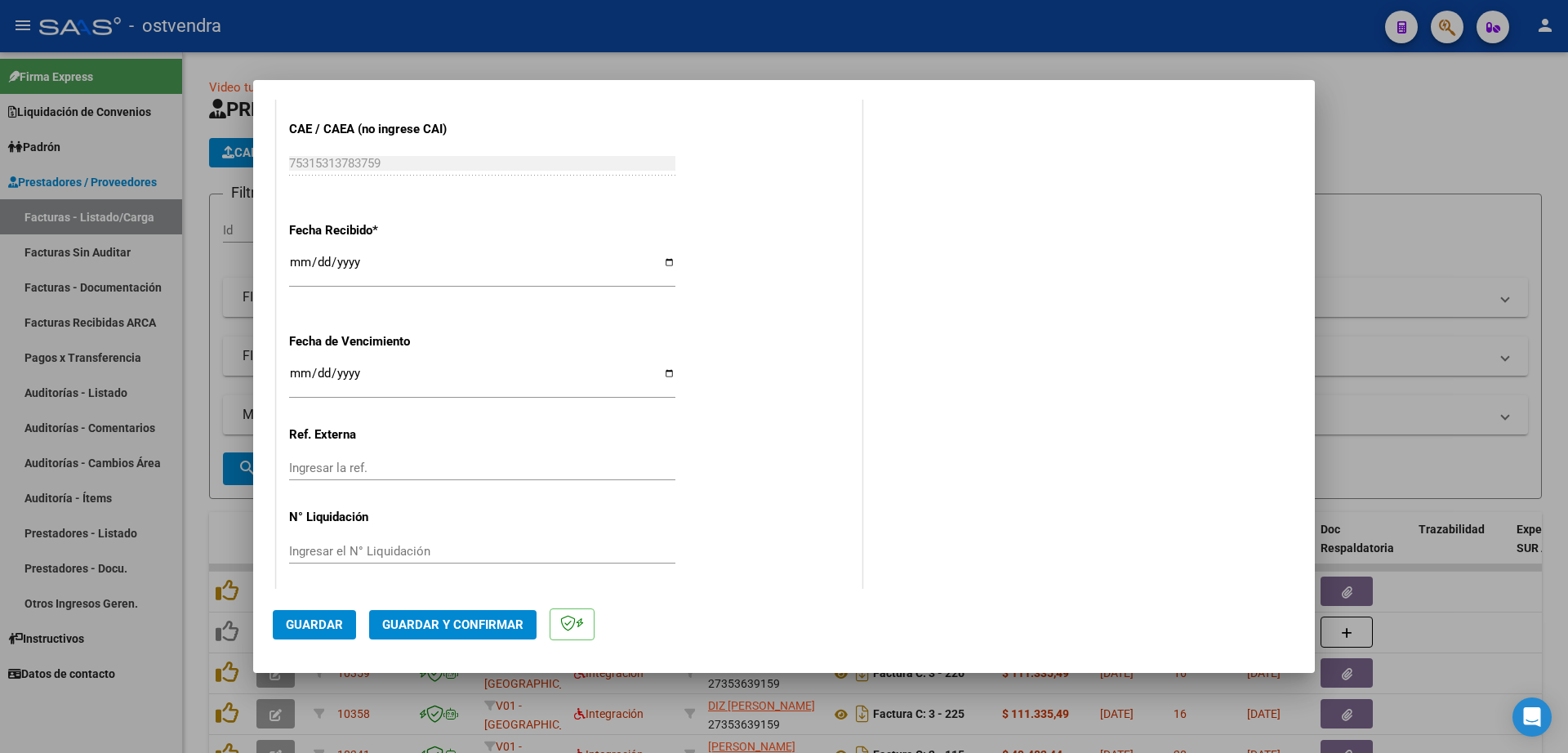
scroll to position [960, 0]
click at [300, 369] on input "Ingresar la fecha" at bounding box center [481, 375] width 386 height 27
type input "[DATE]"
click at [574, 547] on input "Ingresar el N° Liquidación" at bounding box center [481, 545] width 386 height 15
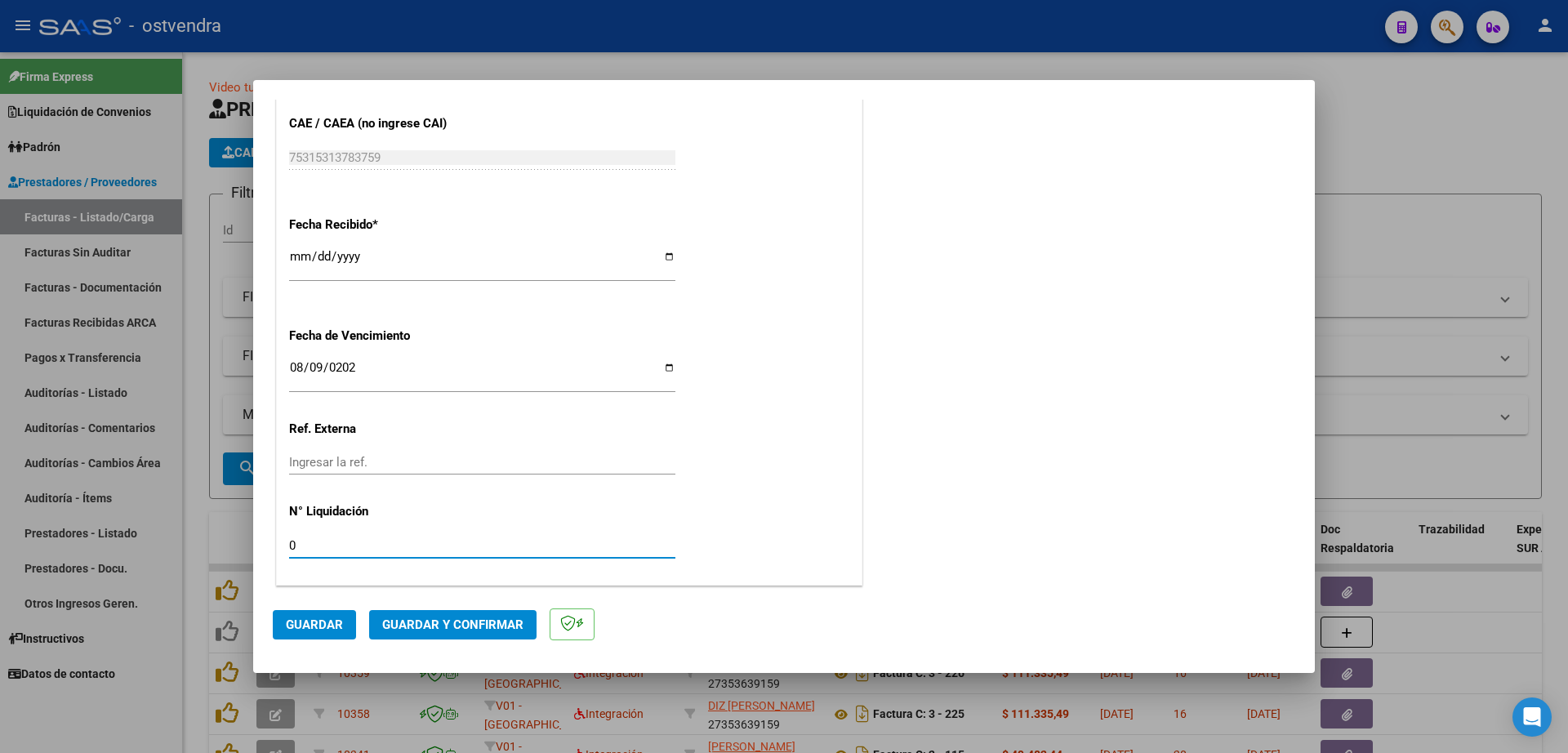
type input "07"
click at [288, 633] on button "Guardar" at bounding box center [314, 624] width 83 height 29
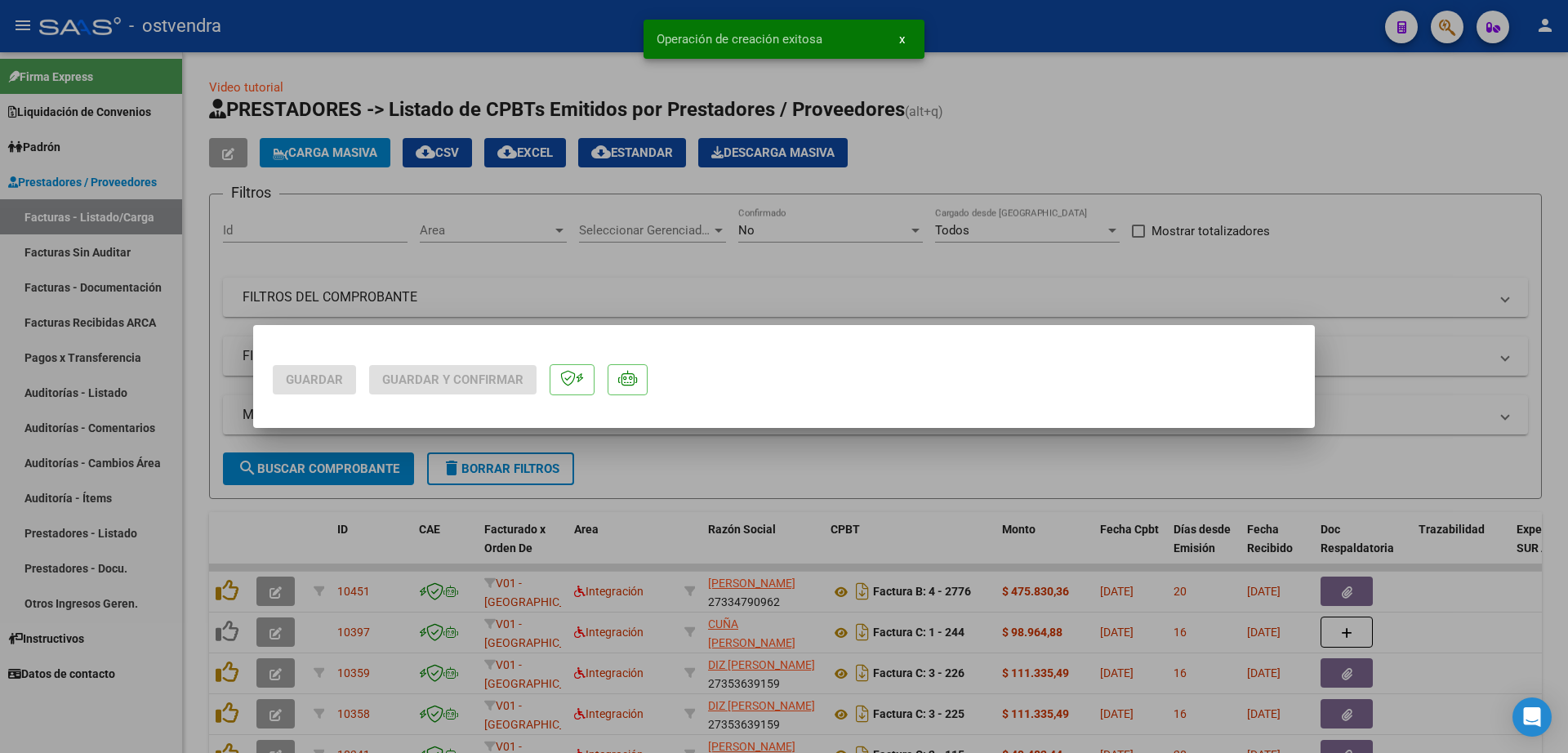
scroll to position [0, 0]
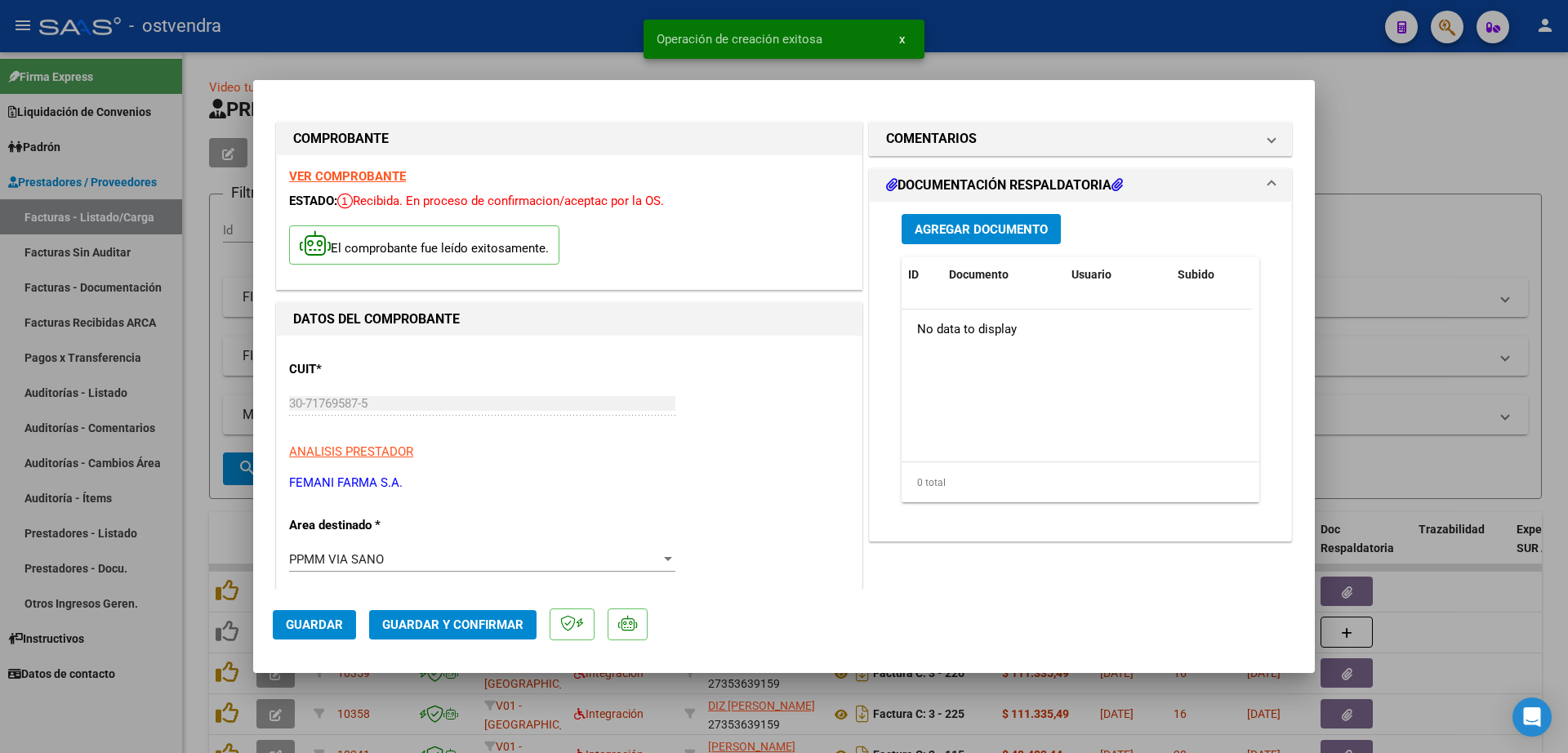
click at [1015, 225] on span "Agregar Documento" at bounding box center [981, 229] width 133 height 15
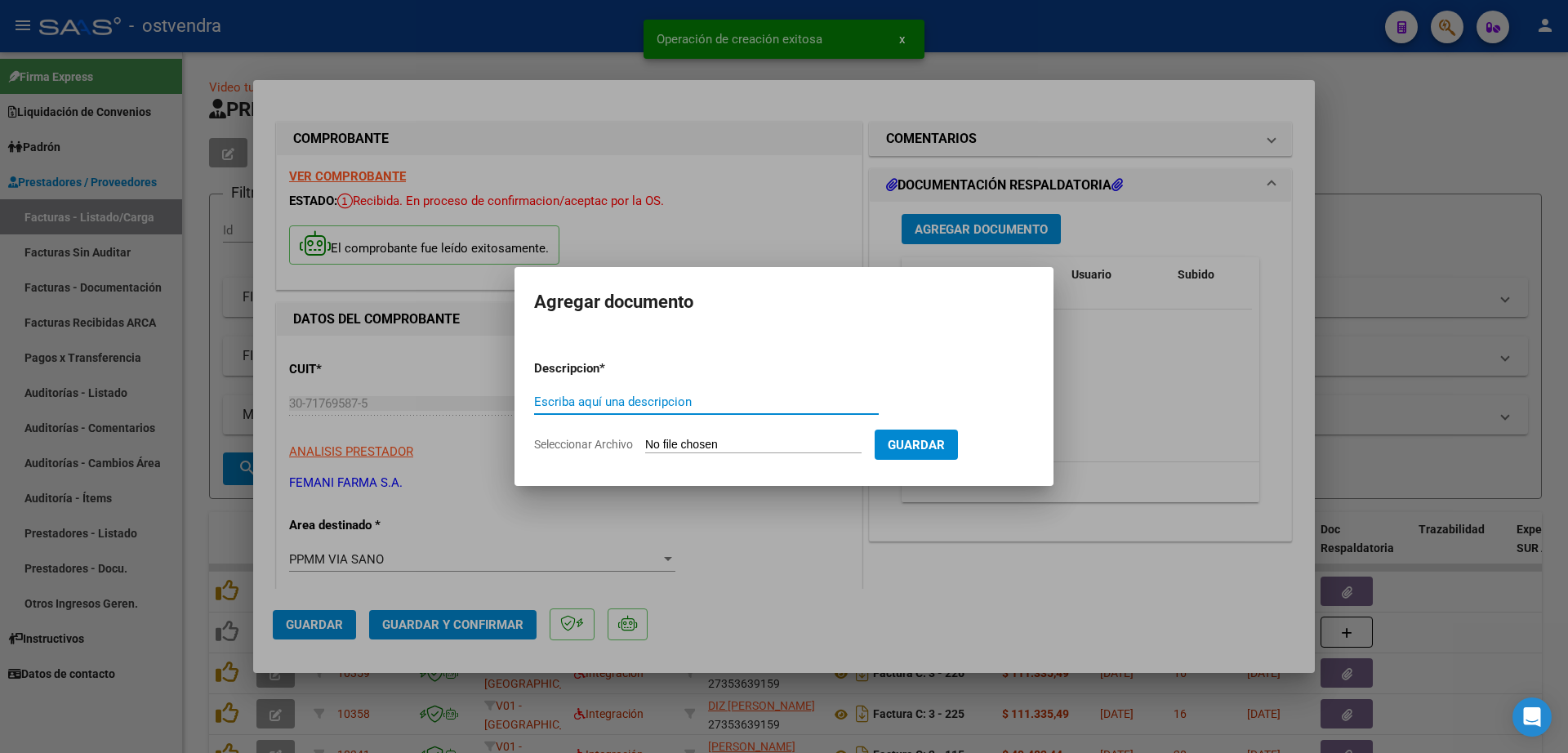
paste input "documentacion"
type input "documentacion"
click at [837, 446] on input "Seleccionar Archivo" at bounding box center [753, 445] width 216 height 16
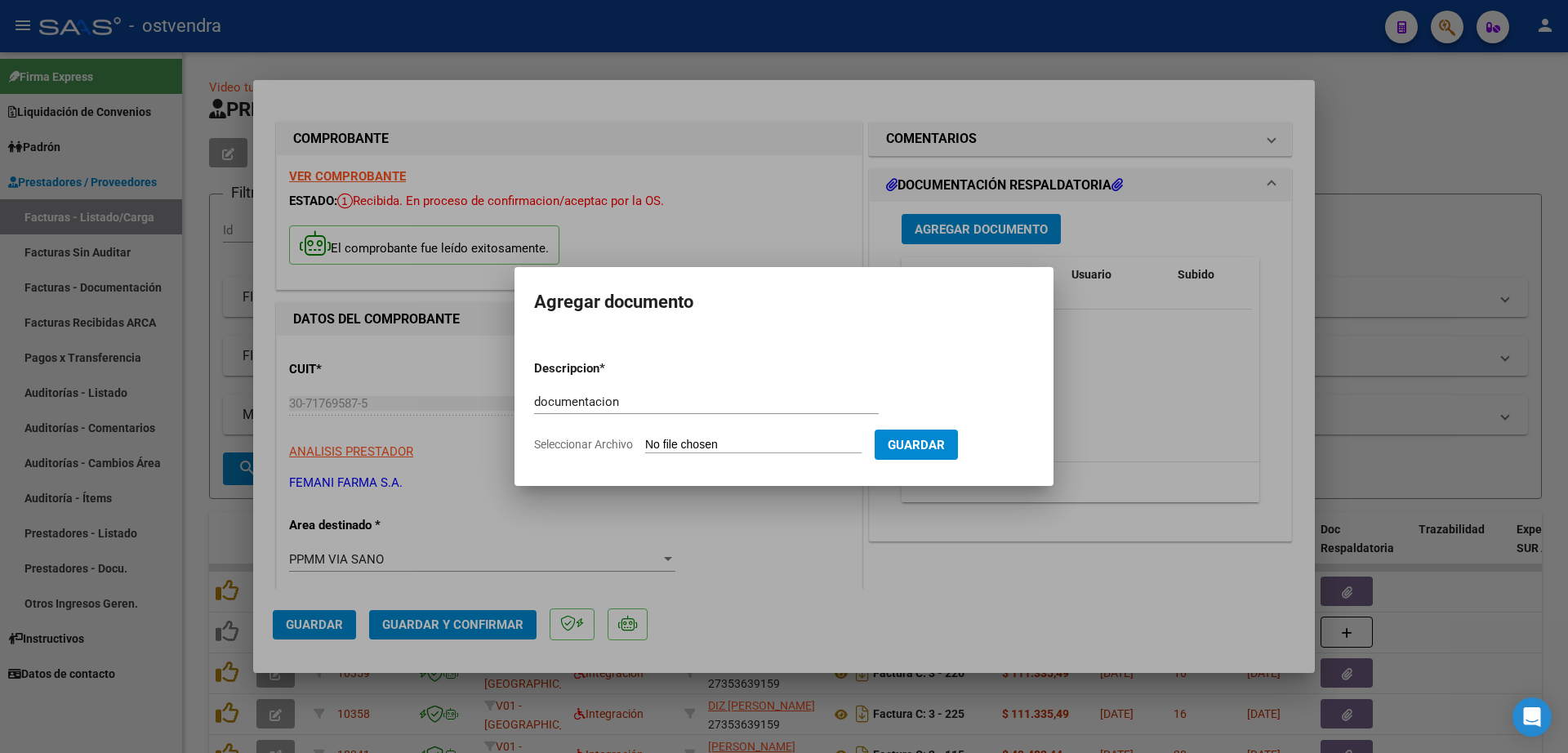
type input "C:\fakepath\FEMANI FARMA 5545.zip"
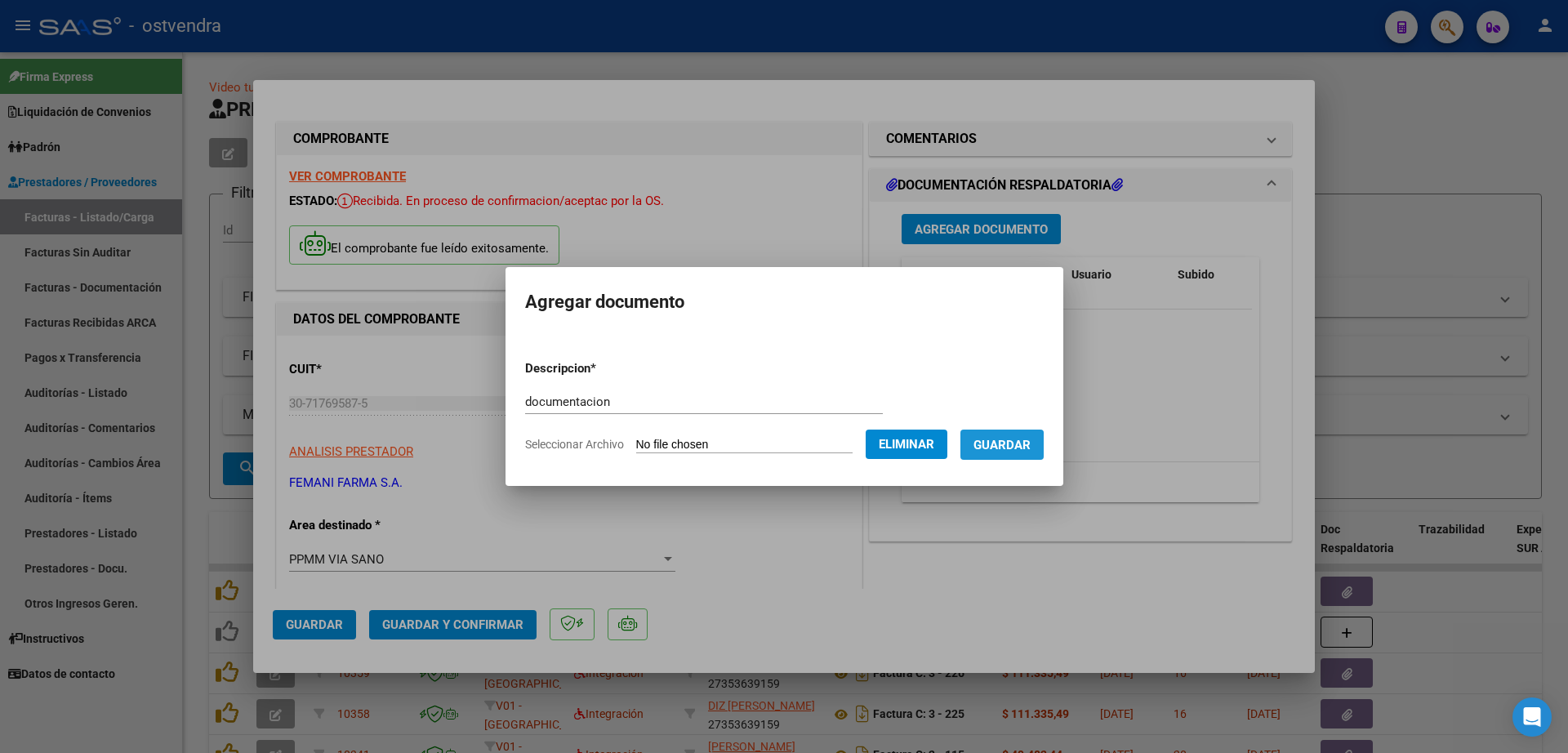
click at [1017, 446] on span "Guardar" at bounding box center [1002, 445] width 57 height 15
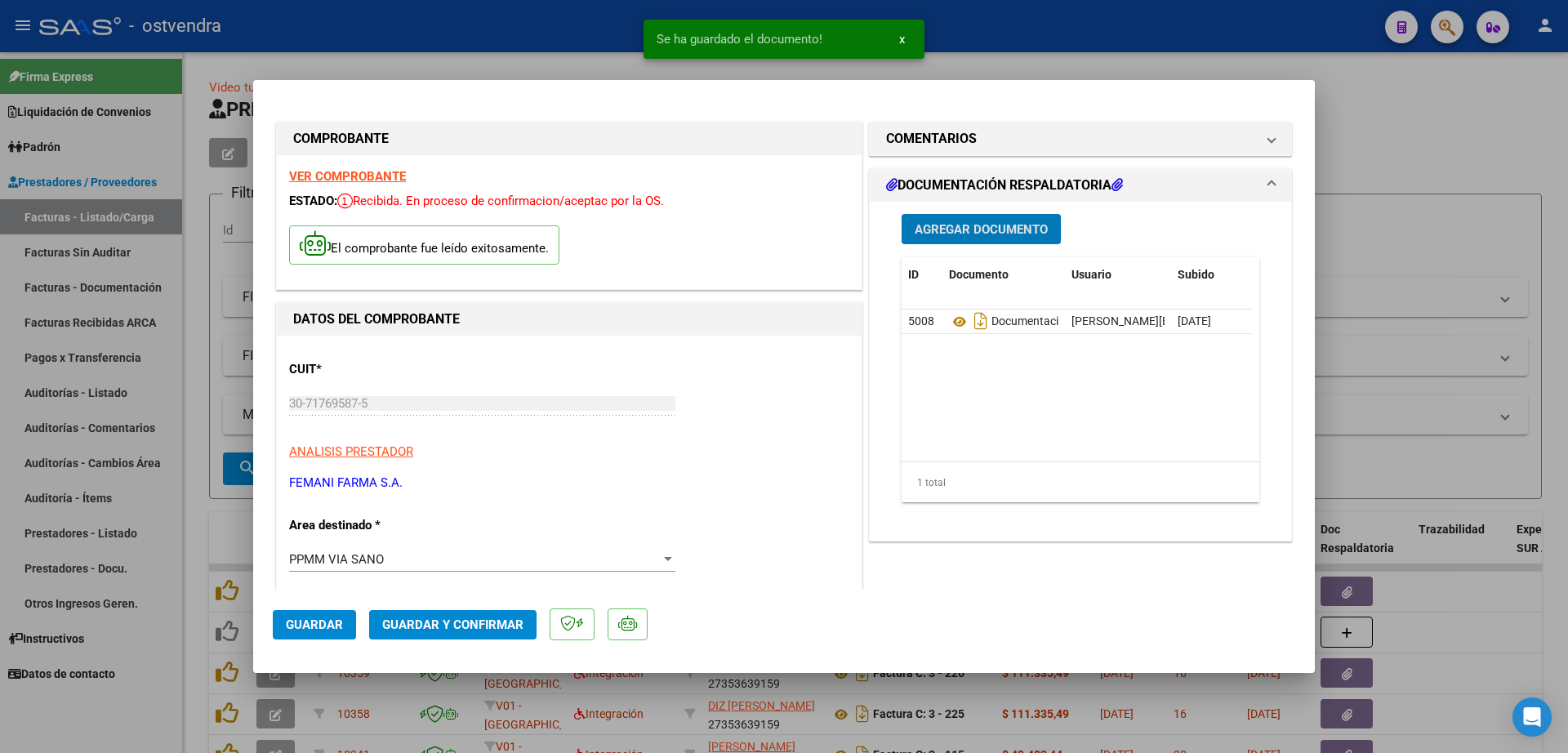
click at [512, 625] on span "Guardar y Confirmar" at bounding box center [453, 625] width 141 height 15
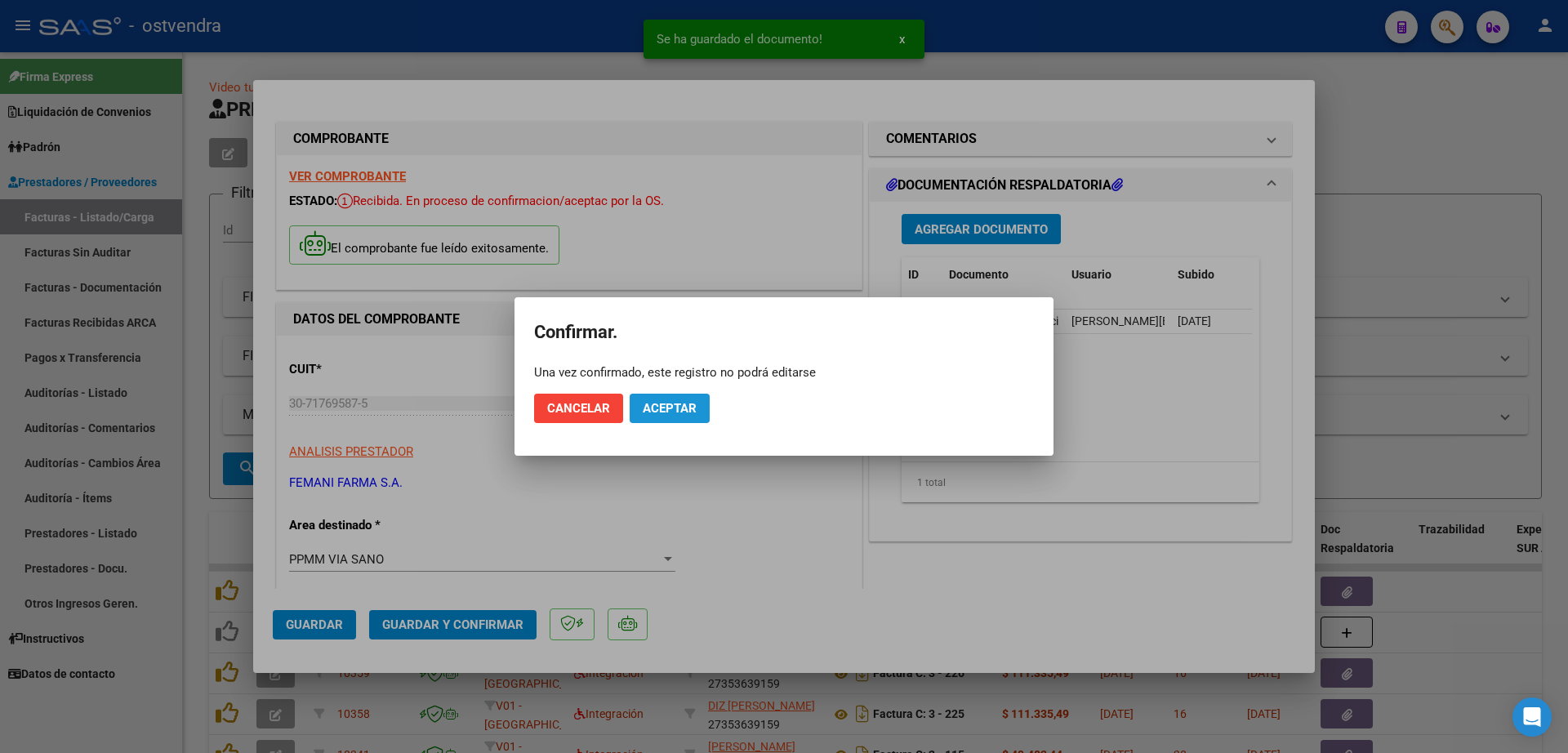
click at [698, 415] on button "Aceptar" at bounding box center [670, 408] width 80 height 29
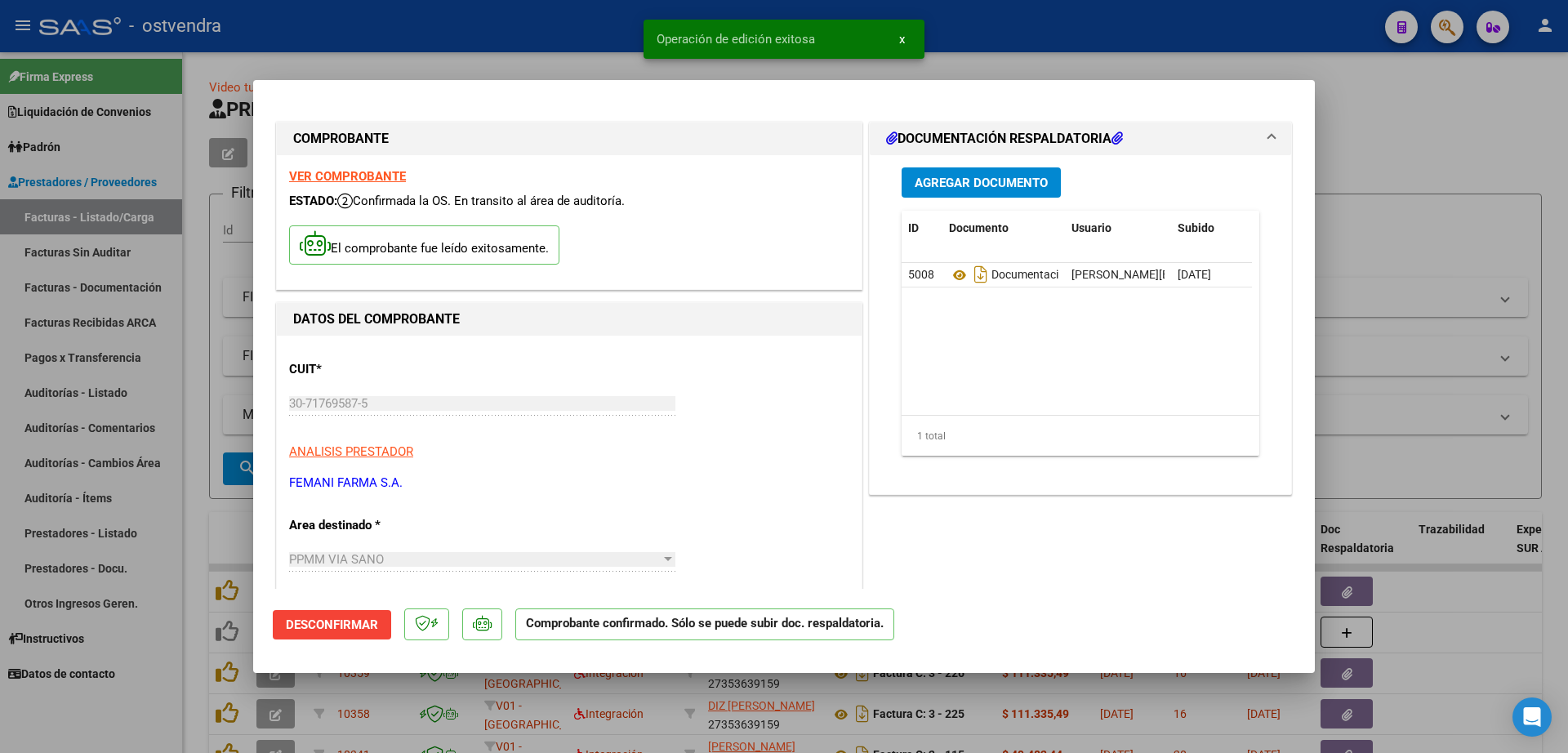
click at [198, 316] on div at bounding box center [784, 376] width 1568 height 753
type input "$ 0,00"
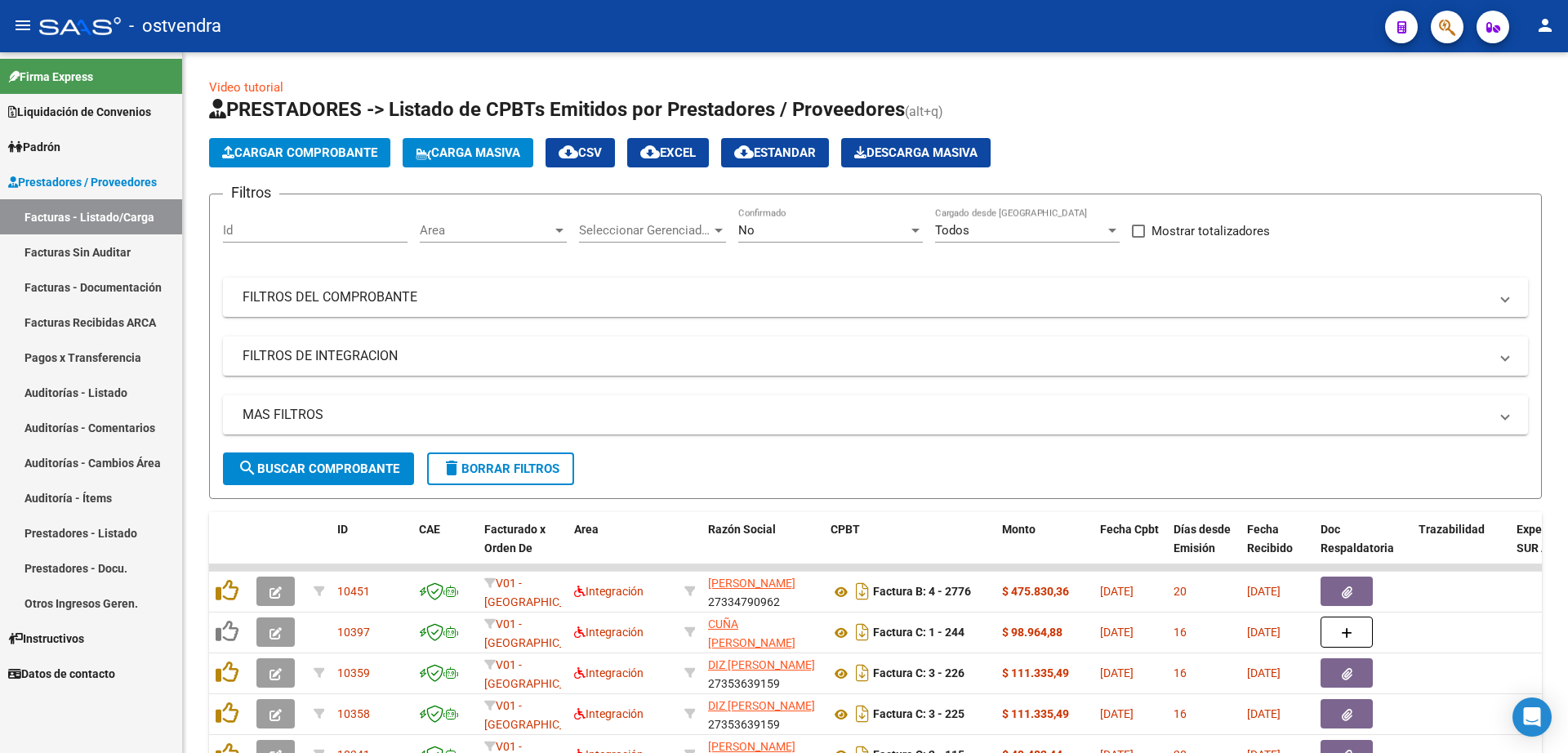
click at [106, 393] on link "Auditorías - Listado" at bounding box center [91, 392] width 182 height 35
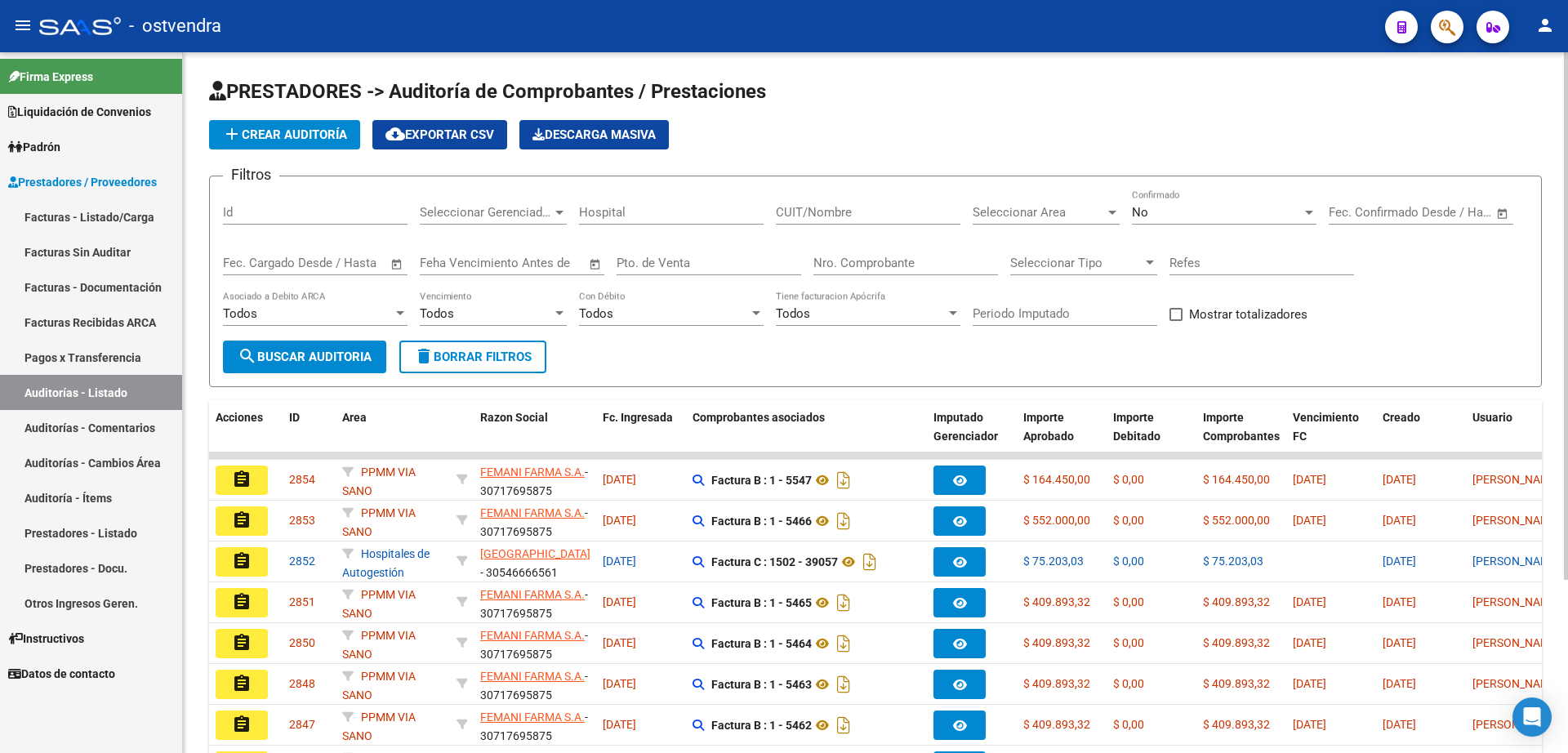
click at [279, 136] on span "add Crear Auditoría" at bounding box center [284, 134] width 125 height 15
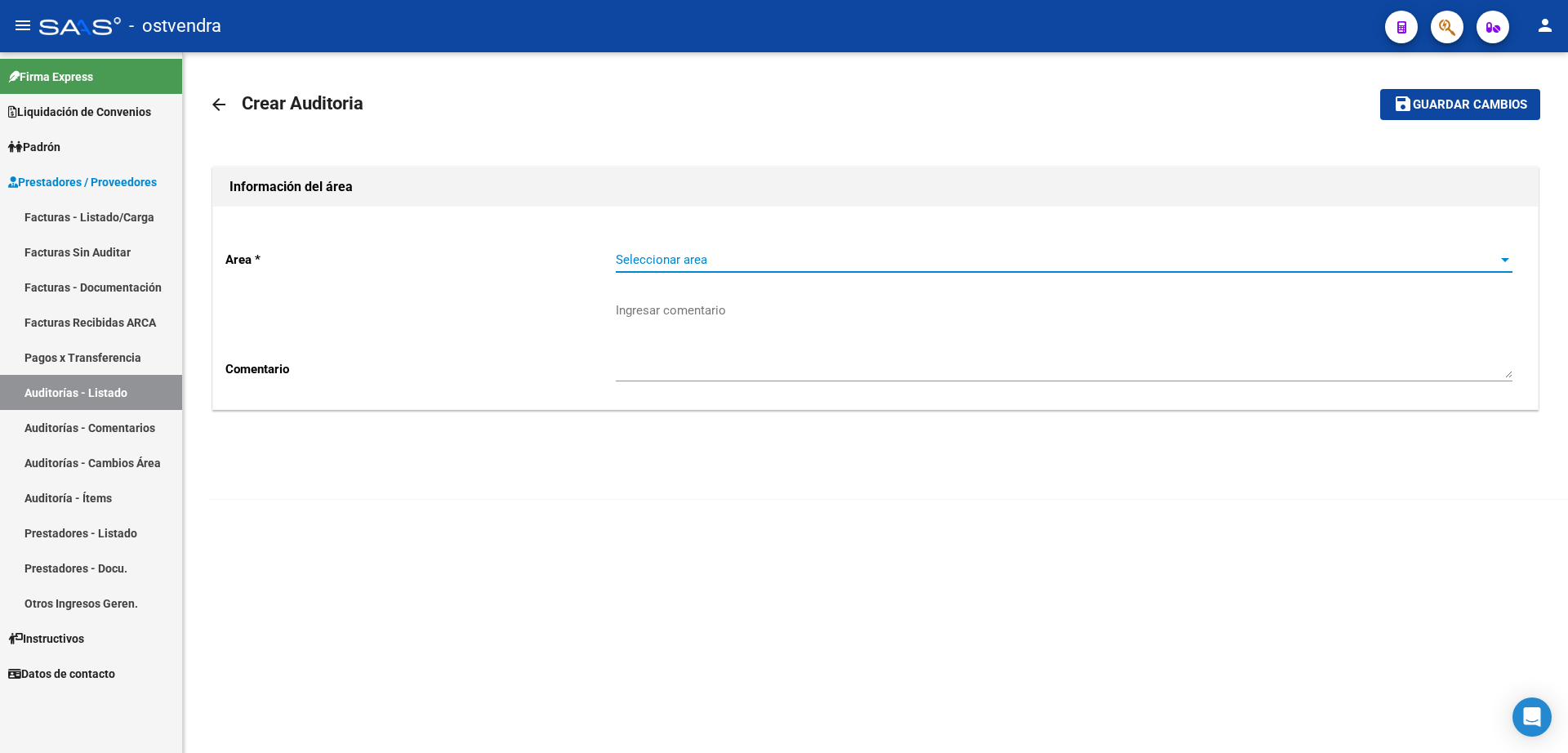
click at [767, 255] on span "Seleccionar area" at bounding box center [1057, 260] width 882 height 15
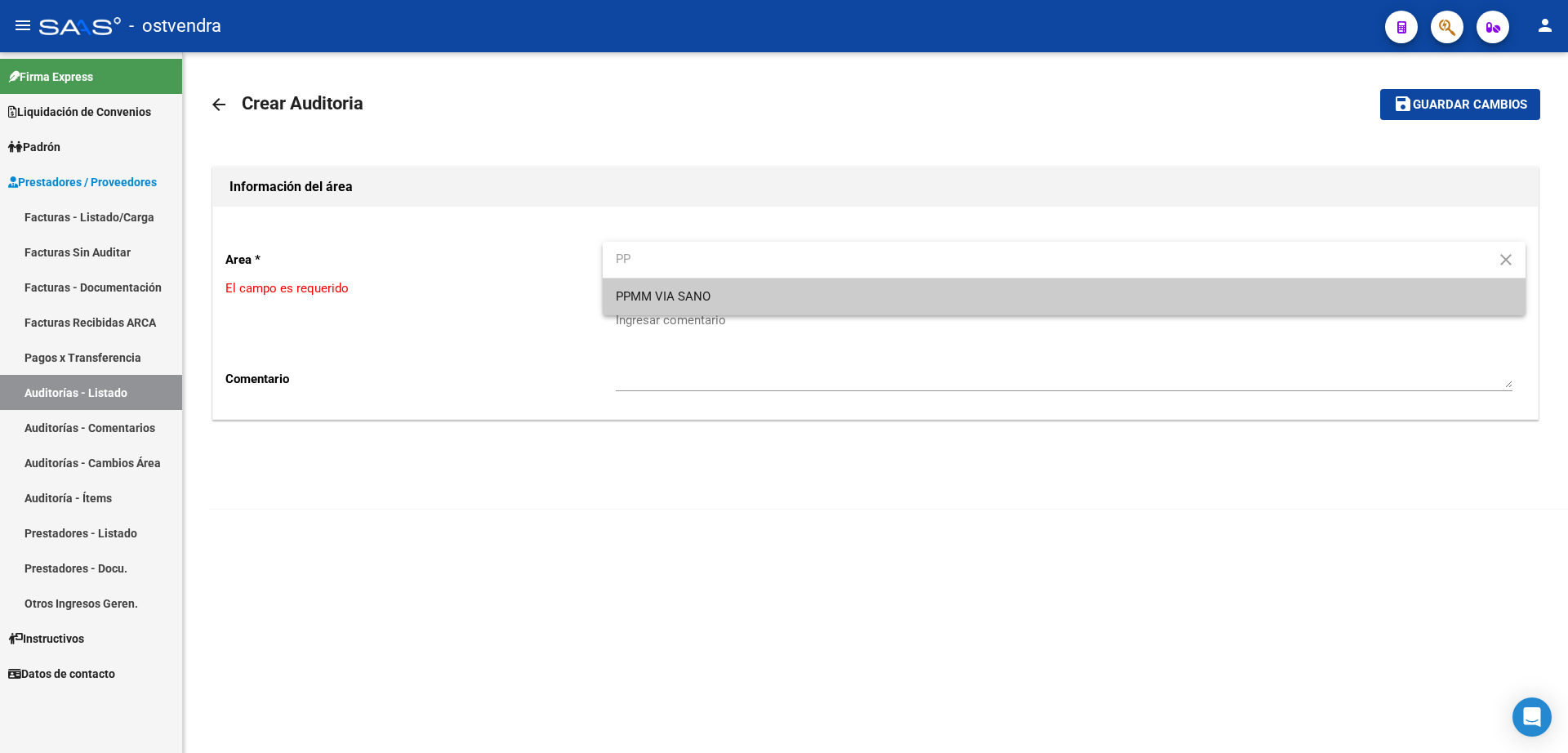
type input "PP"
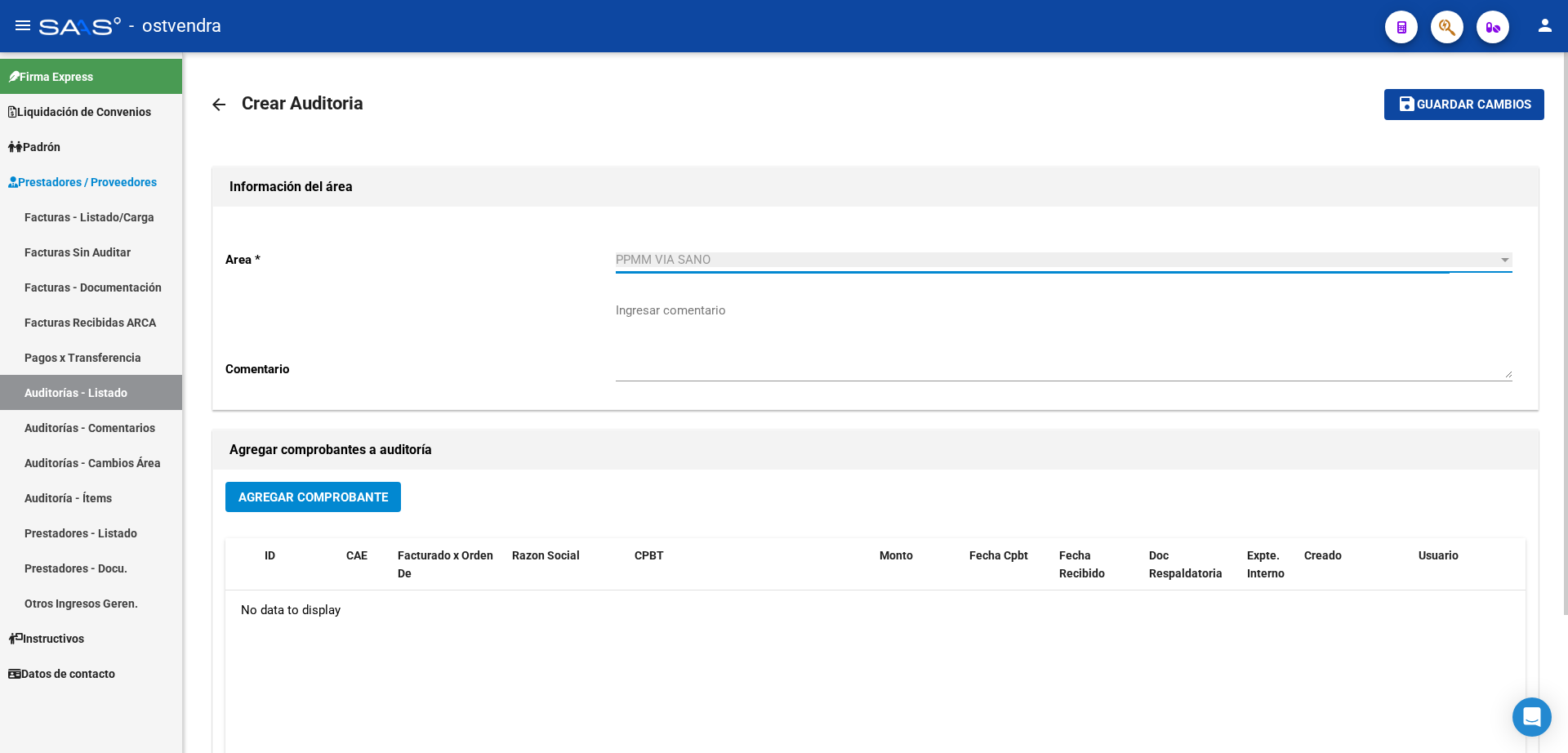
click at [314, 505] on button "Agregar Comprobante" at bounding box center [313, 497] width 176 height 30
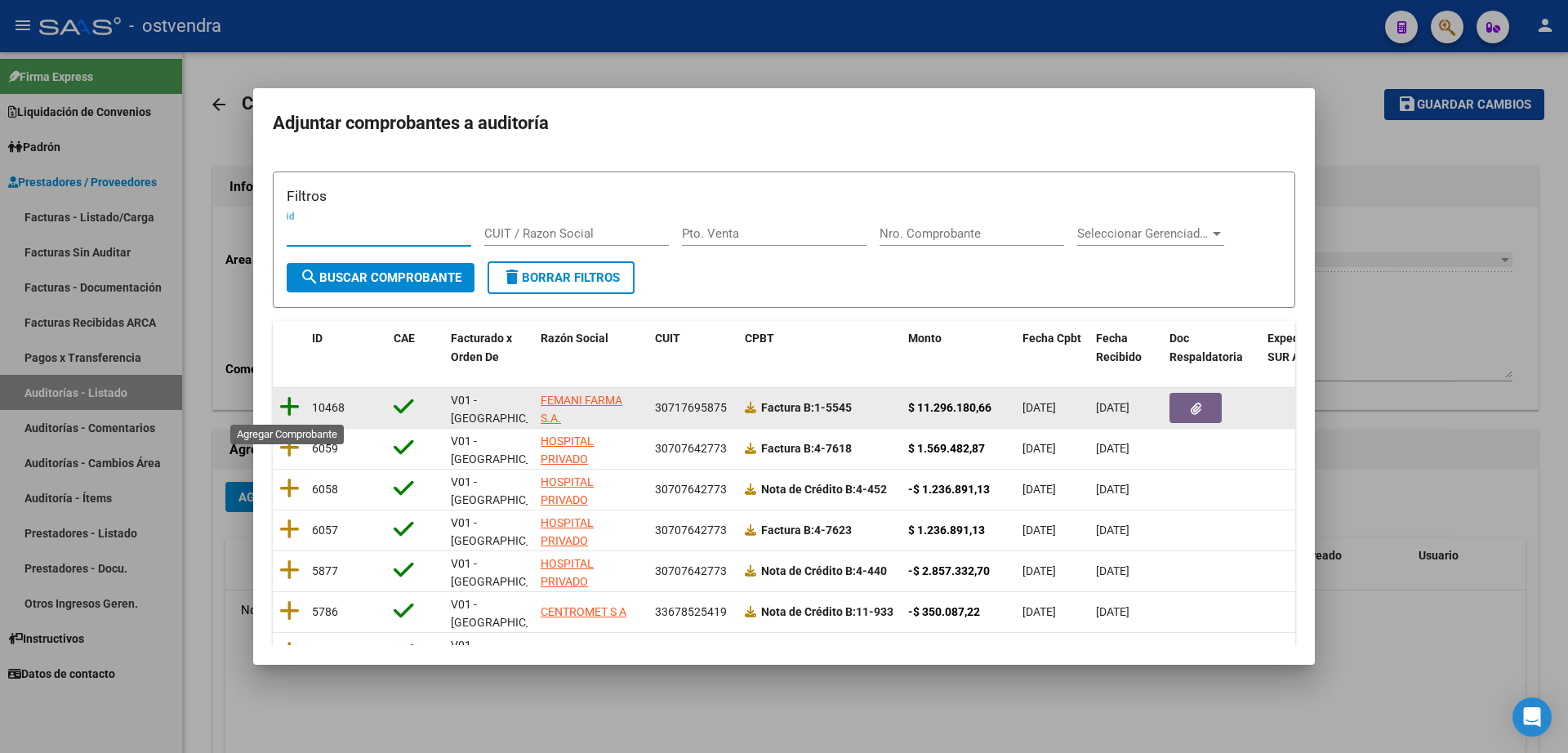
click at [287, 414] on icon at bounding box center [289, 407] width 20 height 23
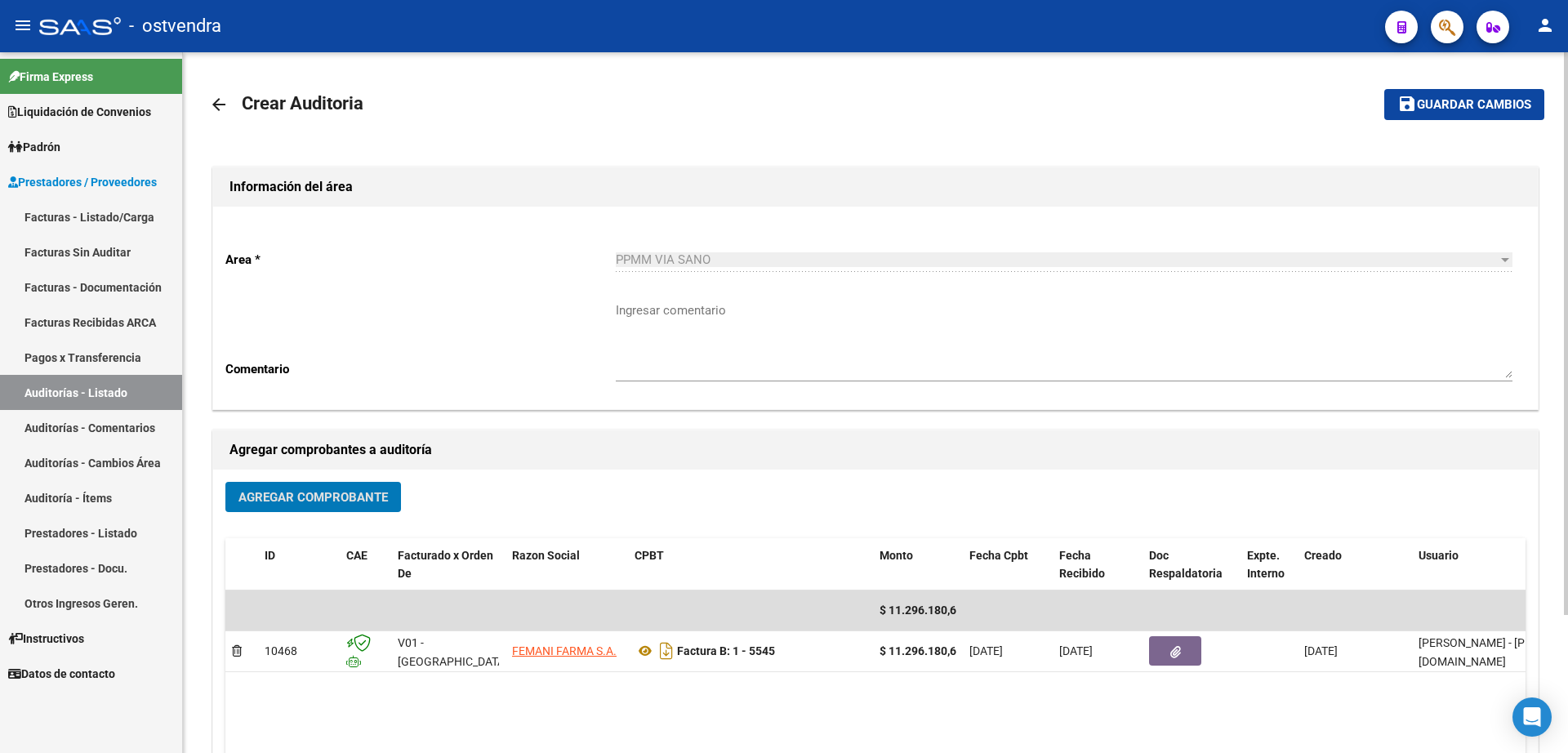
click at [1493, 103] on span "Guardar cambios" at bounding box center [1473, 105] width 114 height 15
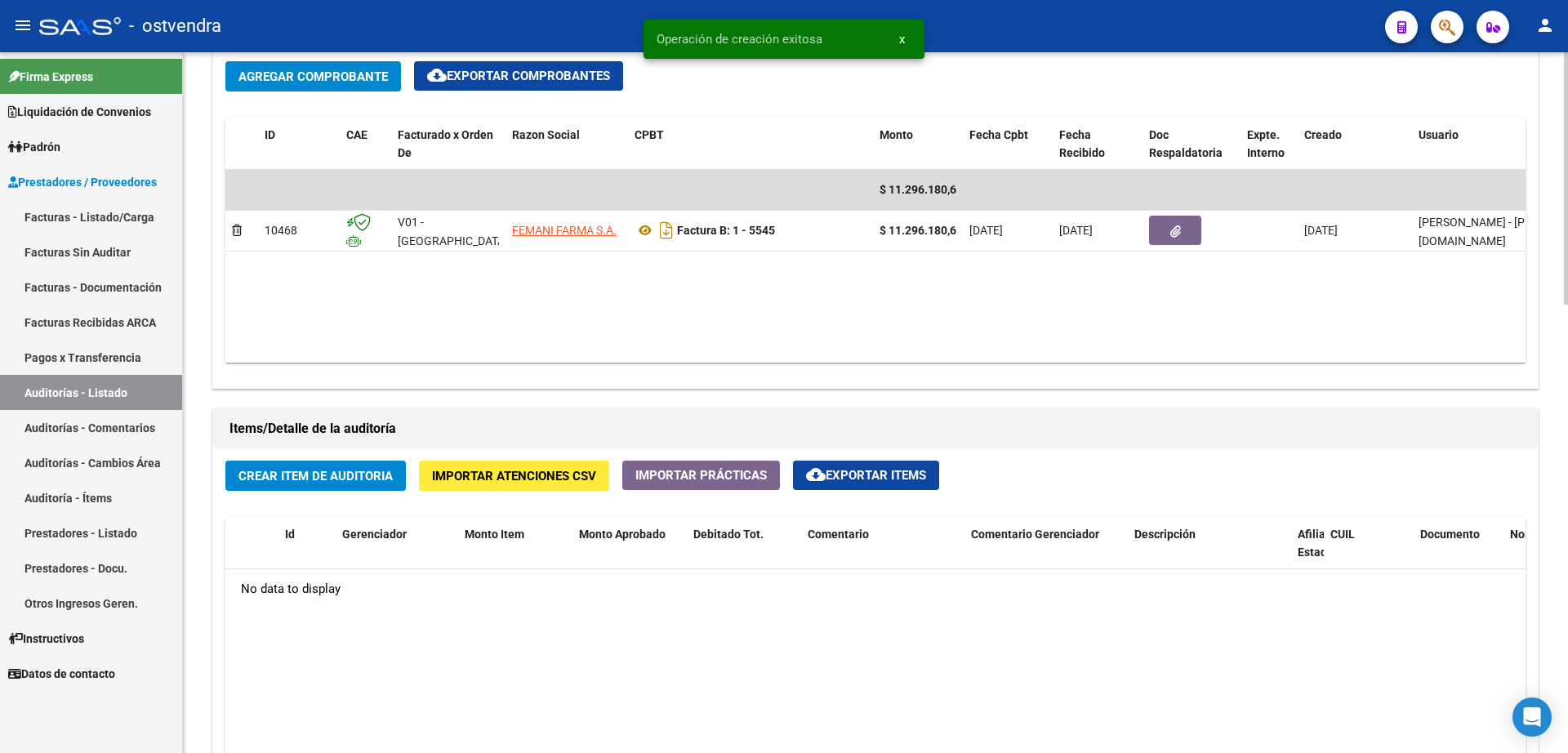
scroll to position [817, 0]
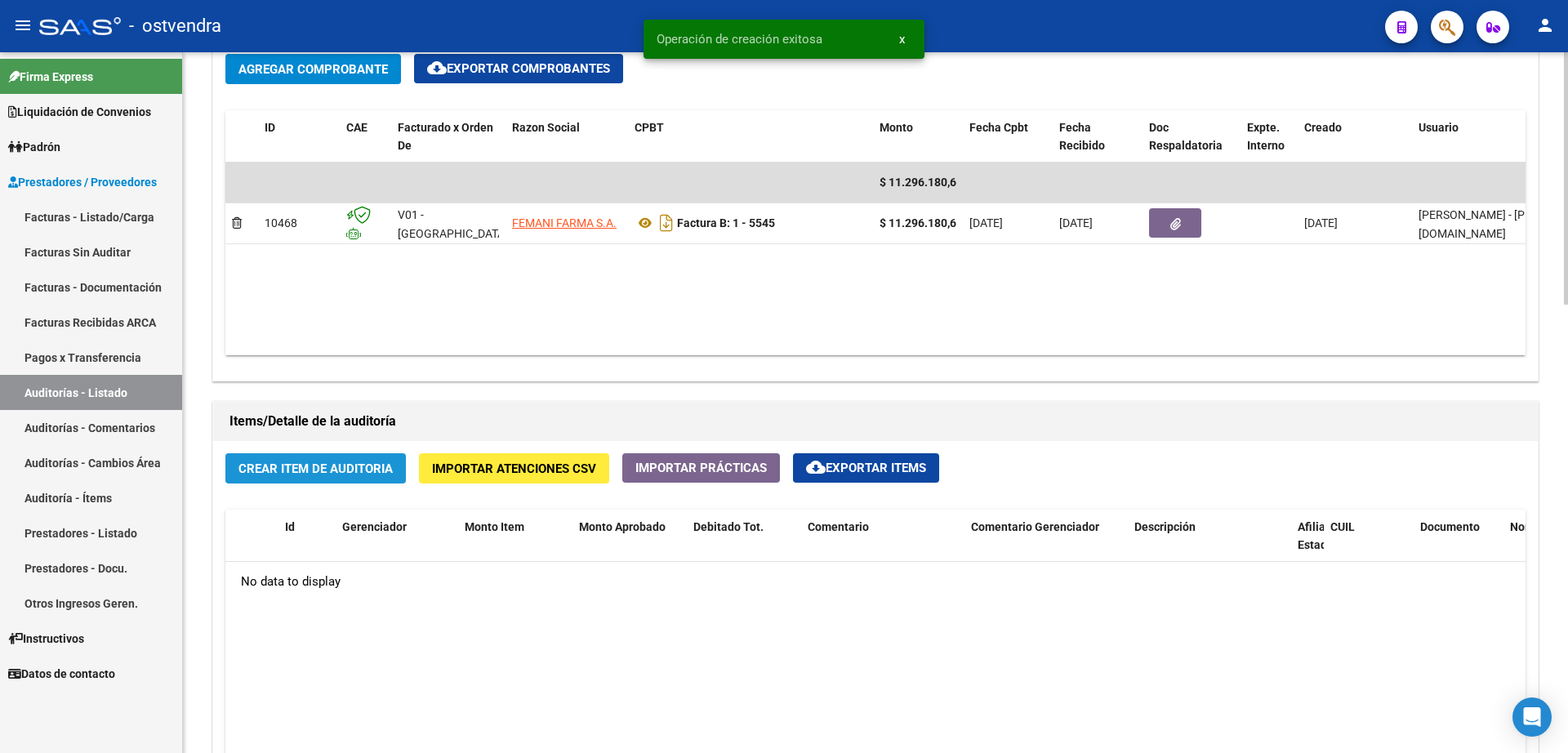
click at [321, 474] on span "Crear Item de Auditoria" at bounding box center [315, 468] width 155 height 15
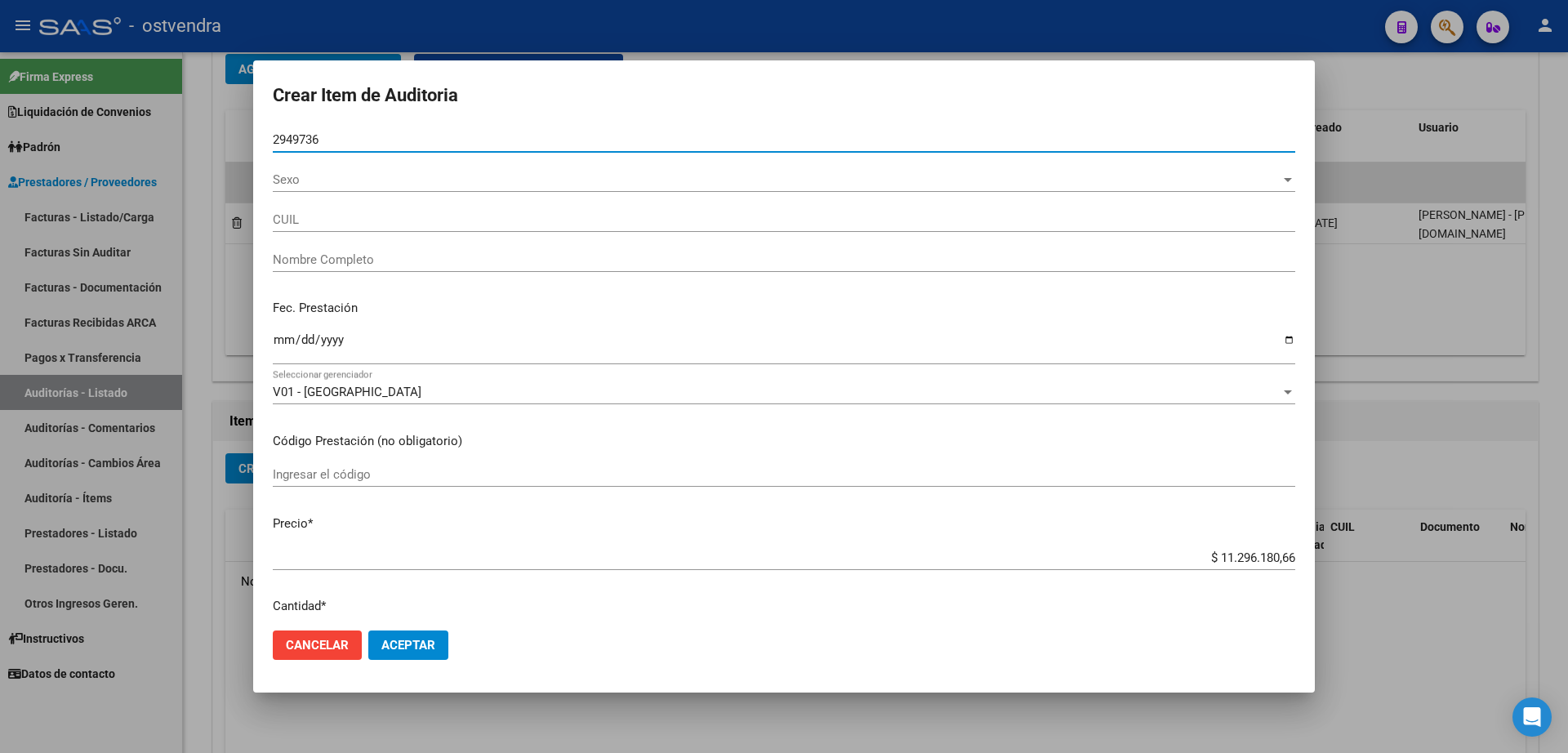
type input "29497360"
type input "27294973600"
type input "[PERSON_NAME] DE [GEOGRAPHIC_DATA]"
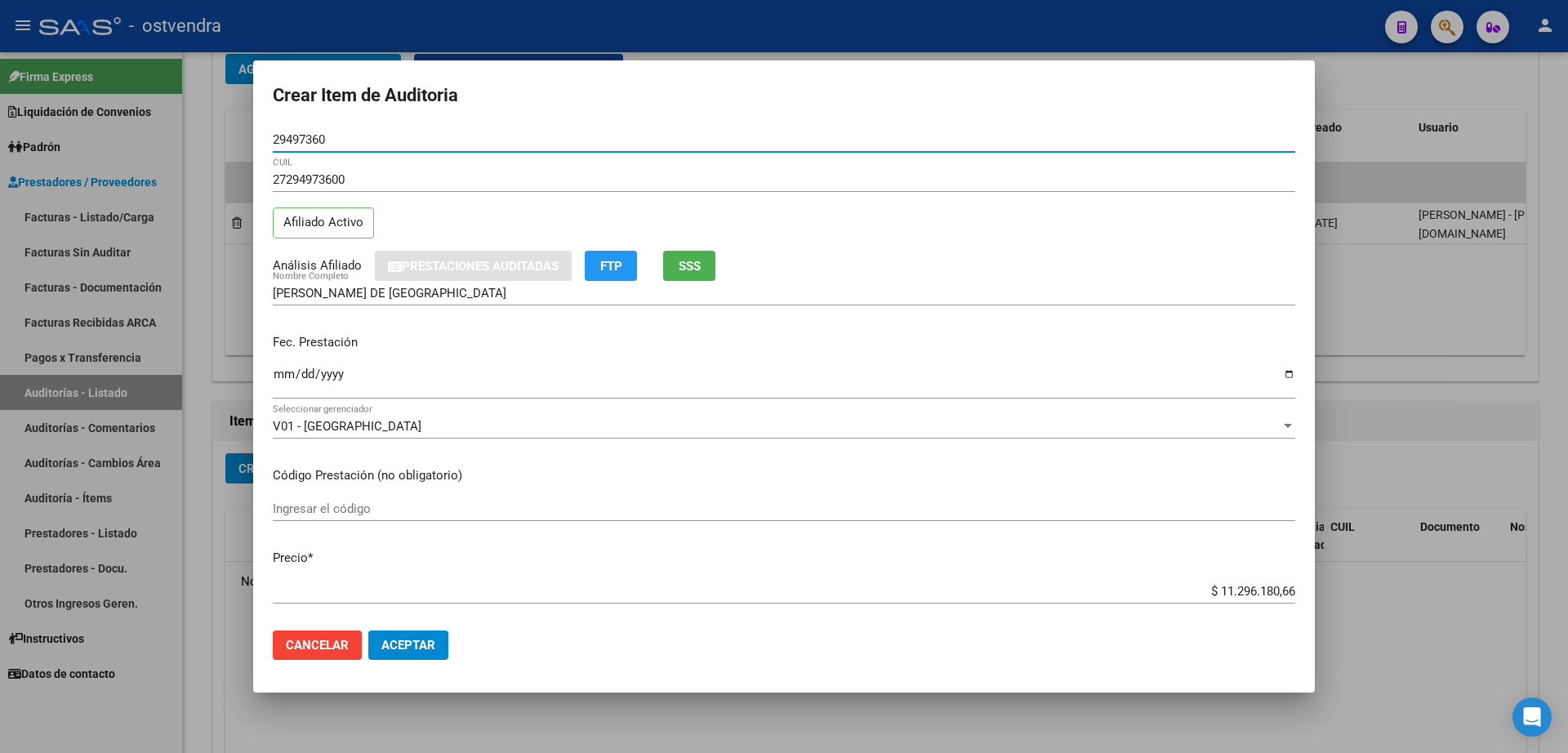
type input "29497360"
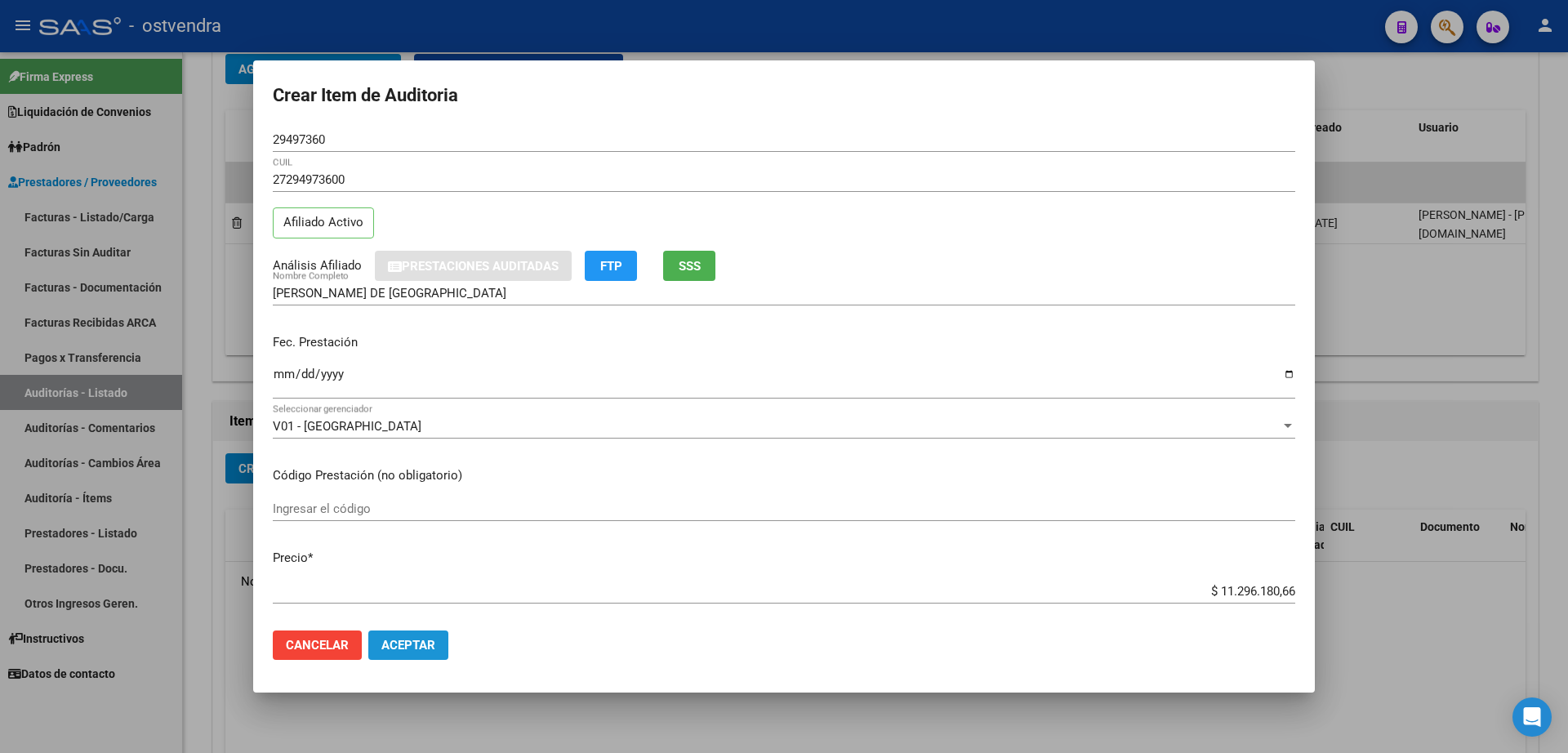
click at [421, 643] on span "Aceptar" at bounding box center [408, 645] width 54 height 15
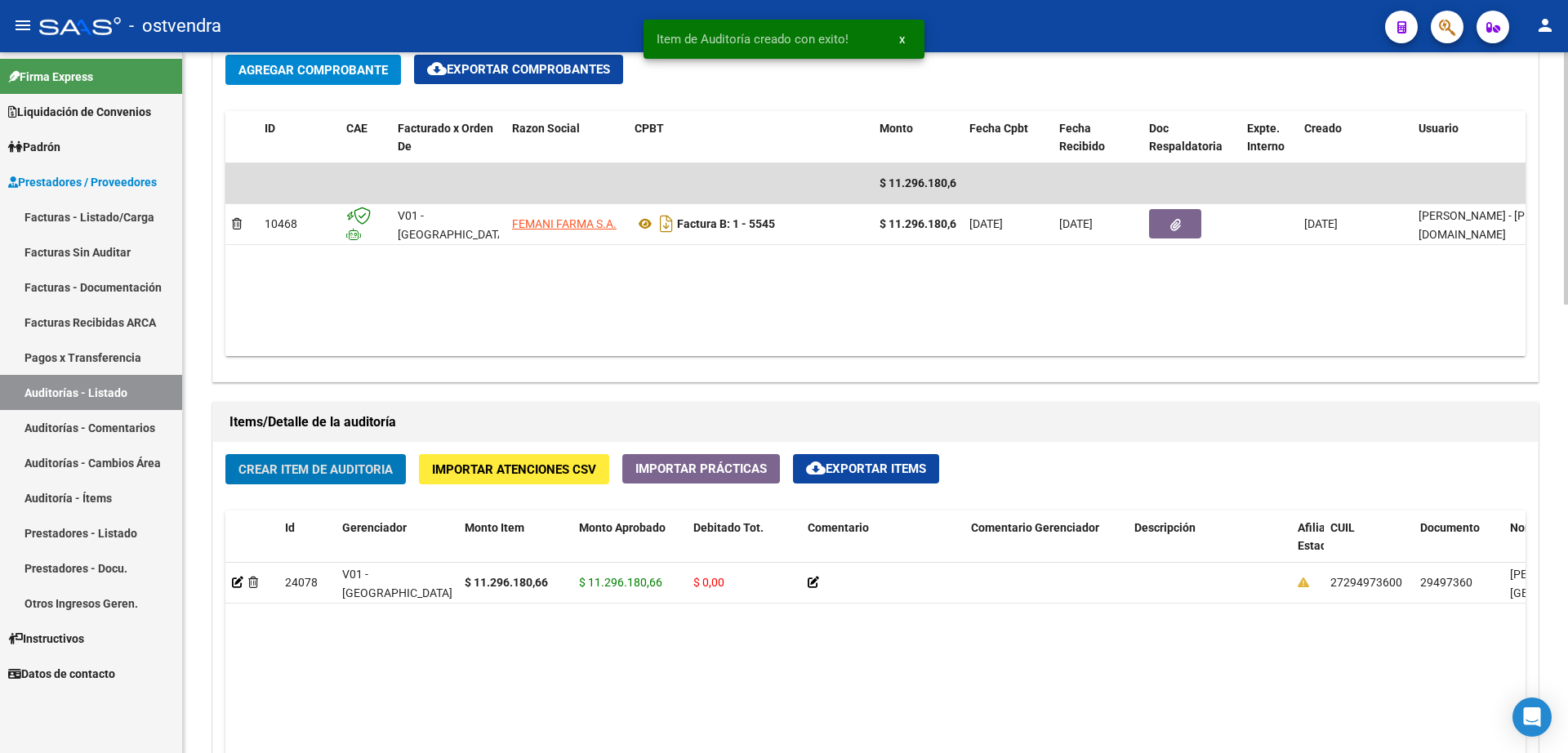
scroll to position [818, 0]
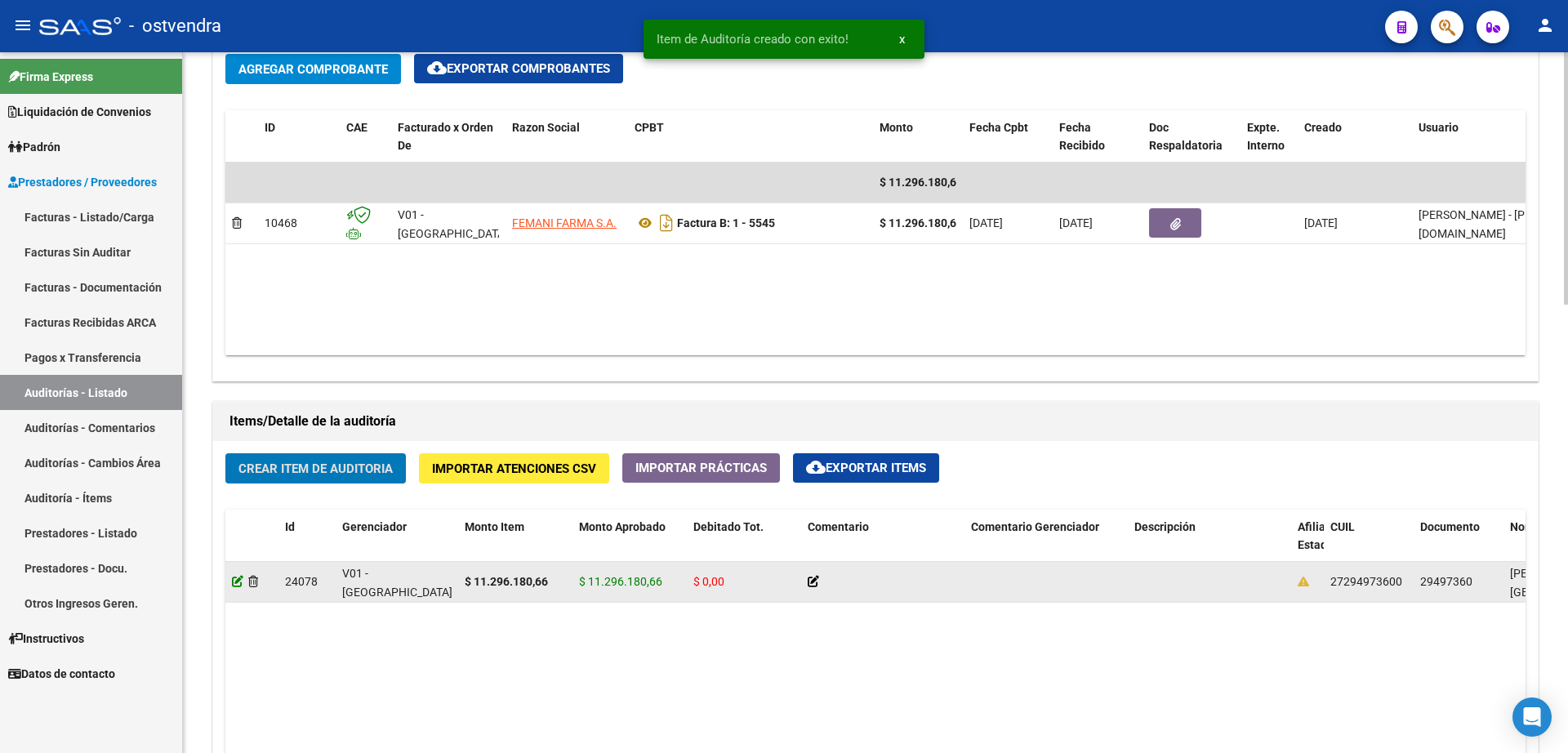
click at [240, 579] on icon at bounding box center [238, 582] width 11 height 11
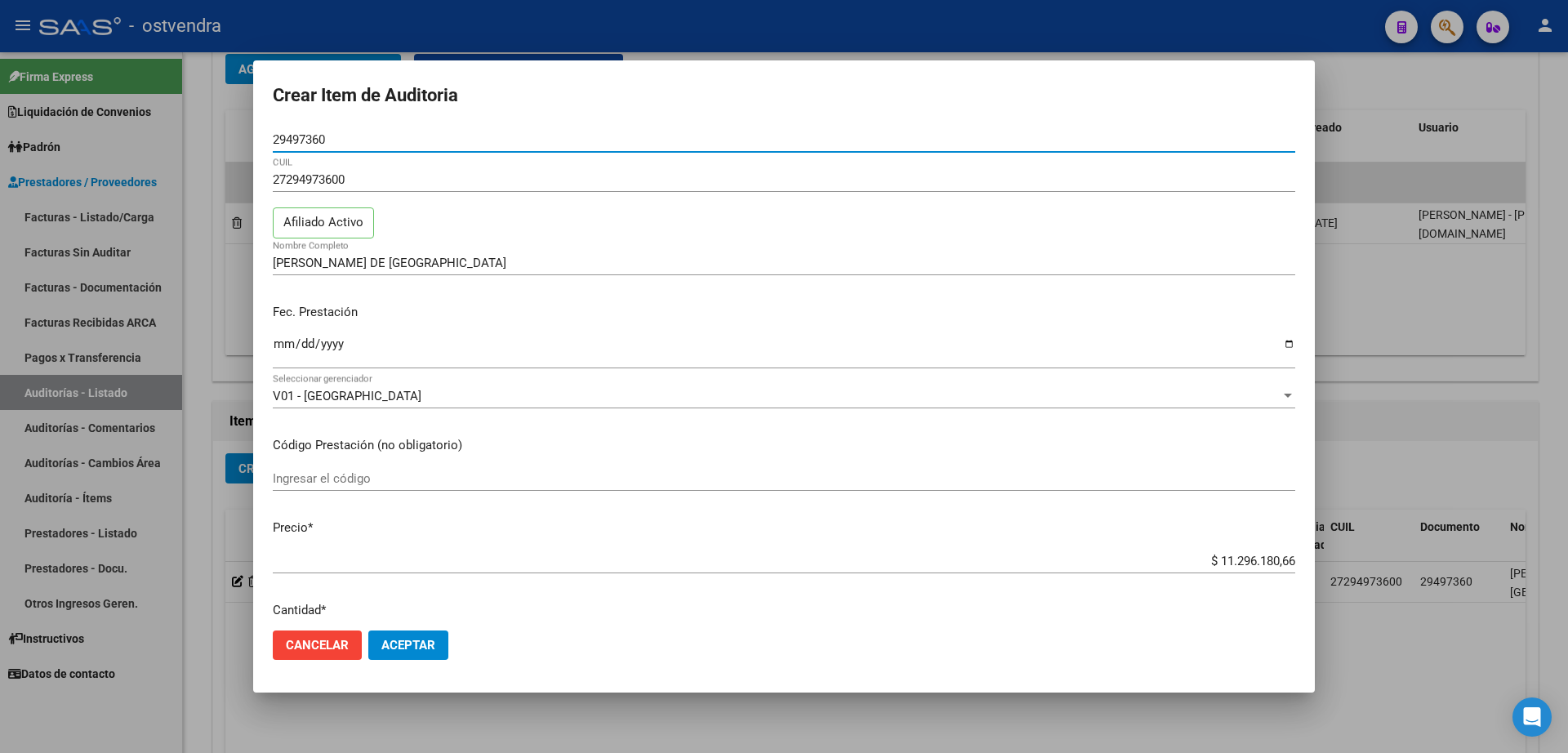
drag, startPoint x: 412, startPoint y: 643, endPoint x: 420, endPoint y: 642, distance: 8.1
click at [417, 643] on span "Aceptar" at bounding box center [408, 645] width 54 height 15
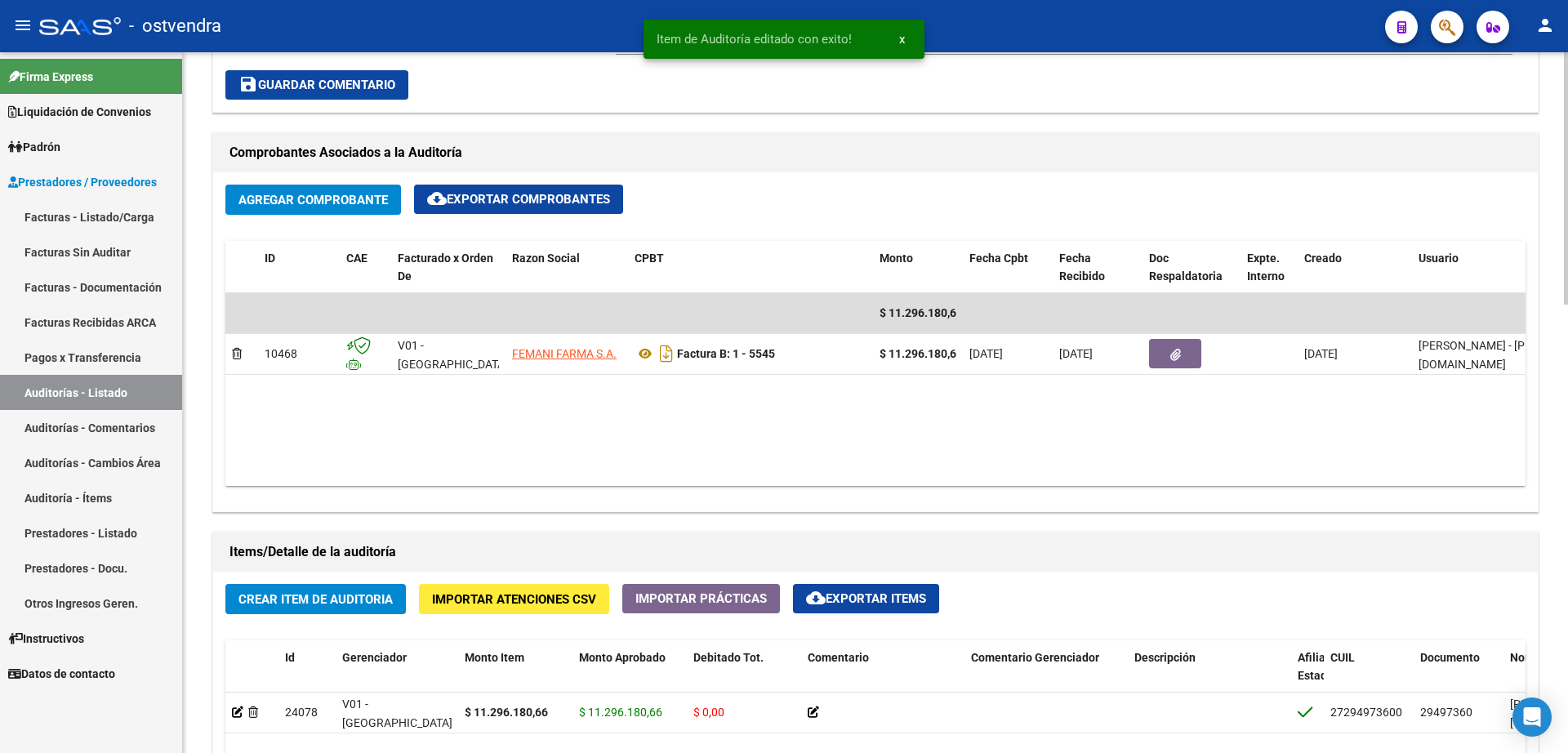
scroll to position [715, 0]
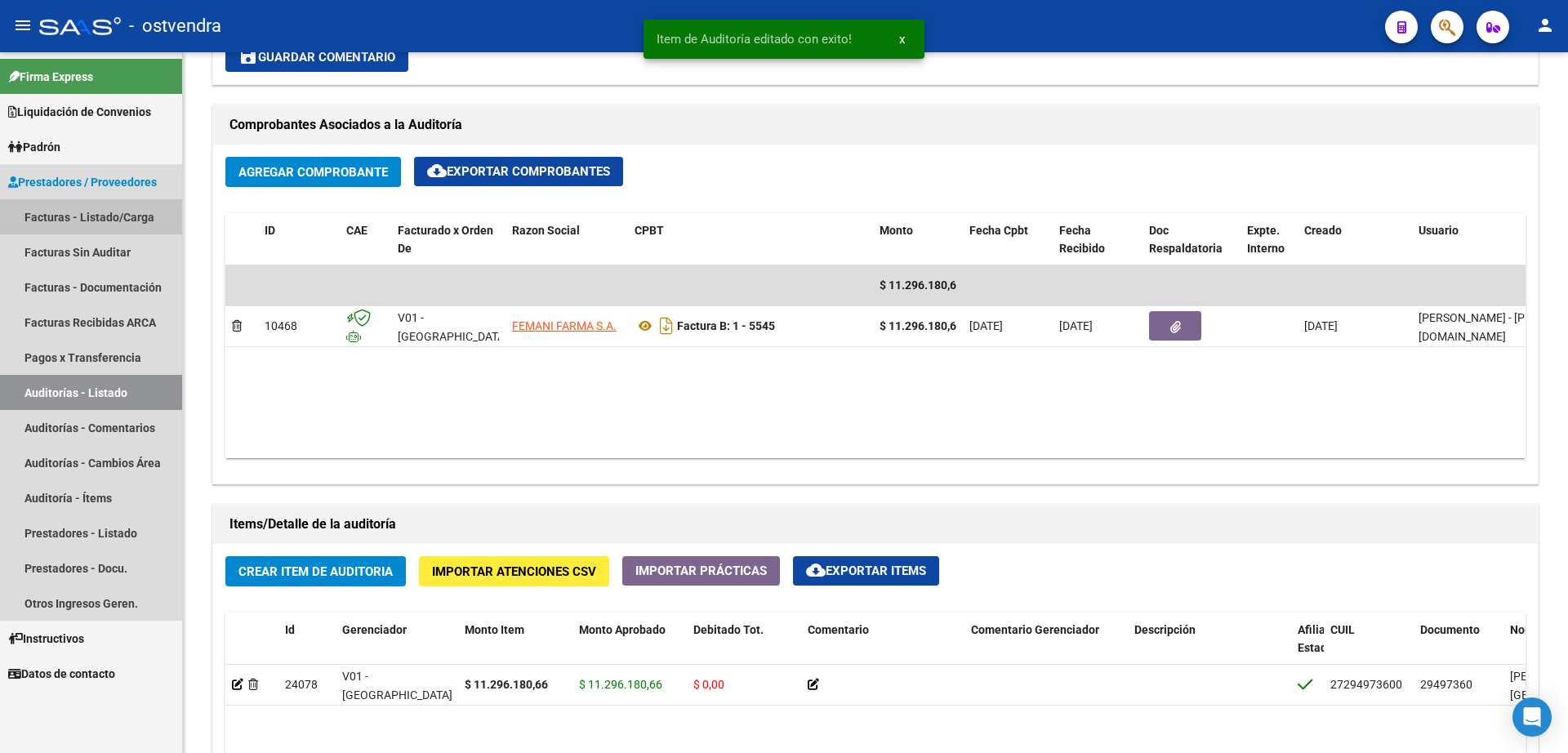
click at [110, 221] on link "Facturas - Listado/Carga" at bounding box center [91, 217] width 182 height 35
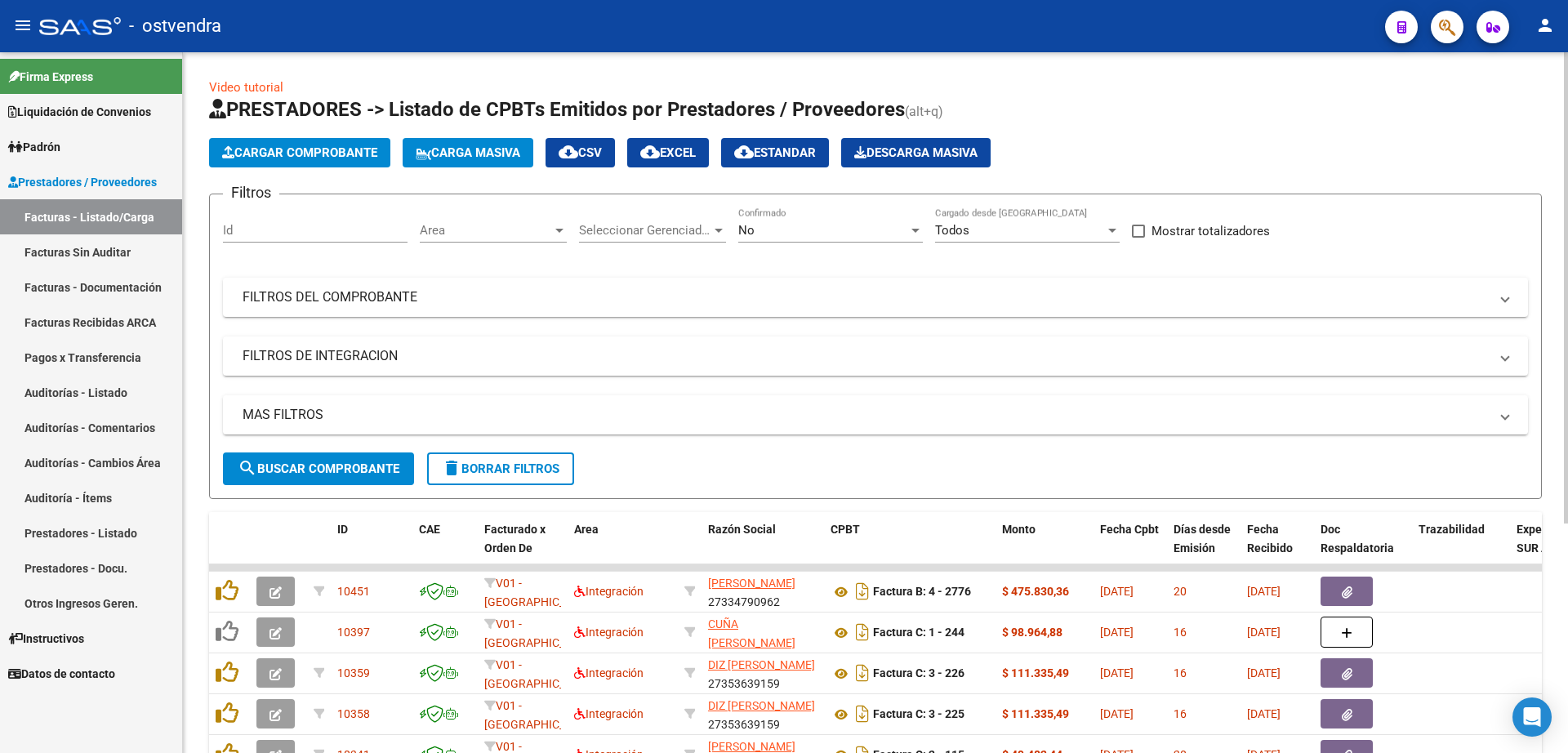
click at [344, 156] on span "Cargar Comprobante" at bounding box center [299, 153] width 155 height 15
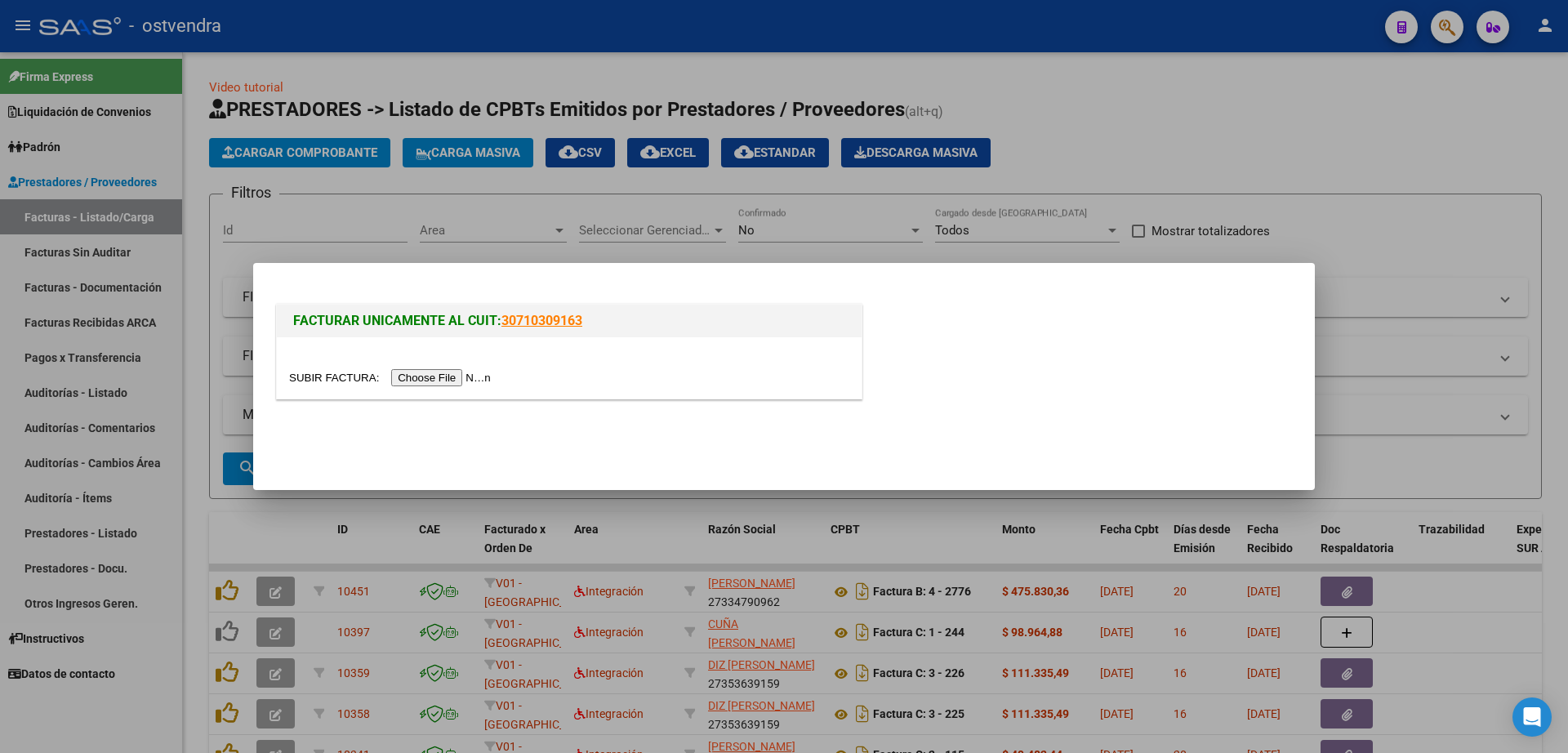
click at [449, 380] on input "file" at bounding box center [392, 377] width 207 height 17
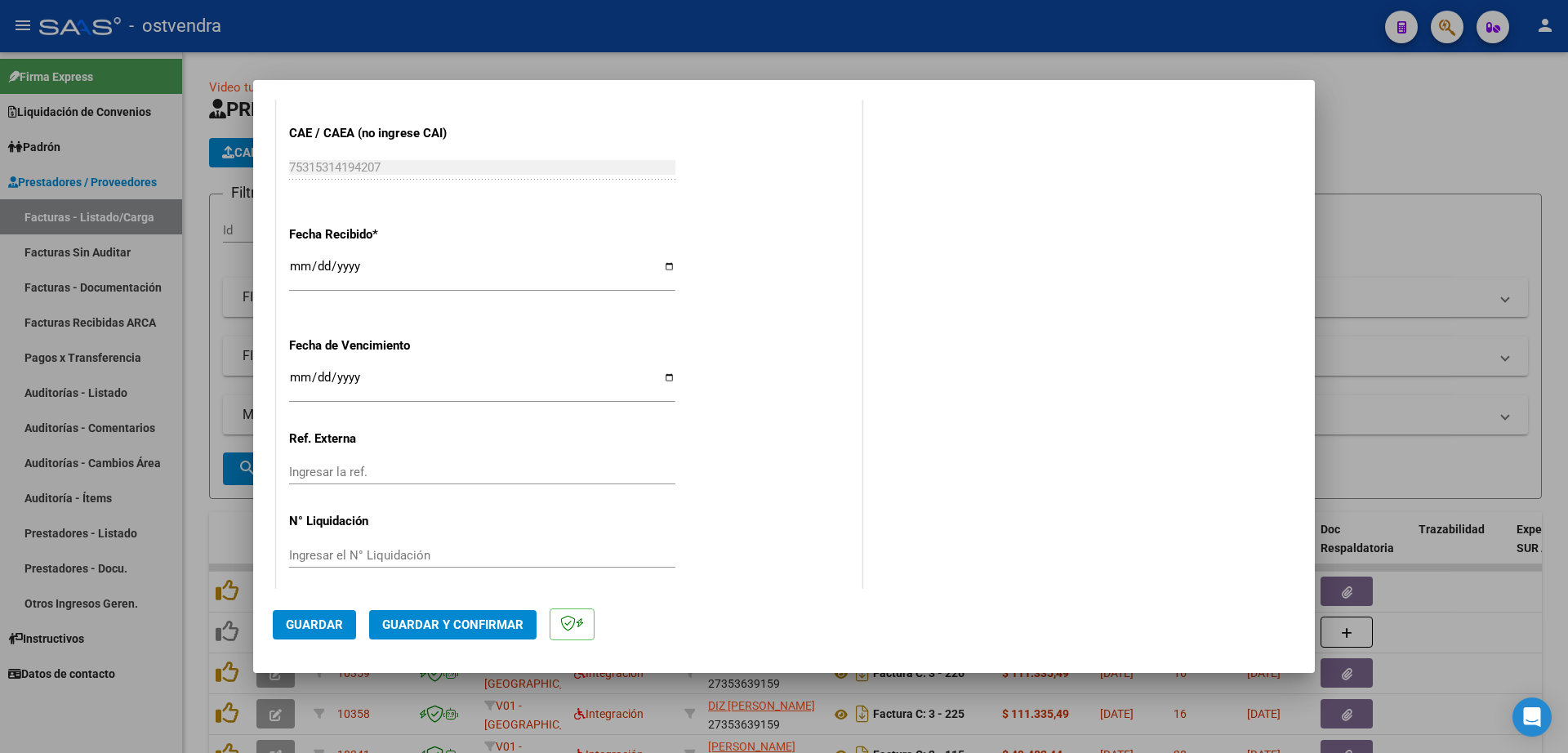
scroll to position [960, 0]
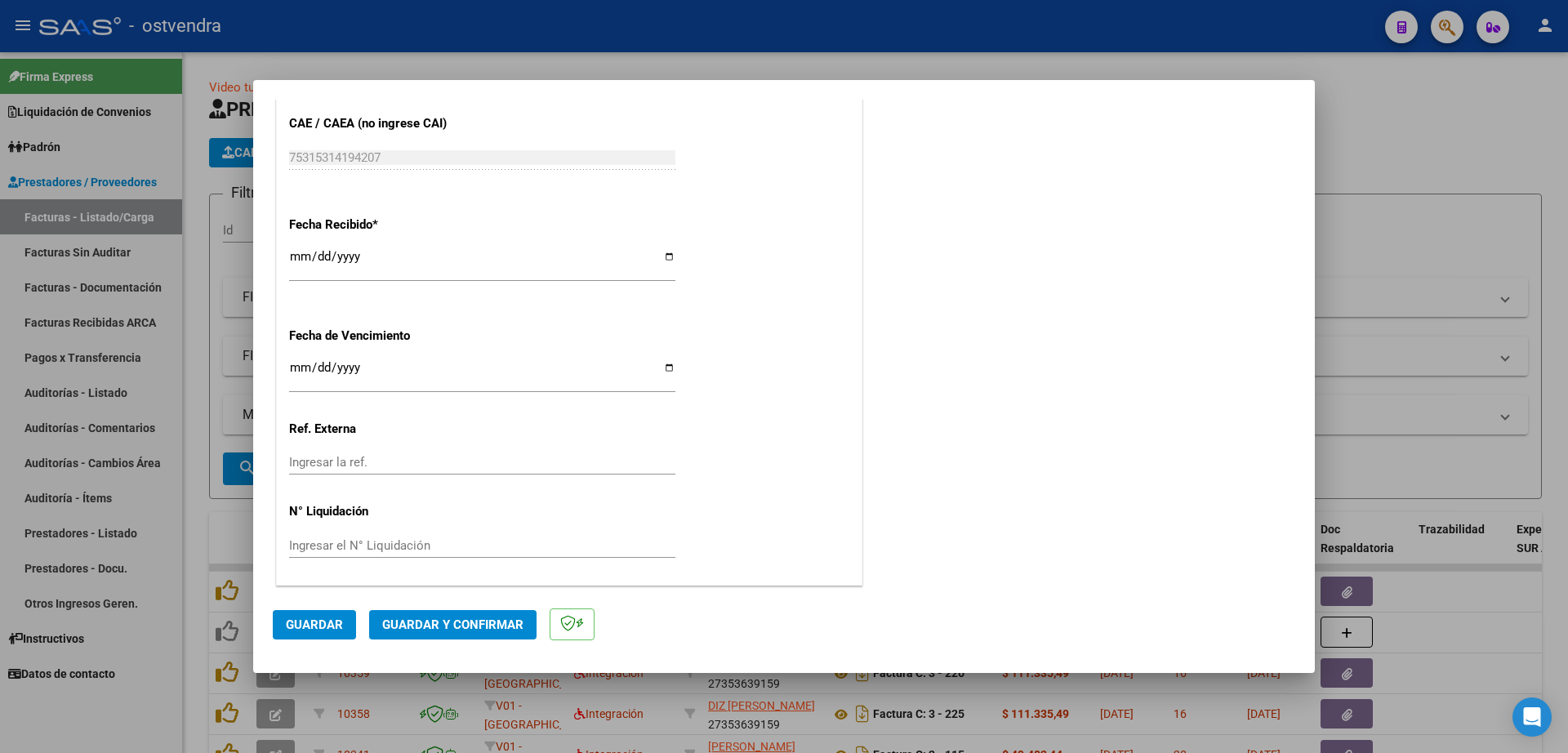
drag, startPoint x: 304, startPoint y: 368, endPoint x: 329, endPoint y: 361, distance: 26.0
click at [304, 367] on input "Ingresar la fecha" at bounding box center [481, 375] width 386 height 27
type input "[DATE]"
click at [322, 543] on input "Ingresar el N° Liquidación" at bounding box center [481, 545] width 386 height 15
type input "07"
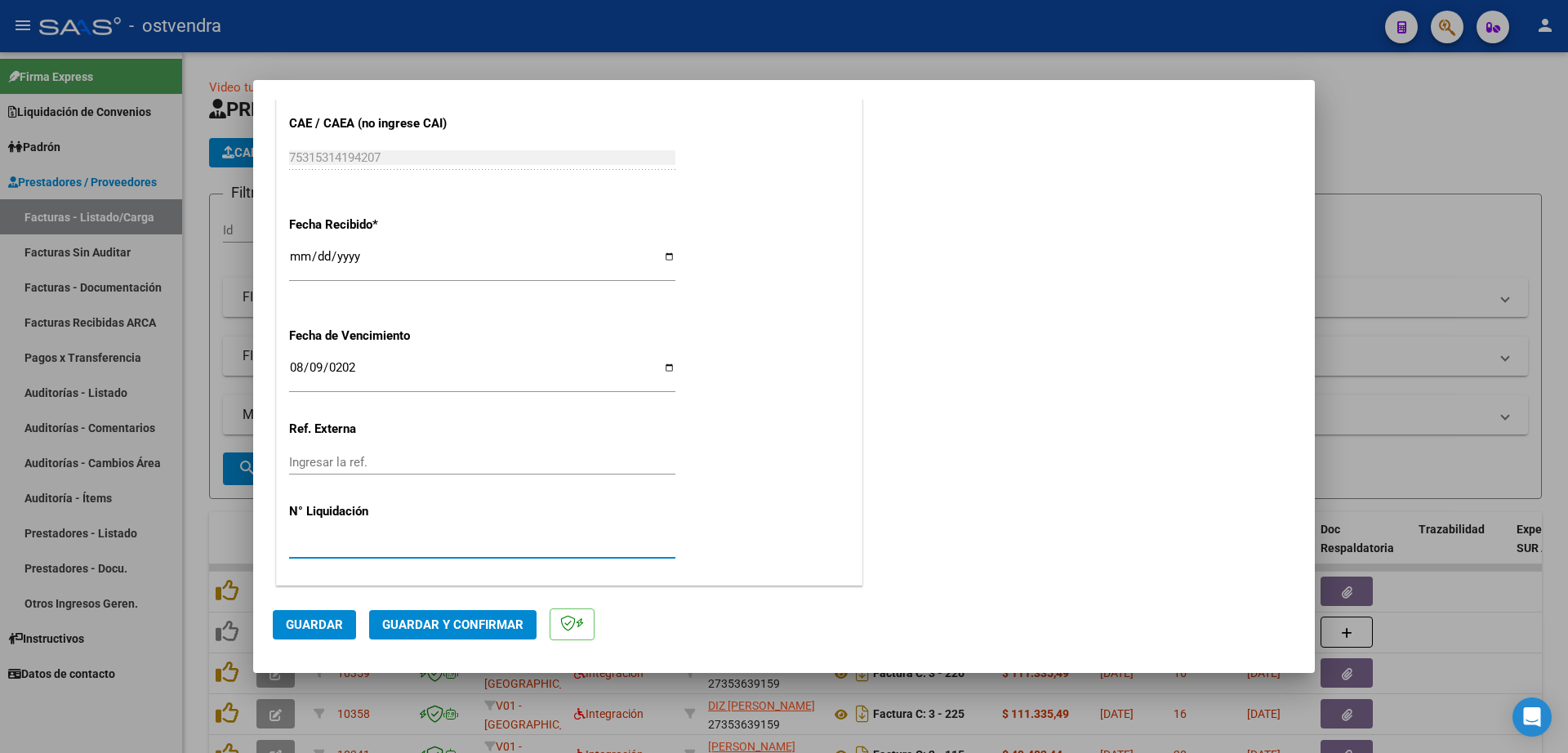
click at [299, 624] on span "Guardar" at bounding box center [314, 625] width 57 height 15
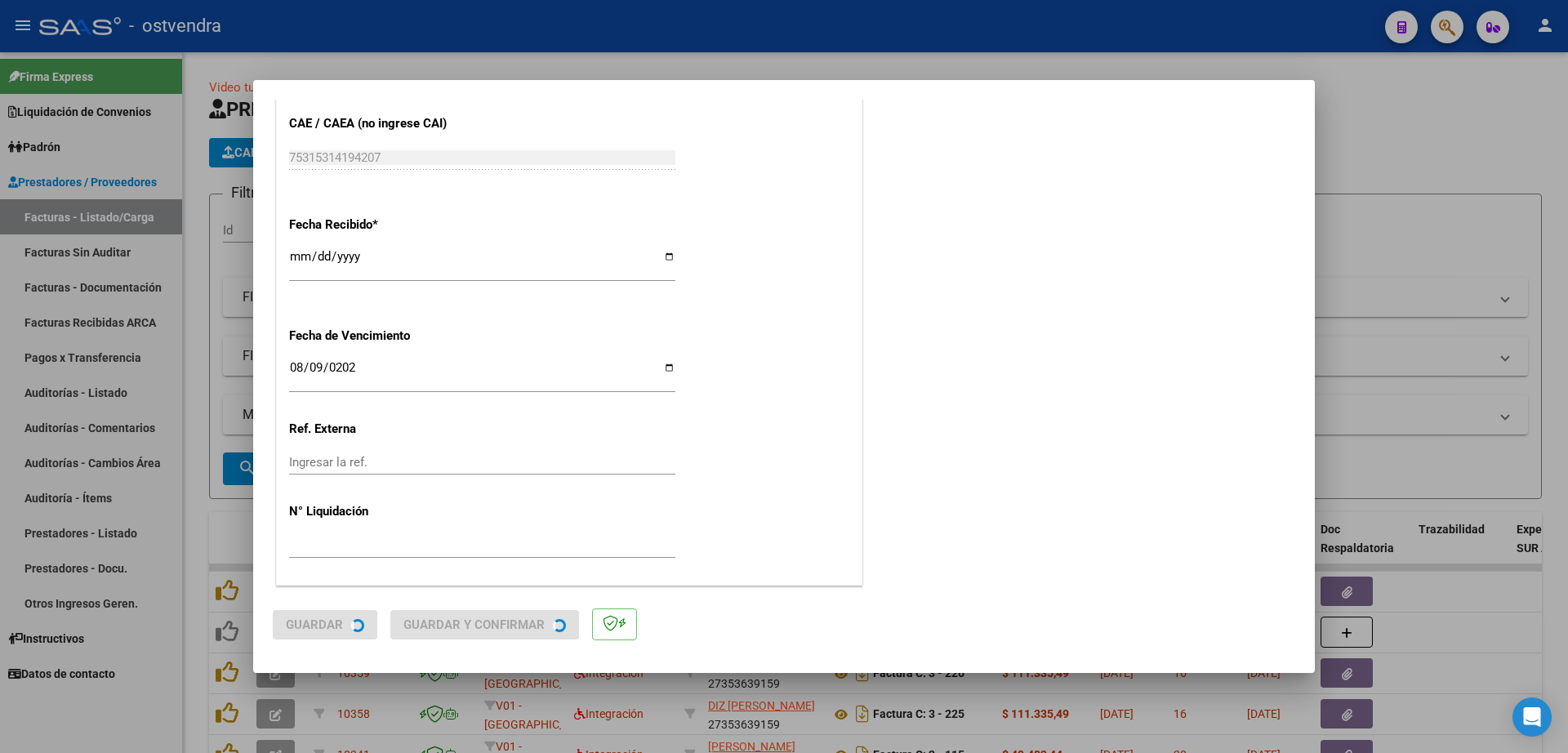
scroll to position [0, 0]
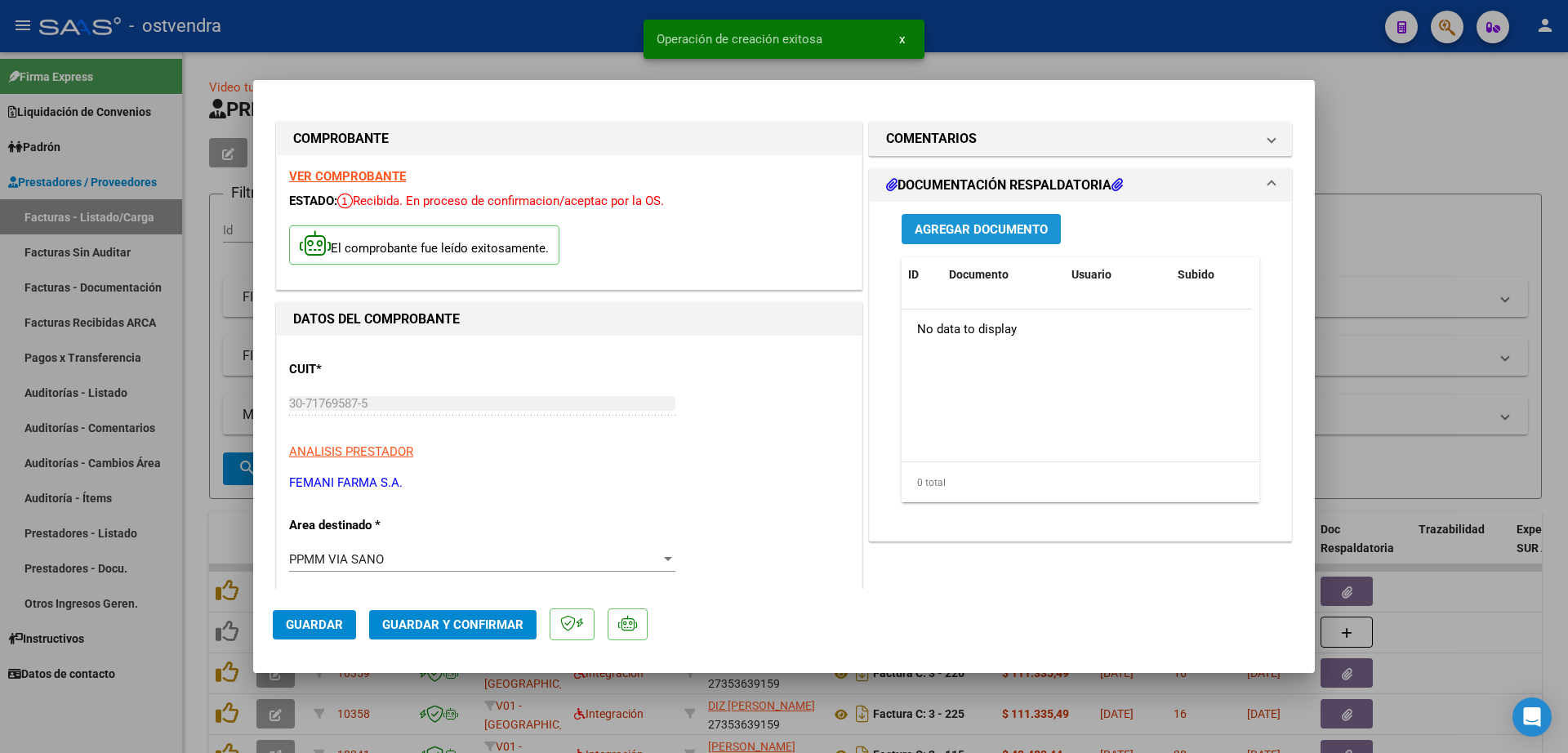
click at [1003, 218] on button "Agregar Documento" at bounding box center [981, 229] width 159 height 30
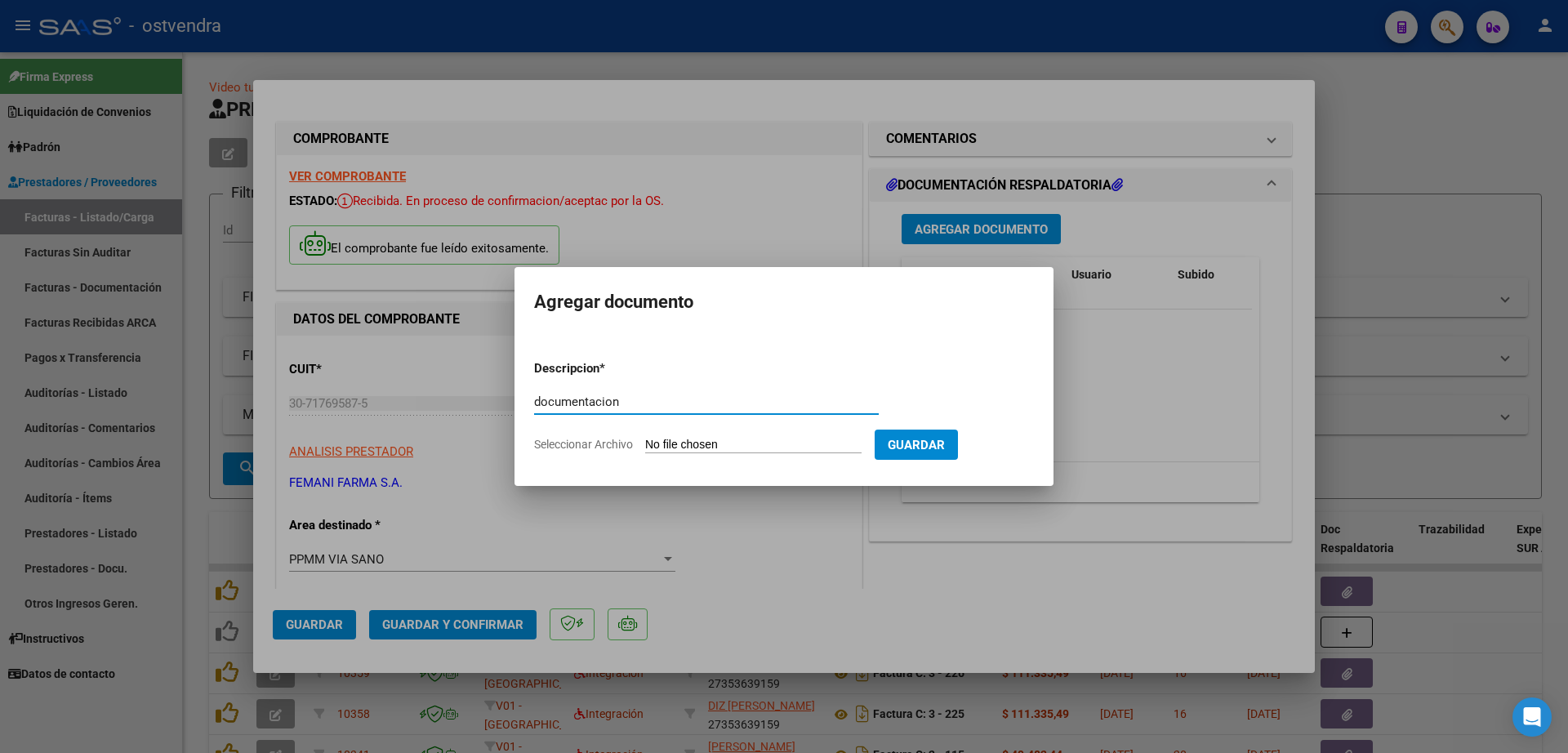
type input "documentacion"
click at [701, 437] on app-file-uploader "Seleccionar Archivo" at bounding box center [703, 445] width 340 height 15
click at [706, 447] on input "Seleccionar Archivo" at bounding box center [753, 445] width 216 height 16
type input "C:\fakepath\FEMANI FARMA 5546.zip"
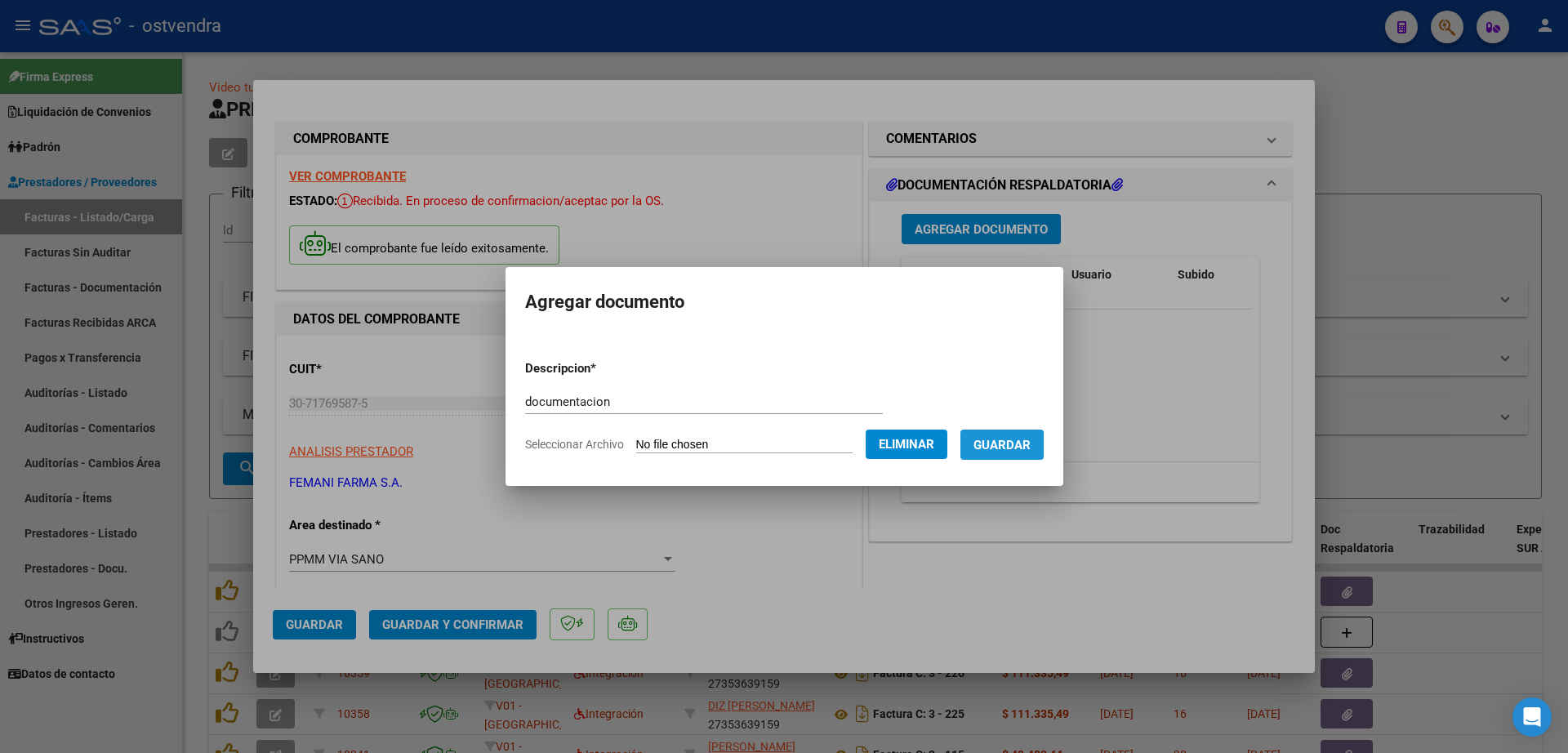
click at [1043, 437] on button "Guardar" at bounding box center [1002, 445] width 83 height 30
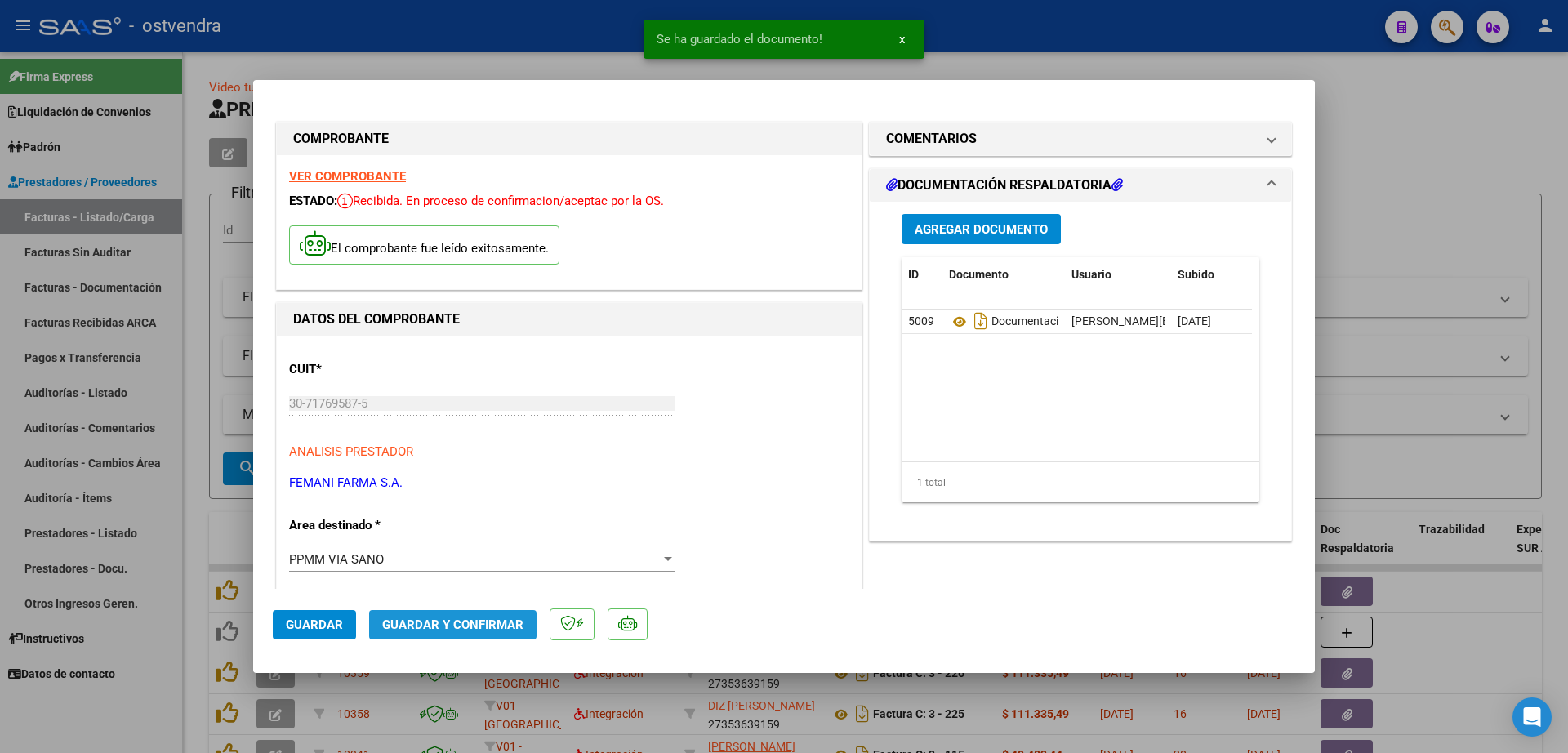
click at [523, 612] on button "Guardar y Confirmar" at bounding box center [452, 624] width 167 height 29
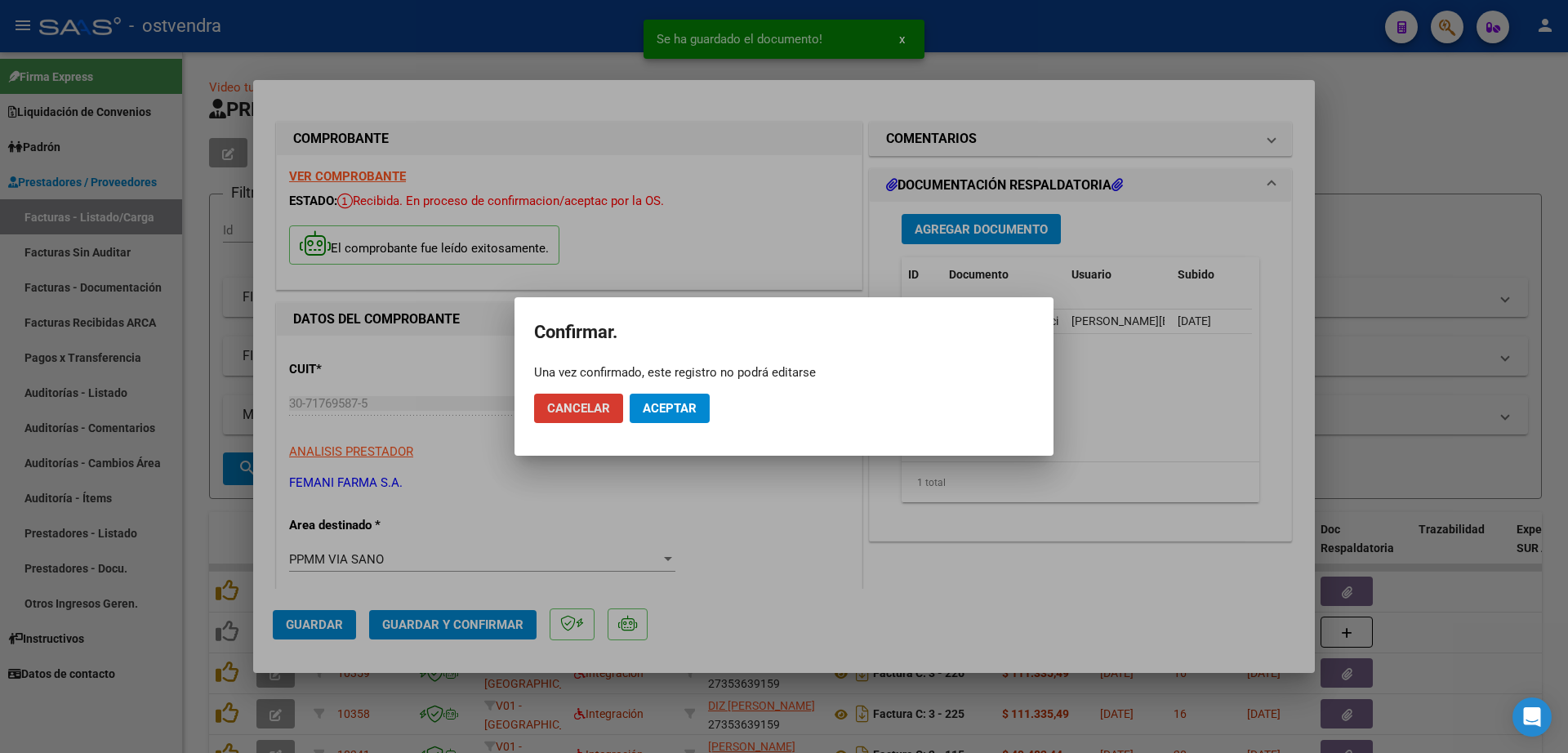
click at [713, 409] on mat-dialog-actions "Cancelar Aceptar" at bounding box center [784, 408] width 500 height 56
click at [702, 415] on button "Aceptar" at bounding box center [670, 408] width 80 height 29
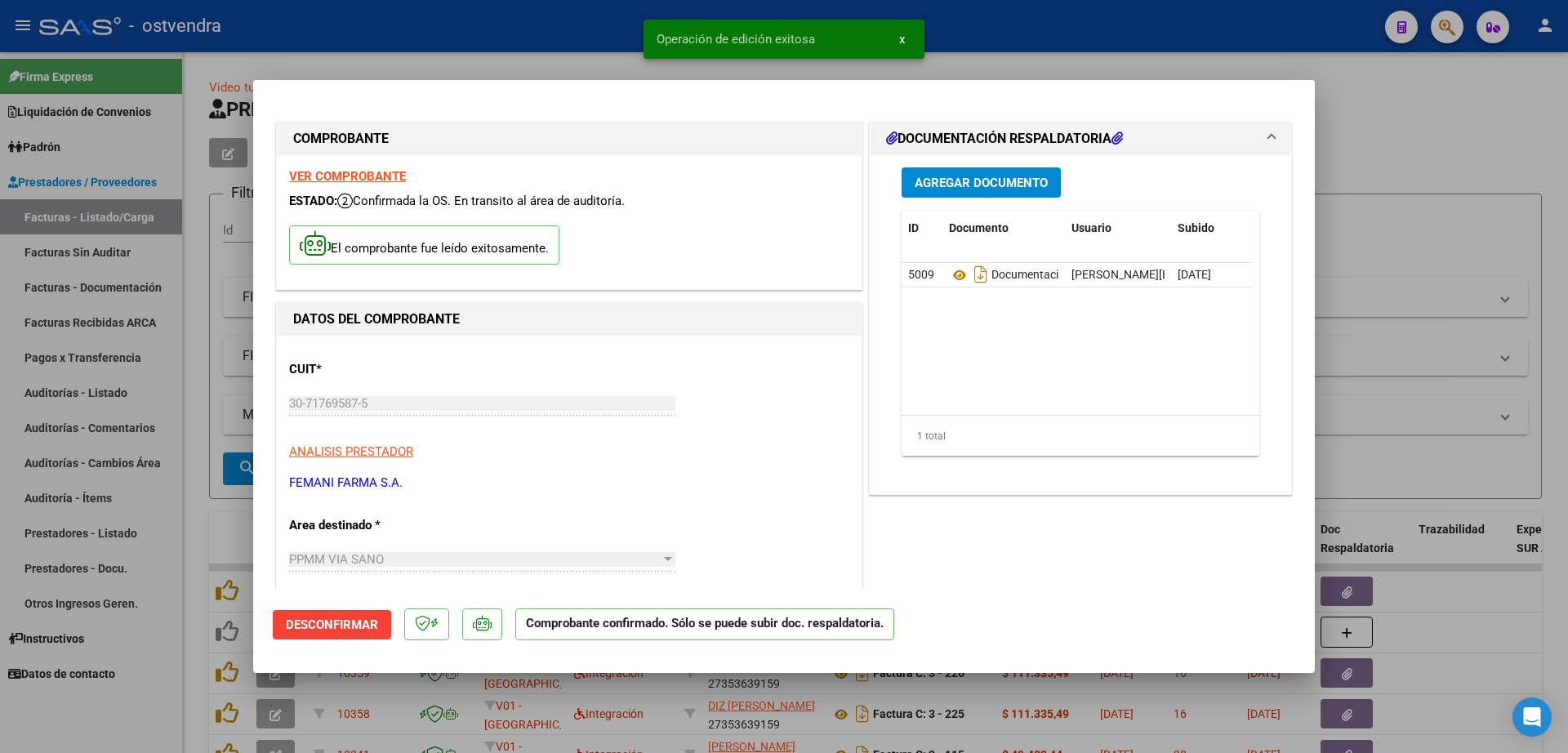
click at [194, 396] on div at bounding box center [784, 376] width 1568 height 753
type input "$ 0,00"
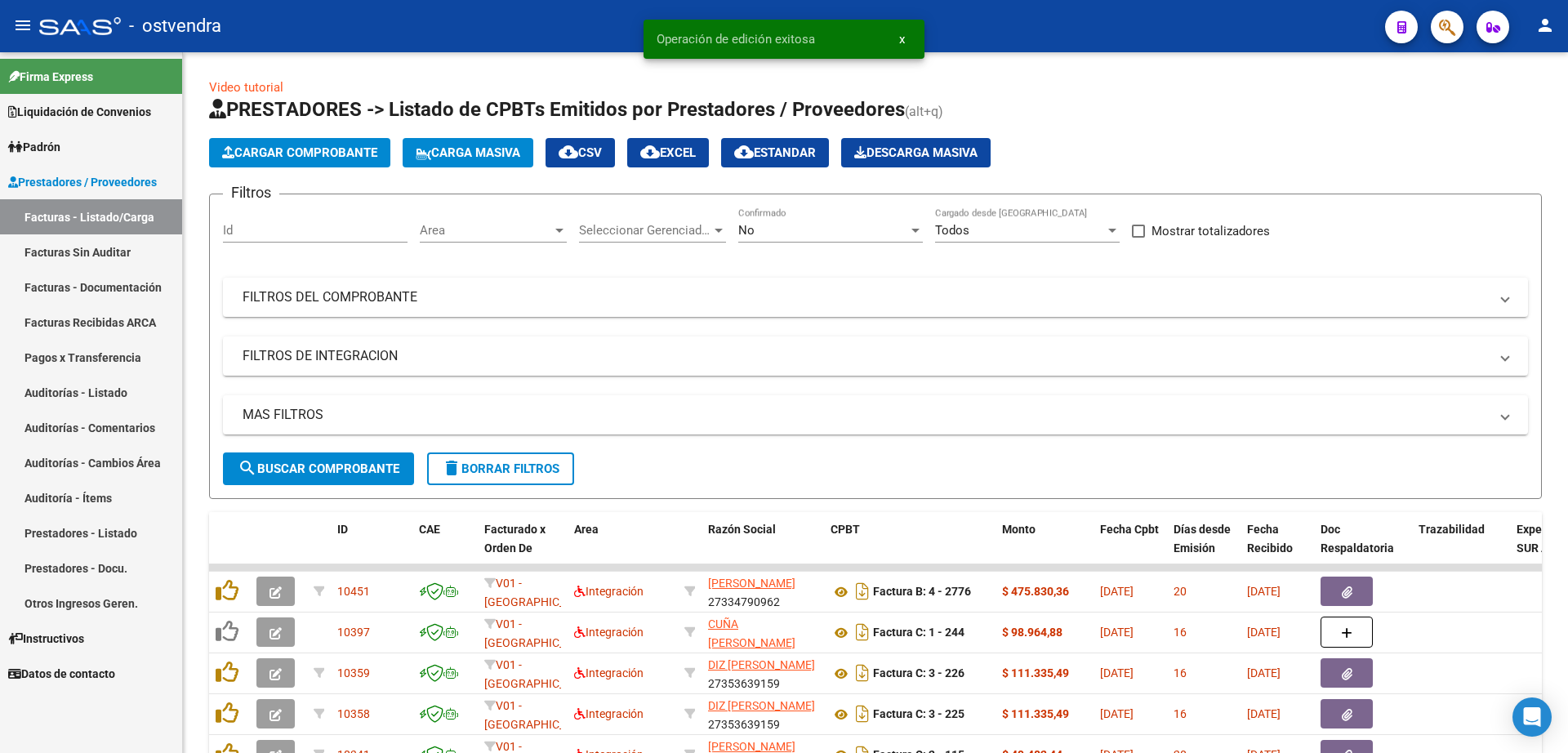
click at [99, 388] on link "Auditorías - Listado" at bounding box center [91, 392] width 182 height 35
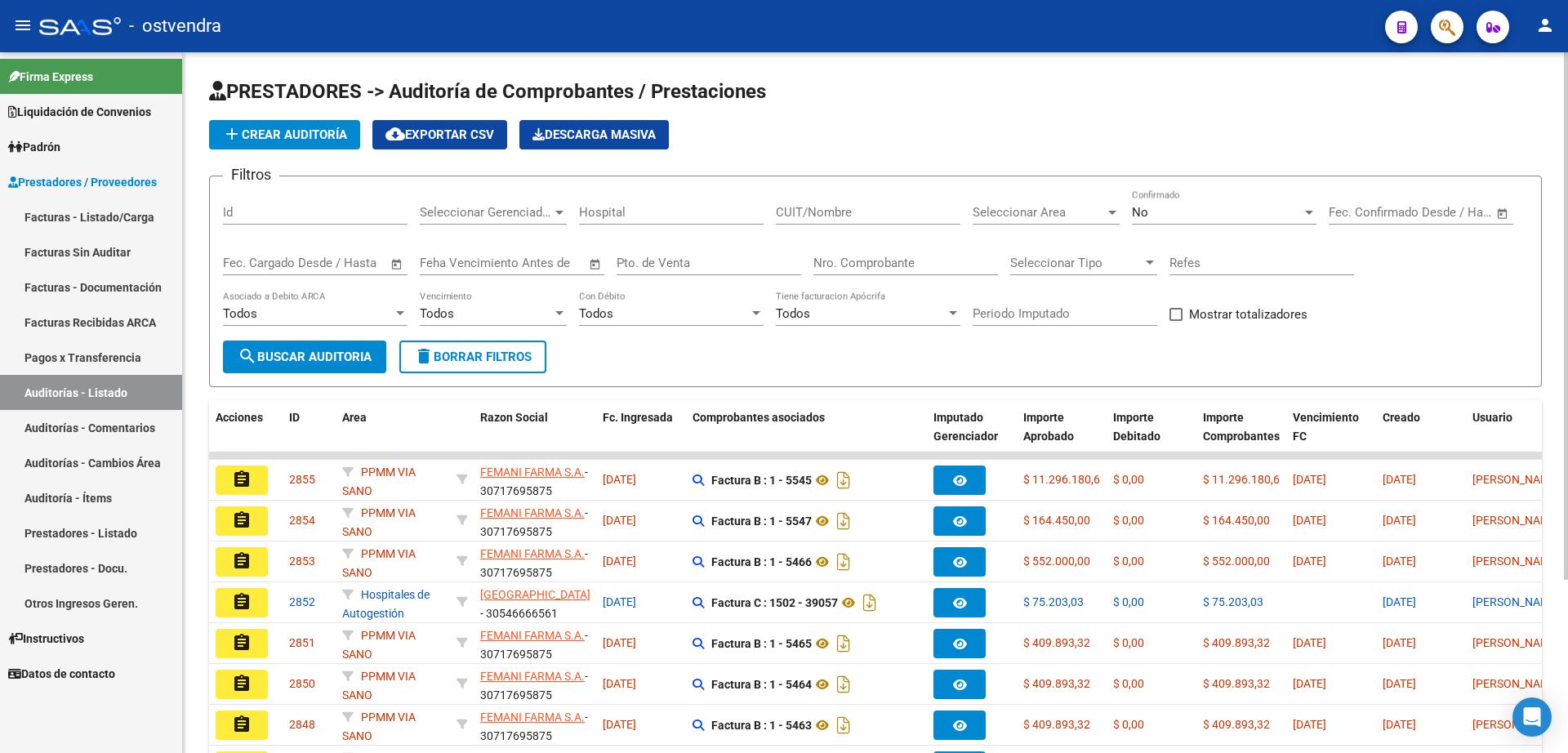
click at [333, 145] on button "add Crear Auditoría" at bounding box center [284, 134] width 151 height 29
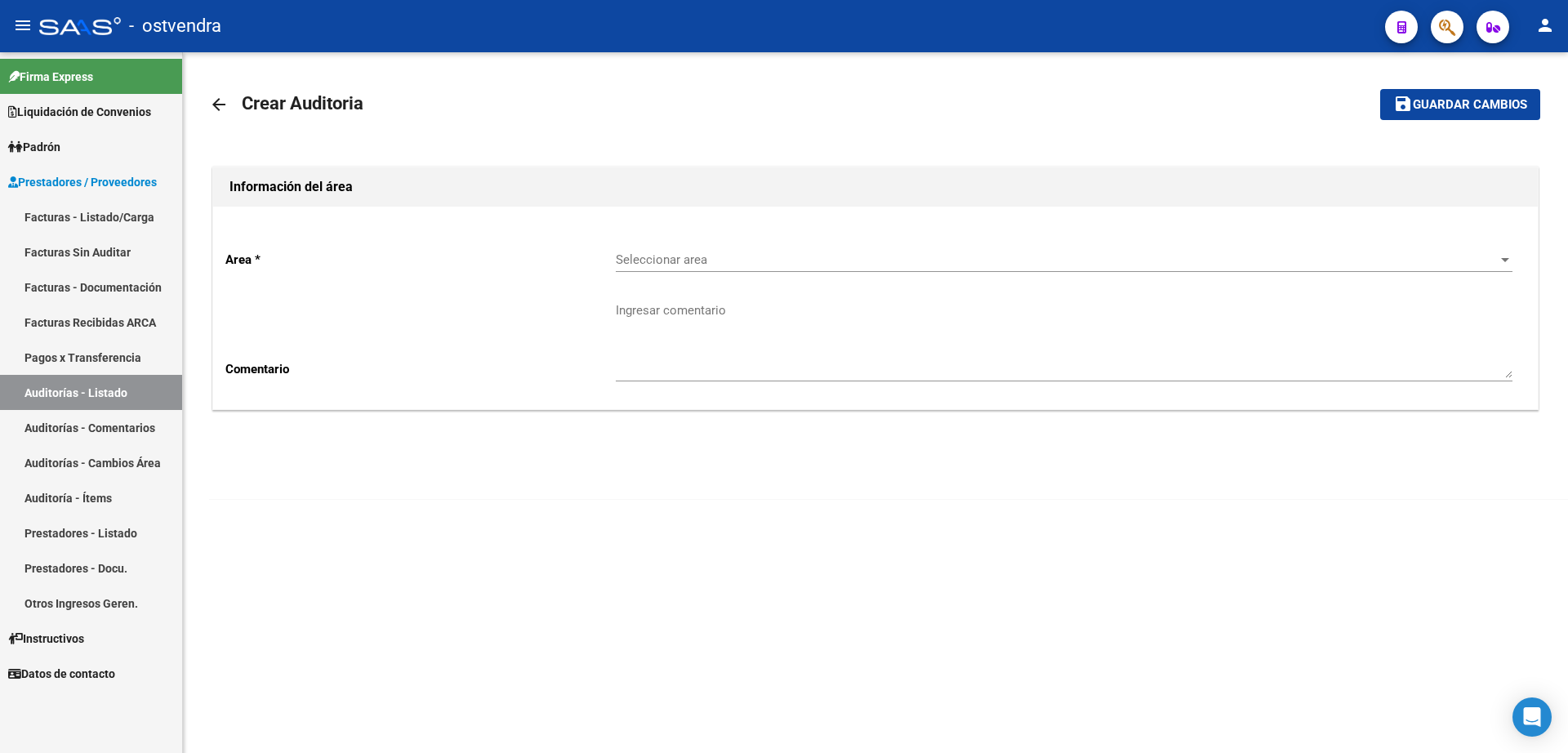
click at [704, 256] on span "Seleccionar area" at bounding box center [1057, 260] width 882 height 15
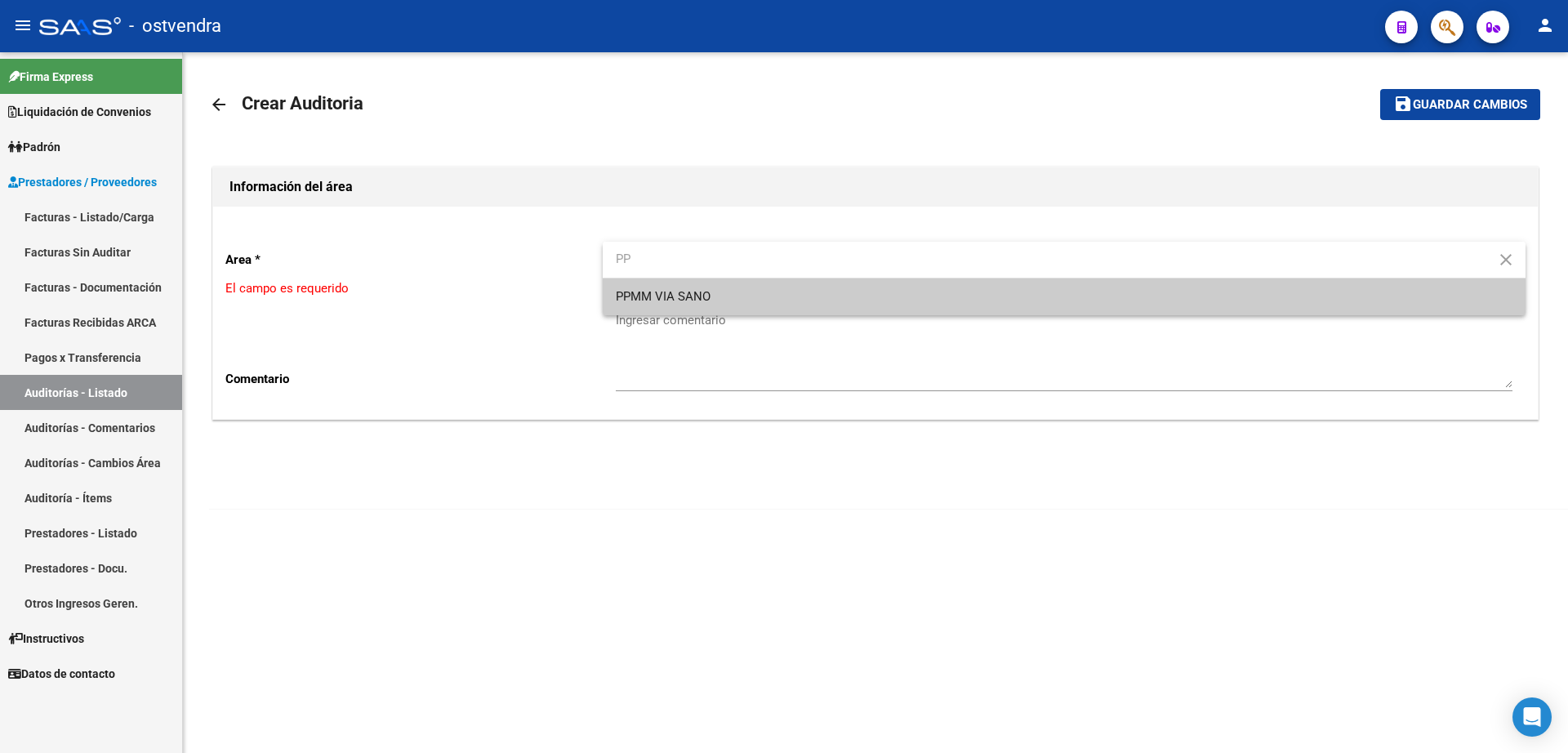
type input "PP"
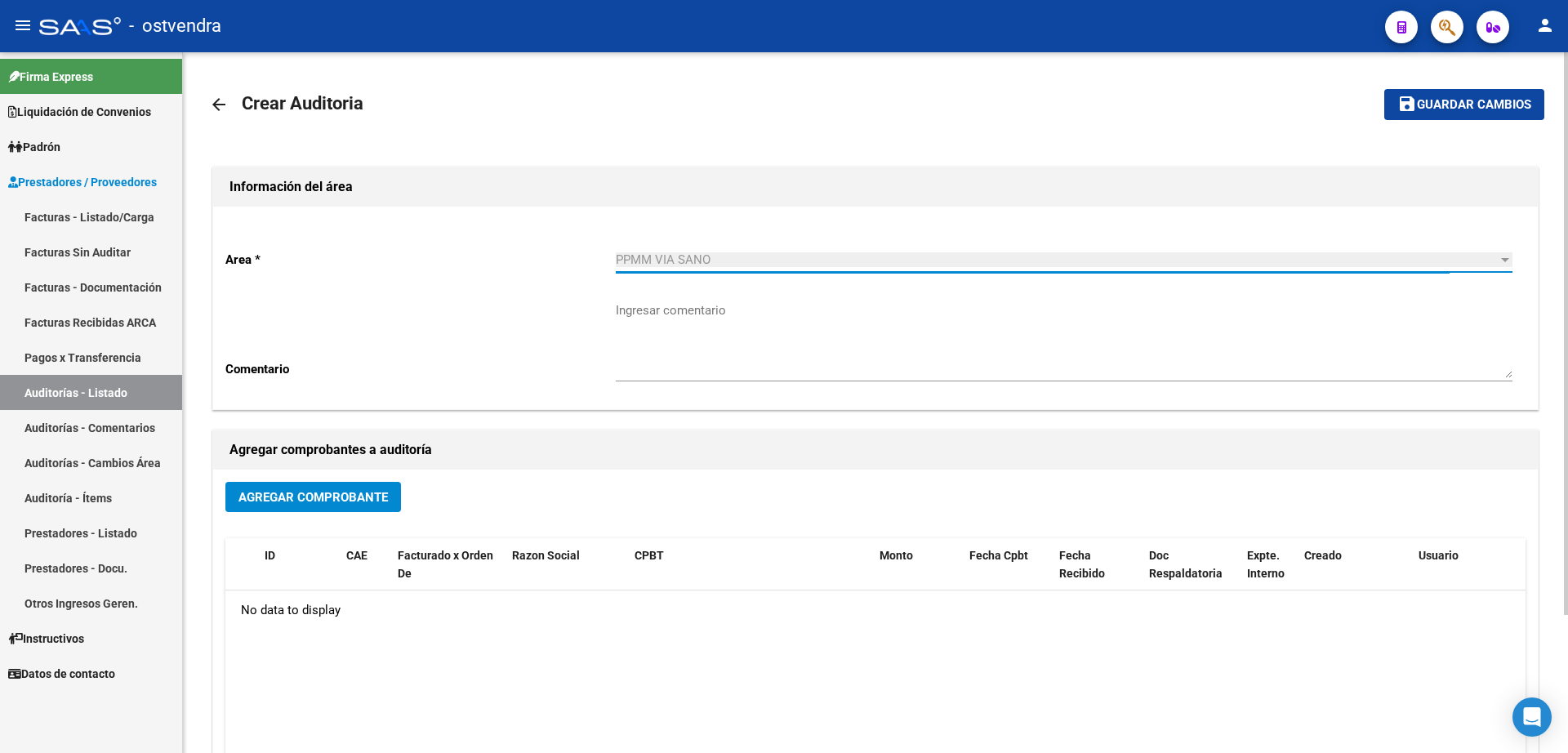
click at [391, 498] on button "Agregar Comprobante" at bounding box center [313, 497] width 176 height 30
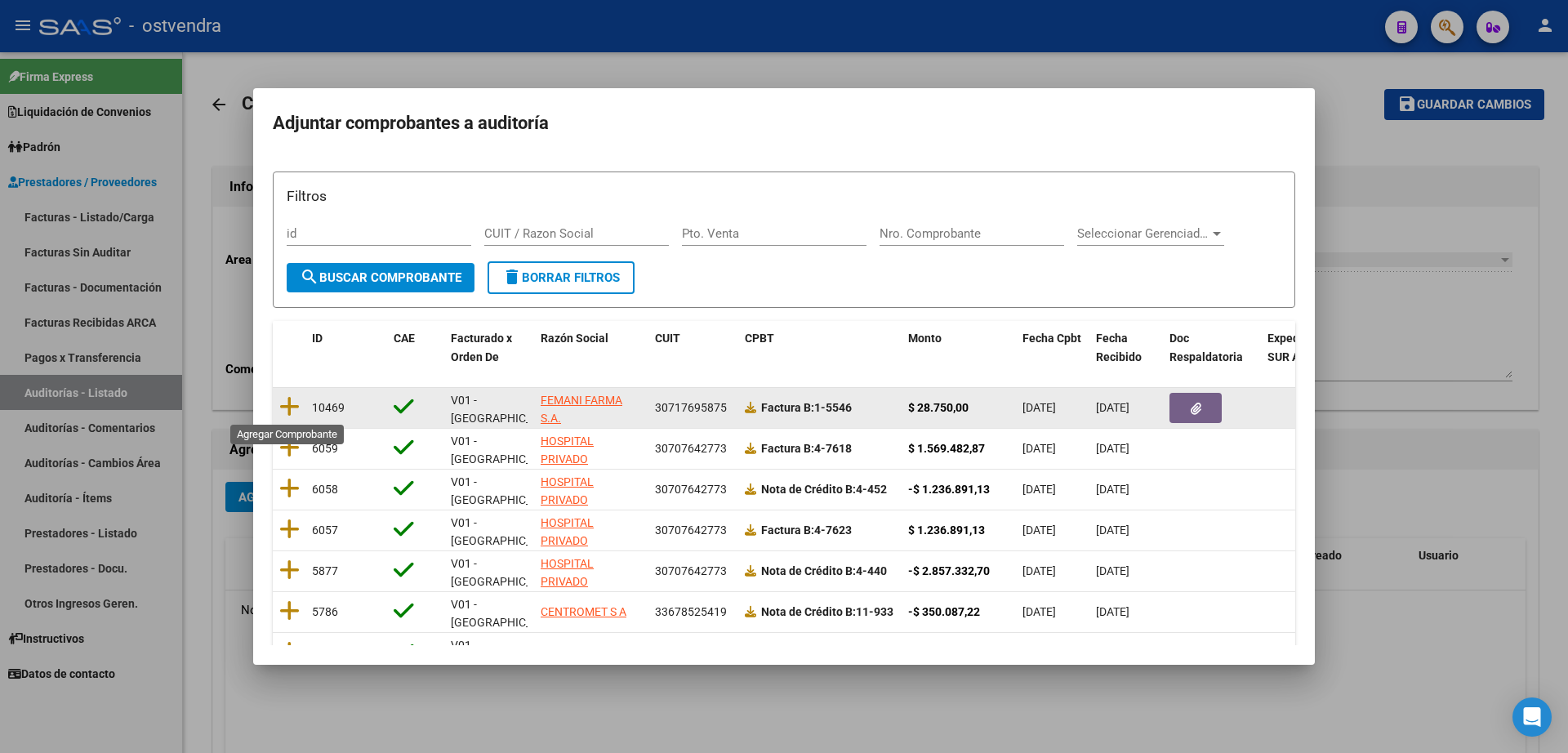
drag, startPoint x: 293, startPoint y: 399, endPoint x: 339, endPoint y: 401, distance: 46.0
click at [299, 405] on datatable-body-cell at bounding box center [289, 407] width 33 height 40
drag, startPoint x: 297, startPoint y: 407, endPoint x: 317, endPoint y: 400, distance: 21.2
click at [297, 406] on icon at bounding box center [289, 407] width 20 height 23
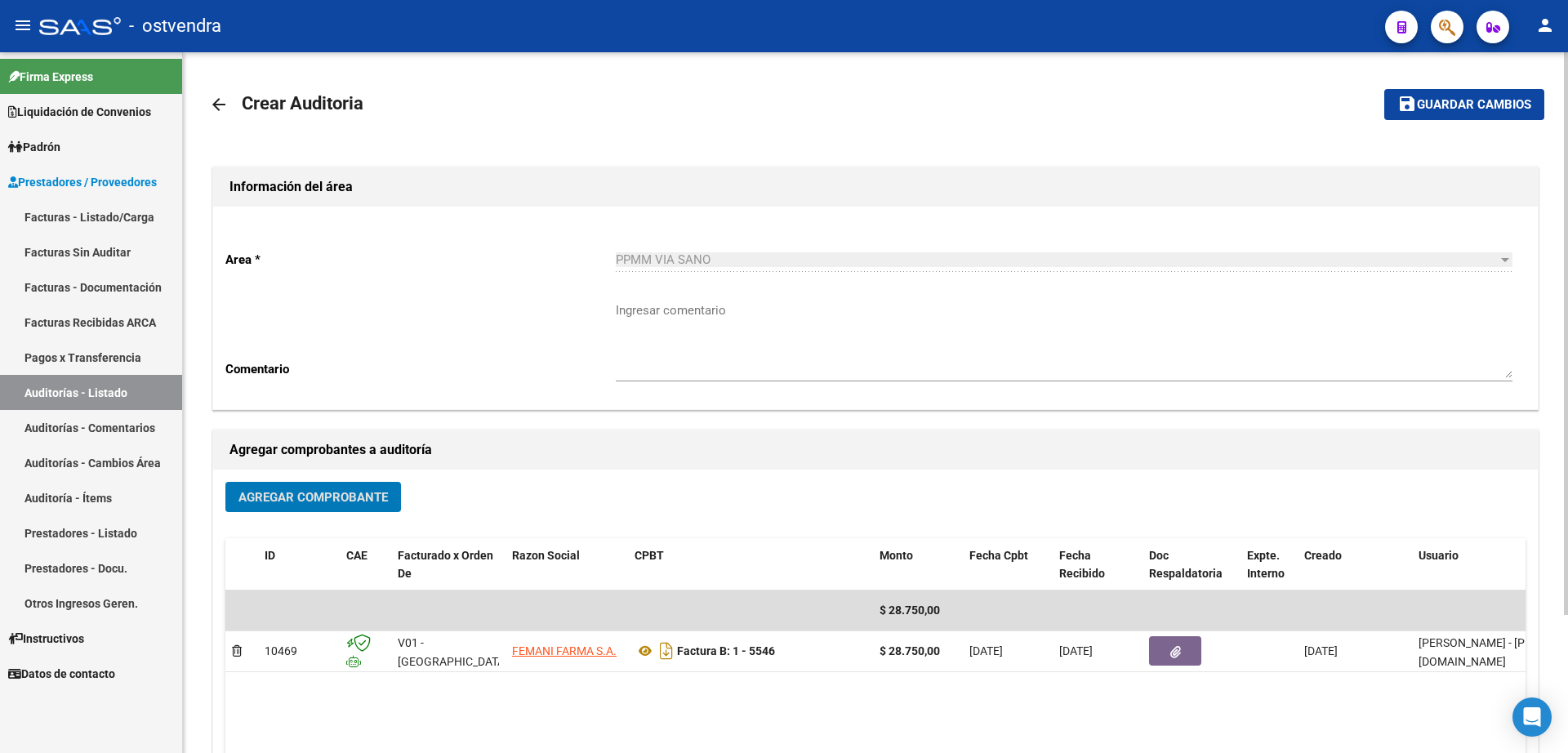
click at [1441, 113] on button "save Guardar cambios" at bounding box center [1464, 104] width 160 height 30
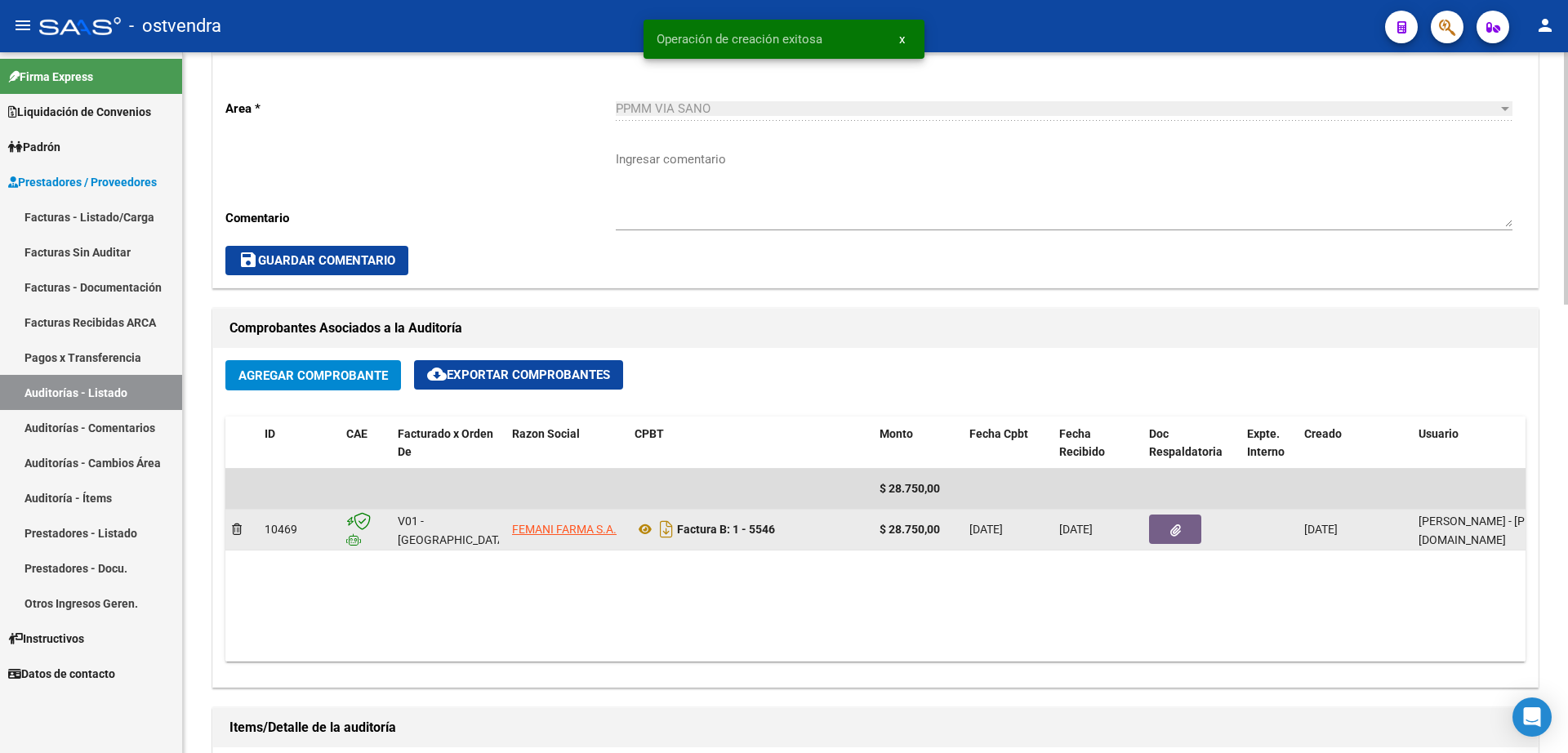
scroll to position [715, 0]
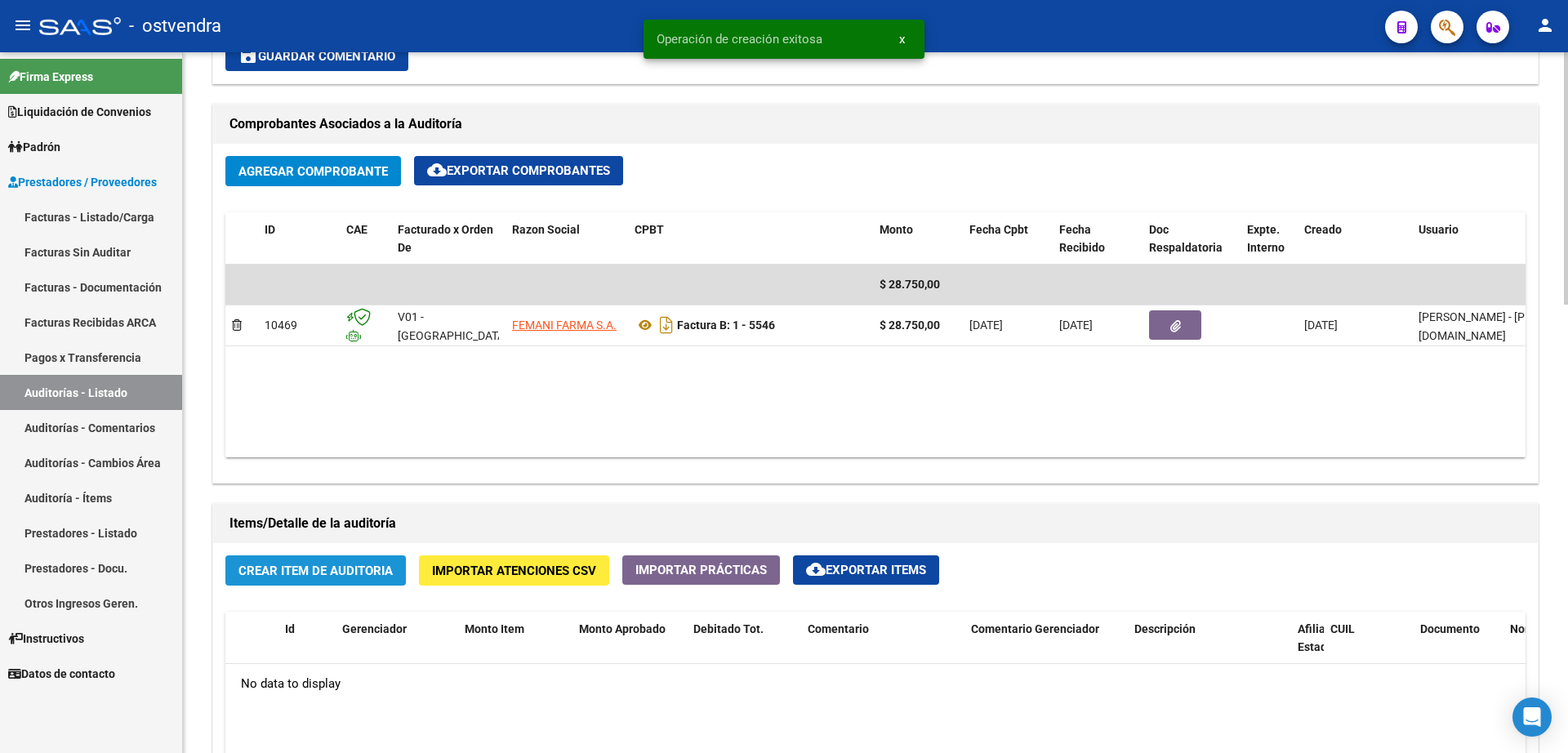
click at [299, 567] on span "Crear Item de Auditoria" at bounding box center [315, 571] width 155 height 15
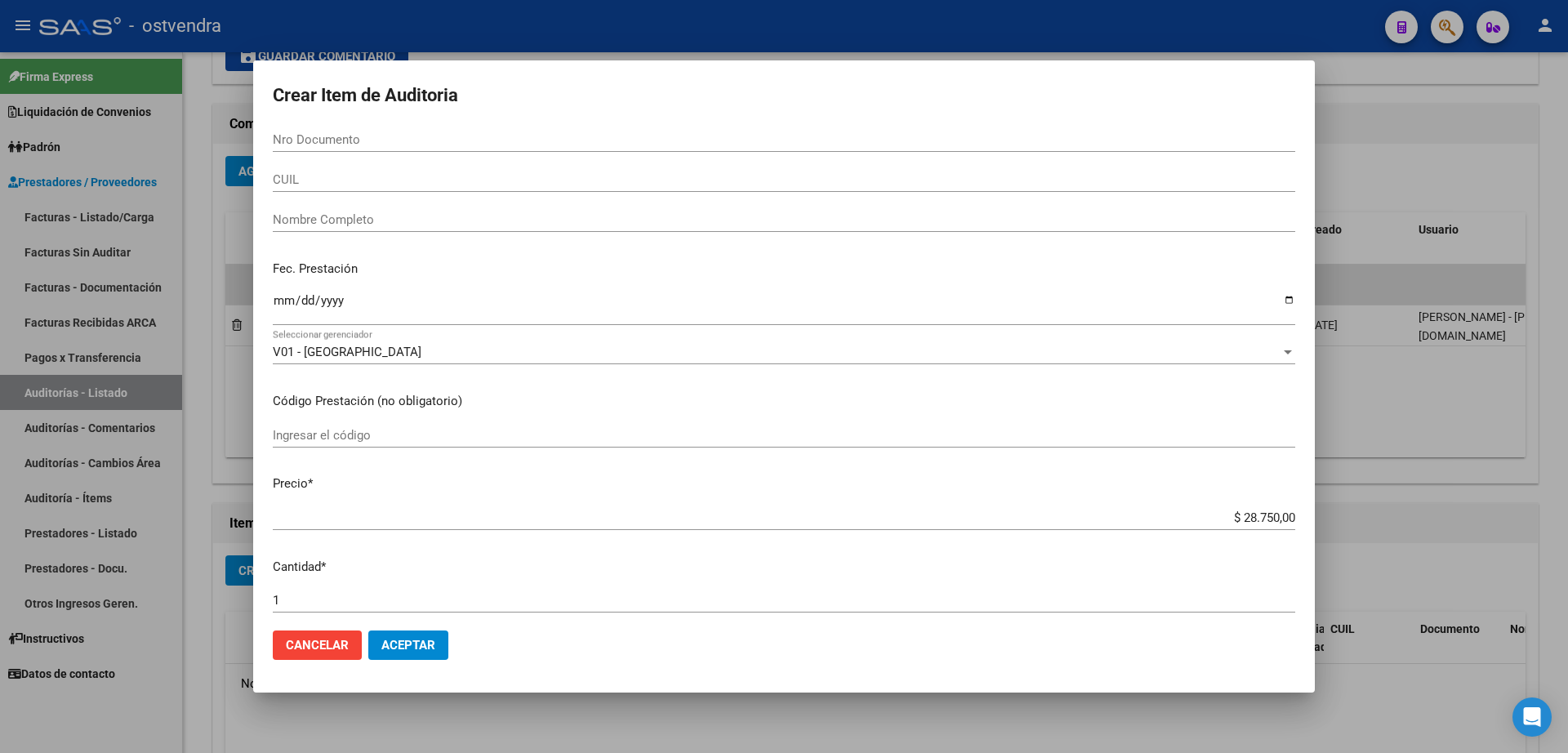
click at [357, 158] on div "Nro Documento" at bounding box center [784, 147] width 1022 height 40
click at [362, 144] on div "Nro Documento" at bounding box center [784, 140] width 1022 height 25
type input "40233499"
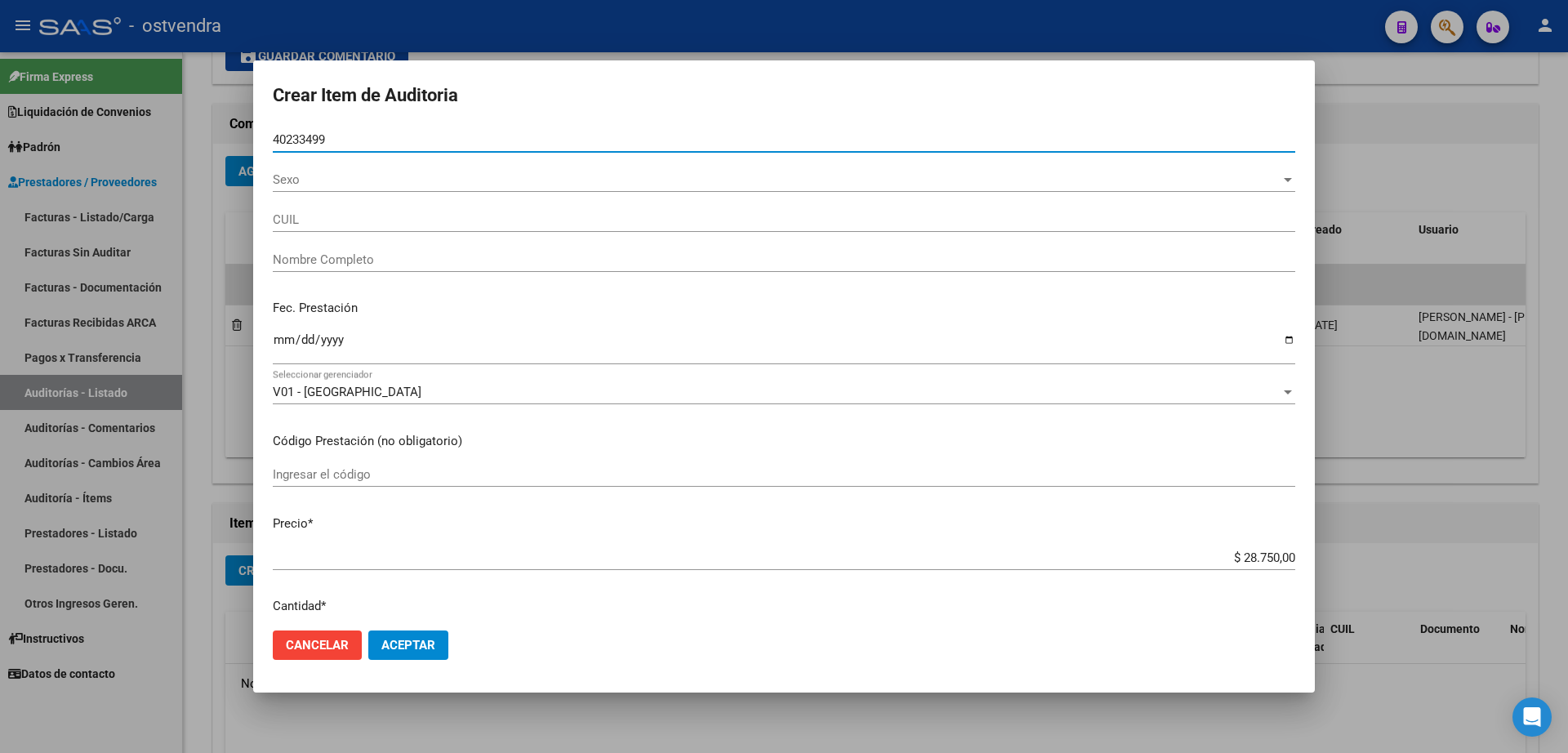
type input "20402334992"
type input "[PERSON_NAME]"
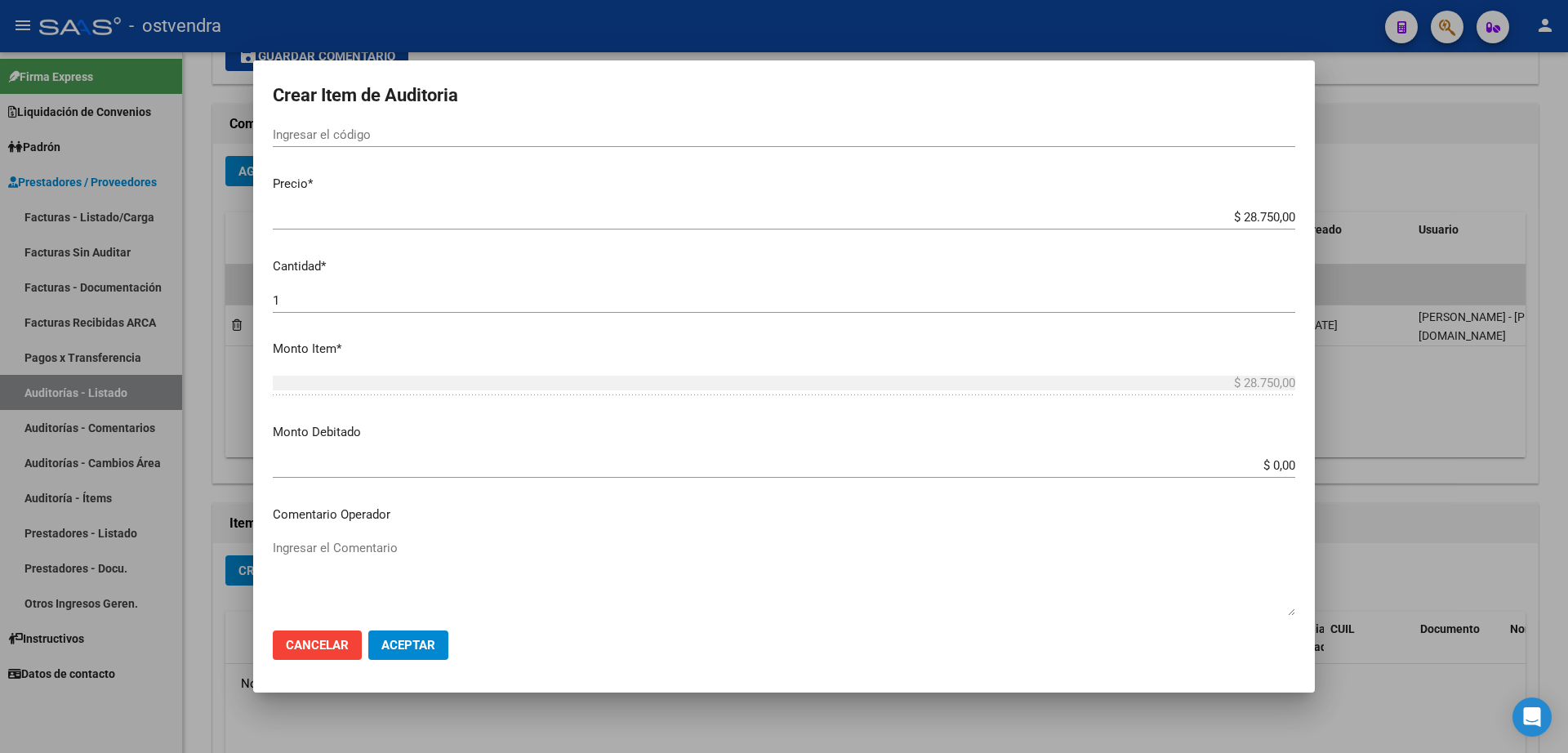
scroll to position [408, 0]
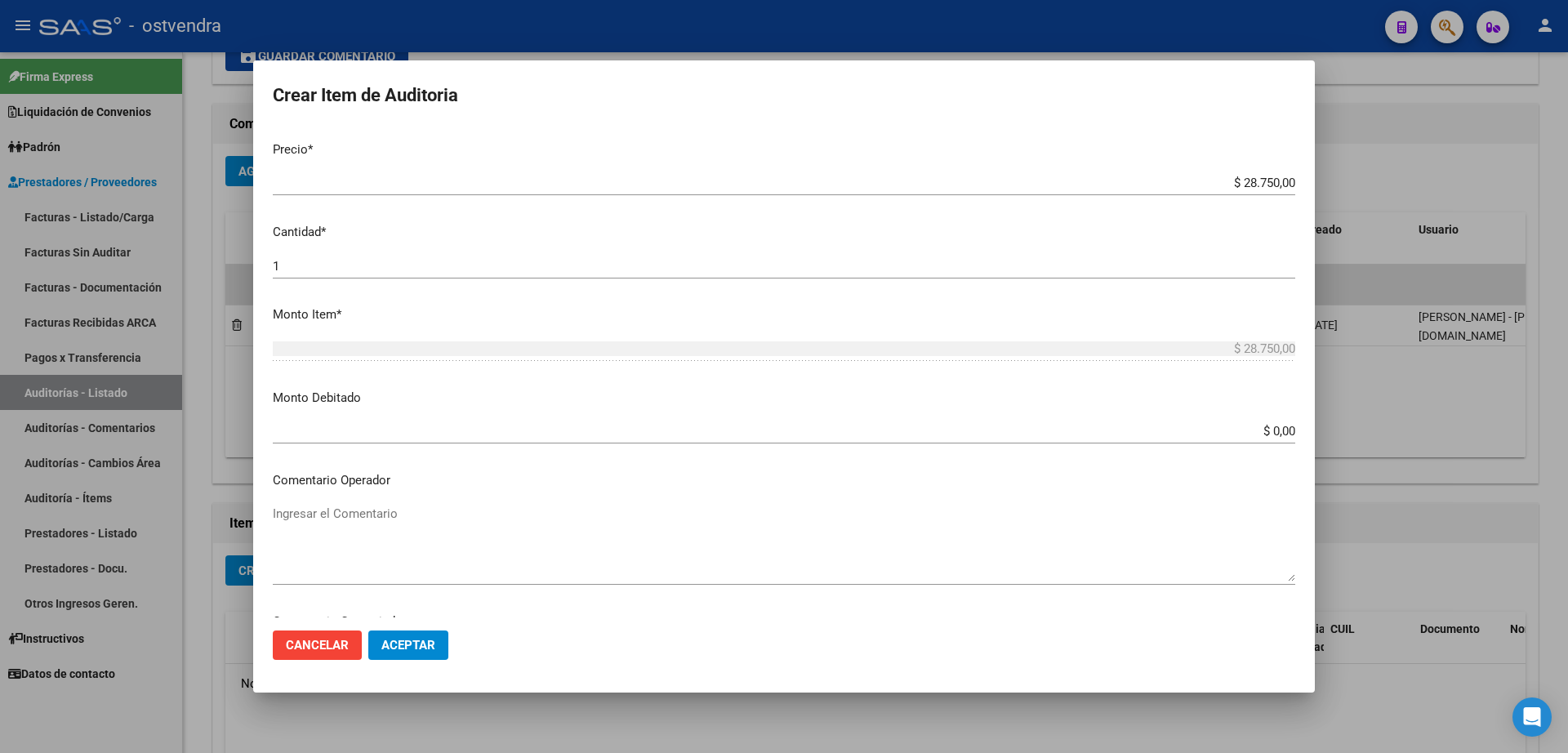
type input "40233499"
click at [443, 642] on button "Aceptar" at bounding box center [408, 645] width 80 height 29
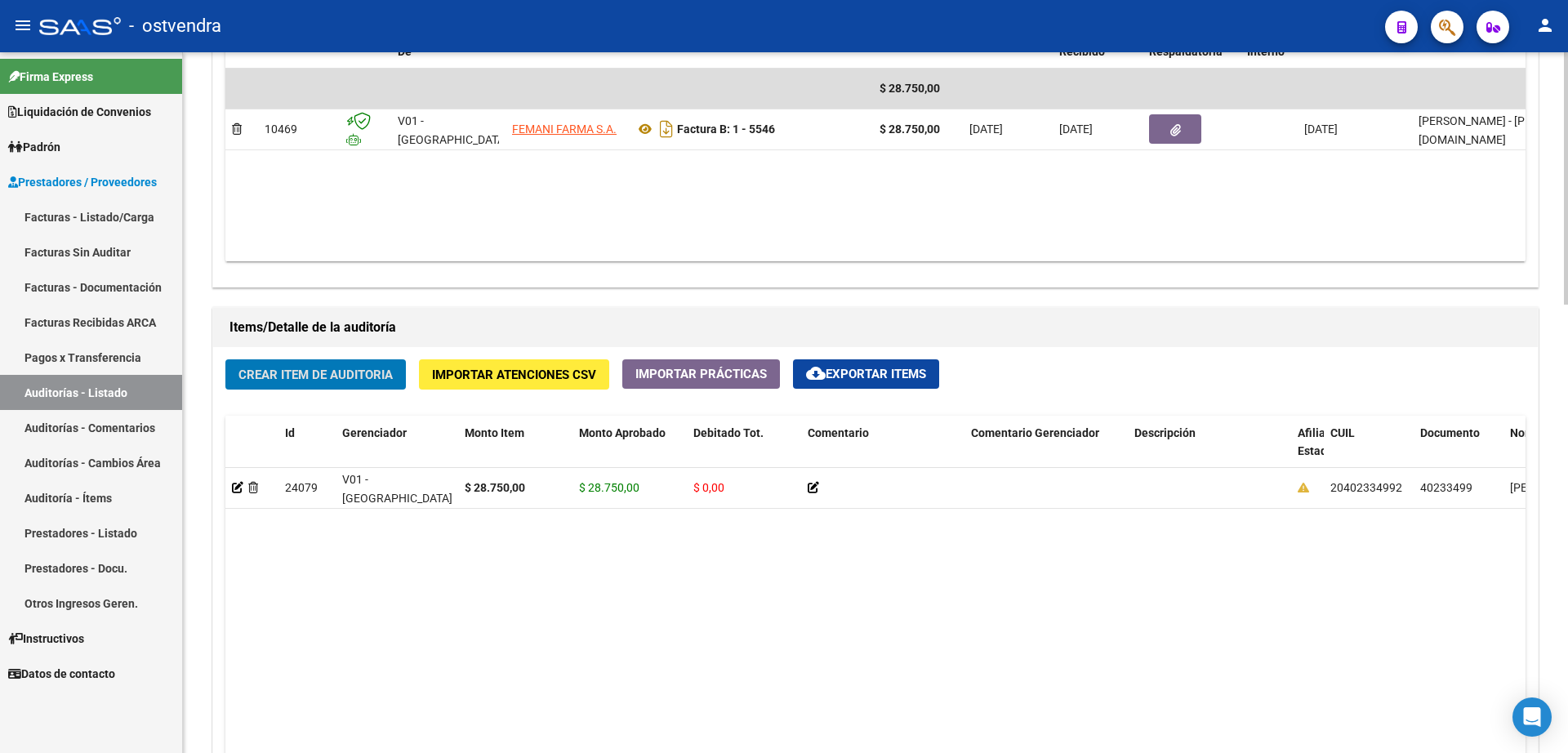
scroll to position [919, 0]
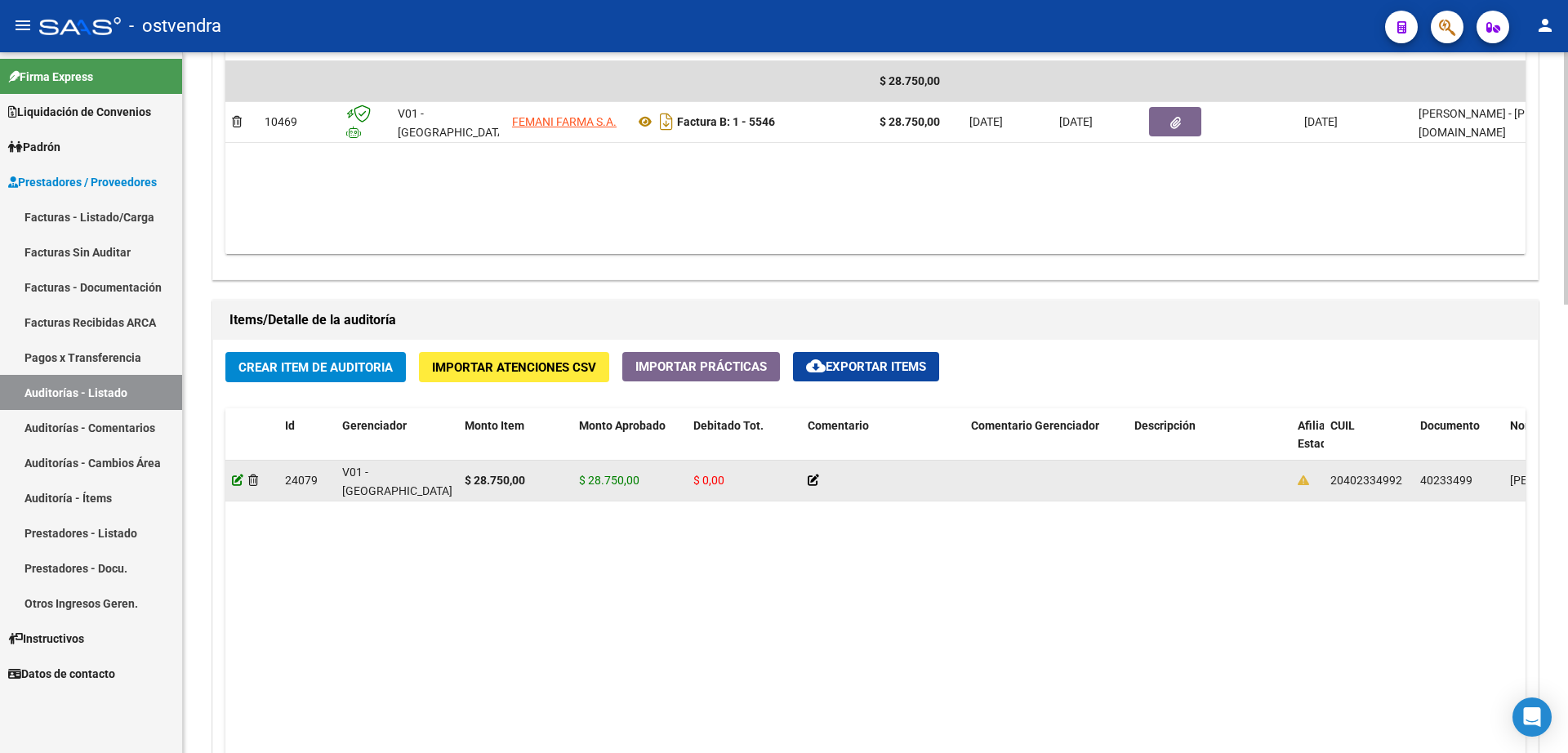
click at [234, 483] on icon at bounding box center [238, 480] width 11 height 11
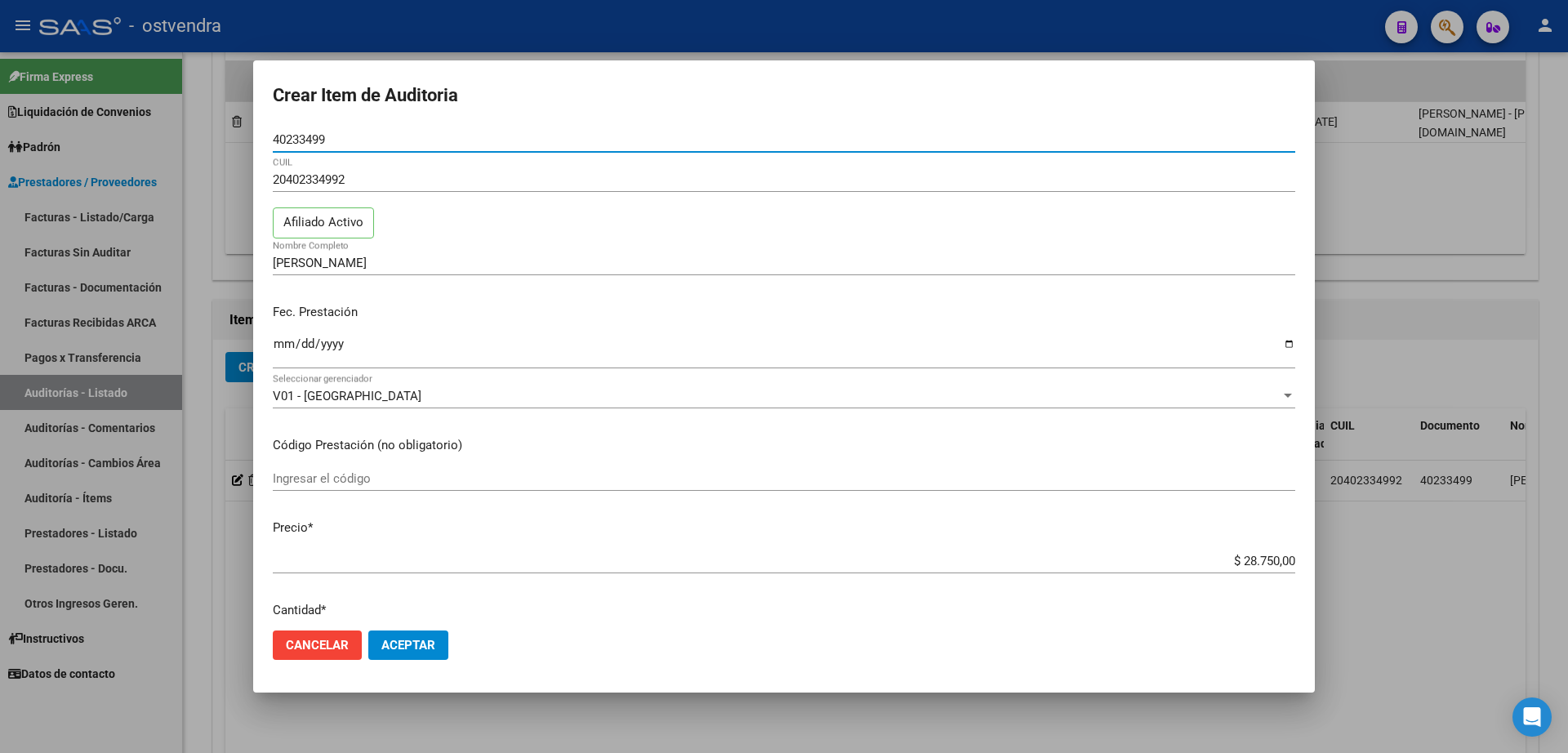
click at [403, 646] on span "Aceptar" at bounding box center [408, 645] width 54 height 15
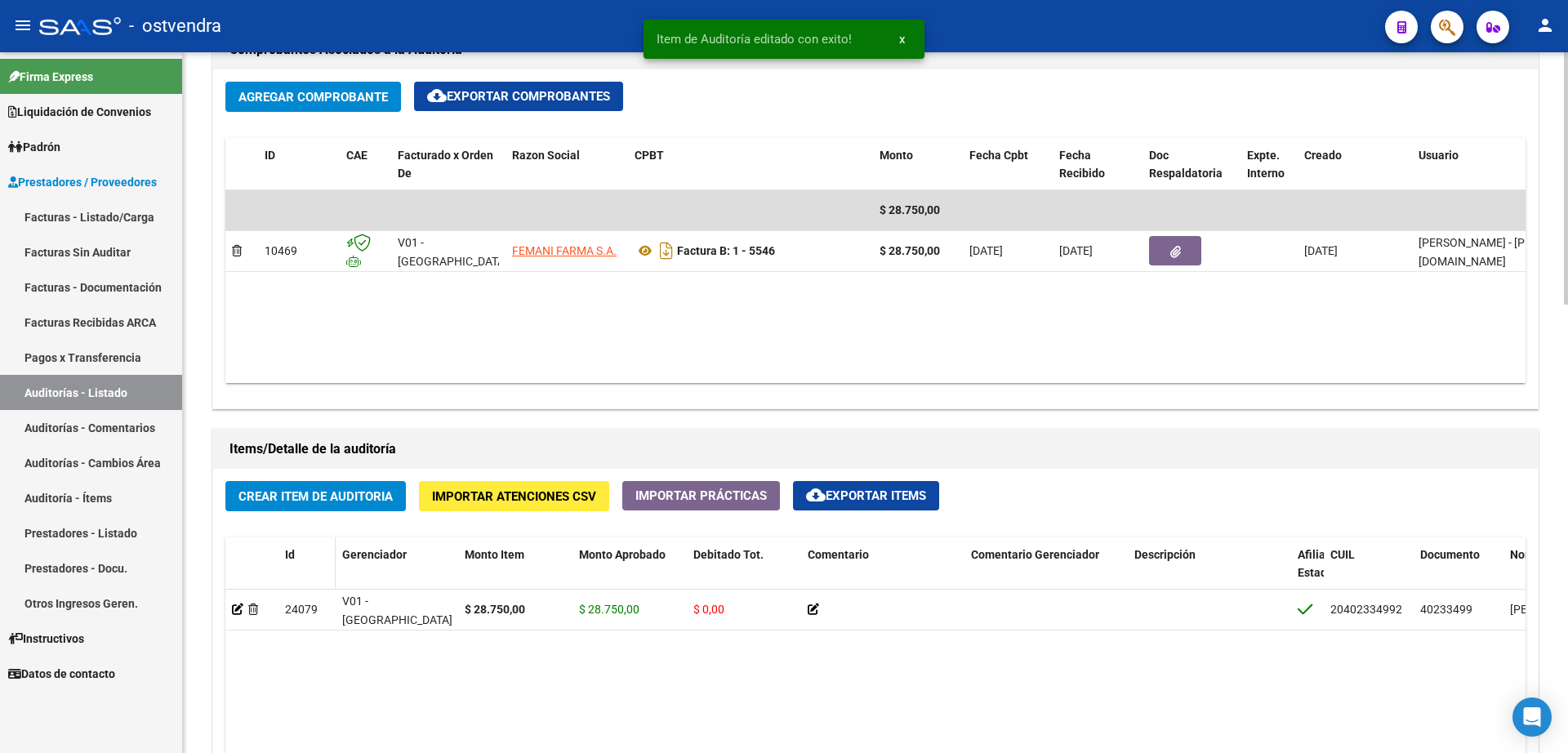
scroll to position [817, 0]
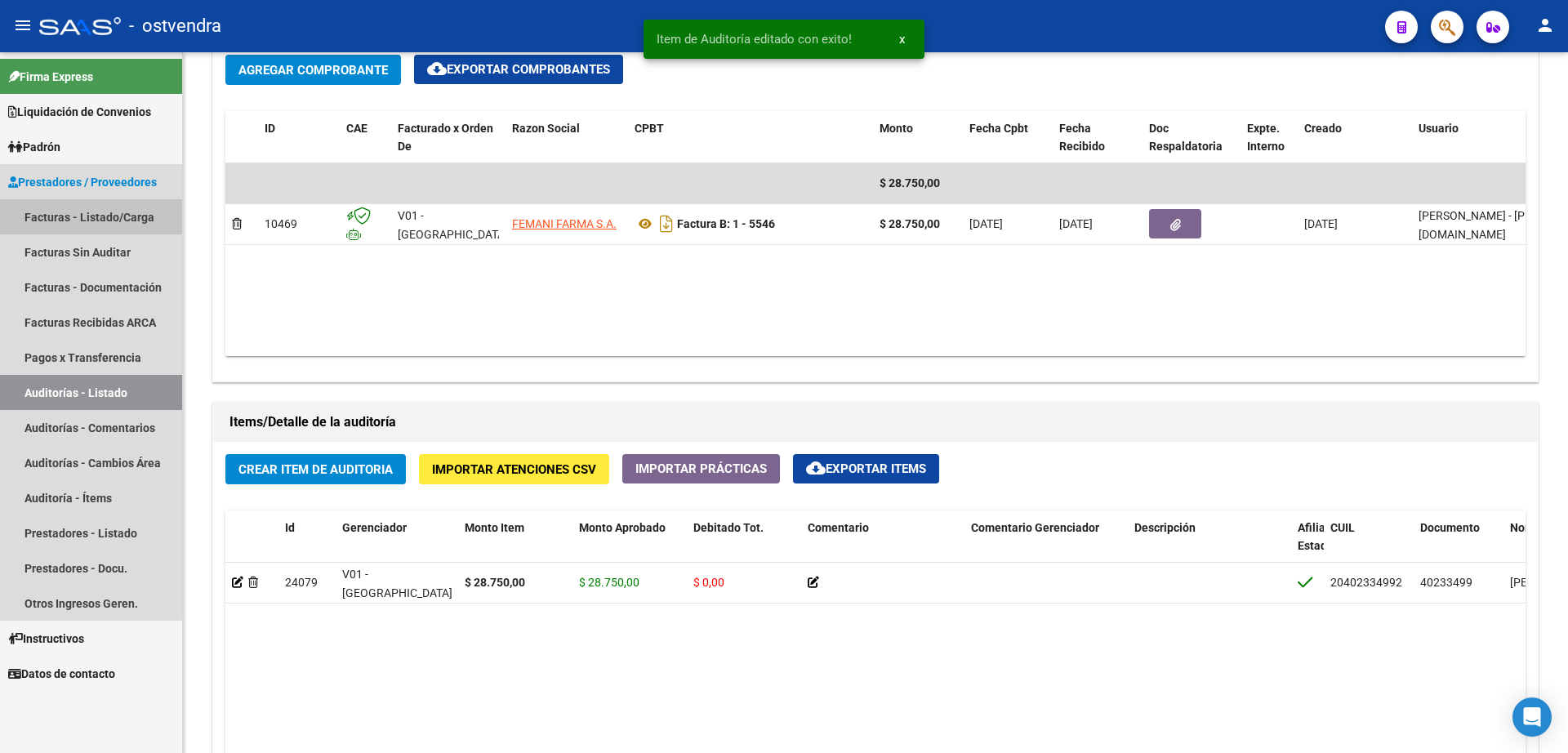
click at [80, 213] on link "Facturas - Listado/Carga" at bounding box center [91, 217] width 182 height 35
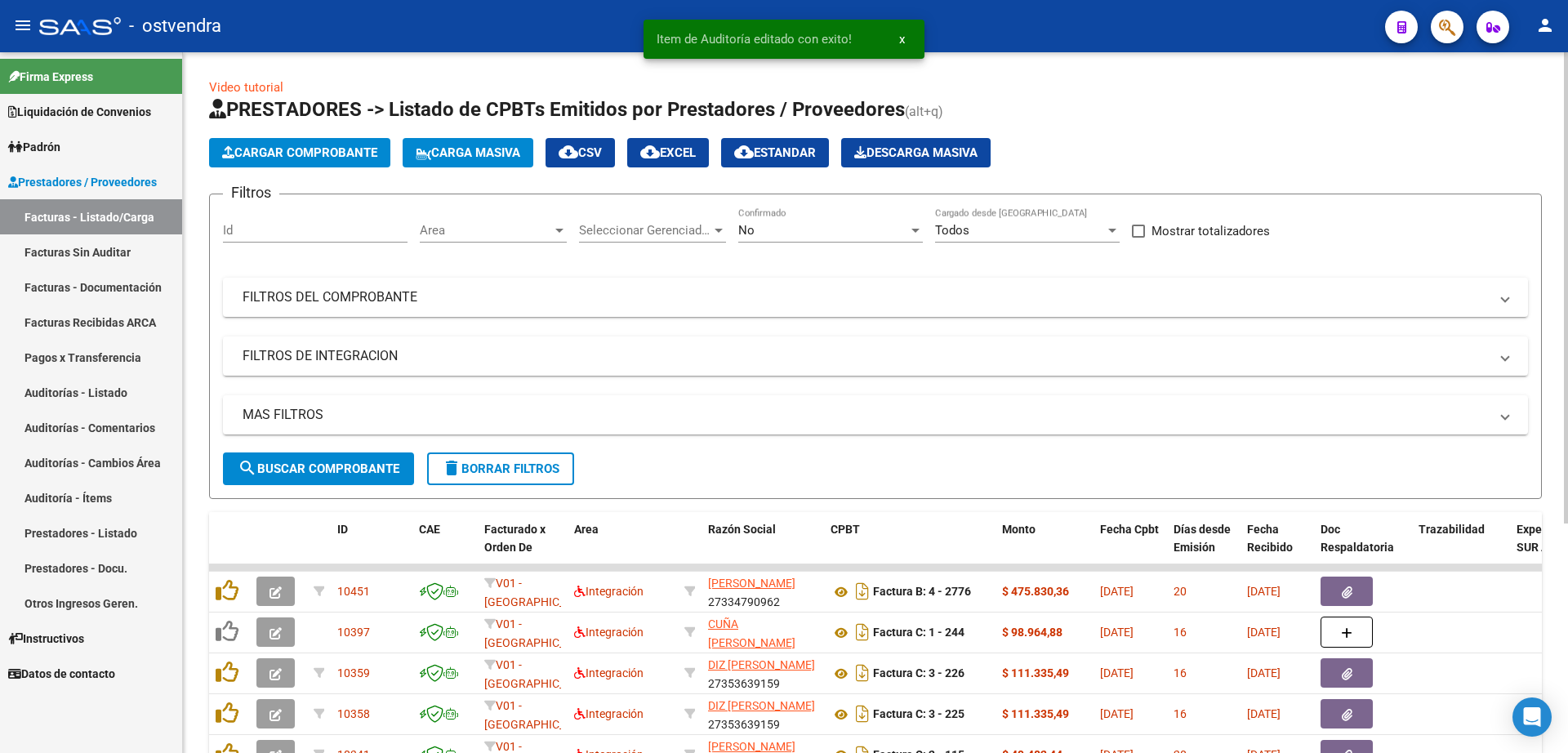
click at [335, 156] on span "Cargar Comprobante" at bounding box center [299, 153] width 155 height 15
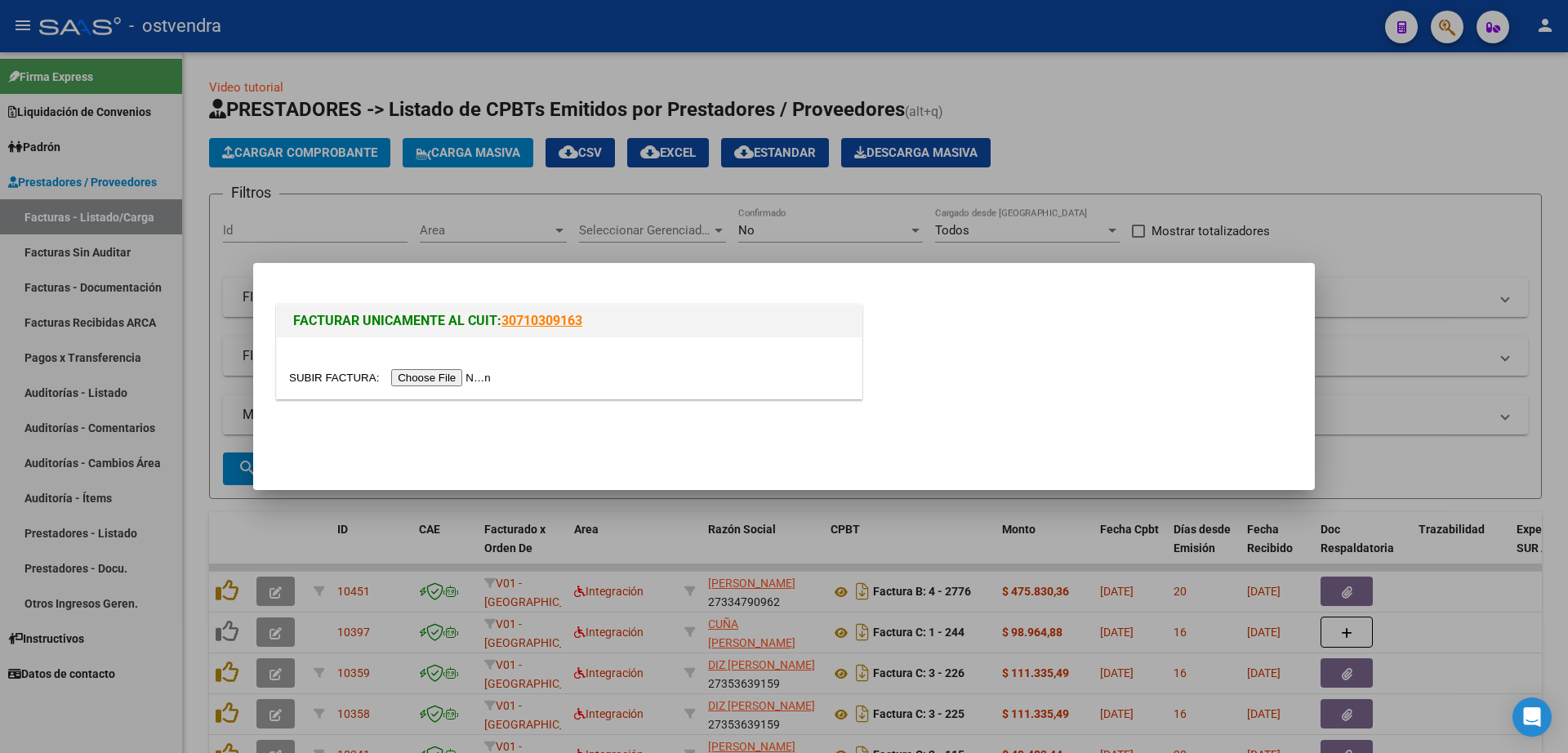
click at [473, 377] on input "file" at bounding box center [392, 377] width 207 height 17
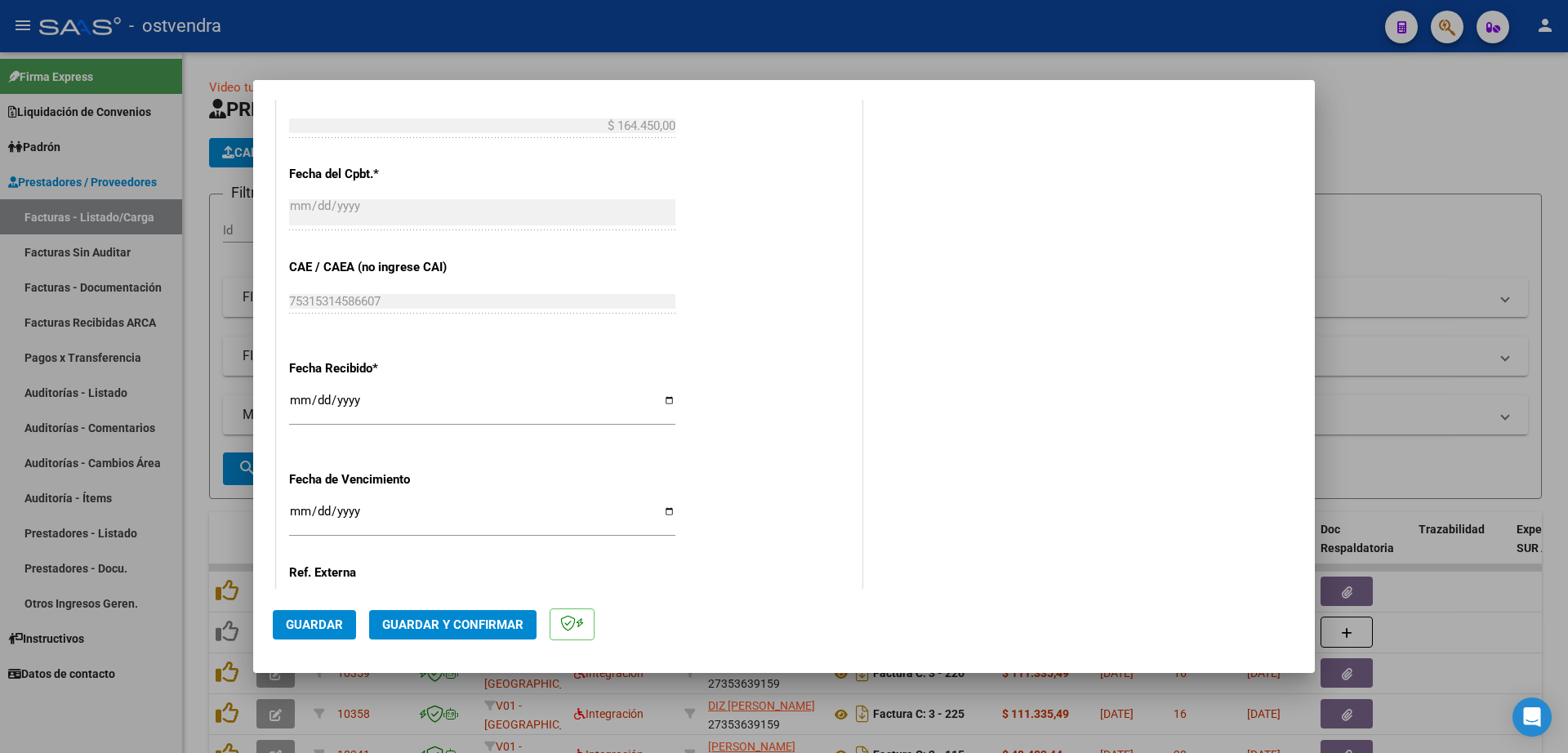
scroll to position [817, 0]
click at [301, 520] on input "Ingresar la fecha" at bounding box center [481, 517] width 386 height 27
type input "[DATE]"
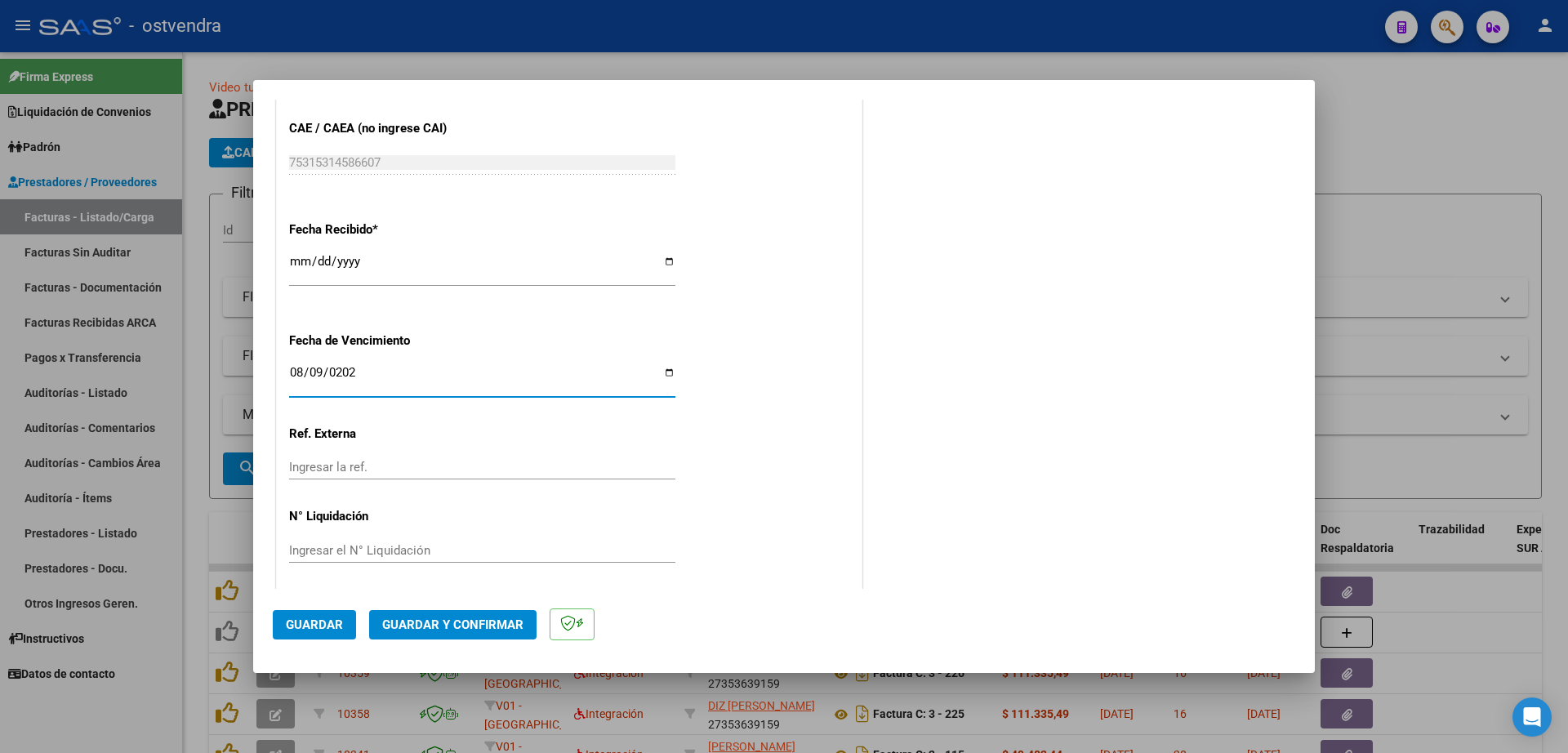
scroll to position [960, 0]
drag, startPoint x: 341, startPoint y: 553, endPoint x: 403, endPoint y: 539, distance: 63.6
click at [345, 551] on div "Ingresar el N° Liquidación" at bounding box center [481, 546] width 386 height 25
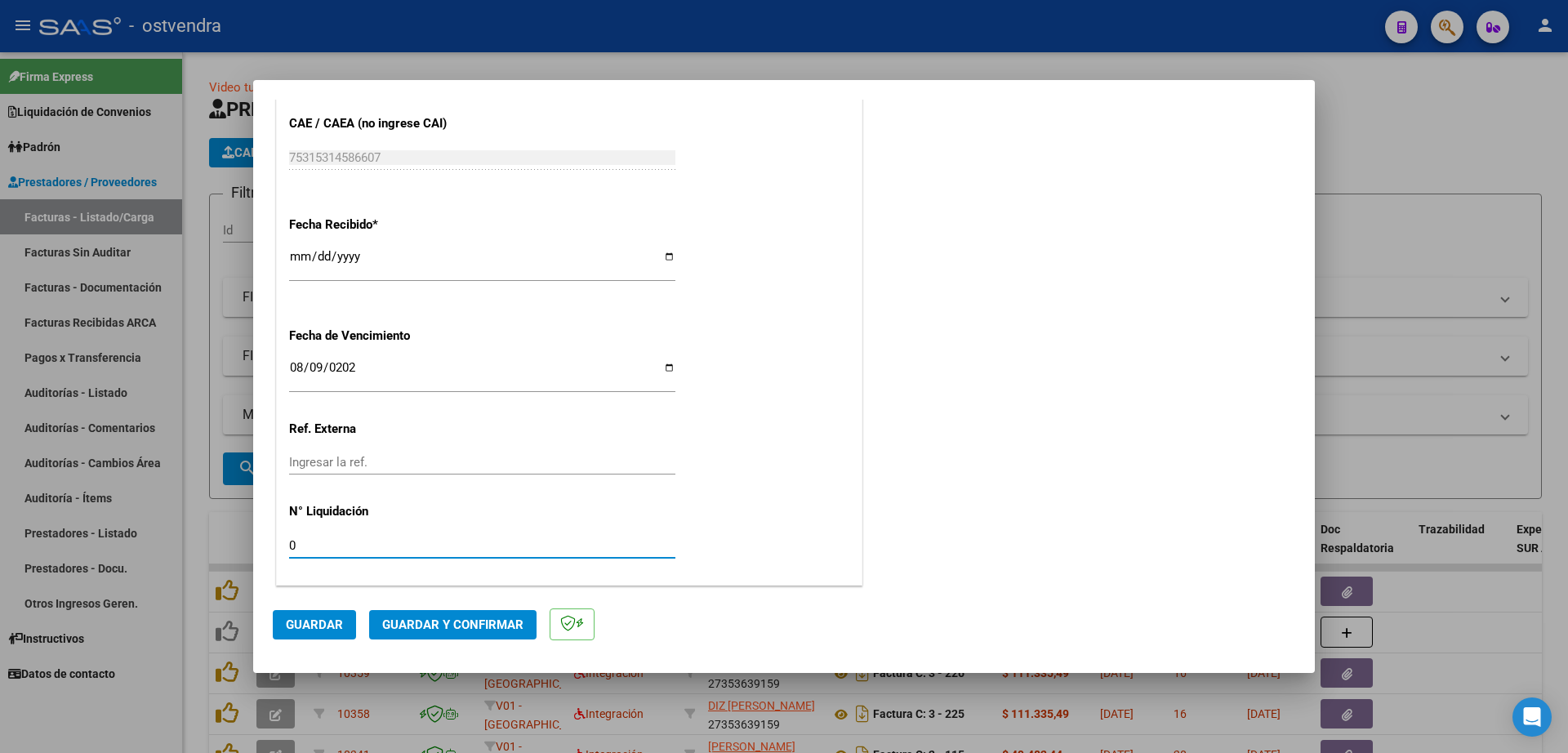
type input "07"
click at [326, 620] on span "Guardar" at bounding box center [314, 625] width 57 height 15
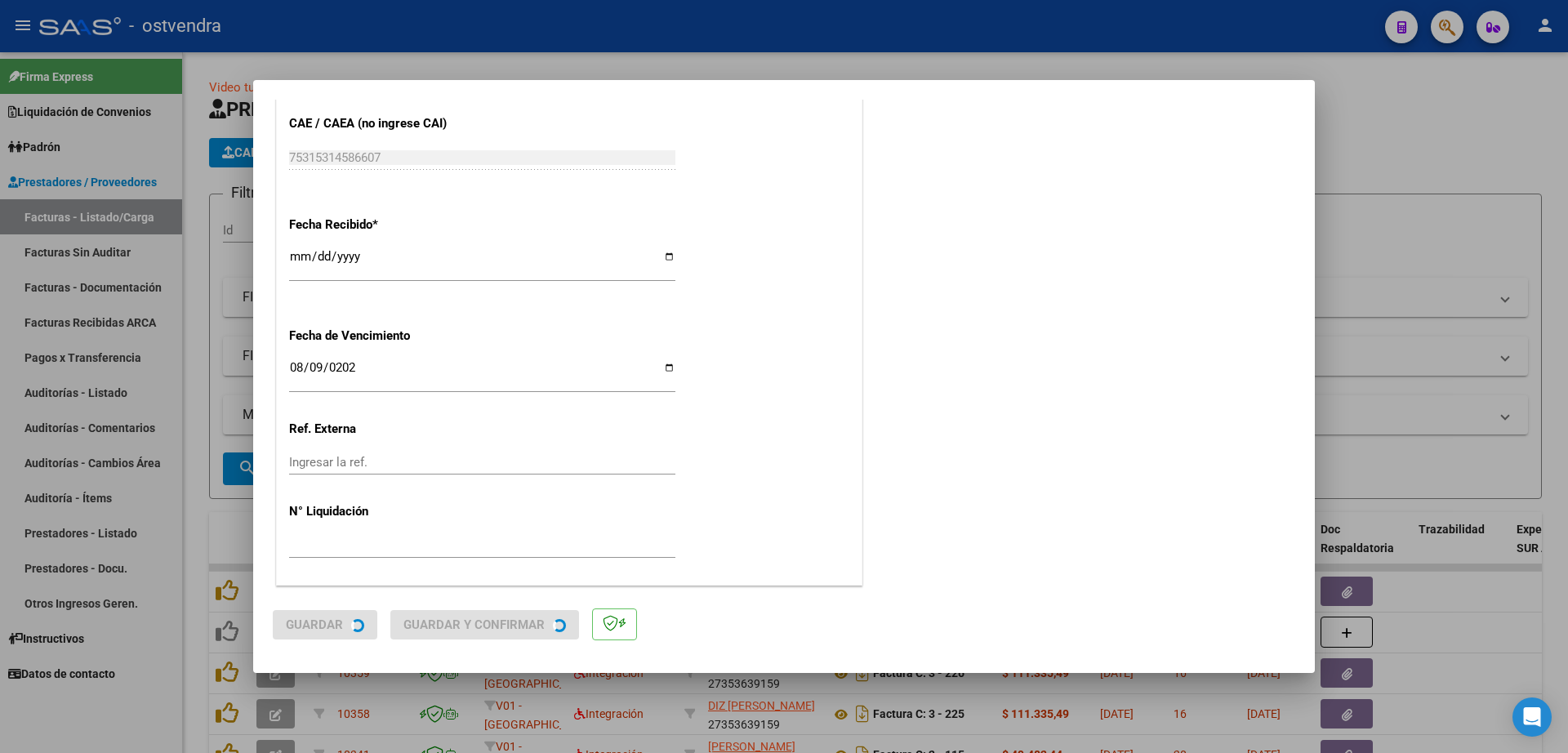
scroll to position [0, 0]
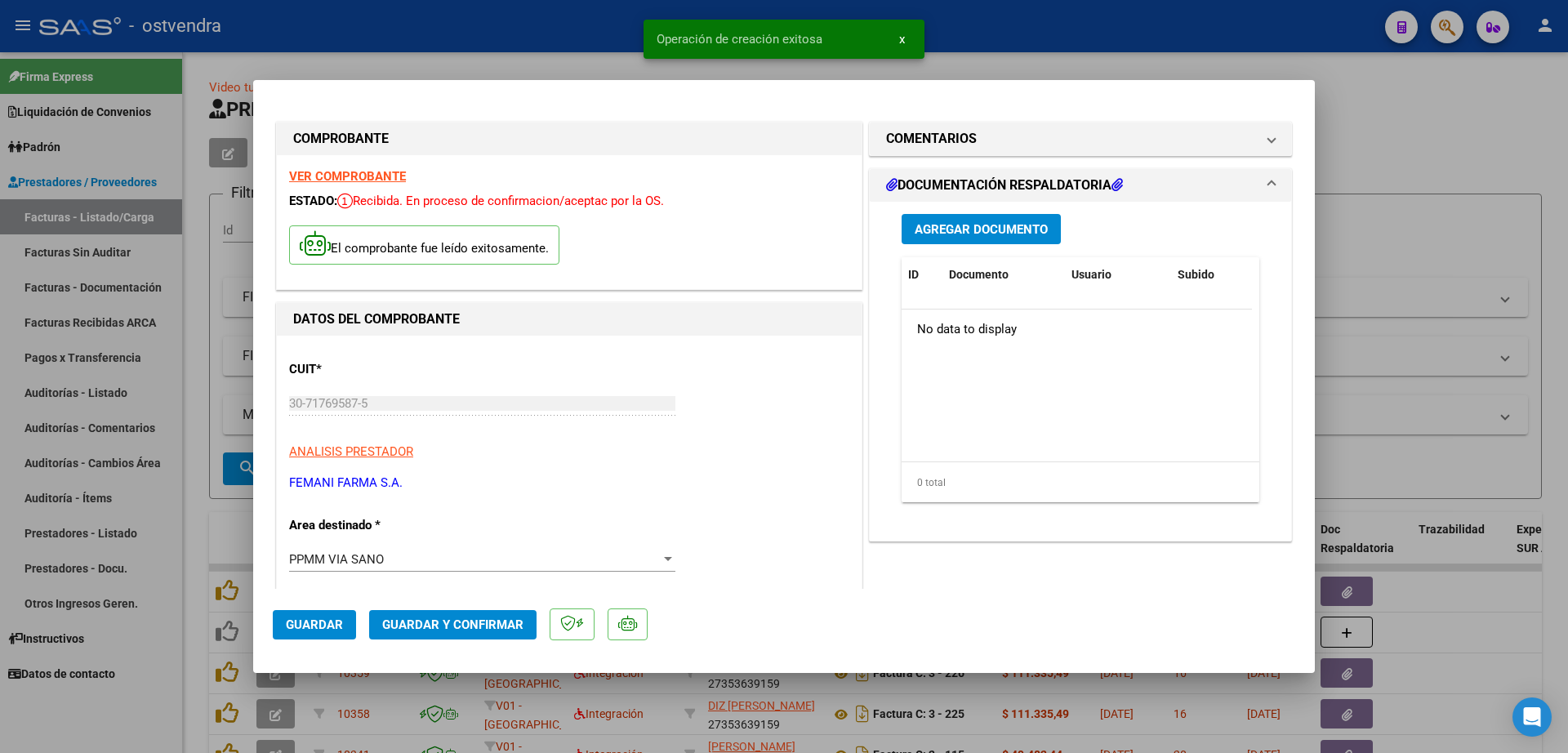
click at [993, 231] on span "Agregar Documento" at bounding box center [981, 229] width 133 height 15
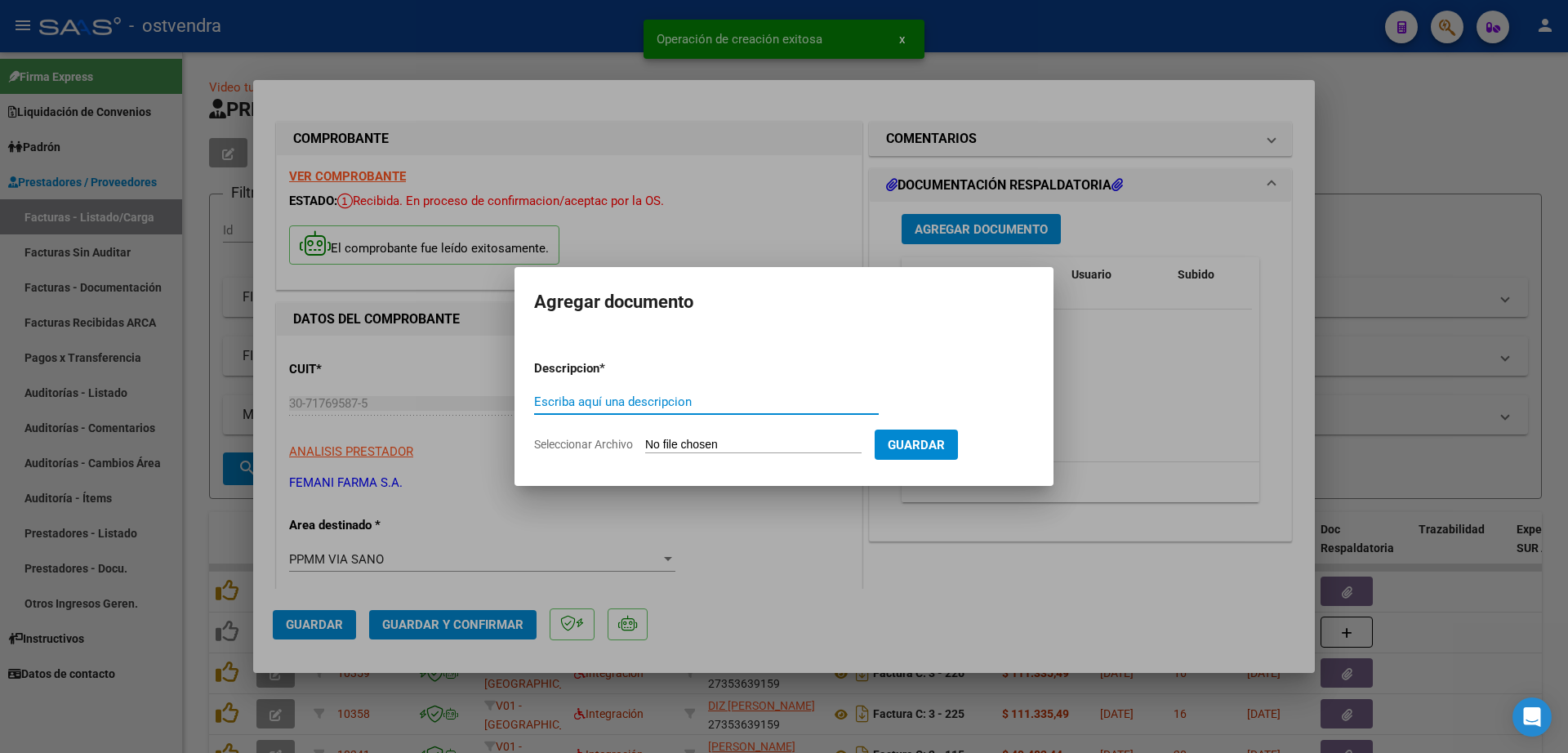
paste input "documentacion"
type input "documentacion"
click at [749, 448] on input "Seleccionar Archivo" at bounding box center [753, 445] width 216 height 16
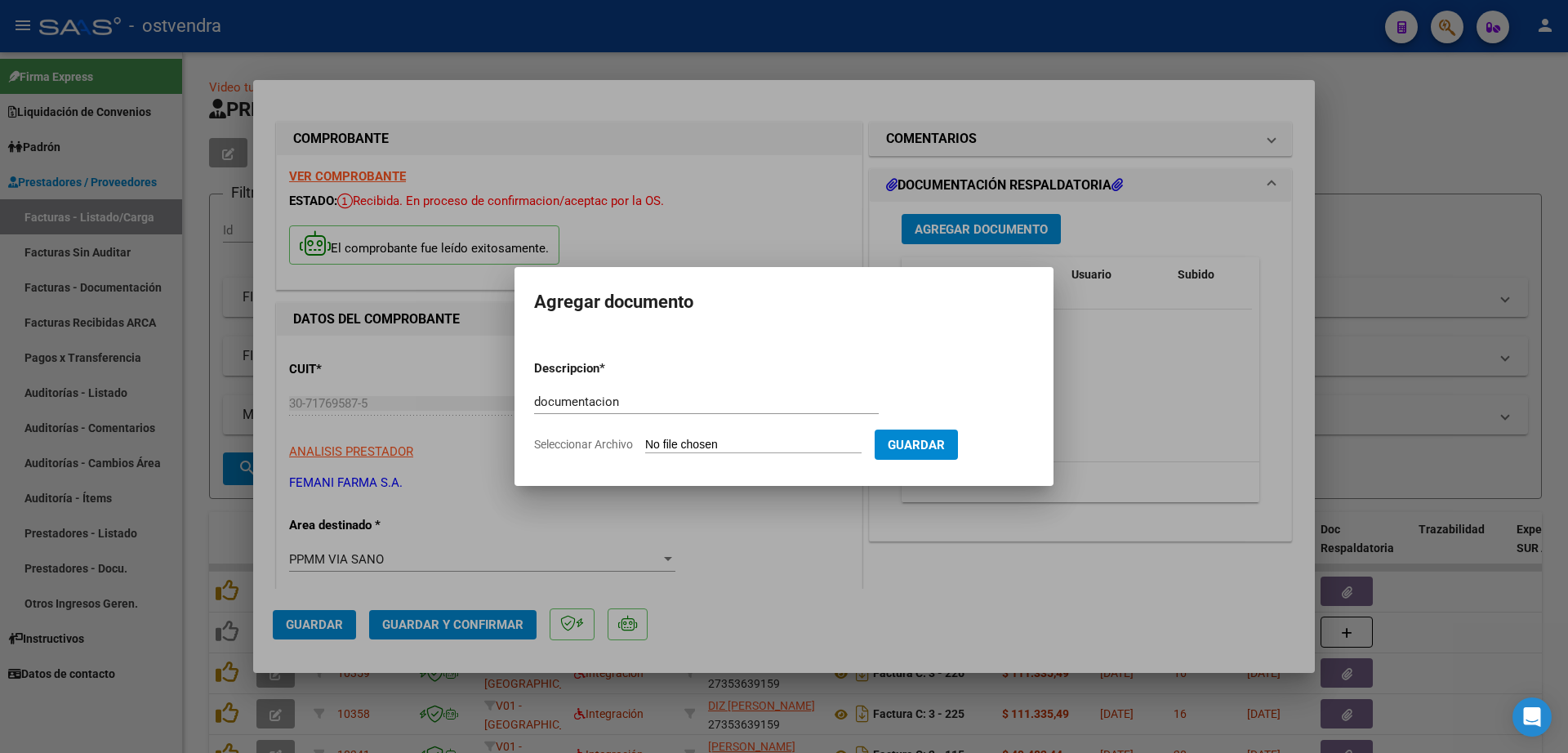
type input "C:\fakepath\FEMANI FARMA 5548.zip"
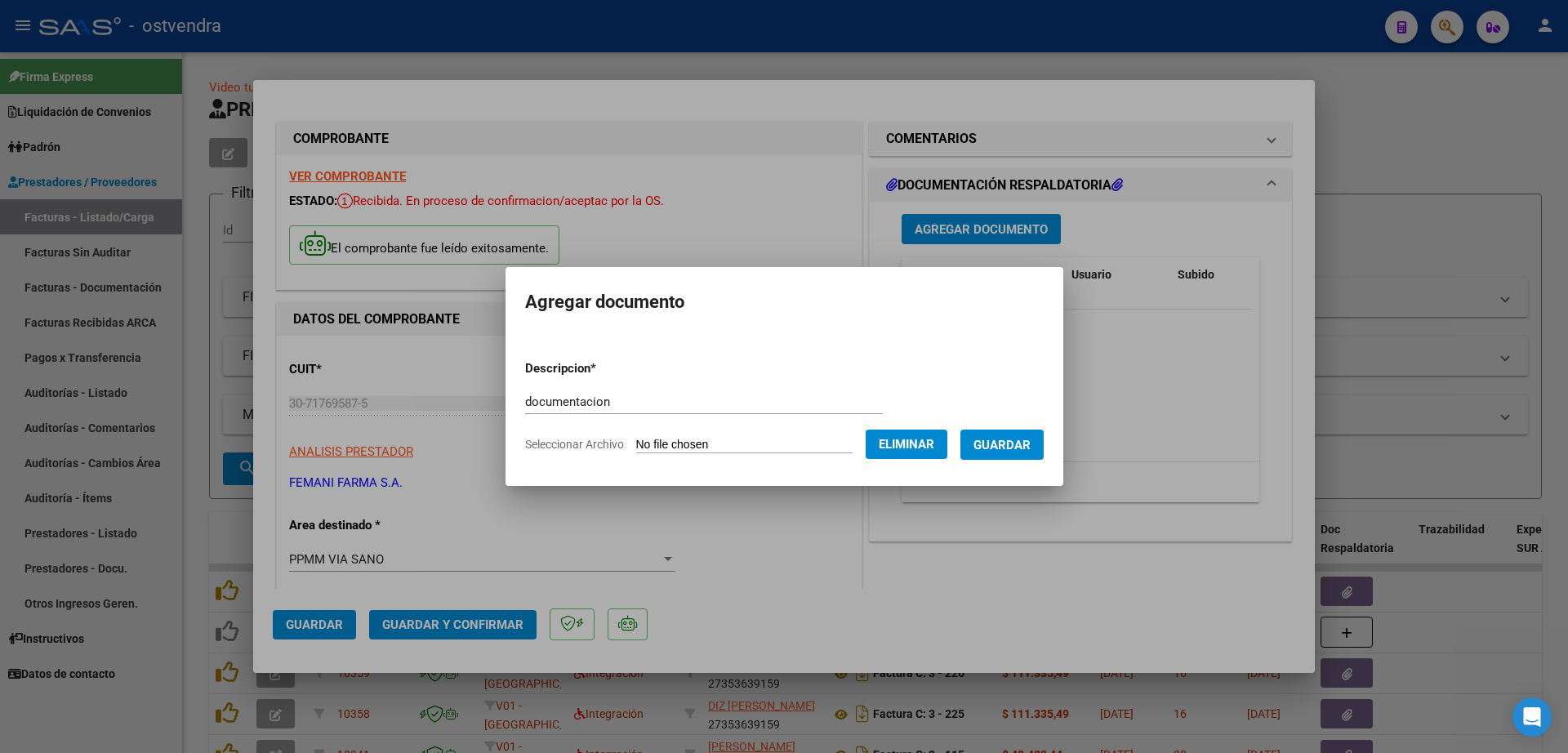
click at [1030, 446] on span "Guardar" at bounding box center [1002, 445] width 57 height 15
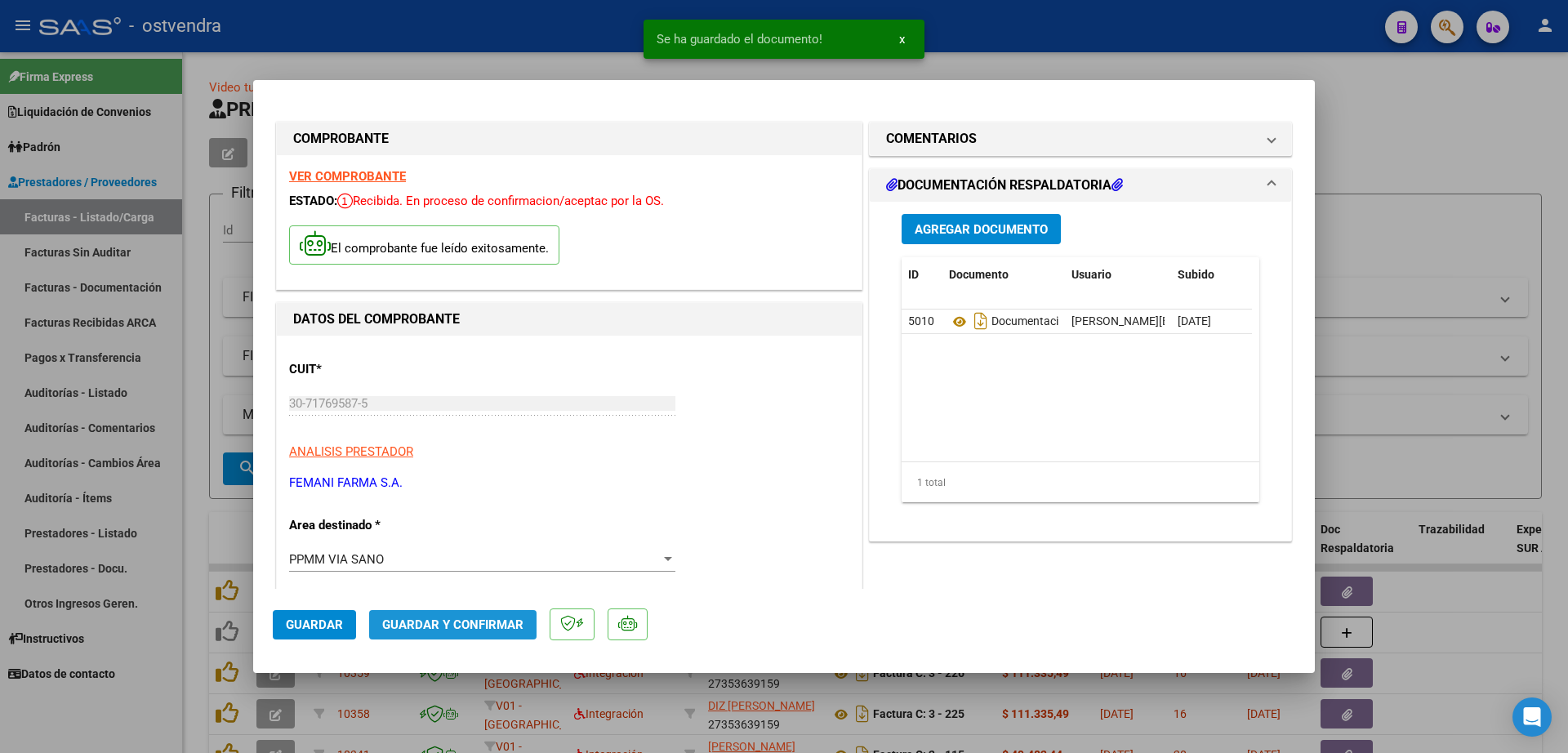
click at [473, 630] on button "Guardar y Confirmar" at bounding box center [452, 624] width 167 height 29
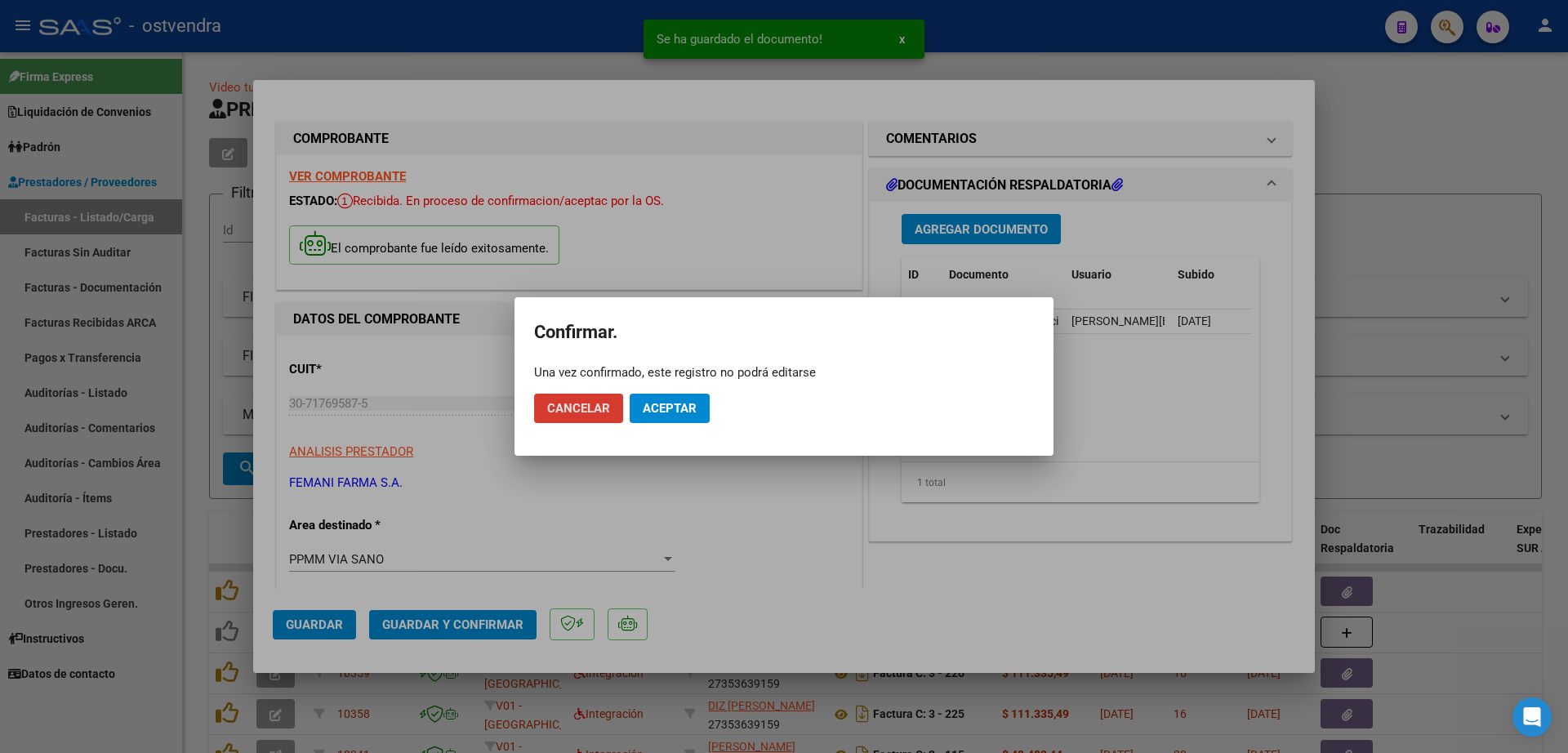
click at [664, 415] on span "Aceptar" at bounding box center [669, 408] width 54 height 15
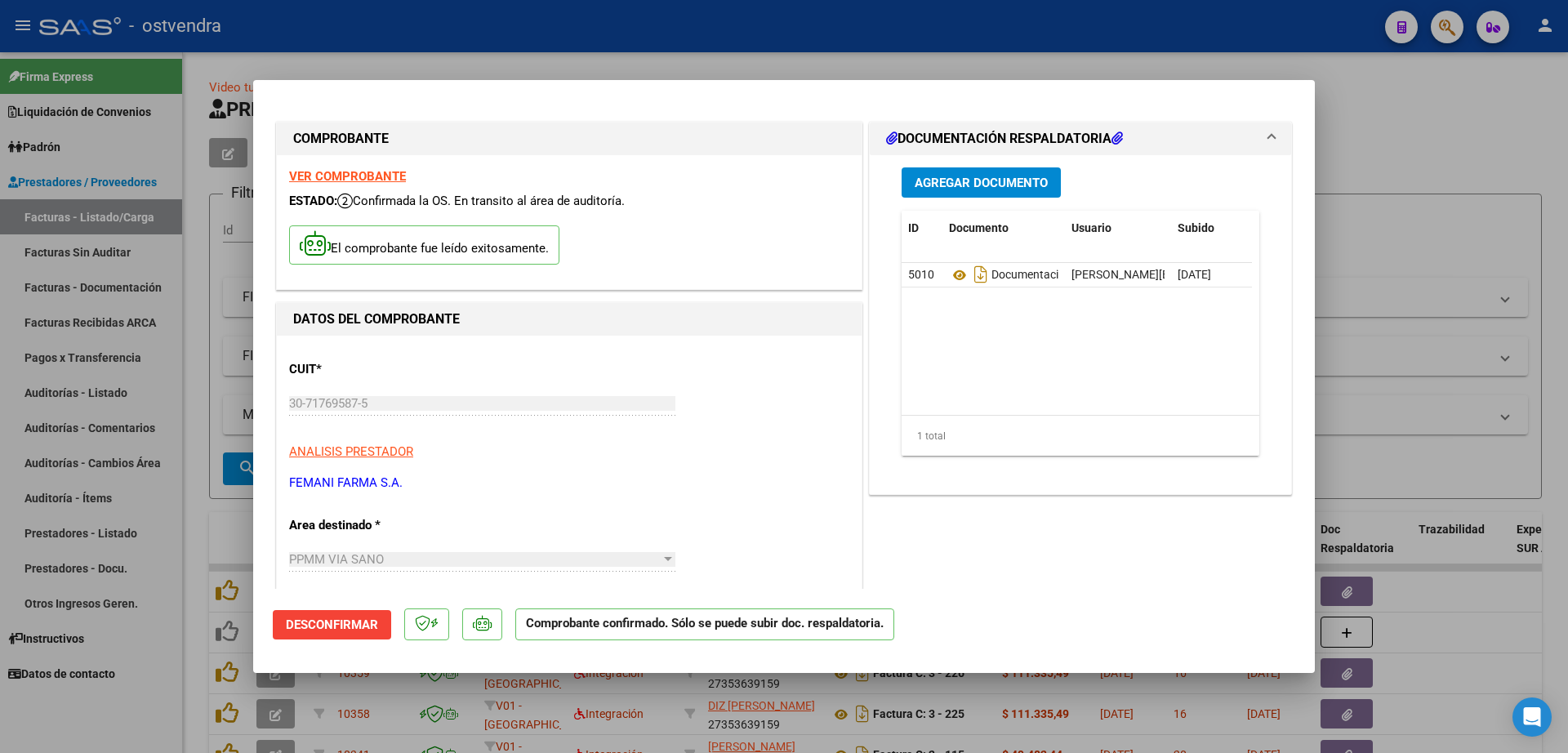
click at [192, 318] on div at bounding box center [784, 376] width 1568 height 753
type input "$ 0,00"
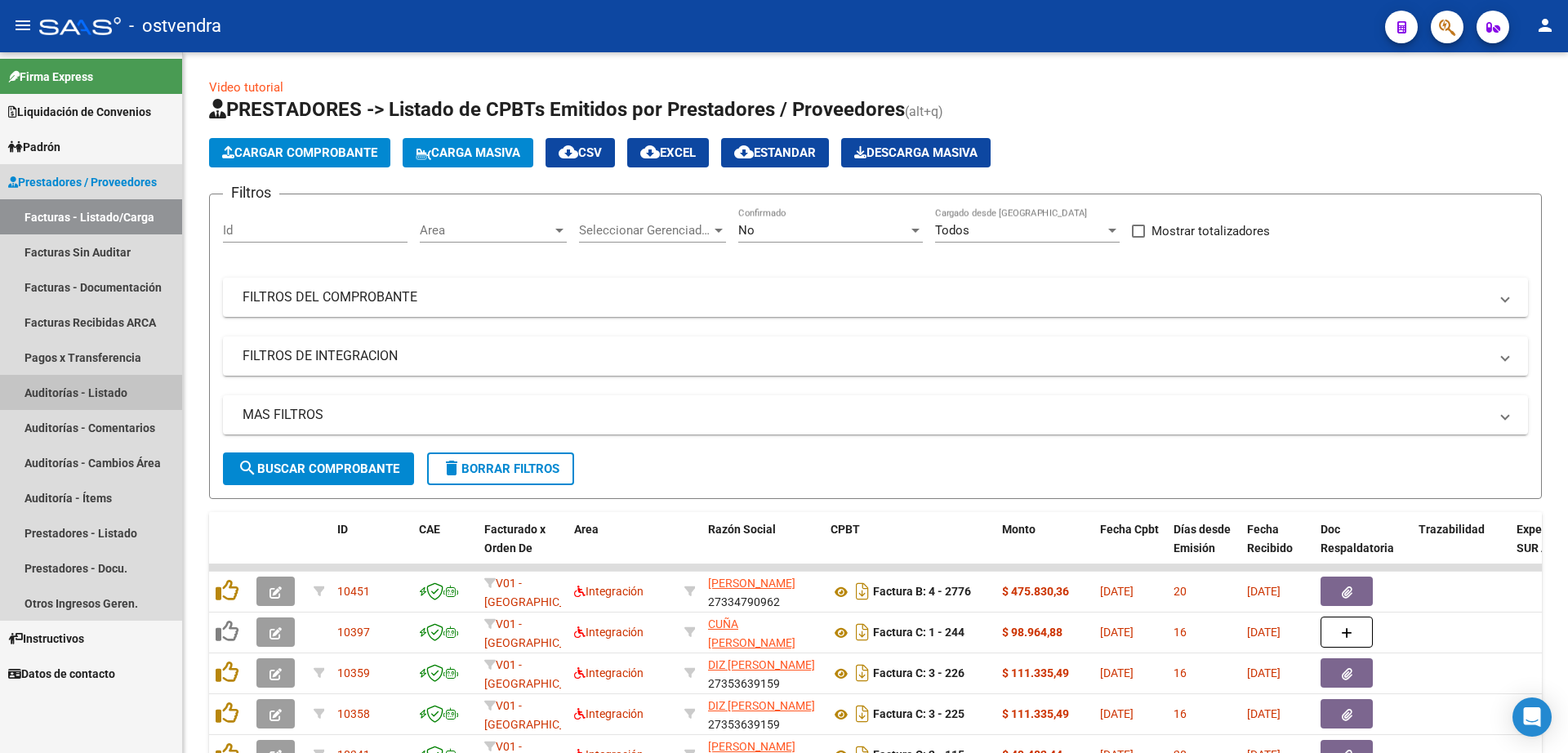
click at [110, 393] on link "Auditorías - Listado" at bounding box center [91, 392] width 182 height 35
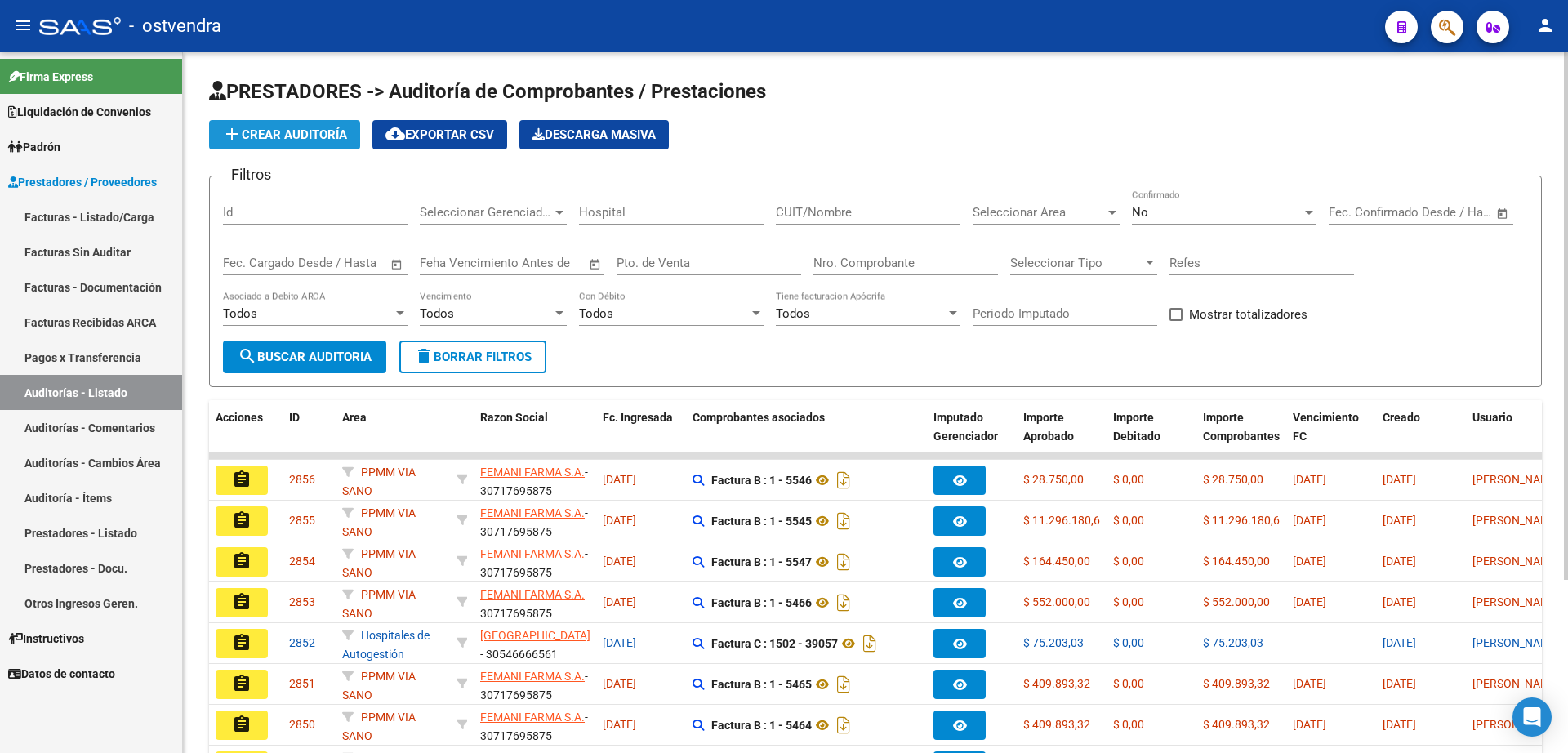
click at [283, 140] on span "add Crear Auditoría" at bounding box center [284, 134] width 125 height 15
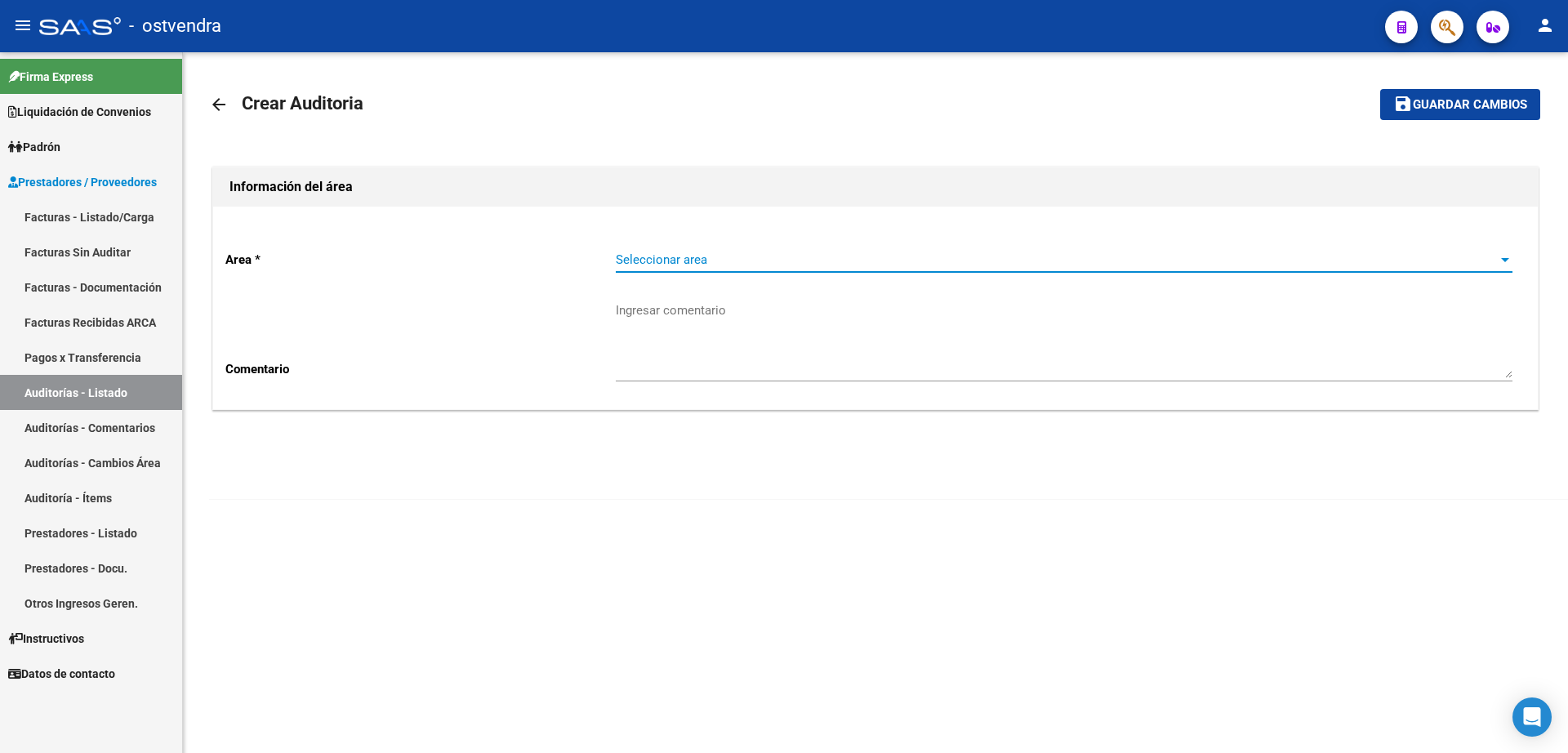
click at [752, 256] on span "Seleccionar area" at bounding box center [1057, 260] width 882 height 15
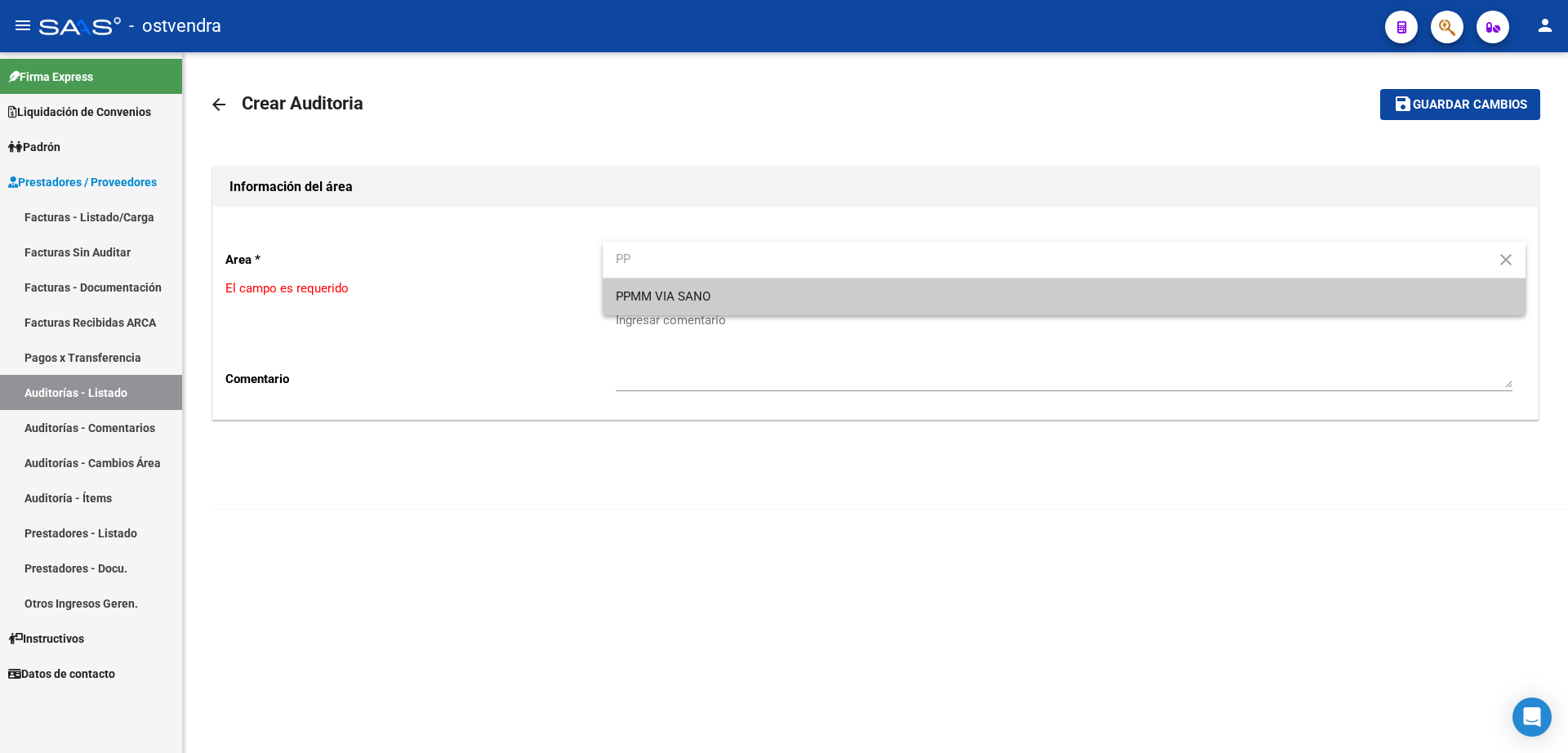
type input "PP"
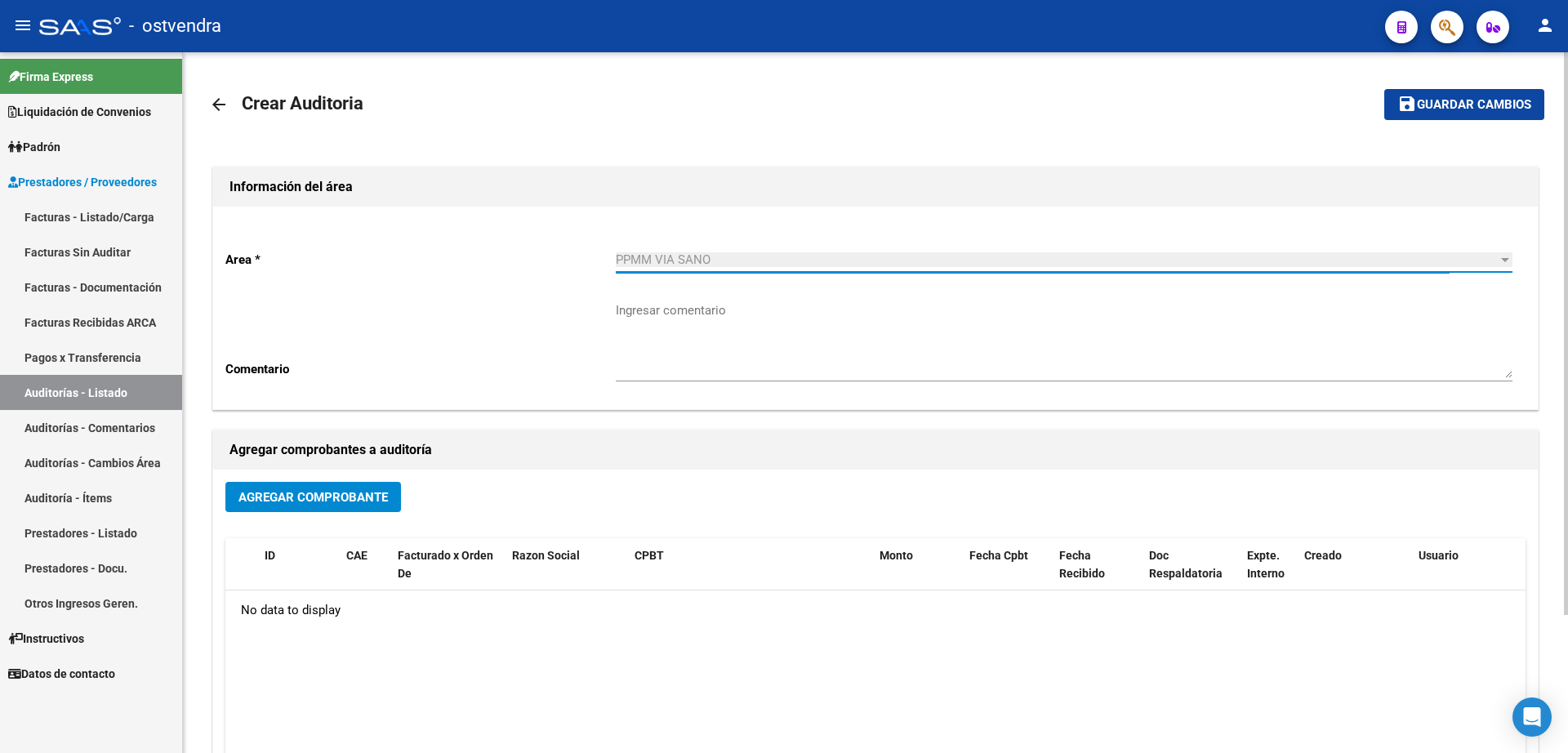
click at [303, 503] on span "Agregar Comprobante" at bounding box center [313, 498] width 149 height 15
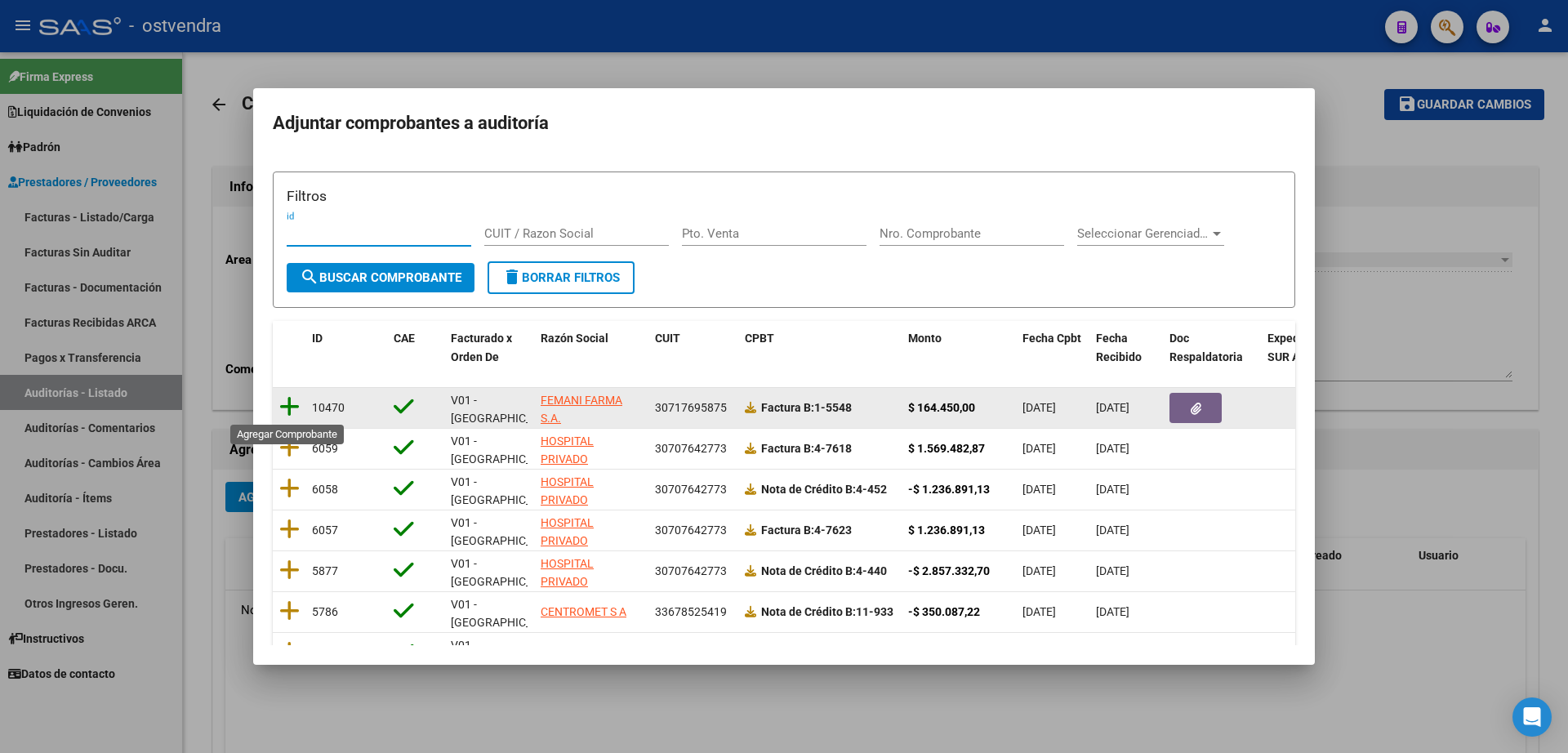
click at [296, 404] on icon at bounding box center [289, 407] width 20 height 23
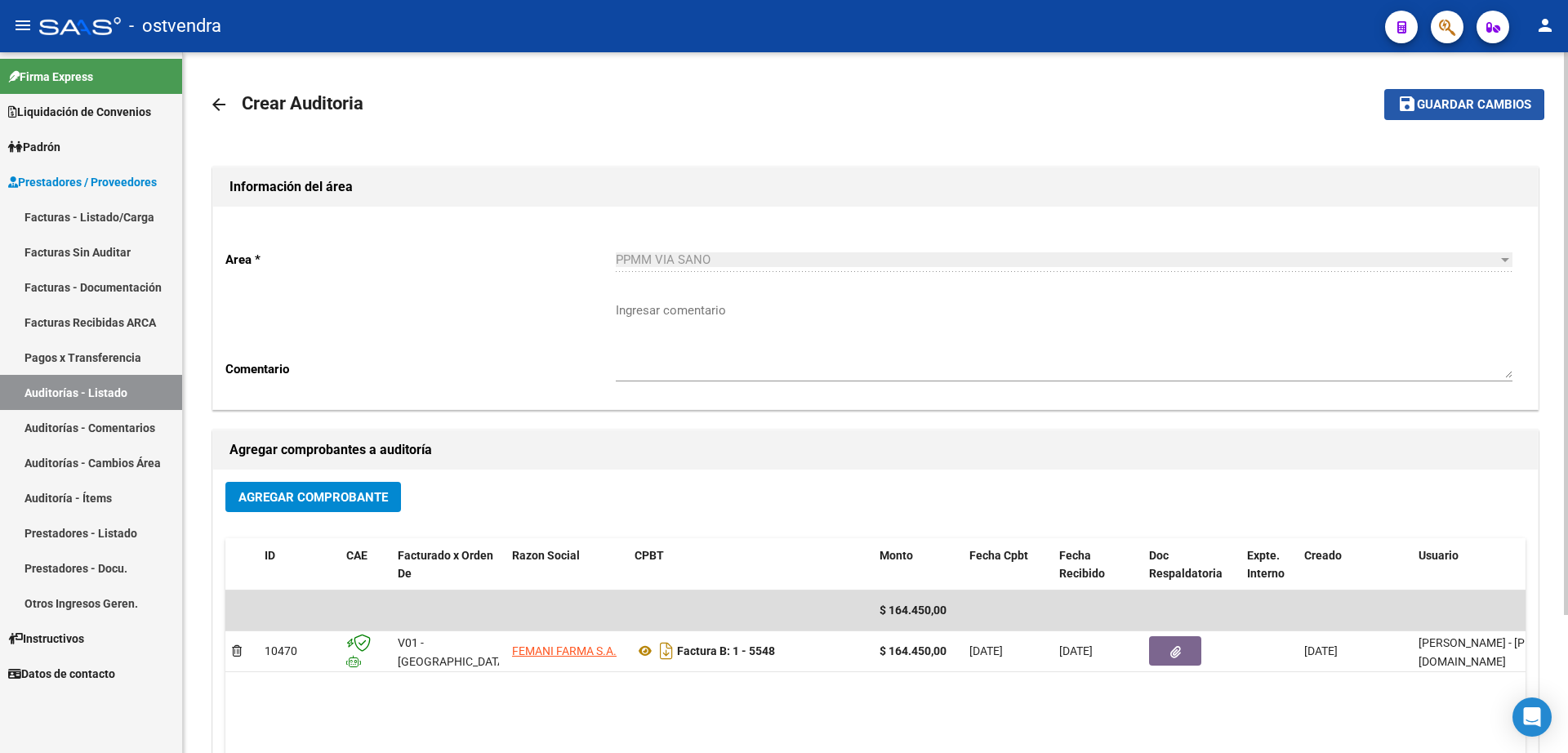
click at [1420, 104] on span "Guardar cambios" at bounding box center [1473, 105] width 114 height 15
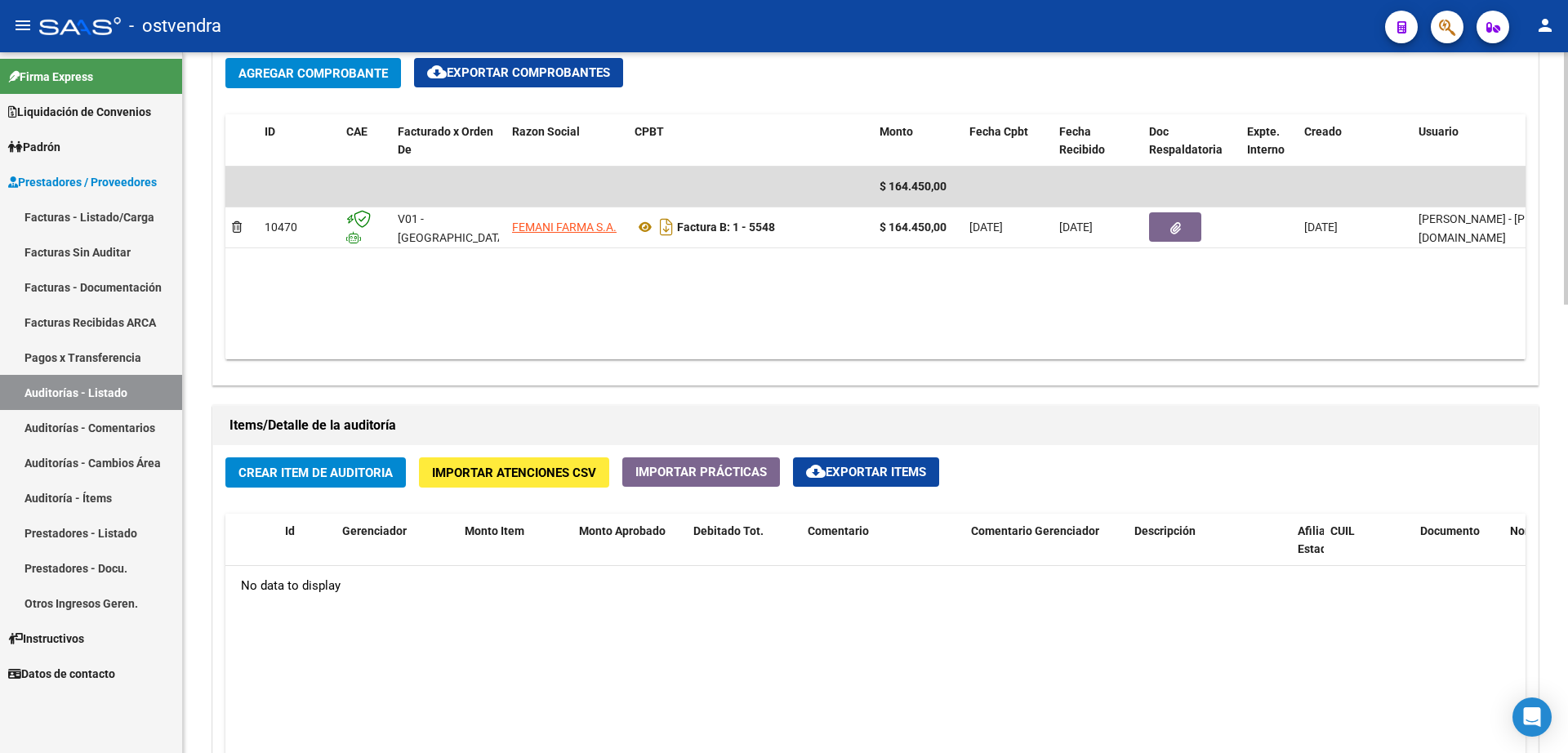
scroll to position [919, 0]
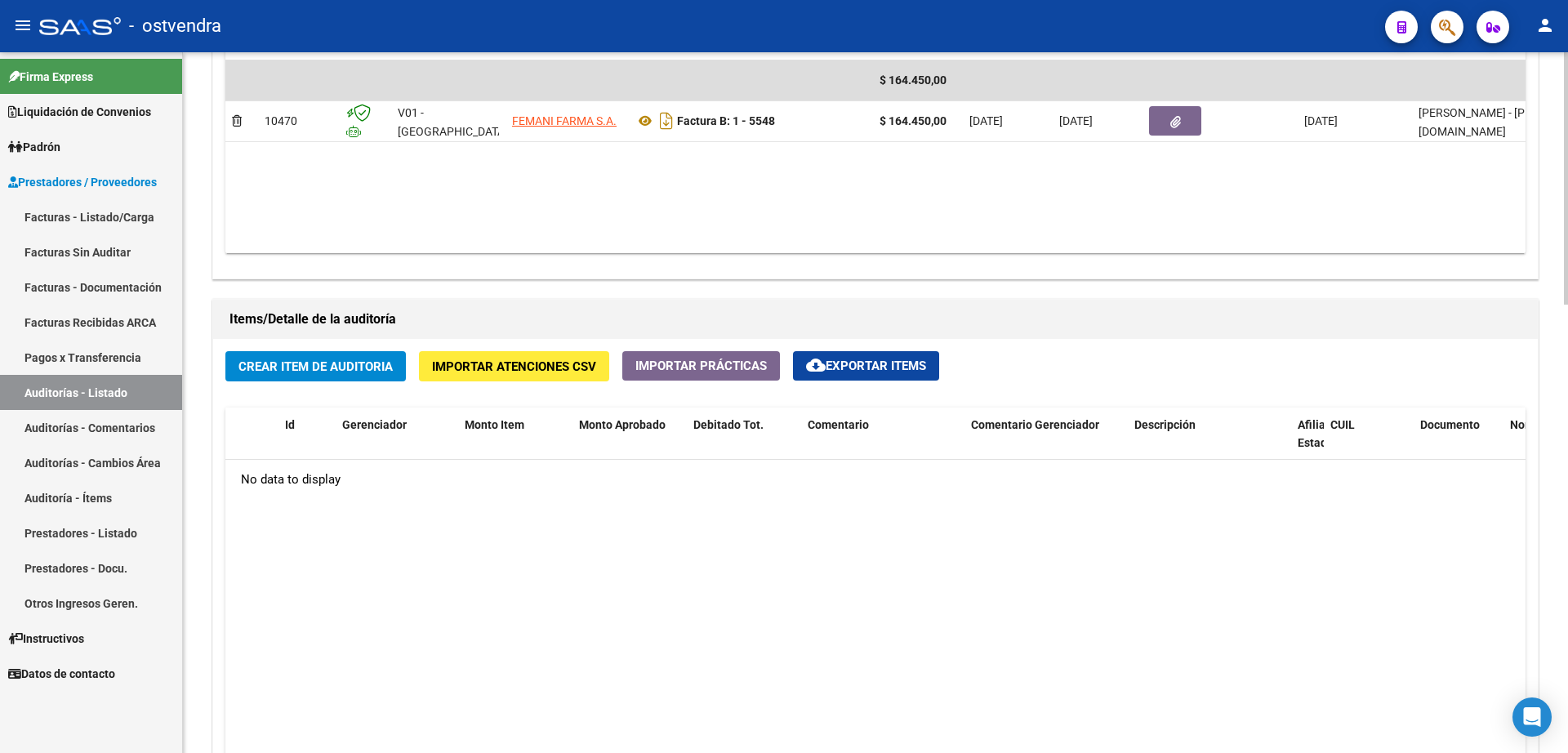
click at [298, 357] on button "Crear Item de Auditoria" at bounding box center [315, 366] width 180 height 30
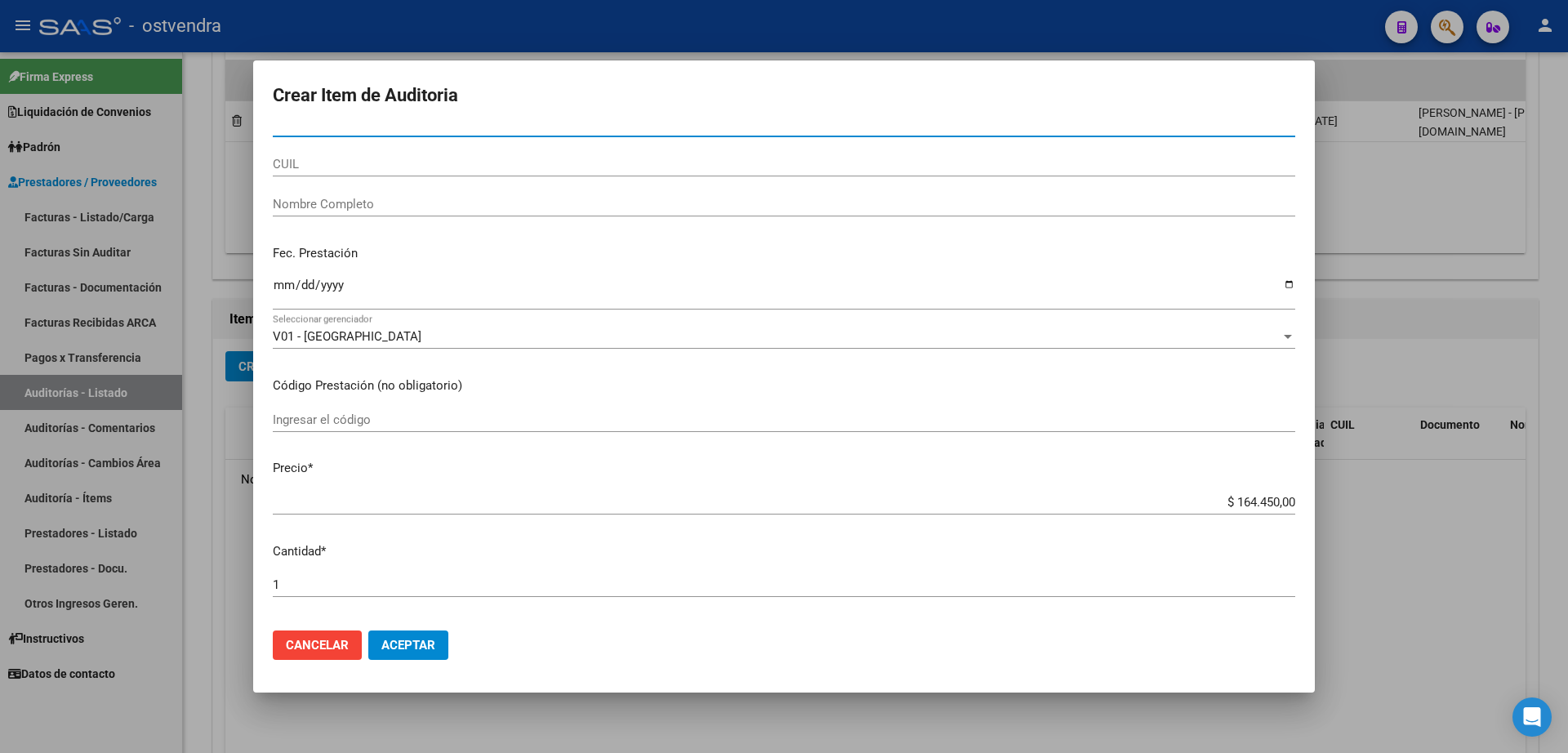
scroll to position [0, 0]
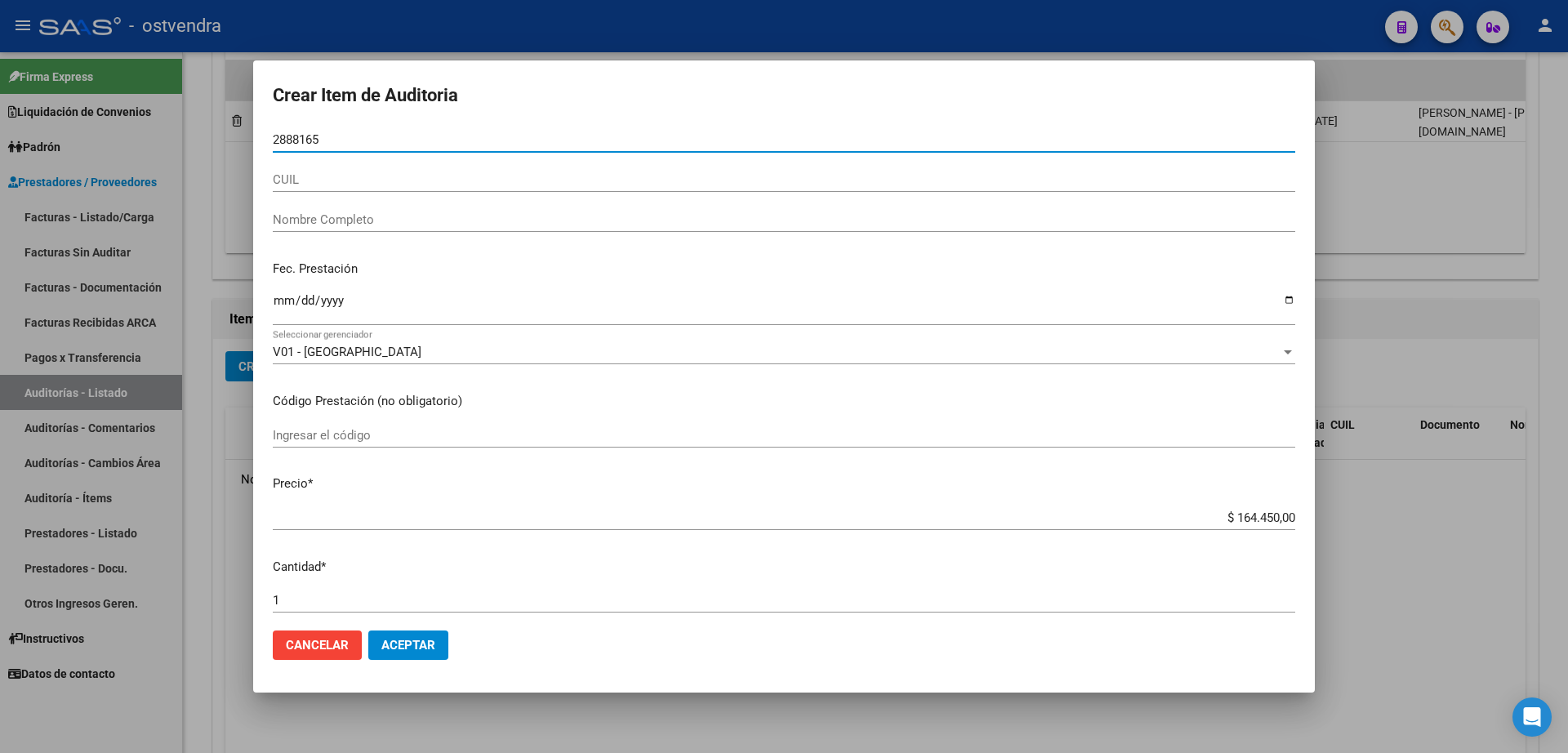
type input "28881653"
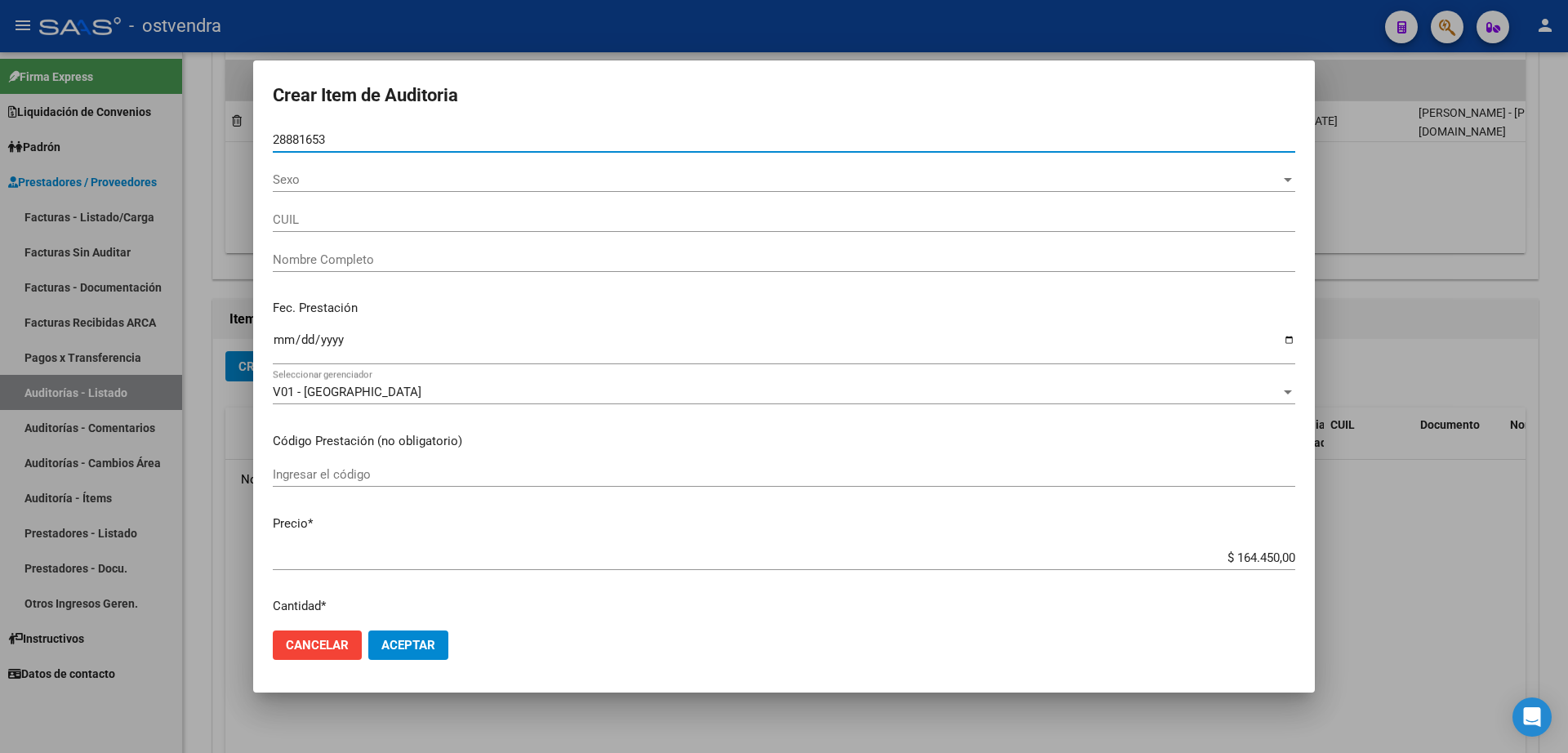
type input "20288816531"
type input "[PERSON_NAME] [PERSON_NAME]"
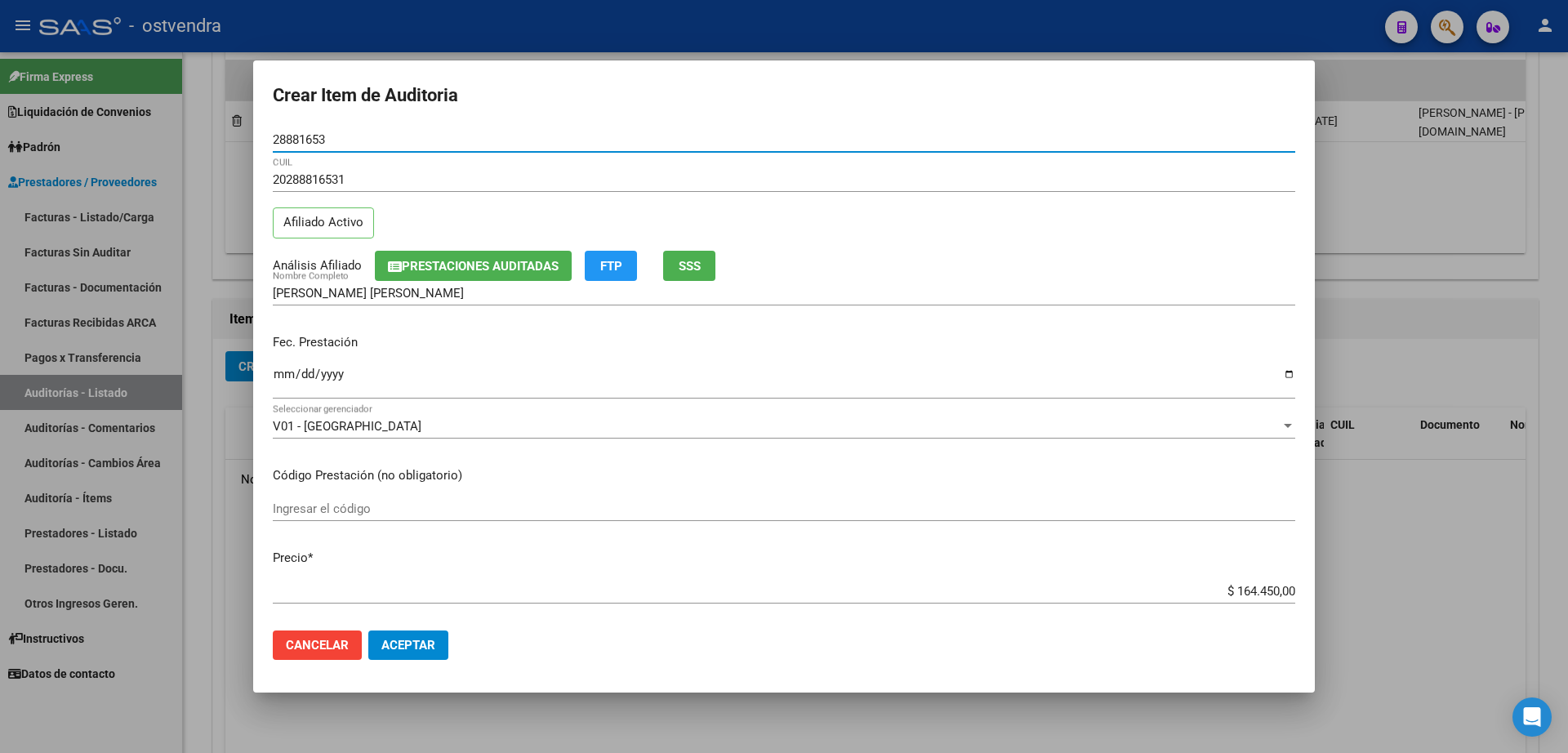
type input "28881653"
click at [420, 643] on span "Aceptar" at bounding box center [408, 645] width 54 height 15
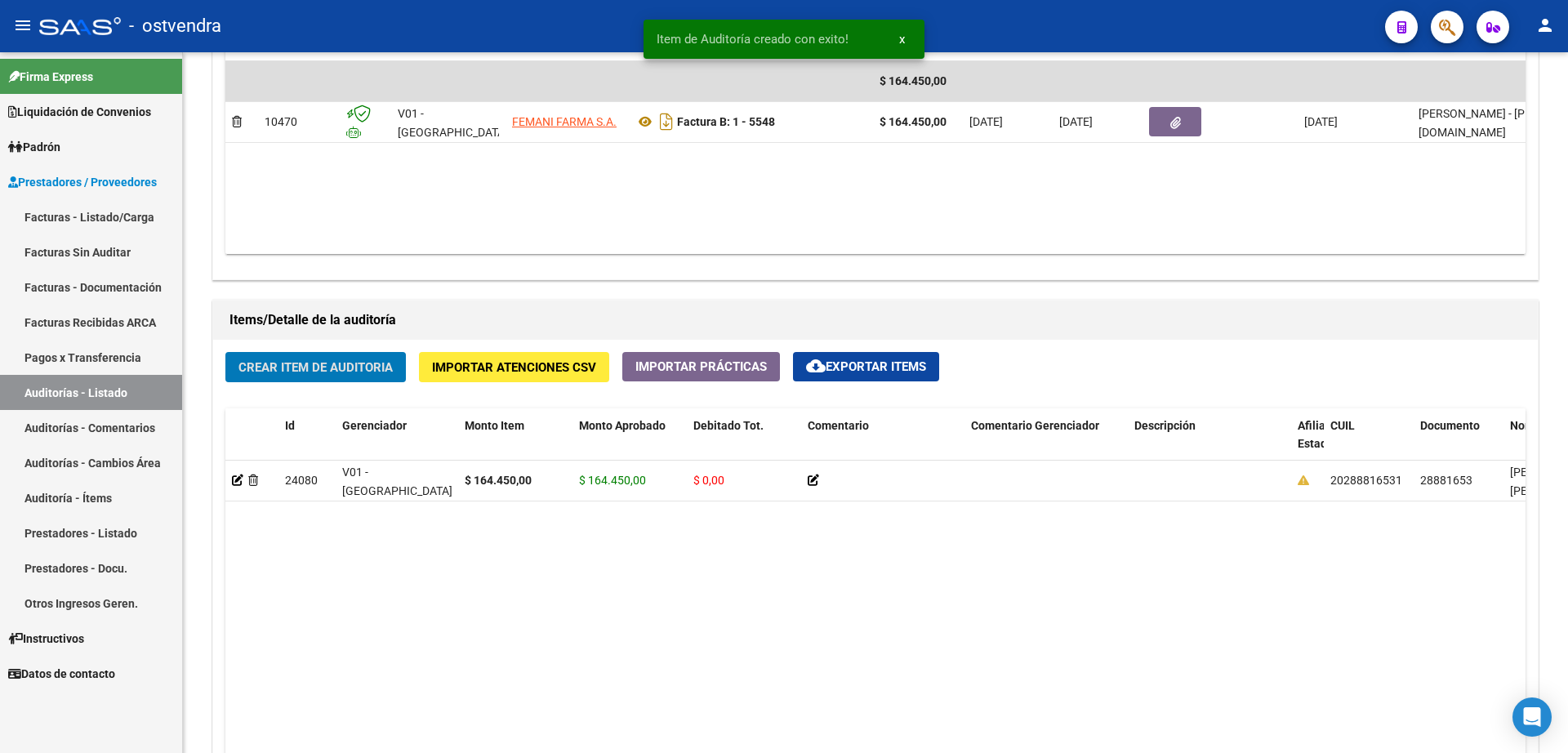
scroll to position [920, 0]
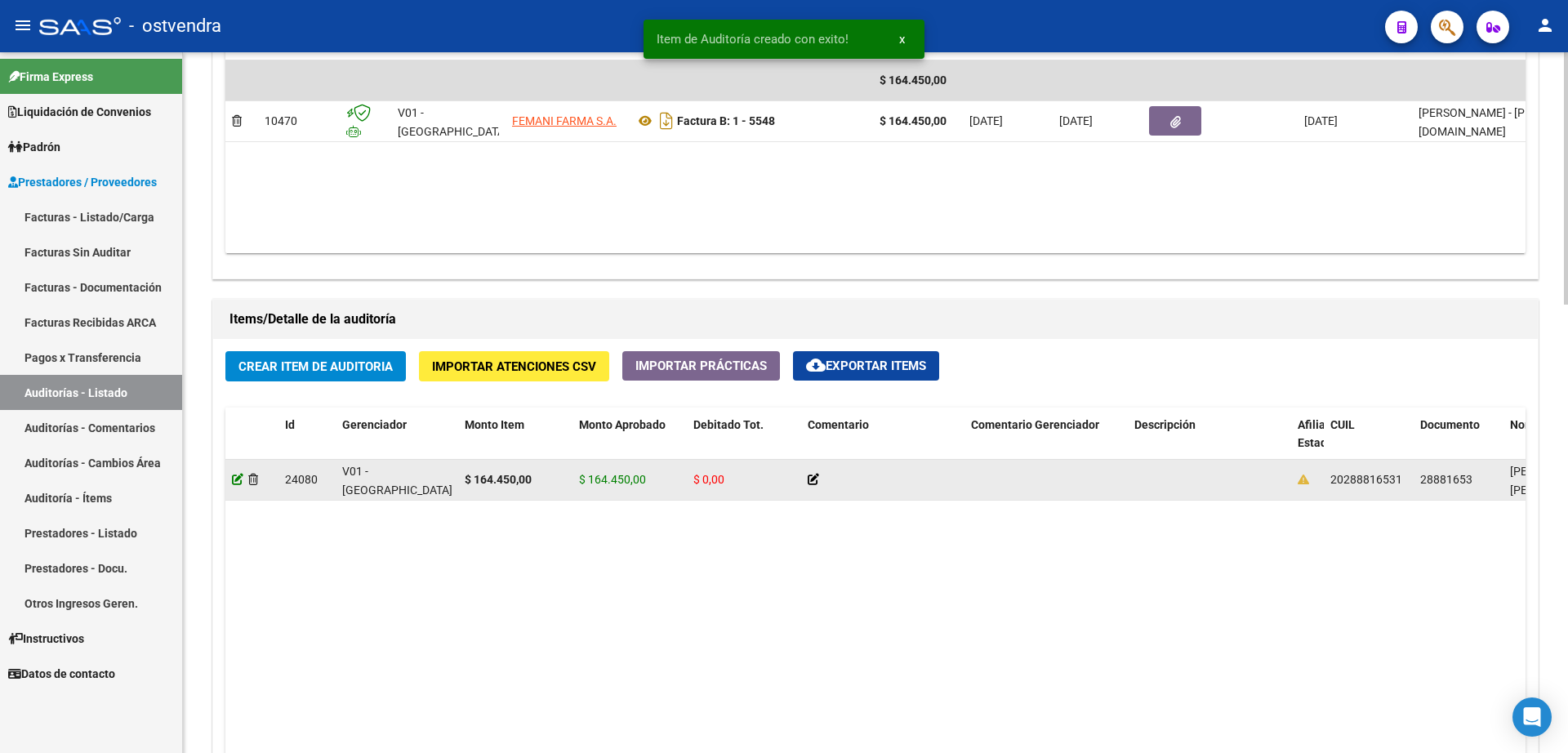
click at [239, 480] on icon at bounding box center [238, 479] width 11 height 11
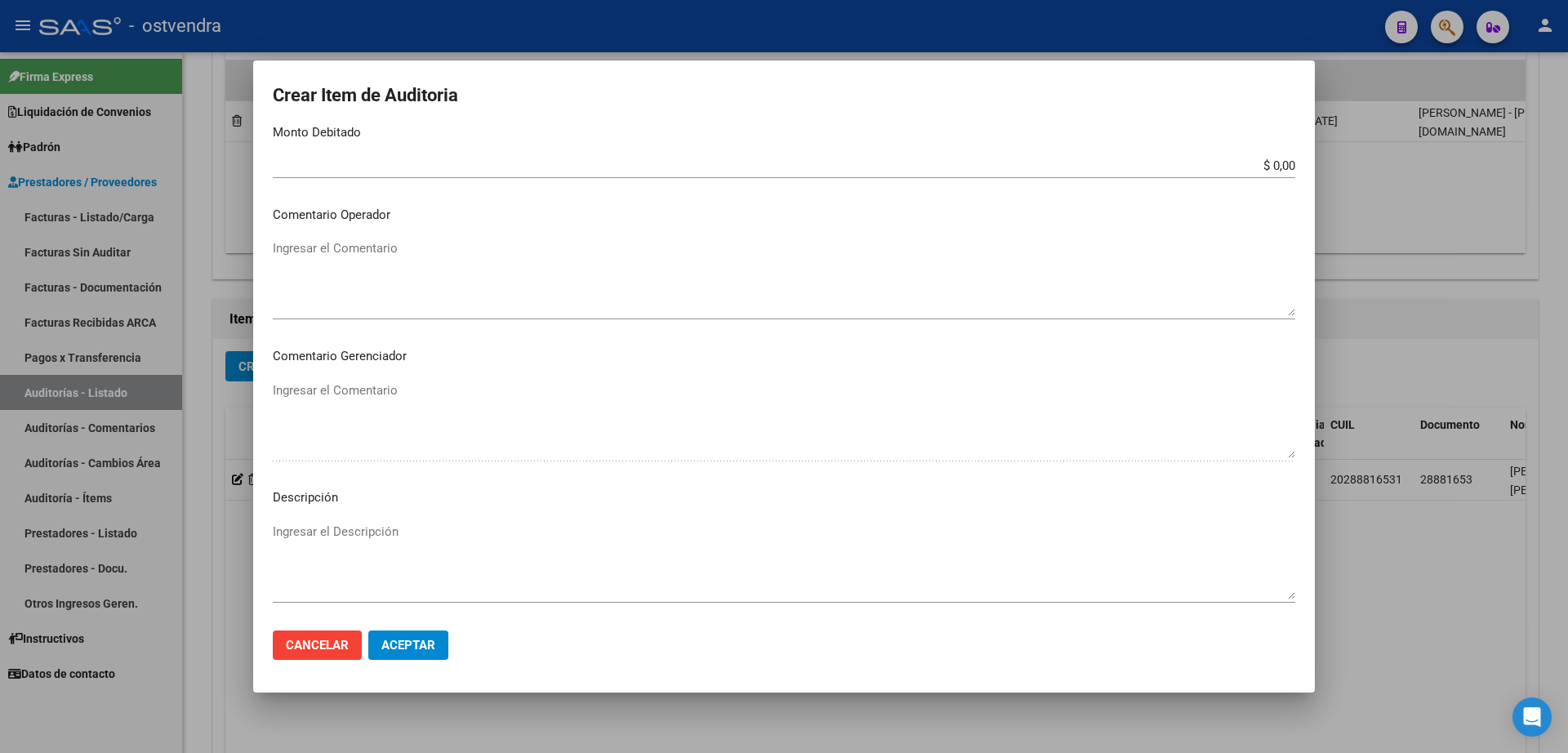
scroll to position [810, 0]
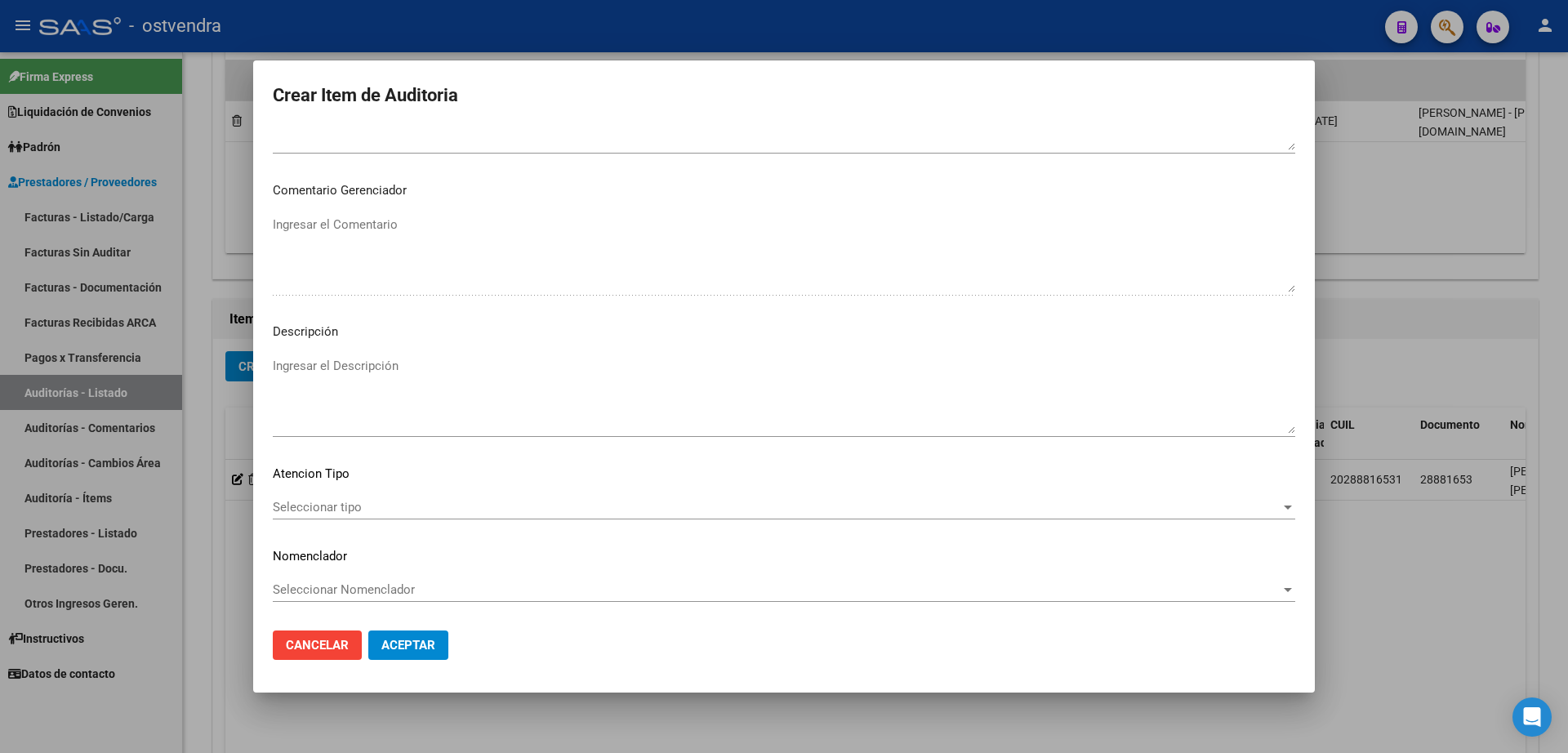
click at [420, 642] on span "Aceptar" at bounding box center [408, 645] width 54 height 15
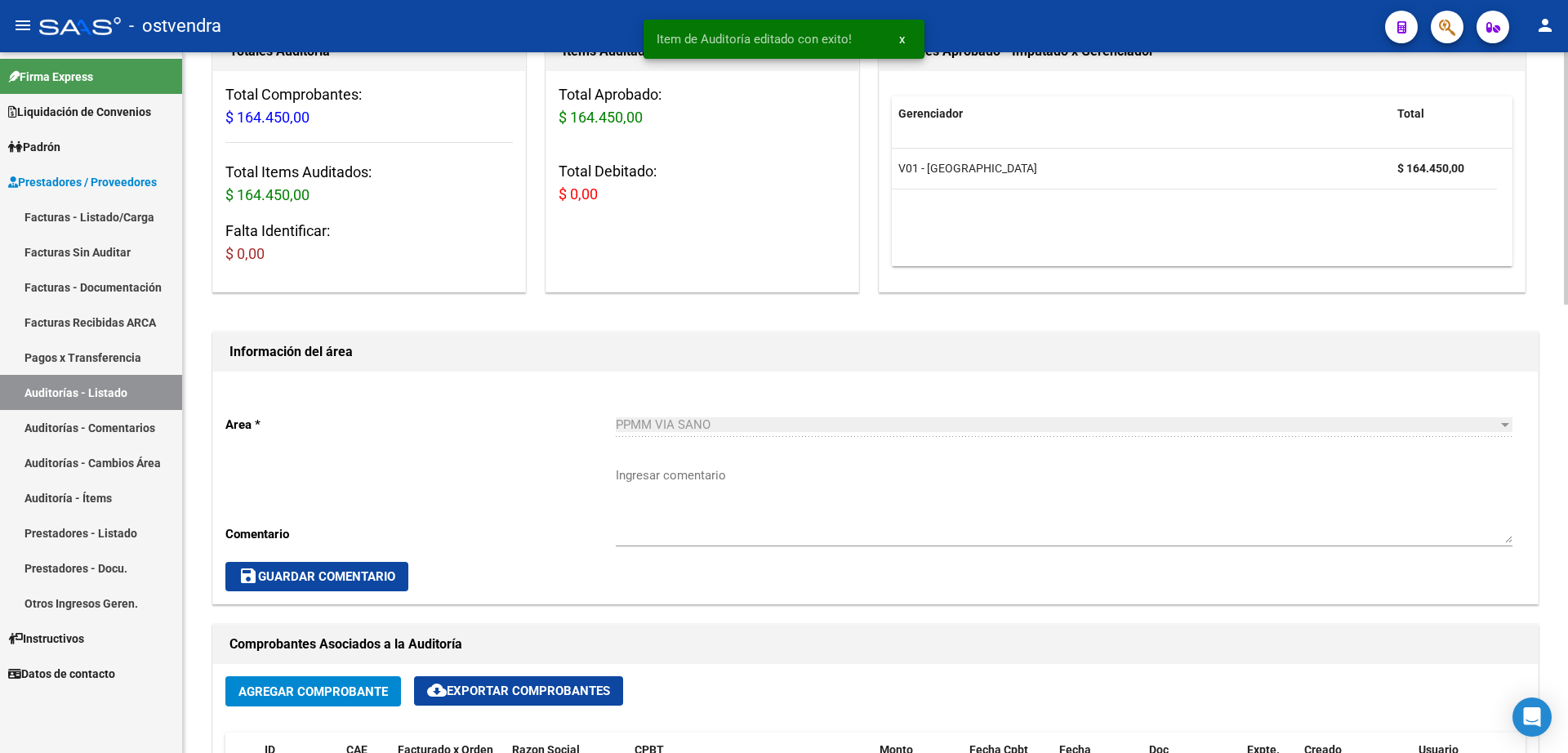
scroll to position [0, 0]
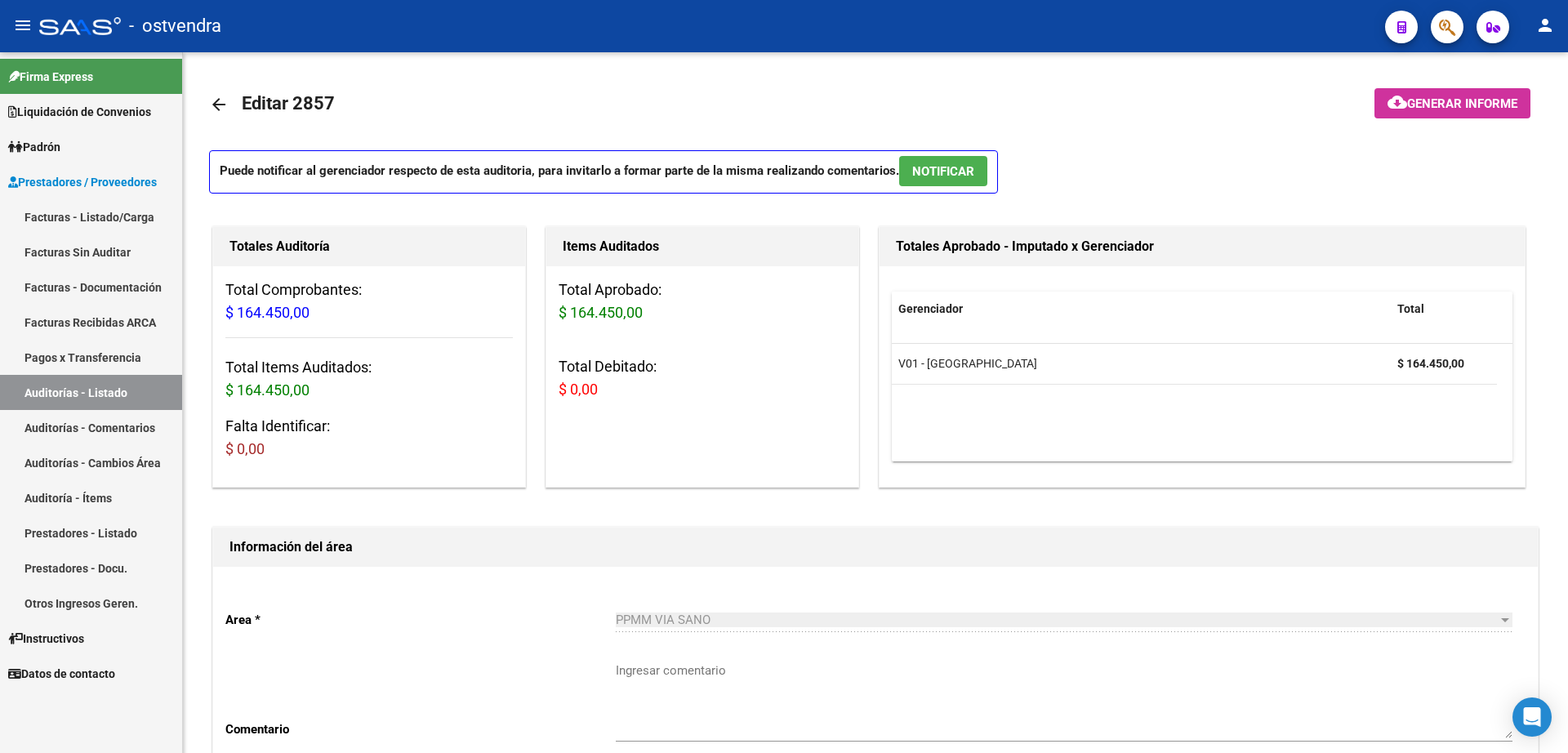
click at [84, 221] on link "Facturas - Listado/Carga" at bounding box center [91, 217] width 182 height 35
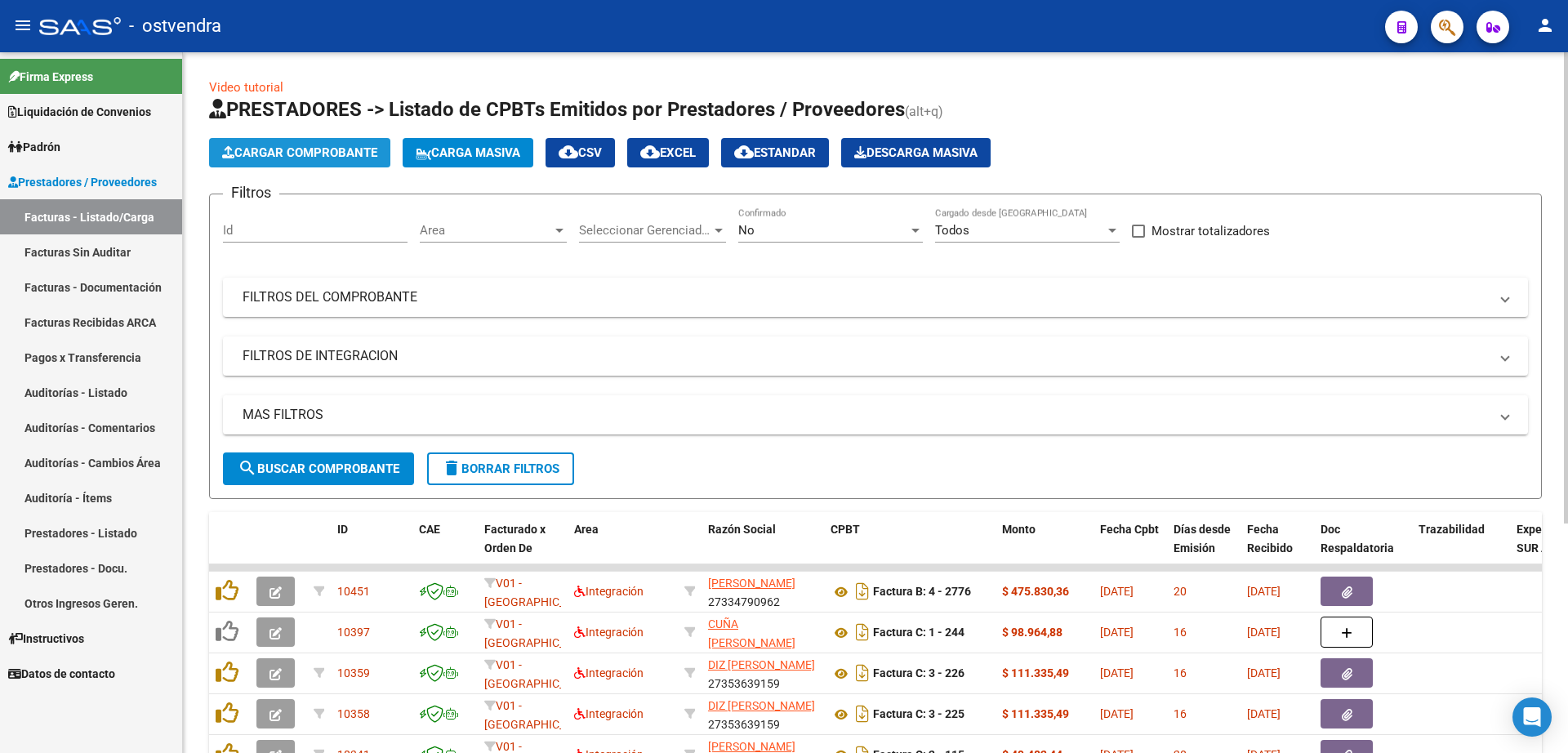
click at [295, 155] on span "Cargar Comprobante" at bounding box center [299, 153] width 155 height 15
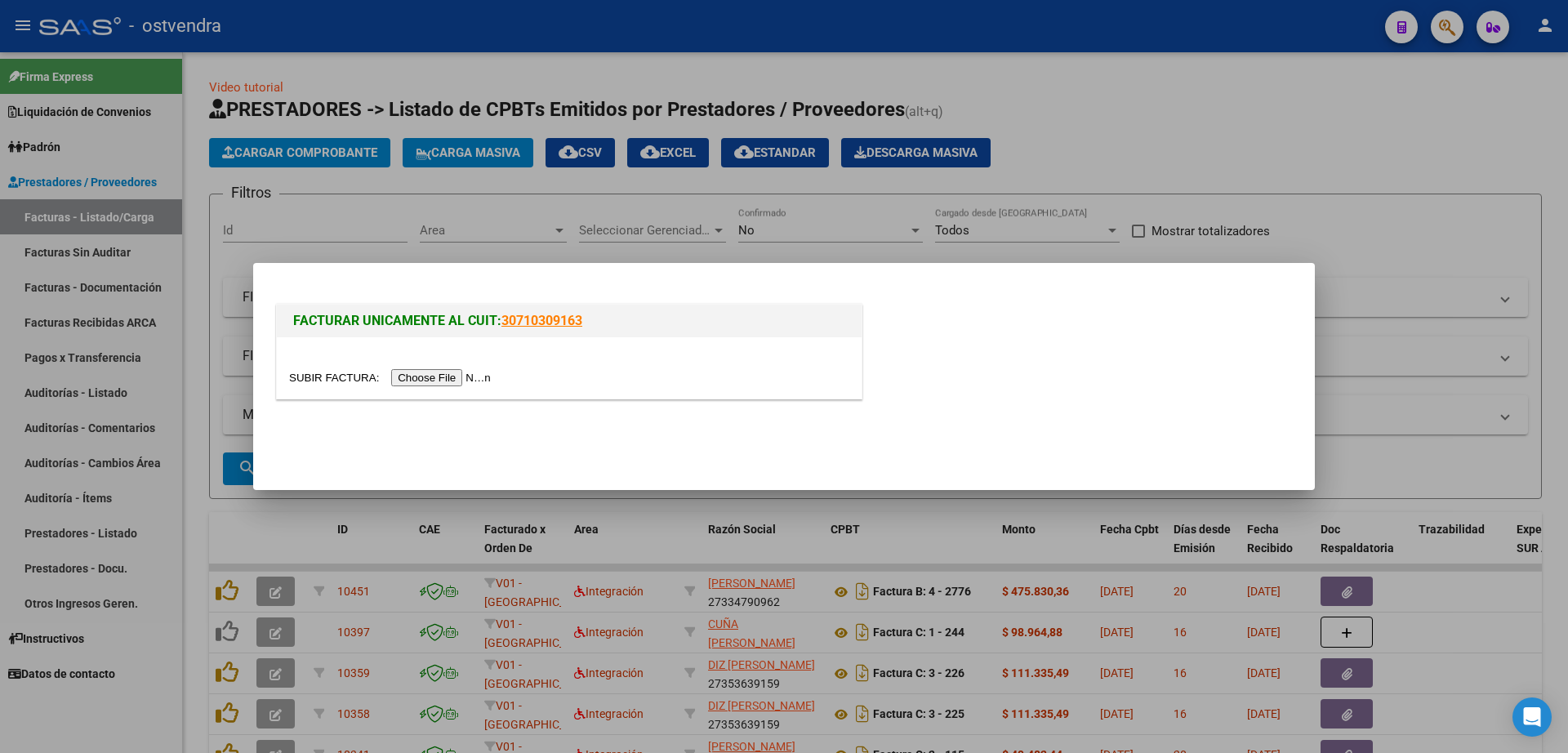
click at [474, 377] on input "file" at bounding box center [392, 377] width 207 height 17
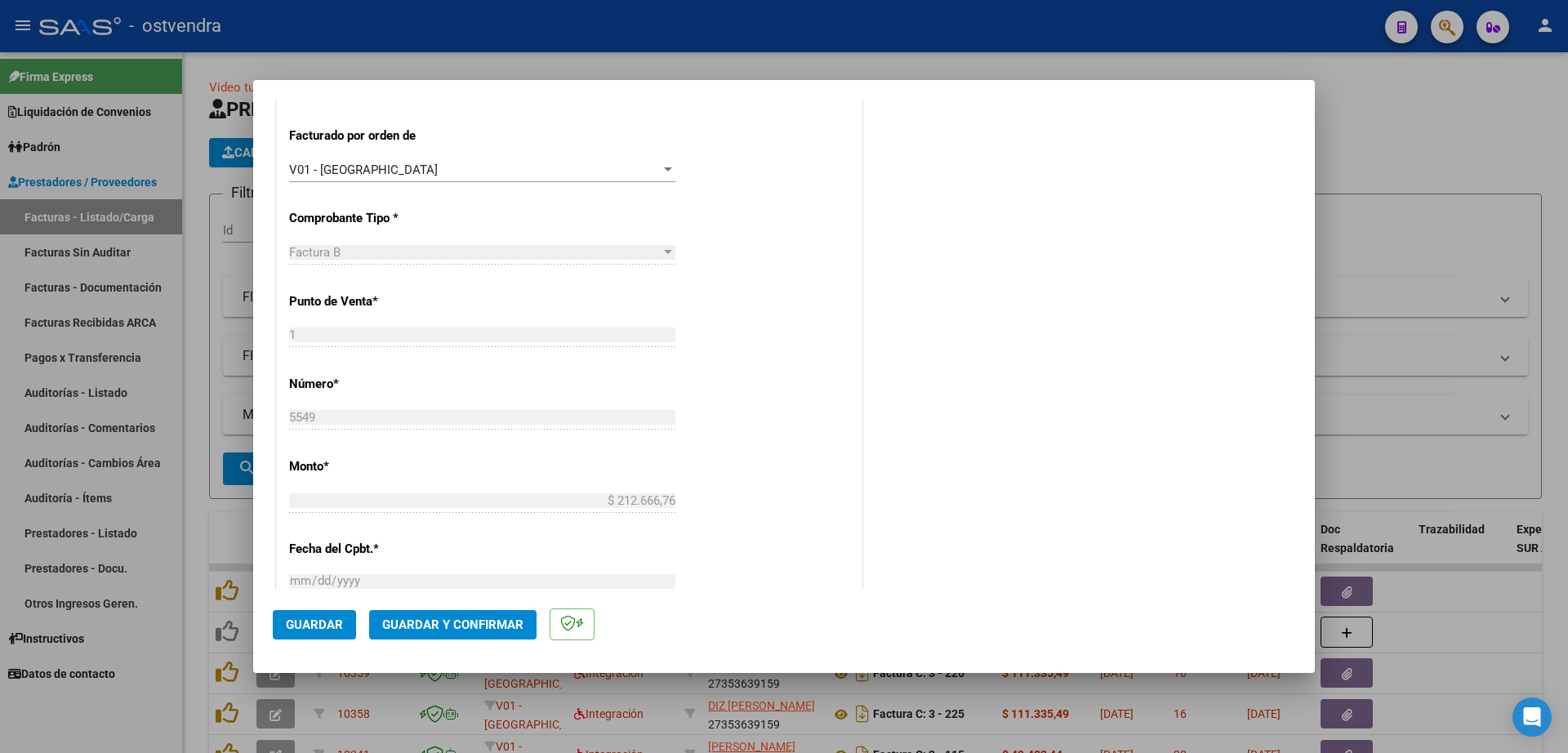
scroll to position [817, 0]
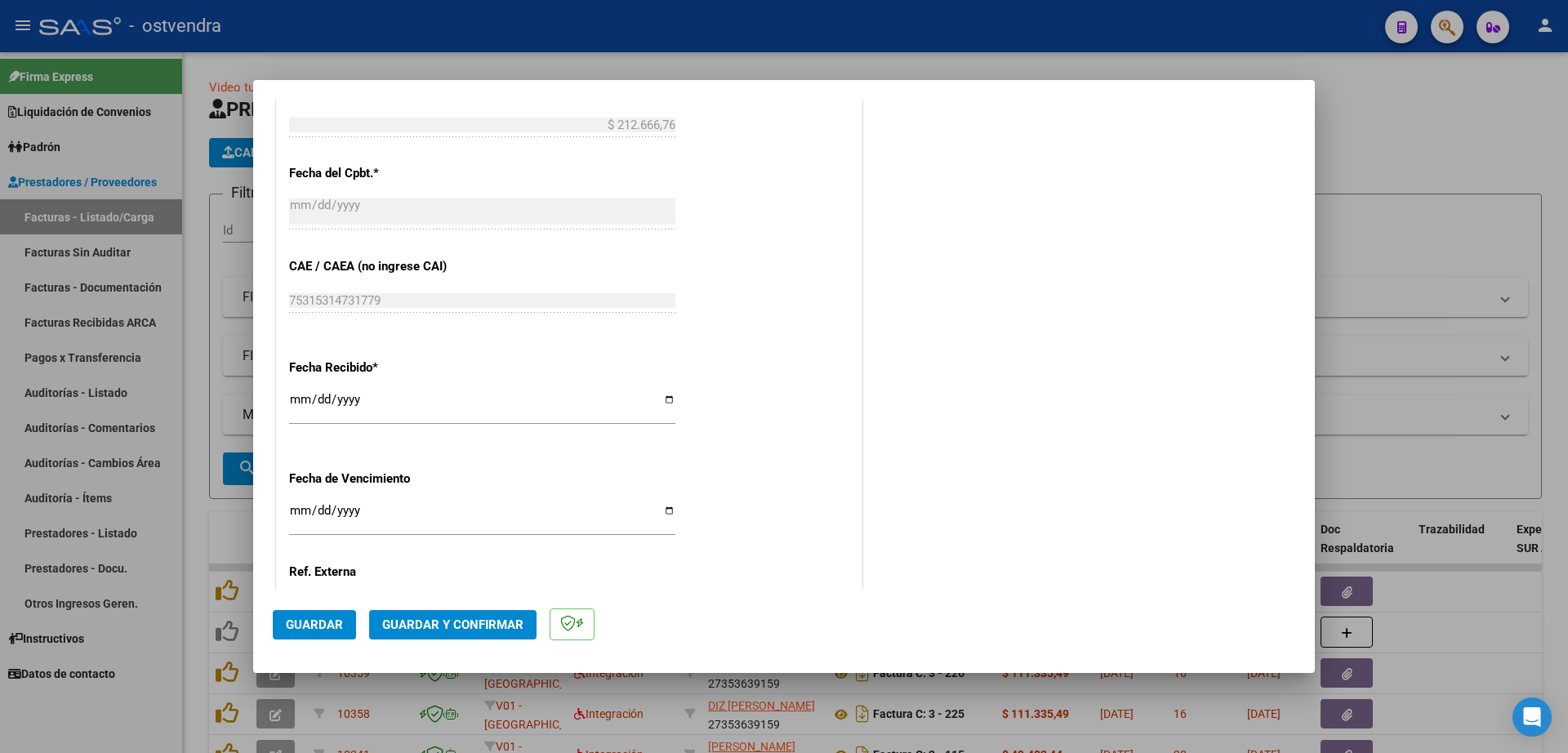
click at [304, 513] on input "Ingresar la fecha" at bounding box center [481, 517] width 386 height 27
type input "[DATE]"
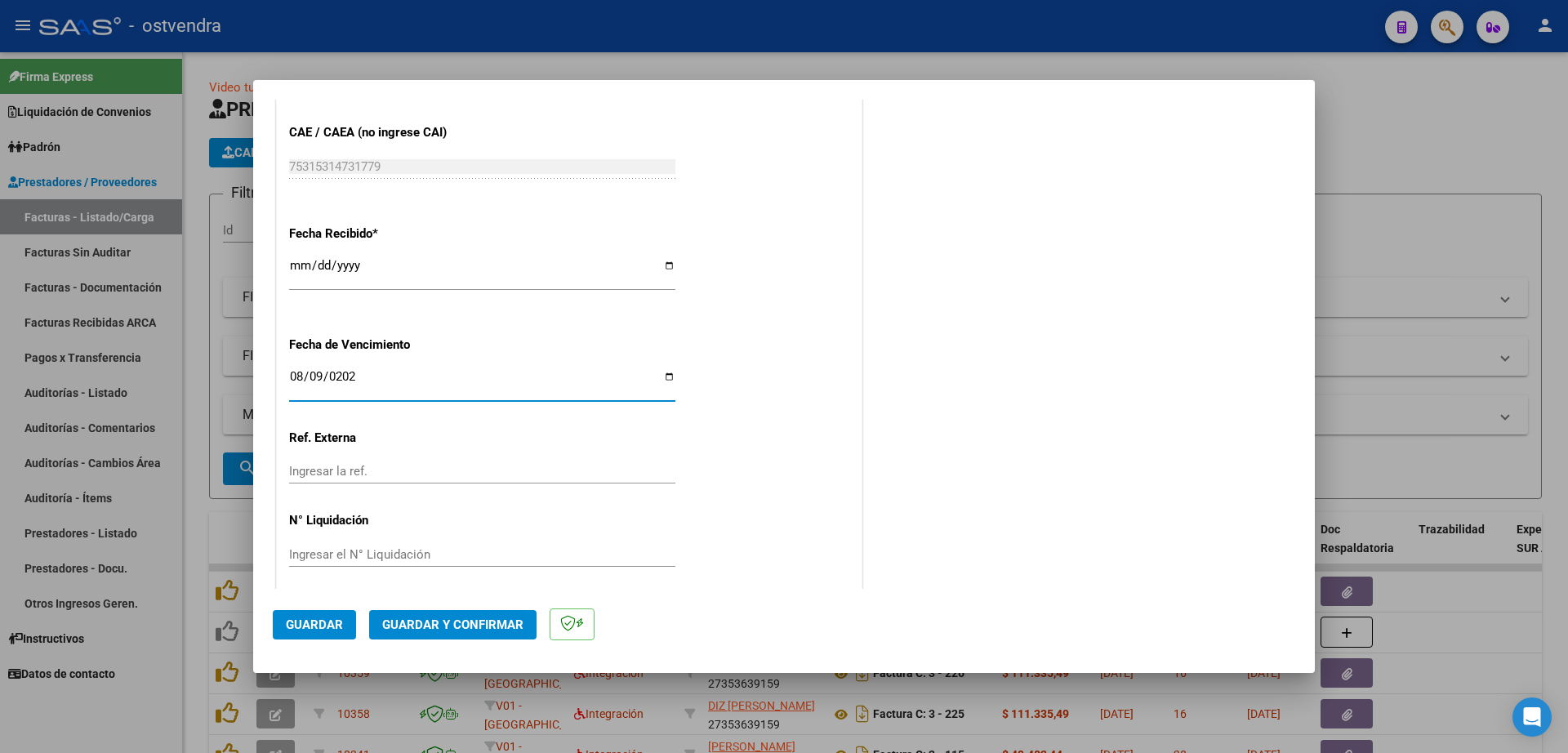
scroll to position [960, 0]
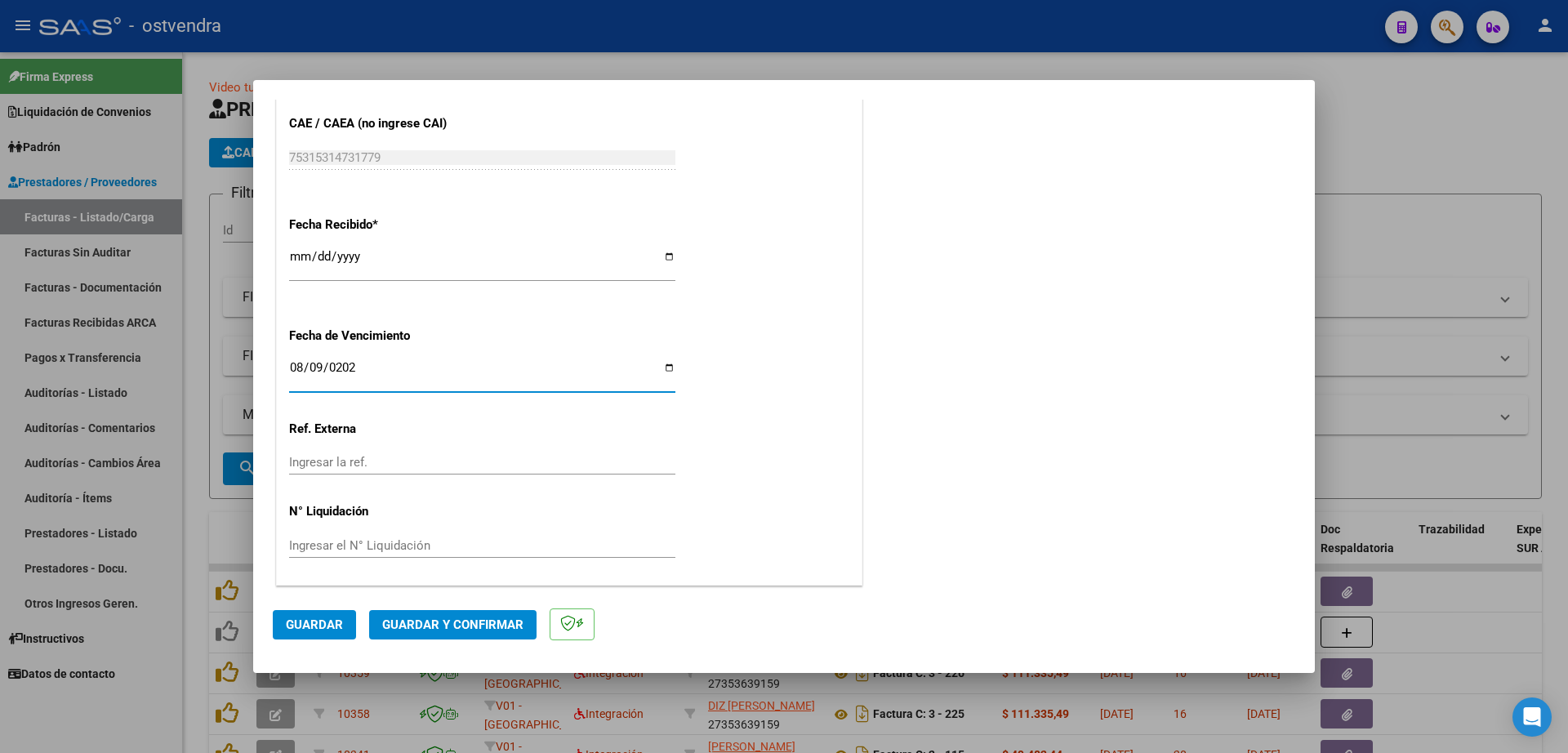
click at [376, 550] on input "Ingresar el N° Liquidación" at bounding box center [481, 545] width 386 height 15
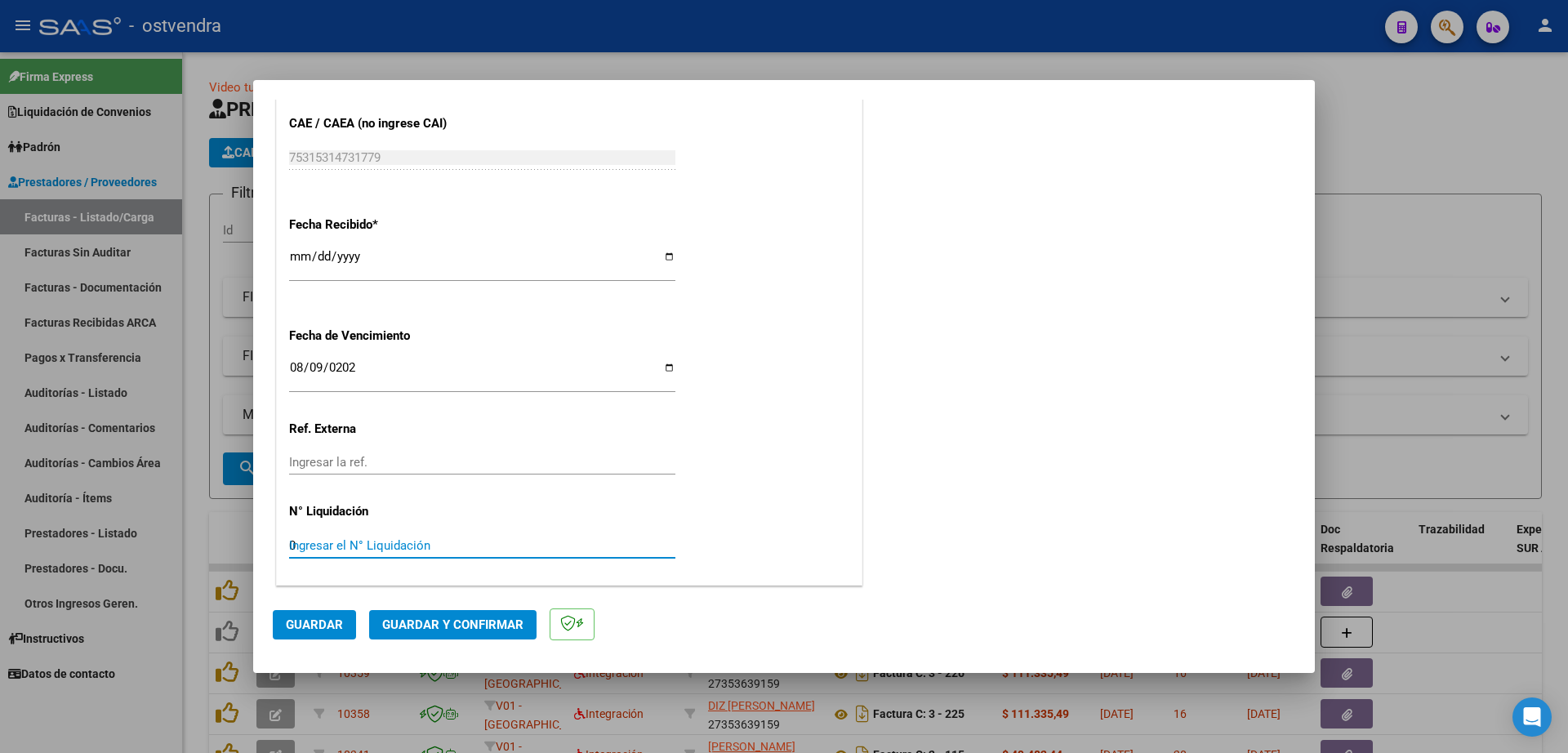
type input "07"
drag, startPoint x: 335, startPoint y: 620, endPoint x: 394, endPoint y: 625, distance: 59.2
click at [338, 620] on span "Guardar" at bounding box center [314, 625] width 57 height 15
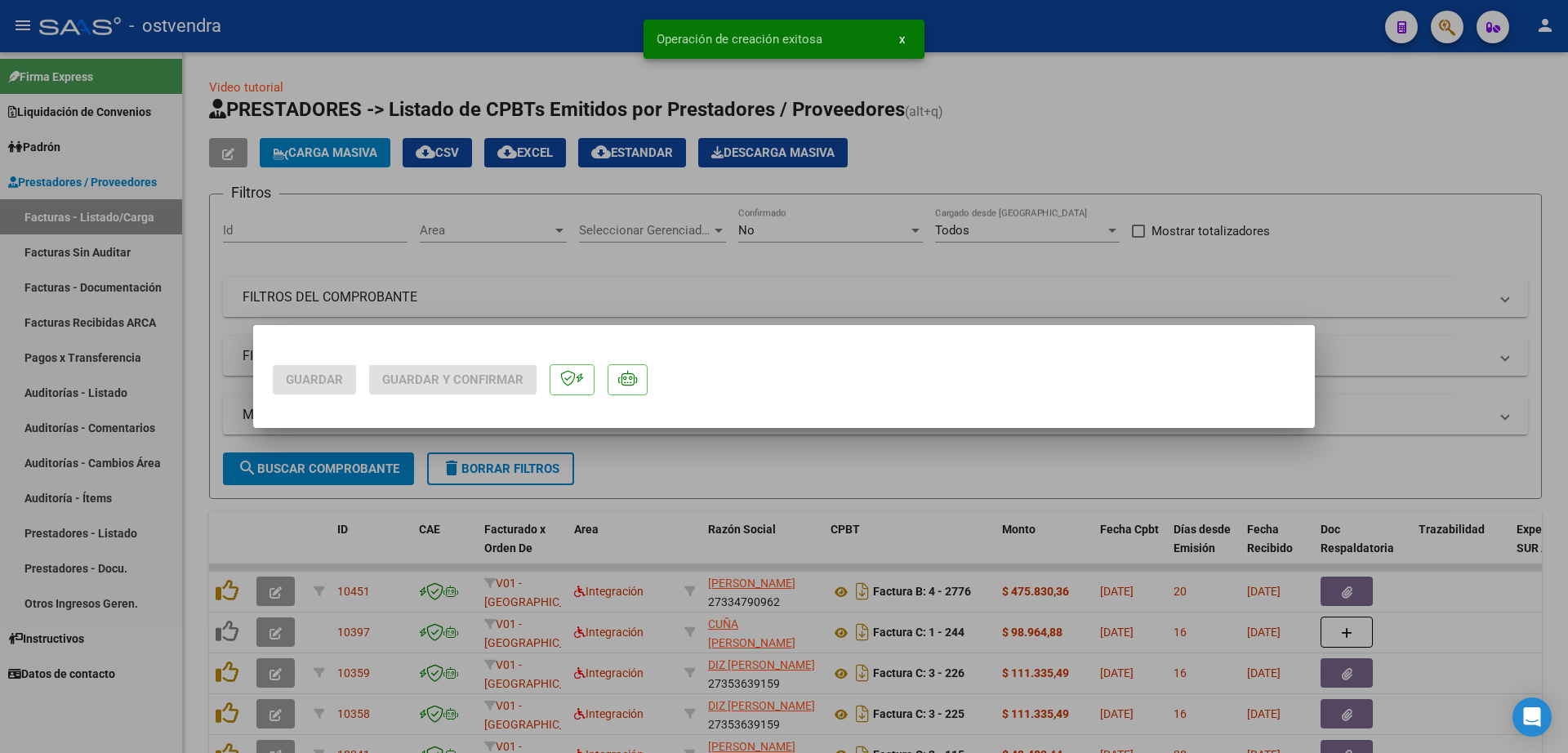
scroll to position [0, 0]
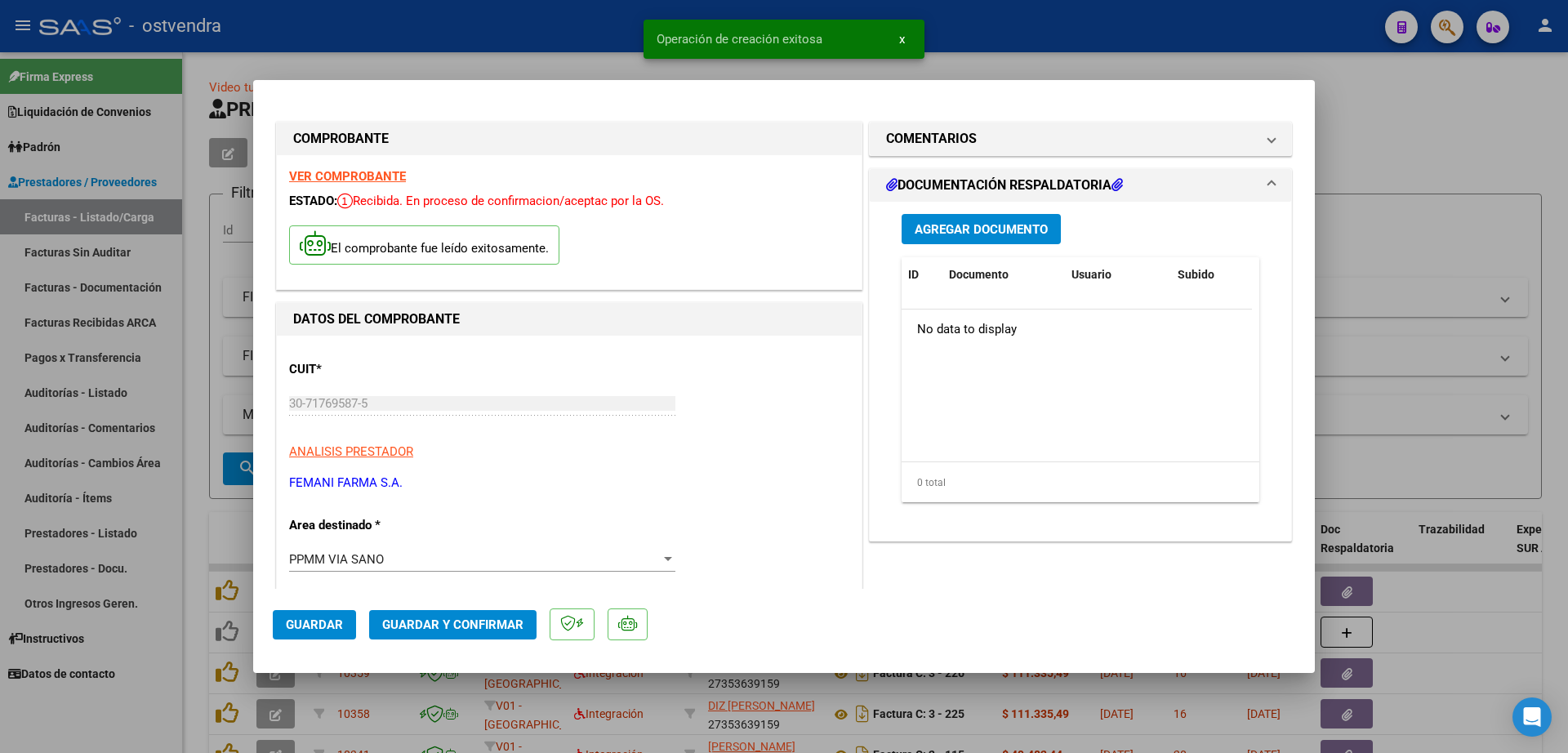
click at [1007, 230] on span "Agregar Documento" at bounding box center [981, 229] width 133 height 15
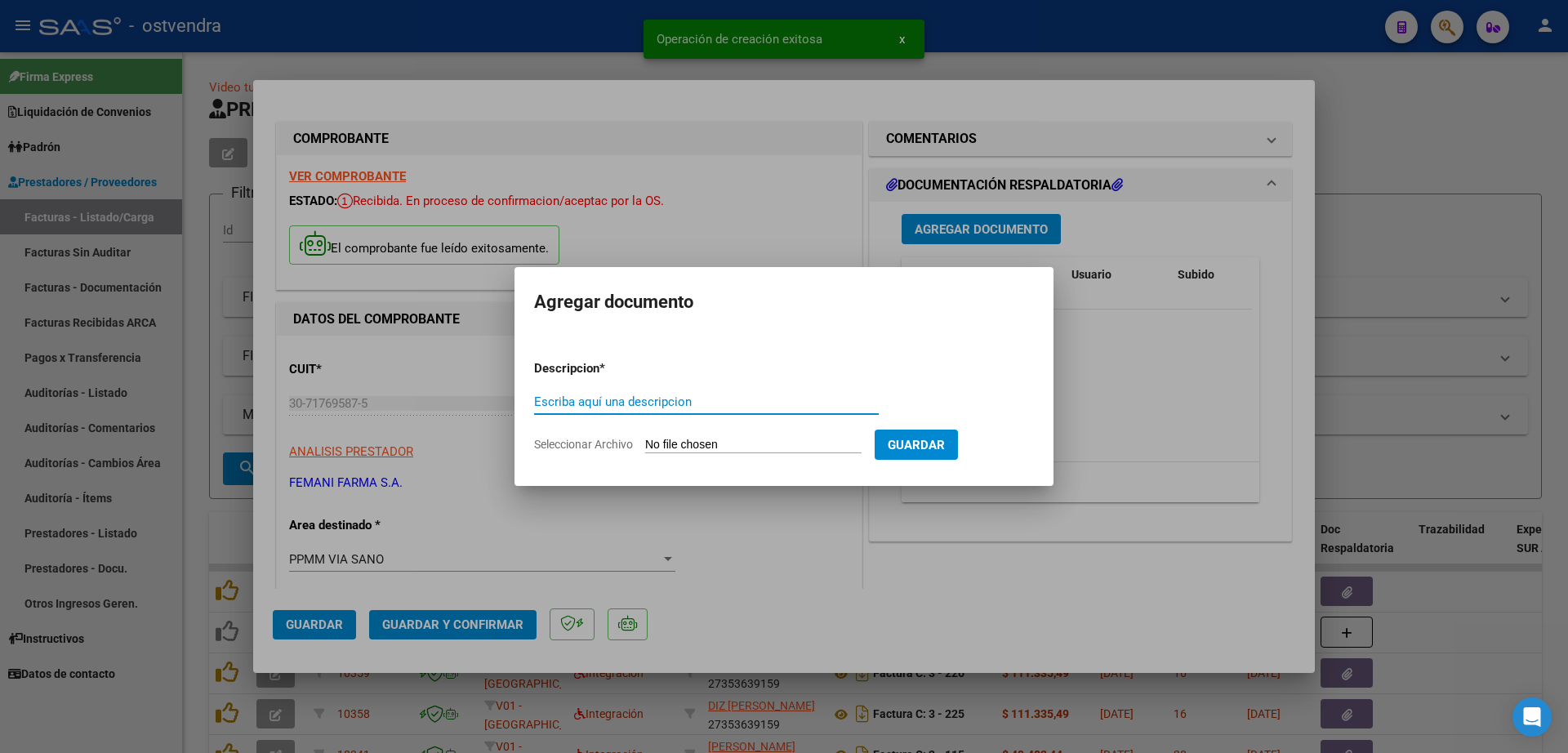
paste input "documentacion"
type input "documentacion"
click at [713, 431] on form "Descripcion * documentacion Escriba aquí una descripcion Seleccionar Archivo Gu…" at bounding box center [784, 407] width 500 height 119
click at [712, 447] on input "Seleccionar Archivo" at bounding box center [753, 445] width 216 height 16
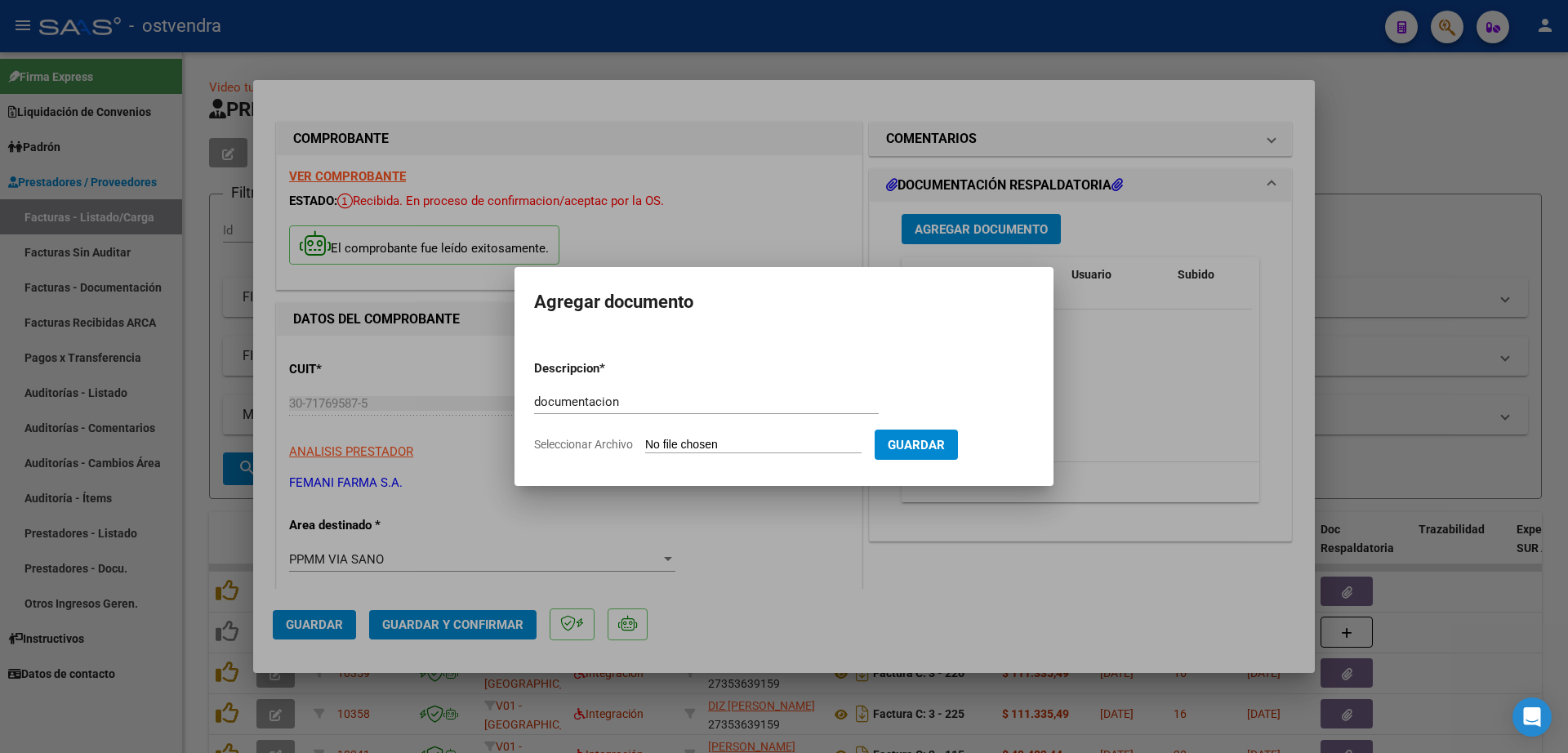
type input "C:\fakepath\FEMANI FARMA 5549 OSTVENDRA.pdf"
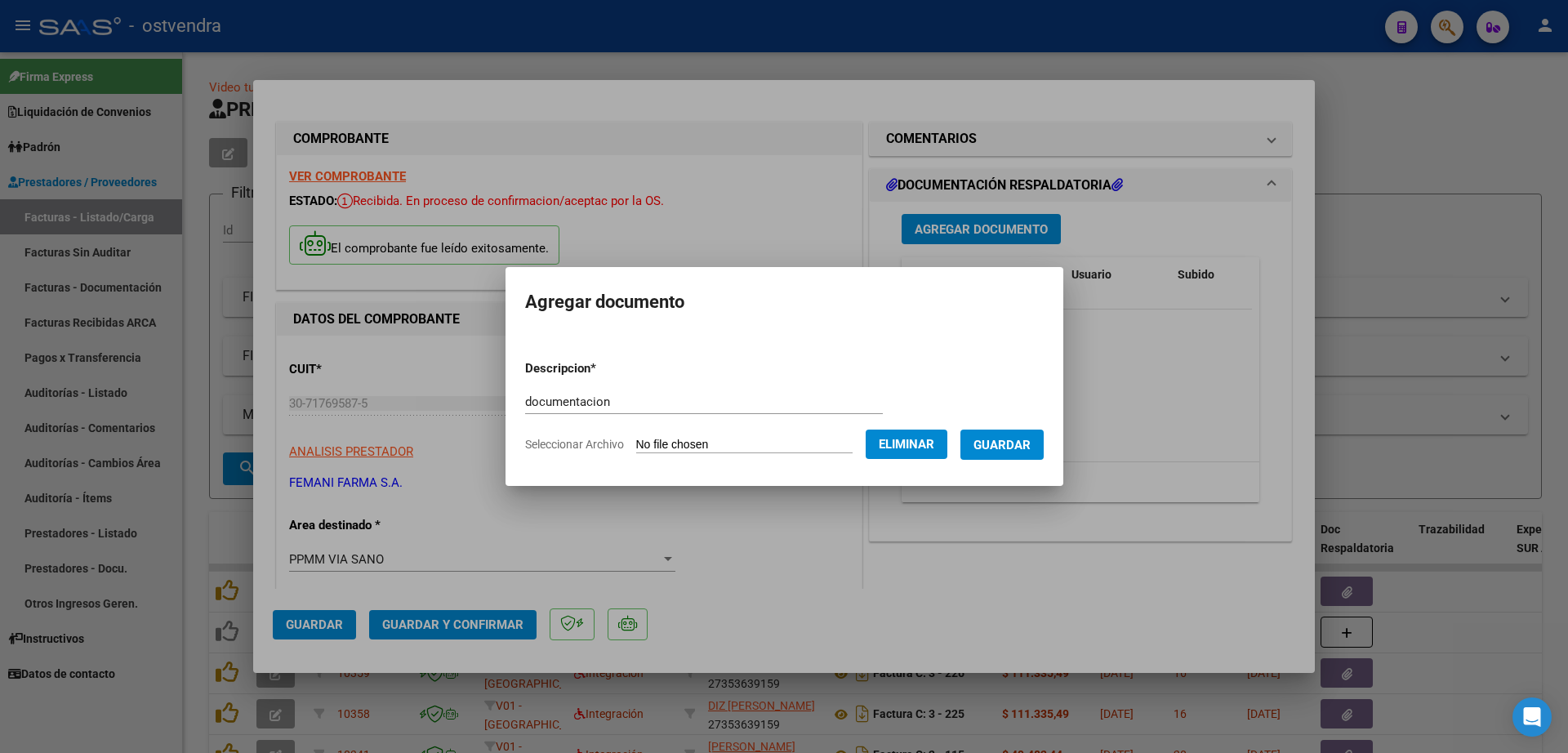
click at [910, 443] on span "Eliminar" at bounding box center [906, 445] width 56 height 15
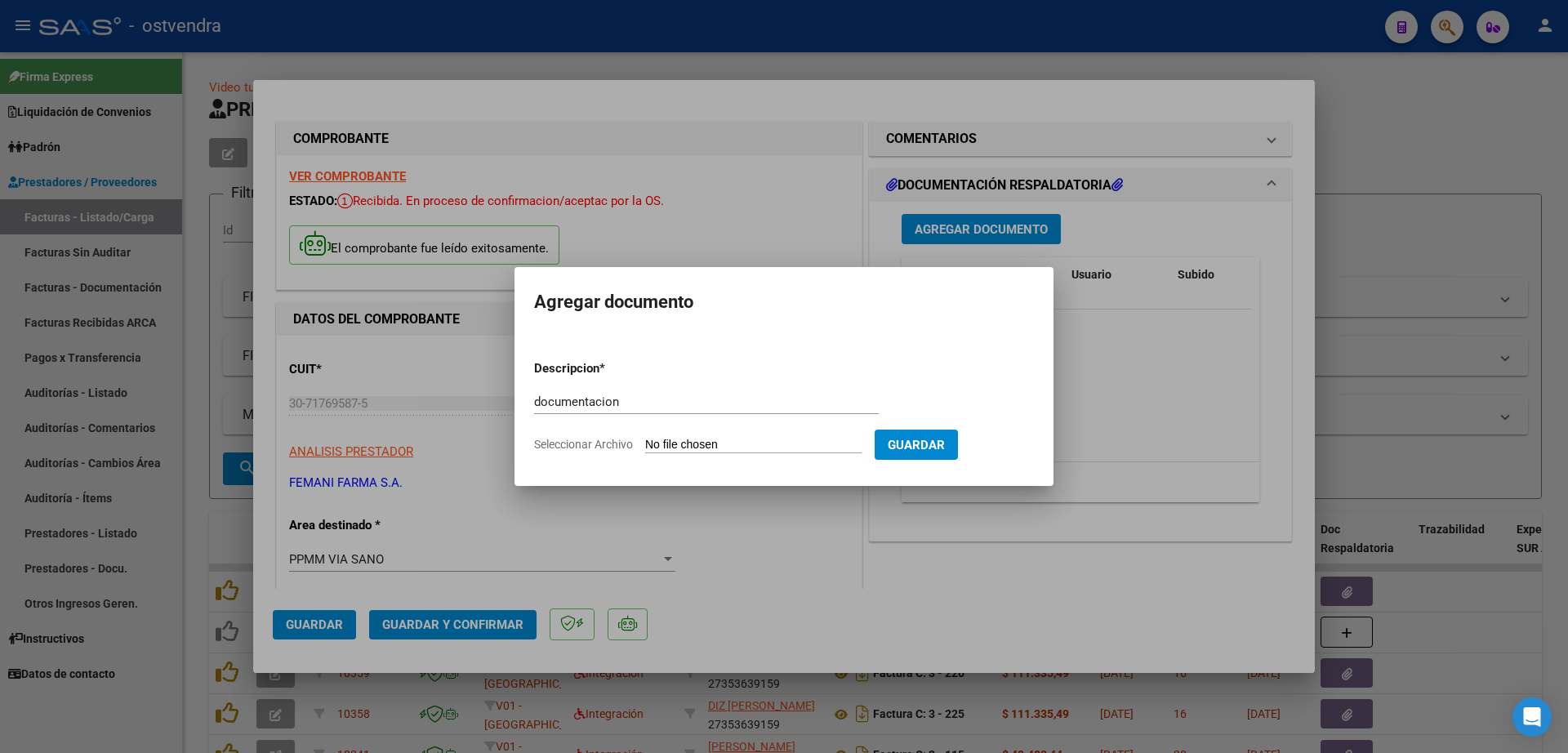
click at [797, 446] on input "Seleccionar Archivo" at bounding box center [753, 445] width 216 height 16
type input "C:\fakepath\FEMANI FARMA 5549.zip"
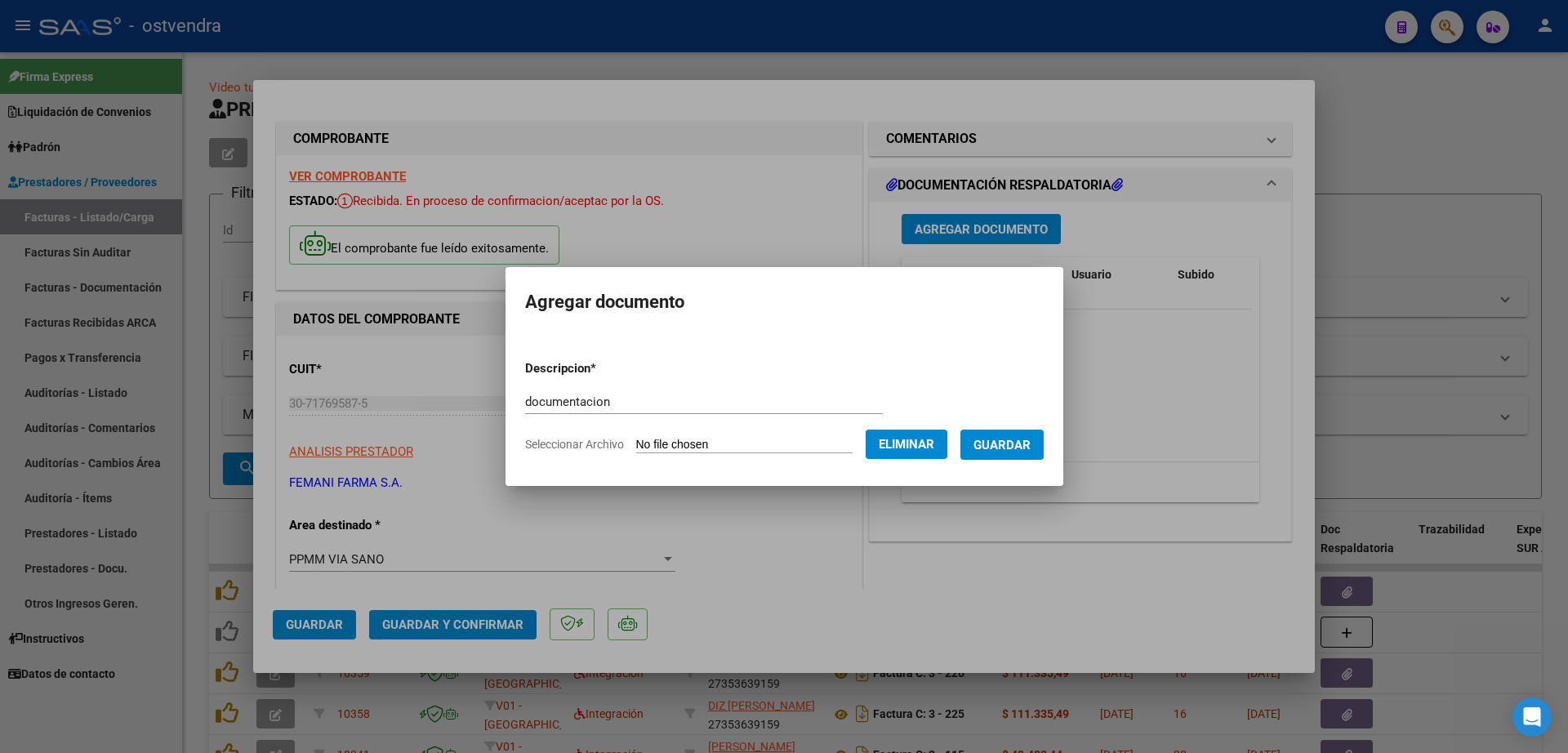
click at [1014, 448] on span "Guardar" at bounding box center [1002, 445] width 57 height 15
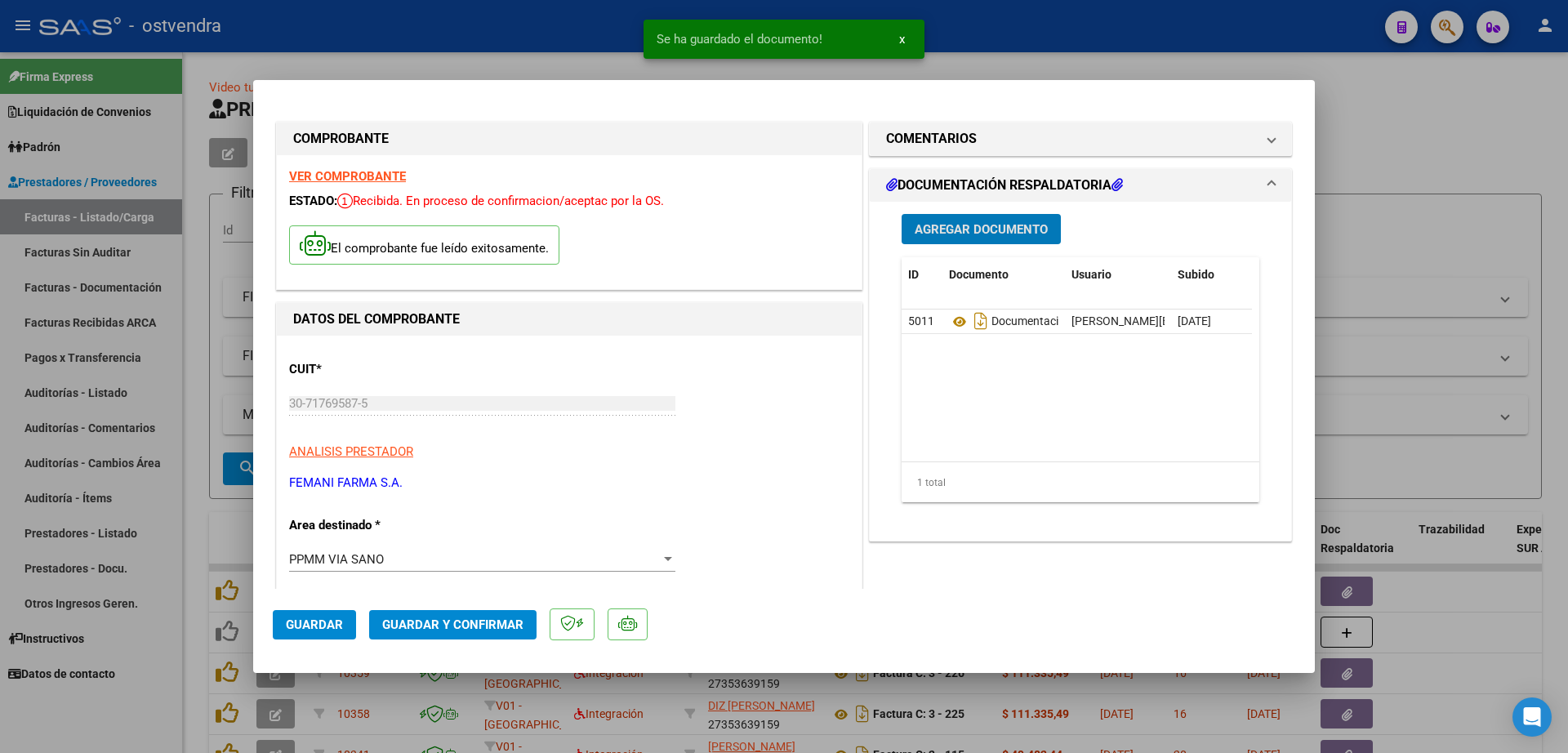
click at [492, 616] on button "Guardar y Confirmar" at bounding box center [452, 624] width 167 height 29
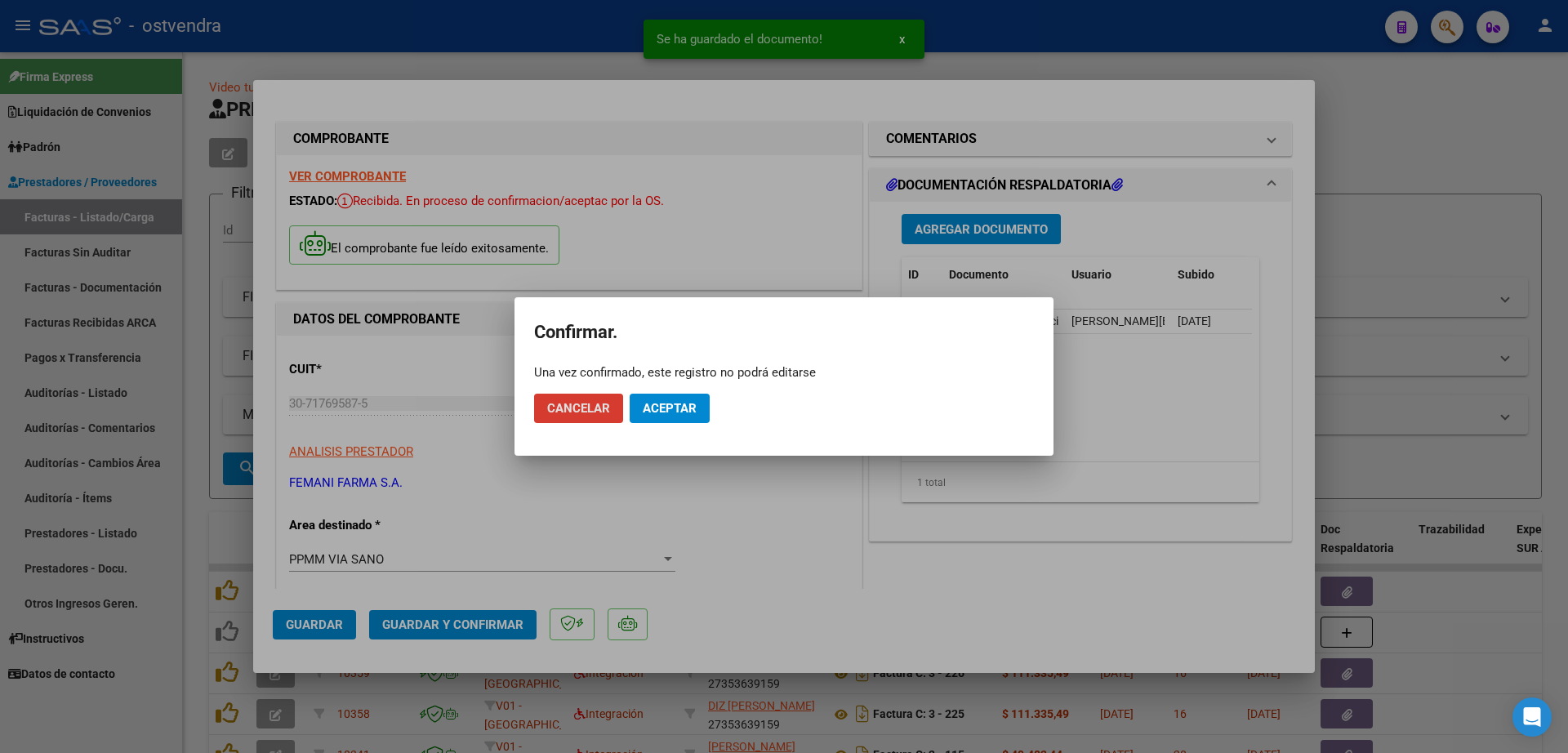
click at [690, 407] on span "Aceptar" at bounding box center [669, 408] width 54 height 15
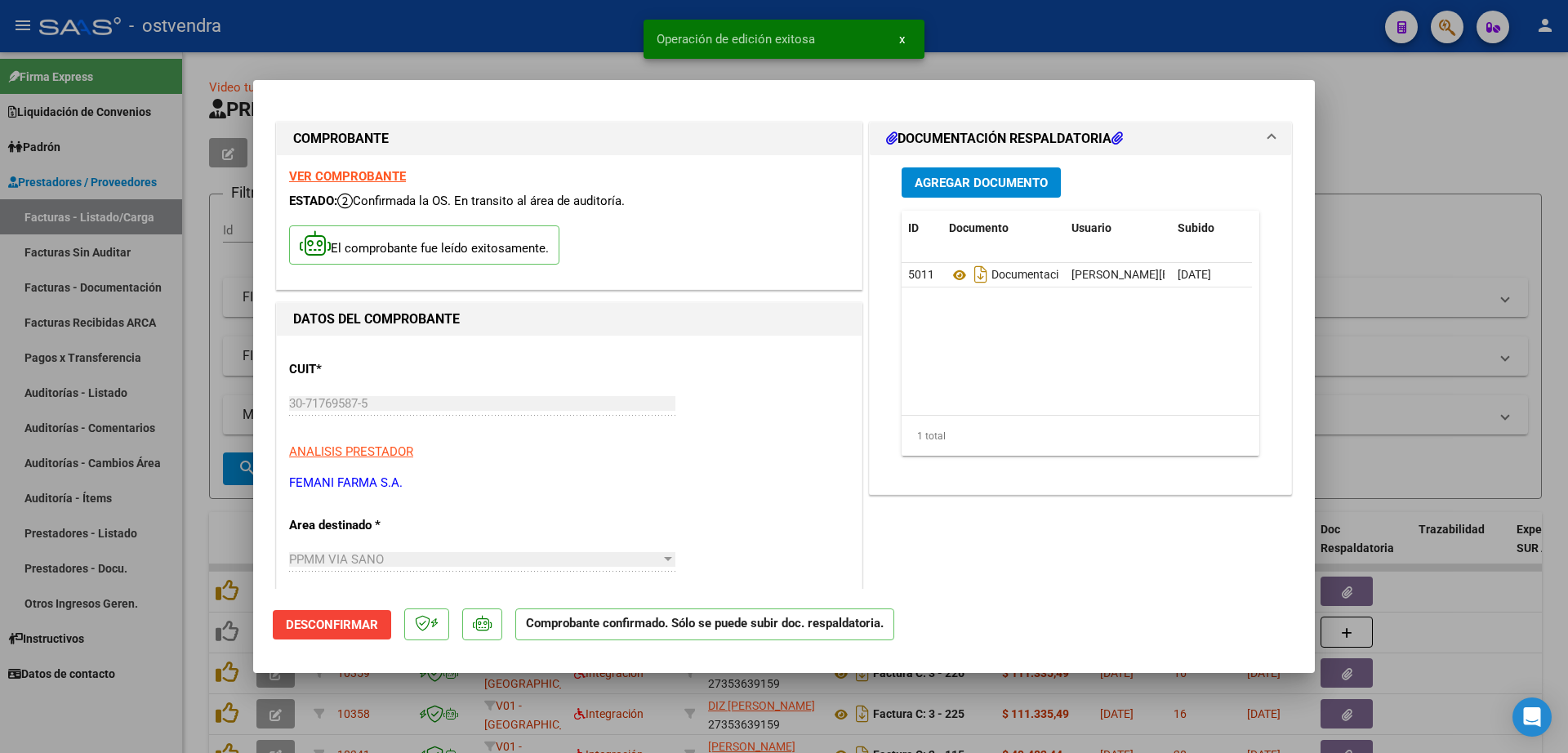
click at [186, 403] on div at bounding box center [784, 376] width 1568 height 753
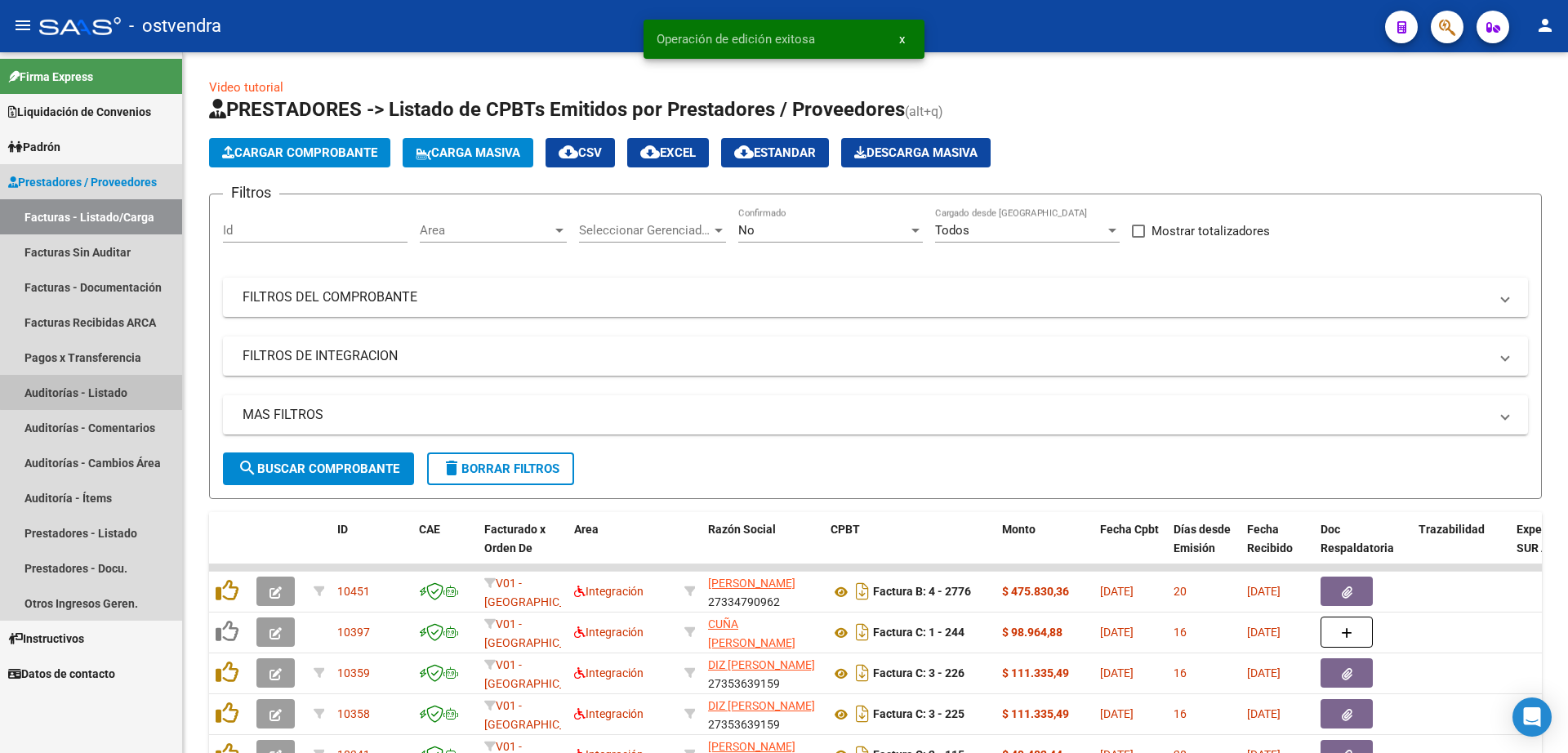
click at [96, 389] on link "Auditorías - Listado" at bounding box center [91, 392] width 182 height 35
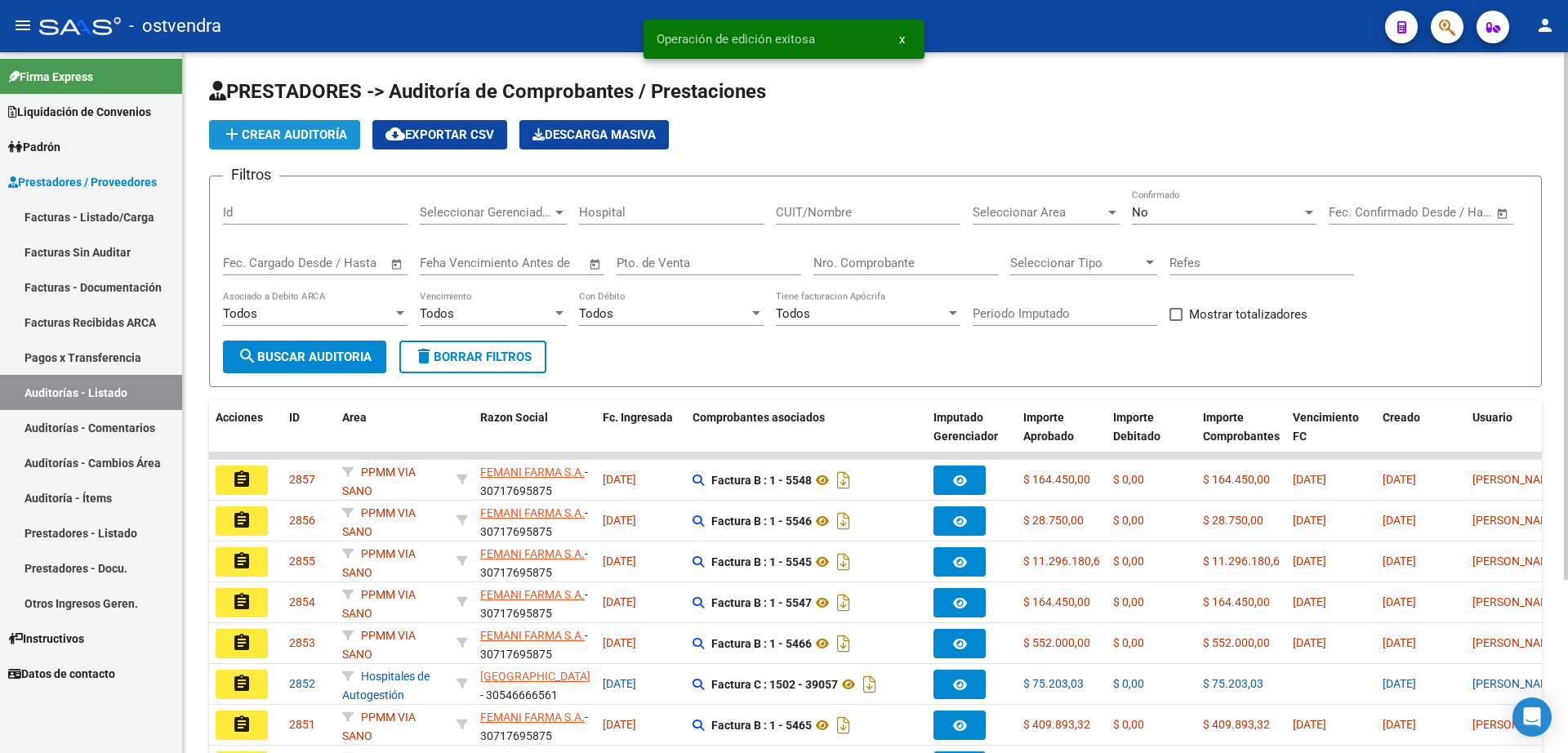
click at [327, 132] on span "add Crear Auditoría" at bounding box center [284, 134] width 125 height 15
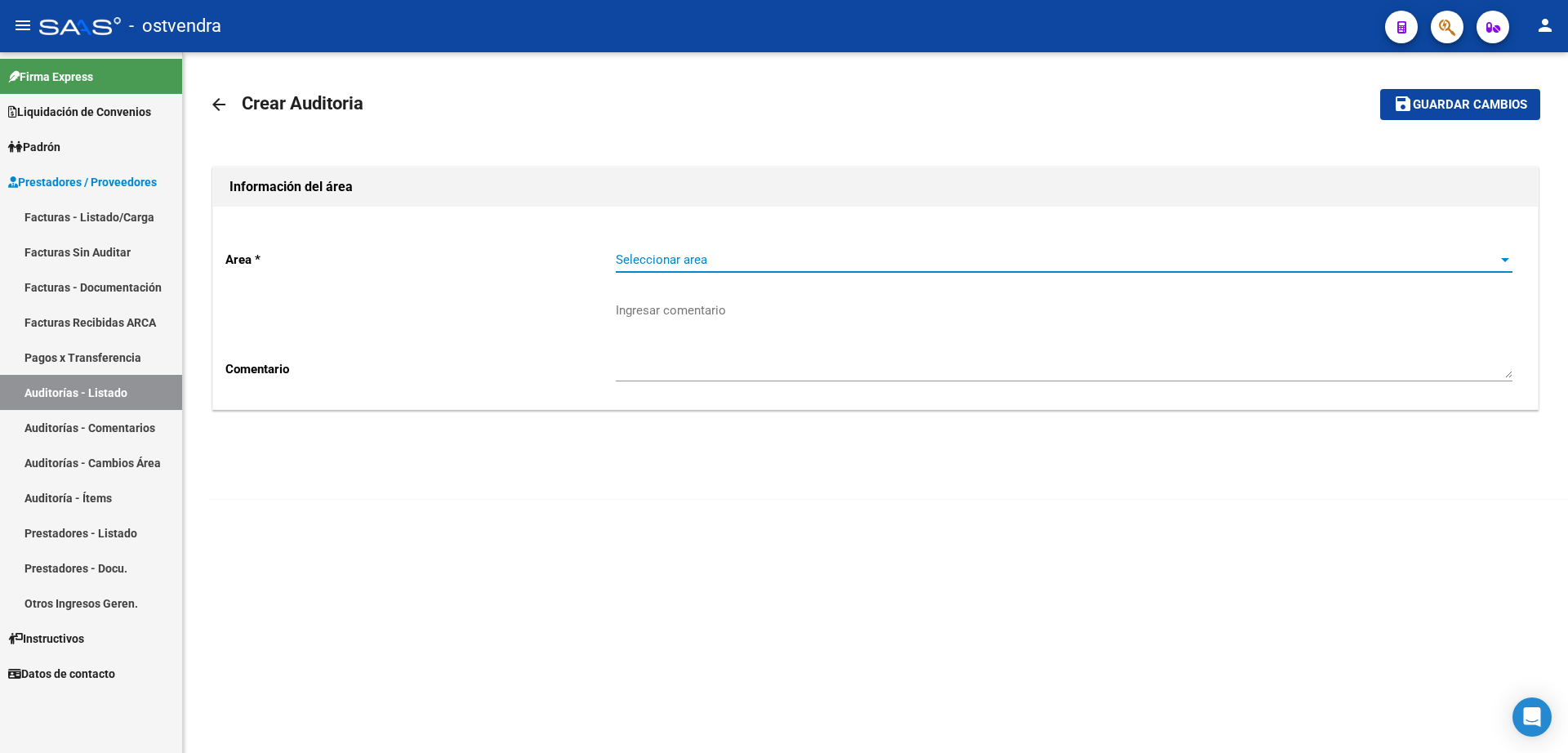
click at [755, 265] on span "Seleccionar area" at bounding box center [1057, 260] width 882 height 15
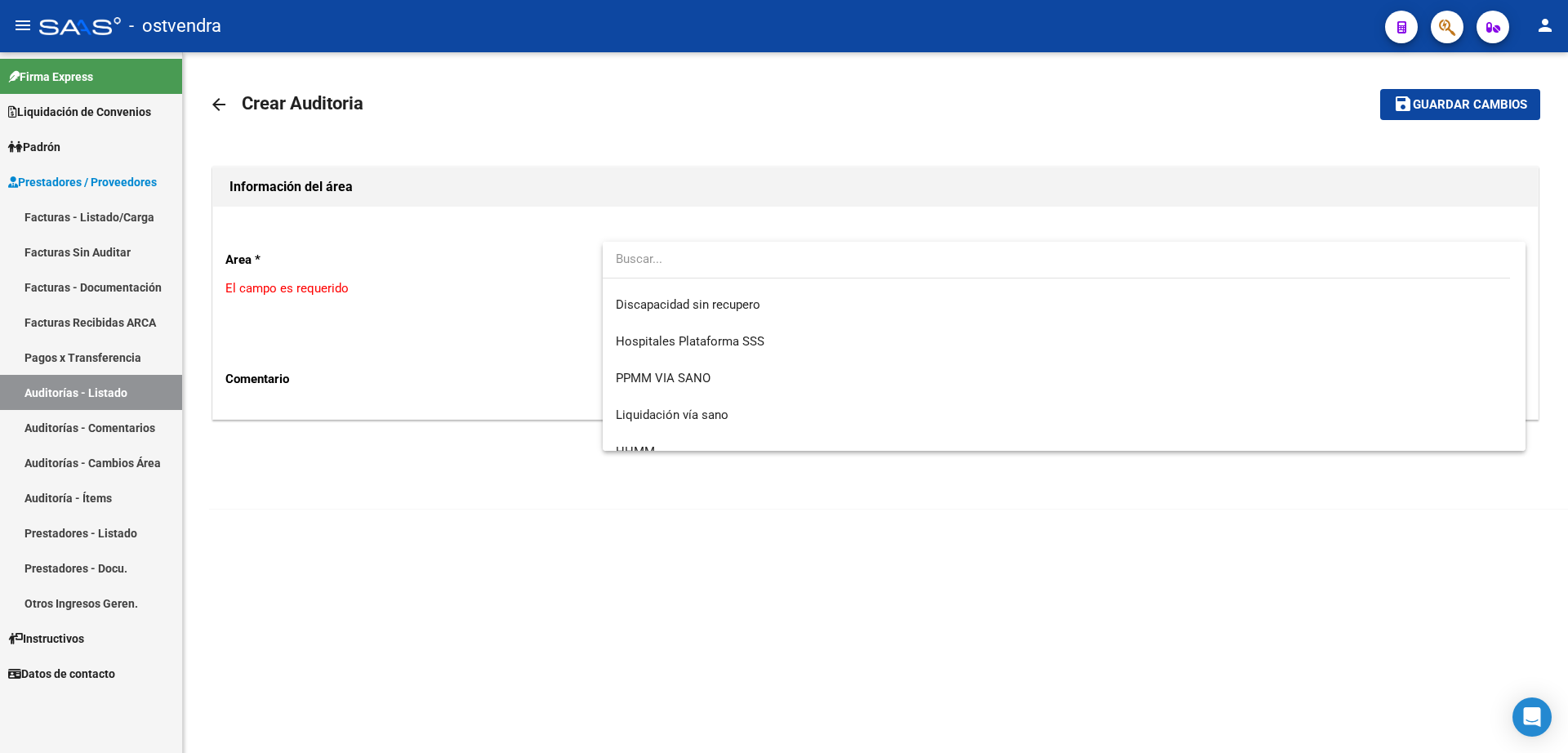
scroll to position [269, 0]
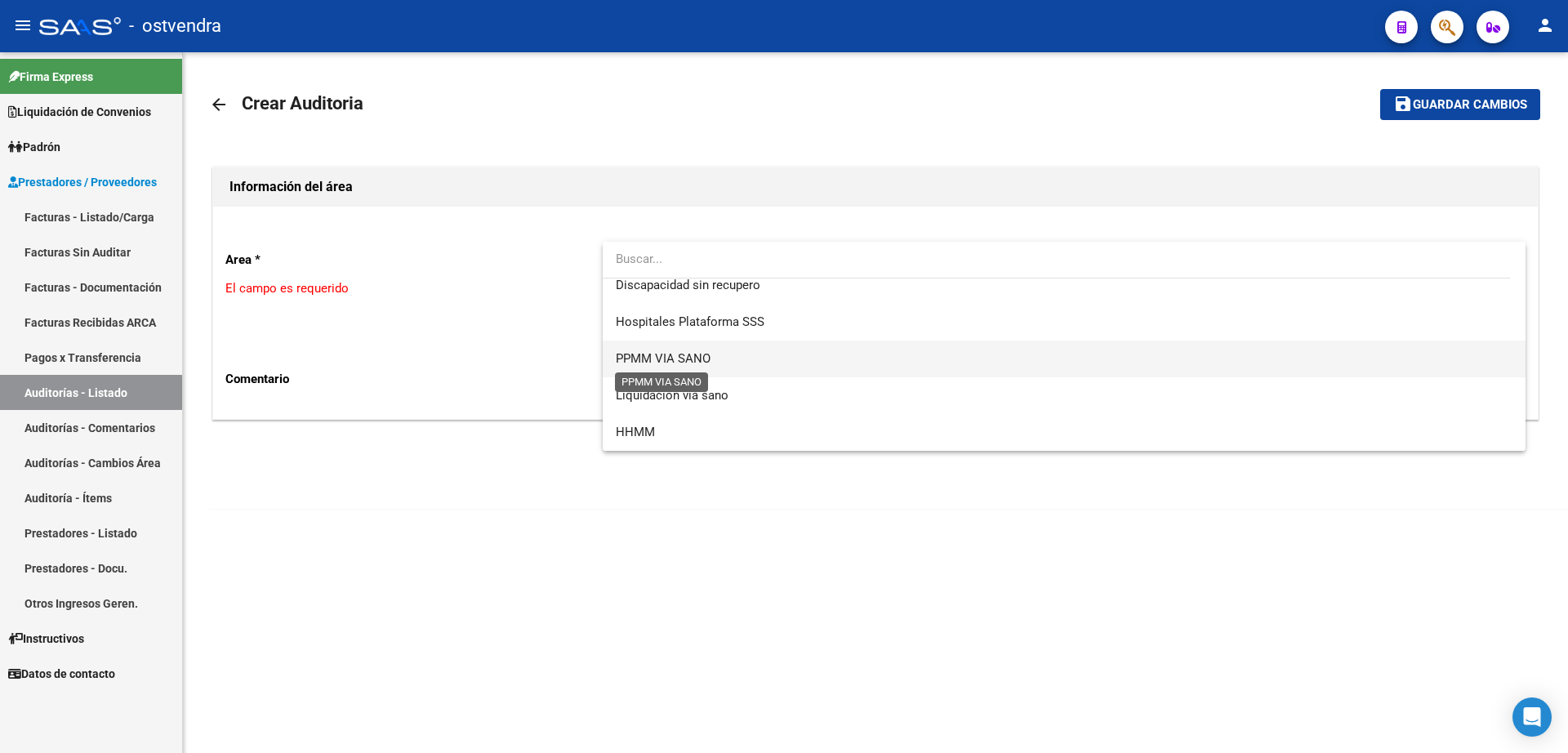
click at [685, 351] on span "PPMM VIA SANO" at bounding box center [663, 358] width 95 height 15
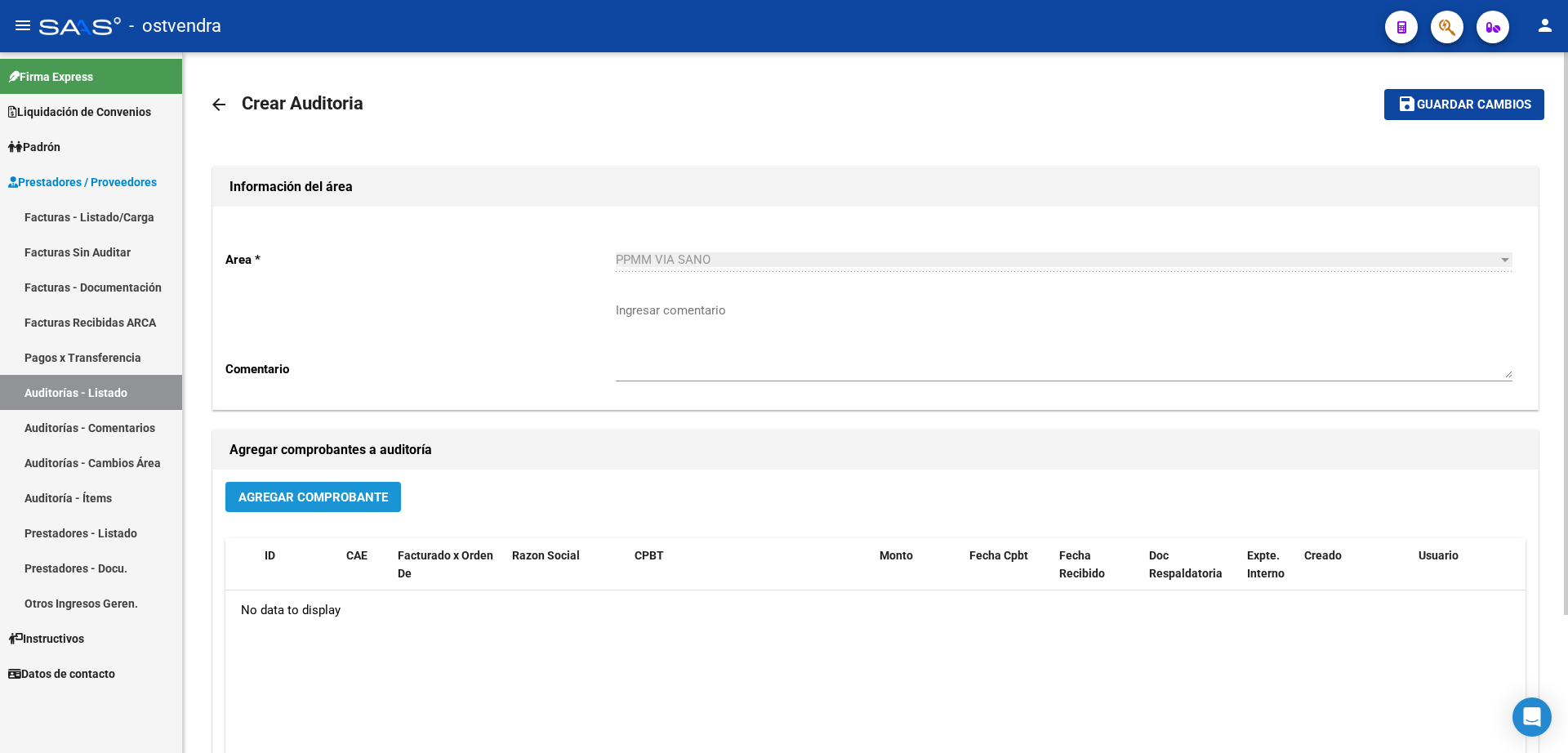
click at [289, 498] on span "Agregar Comprobante" at bounding box center [313, 498] width 149 height 15
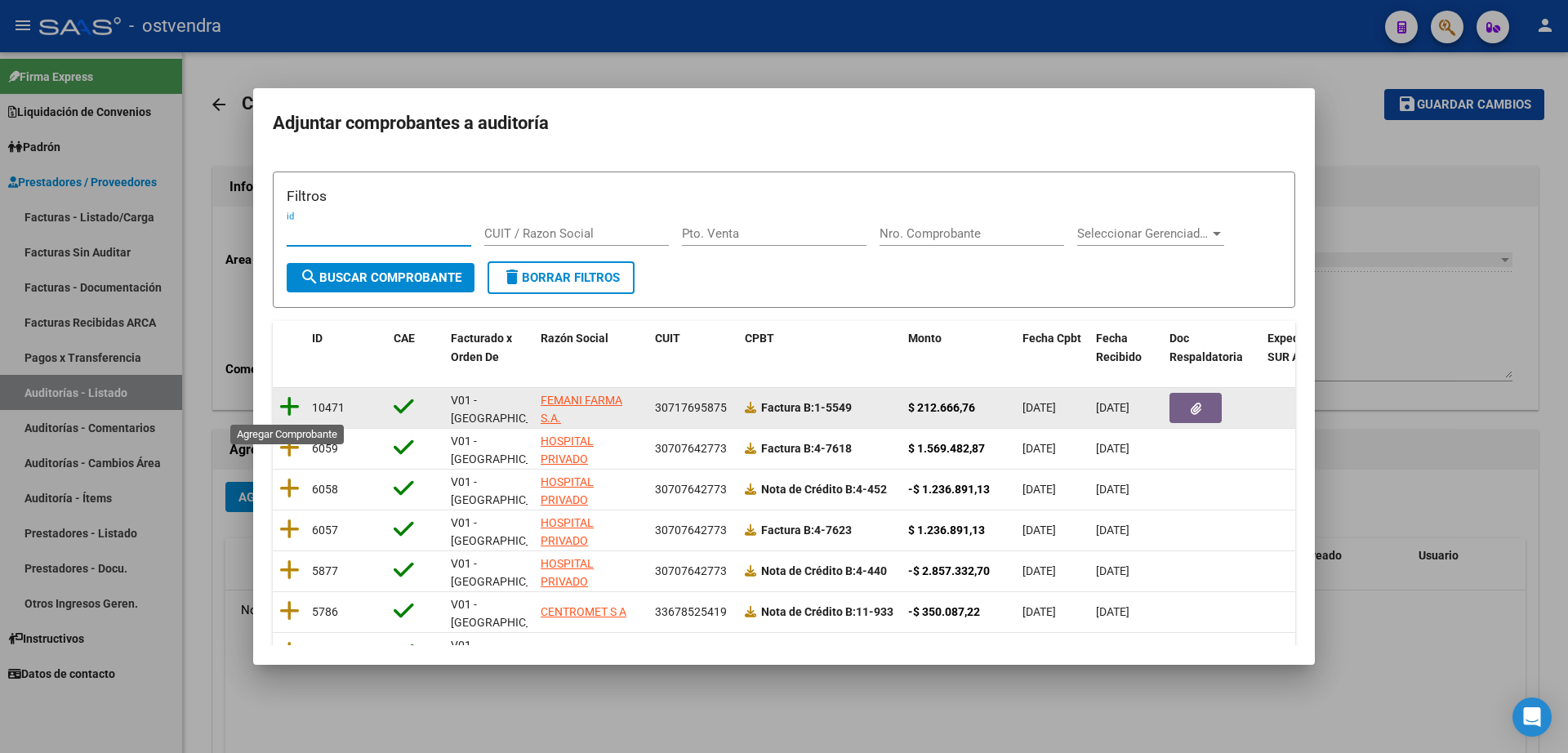
click at [285, 408] on icon at bounding box center [289, 407] width 20 height 23
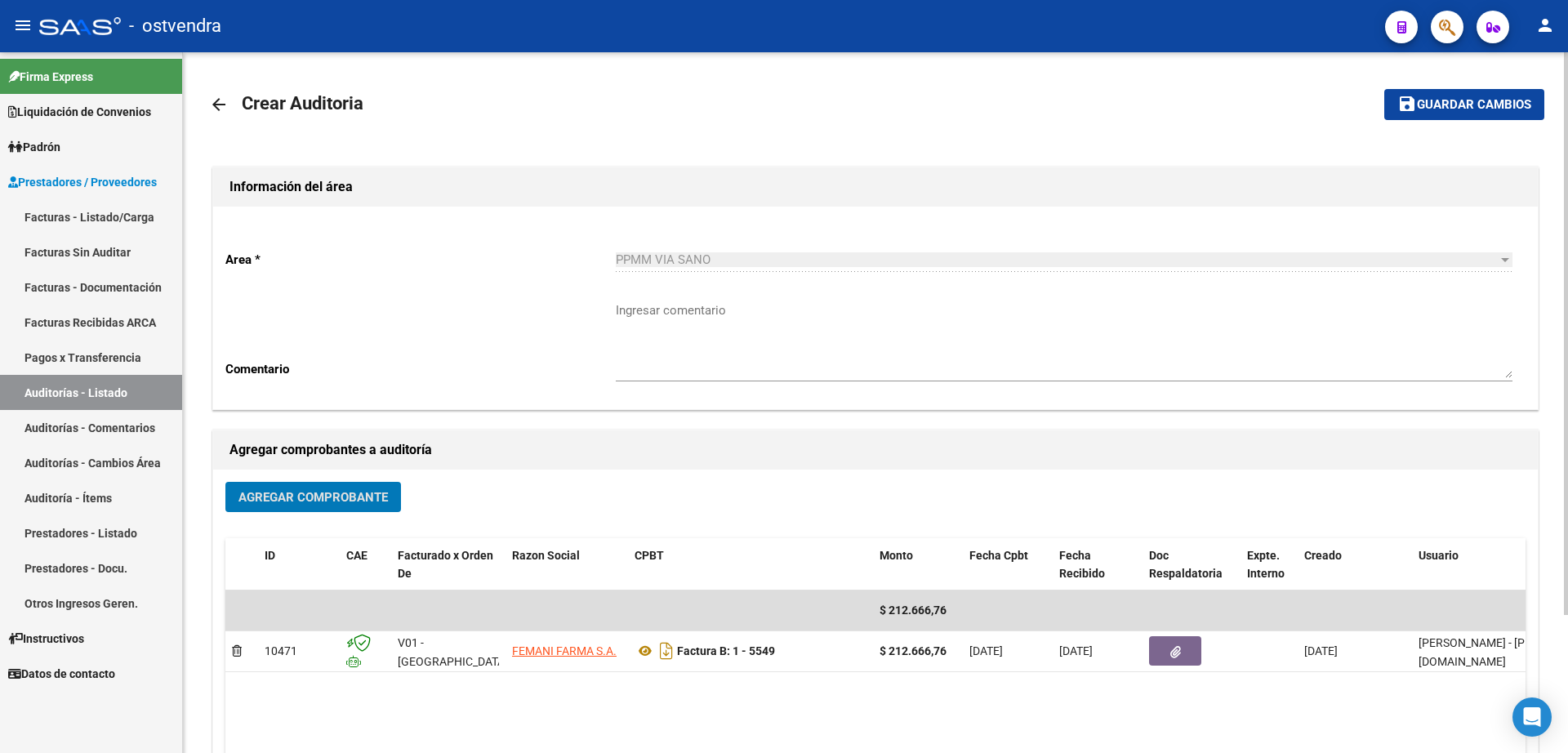
click at [1442, 110] on span "Guardar cambios" at bounding box center [1473, 105] width 114 height 15
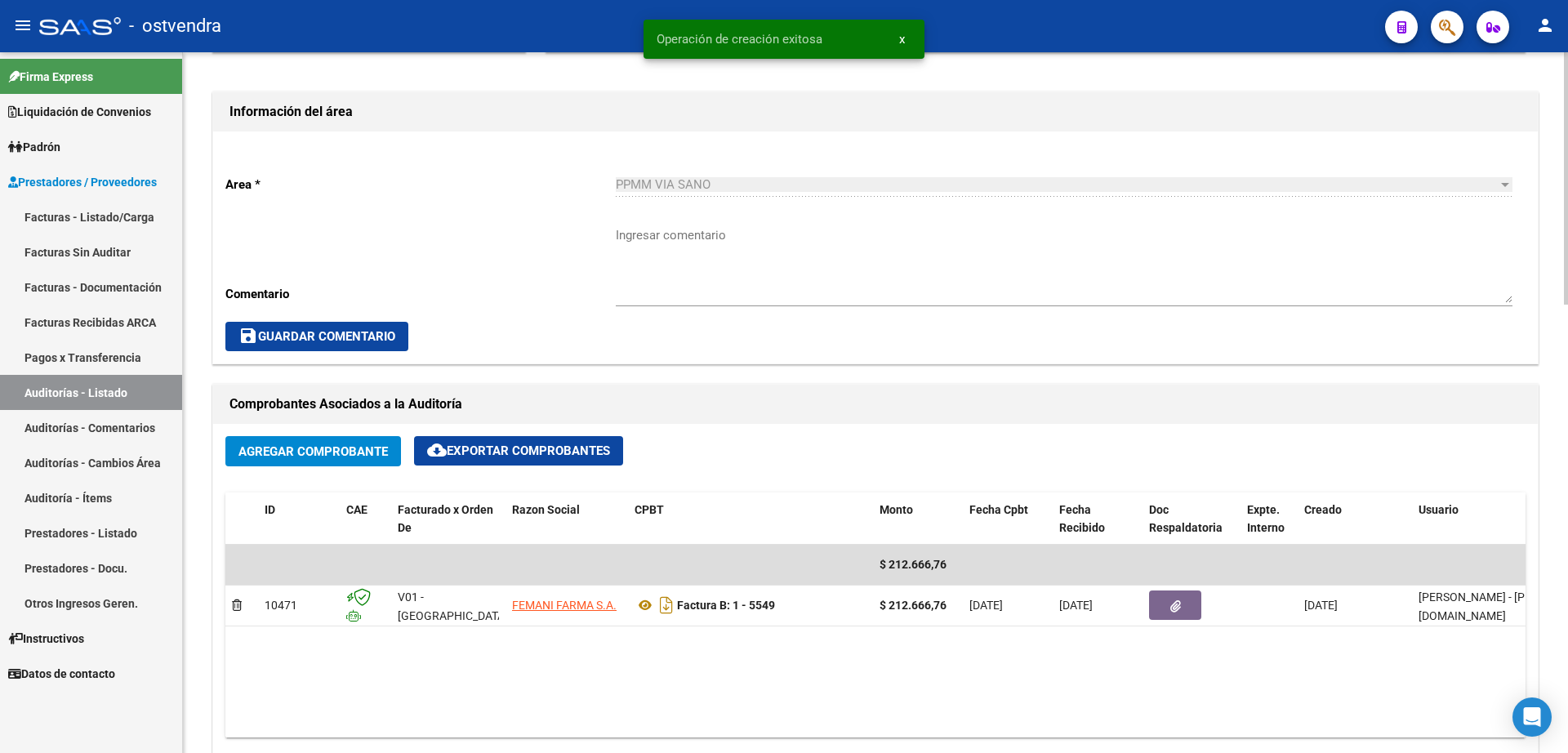
scroll to position [612, 0]
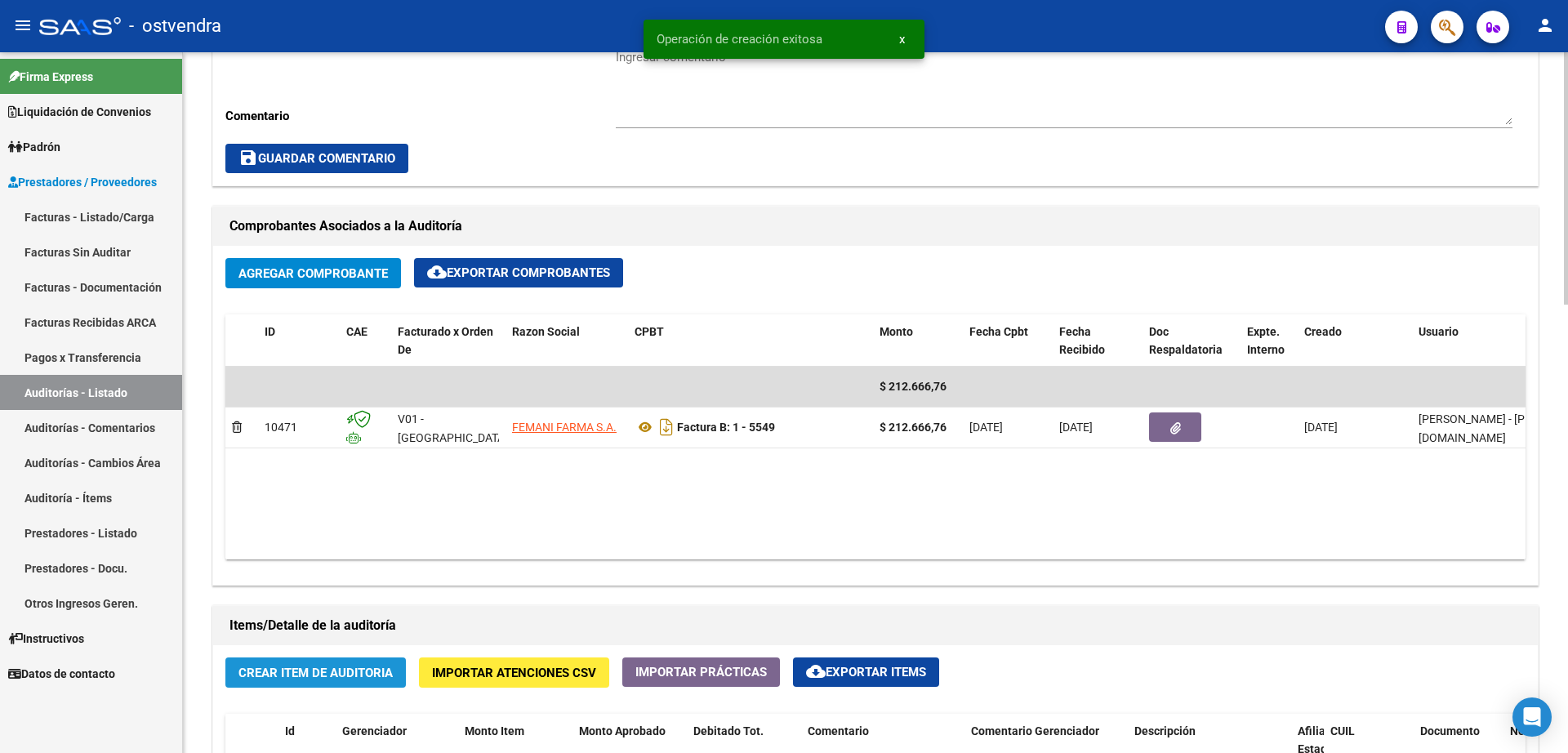
click at [303, 675] on span "Crear Item de Auditoria" at bounding box center [315, 673] width 155 height 15
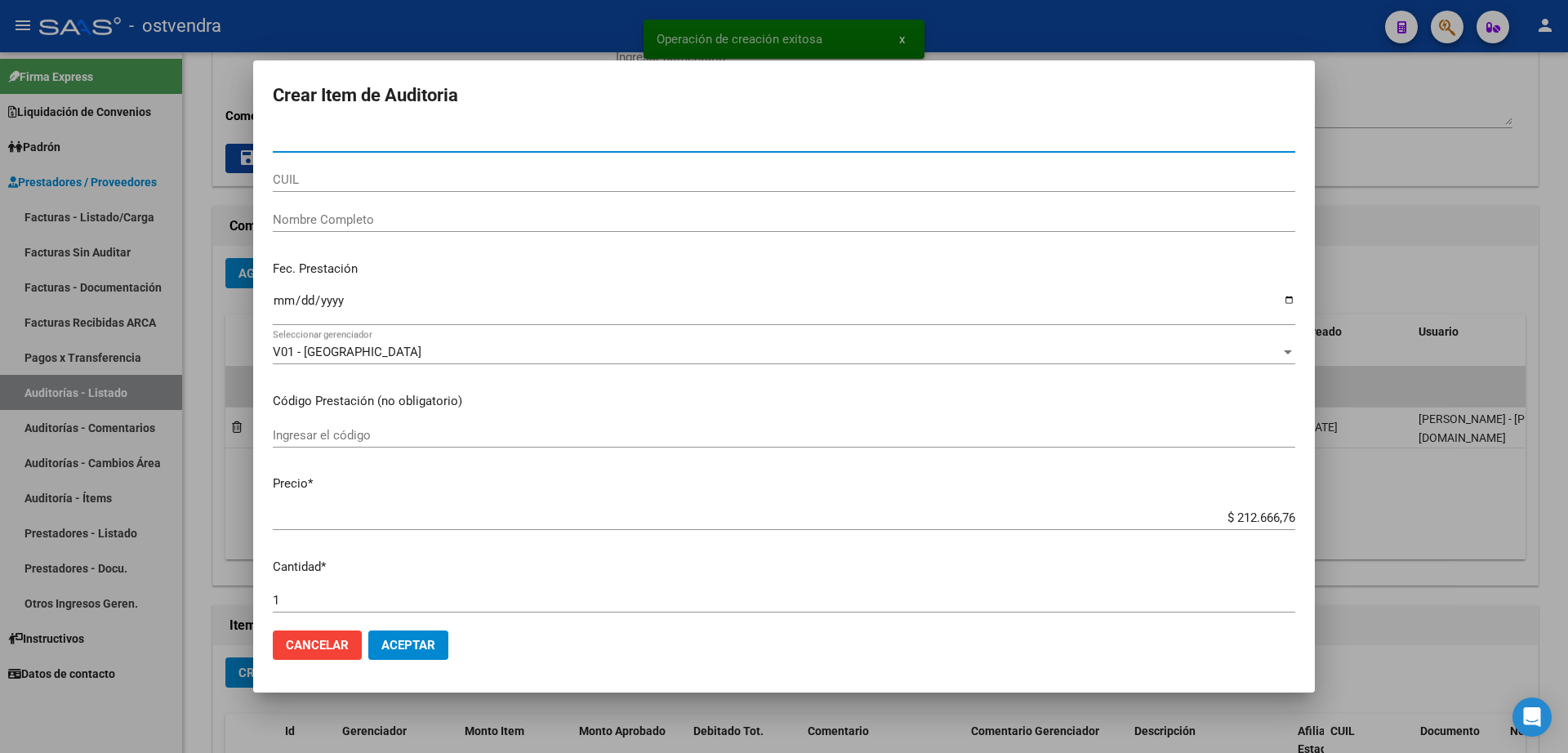
click at [375, 155] on div "Nro Documento" at bounding box center [784, 147] width 1022 height 40
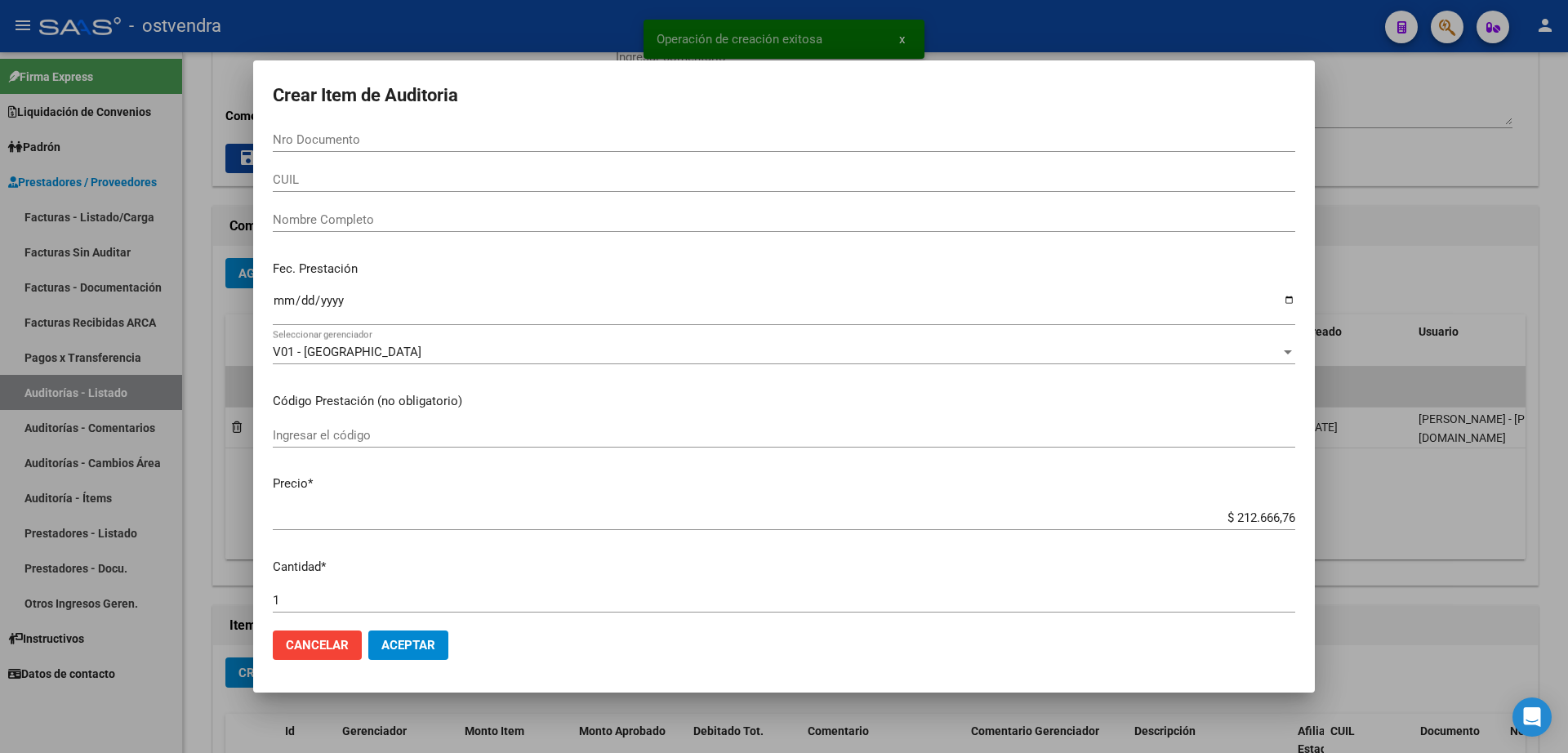
click at [374, 147] on input "Nro Documento" at bounding box center [784, 140] width 1022 height 15
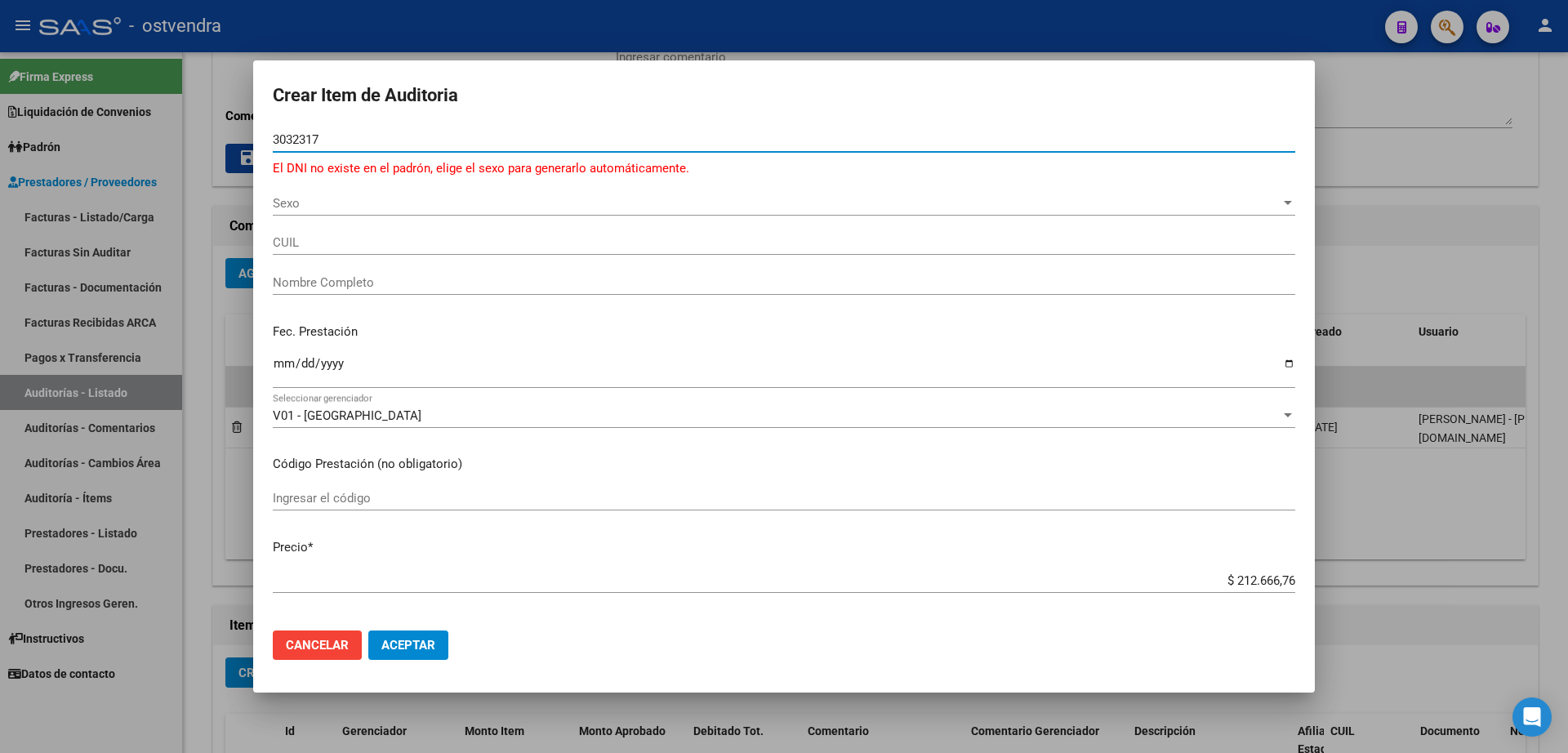
type input "30323173"
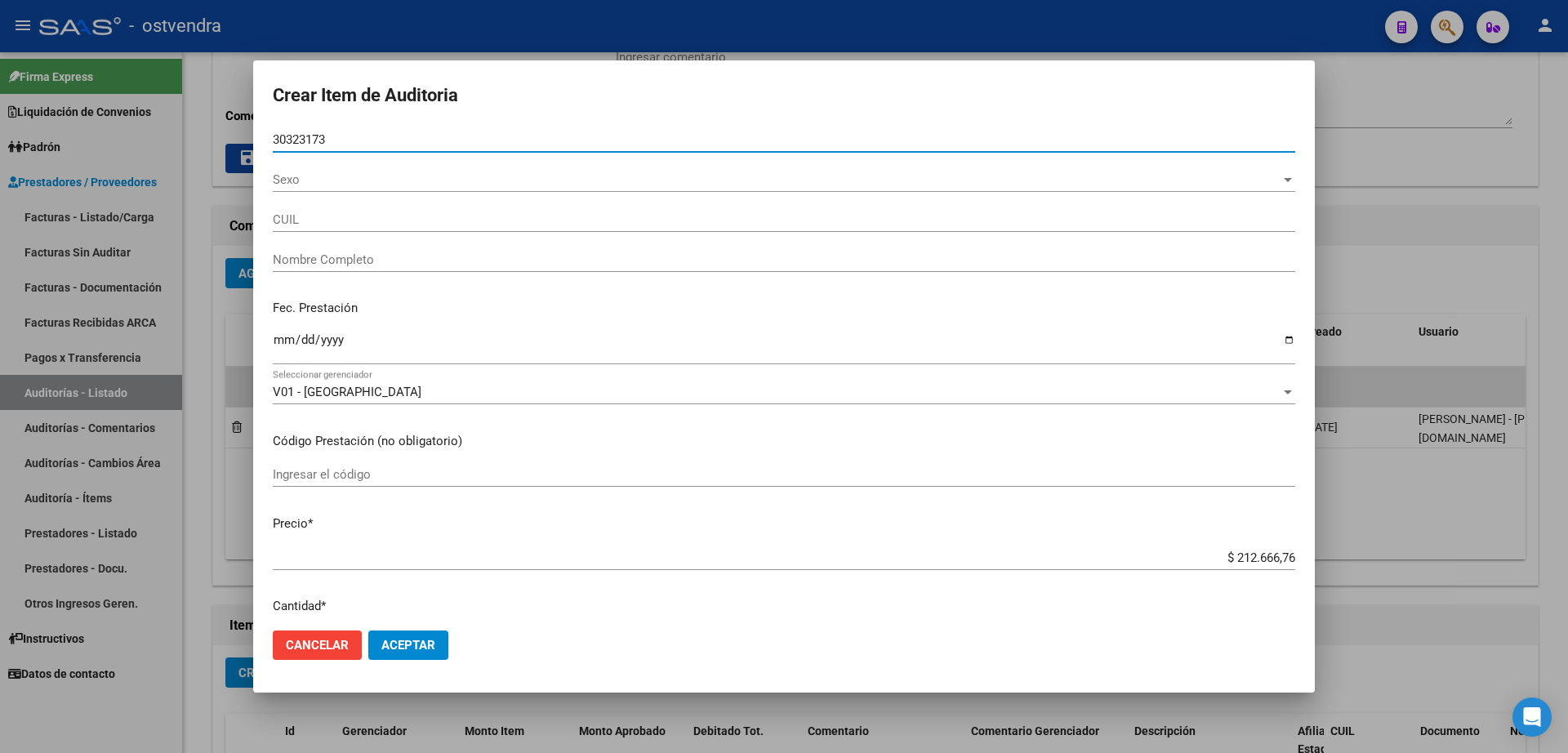
type input "20303231731"
type input "[PERSON_NAME]"
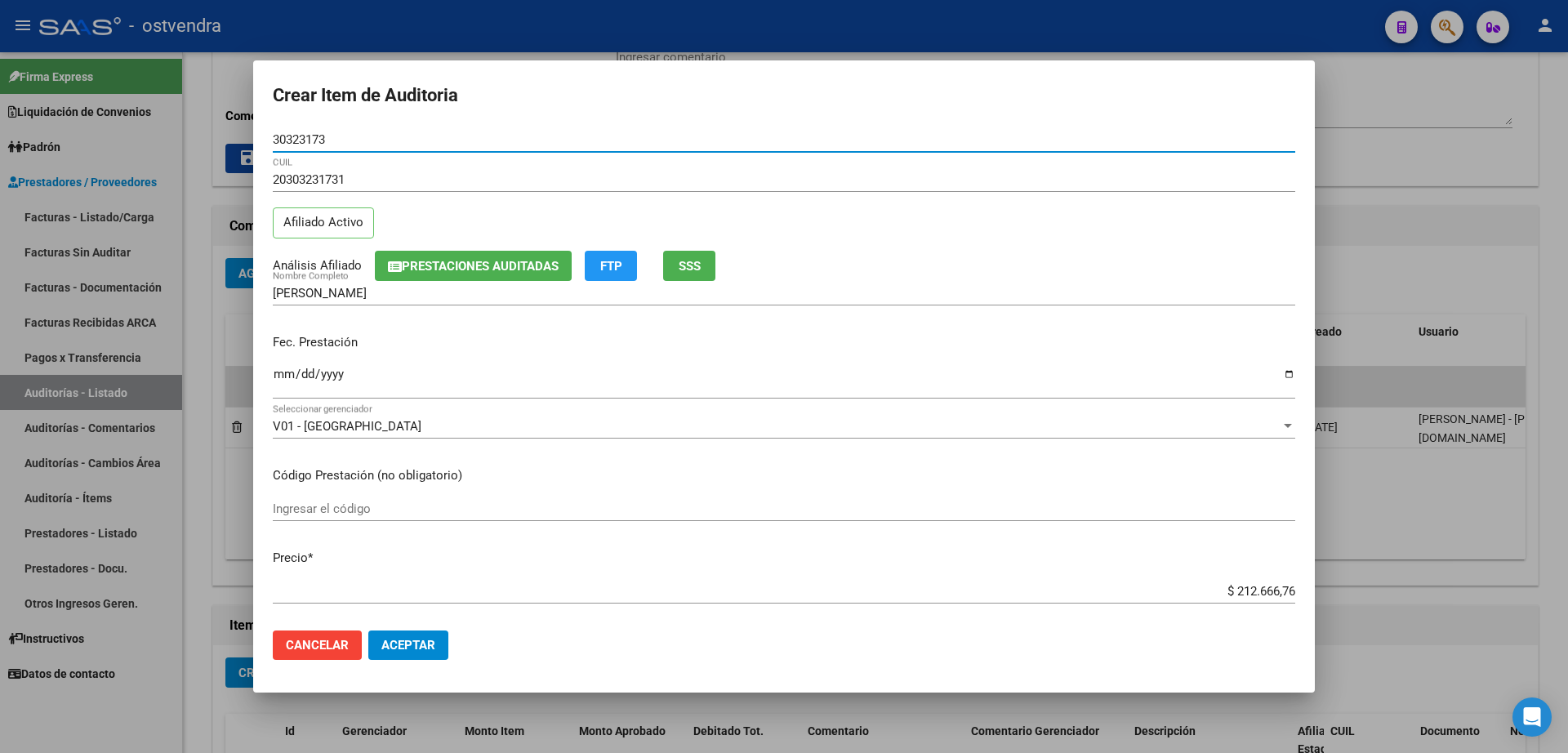
click at [383, 135] on input "30323173" at bounding box center [784, 140] width 1022 height 15
click at [379, 135] on input "30323173" at bounding box center [784, 140] width 1022 height 15
drag, startPoint x: 365, startPoint y: 148, endPoint x: 170, endPoint y: 198, distance: 201.3
click at [170, 198] on div "Crear Item de Auditoria 30323173 Nro Documento 20303231731 CUIL Afiliado Activo…" at bounding box center [784, 376] width 1568 height 753
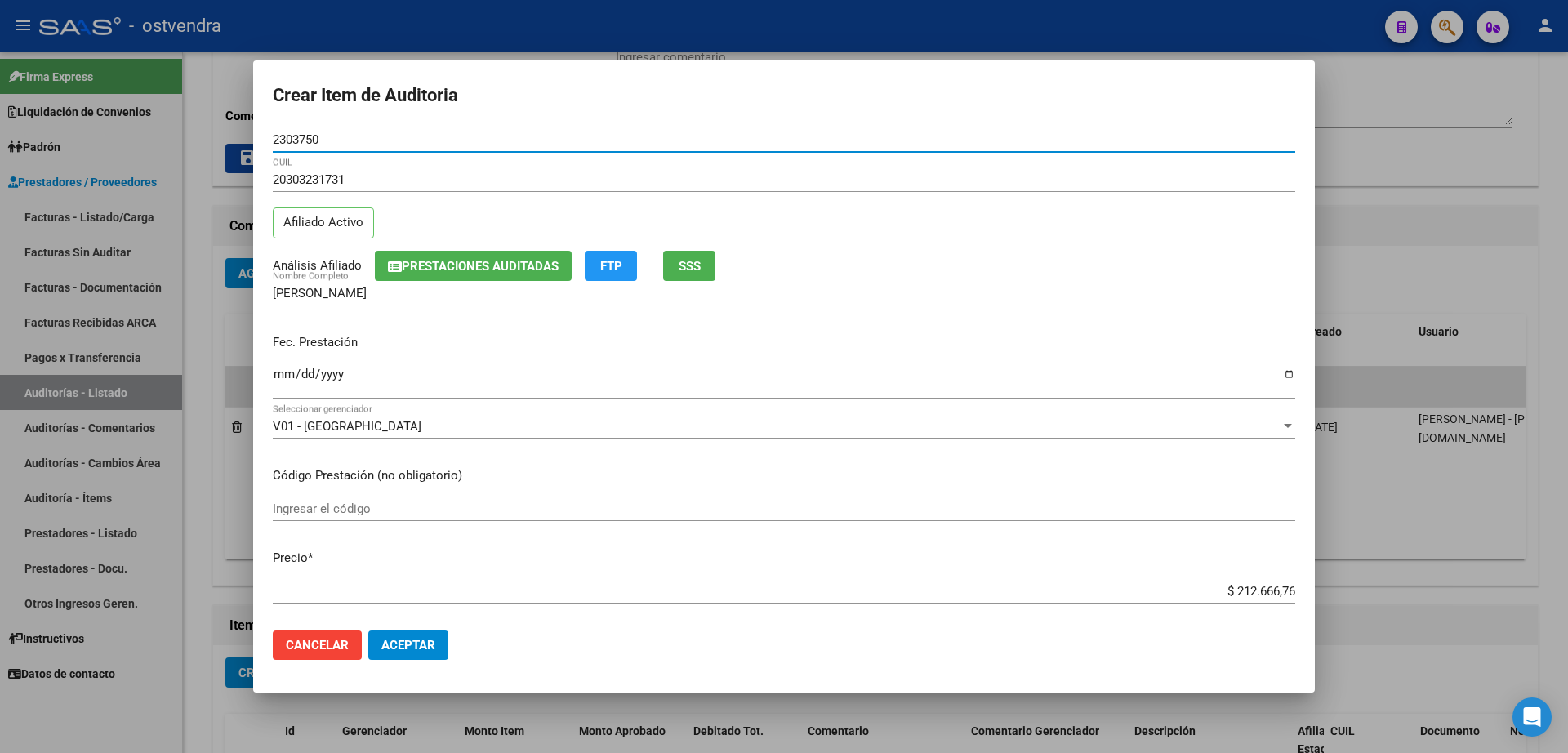
type input "23037501"
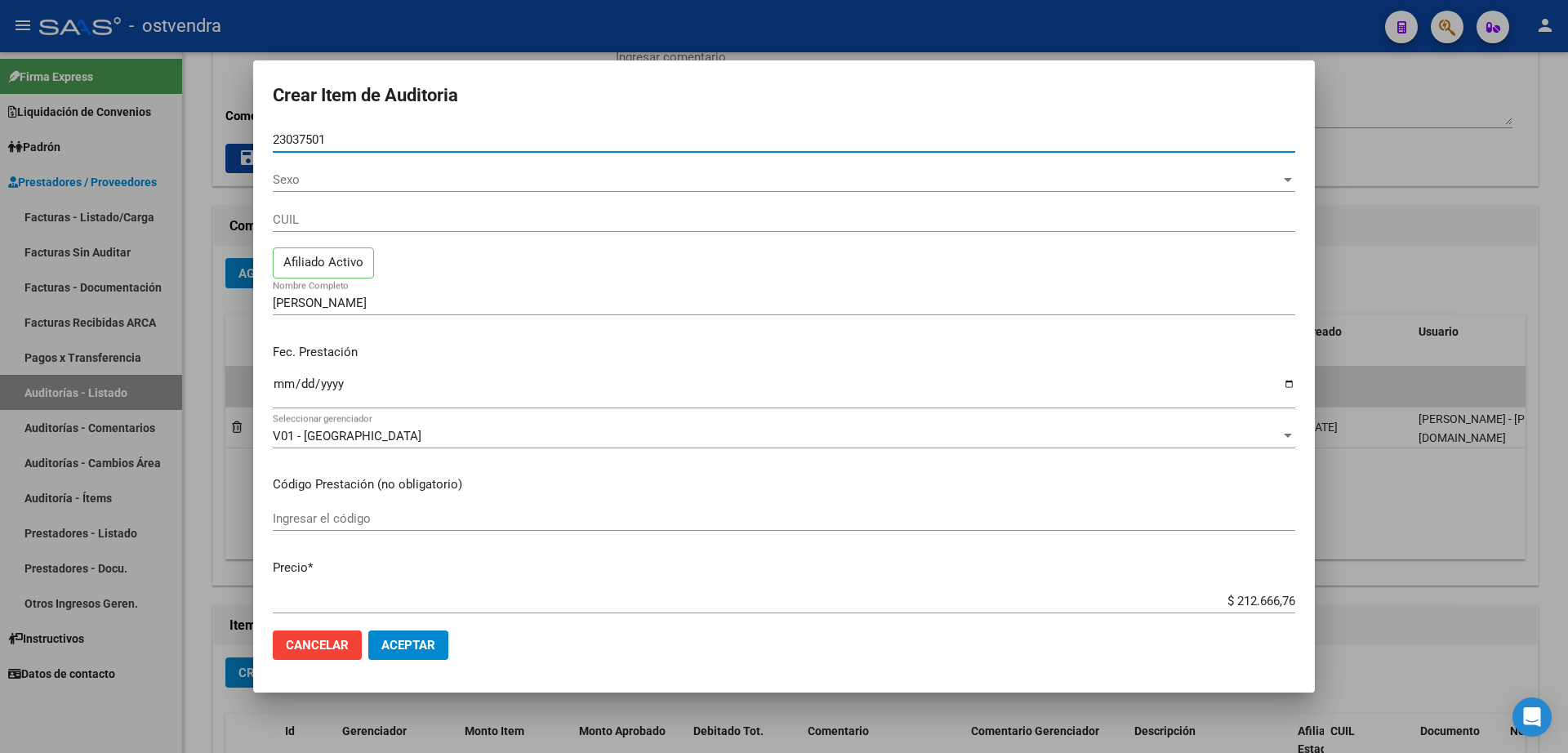
type input "27230375017"
type input "[PERSON_NAME]"
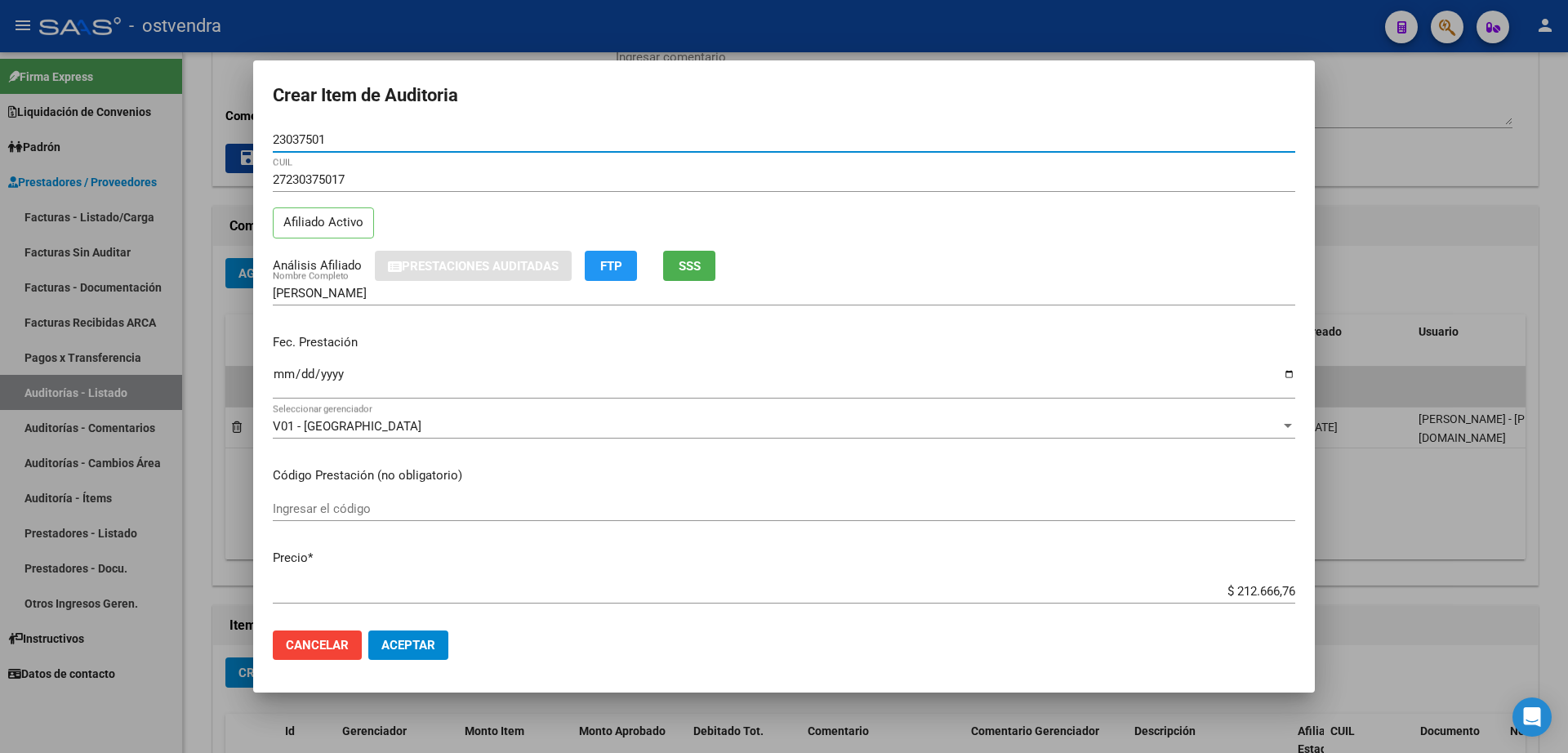
type input "23037501"
click at [426, 648] on span "Aceptar" at bounding box center [408, 645] width 54 height 15
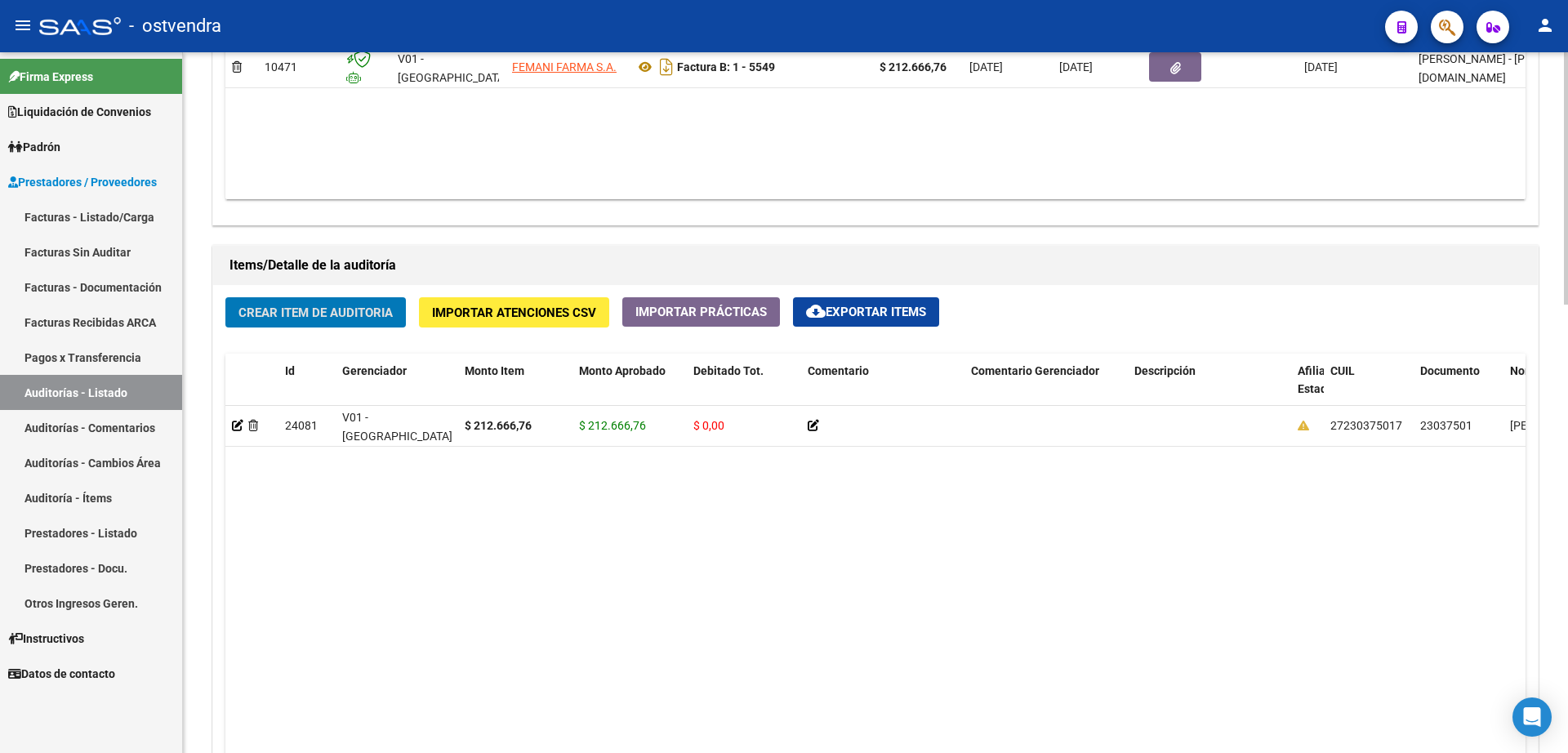
scroll to position [1022, 0]
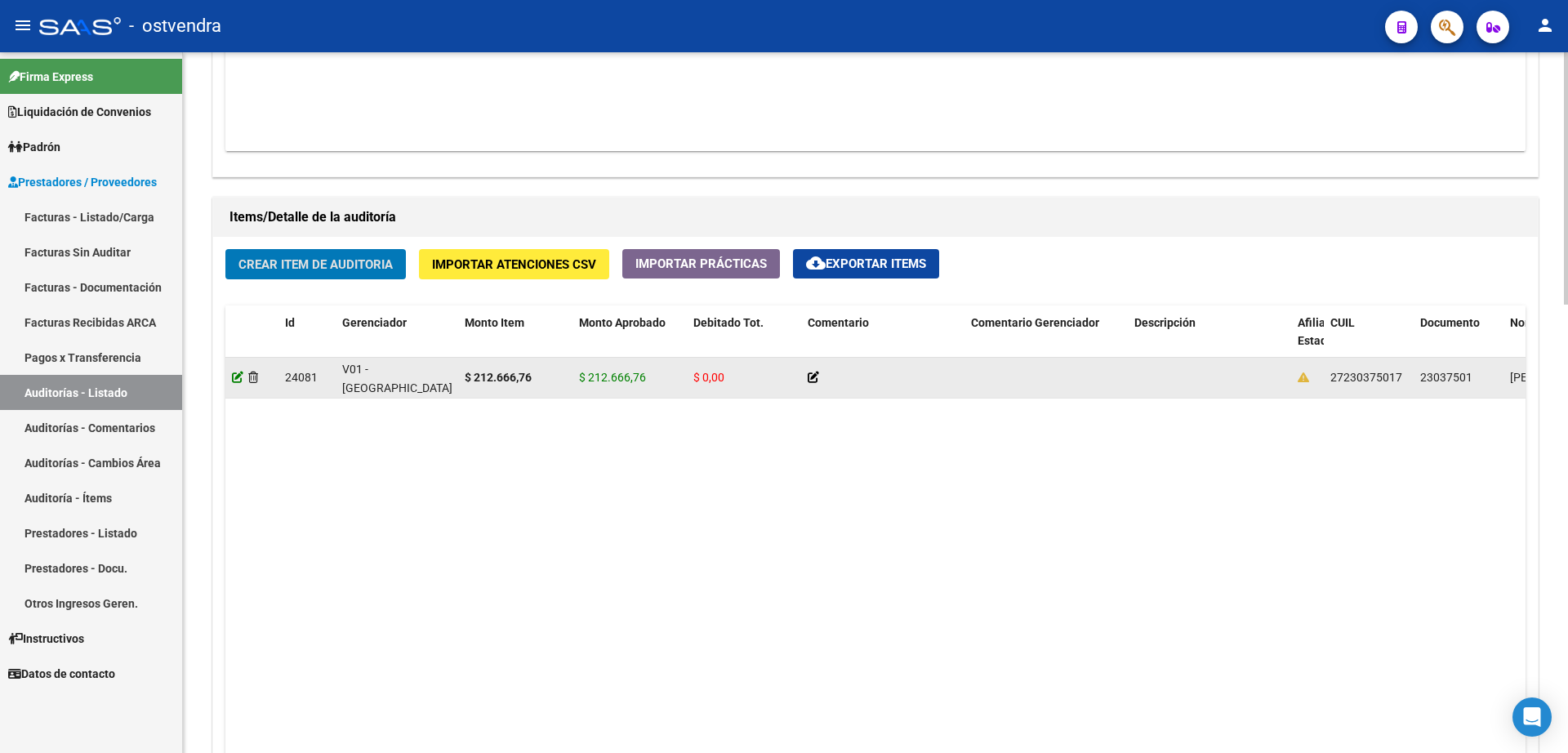
click at [239, 379] on icon at bounding box center [238, 377] width 11 height 11
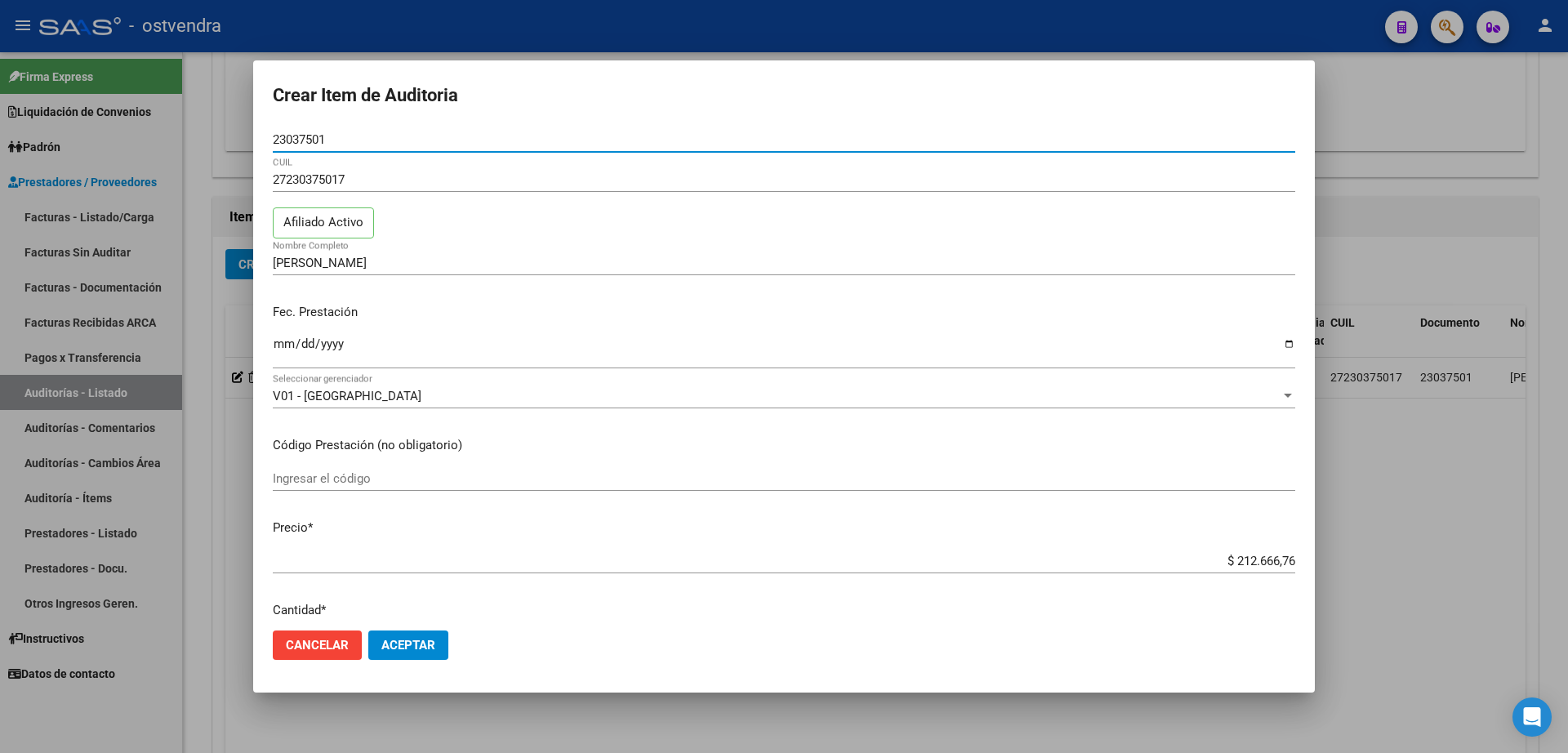
click at [411, 648] on span "Aceptar" at bounding box center [408, 645] width 54 height 15
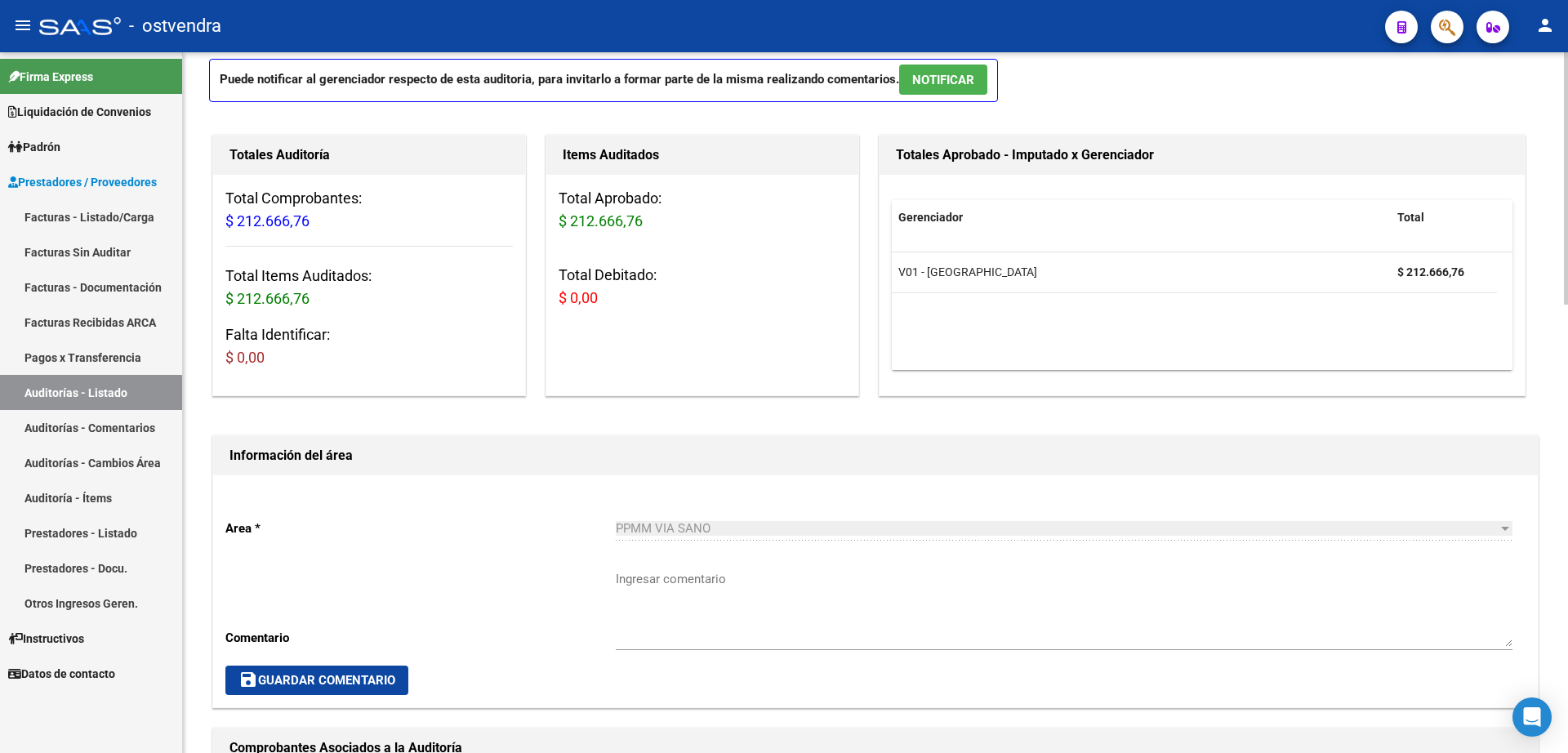
scroll to position [0, 0]
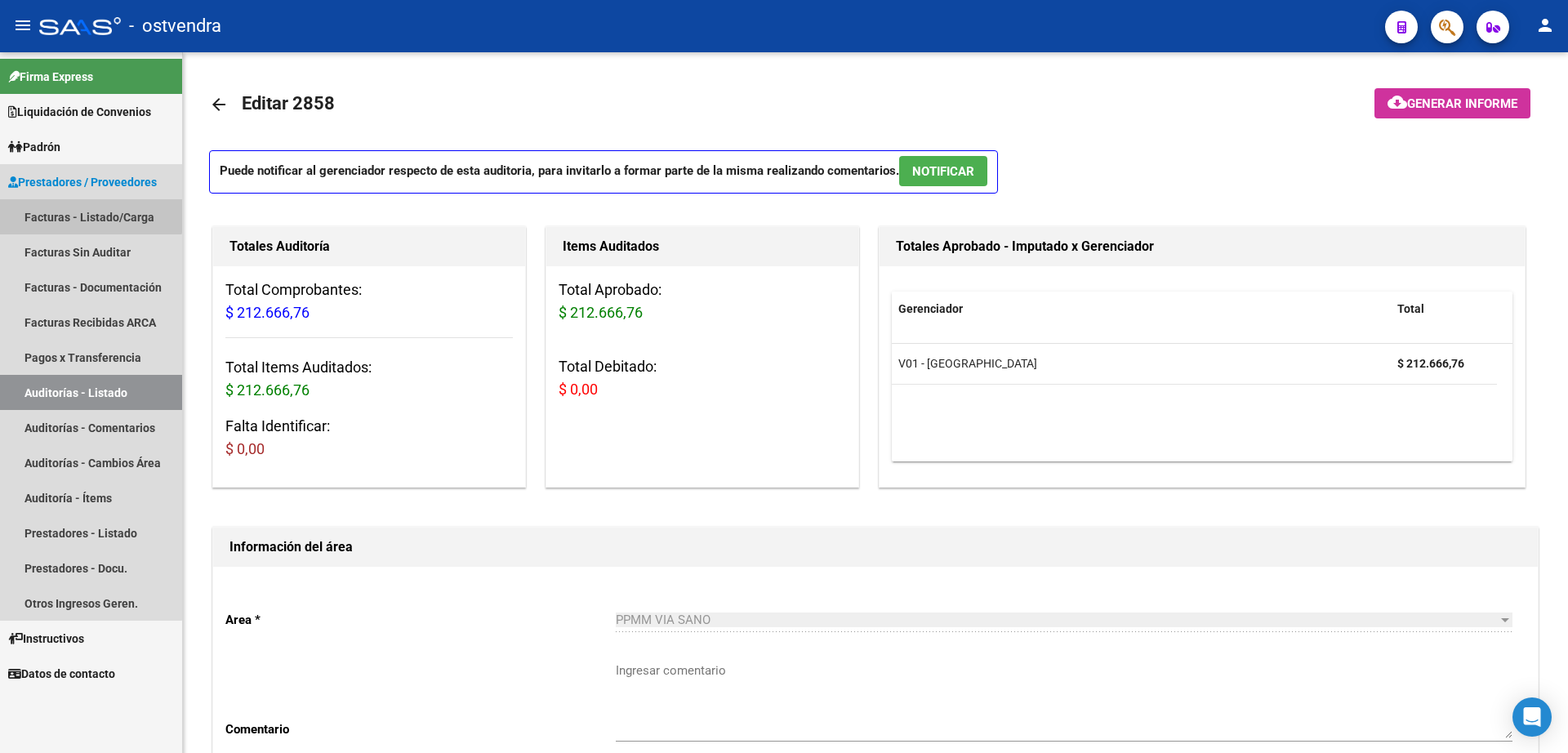
click at [84, 208] on link "Facturas - Listado/Carga" at bounding box center [91, 217] width 182 height 35
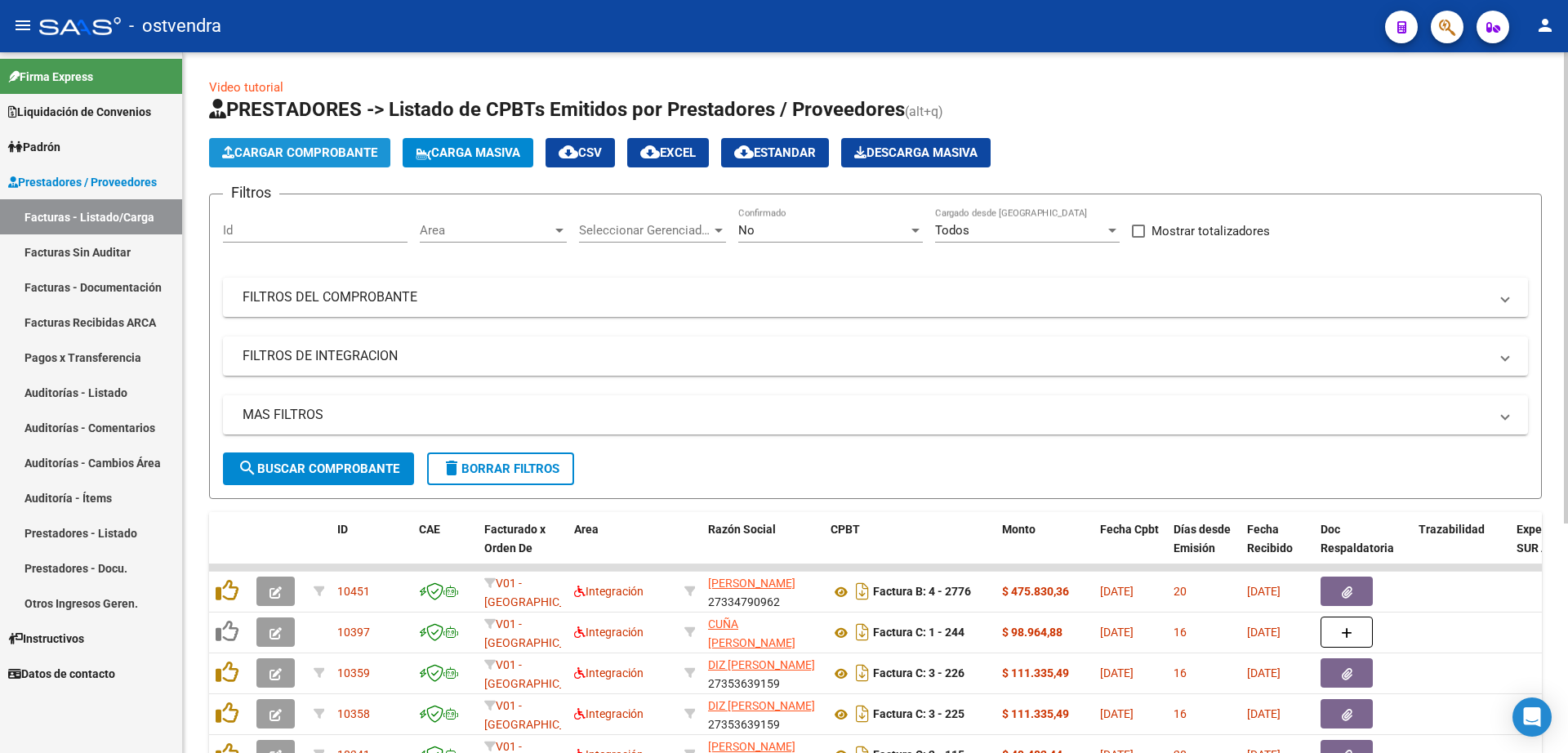
click at [337, 152] on span "Cargar Comprobante" at bounding box center [299, 153] width 155 height 15
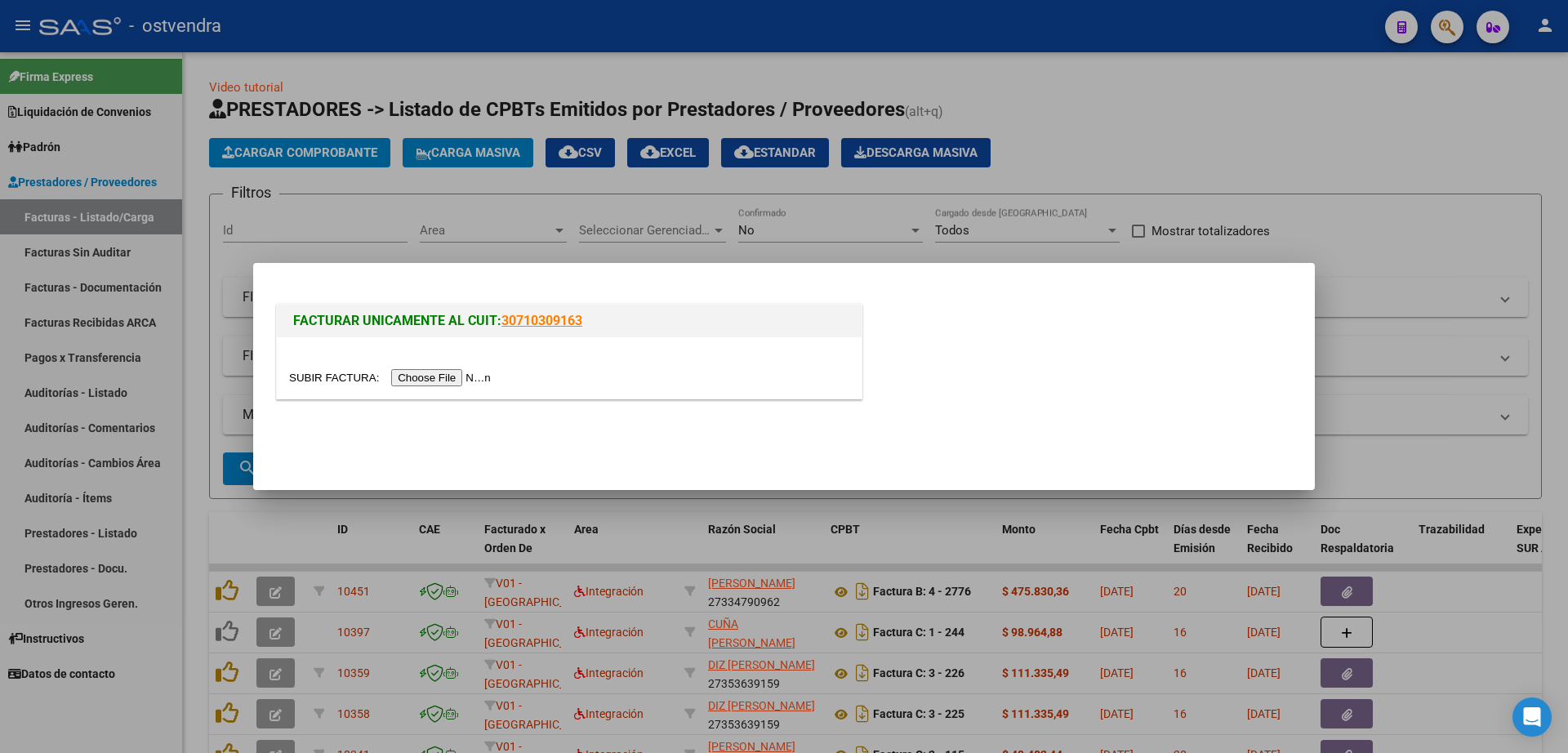
click at [452, 384] on input "file" at bounding box center [392, 377] width 207 height 17
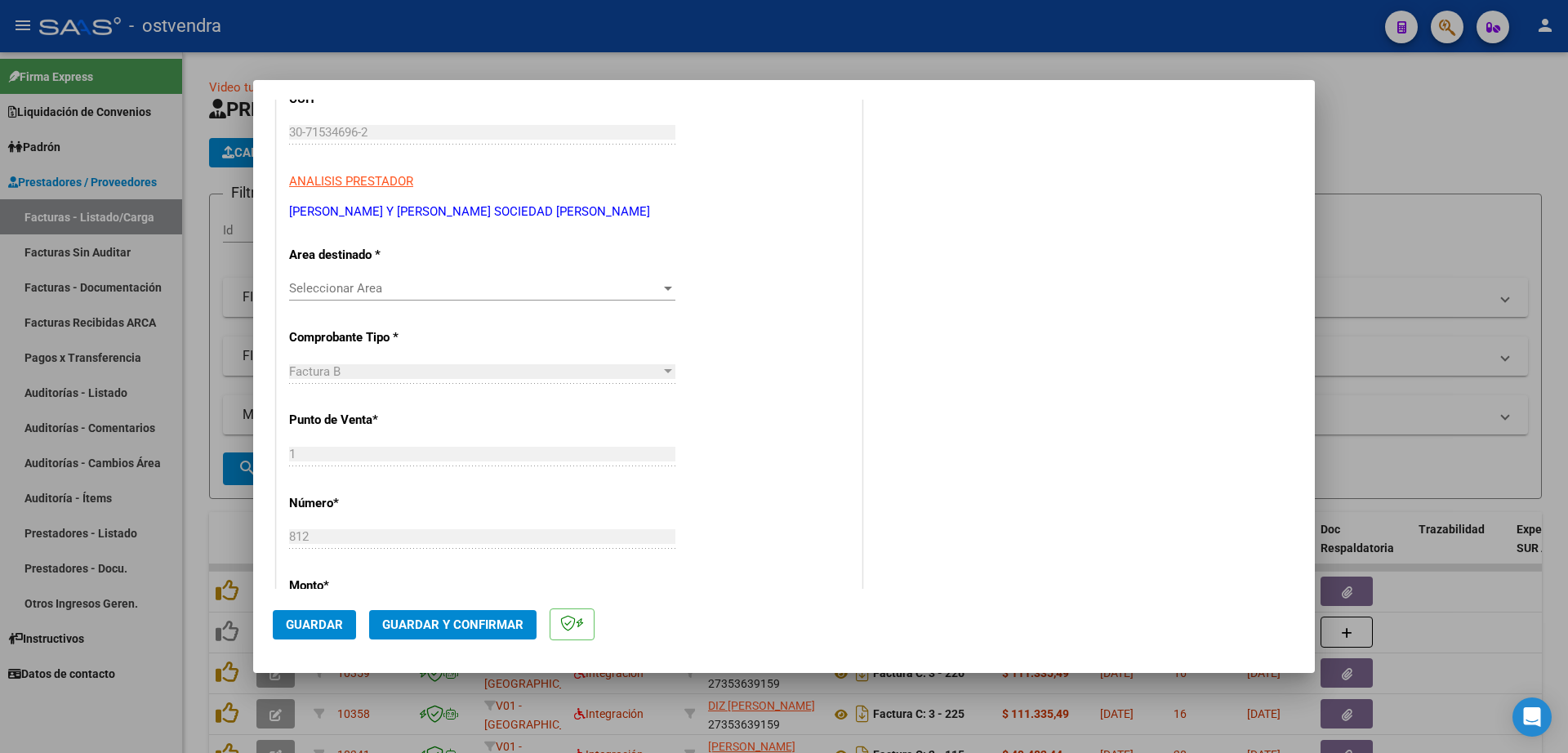
scroll to position [204, 0]
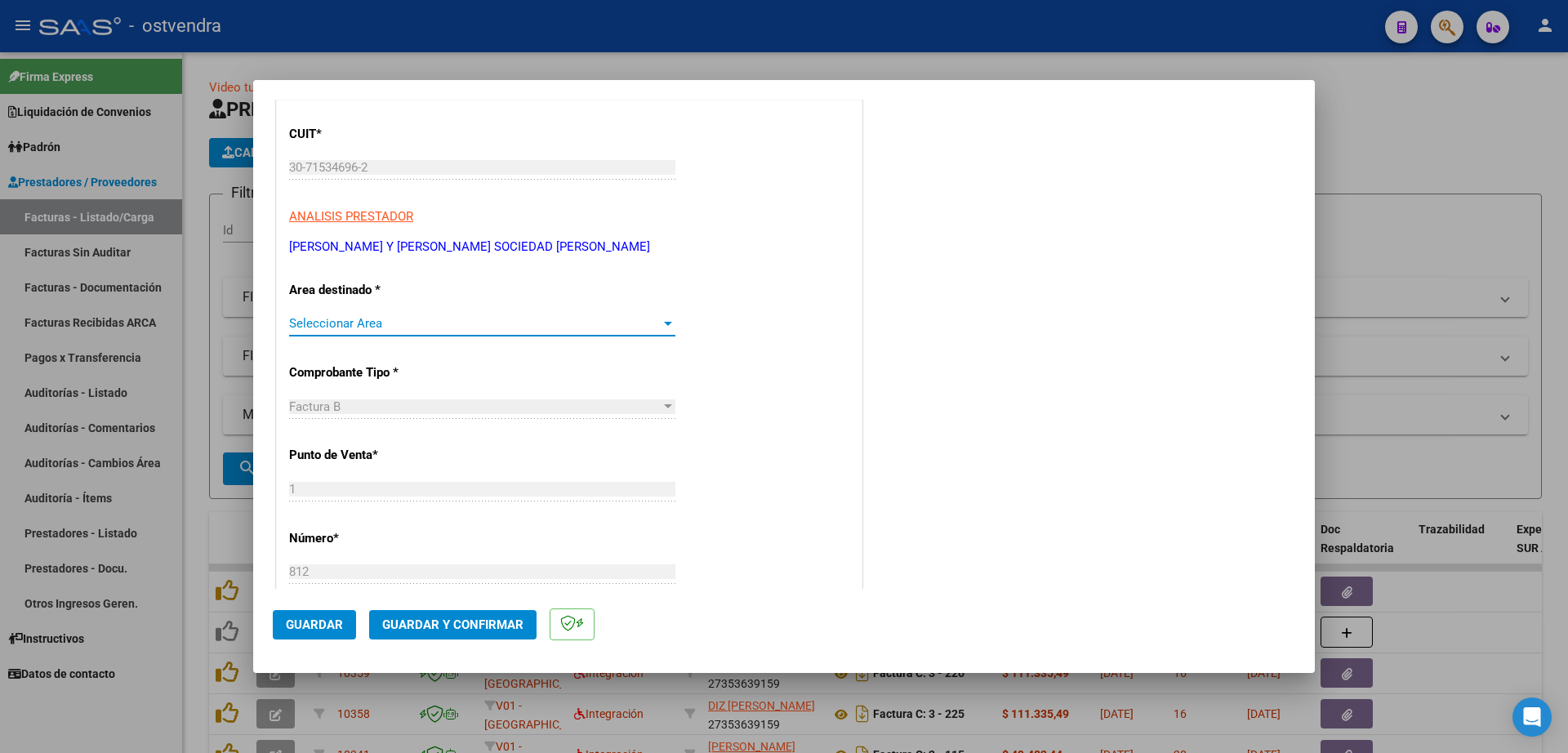
click at [424, 322] on span "Seleccionar Area" at bounding box center [474, 323] width 372 height 15
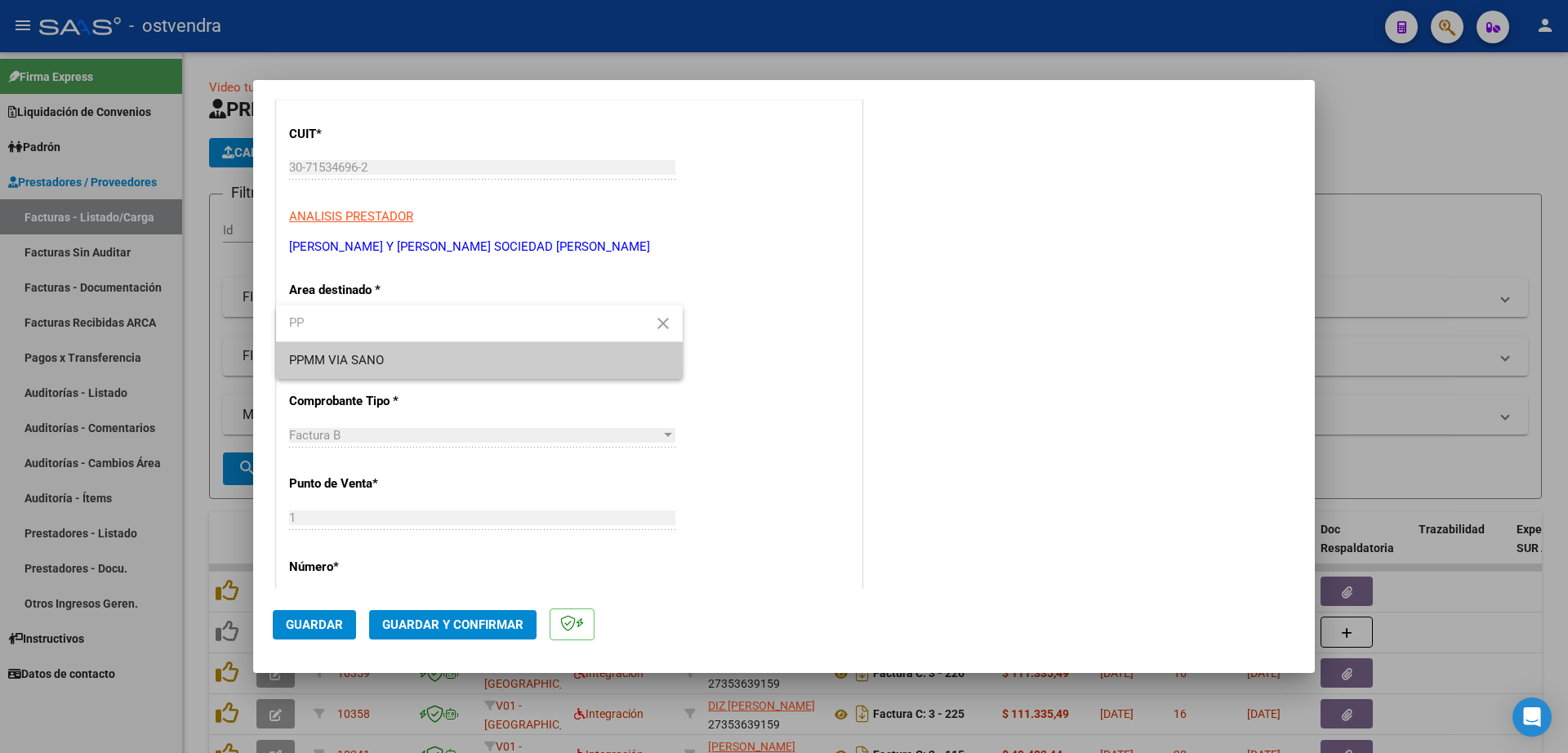
type input "PP"
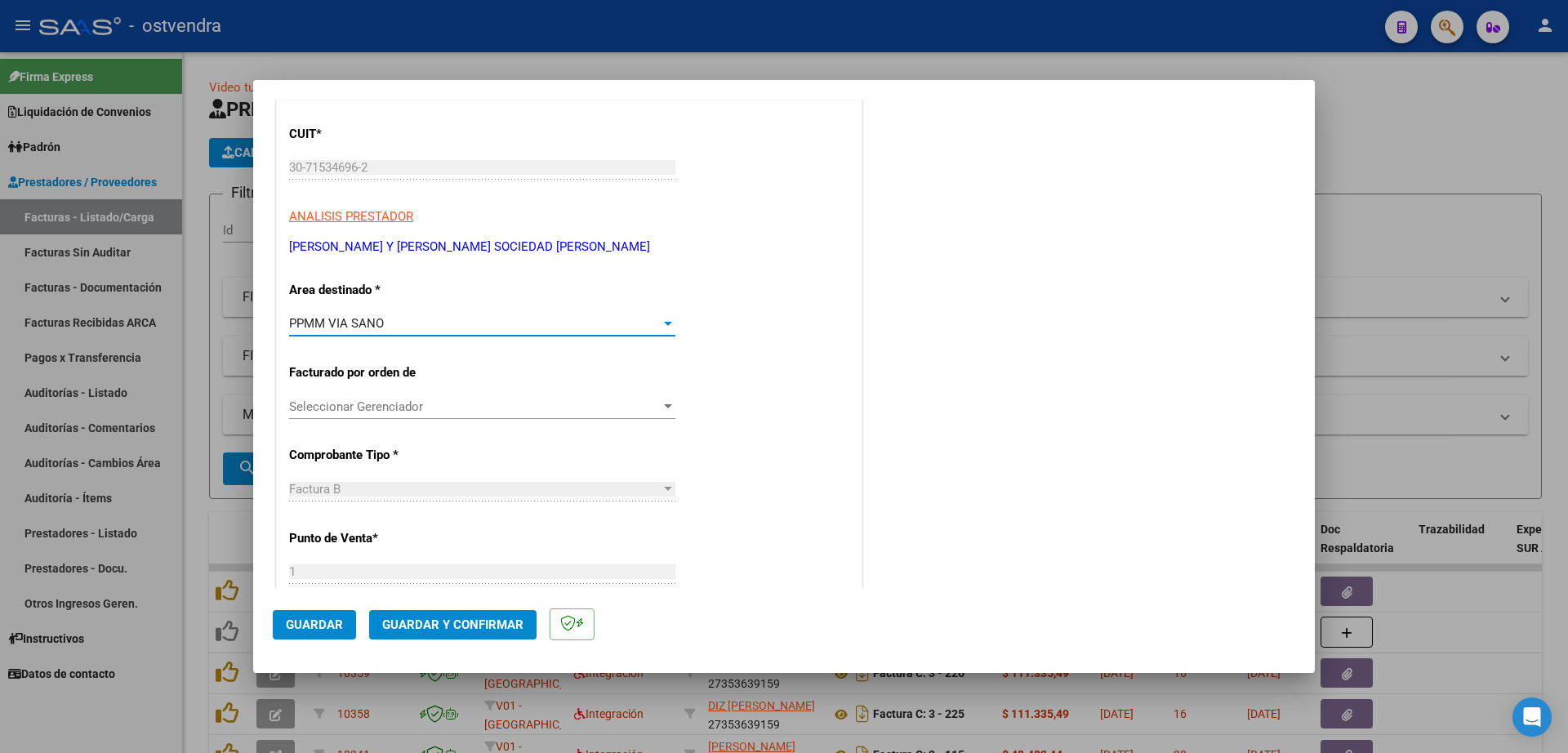
click at [519, 410] on span "Seleccionar Gerenciador" at bounding box center [474, 407] width 372 height 15
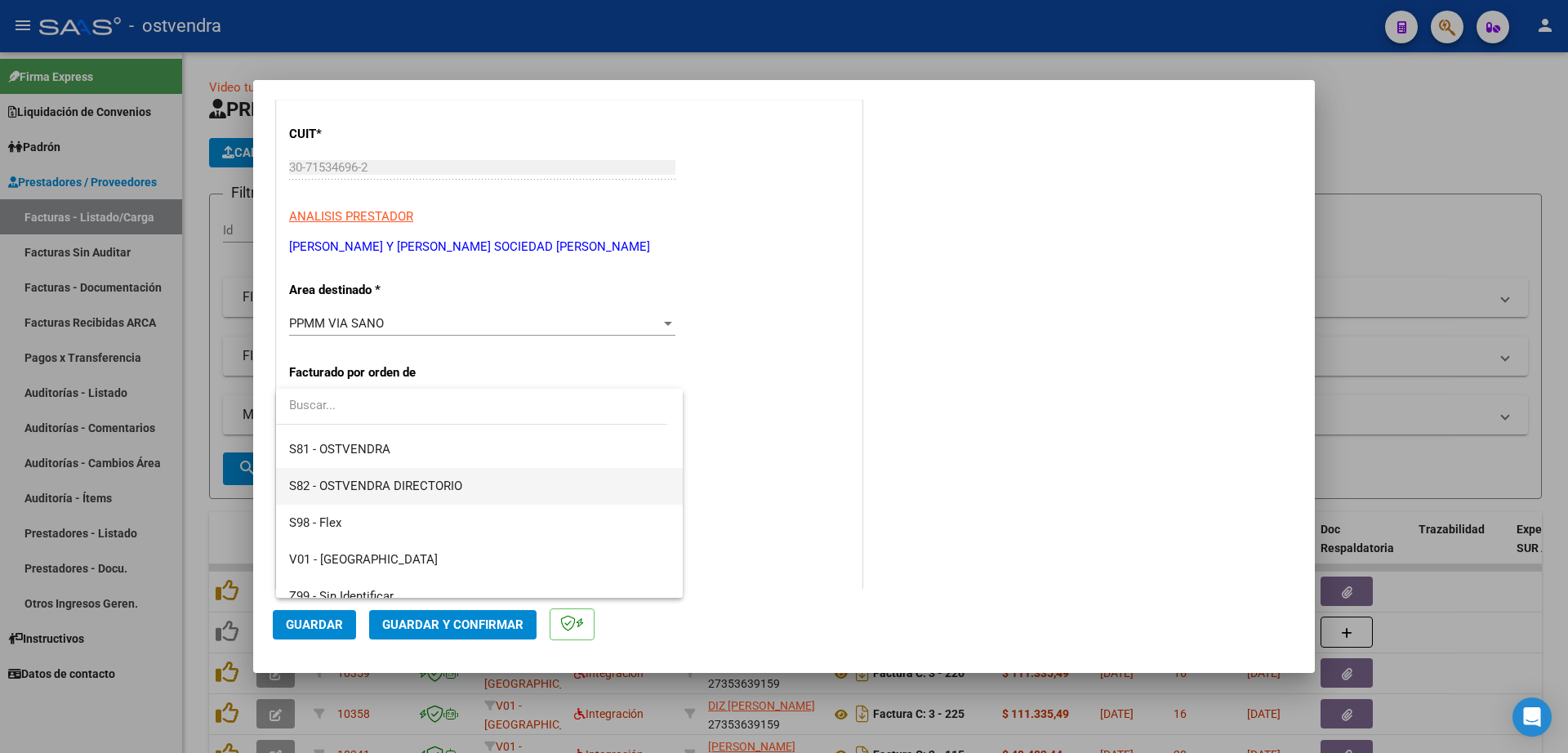
scroll to position [158, 0]
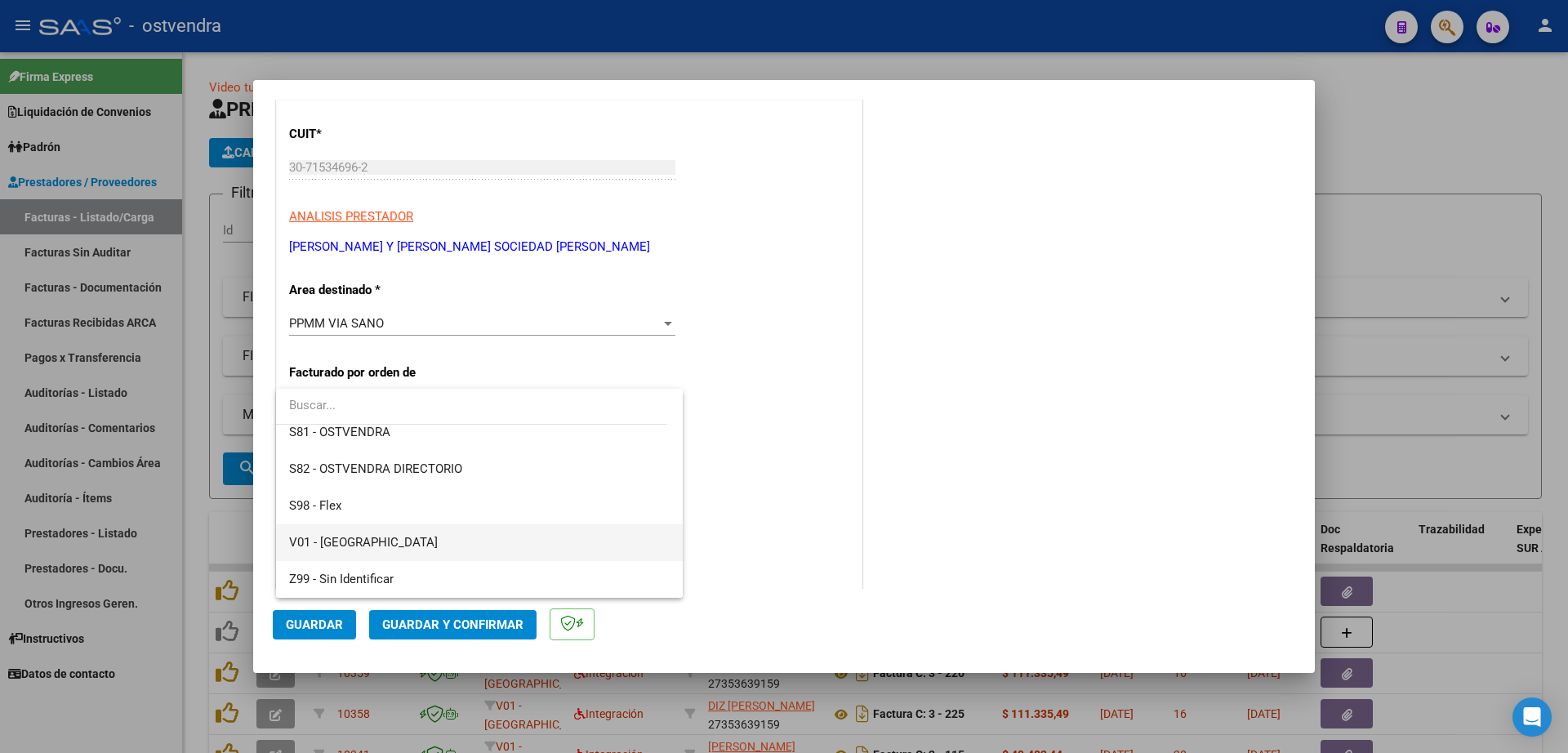
click at [381, 544] on span "V01 - [GEOGRAPHIC_DATA]" at bounding box center [479, 543] width 381 height 37
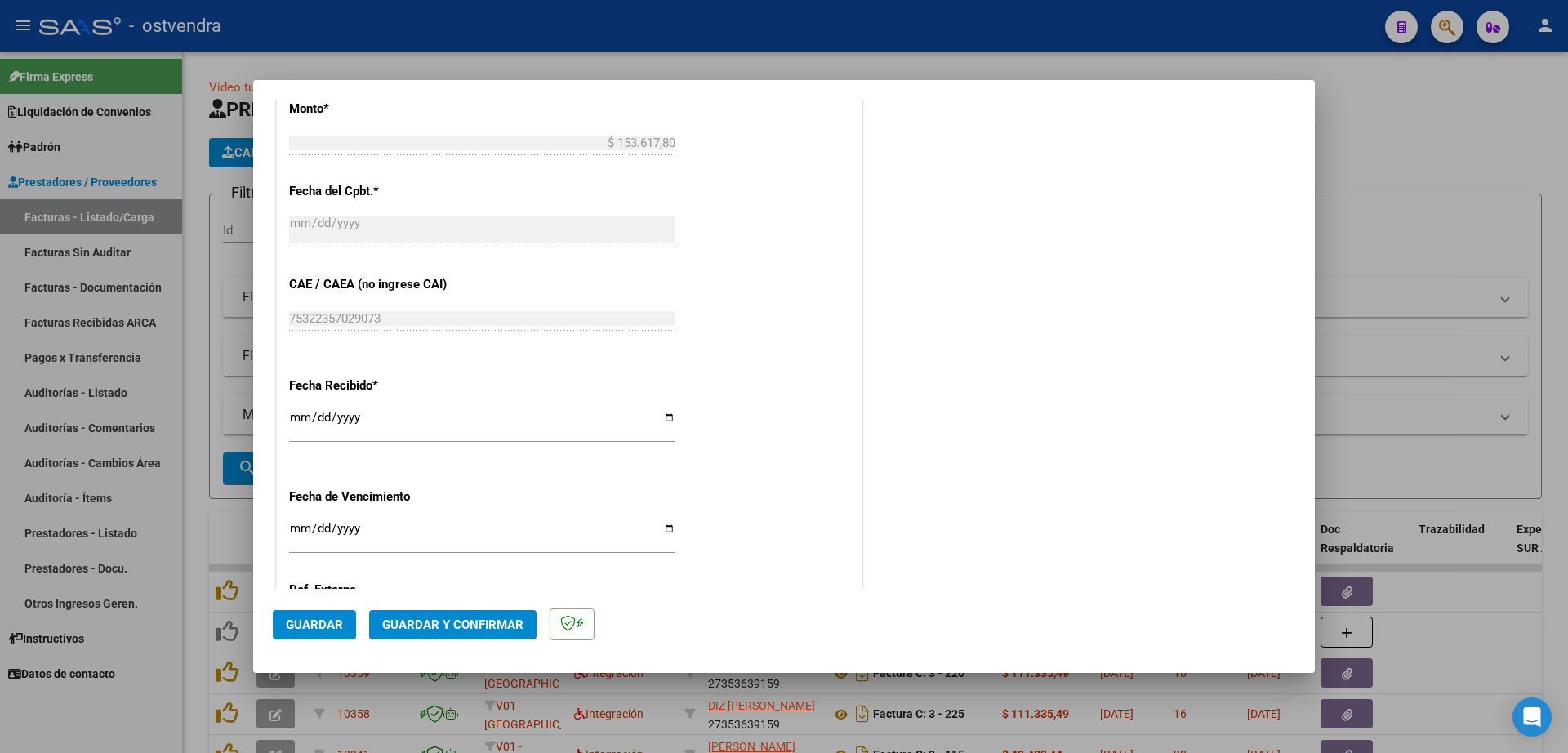
scroll to position [817, 0]
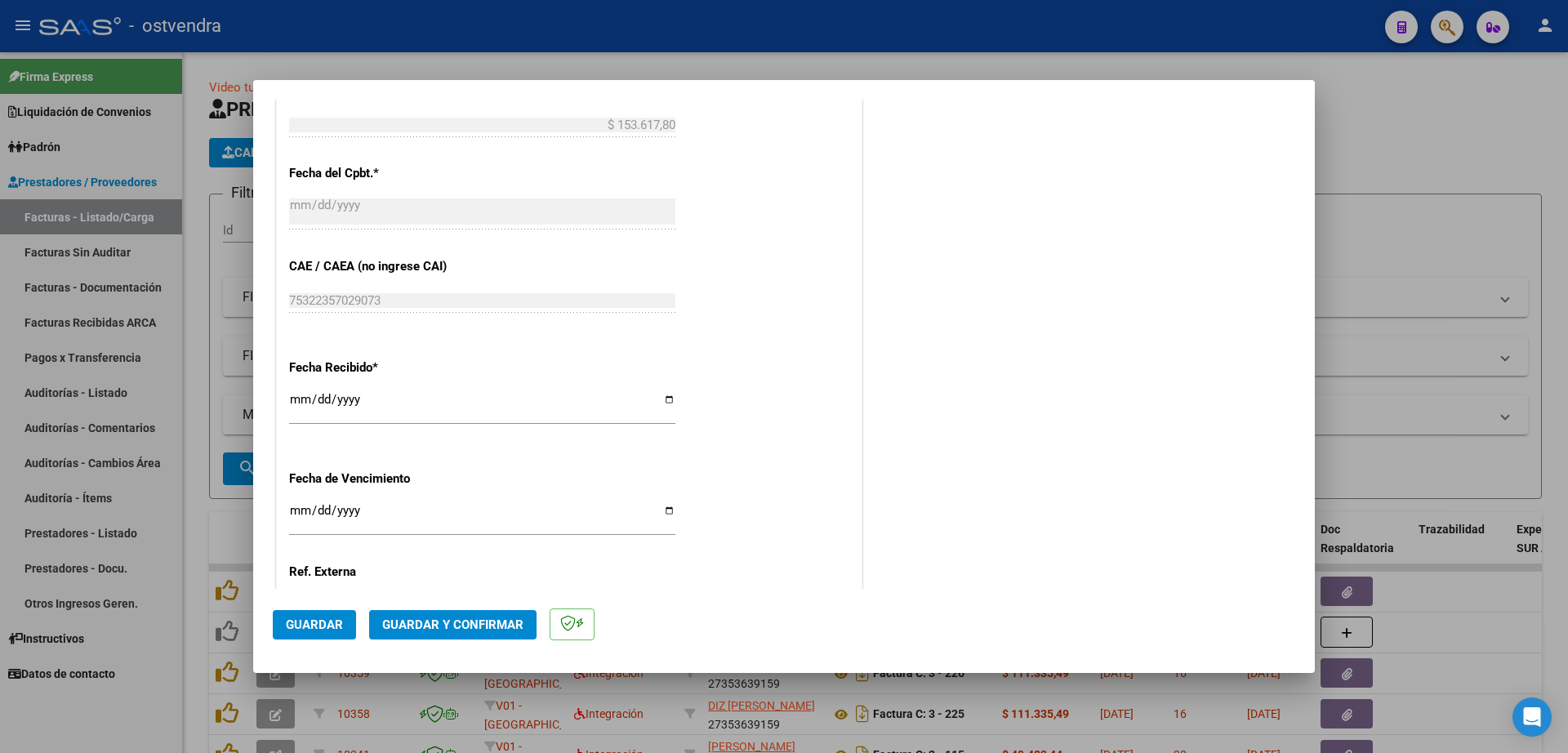
click at [304, 510] on input "Ingresar la fecha" at bounding box center [481, 517] width 386 height 27
type input "[DATE]"
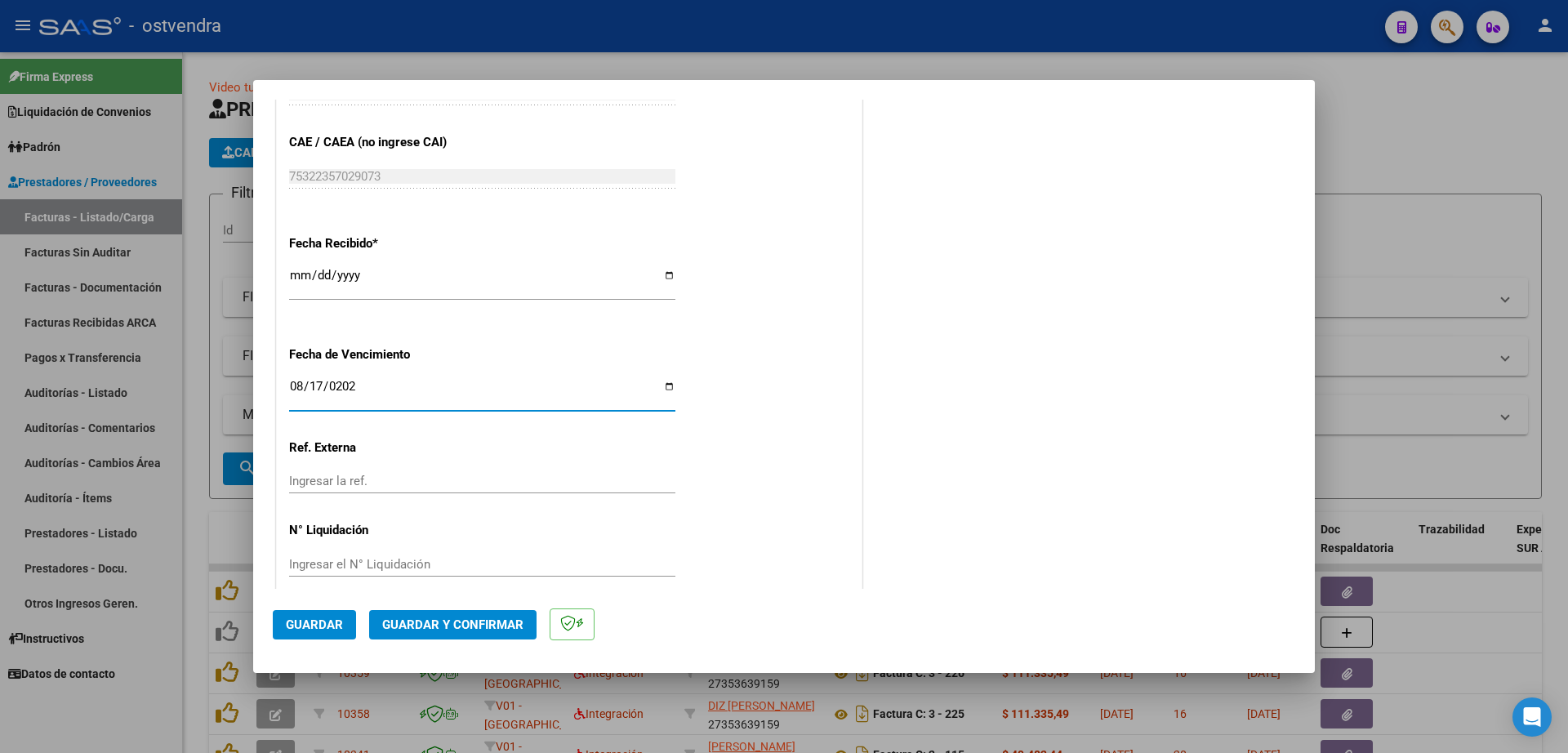
scroll to position [960, 0]
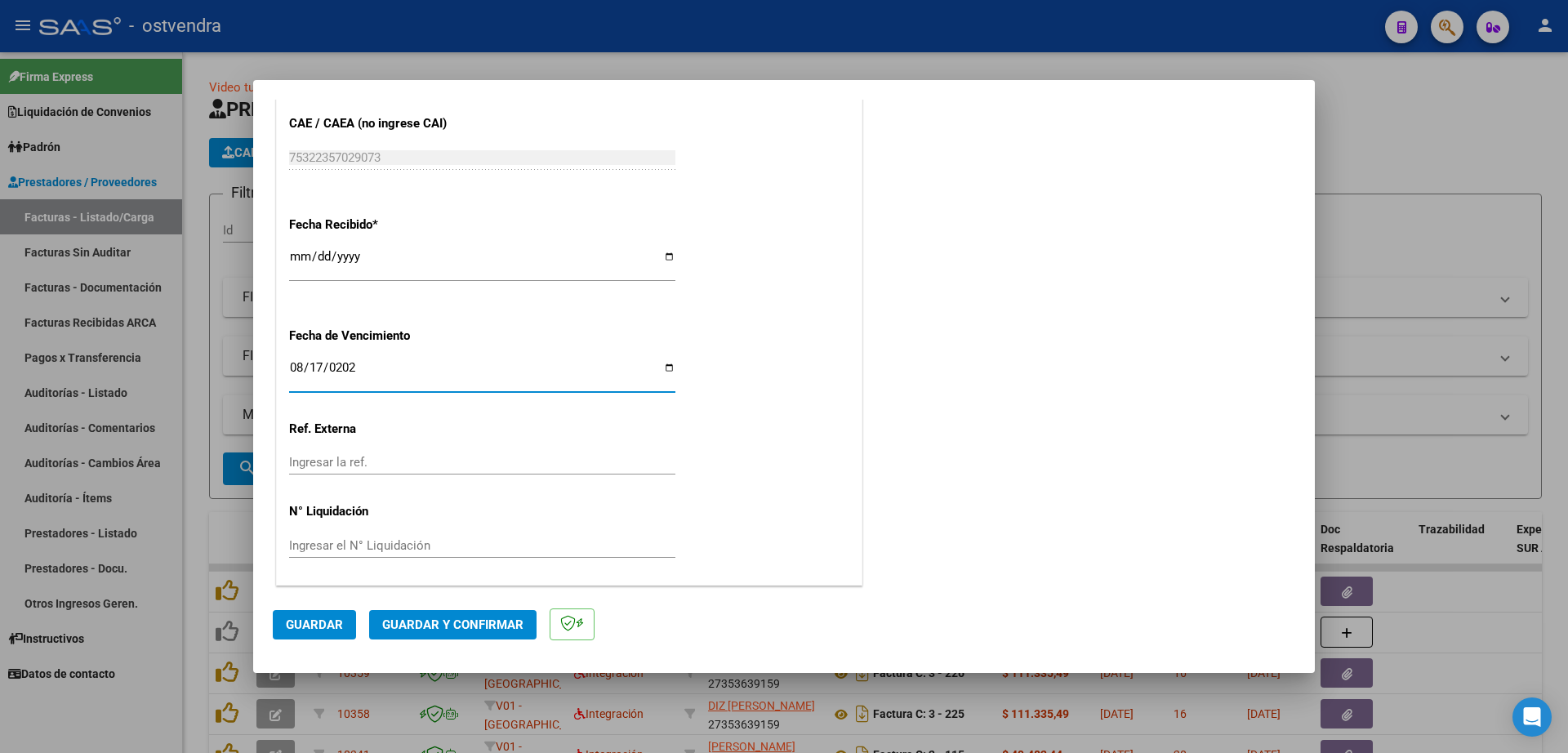
click at [364, 539] on input "Ingresar el N° Liquidación" at bounding box center [481, 545] width 386 height 15
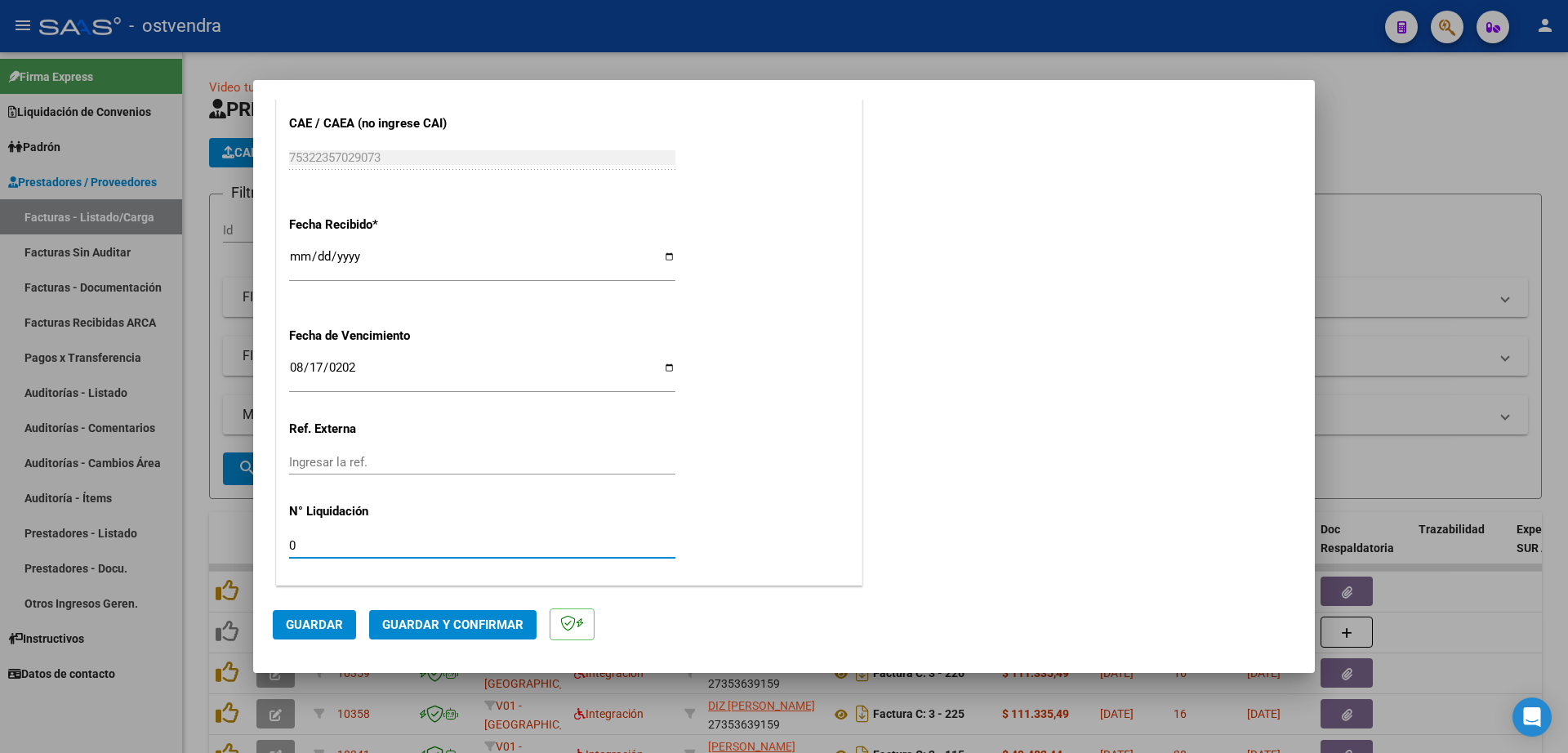
type input "07"
click at [314, 620] on span "Guardar" at bounding box center [314, 625] width 57 height 15
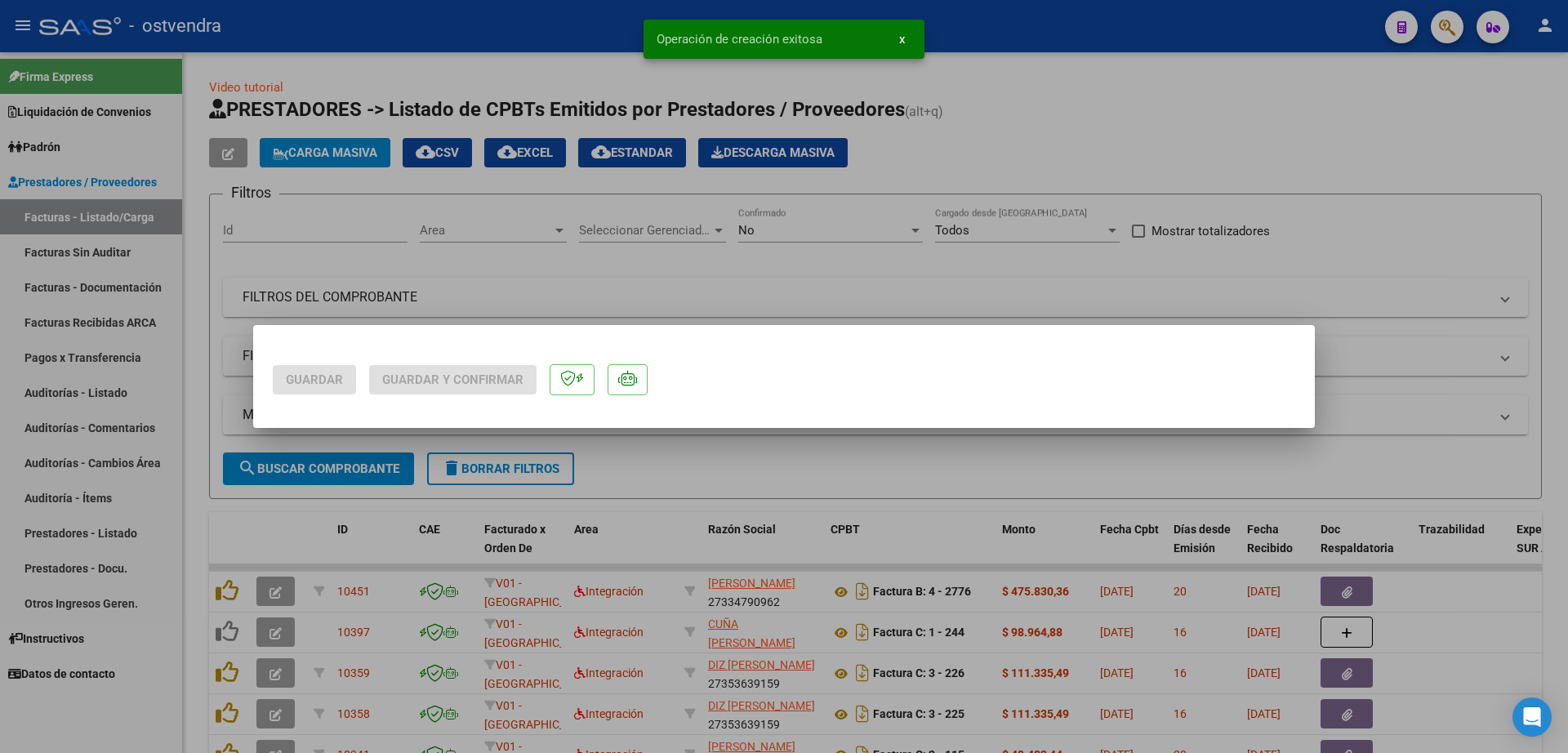
scroll to position [0, 0]
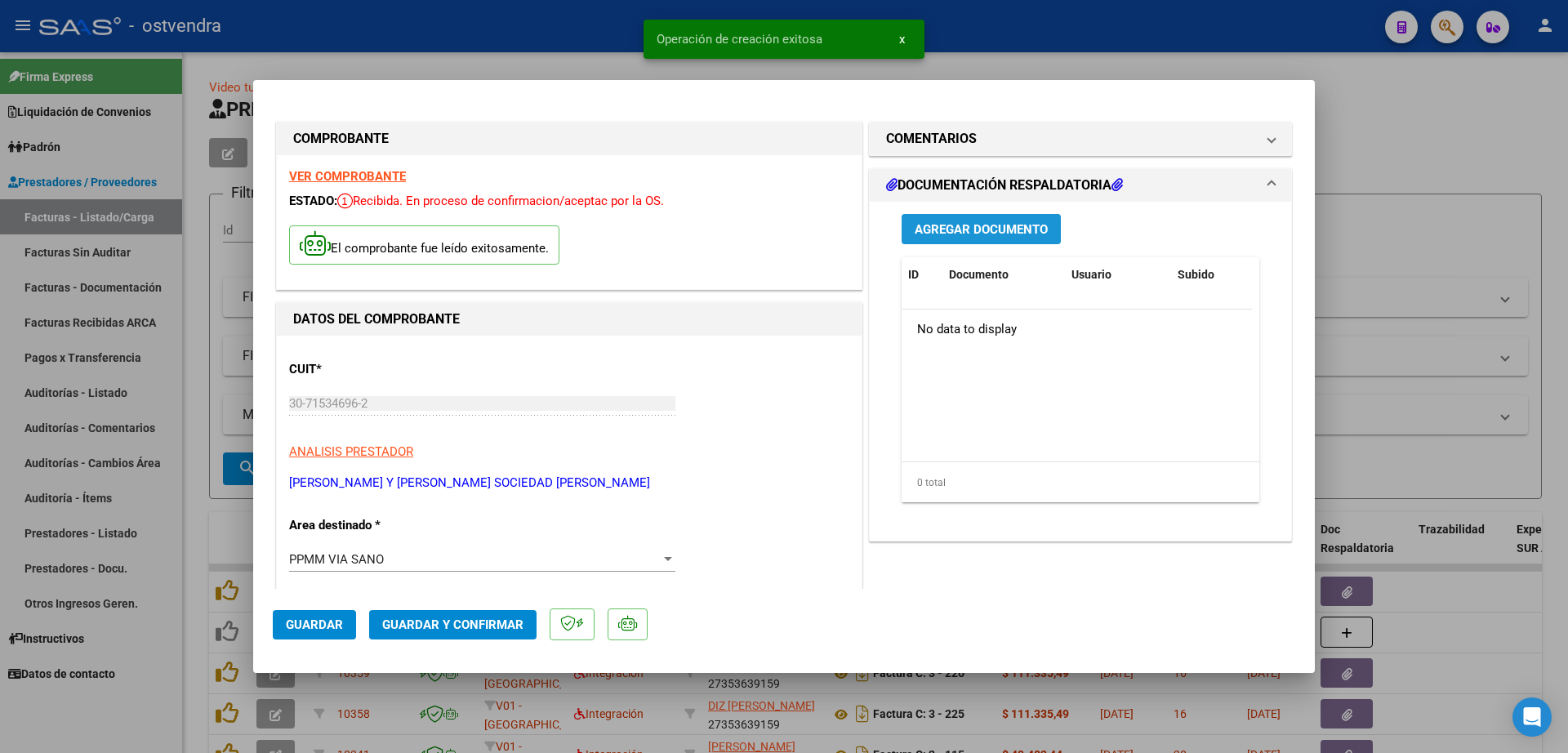
click at [983, 221] on span "Agregar Documento" at bounding box center [981, 228] width 133 height 15
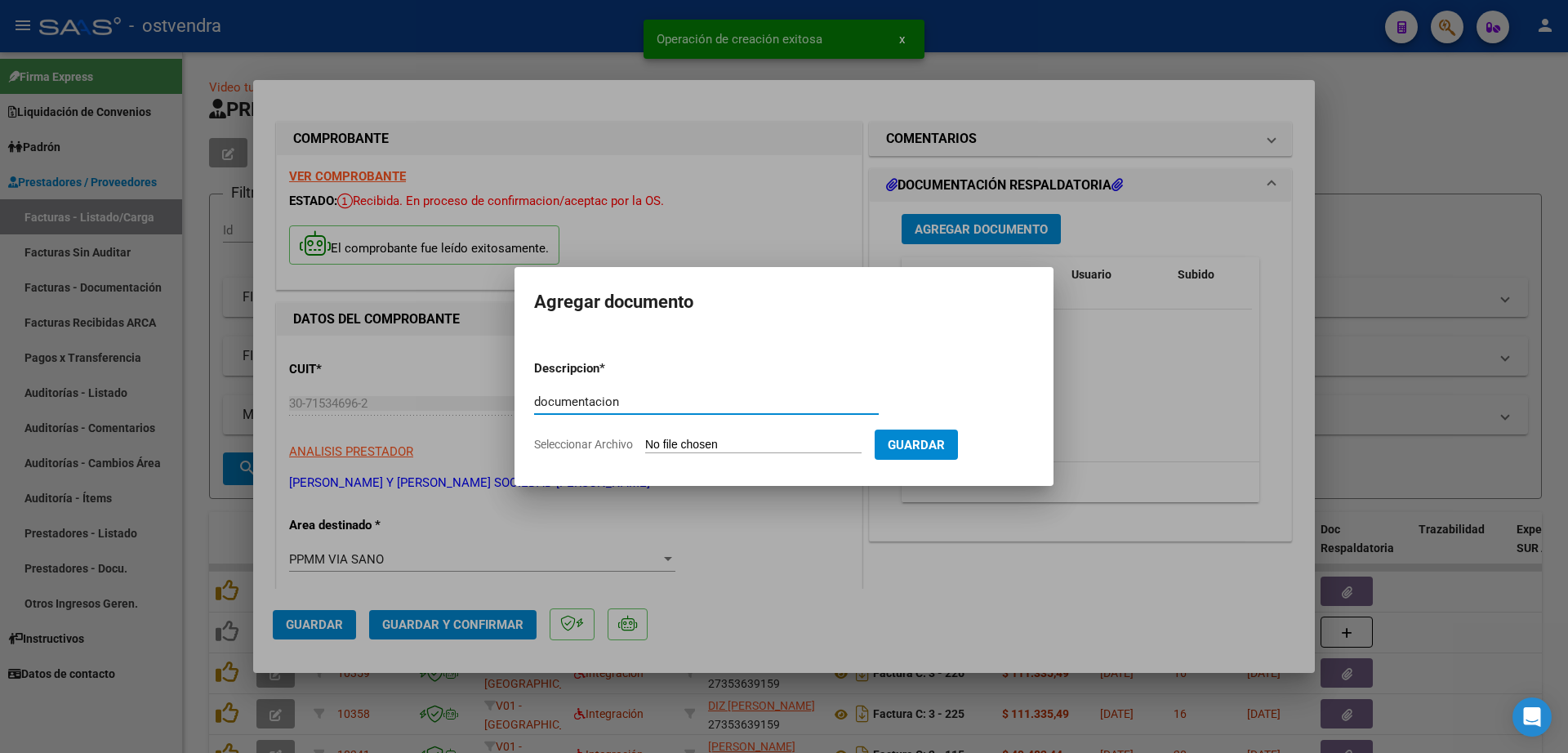
type input "documentacion"
click at [744, 445] on input "Seleccionar Archivo" at bounding box center [753, 445] width 216 height 16
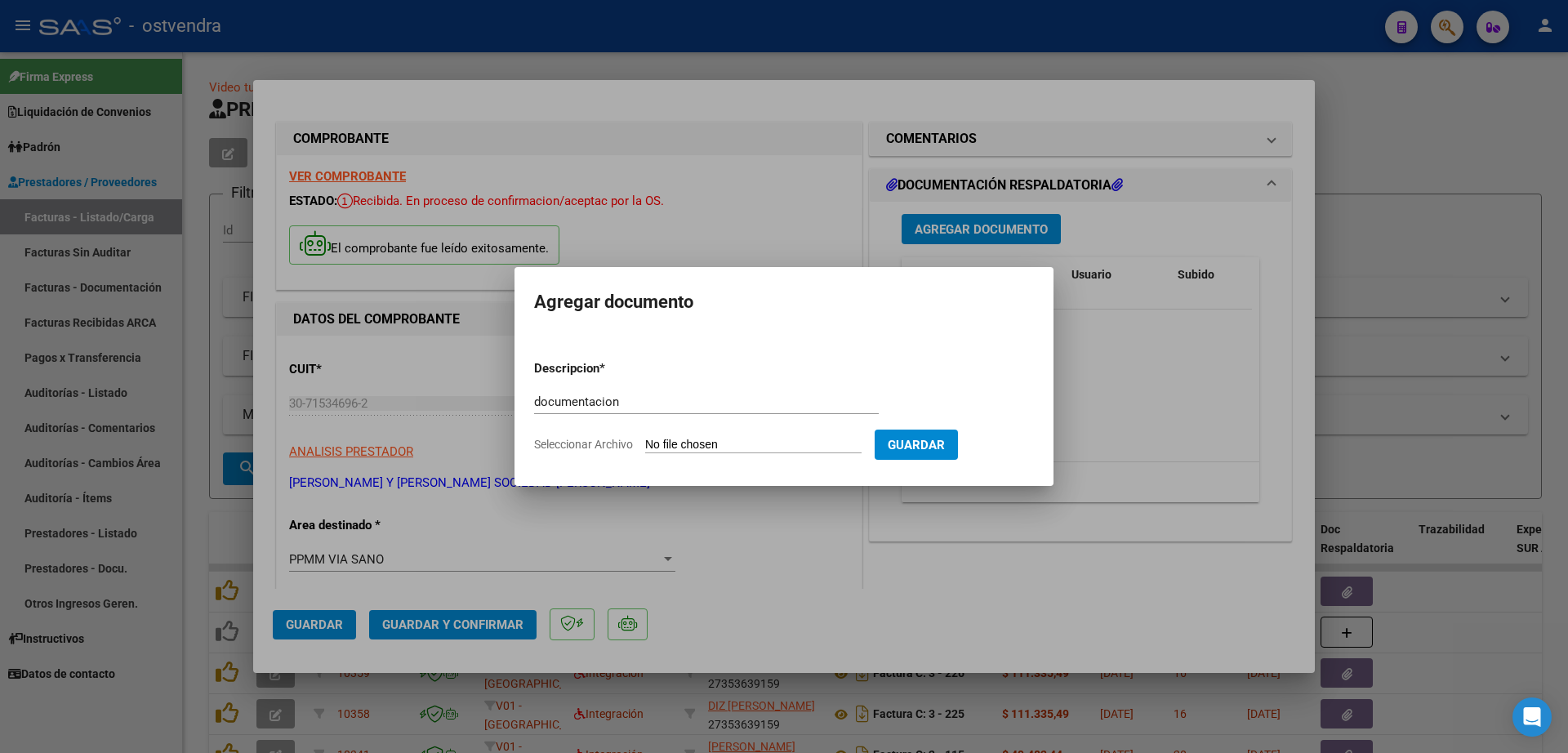
type input "C:\fakepath\[PERSON_NAME] 812.zip"
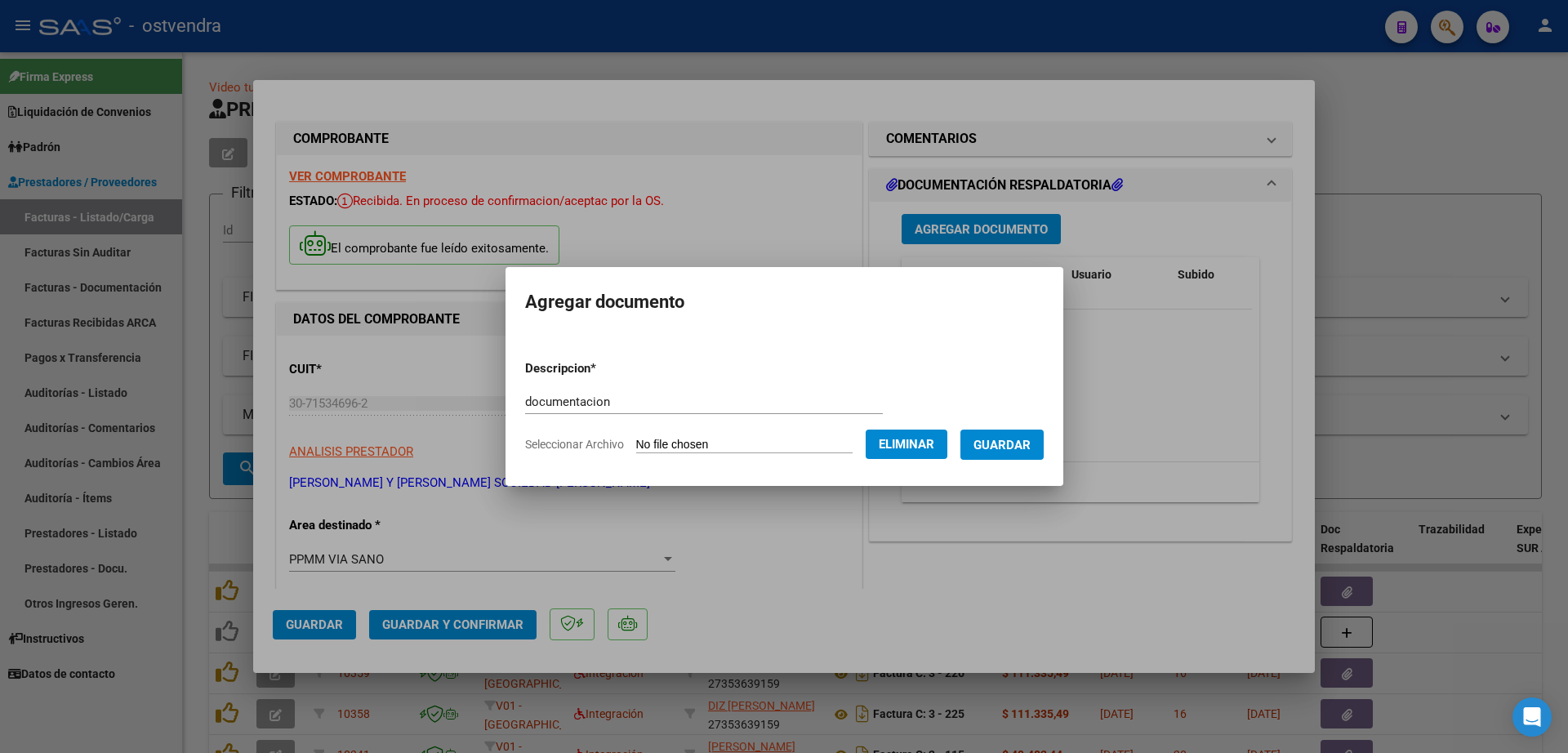
click at [1030, 450] on span "Guardar" at bounding box center [1002, 445] width 57 height 15
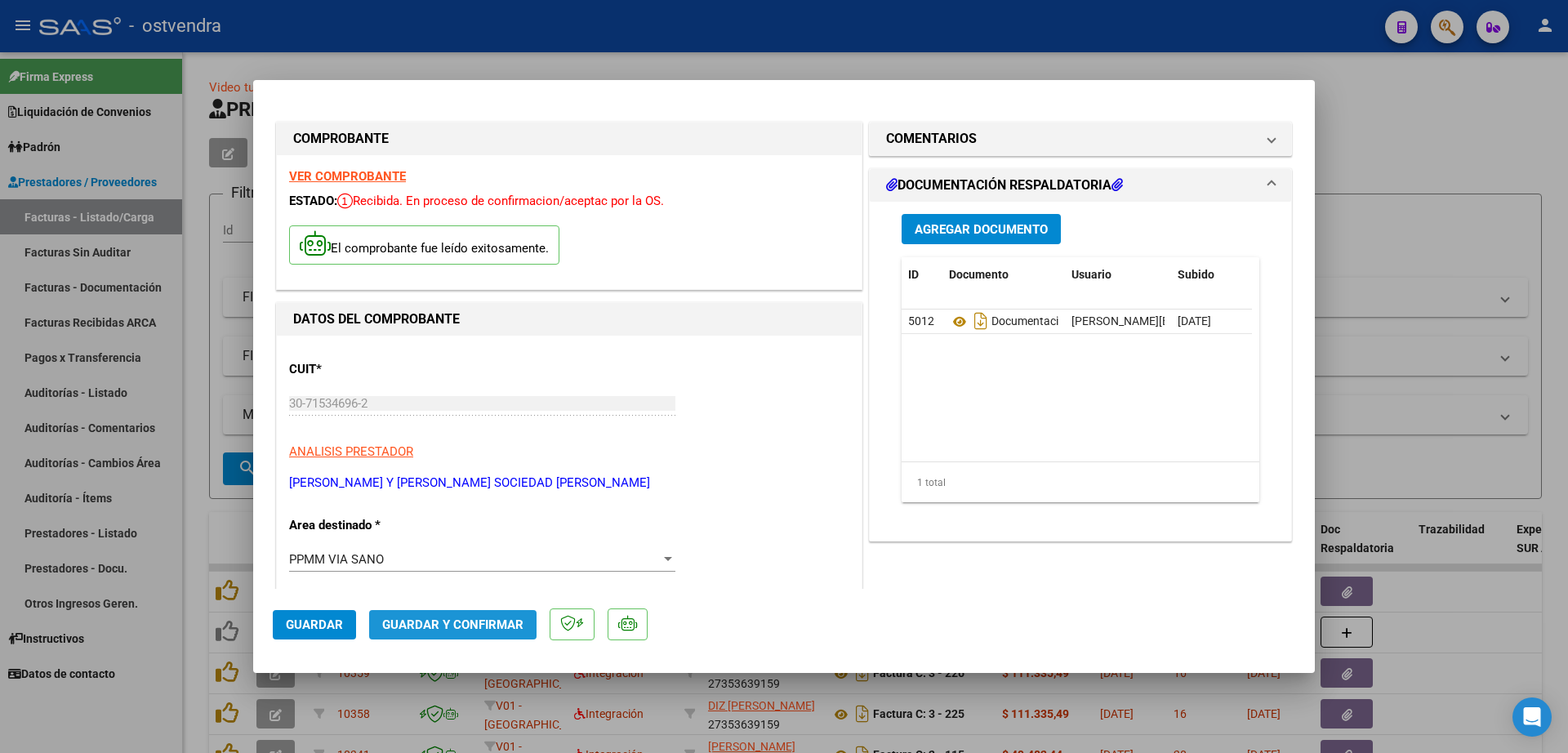
click at [469, 627] on span "Guardar y Confirmar" at bounding box center [453, 625] width 141 height 15
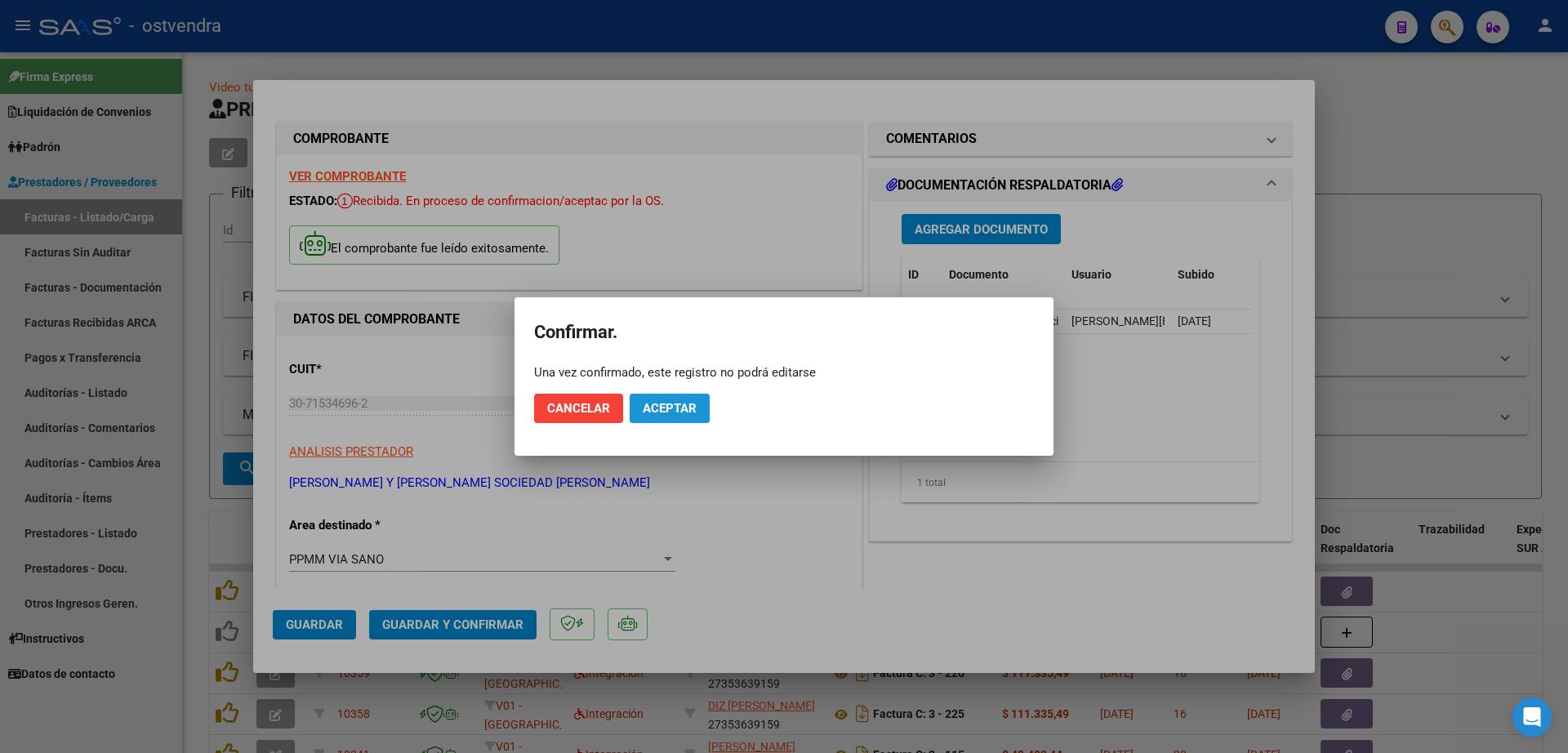
click at [677, 407] on span "Aceptar" at bounding box center [669, 408] width 54 height 15
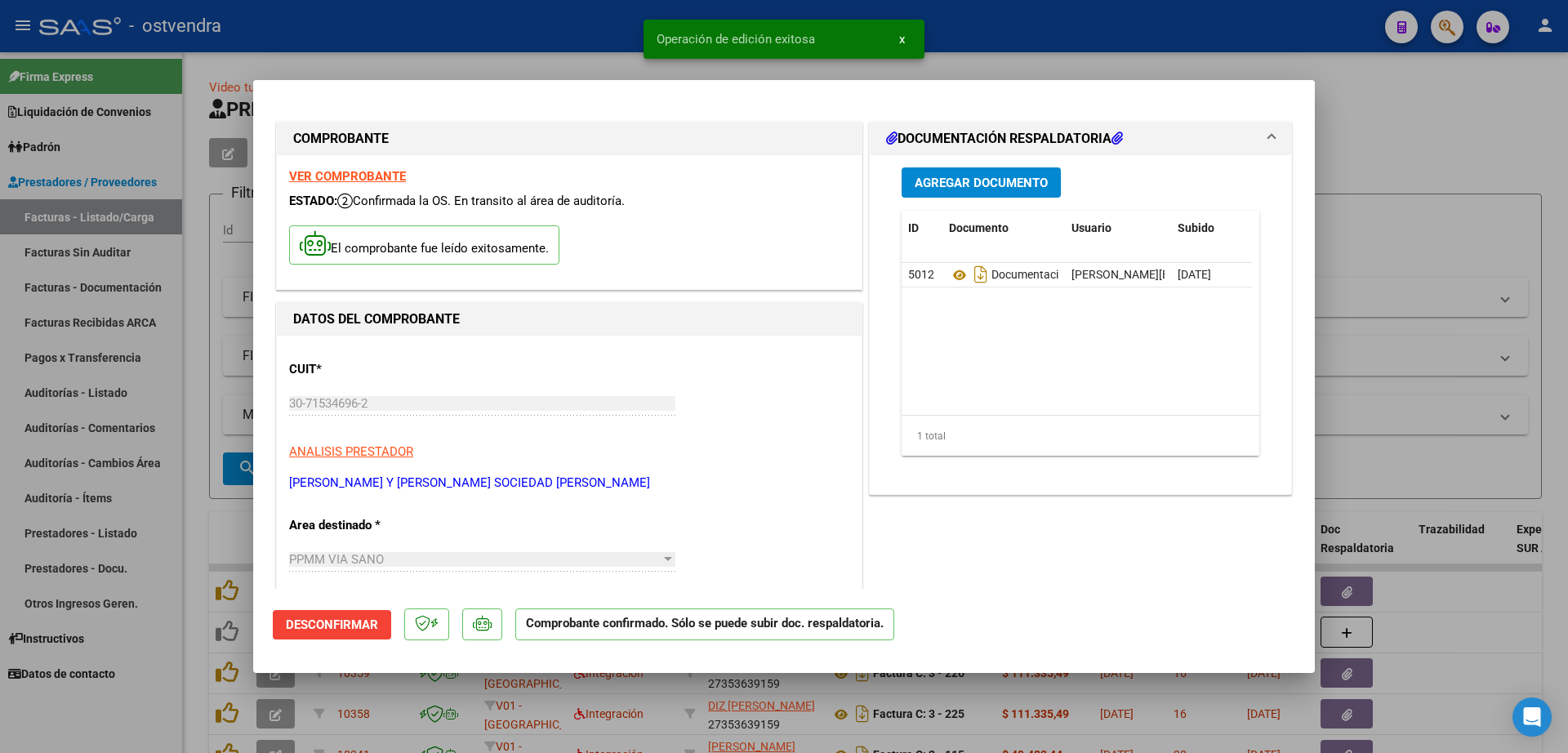
click at [202, 464] on div at bounding box center [784, 376] width 1568 height 753
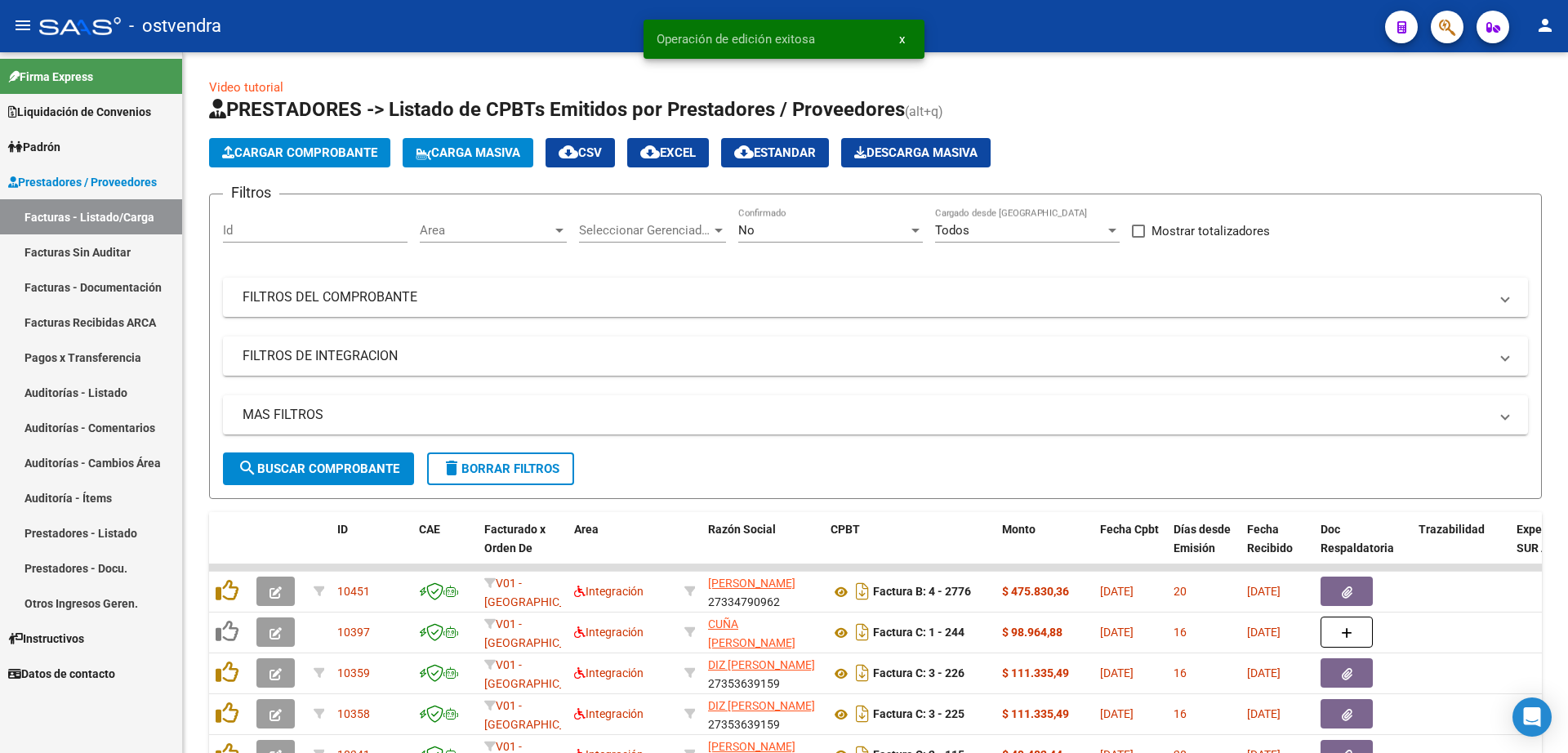
click at [96, 390] on link "Auditorías - Listado" at bounding box center [91, 392] width 182 height 35
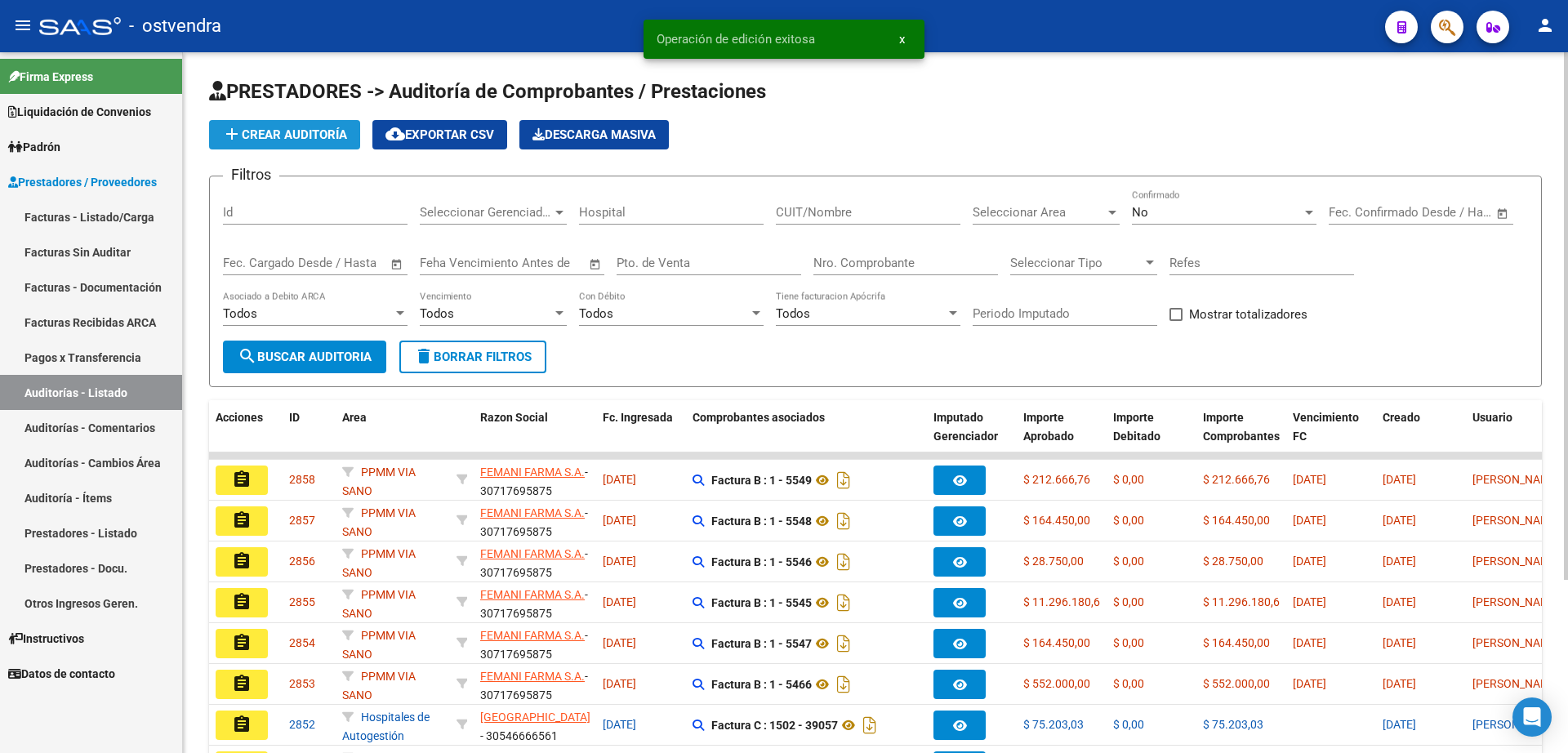
click at [298, 133] on span "add Crear Auditoría" at bounding box center [284, 134] width 125 height 15
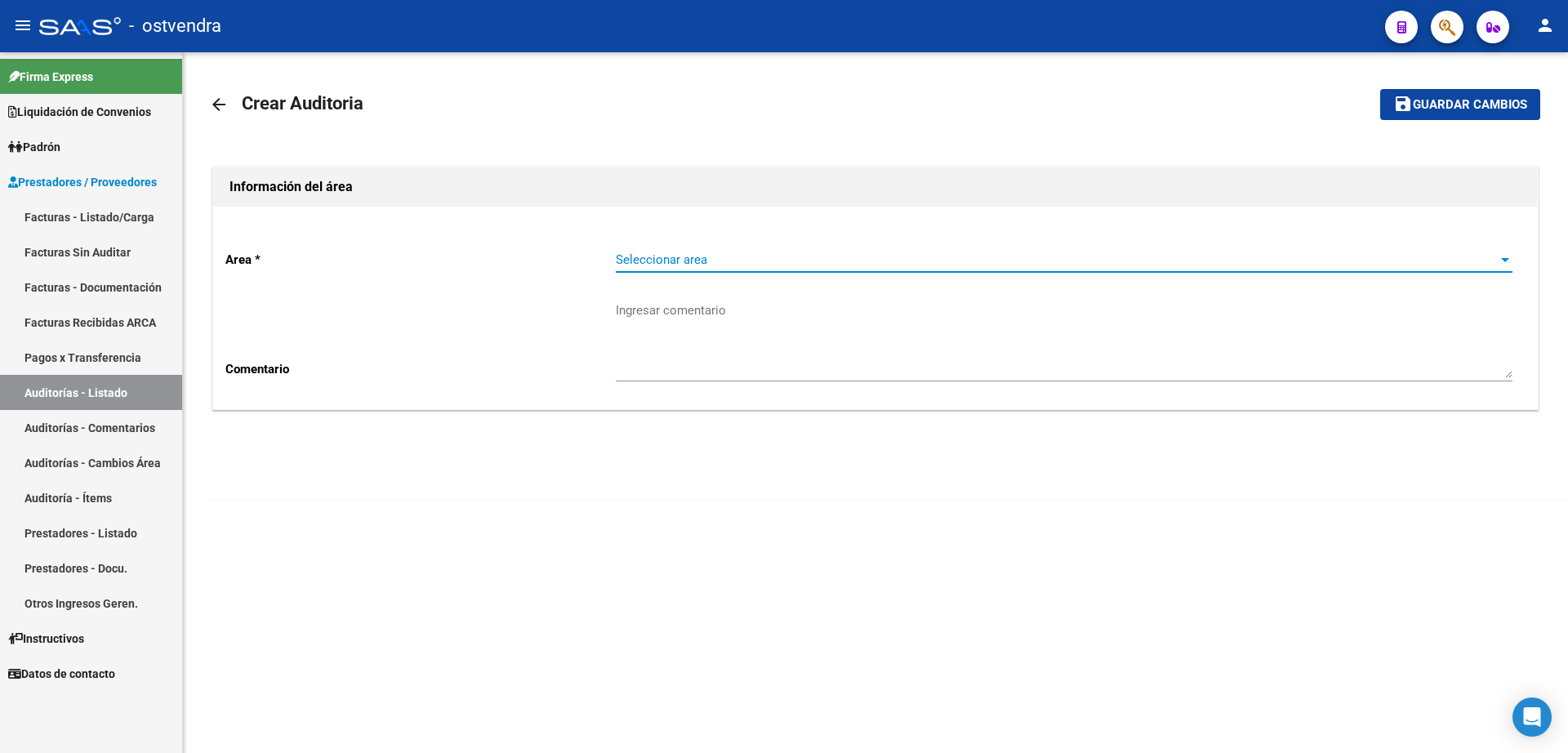
click at [694, 264] on span "Seleccionar area" at bounding box center [1057, 260] width 882 height 15
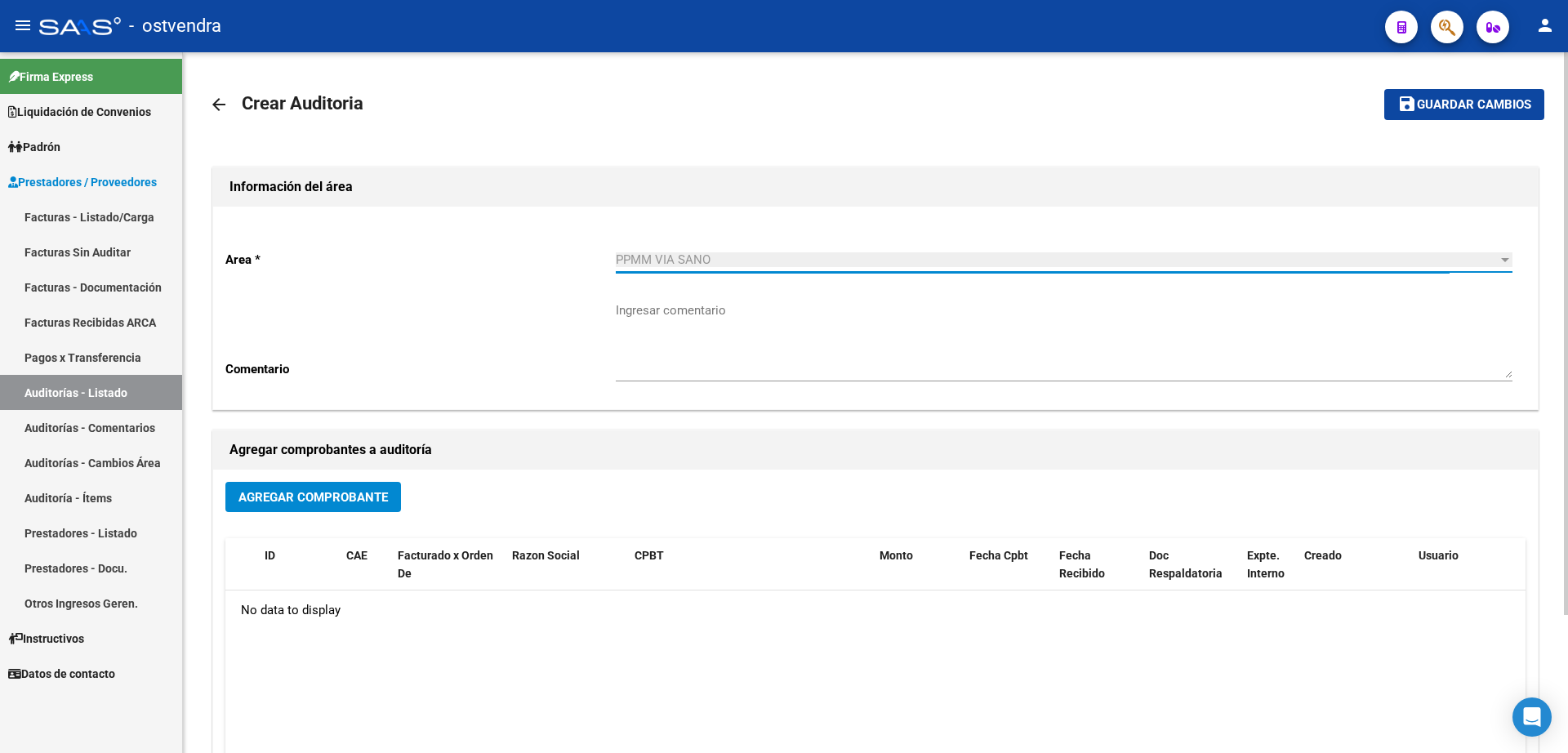
click at [360, 500] on span "Agregar Comprobante" at bounding box center [313, 498] width 149 height 15
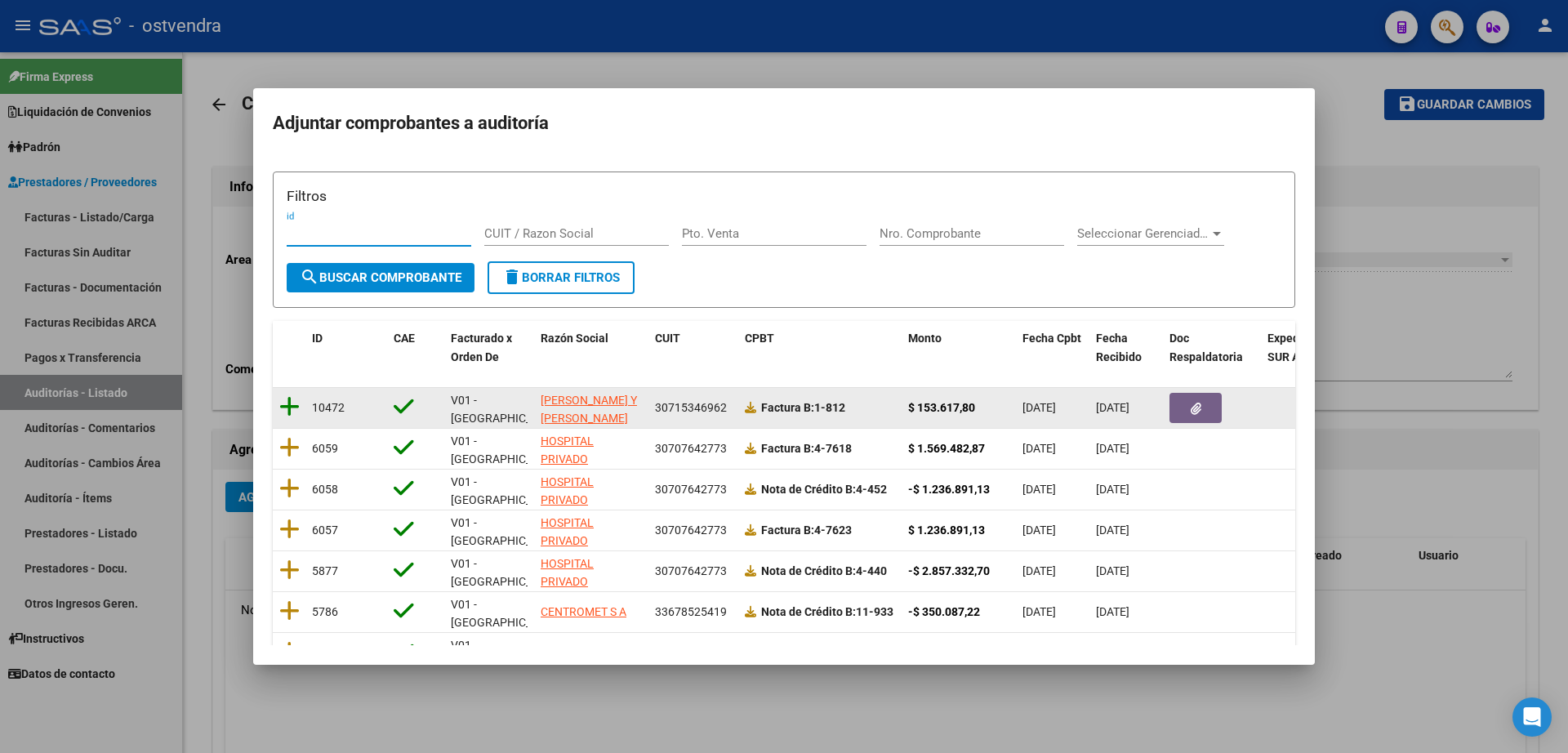
click at [297, 410] on icon at bounding box center [289, 407] width 20 height 23
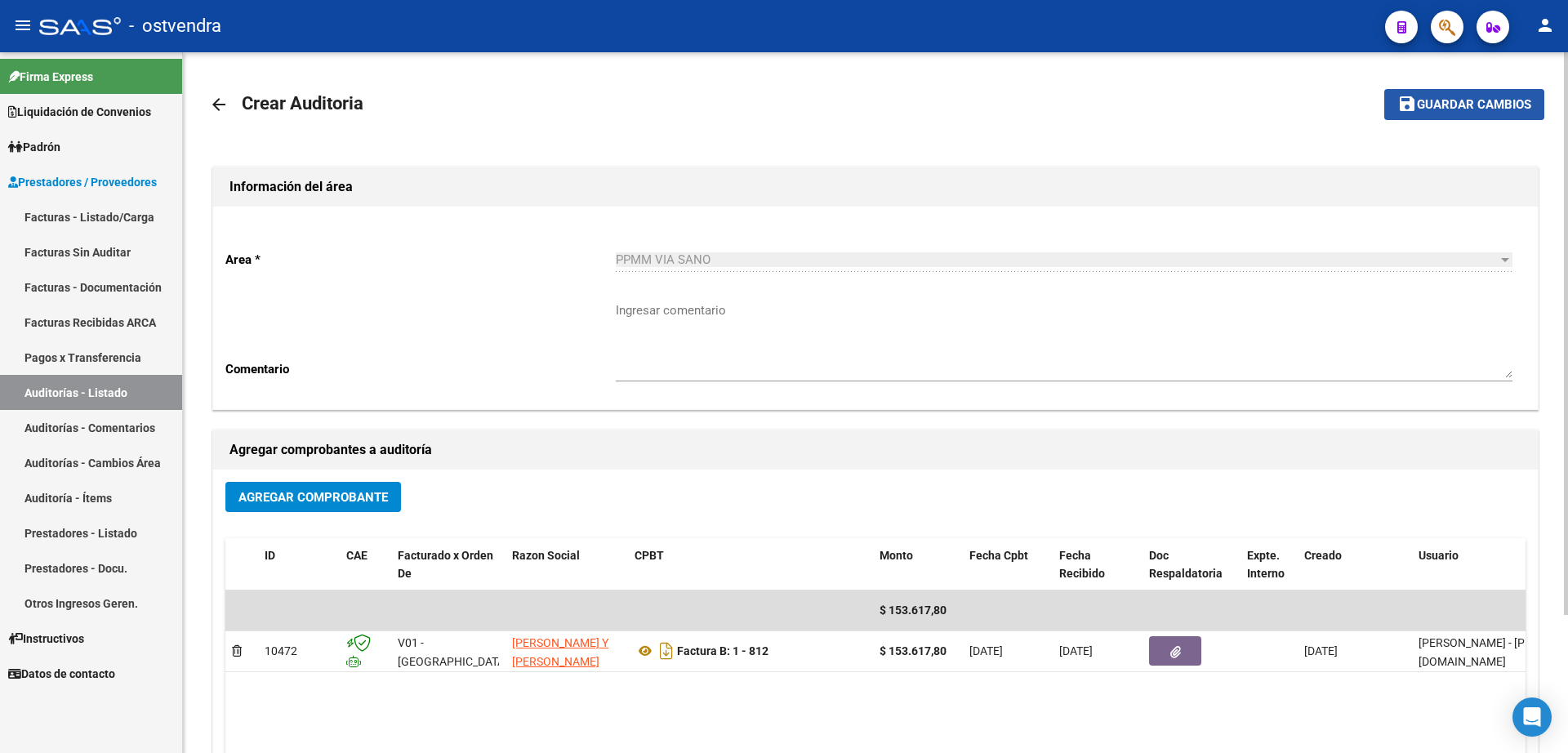
click at [1444, 105] on span "Guardar cambios" at bounding box center [1473, 105] width 114 height 15
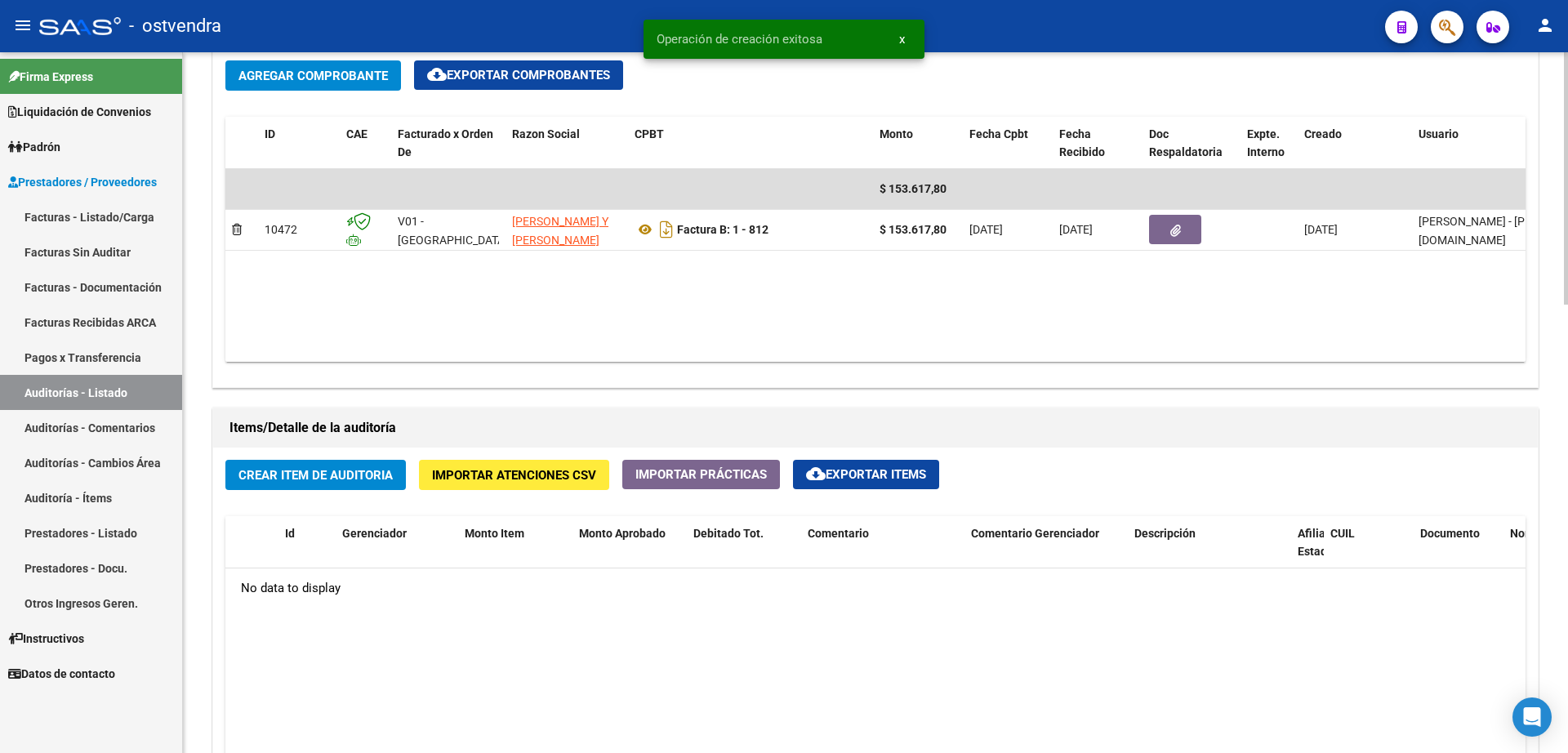
scroll to position [817, 0]
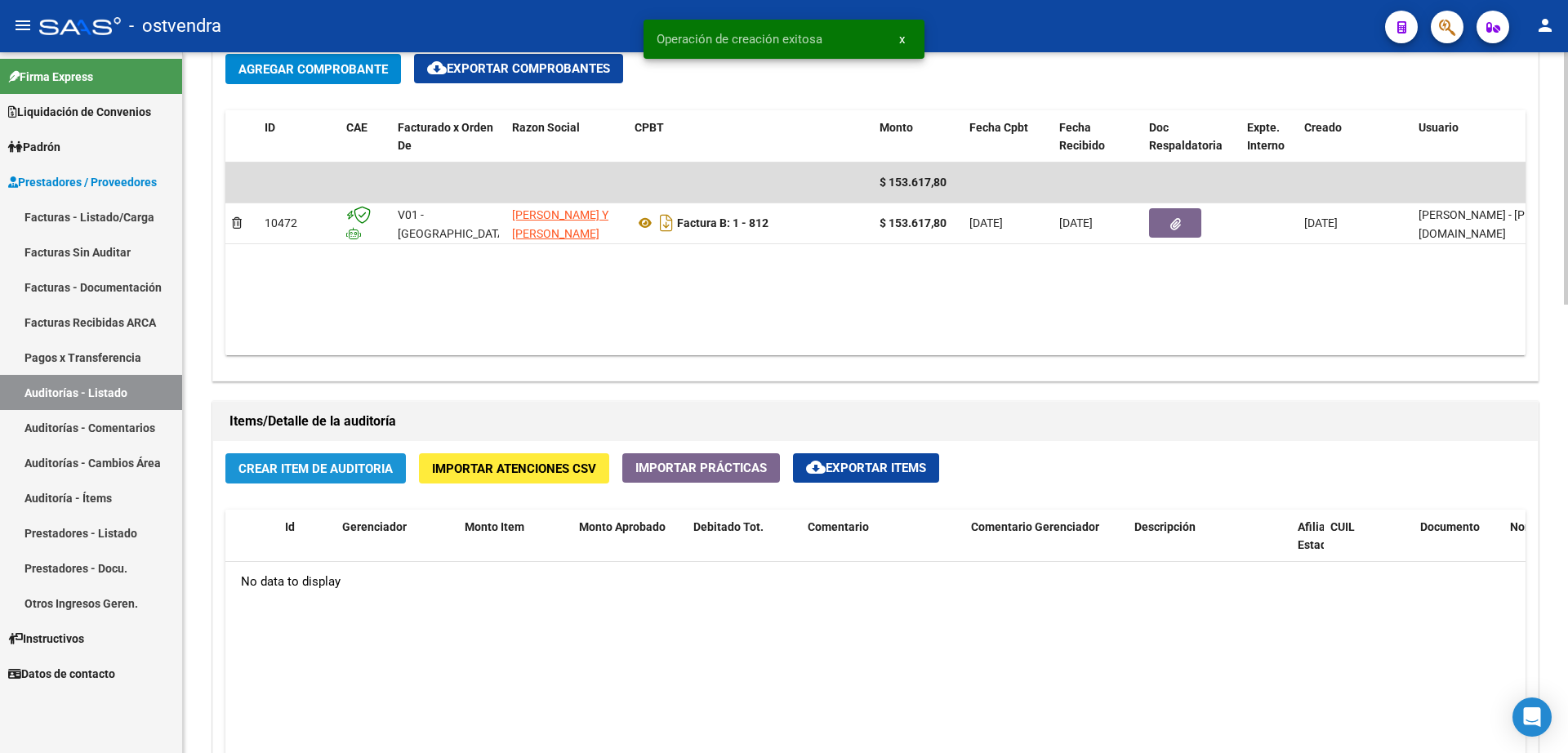
click at [350, 461] on span "Crear Item de Auditoria" at bounding box center [315, 468] width 155 height 15
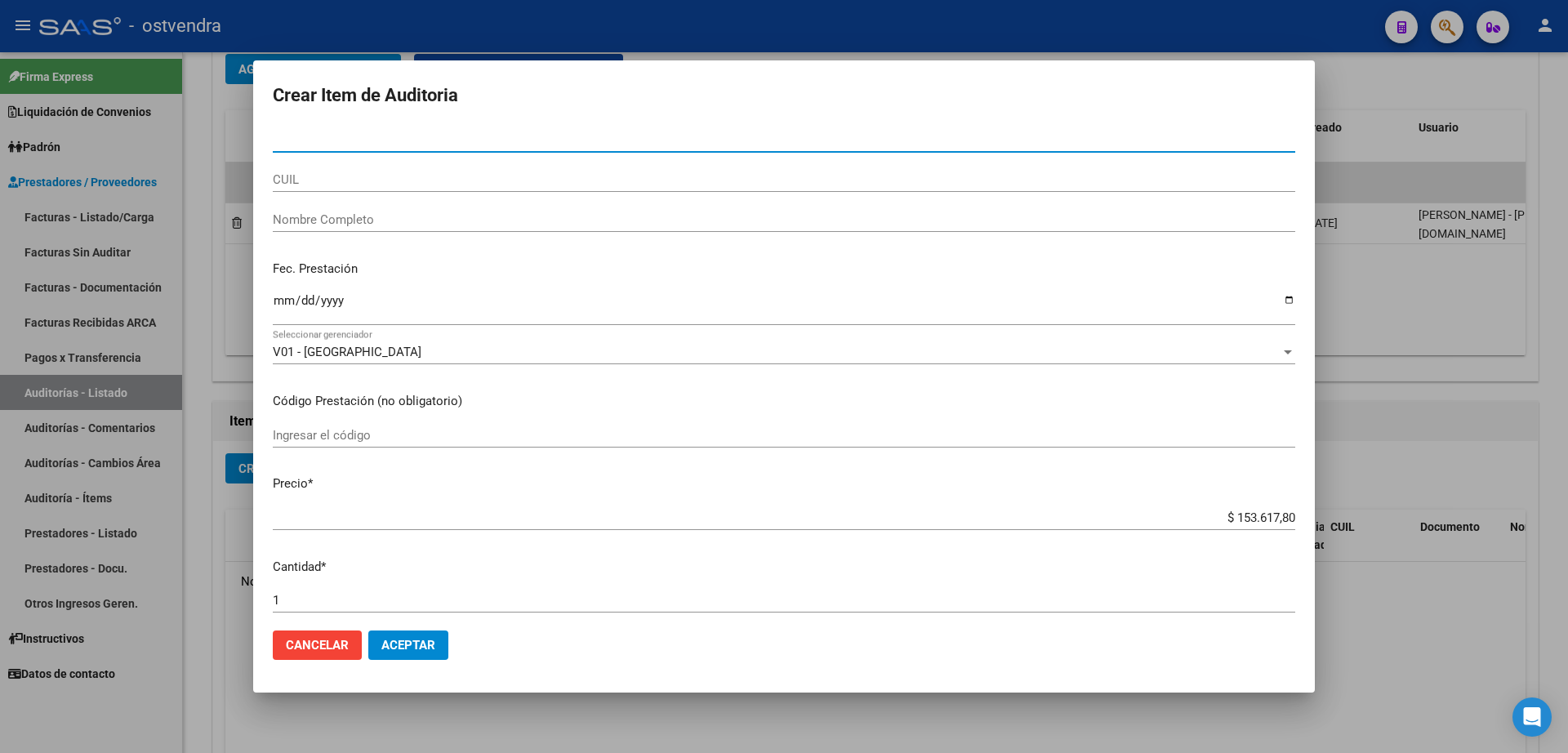
paste input "32419776"
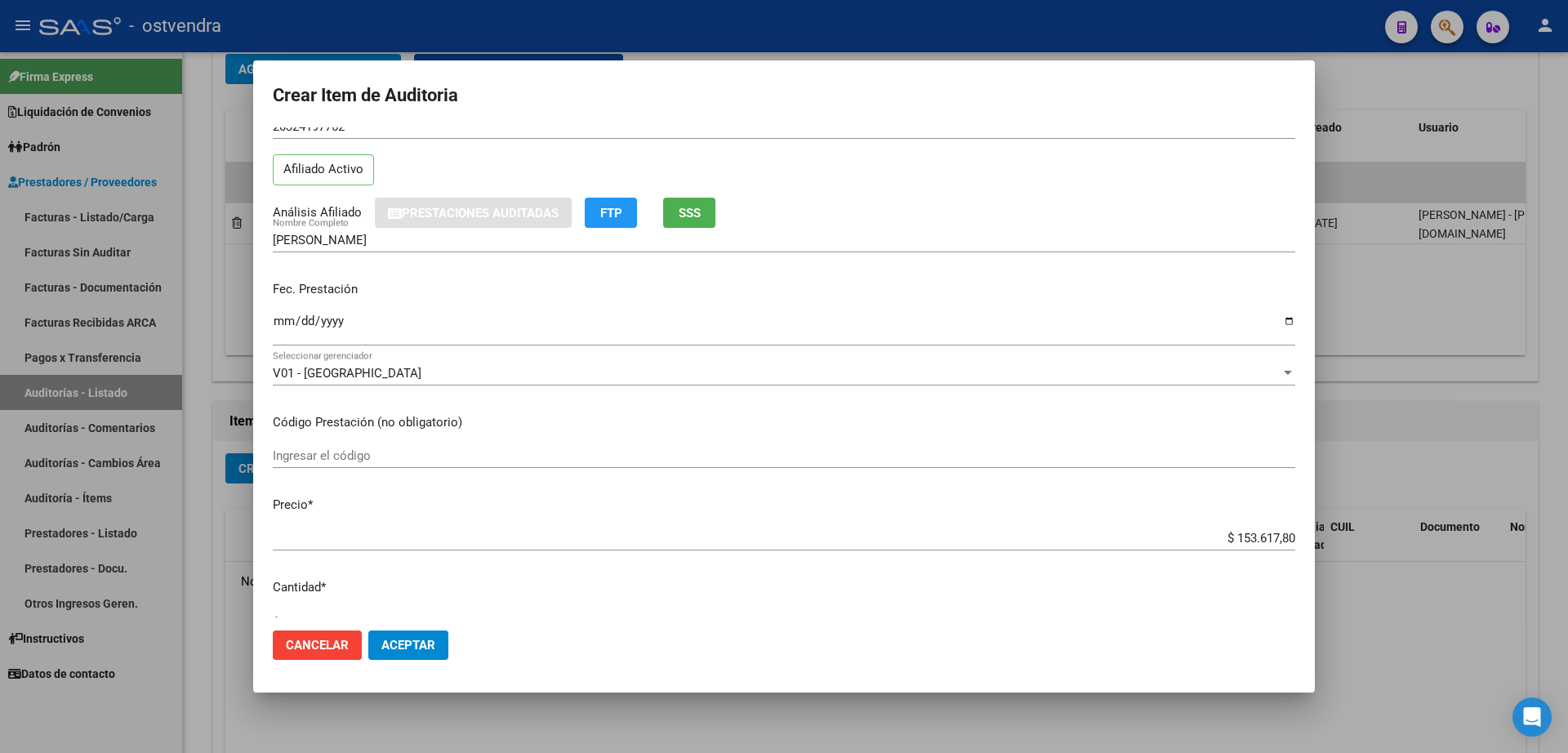
scroll to position [103, 0]
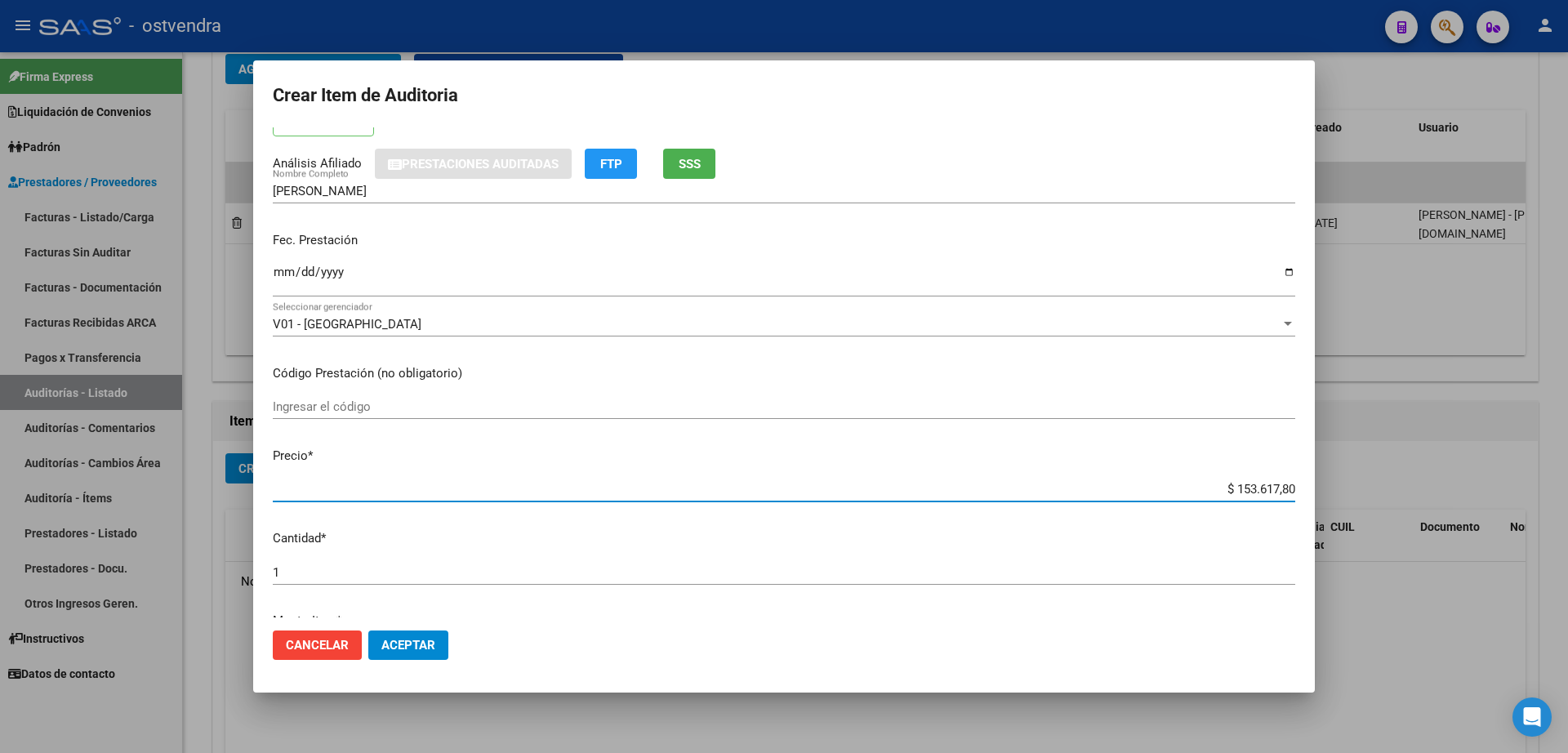
drag, startPoint x: 1226, startPoint y: 491, endPoint x: 1287, endPoint y: 494, distance: 61.1
click at [1287, 494] on app-form-text-field "Precio * $ 153.617,80 Ingresar el precio" at bounding box center [791, 472] width 1035 height 50
click at [1269, 491] on input "$ 0,00" at bounding box center [784, 489] width 1022 height 15
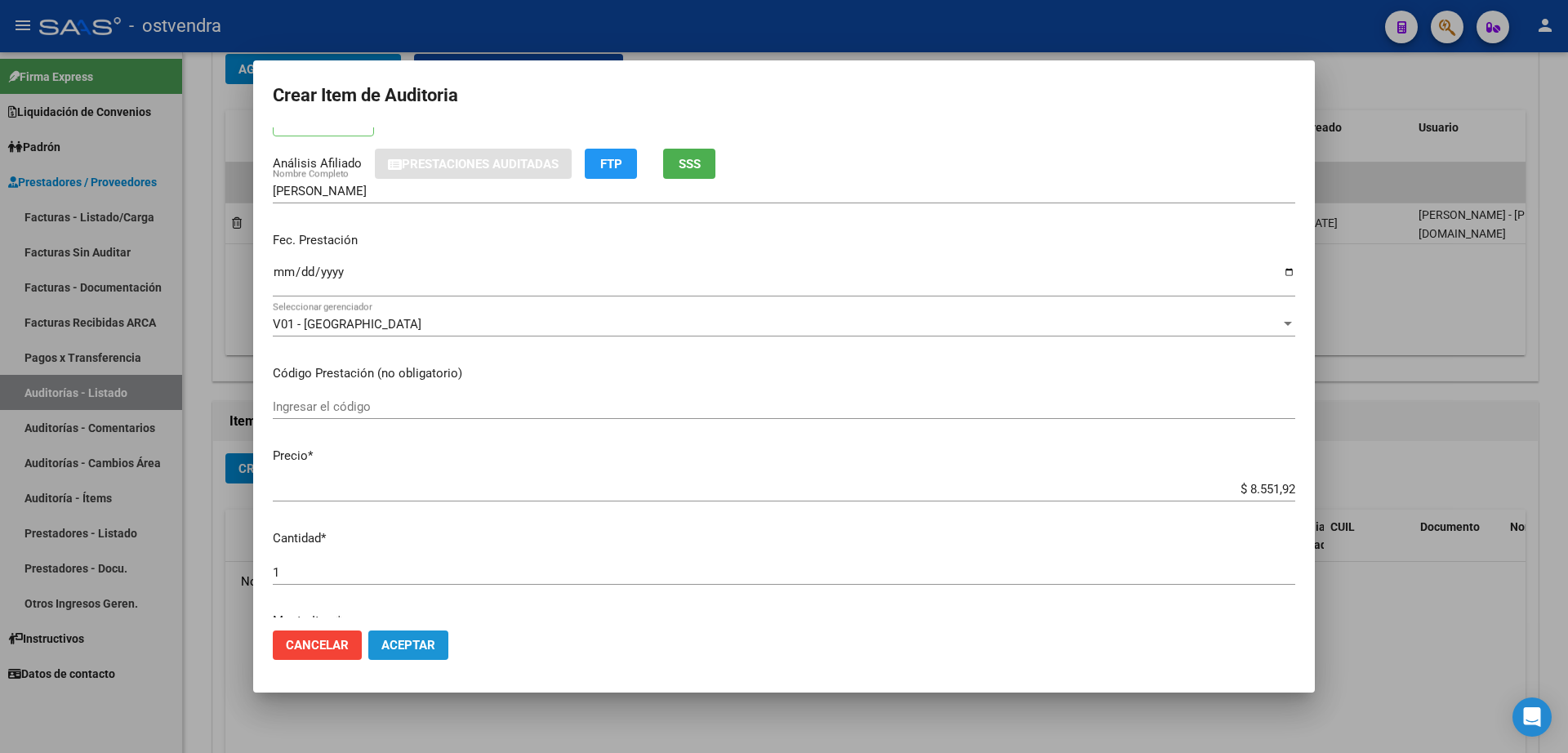
click at [408, 646] on span "Aceptar" at bounding box center [408, 645] width 54 height 15
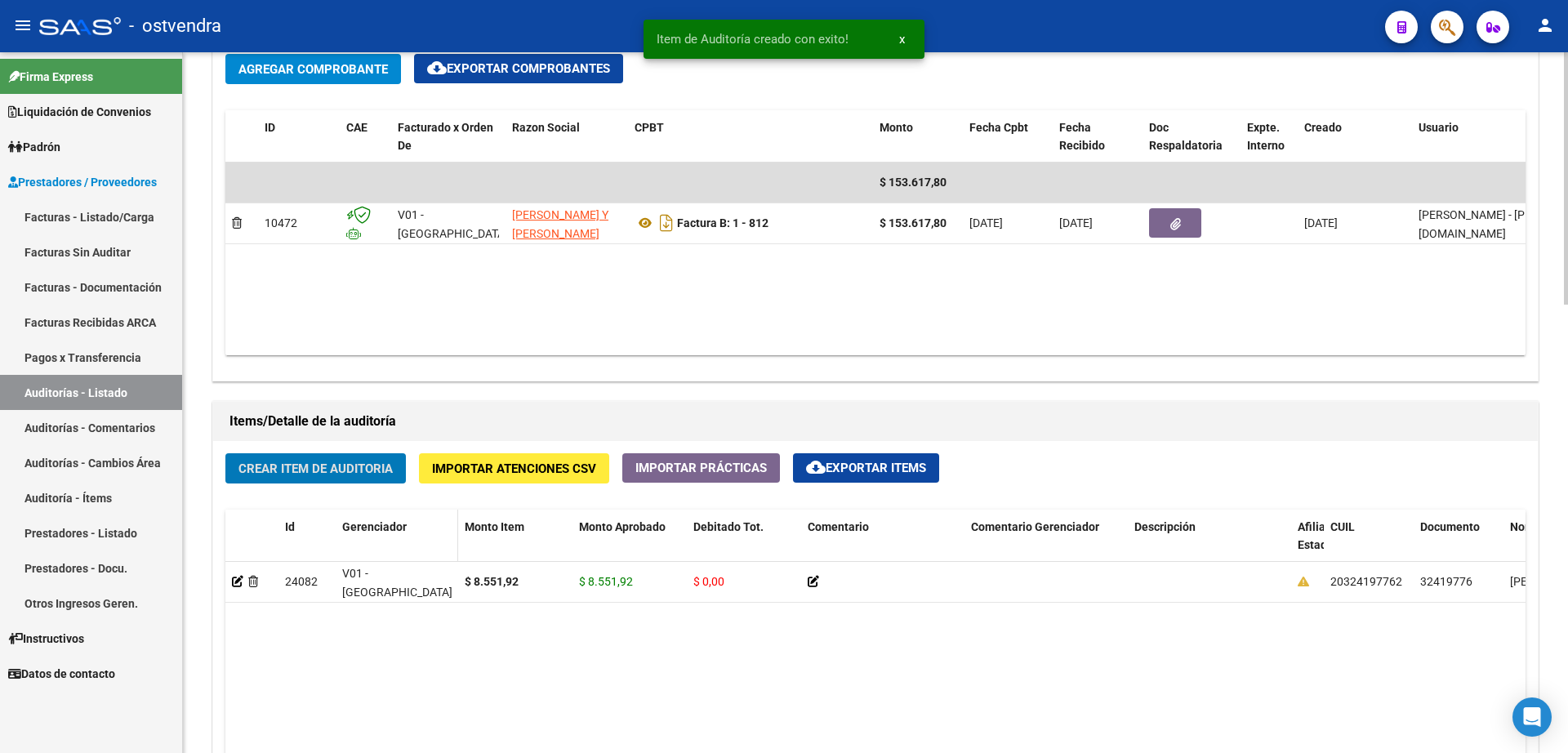
scroll to position [818, 0]
click at [330, 466] on span "Crear Item de Auditoria" at bounding box center [315, 468] width 155 height 15
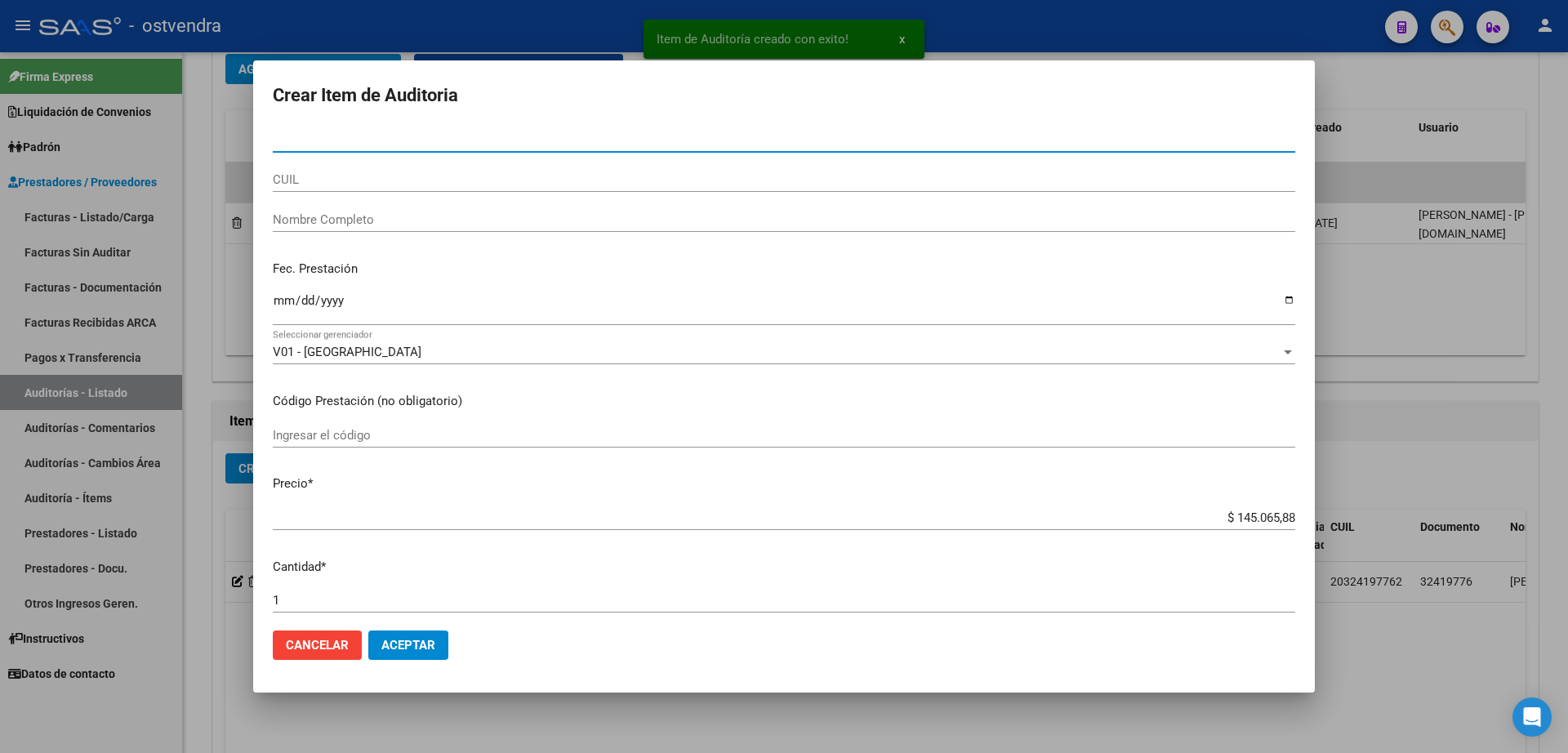
click at [350, 144] on input "Nro Documento" at bounding box center [784, 140] width 1022 height 15
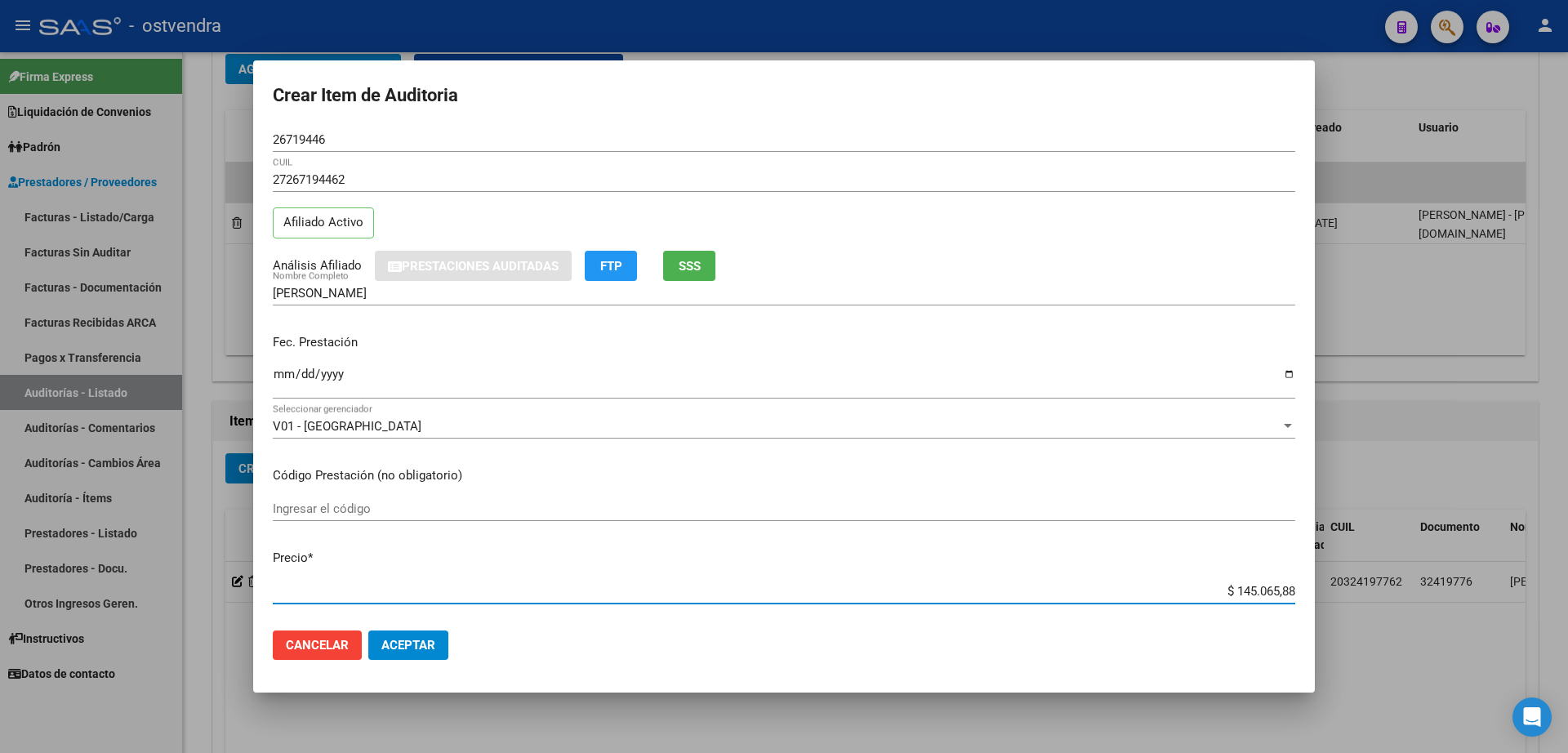
drag, startPoint x: 1281, startPoint y: 592, endPoint x: 1223, endPoint y: 587, distance: 58.2
click at [1223, 587] on input "$ 145.065,88" at bounding box center [784, 591] width 1022 height 15
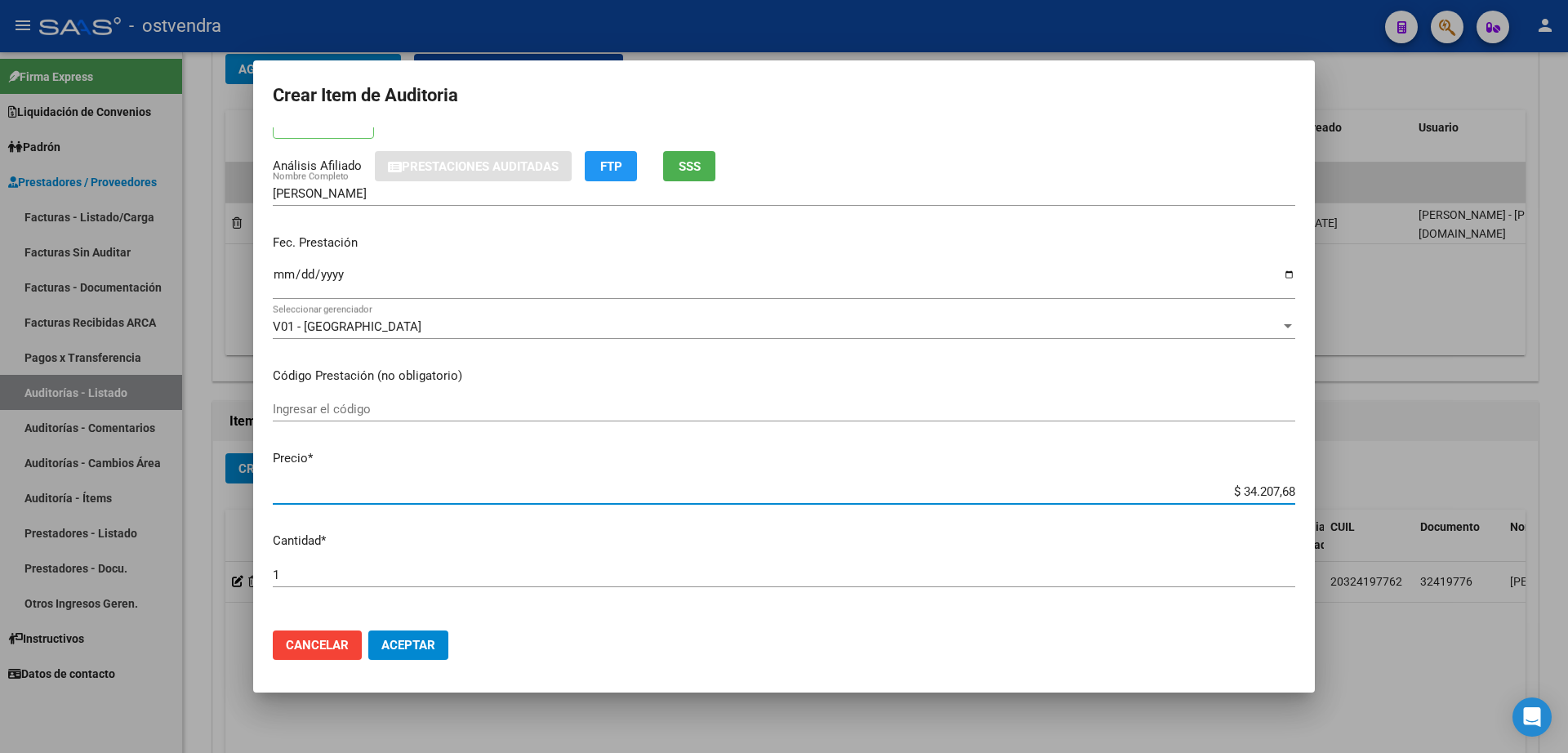
scroll to position [0, 0]
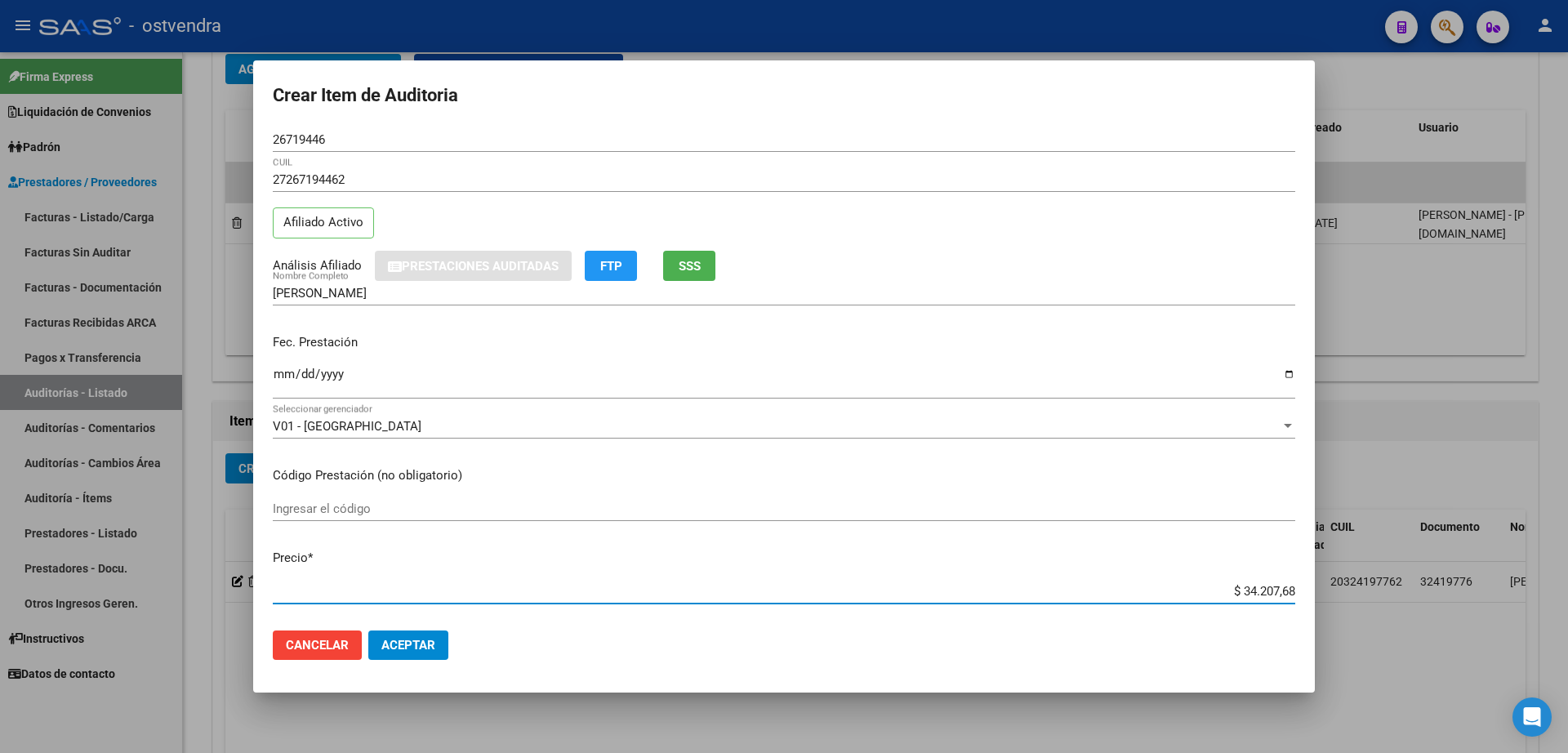
click at [436, 651] on button "Aceptar" at bounding box center [408, 645] width 80 height 29
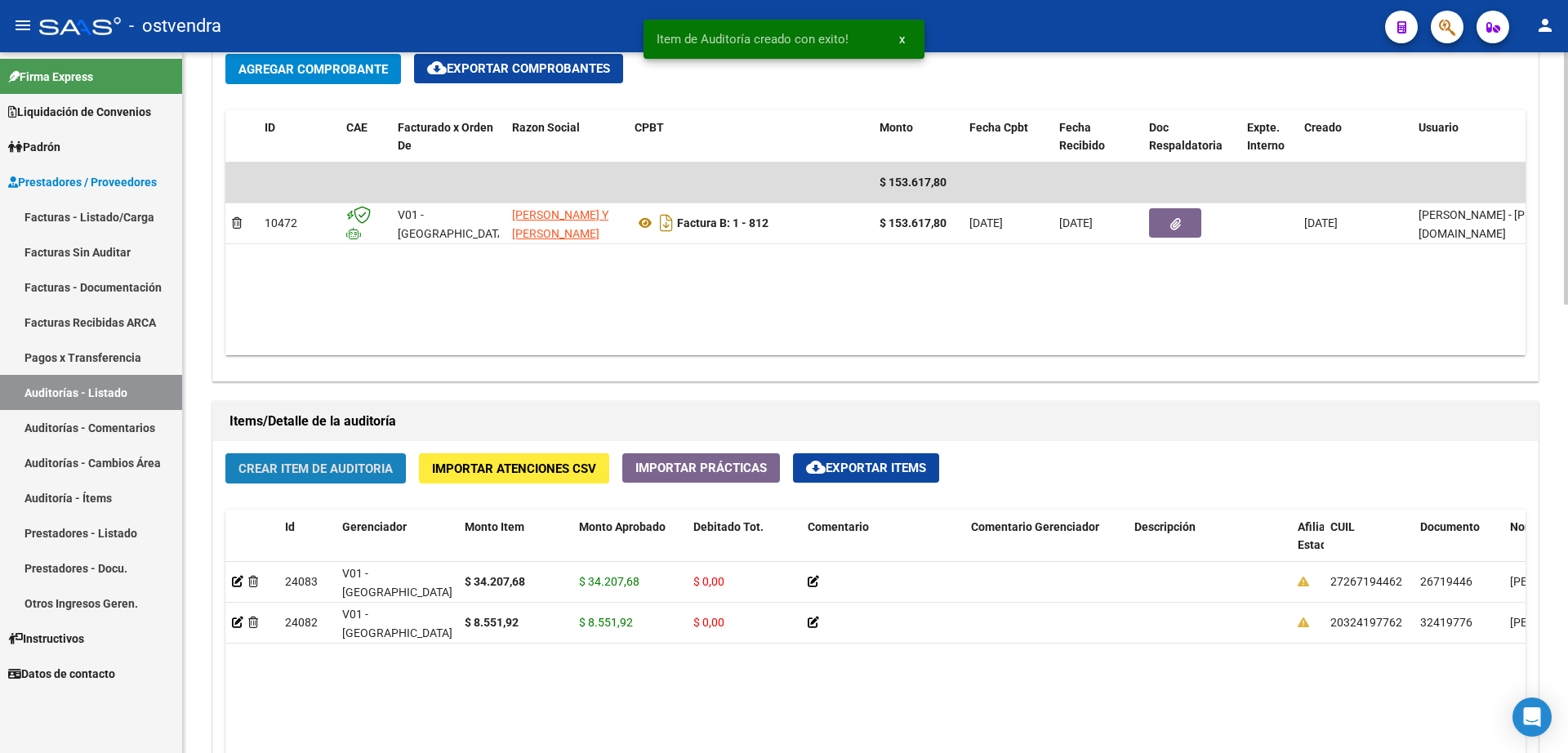
click at [330, 461] on span "Crear Item de Auditoria" at bounding box center [315, 468] width 155 height 15
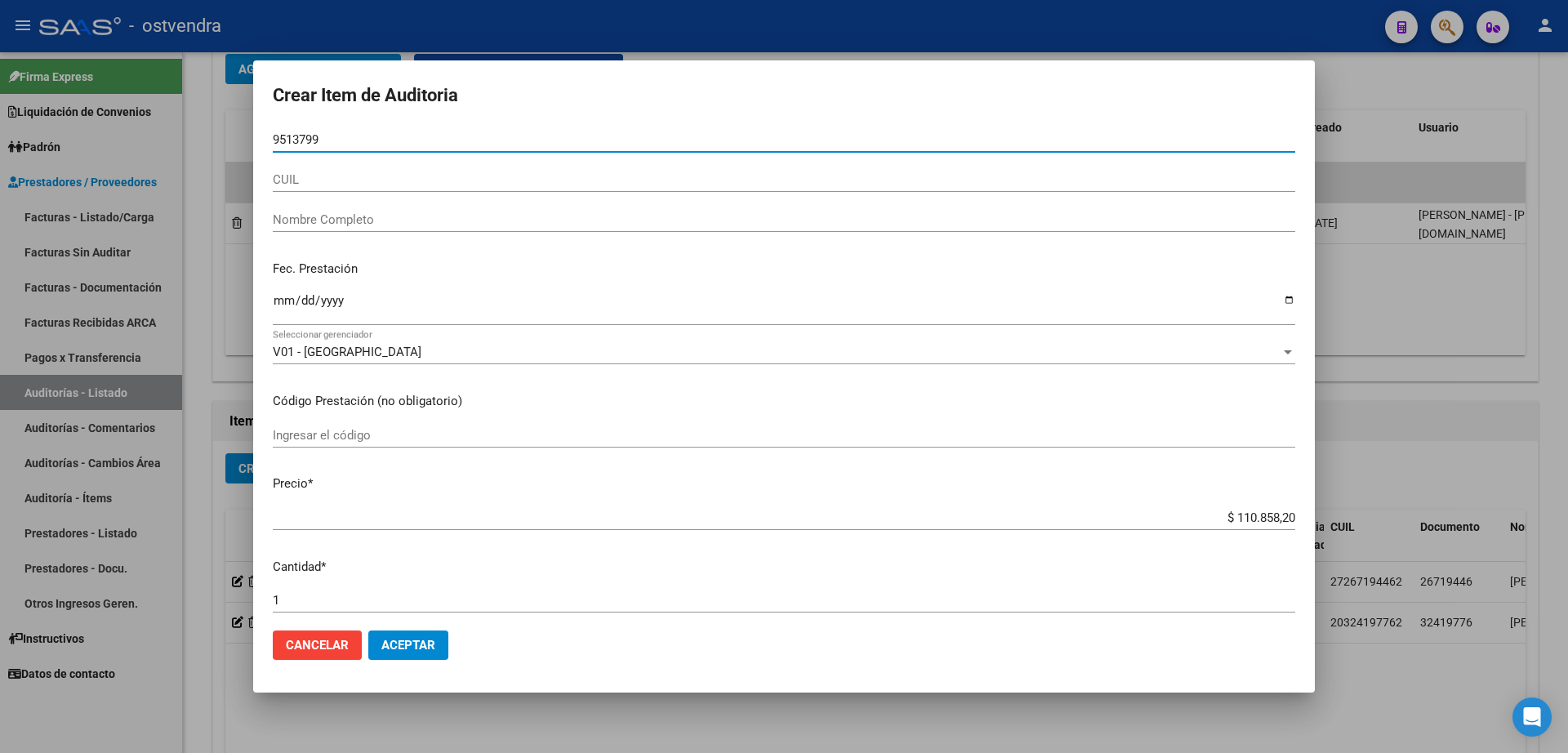
click at [296, 137] on input "9513799" at bounding box center [784, 140] width 1022 height 15
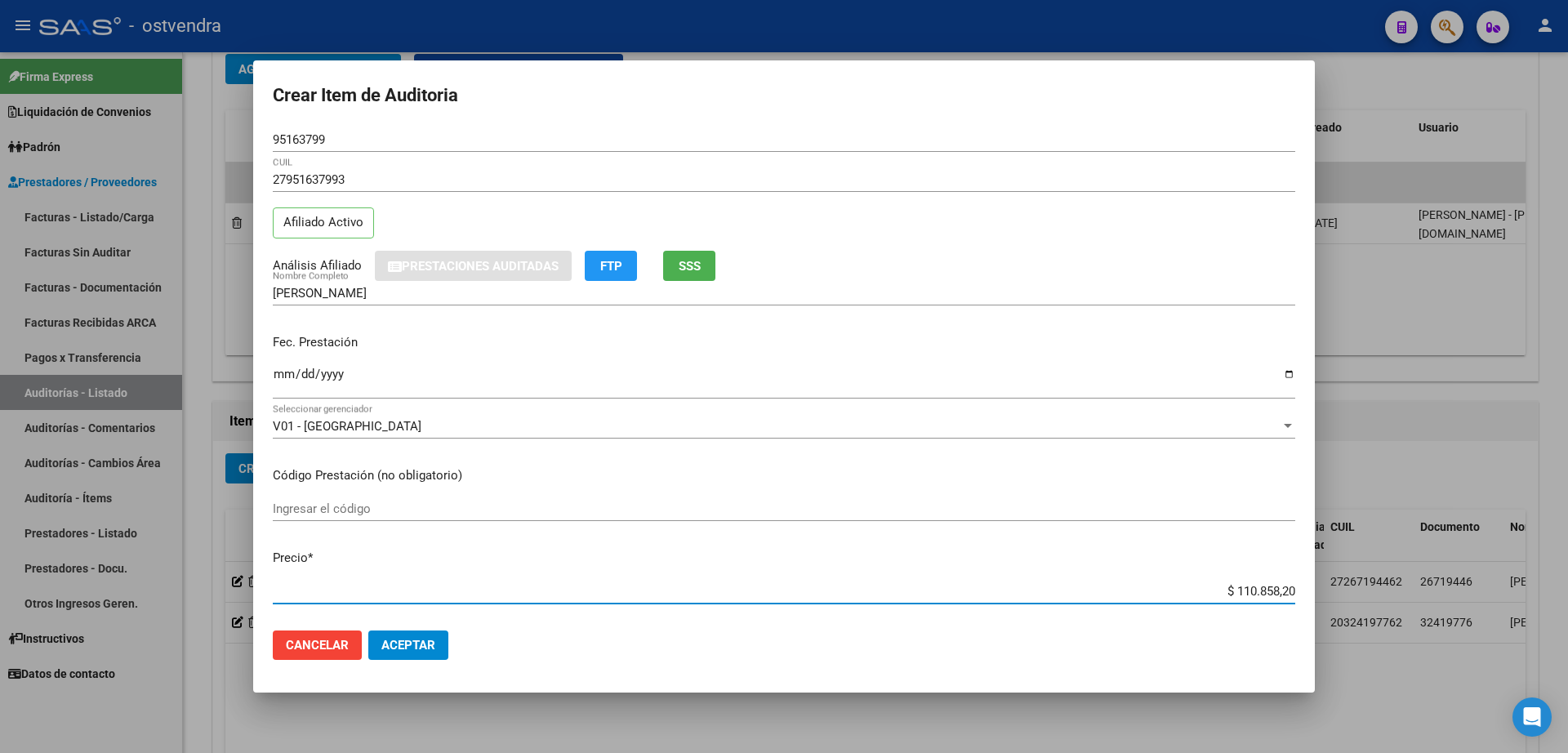
drag, startPoint x: 1220, startPoint y: 588, endPoint x: 1282, endPoint y: 589, distance: 62.0
click at [1282, 589] on app-form-text-field "Precio * $ 110.858,20 Ingresar el precio" at bounding box center [791, 574] width 1035 height 50
drag, startPoint x: 1281, startPoint y: 593, endPoint x: 1299, endPoint y: 620, distance: 32.4
click at [1281, 596] on input "$ 0,00" at bounding box center [784, 591] width 1022 height 15
click at [418, 653] on button "Aceptar" at bounding box center [408, 645] width 80 height 29
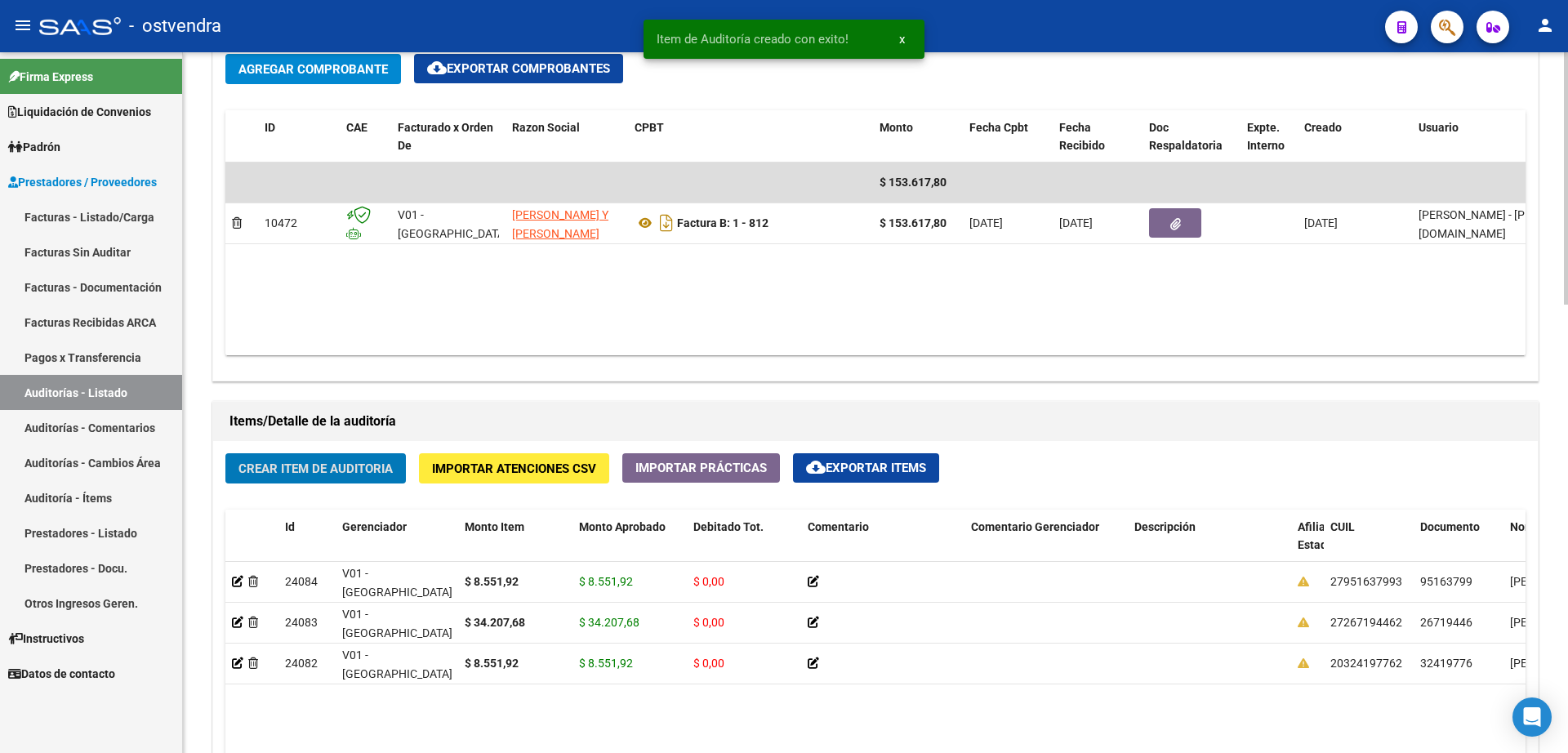
click at [337, 479] on button "Crear Item de Auditoria" at bounding box center [315, 468] width 180 height 30
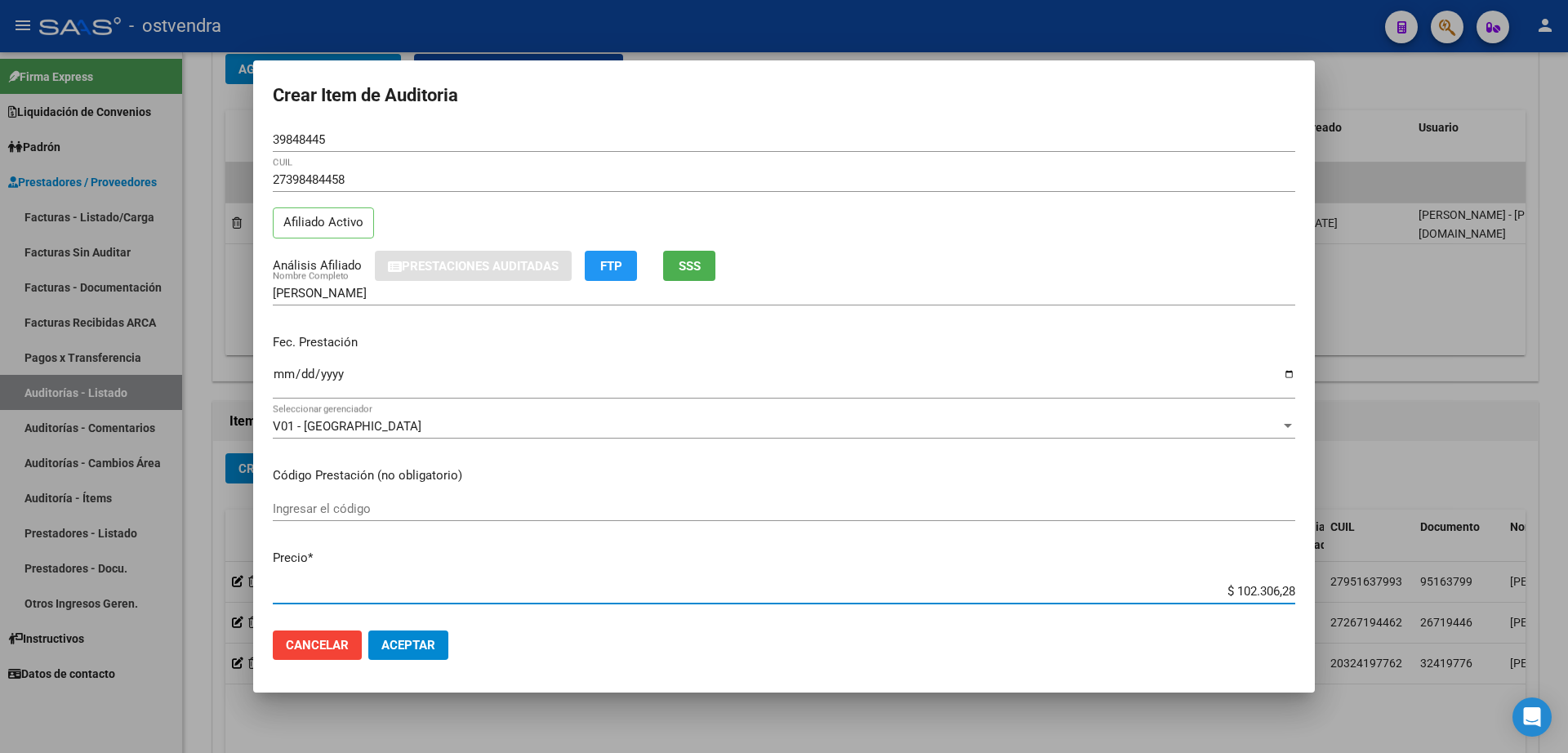
drag, startPoint x: 1222, startPoint y: 593, endPoint x: 1300, endPoint y: 589, distance: 78.1
click at [1300, 589] on mat-dialog-content "39848445 Nro Documento 27398484458 CUIL Afiliado Activo Análisis Afiliado Prest…" at bounding box center [784, 372] width 1062 height 490
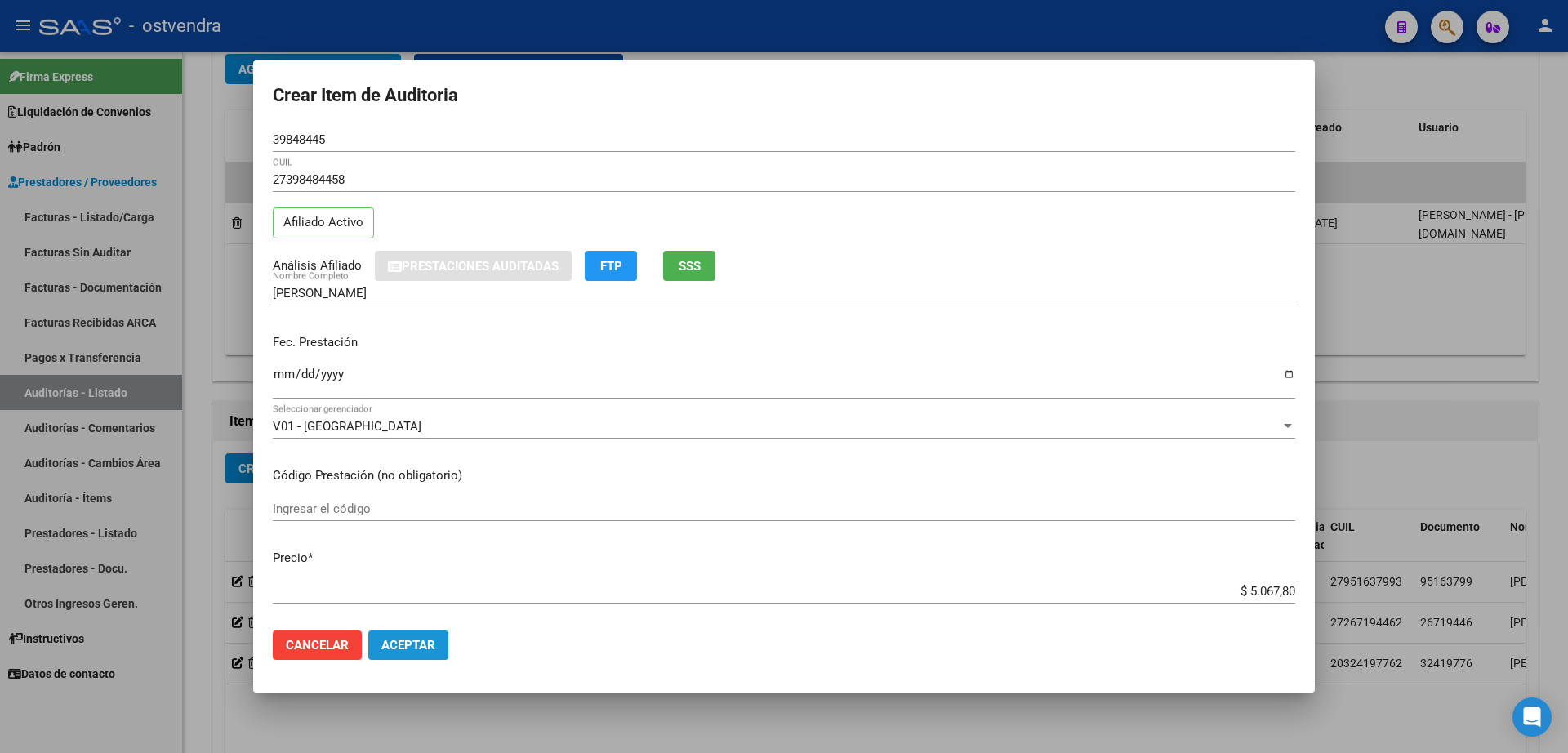
click at [419, 648] on span "Aceptar" at bounding box center [408, 645] width 54 height 15
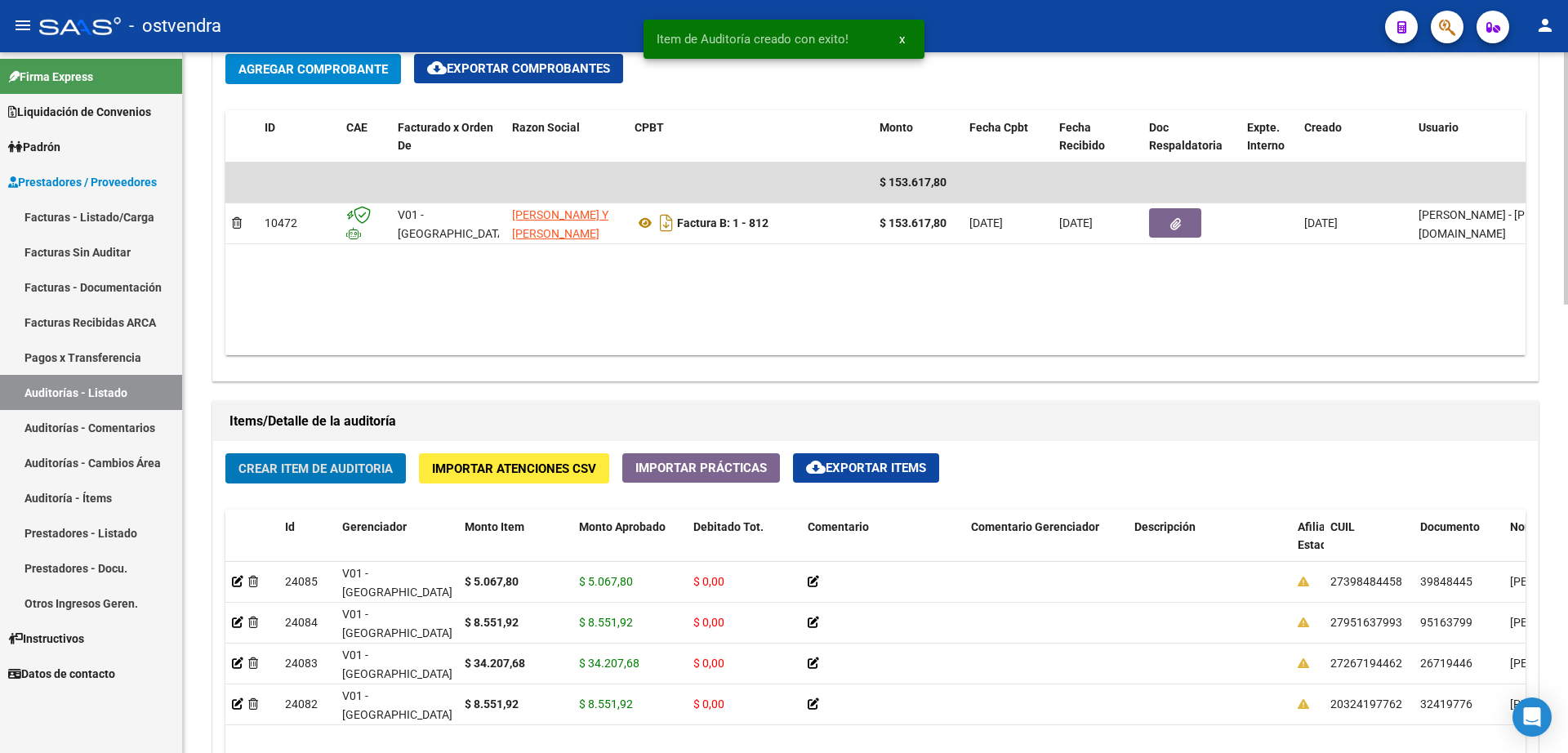
click at [327, 460] on span "Crear Item de Auditoria" at bounding box center [315, 468] width 155 height 15
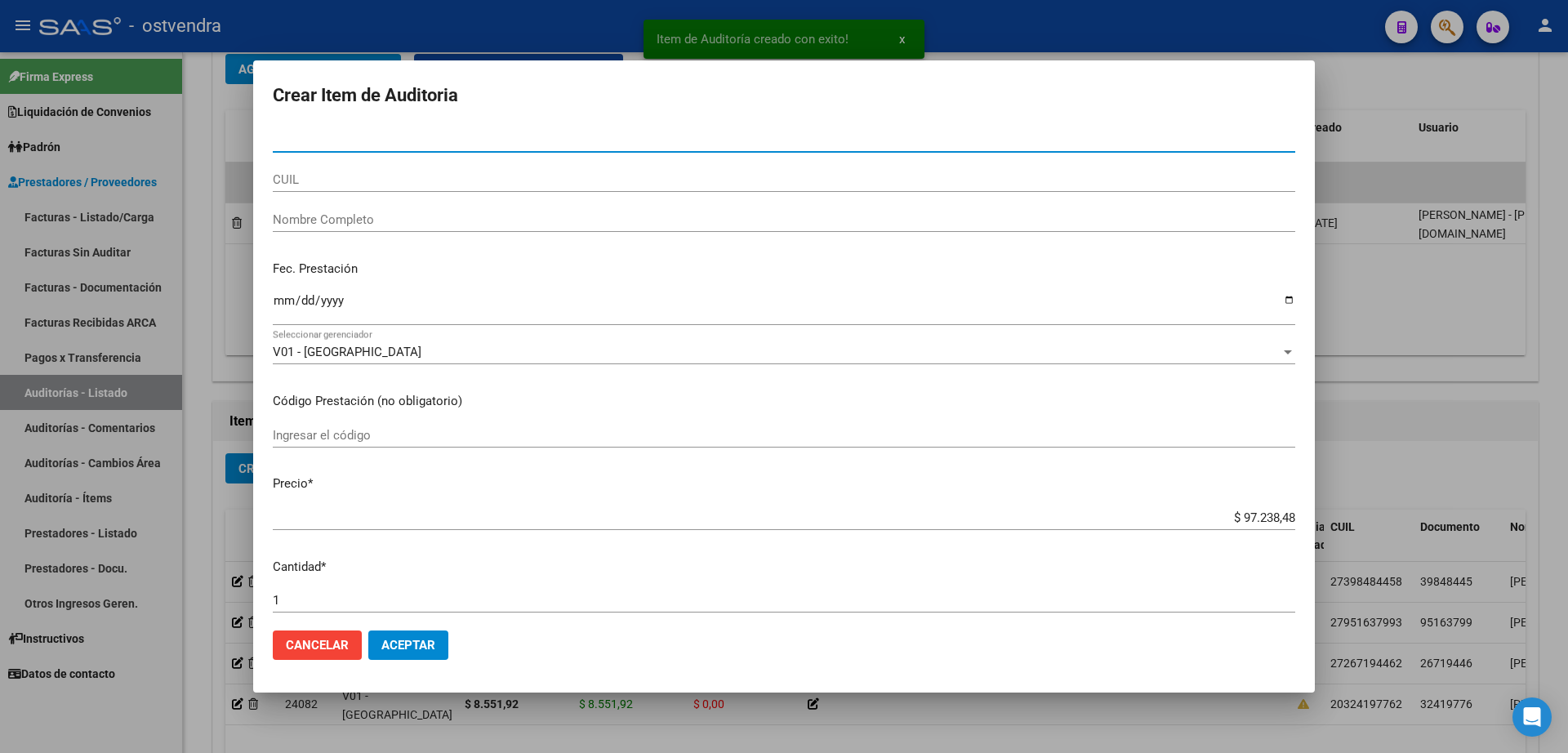
click at [371, 140] on input "Nro Documento" at bounding box center [784, 140] width 1022 height 15
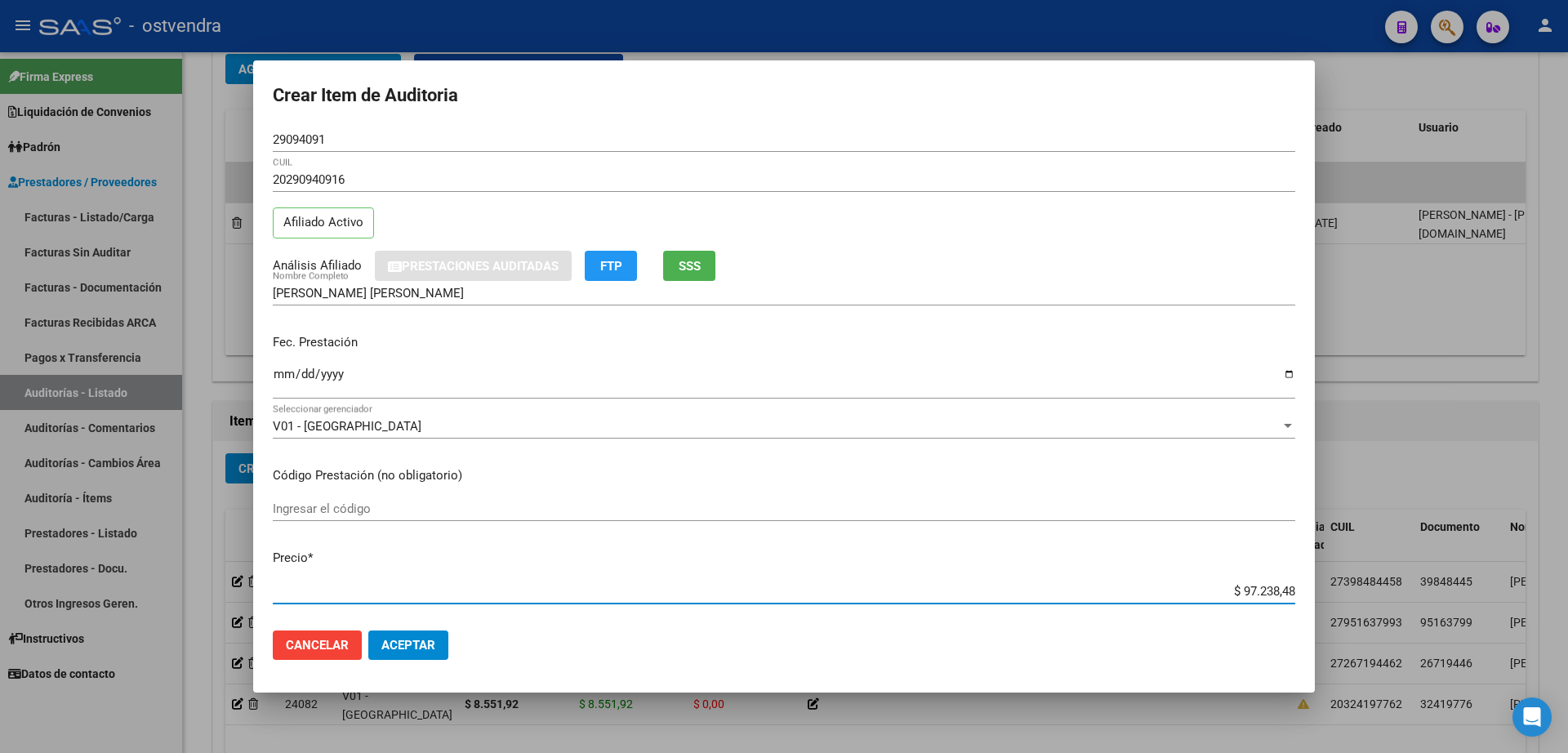
drag, startPoint x: 1229, startPoint y: 598, endPoint x: 1297, endPoint y: 589, distance: 68.6
click at [1297, 589] on mat-dialog-content "29094091 Nro Documento 20290940916 CUIL Afiliado Activo Análisis Afiliado Prest…" at bounding box center [784, 372] width 1062 height 490
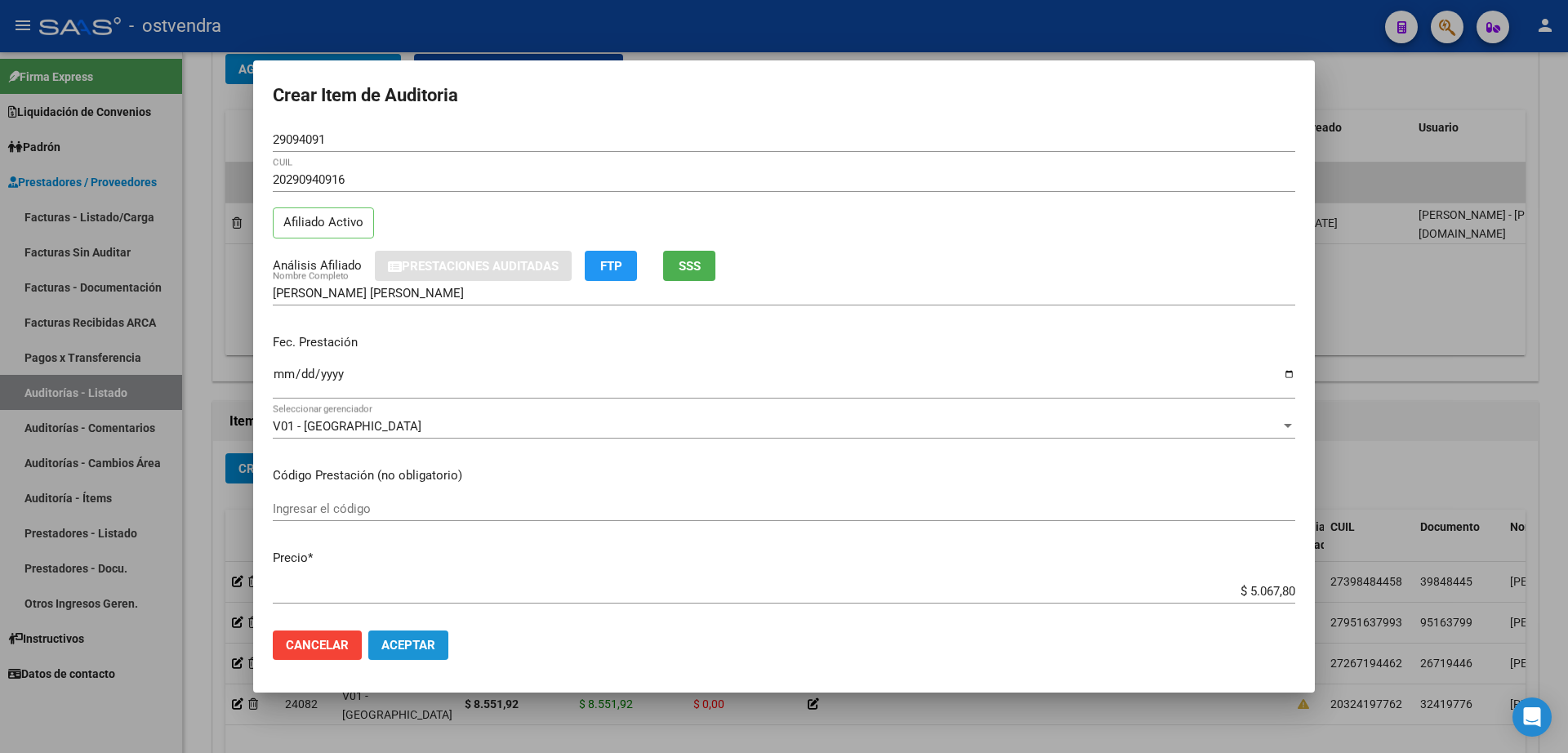
click at [405, 640] on span "Aceptar" at bounding box center [408, 645] width 54 height 15
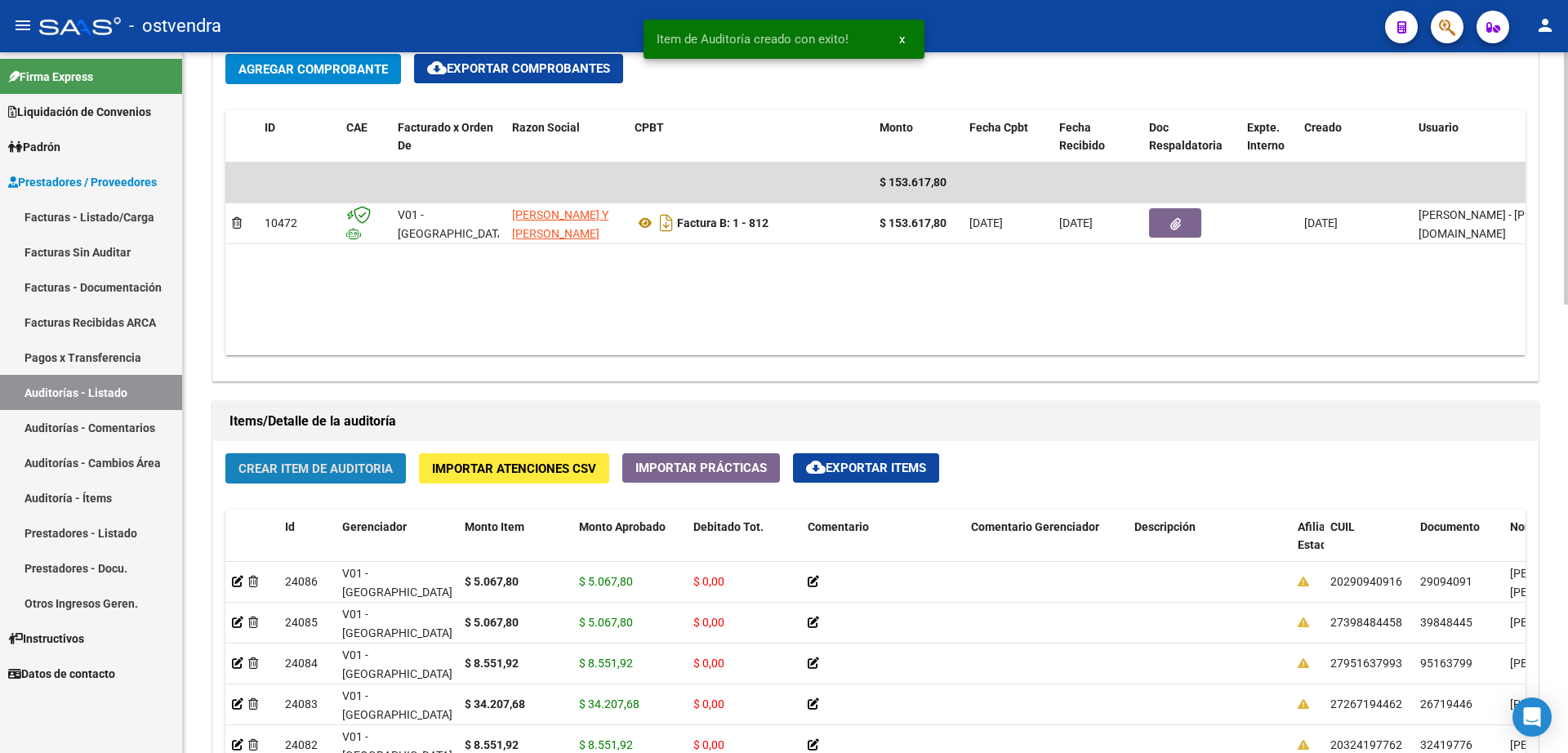
click at [352, 470] on span "Crear Item de Auditoria" at bounding box center [315, 468] width 155 height 15
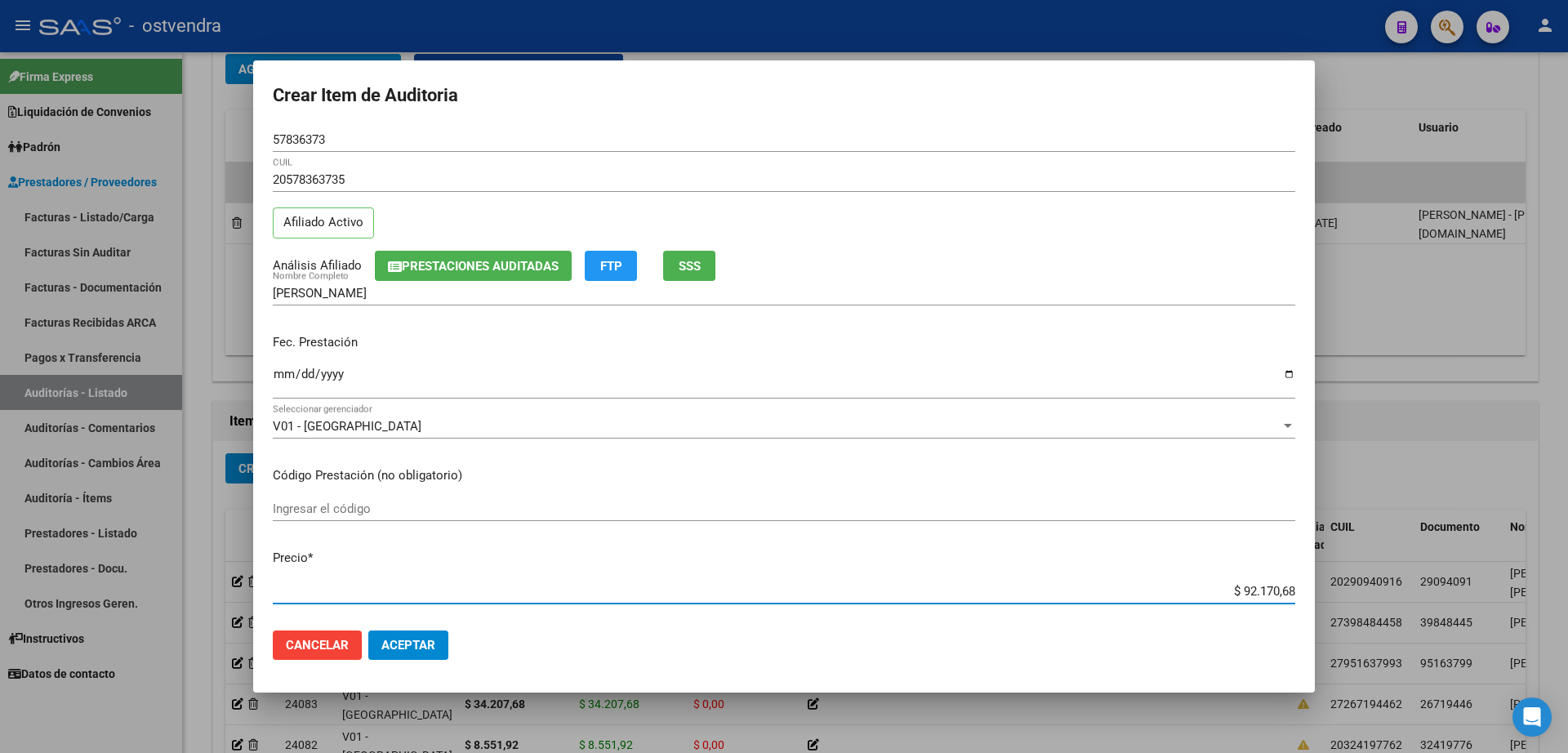
drag, startPoint x: 1226, startPoint y: 598, endPoint x: 1310, endPoint y: 594, distance: 84.1
click at [1310, 594] on mat-dialog-content "57836373 Nro Documento 20578363735 CUIL Afiliado Activo Análisis Afiliado Prest…" at bounding box center [784, 372] width 1062 height 490
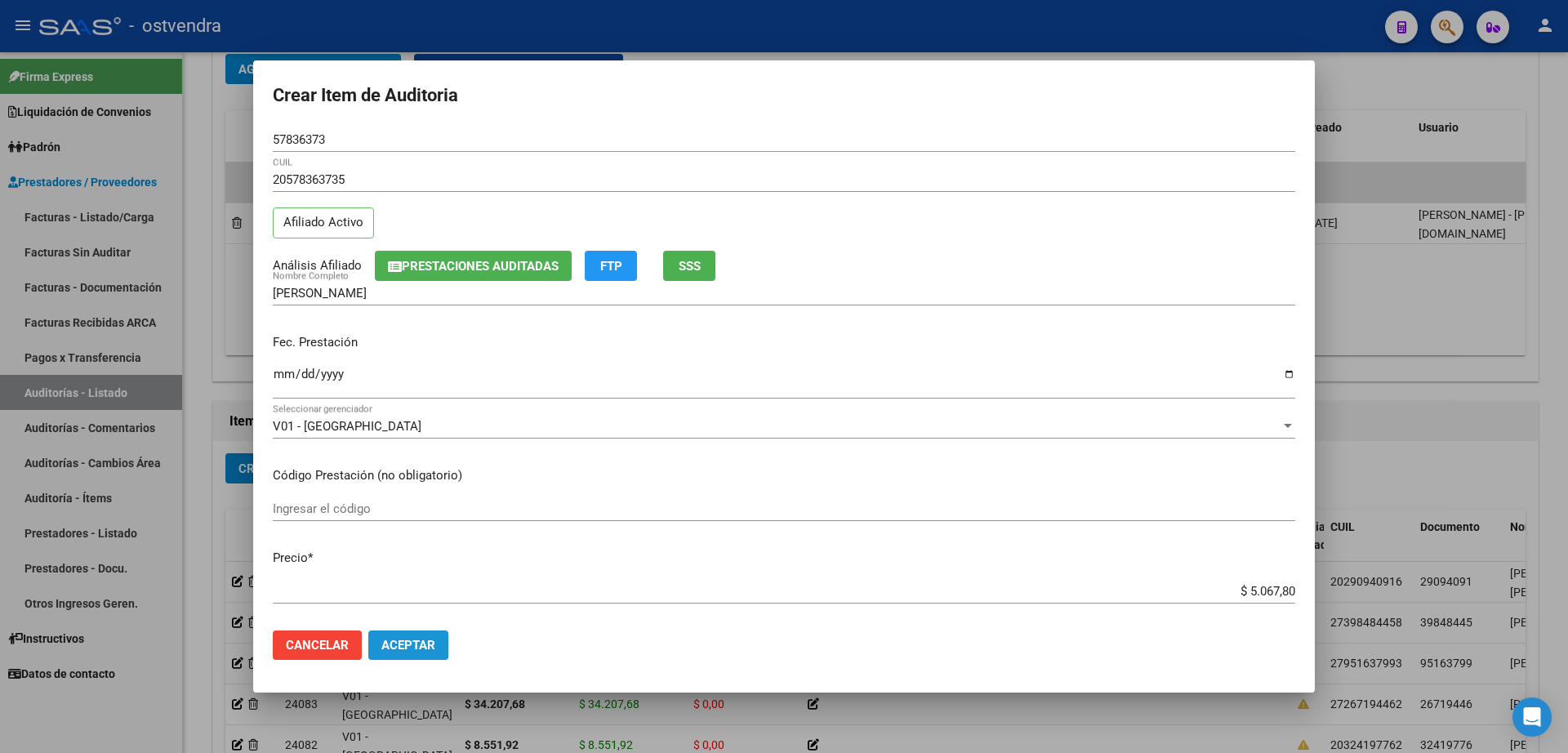
click at [425, 643] on span "Aceptar" at bounding box center [408, 645] width 54 height 15
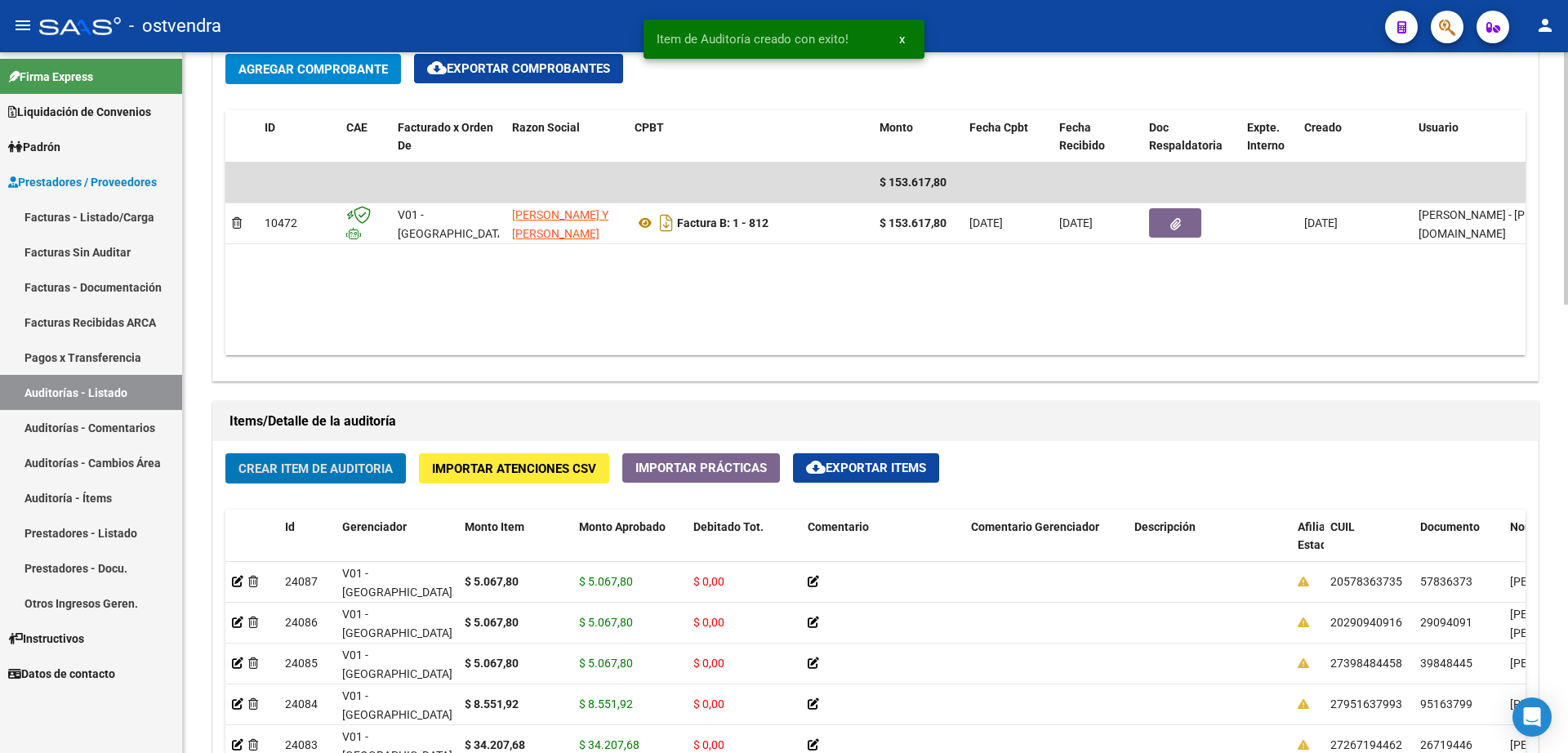
click at [329, 479] on button "Crear Item de Auditoria" at bounding box center [315, 468] width 180 height 30
